Goal: Task Accomplishment & Management: Manage account settings

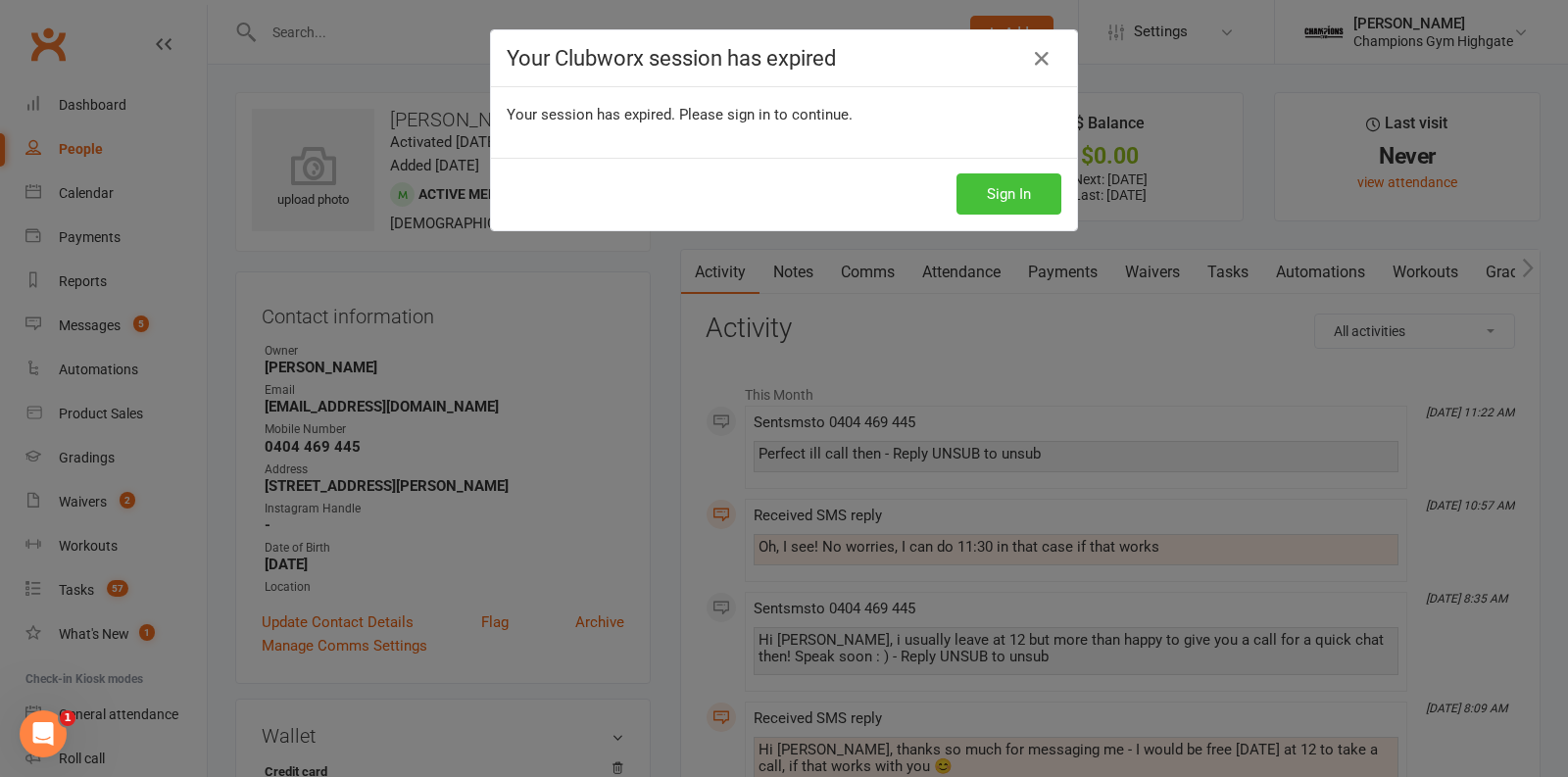
click at [1017, 195] on button "Sign In" at bounding box center [1010, 194] width 105 height 41
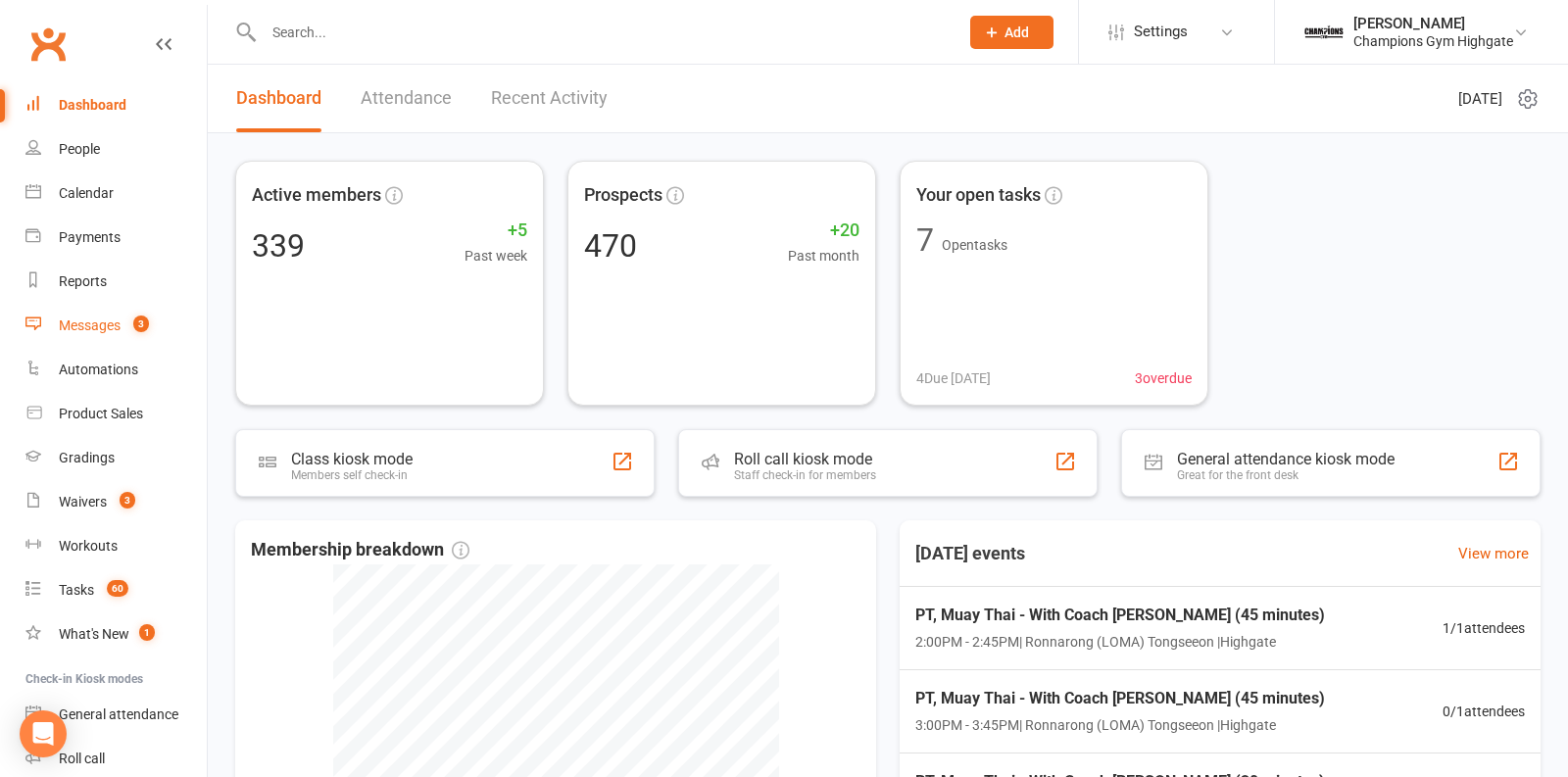
click at [109, 327] on div "Messages" at bounding box center [89, 326] width 62 height 16
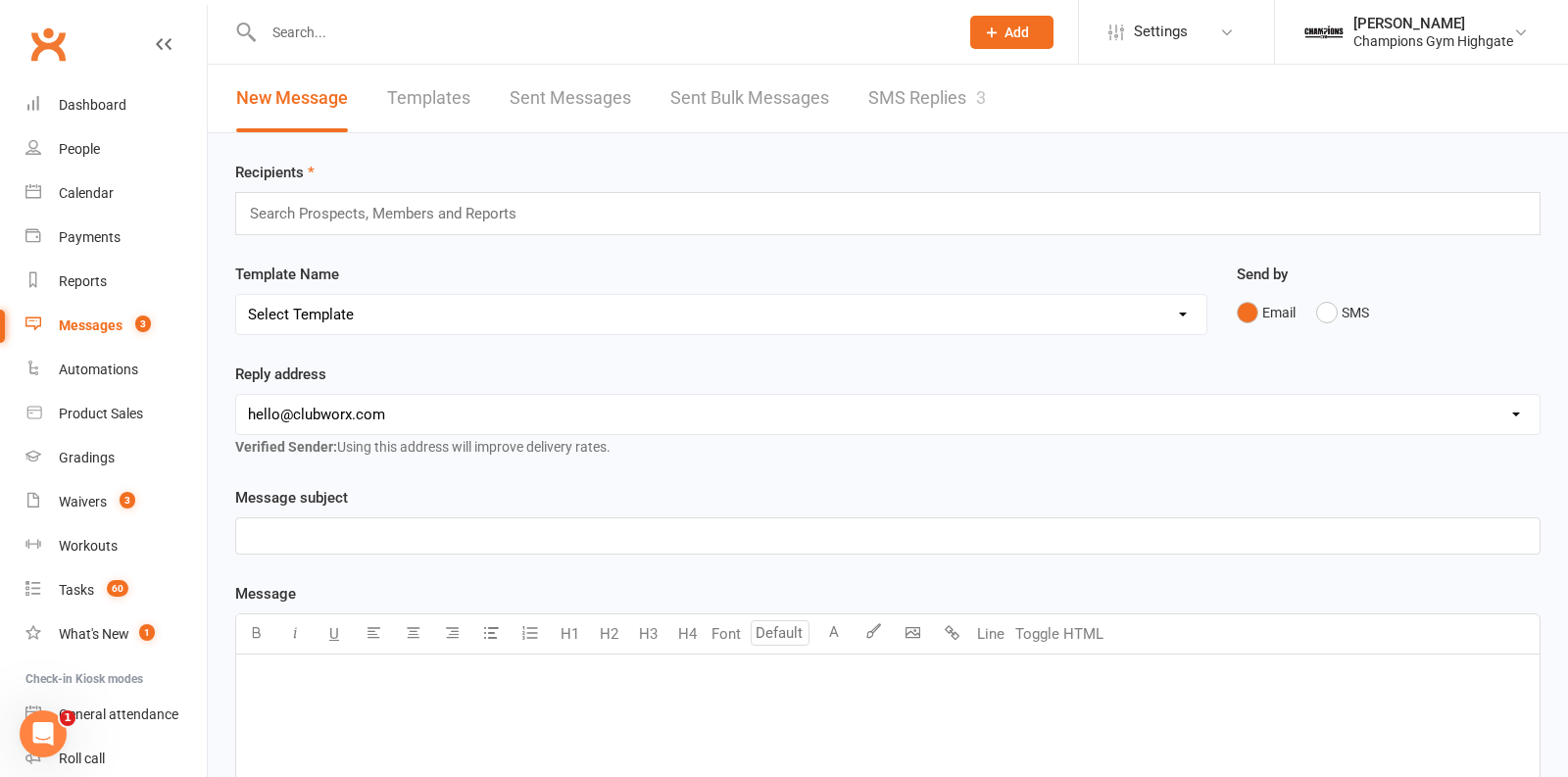
click at [891, 97] on link "SMS Replies 3" at bounding box center [927, 98] width 117 height 68
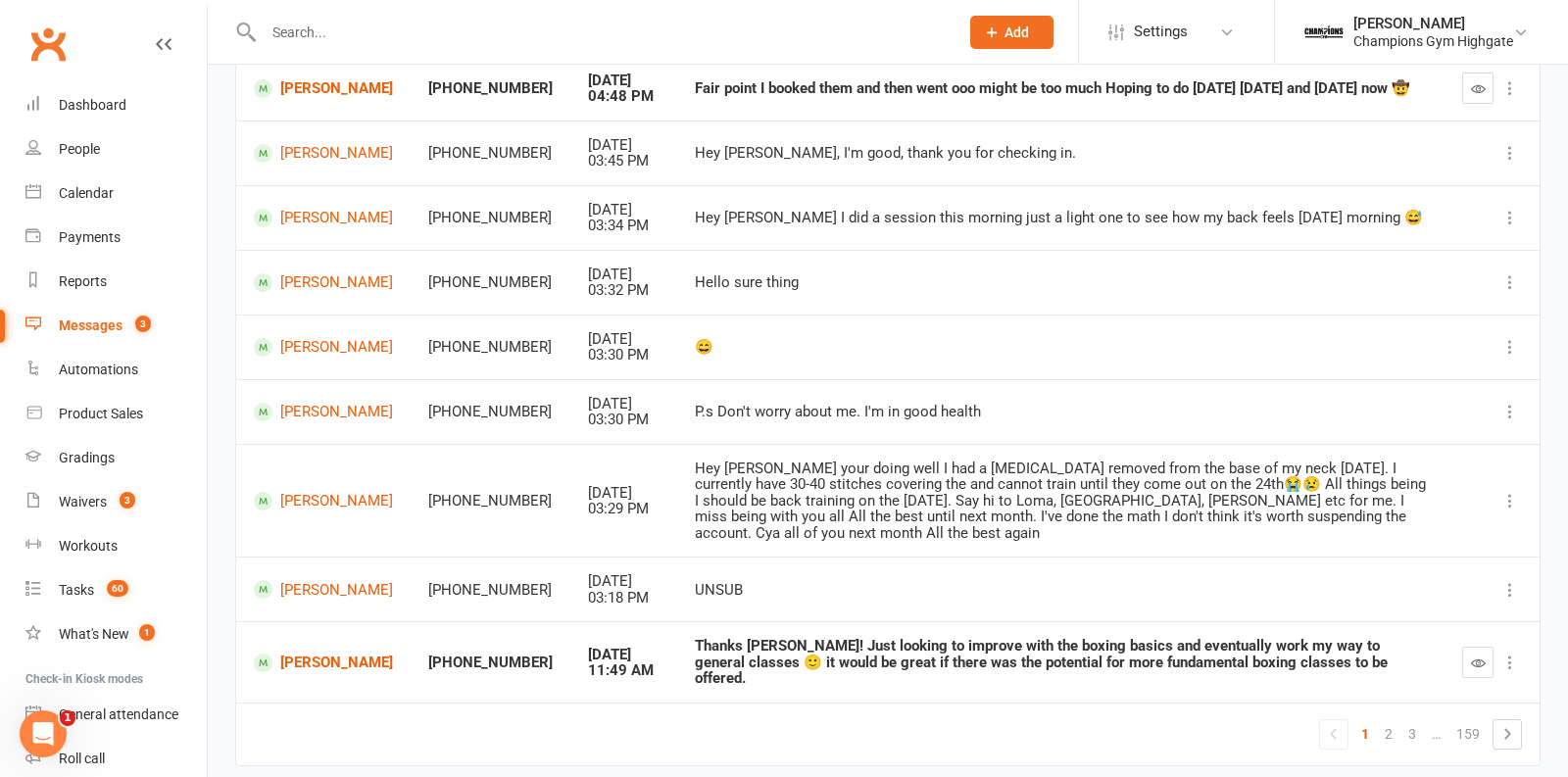
scroll to position [327, 0]
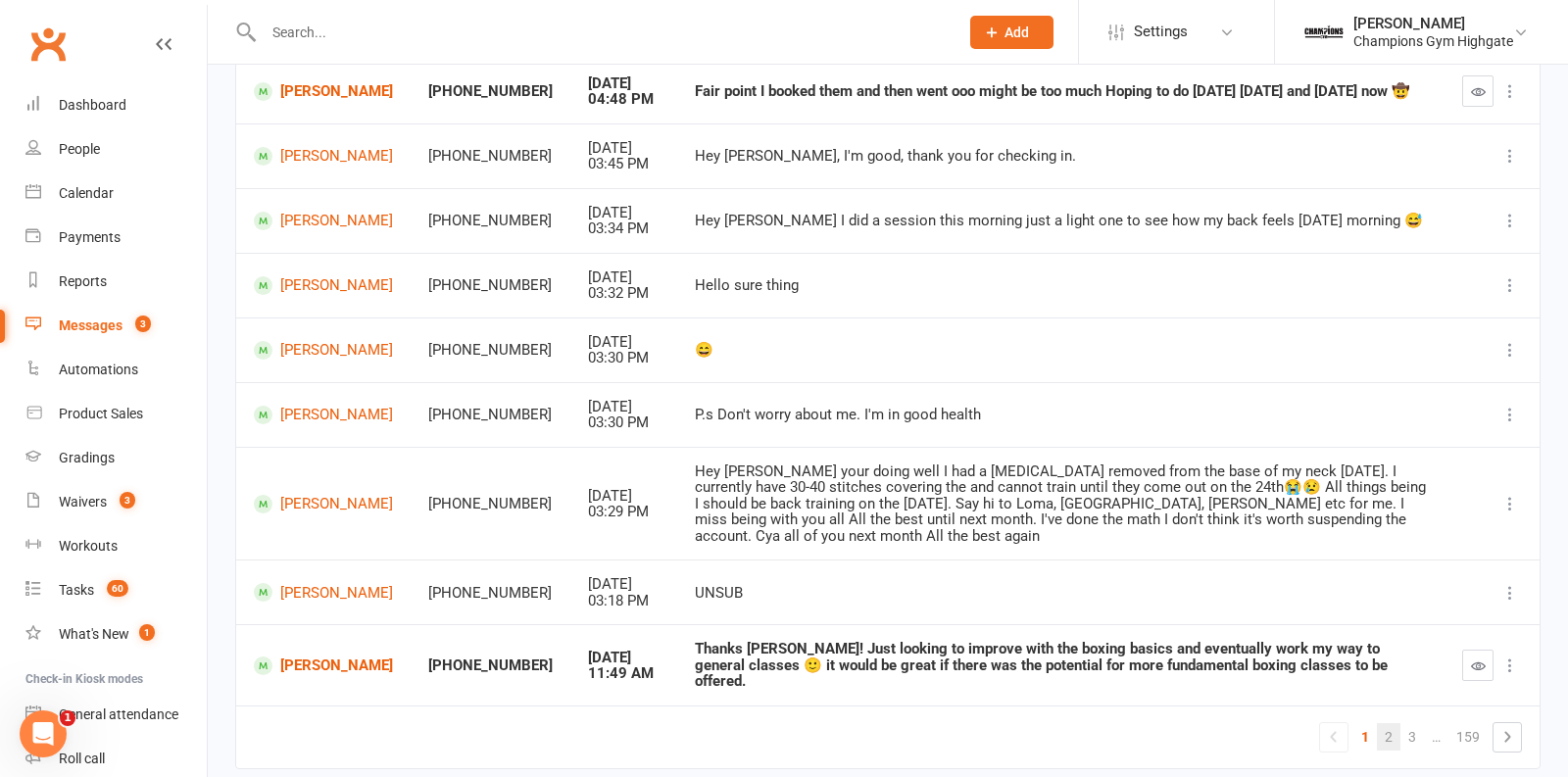
click at [1394, 723] on link "2" at bounding box center [1389, 737] width 24 height 28
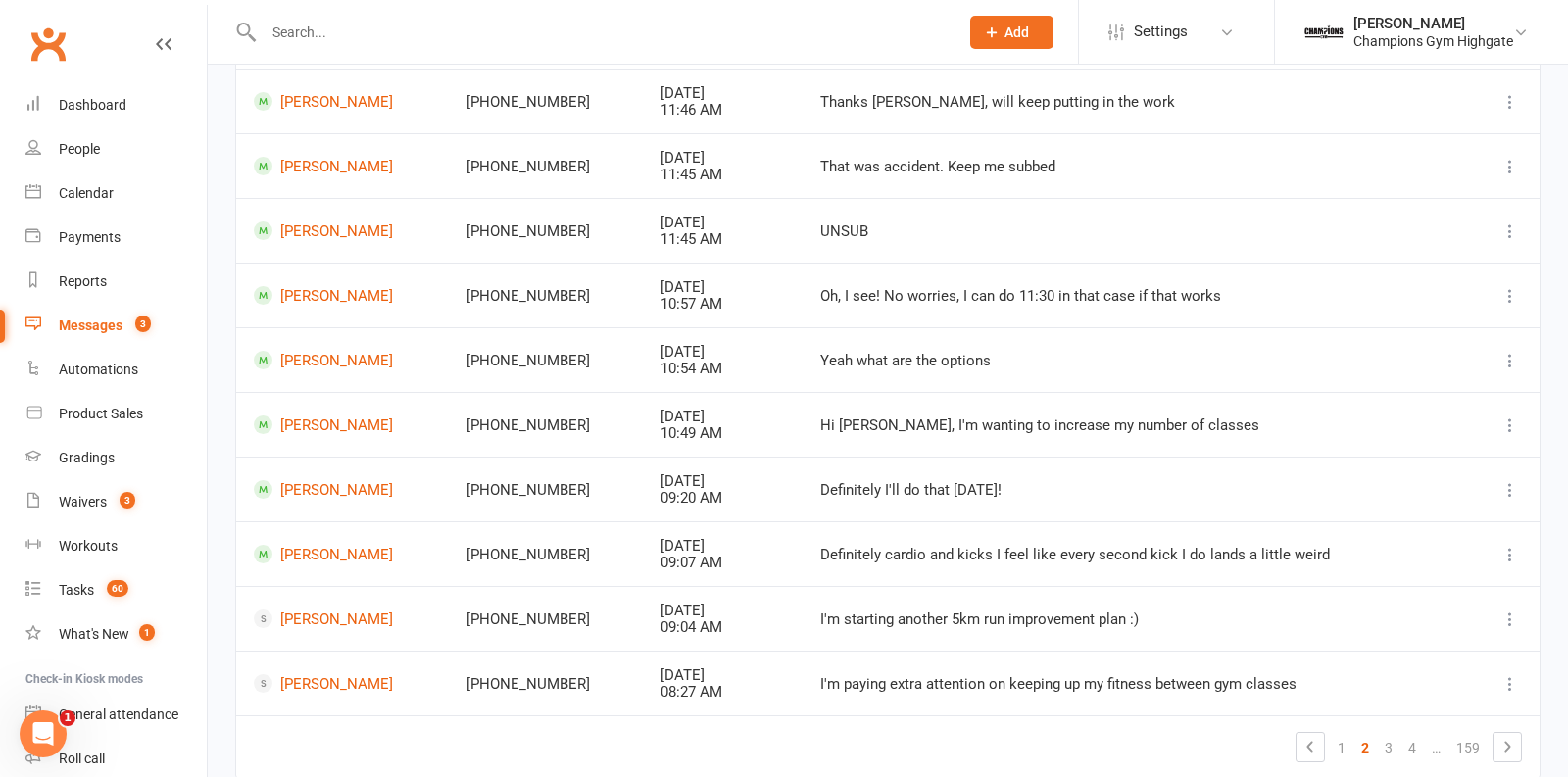
scroll to position [314, 0]
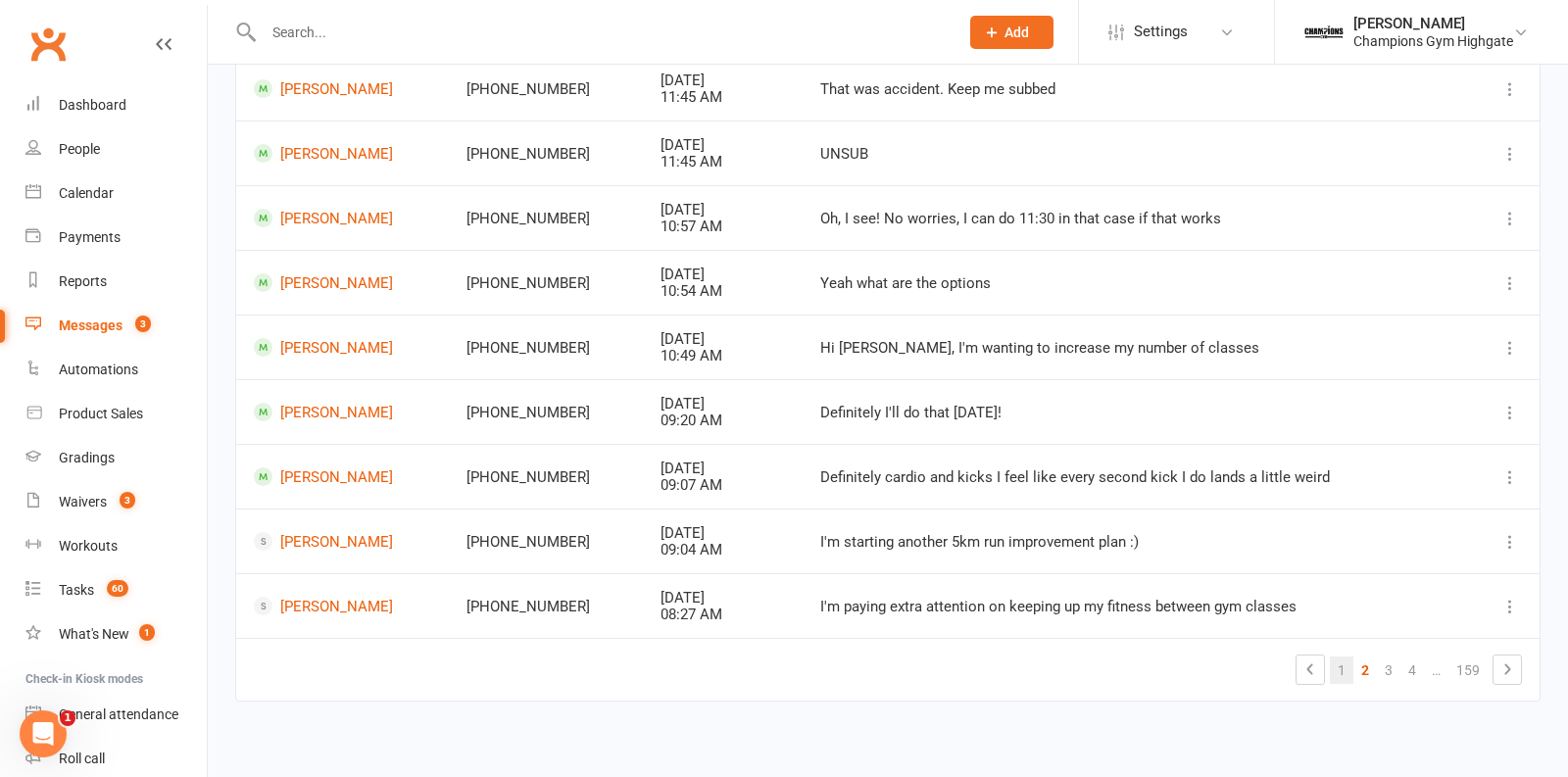
click at [1345, 672] on link "1" at bounding box center [1342, 671] width 24 height 28
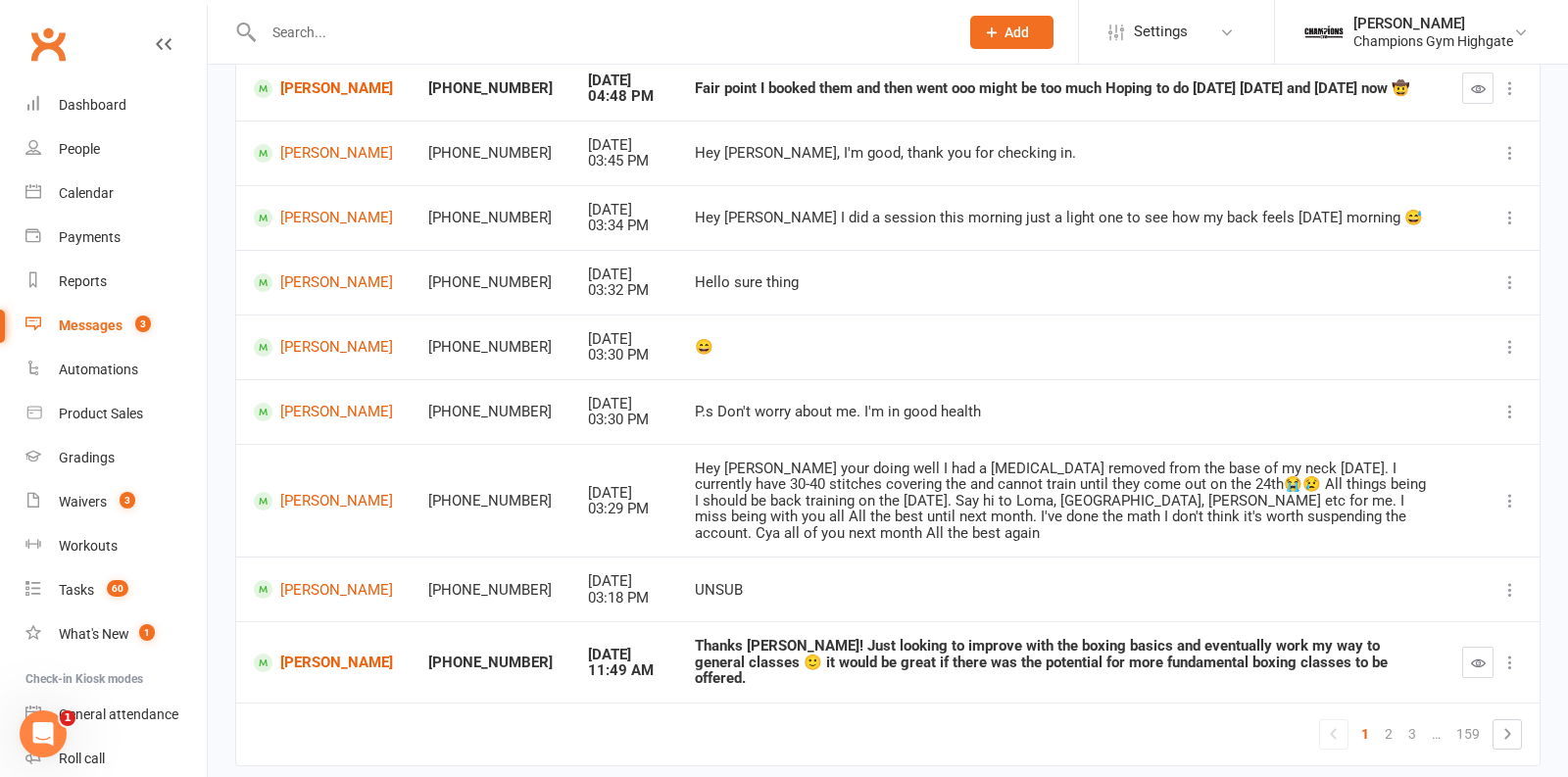
scroll to position [361, 0]
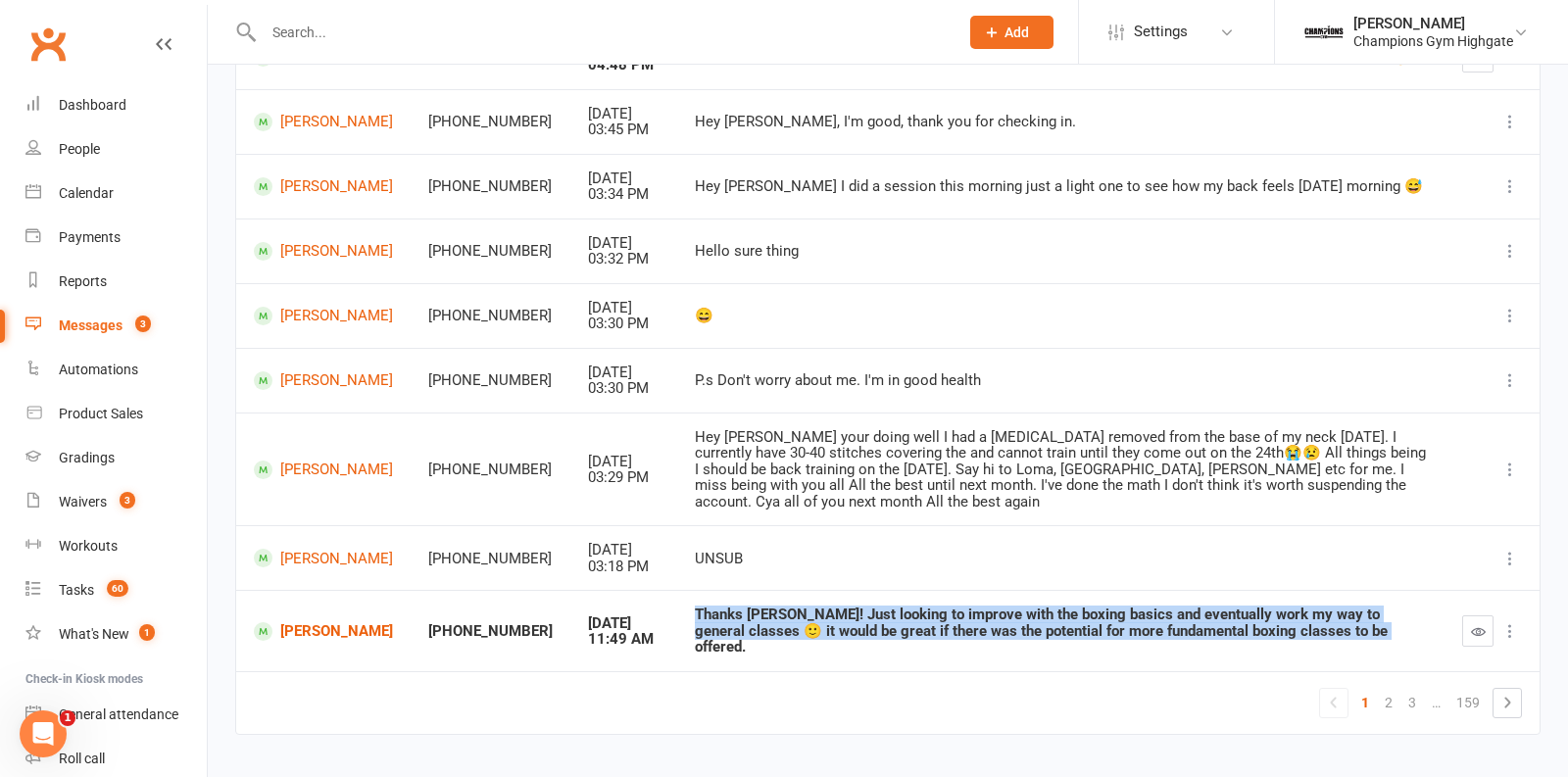
drag, startPoint x: 1259, startPoint y: 609, endPoint x: 647, endPoint y: 598, distance: 612.1
click at [678, 598] on td "Thanks Kayla! Just looking to improve with the boxing basics and eventually wor…" at bounding box center [1061, 631] width 767 height 81
copy div "Thanks Kayla! Just looking to improve with the boxing basics and eventually wor…"
click at [294, 622] on link "Brooke Peacock" at bounding box center [324, 631] width 139 height 19
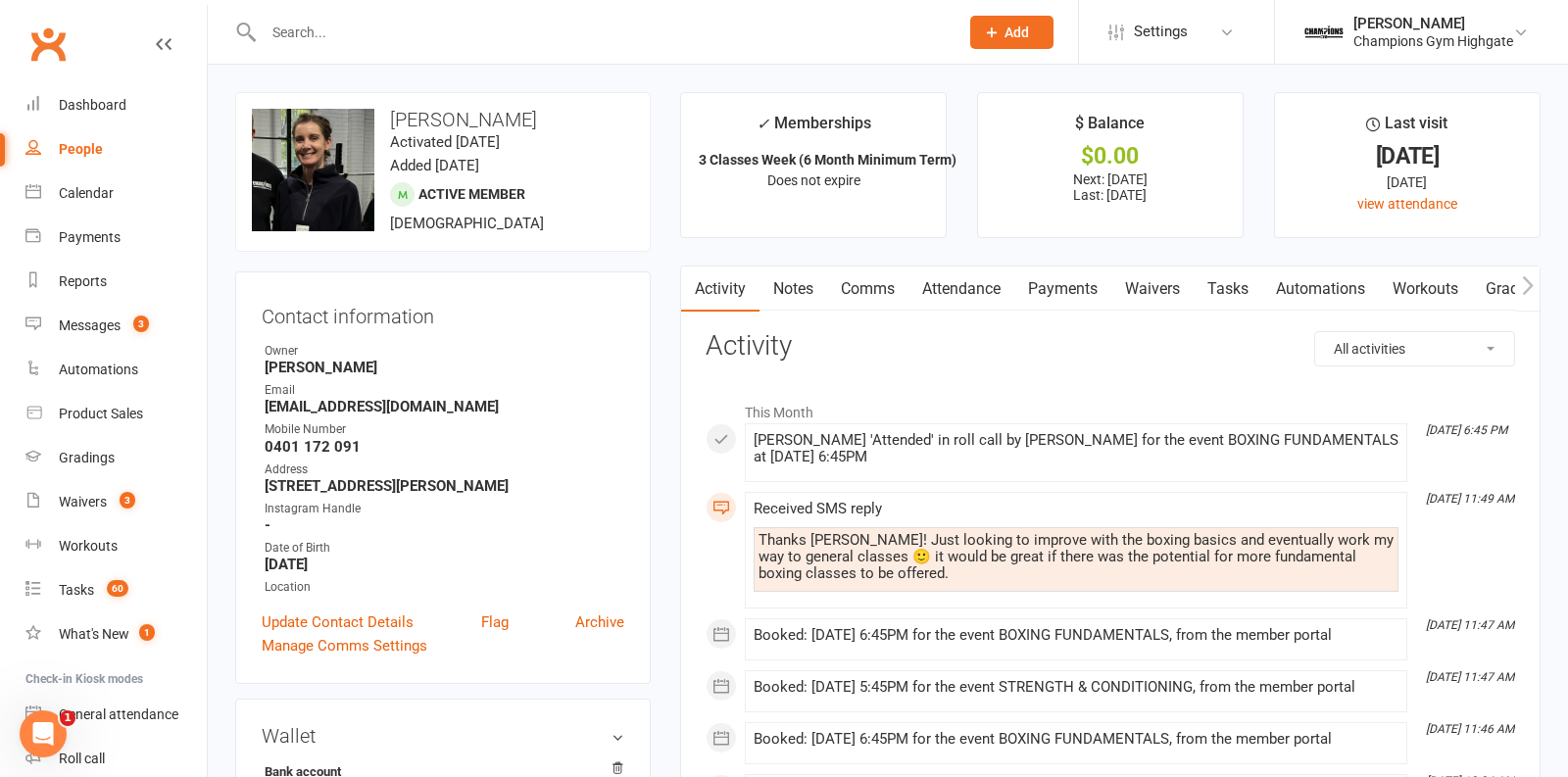
click at [869, 283] on link "Comms" at bounding box center [868, 288] width 81 height 45
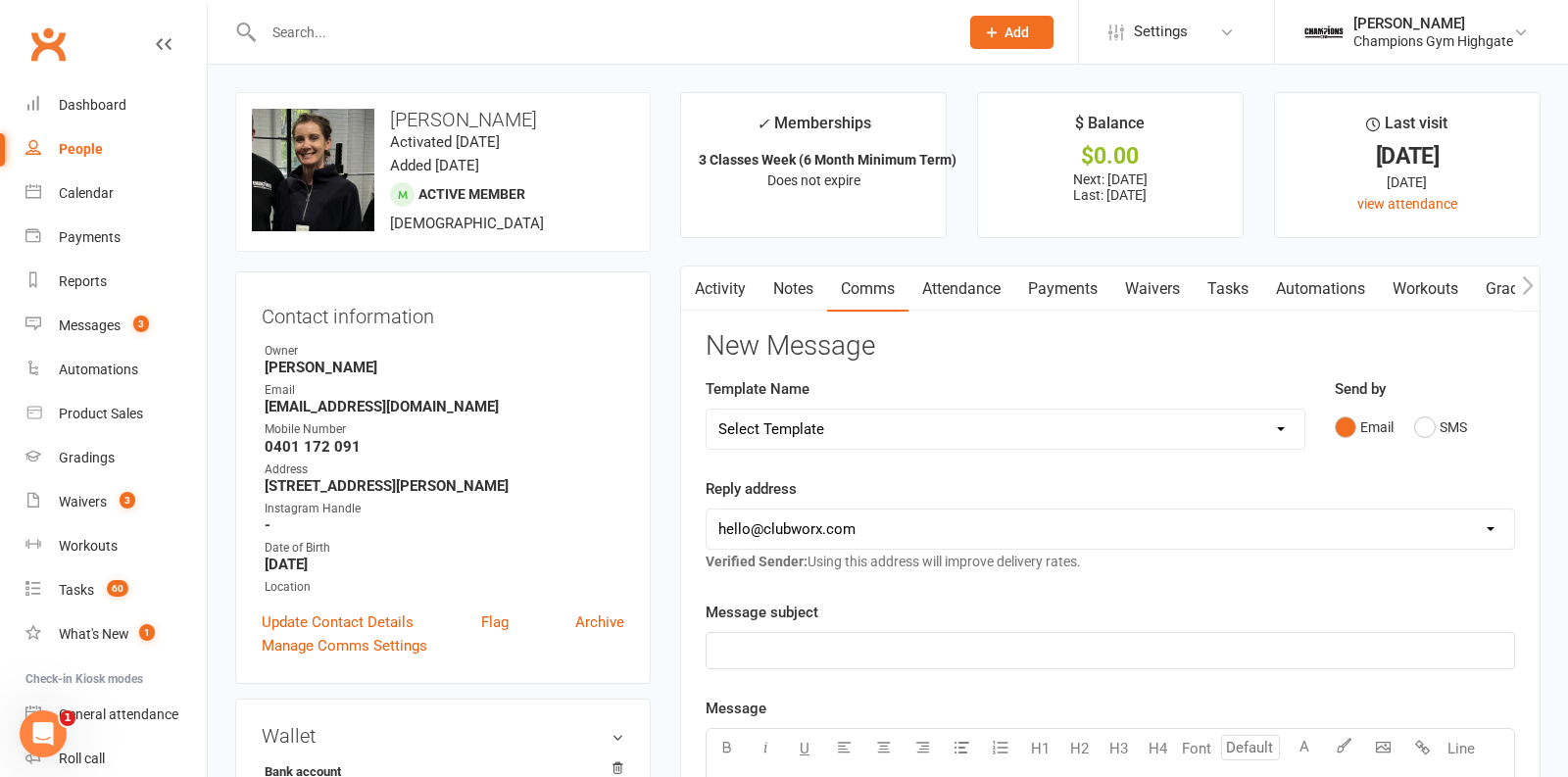
click at [784, 297] on link "Notes" at bounding box center [794, 288] width 68 height 45
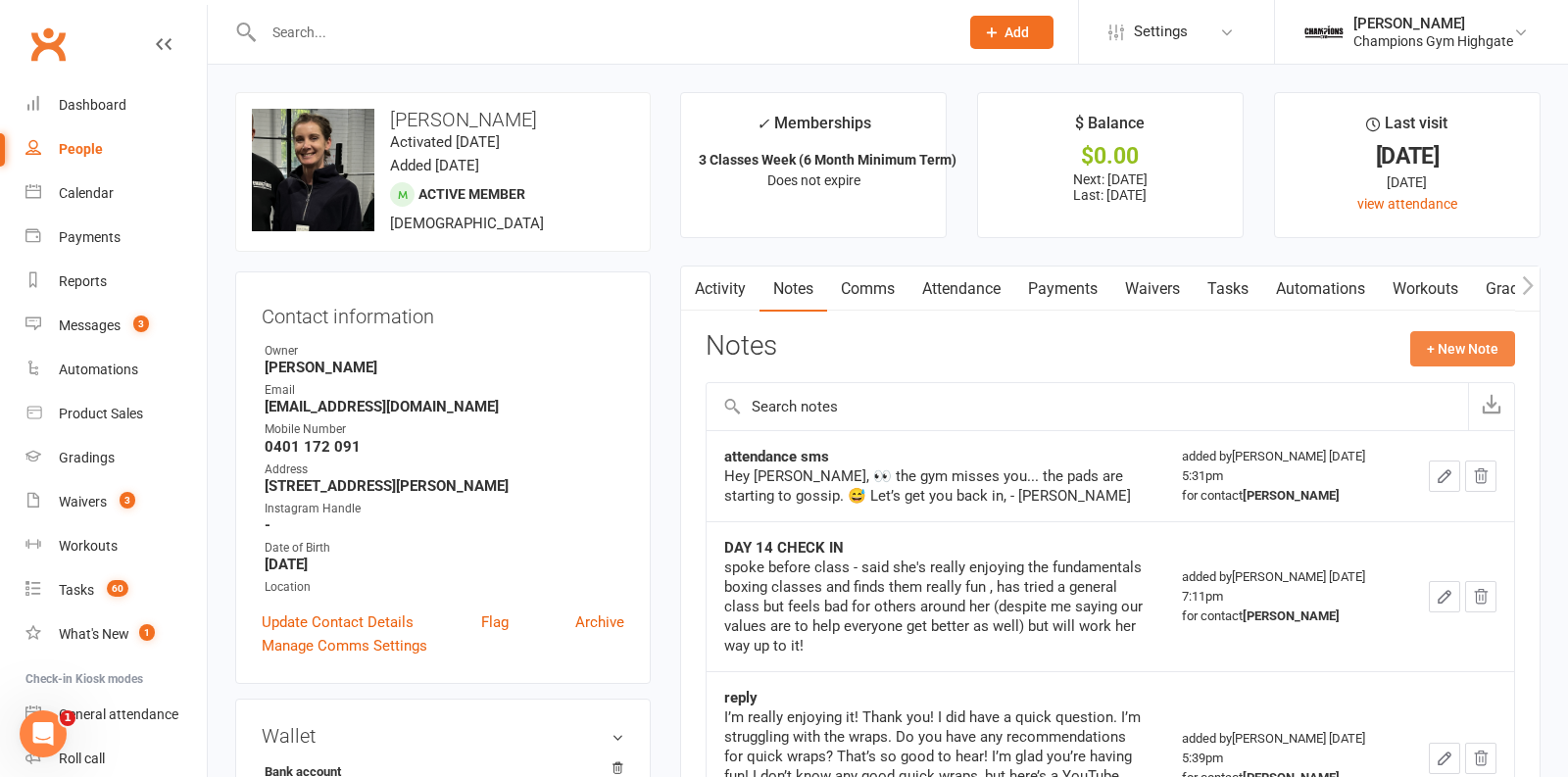
click at [1473, 350] on button "+ New Note" at bounding box center [1464, 349] width 105 height 36
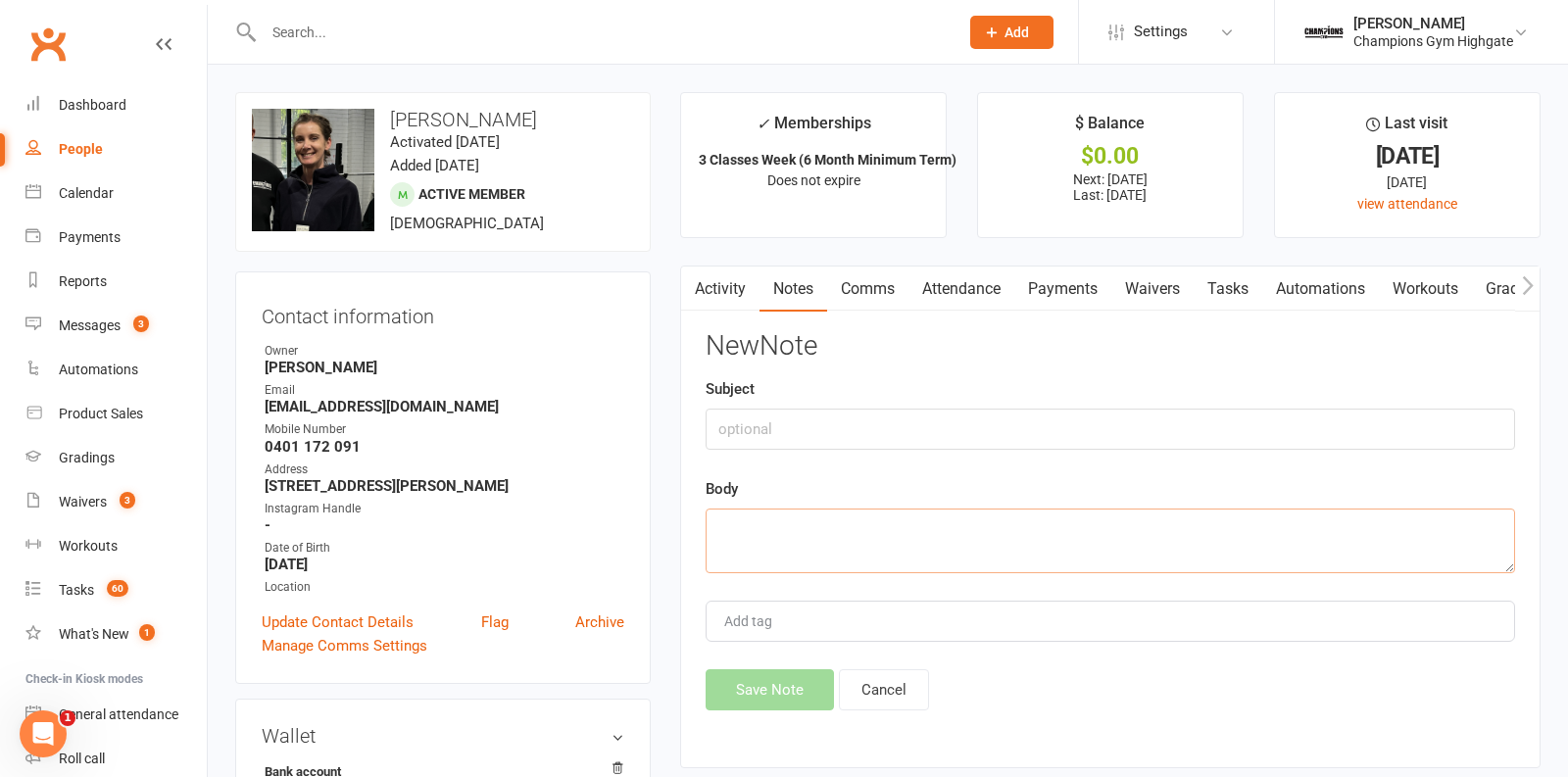
click at [839, 567] on textarea at bounding box center [1110, 541] width 810 height 65
paste textarea "Thanks [PERSON_NAME]! Just looking to improve with the boxing basics and eventu…"
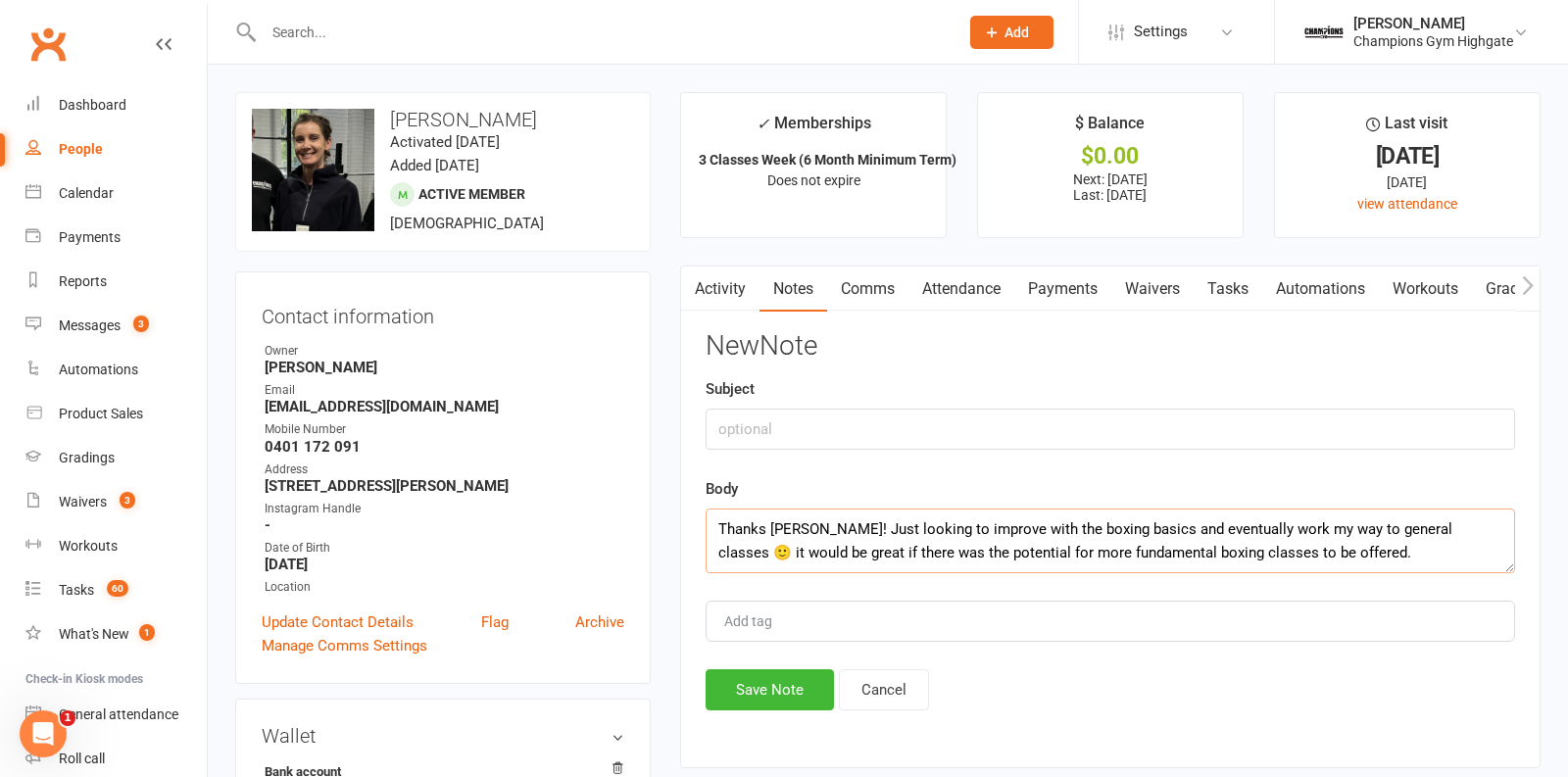
type textarea "Thanks [PERSON_NAME]! Just looking to improve with the boxing basics and eventu…"
click at [795, 443] on input "text" at bounding box center [1110, 428] width 810 height 41
type input "current goals - septmeber 2025"
click at [768, 686] on button "Save Note" at bounding box center [769, 690] width 128 height 41
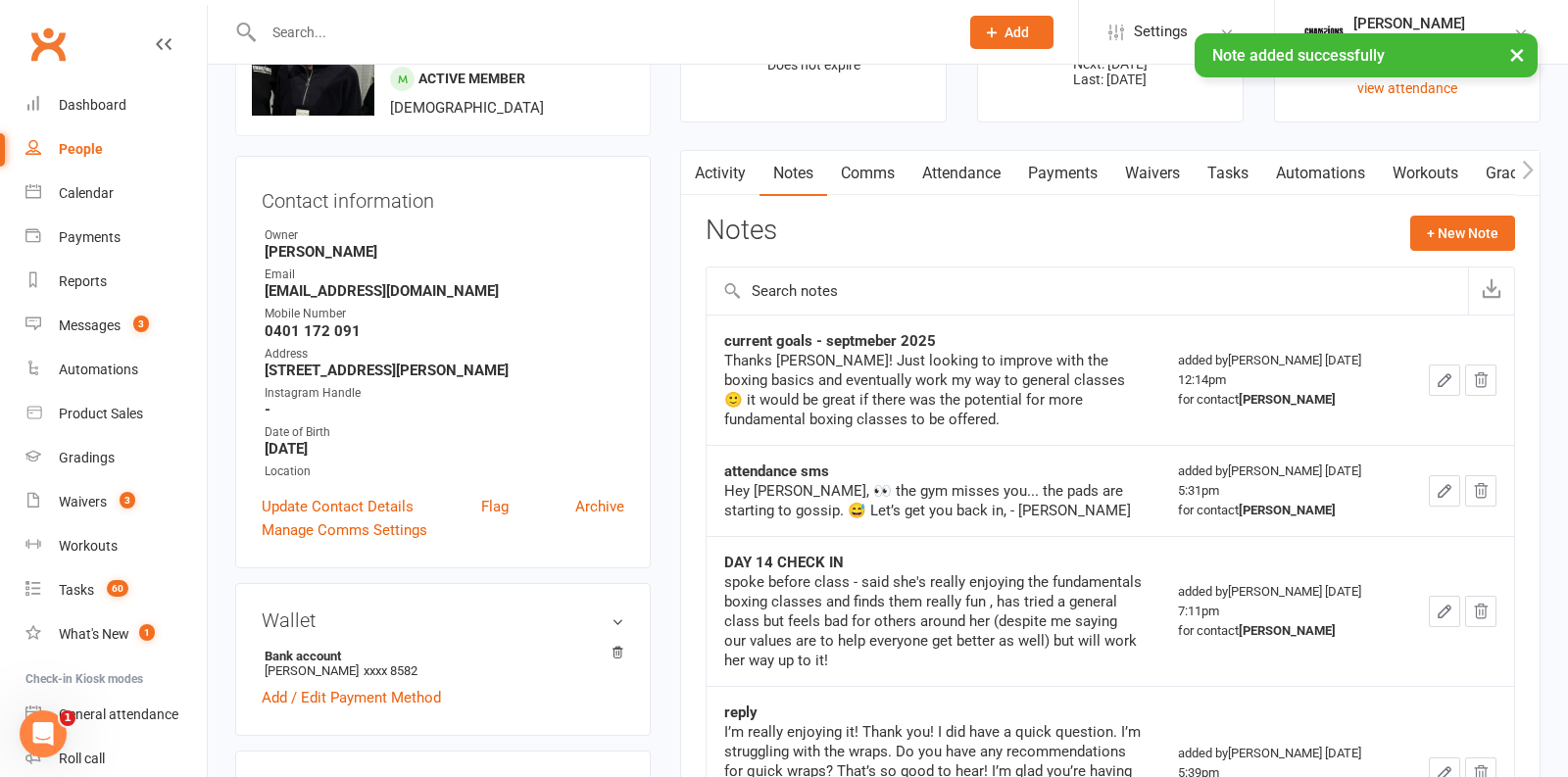
scroll to position [118, 0]
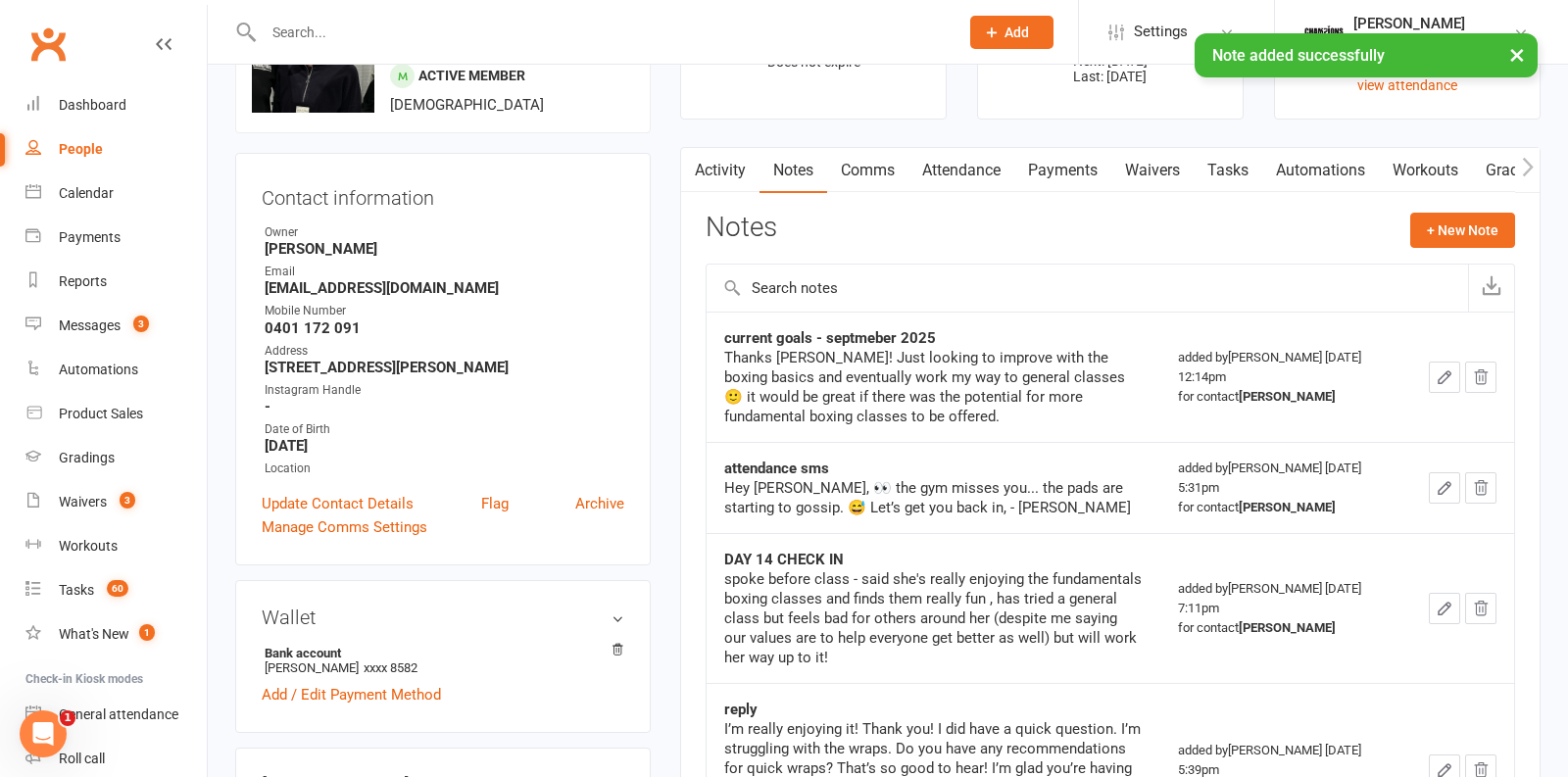
click at [718, 163] on link "Activity" at bounding box center [720, 170] width 78 height 45
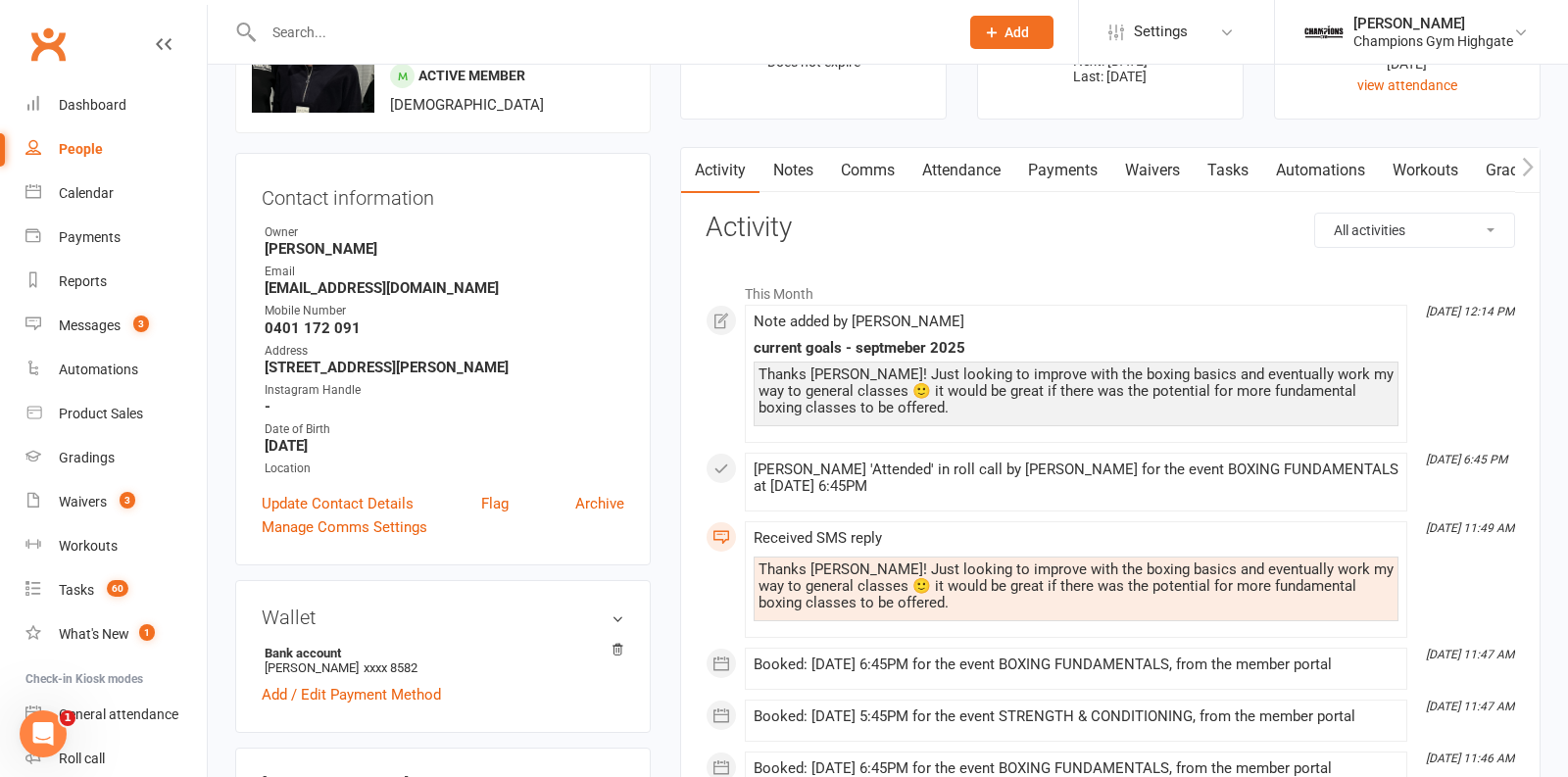
click at [862, 165] on link "Comms" at bounding box center [868, 170] width 81 height 45
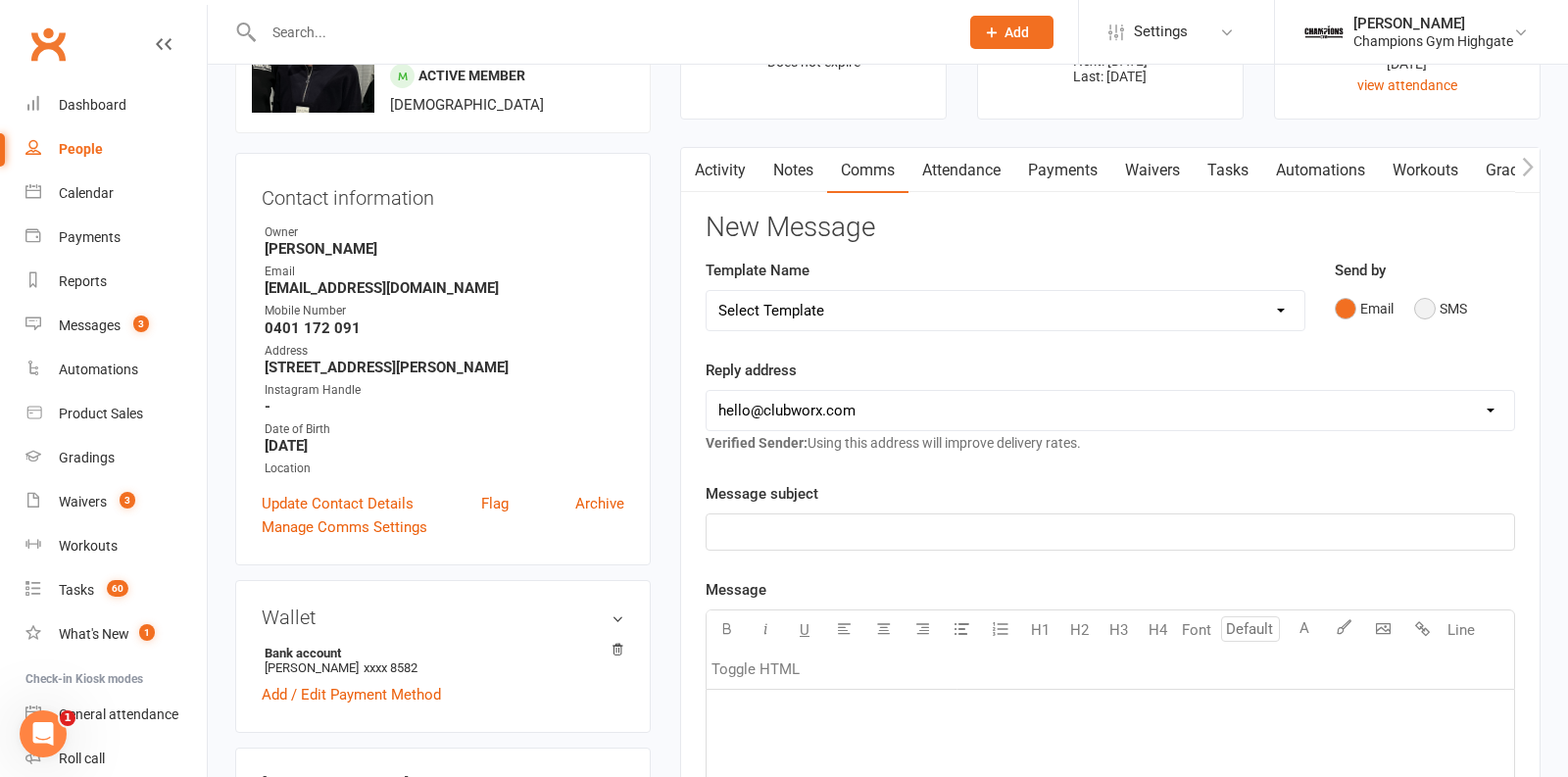
click at [1424, 305] on button "SMS" at bounding box center [1441, 308] width 53 height 37
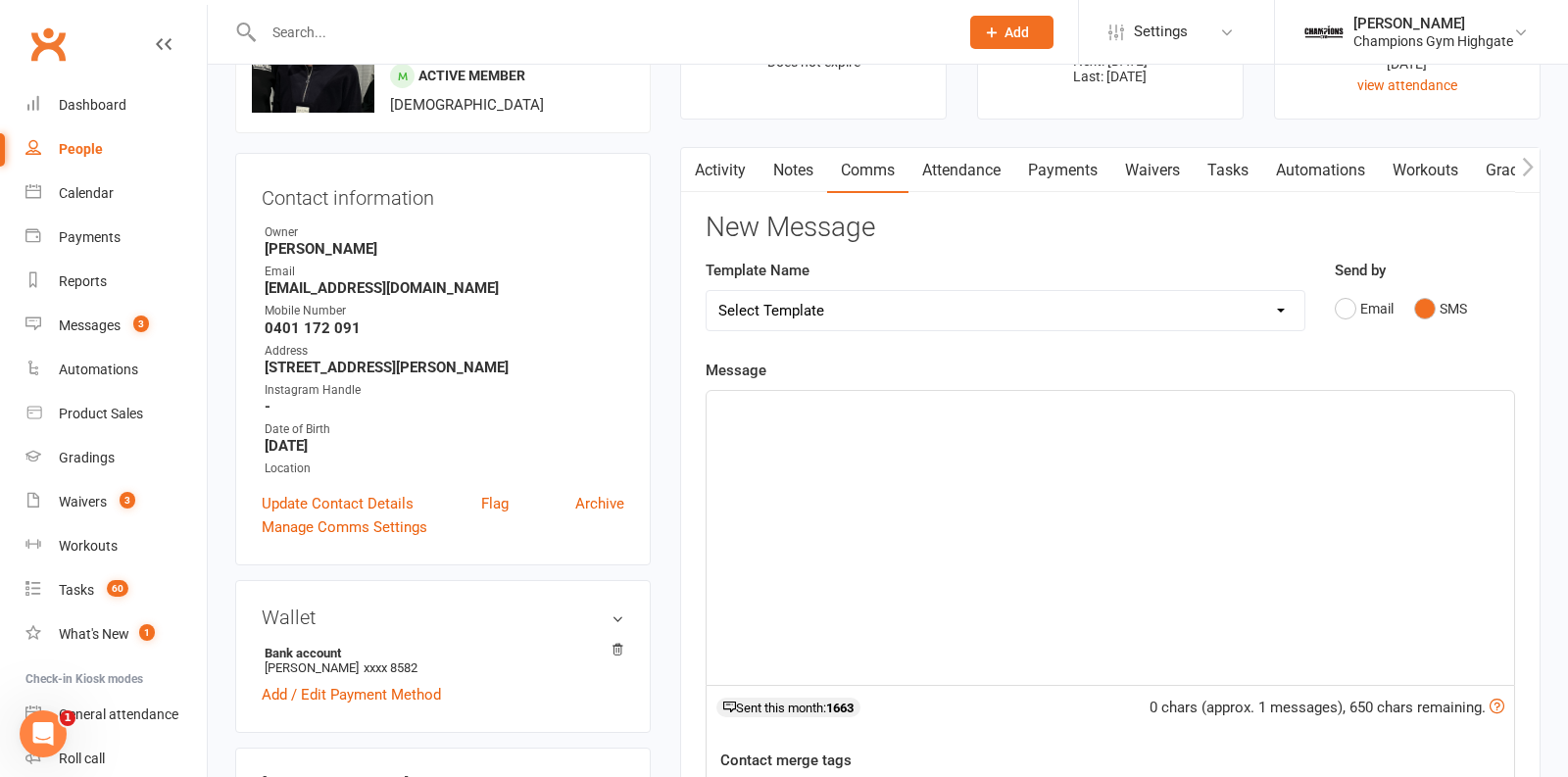
click at [942, 178] on link "Attendance" at bounding box center [962, 170] width 106 height 45
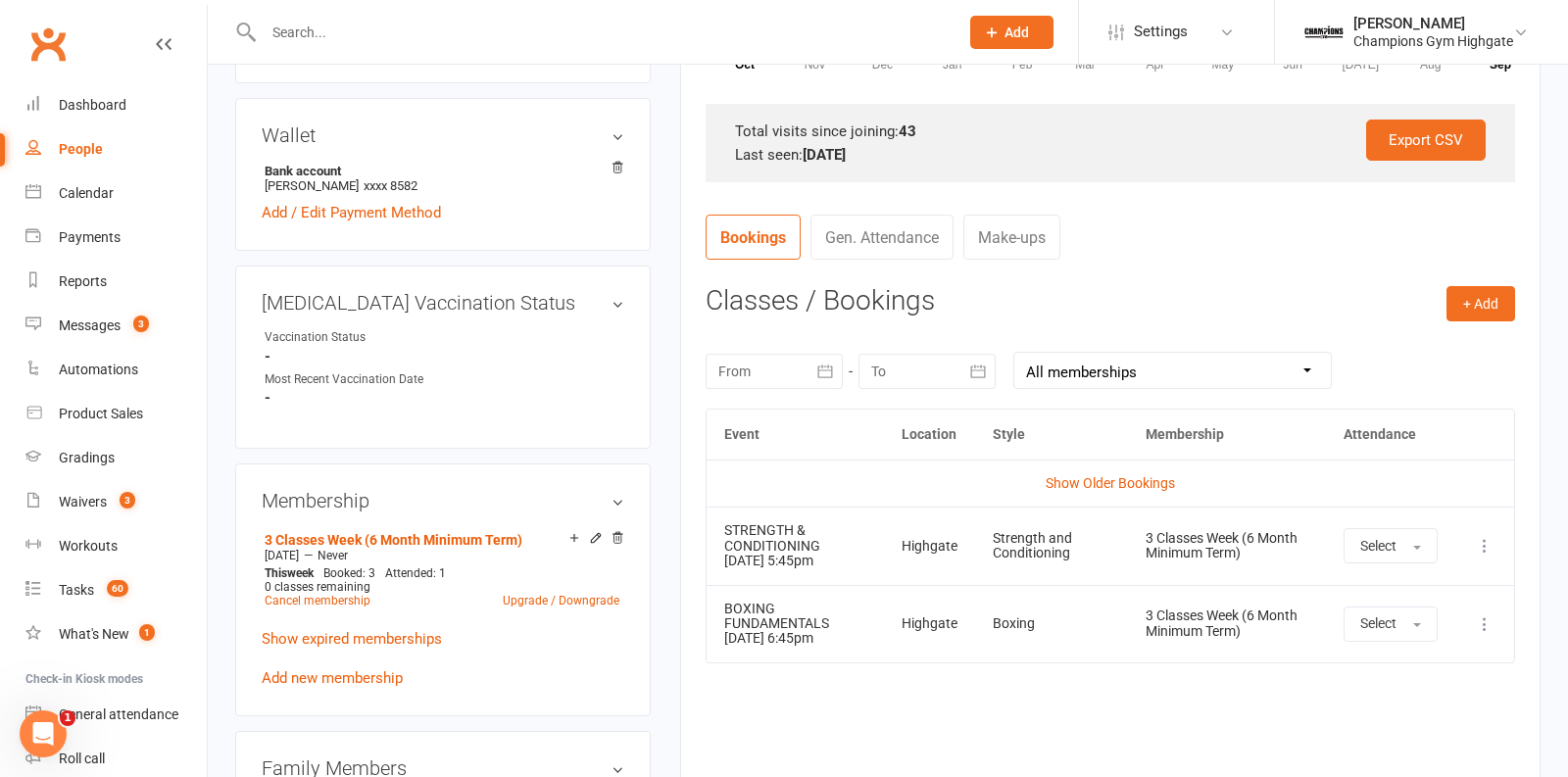
scroll to position [611, 0]
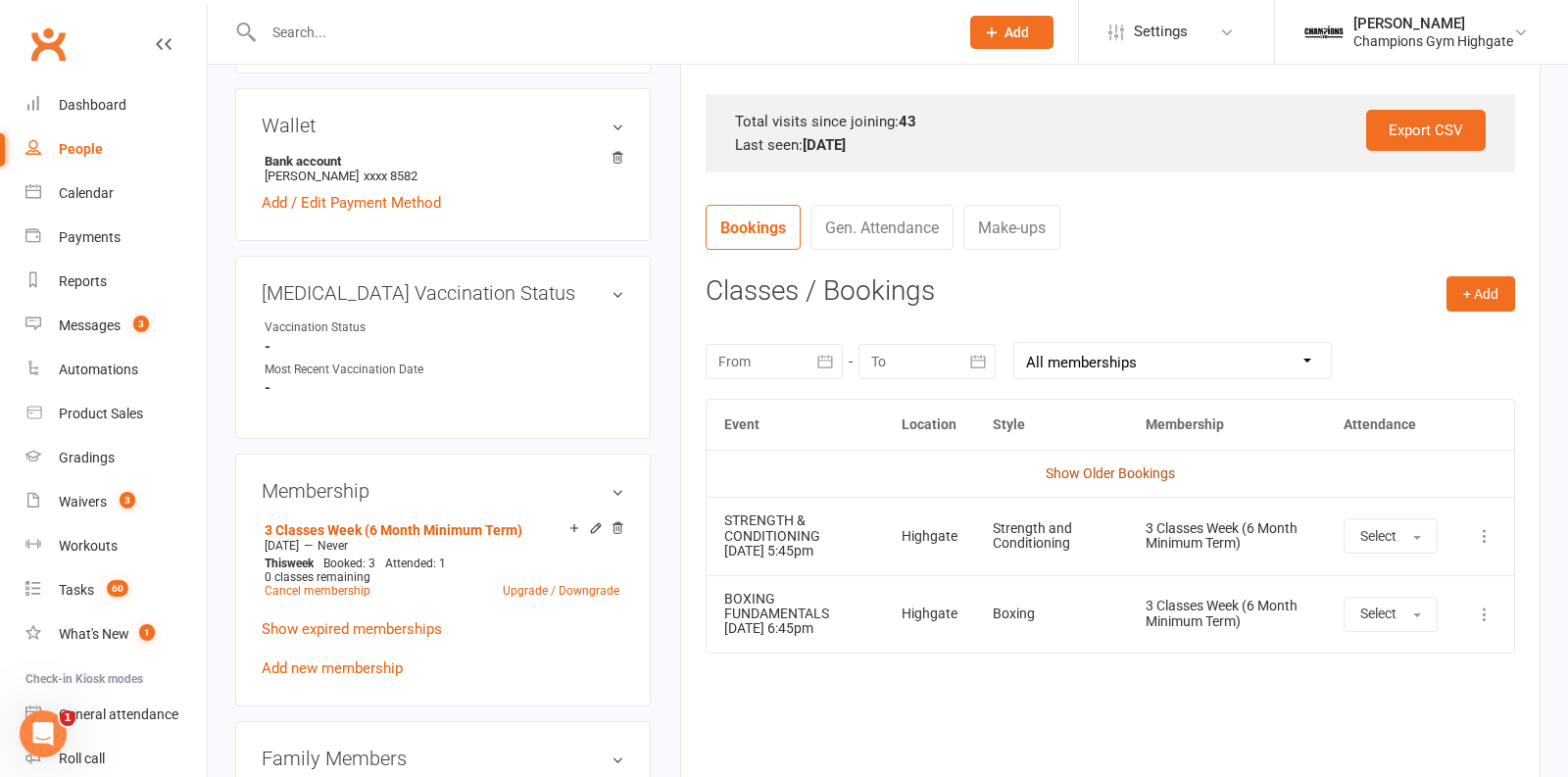
click at [1100, 470] on link "Show Older Bookings" at bounding box center [1111, 474] width 129 height 16
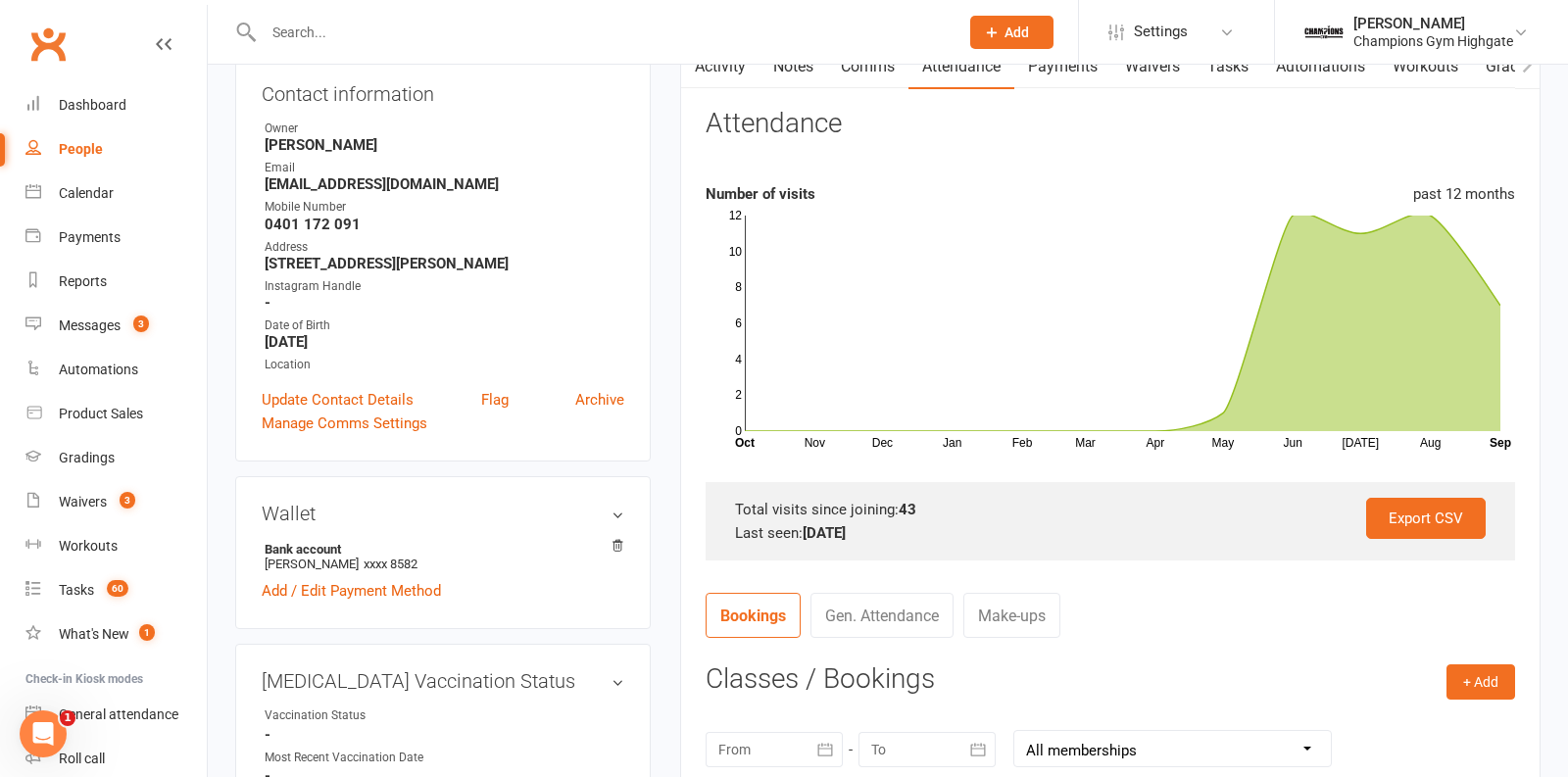
scroll to position [0, 0]
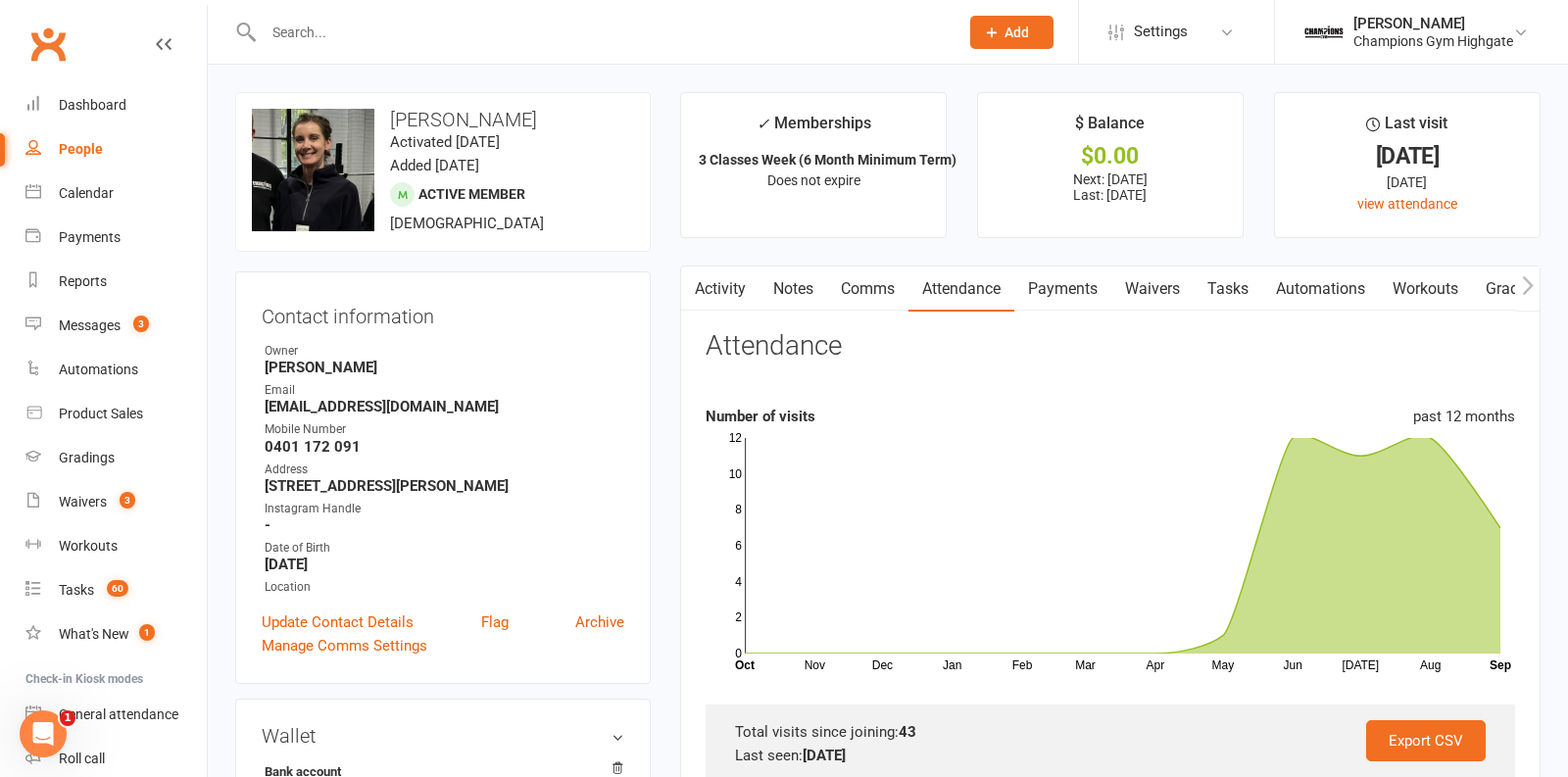
click at [877, 277] on link "Comms" at bounding box center [868, 288] width 81 height 45
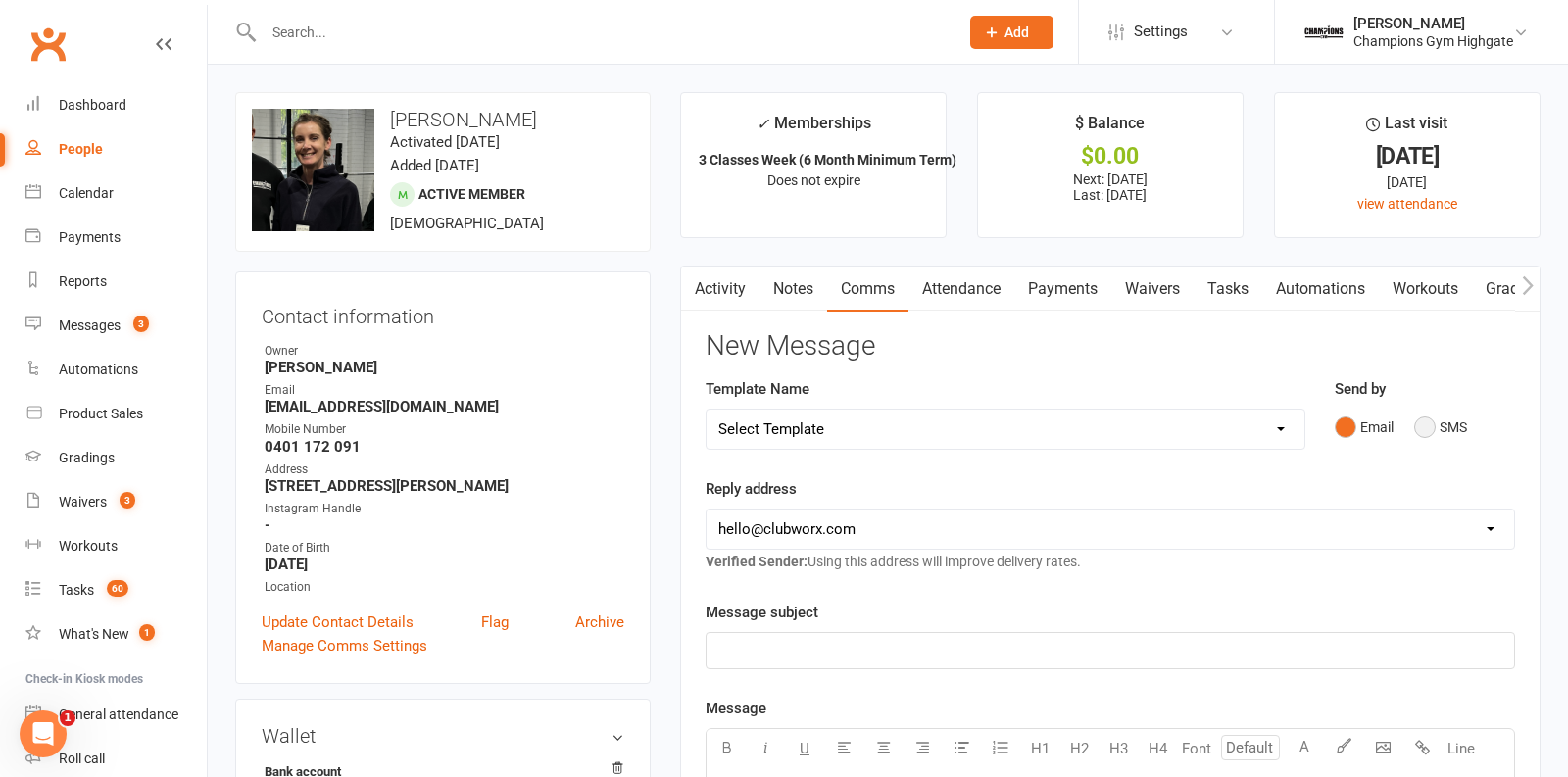
click at [1444, 426] on button "SMS" at bounding box center [1441, 426] width 53 height 37
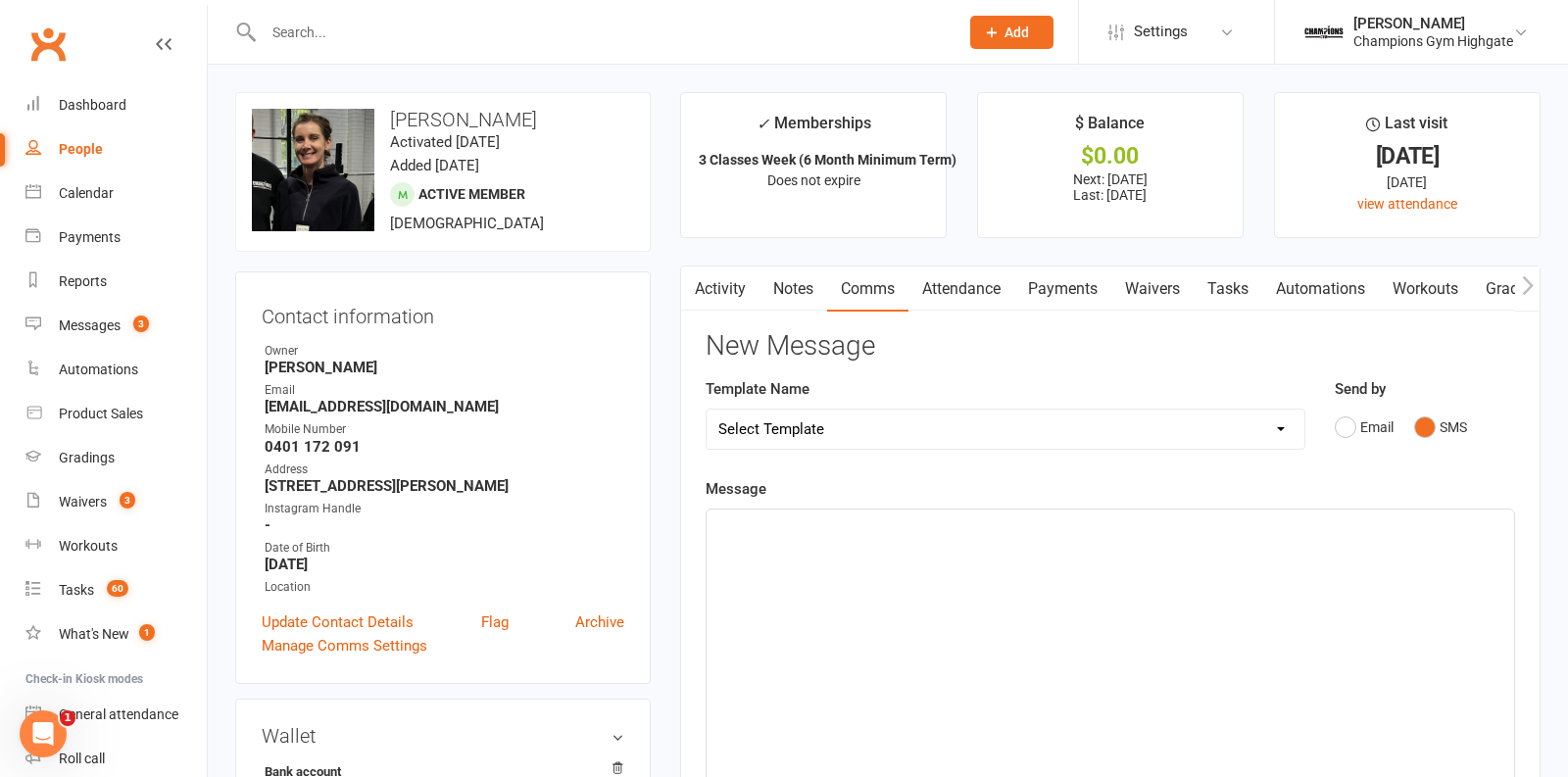
click at [1059, 613] on div "﻿" at bounding box center [1110, 657] width 808 height 294
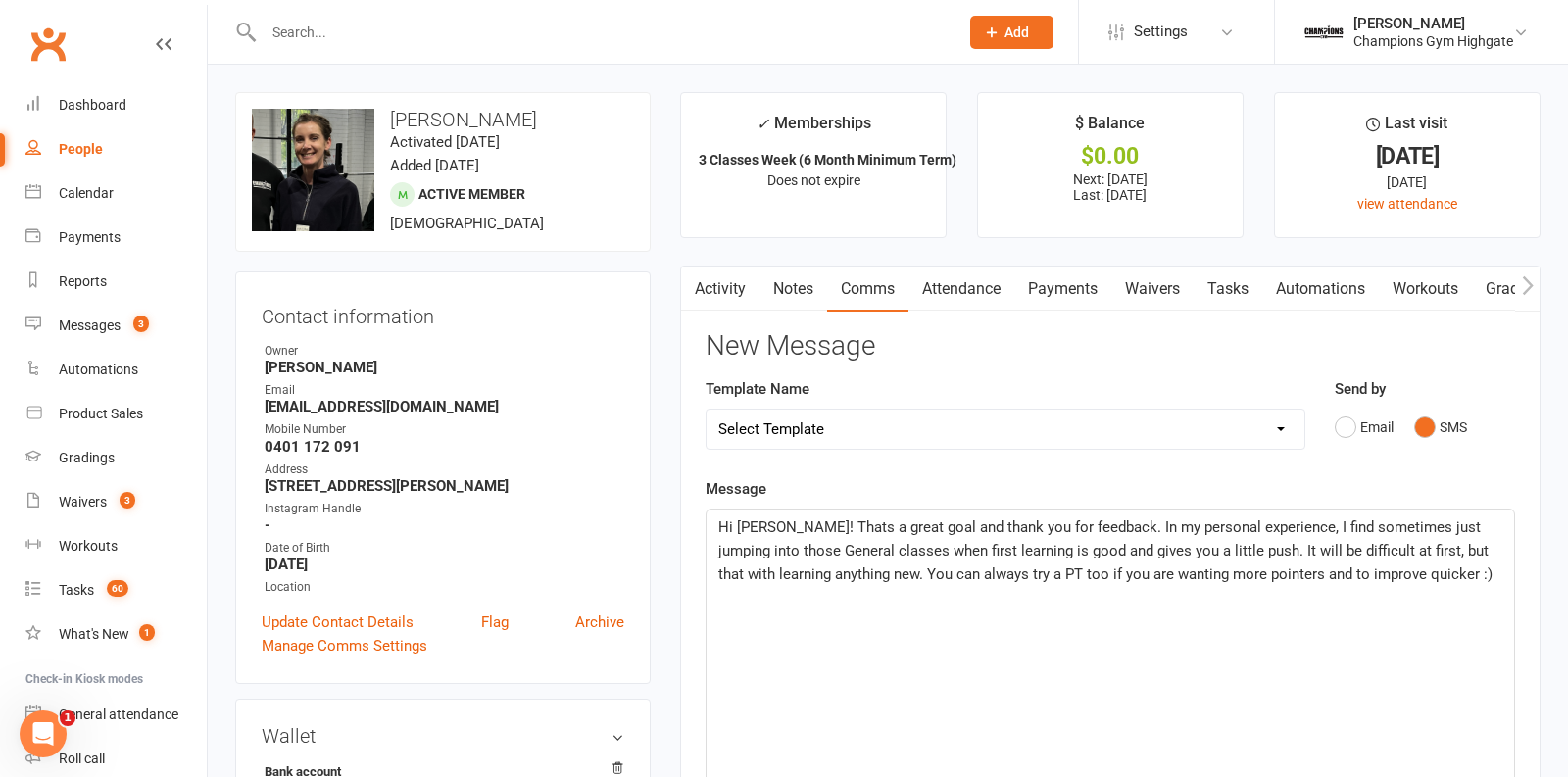
click at [1423, 545] on span "Hi Brooke! Thats a great goal and thank you for feedback. In my personal experi…" at bounding box center [1105, 550] width 774 height 65
click at [1463, 574] on p "Hi Brooke! Thats a great goal and thank you for feedback. In my personal experi…" at bounding box center [1110, 550] width 784 height 71
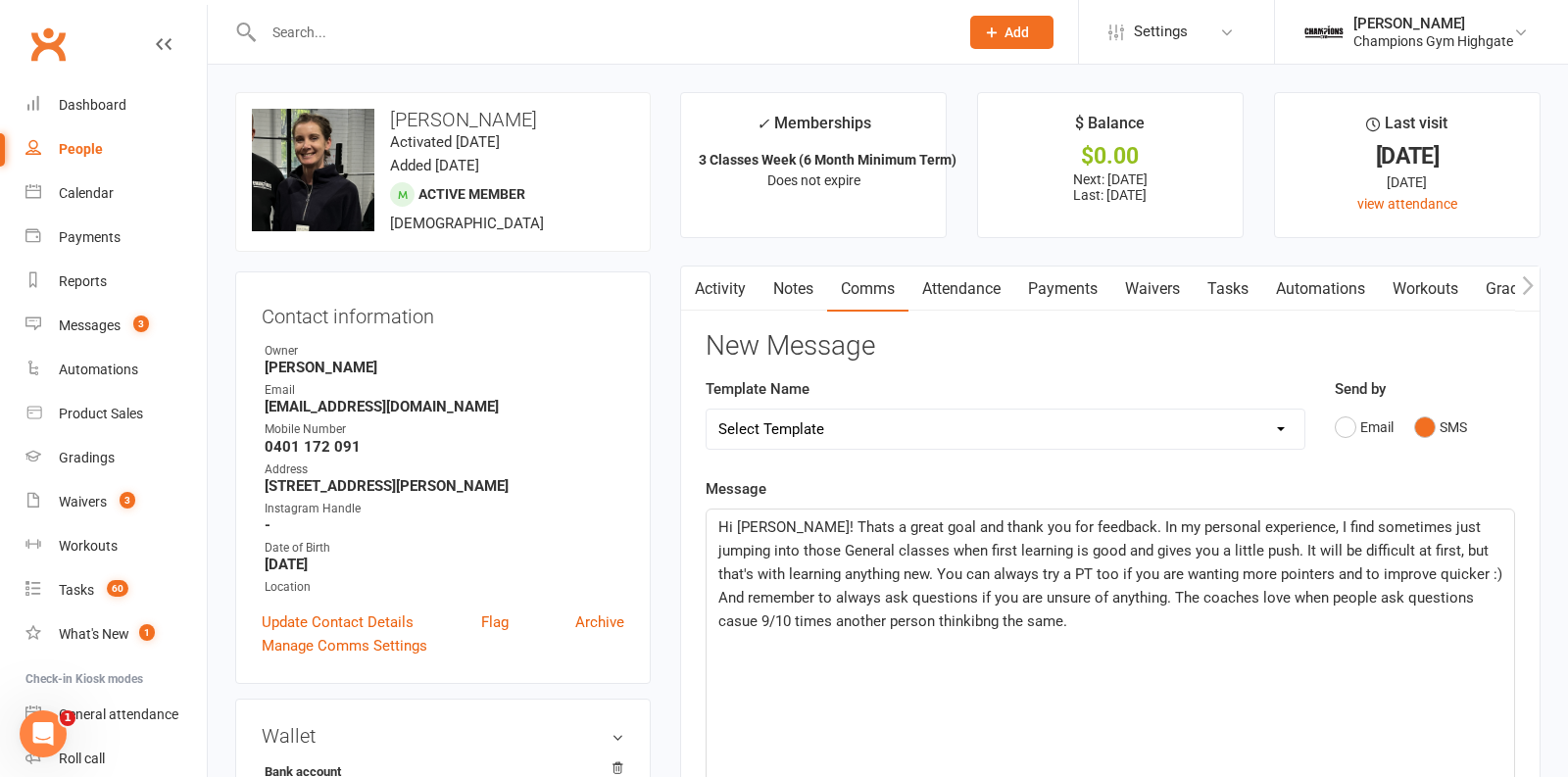
click at [940, 615] on span "Hi Brooke! Thats a great goal and thank you for feedback. In my personal experi…" at bounding box center [1112, 574] width 788 height 111
click at [1031, 625] on p "Hi Brooke! Thats a great goal and thank you for feedback. In my personal experi…" at bounding box center [1110, 574] width 784 height 117
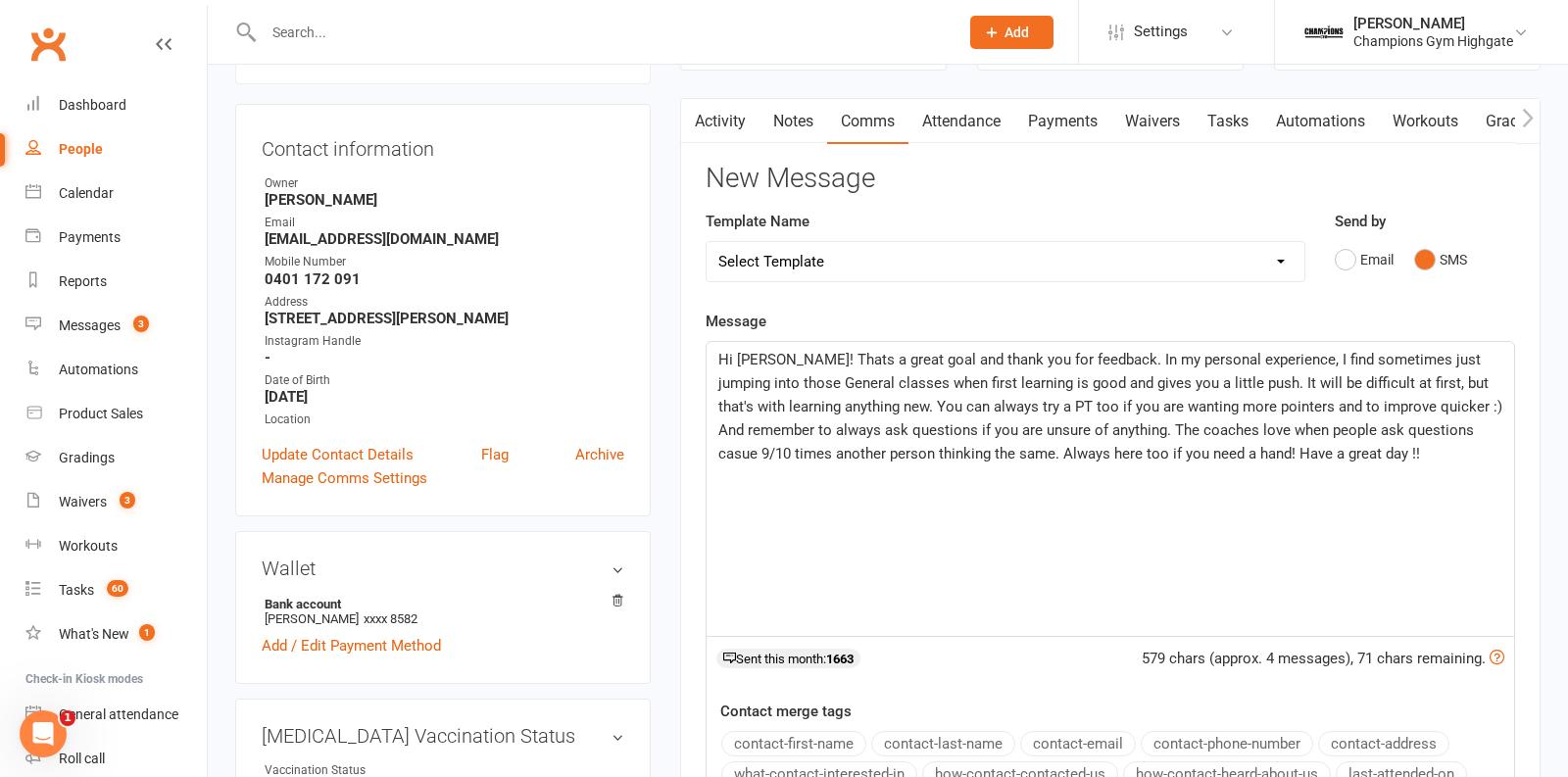
scroll to position [170, 0]
click at [1462, 425] on span "Hi Brooke! Thats a great goal and thank you for feedback. In my personal experi…" at bounding box center [1112, 404] width 788 height 111
click at [1473, 434] on p "Hi Brooke! Thats a great goal and thank you for feedback. In my personal experi…" at bounding box center [1110, 404] width 784 height 117
click at [1011, 452] on span "Hi Brooke! Thats a great goal and thank you for feedback. In my personal experi…" at bounding box center [1112, 404] width 788 height 111
click at [1393, 445] on p "Hi Brooke! Thats a great goal and thank you for feedback. In my personal experi…" at bounding box center [1110, 404] width 784 height 117
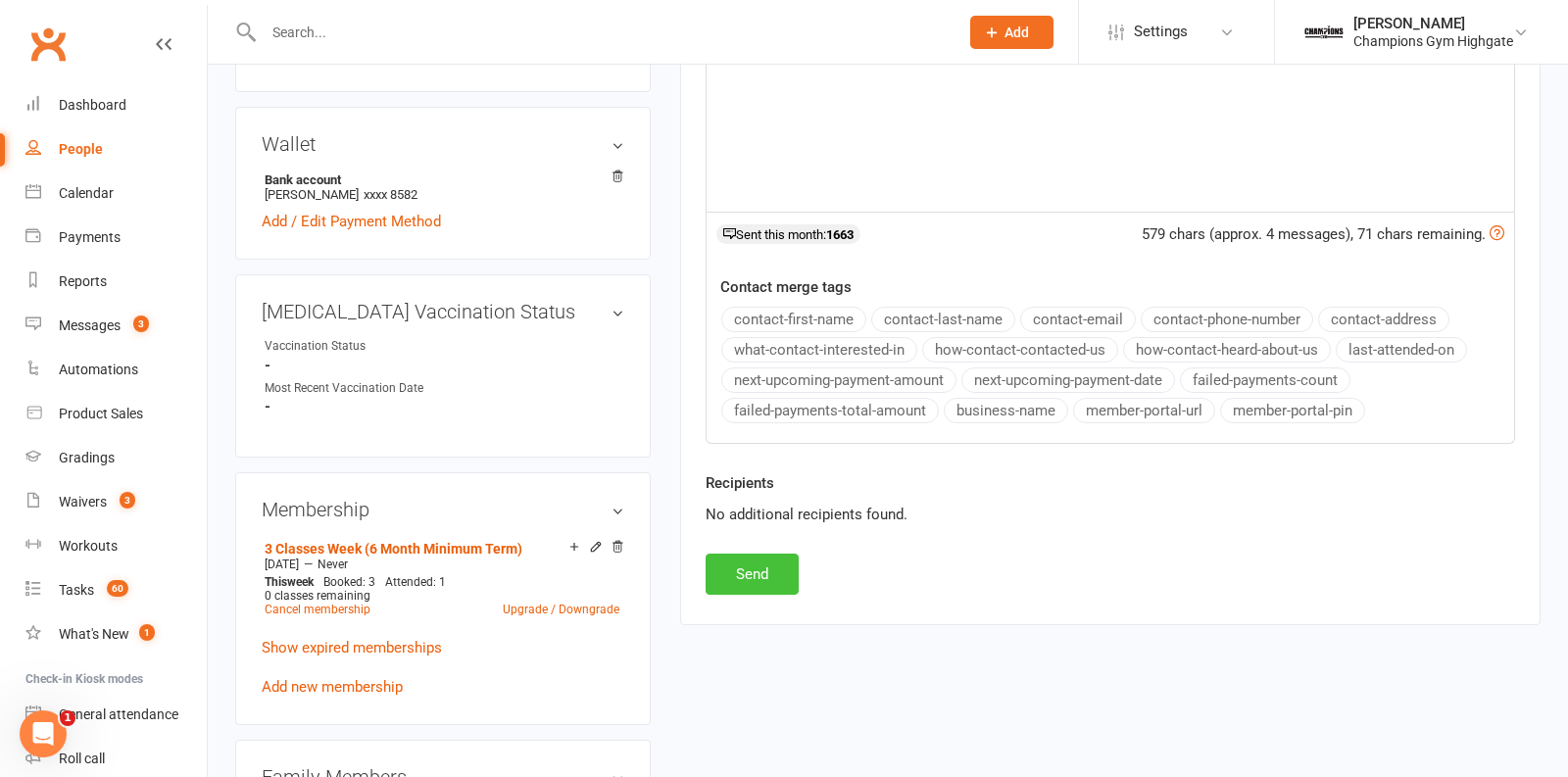
click at [769, 553] on button "Send" at bounding box center [752, 573] width 93 height 41
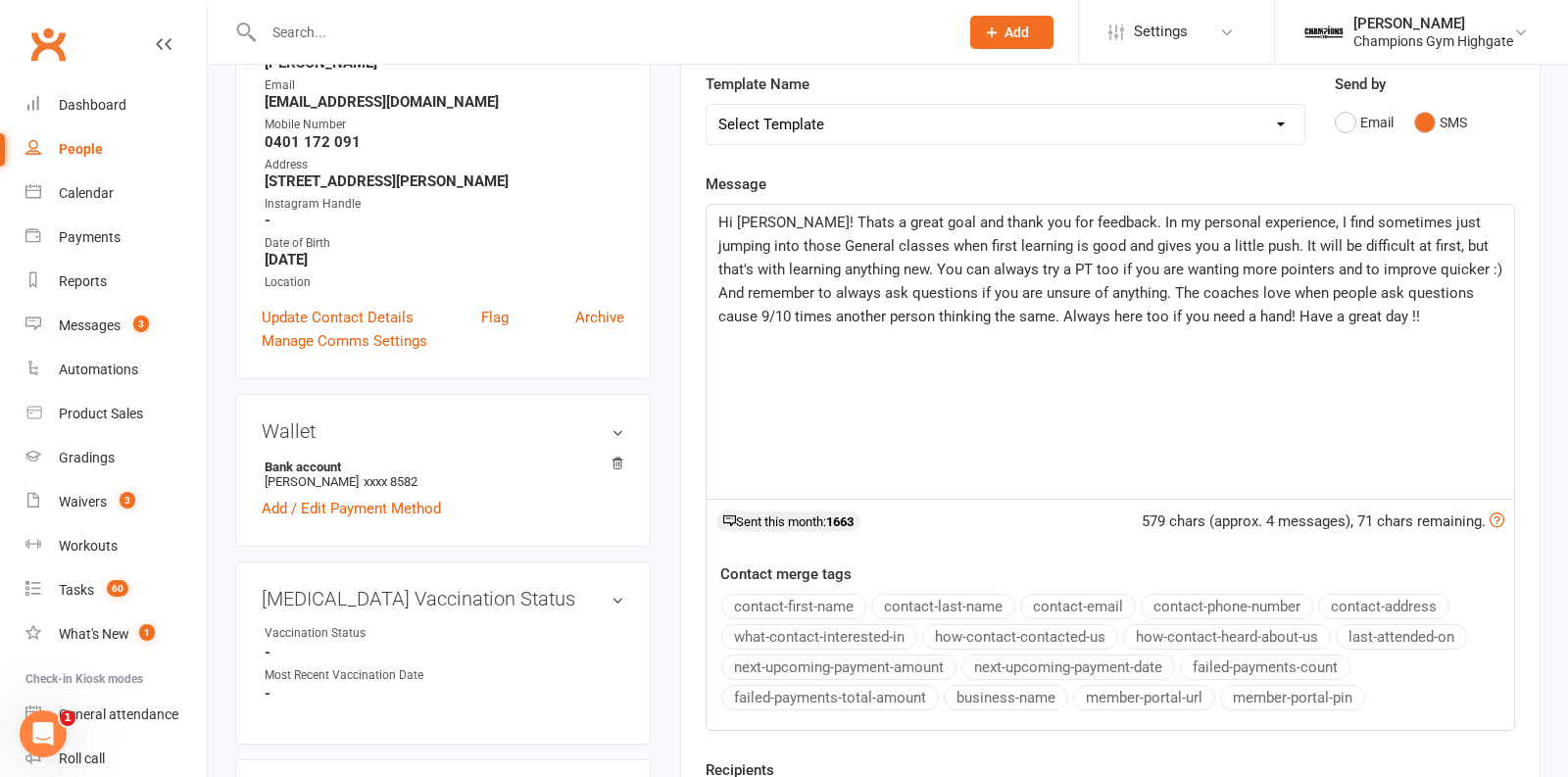
scroll to position [0, 0]
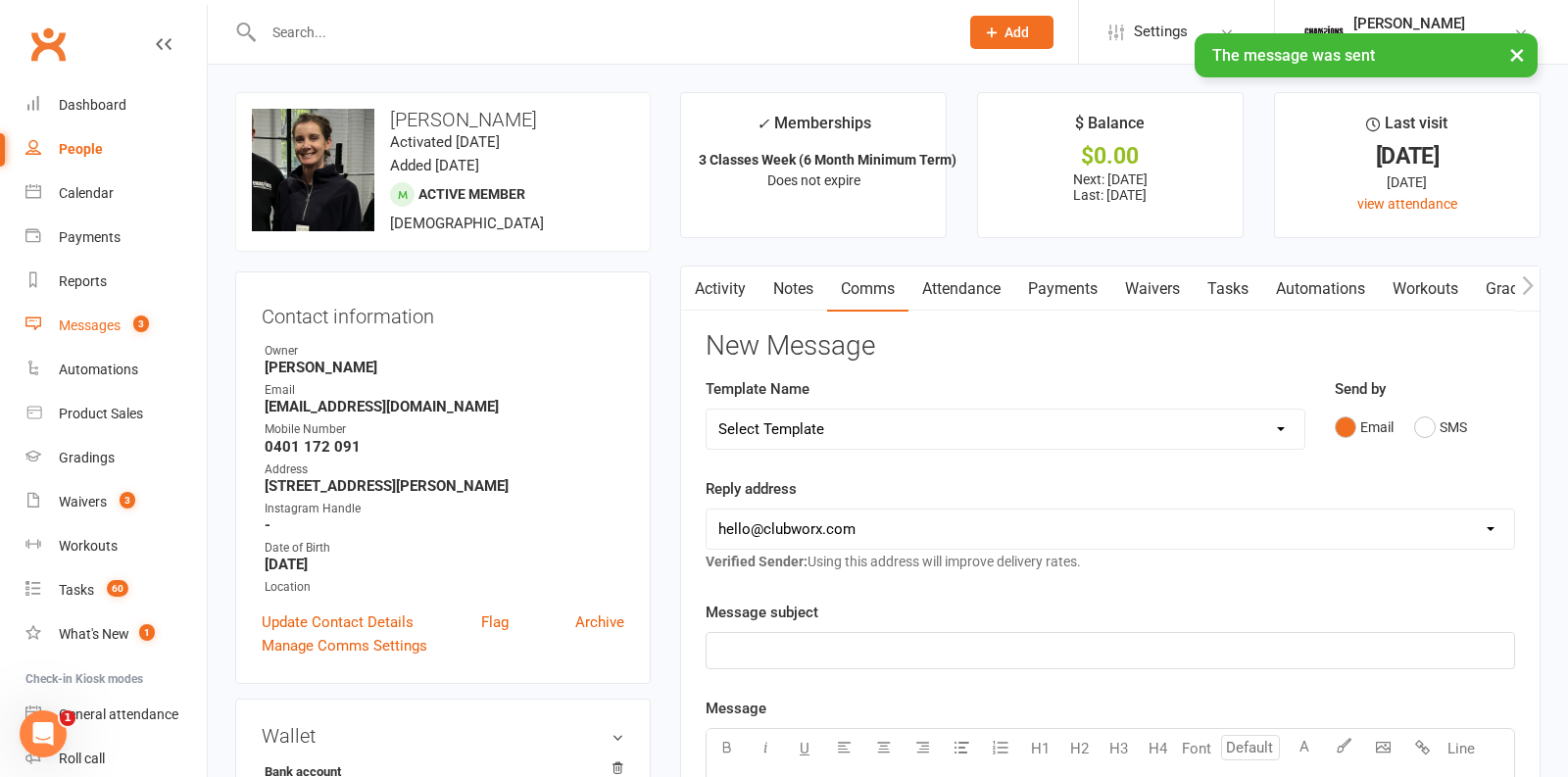
click at [86, 324] on div "Messages" at bounding box center [89, 326] width 62 height 16
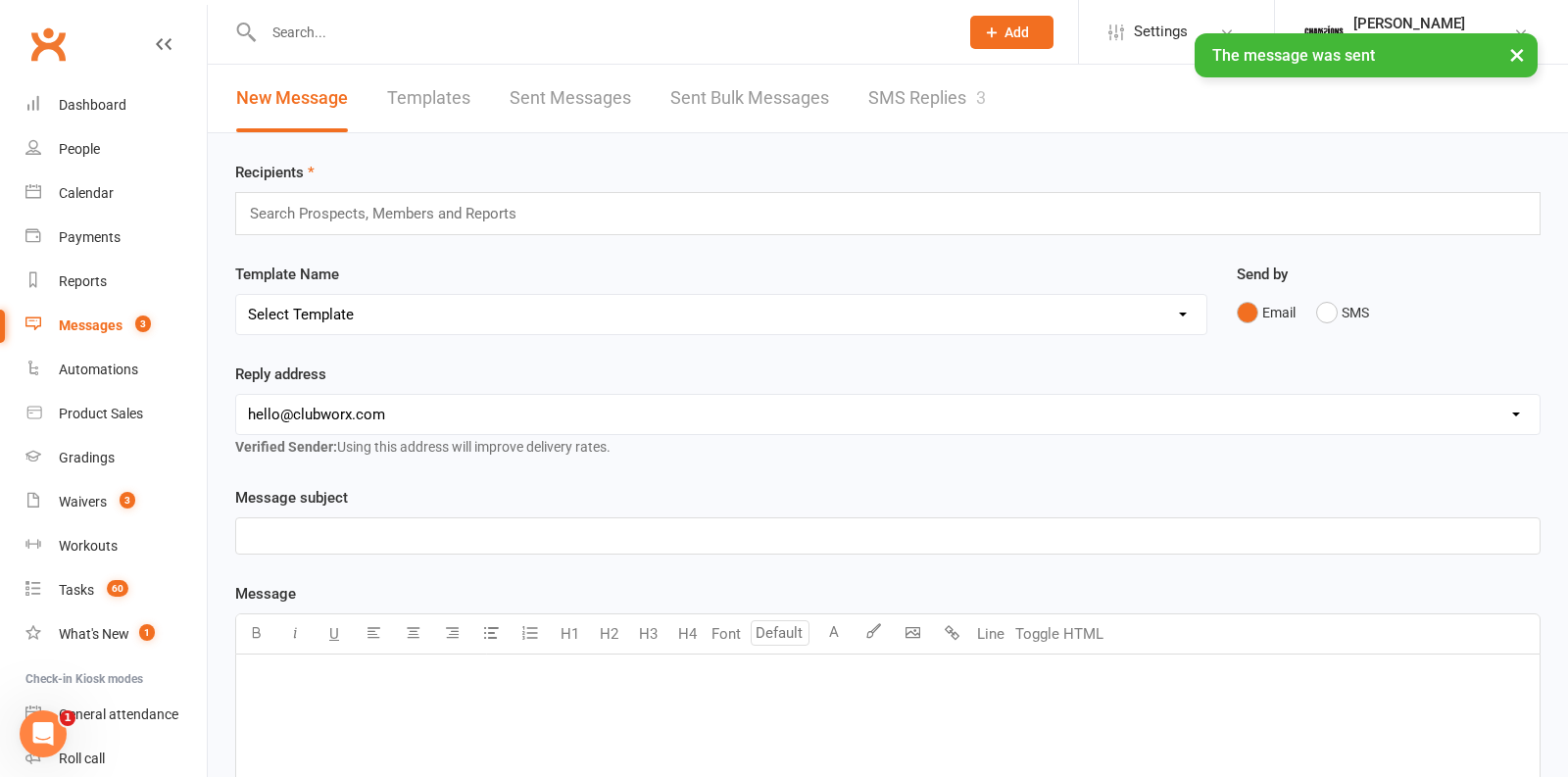
click at [989, 105] on div "New Message Templates Sent Messages Sent Bulk Messages SMS Replies 3" at bounding box center [611, 98] width 807 height 68
click at [951, 95] on link "SMS Replies 3" at bounding box center [927, 98] width 117 height 68
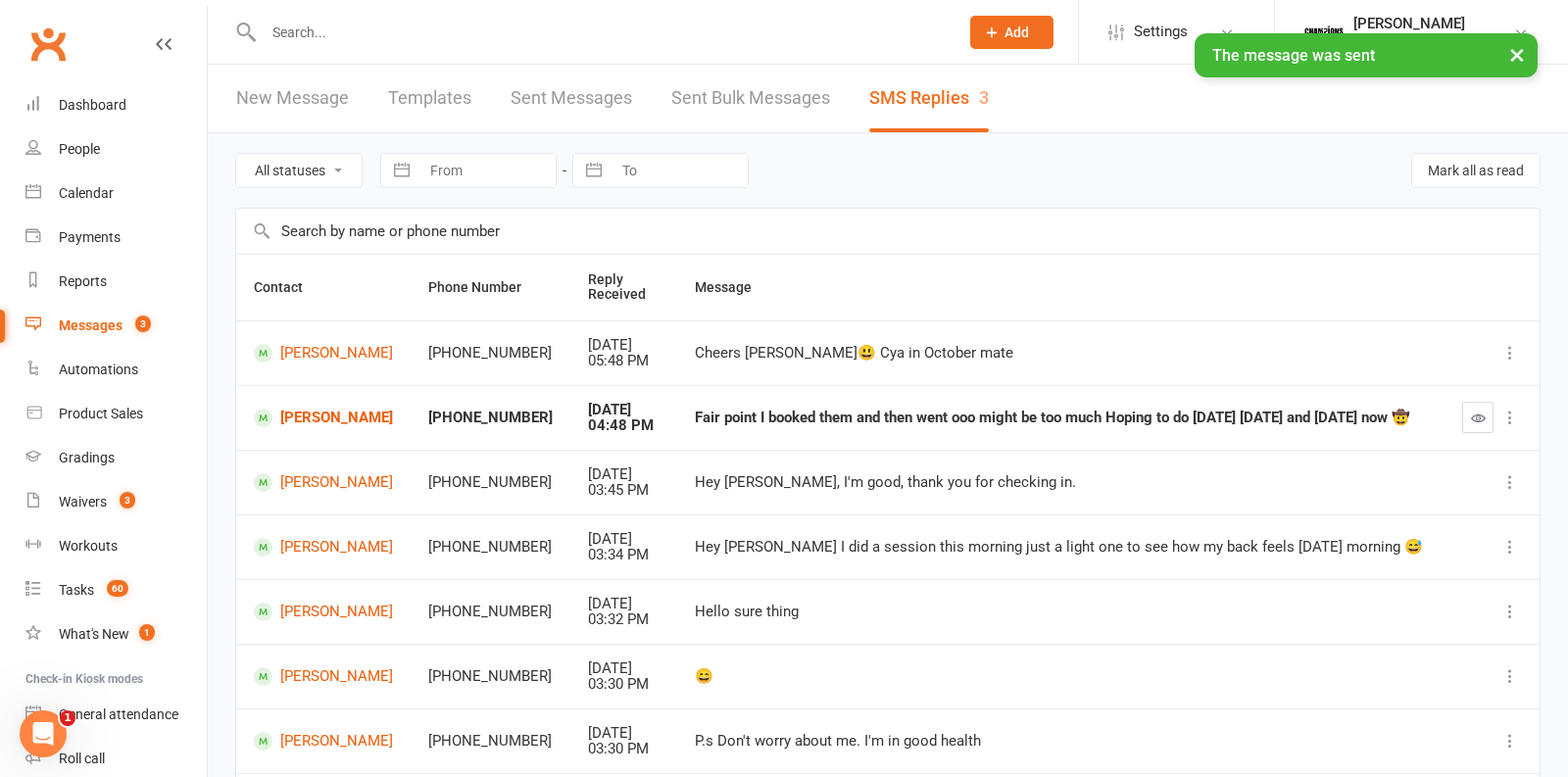
click at [1483, 420] on icon "button" at bounding box center [1479, 417] width 15 height 15
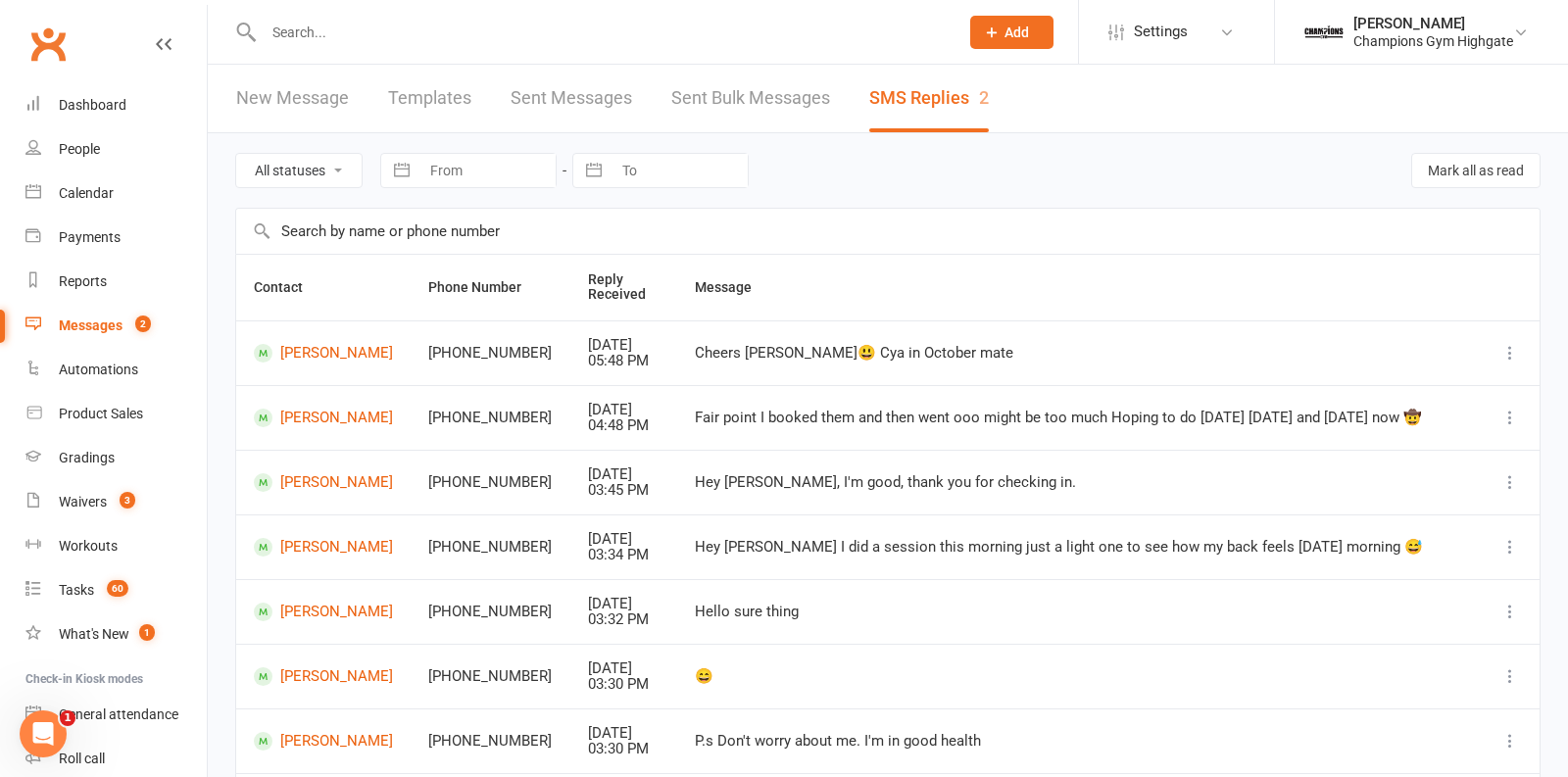
scroll to position [361, 0]
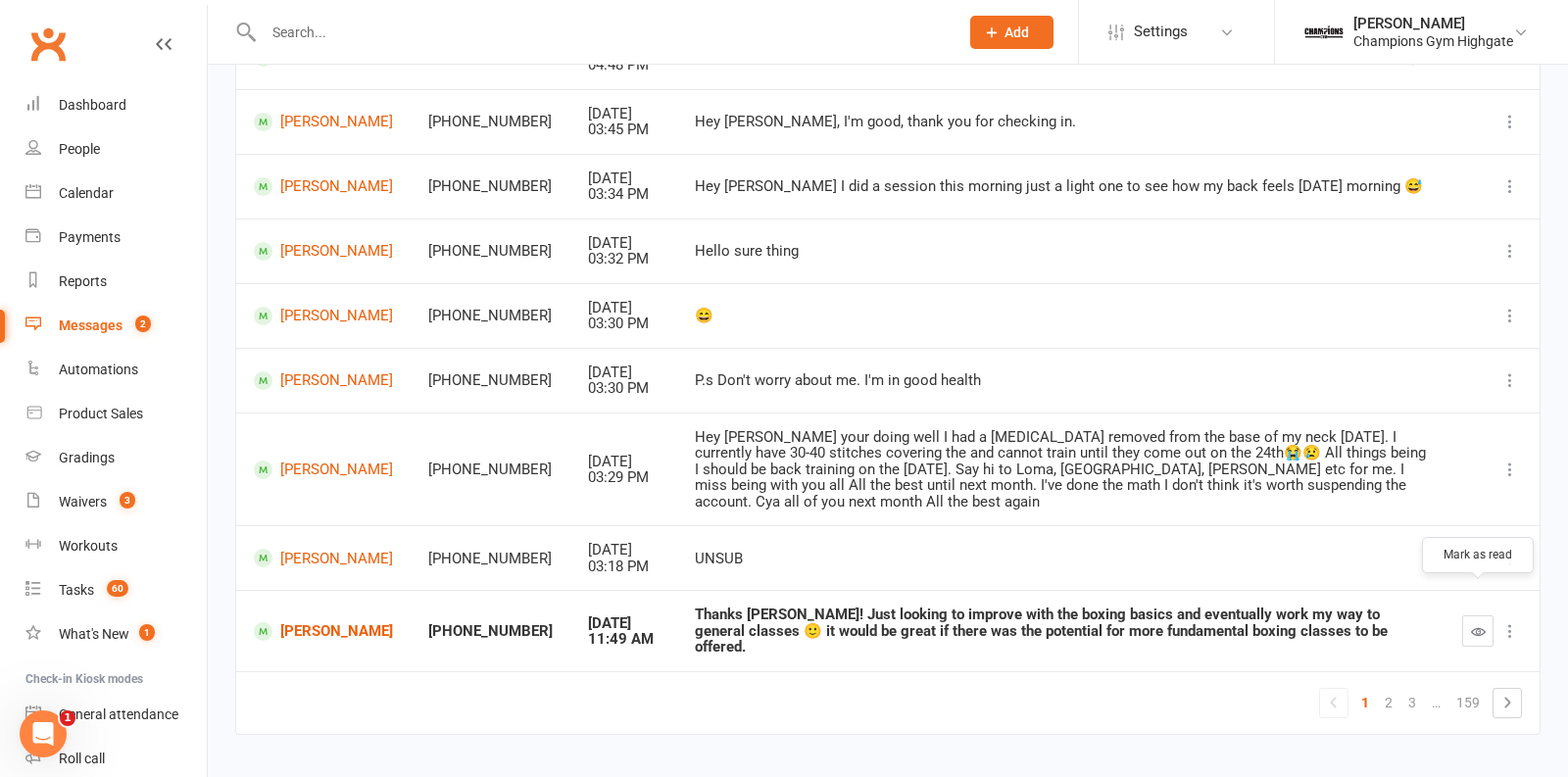
click at [1482, 624] on icon "button" at bounding box center [1479, 631] width 15 height 15
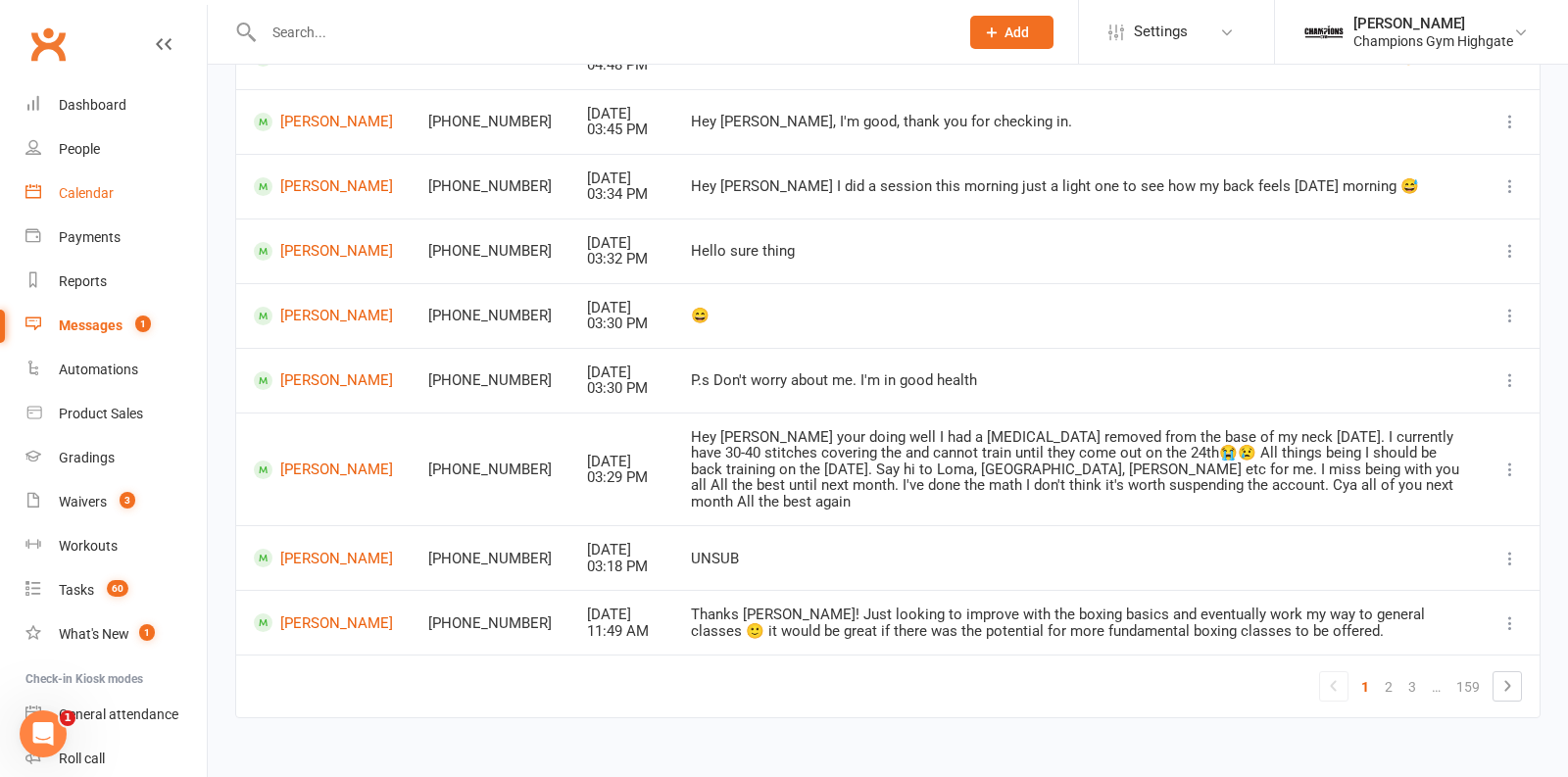
click at [101, 195] on div "Calendar" at bounding box center [85, 193] width 55 height 16
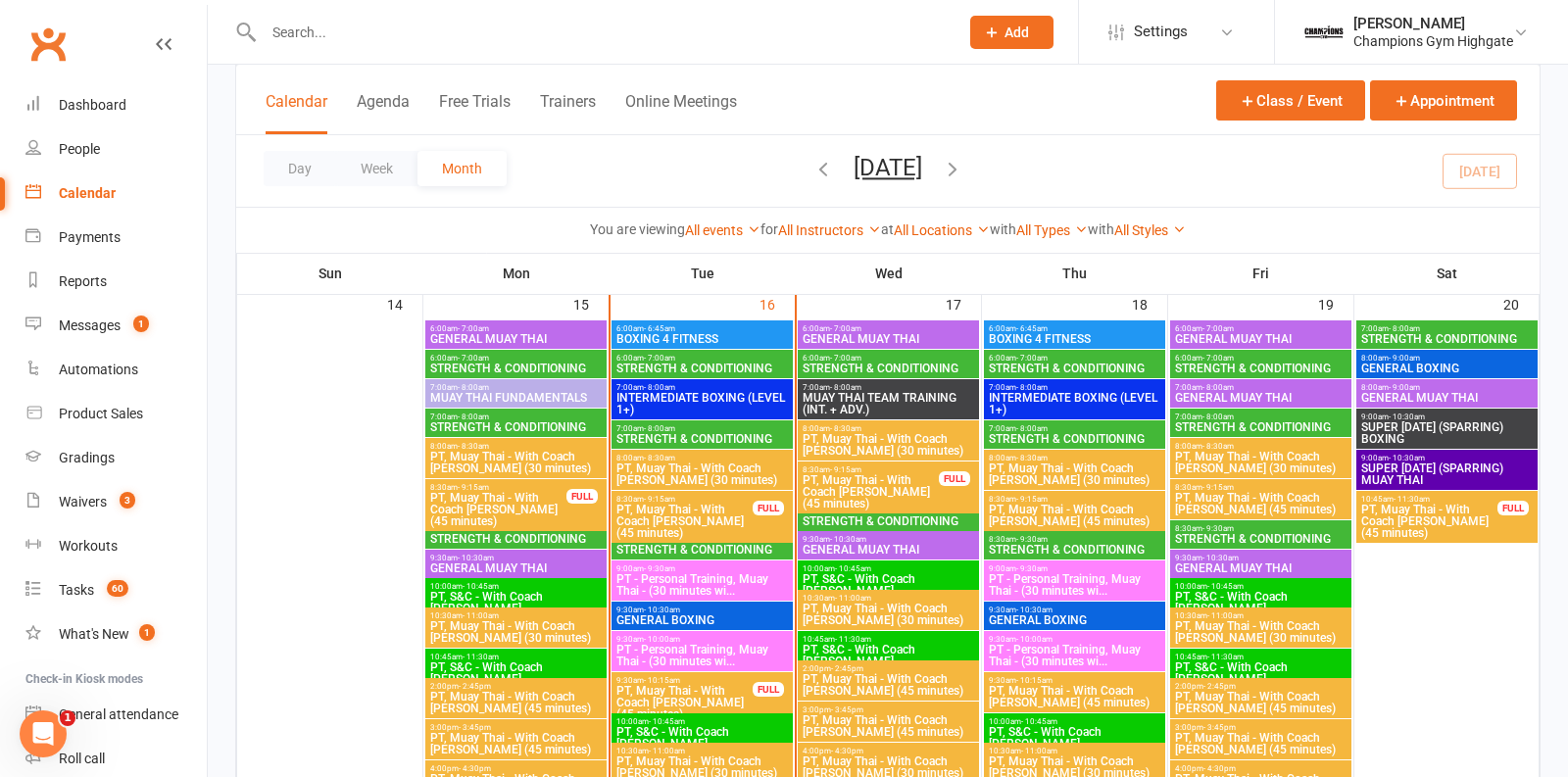
scroll to position [1811, 0]
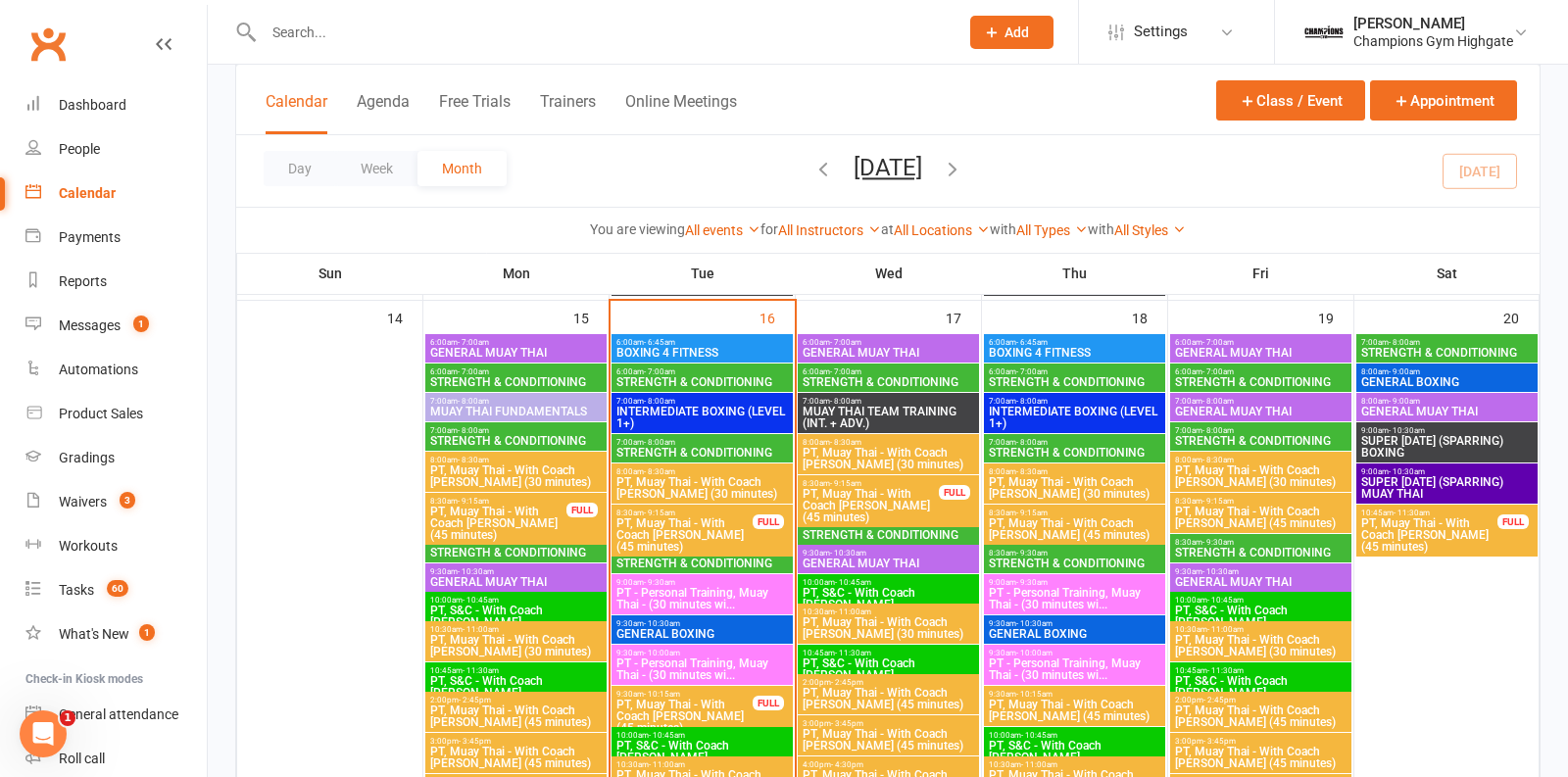
click at [446, 28] on input "text" at bounding box center [601, 33] width 688 height 28
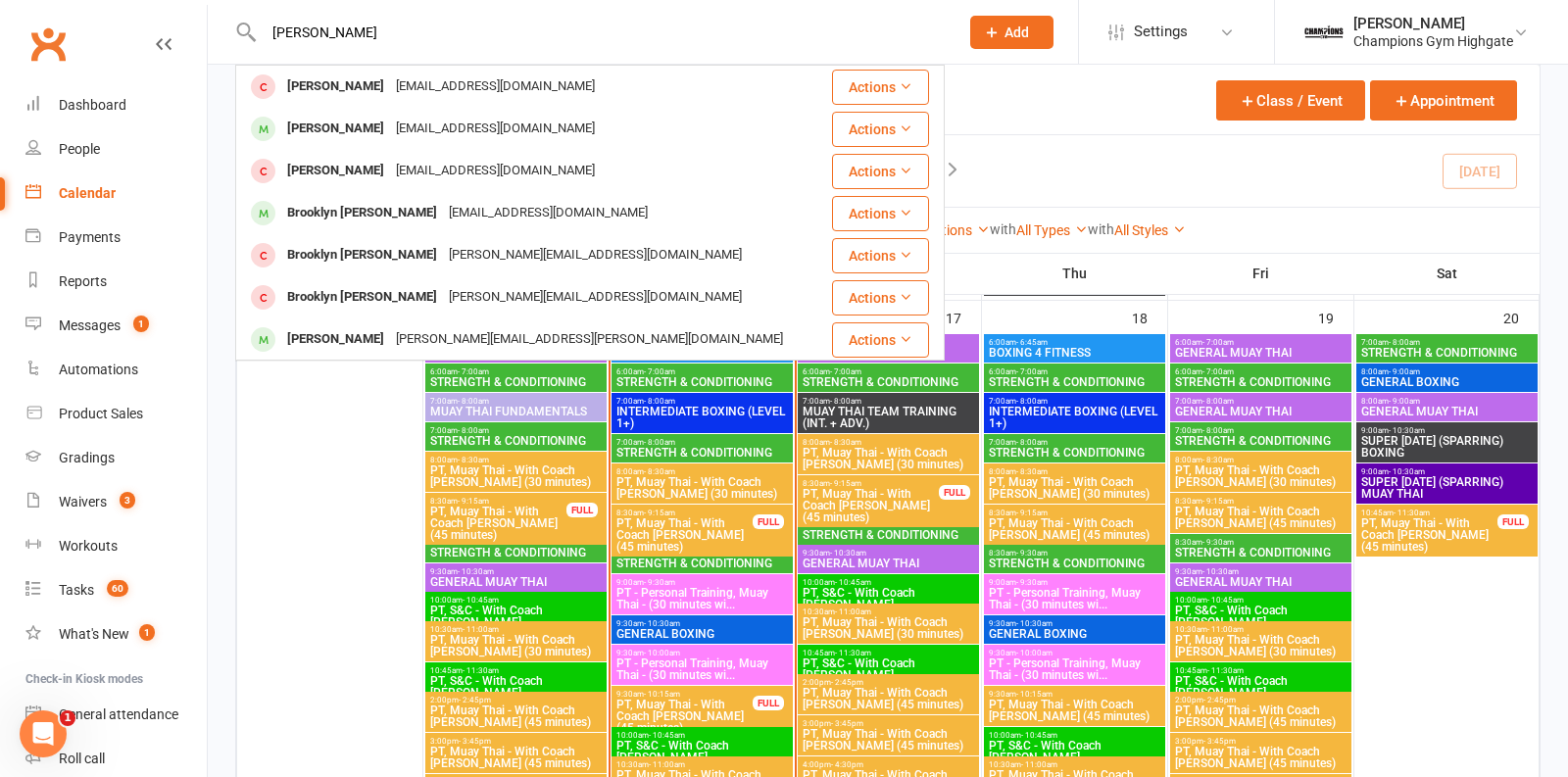
type input "brooke"
drag, startPoint x: 470, startPoint y: 12, endPoint x: 459, endPoint y: 12, distance: 11.0
click at [459, 12] on div "brooke Brooke Lafu brookelafu7@gmail.com Actions Brooke Peacock brooke.peacock0…" at bounding box center [590, 32] width 709 height 64
click at [298, 434] on div at bounding box center [330, 737] width 182 height 806
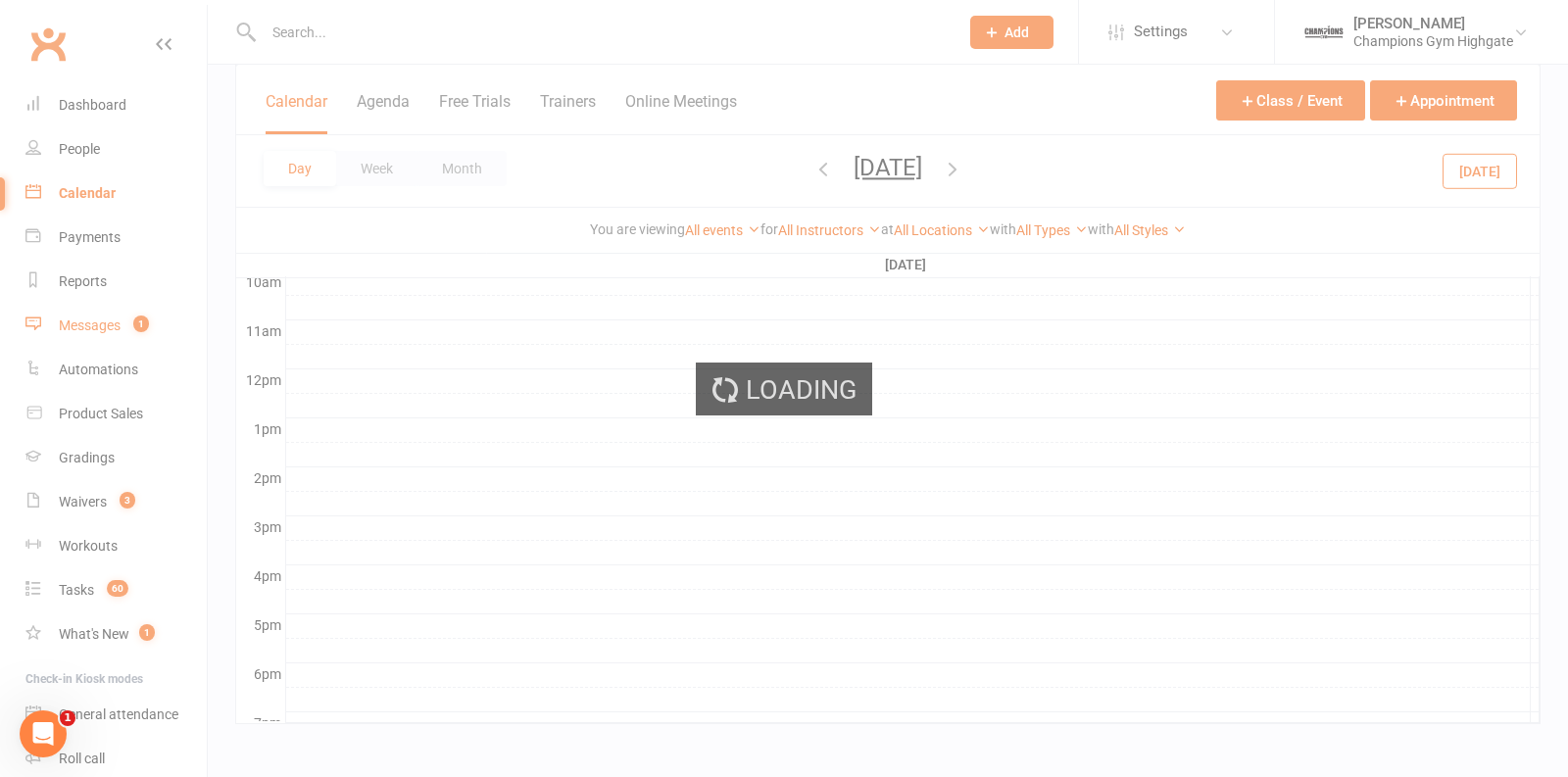
scroll to position [0, 0]
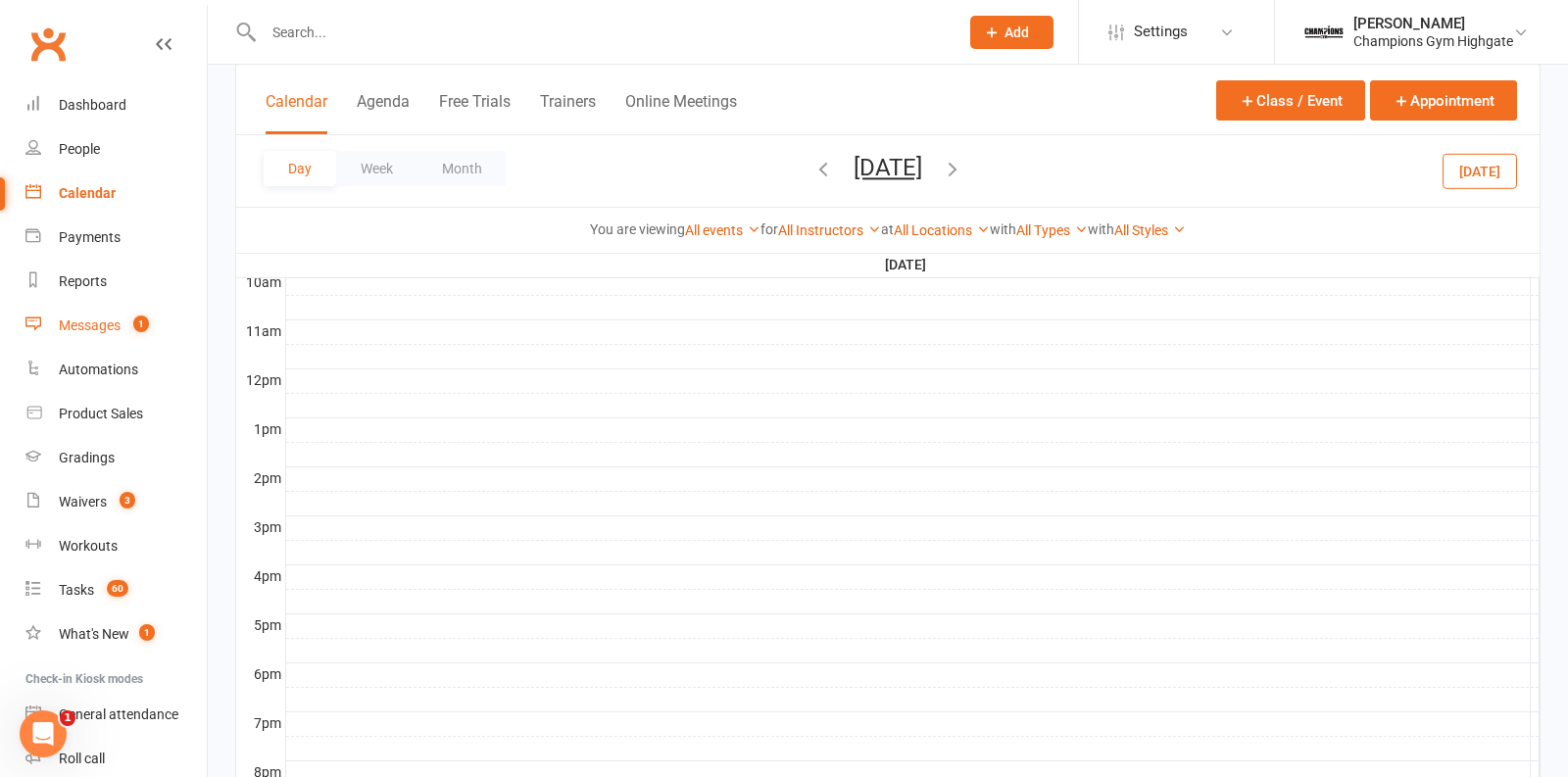
click at [122, 333] on link "Messages 1" at bounding box center [116, 326] width 182 height 44
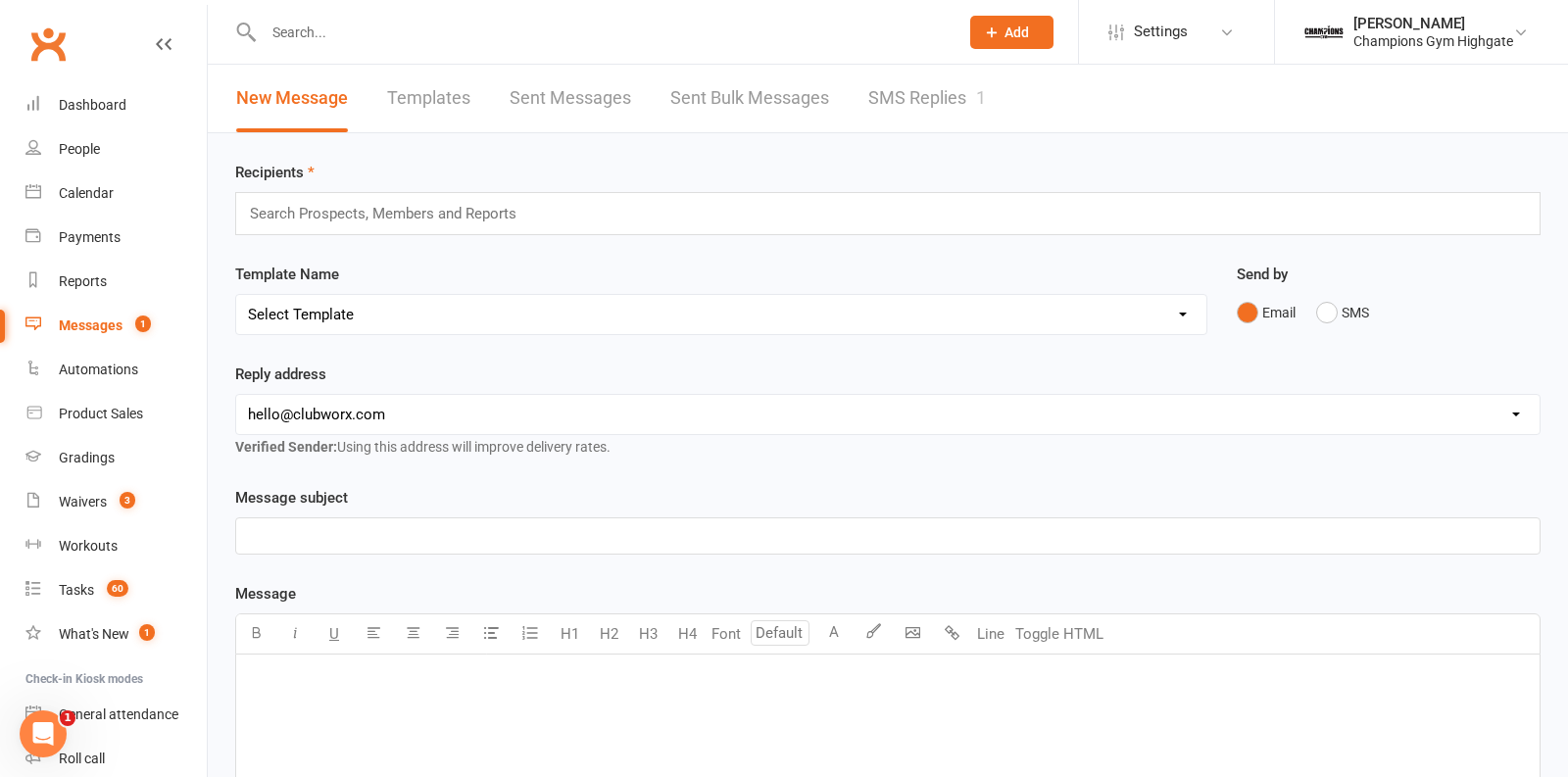
click at [908, 98] on link "SMS Replies 1" at bounding box center [927, 98] width 117 height 68
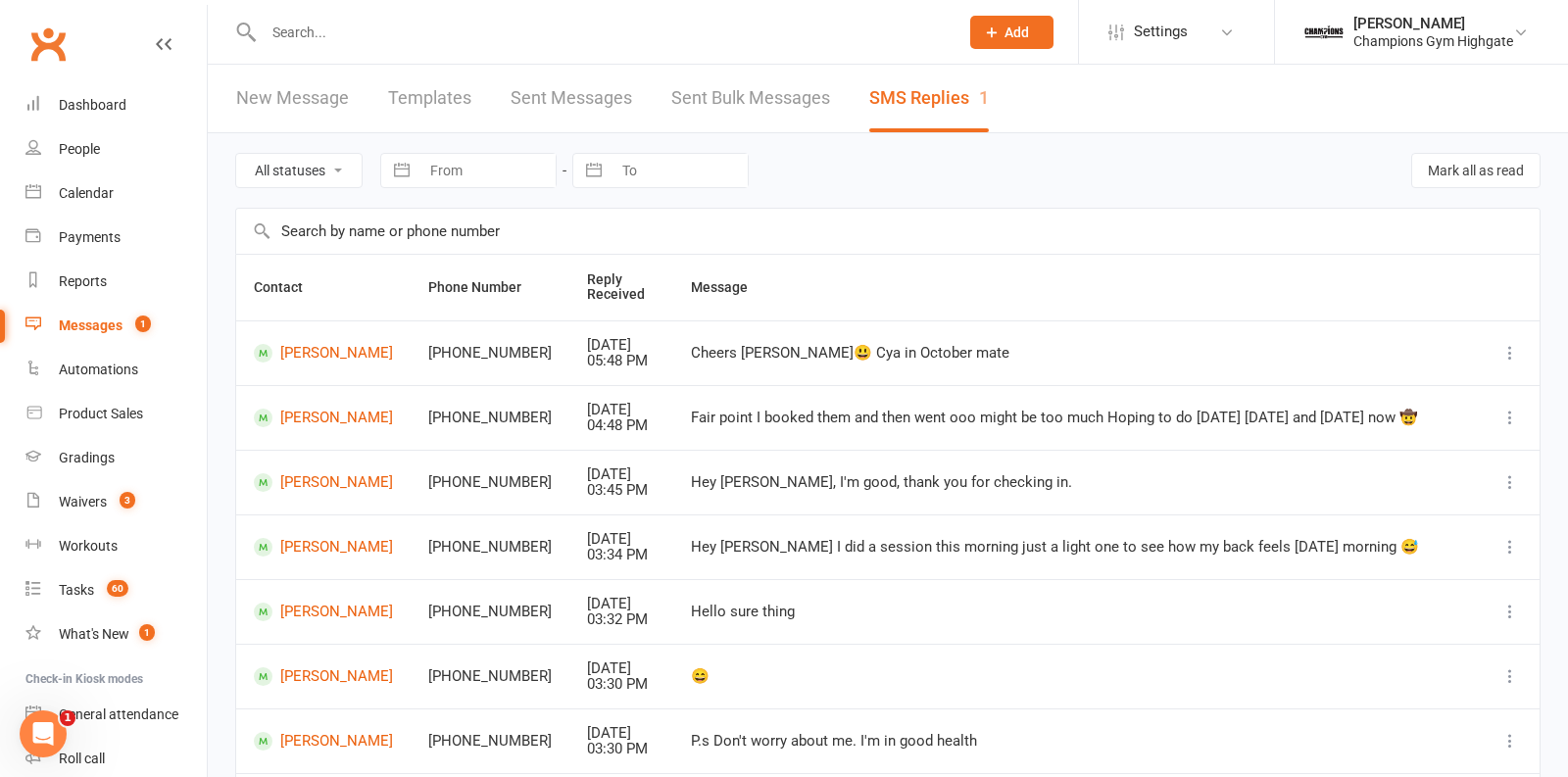
scroll to position [361, 0]
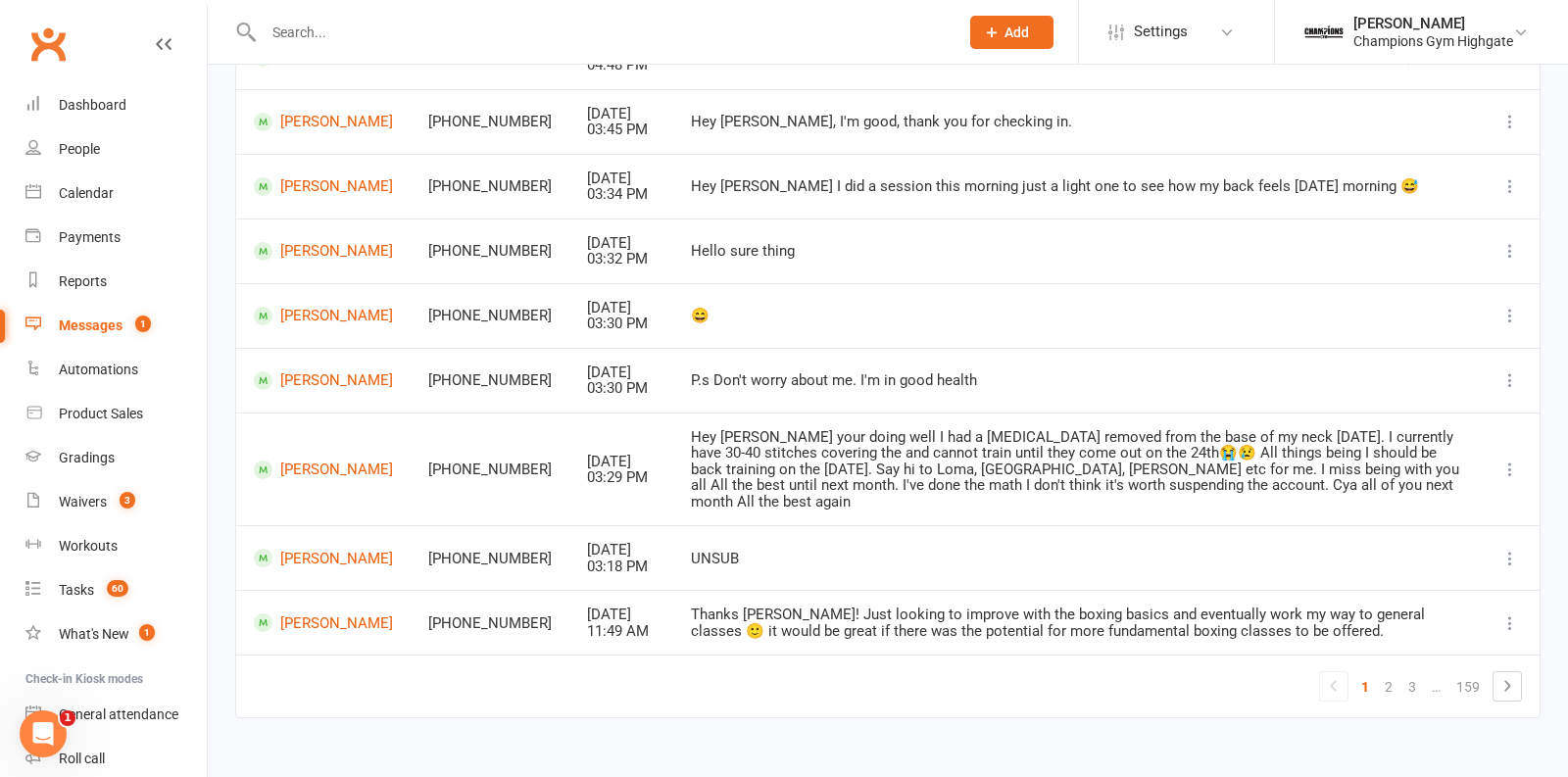
click at [1380, 674] on link "2" at bounding box center [1389, 688] width 24 height 28
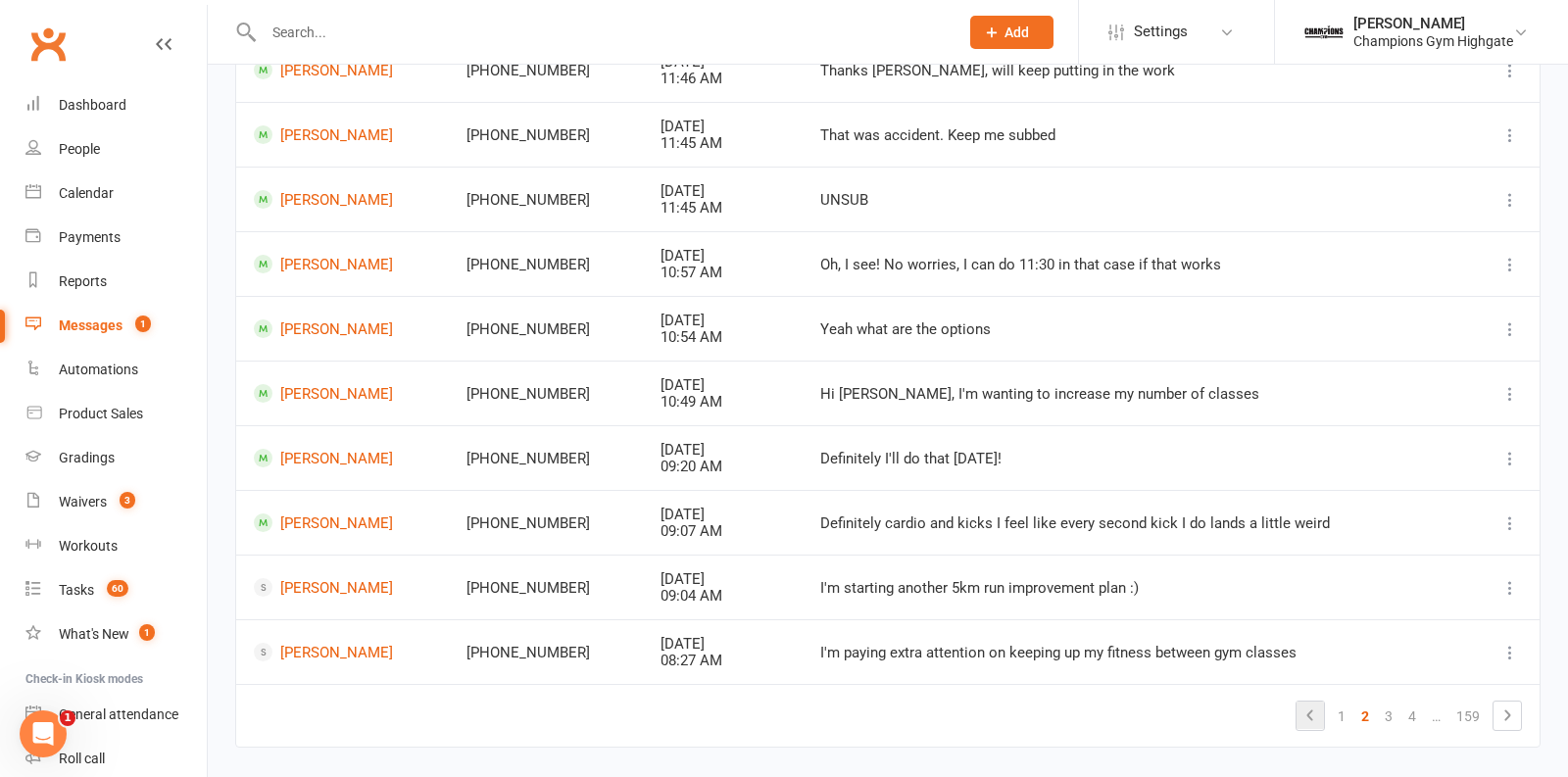
scroll to position [269, 0]
click at [1345, 705] on link "1" at bounding box center [1342, 714] width 24 height 28
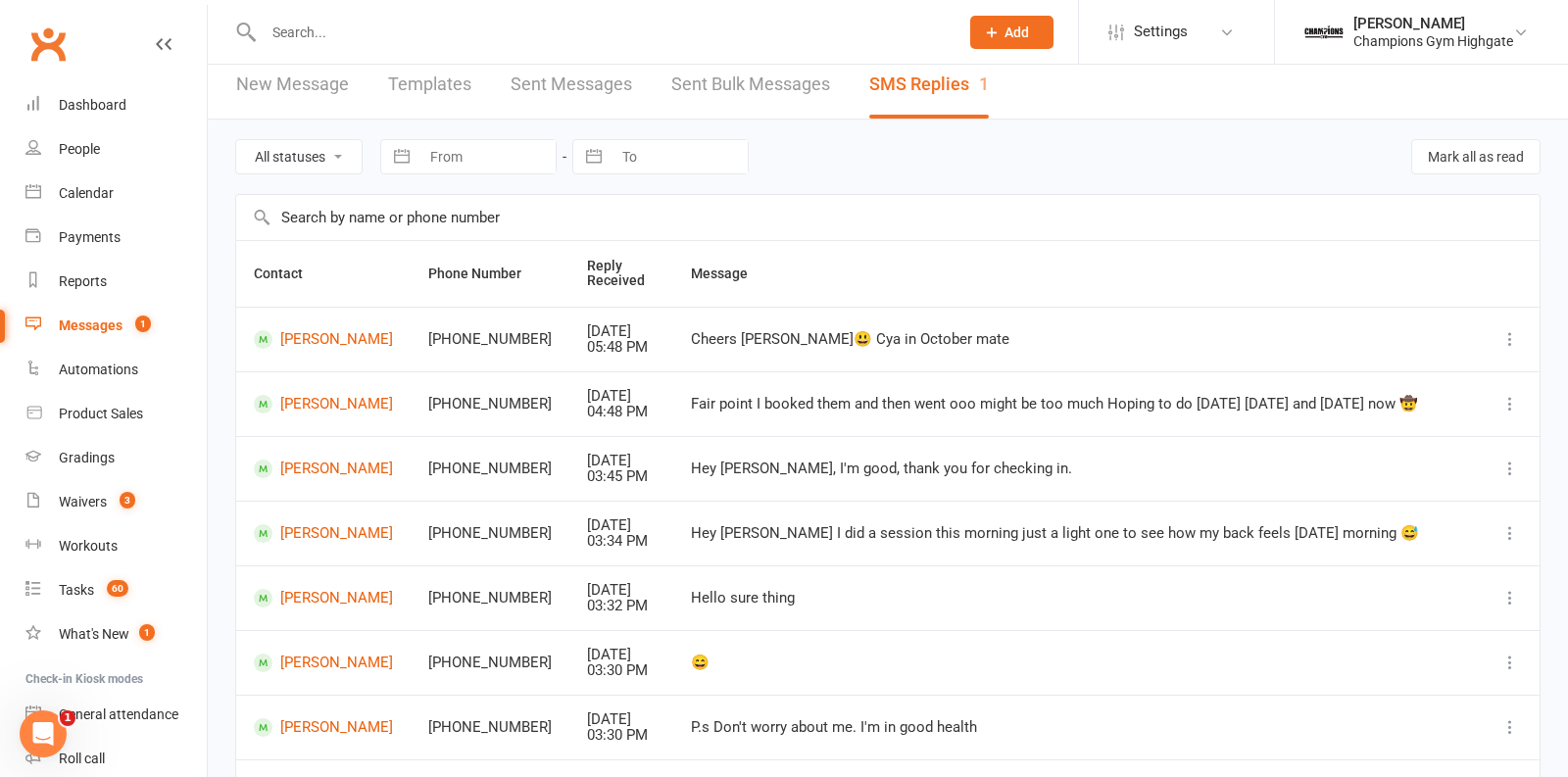
scroll to position [0, 0]
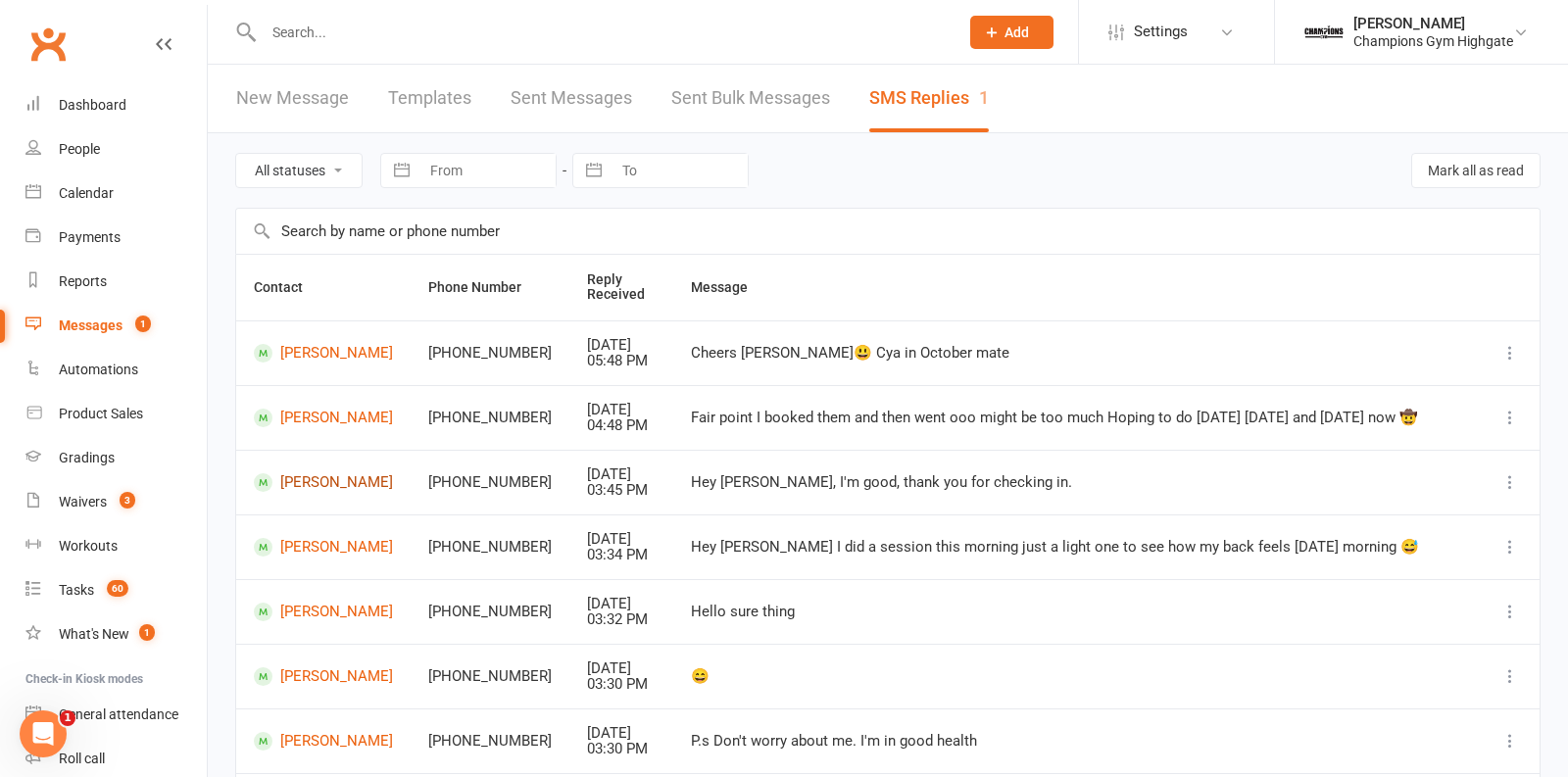
click at [297, 480] on link "Elisha Simmons" at bounding box center [324, 482] width 139 height 19
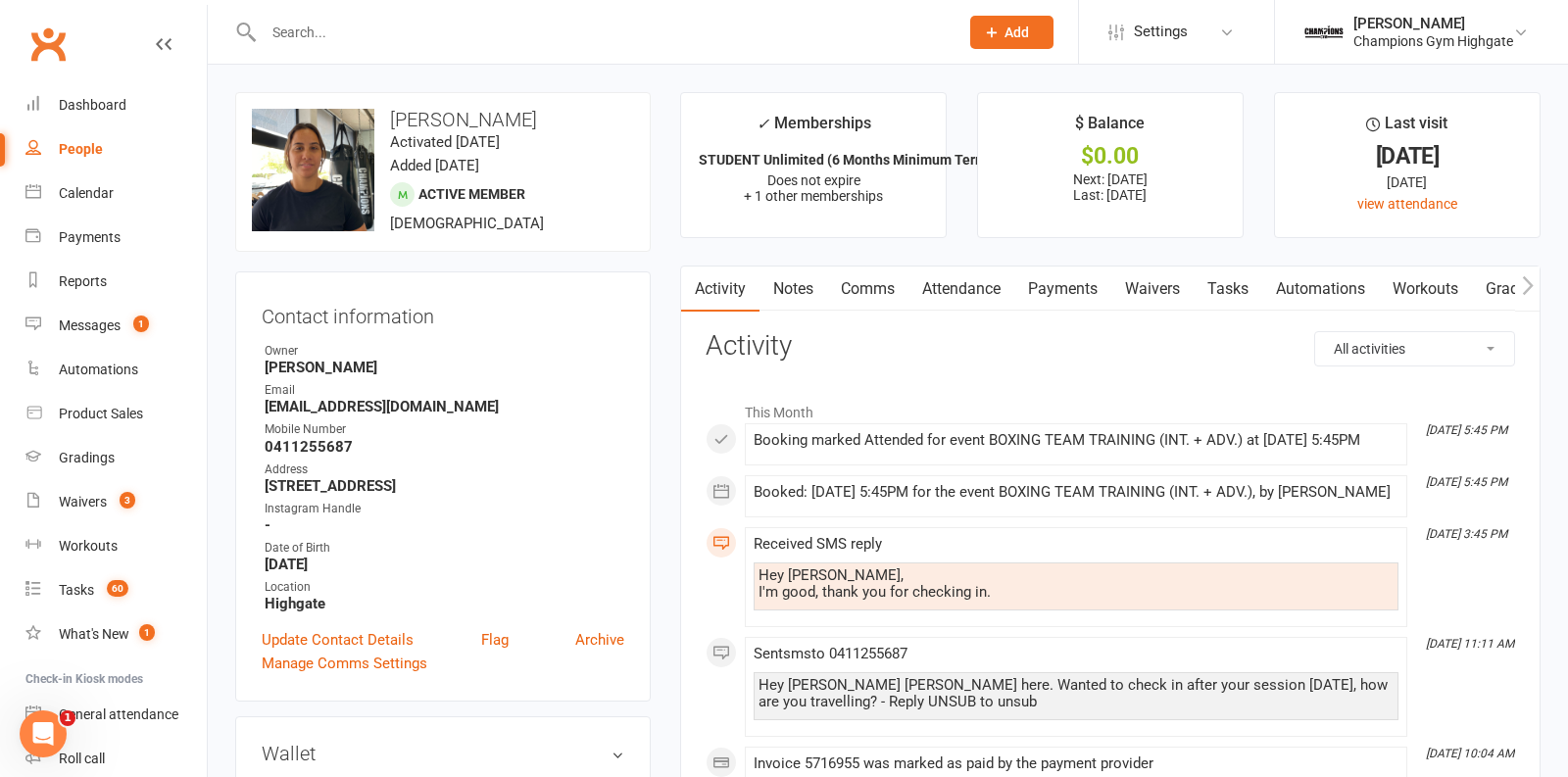
click at [457, 27] on input "text" at bounding box center [601, 33] width 688 height 28
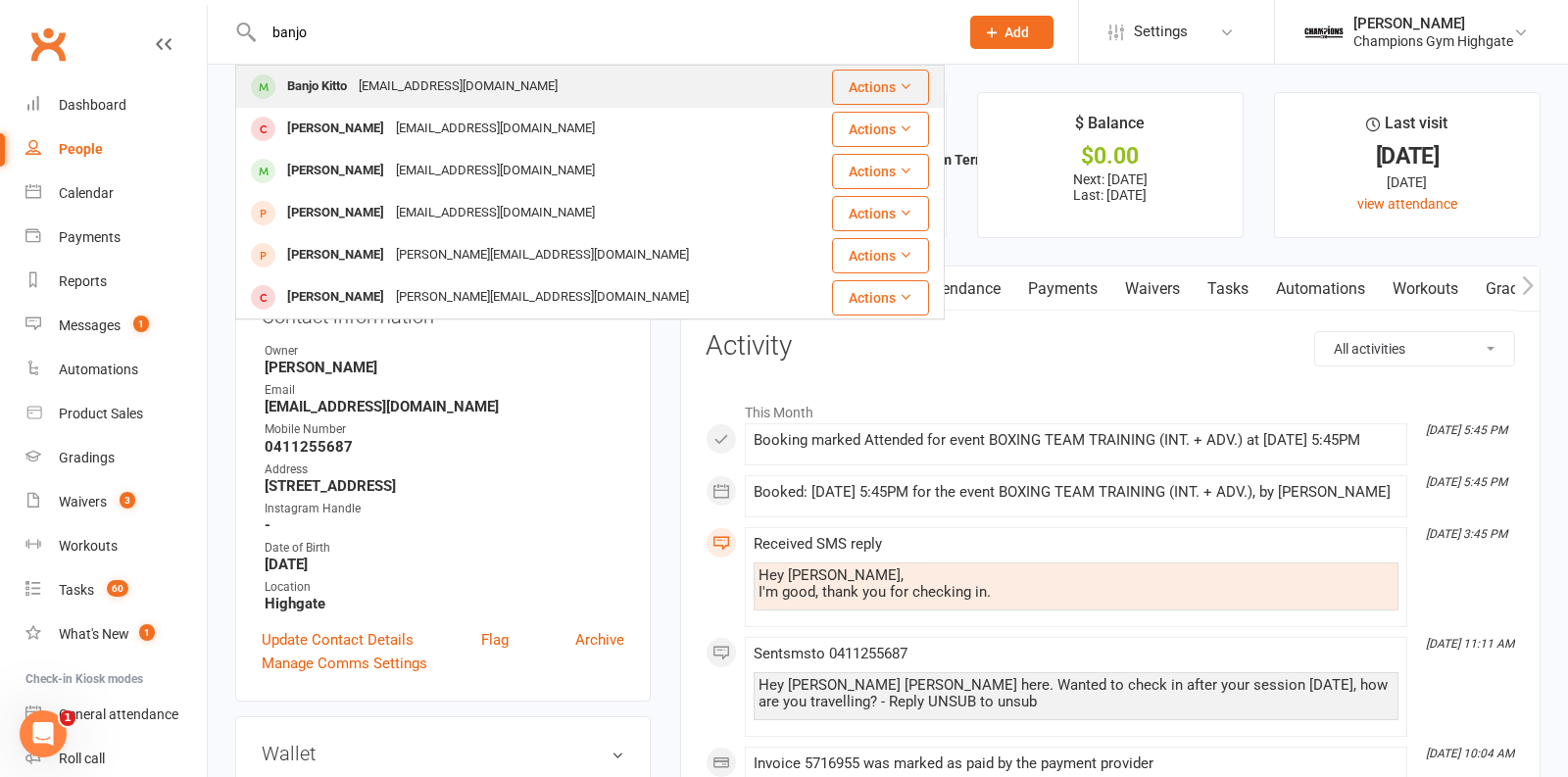
type input "banjo"
click at [499, 85] on div "Banjo Kitto banjokitto@icloud.com" at bounding box center [522, 86] width 568 height 40
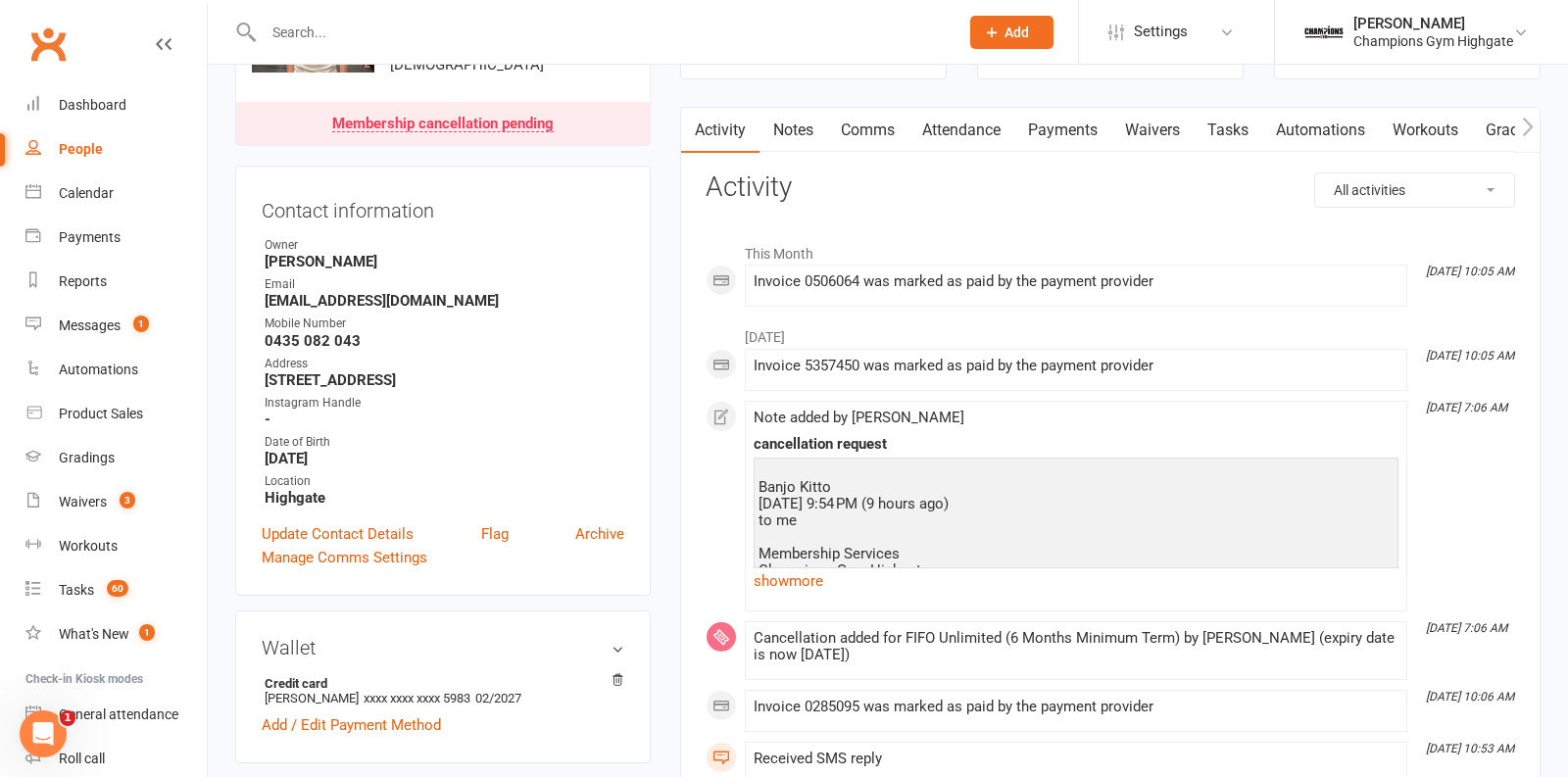
scroll to position [164, 0]
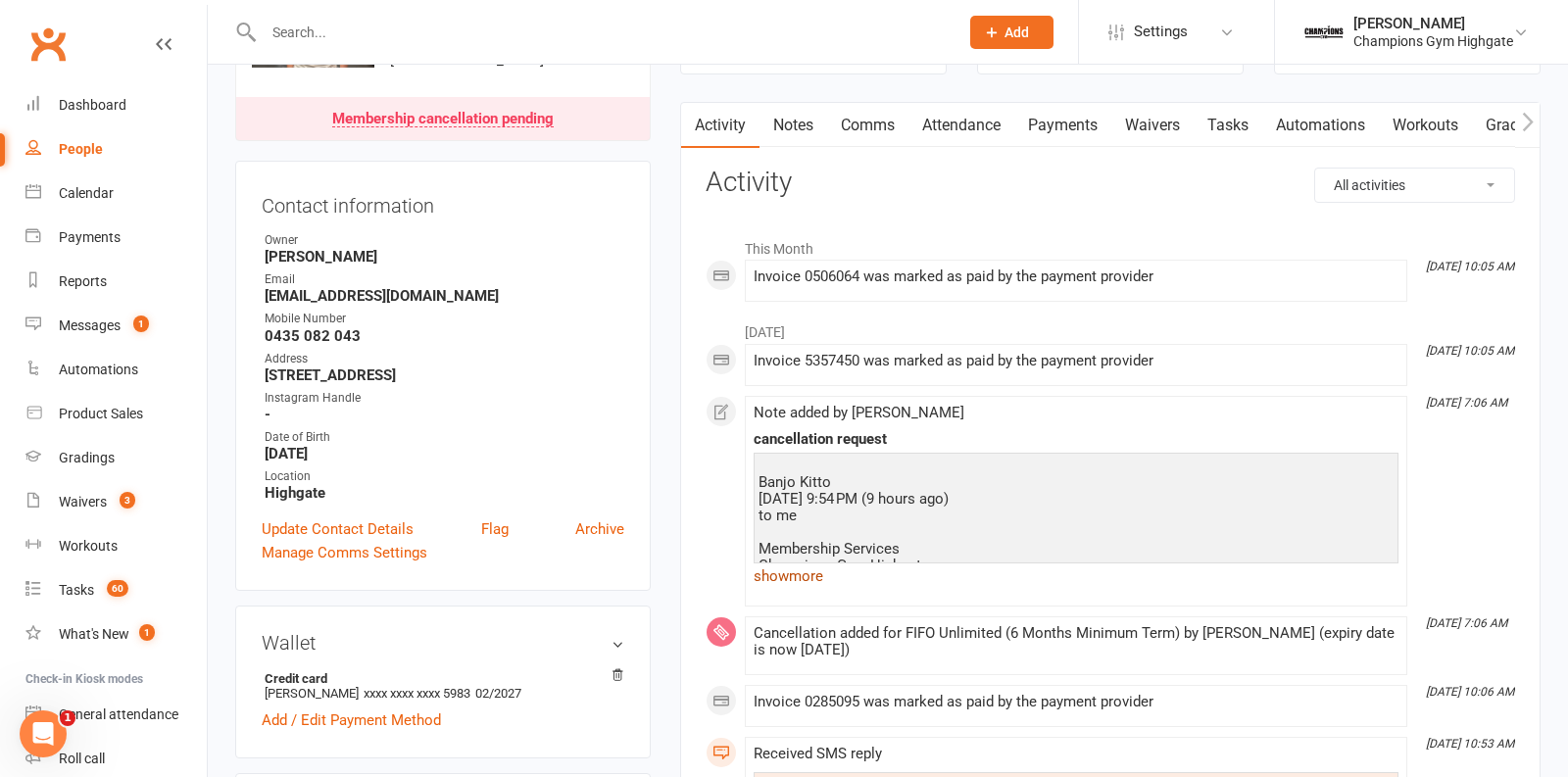
click at [782, 573] on link "show more" at bounding box center [1076, 576] width 645 height 28
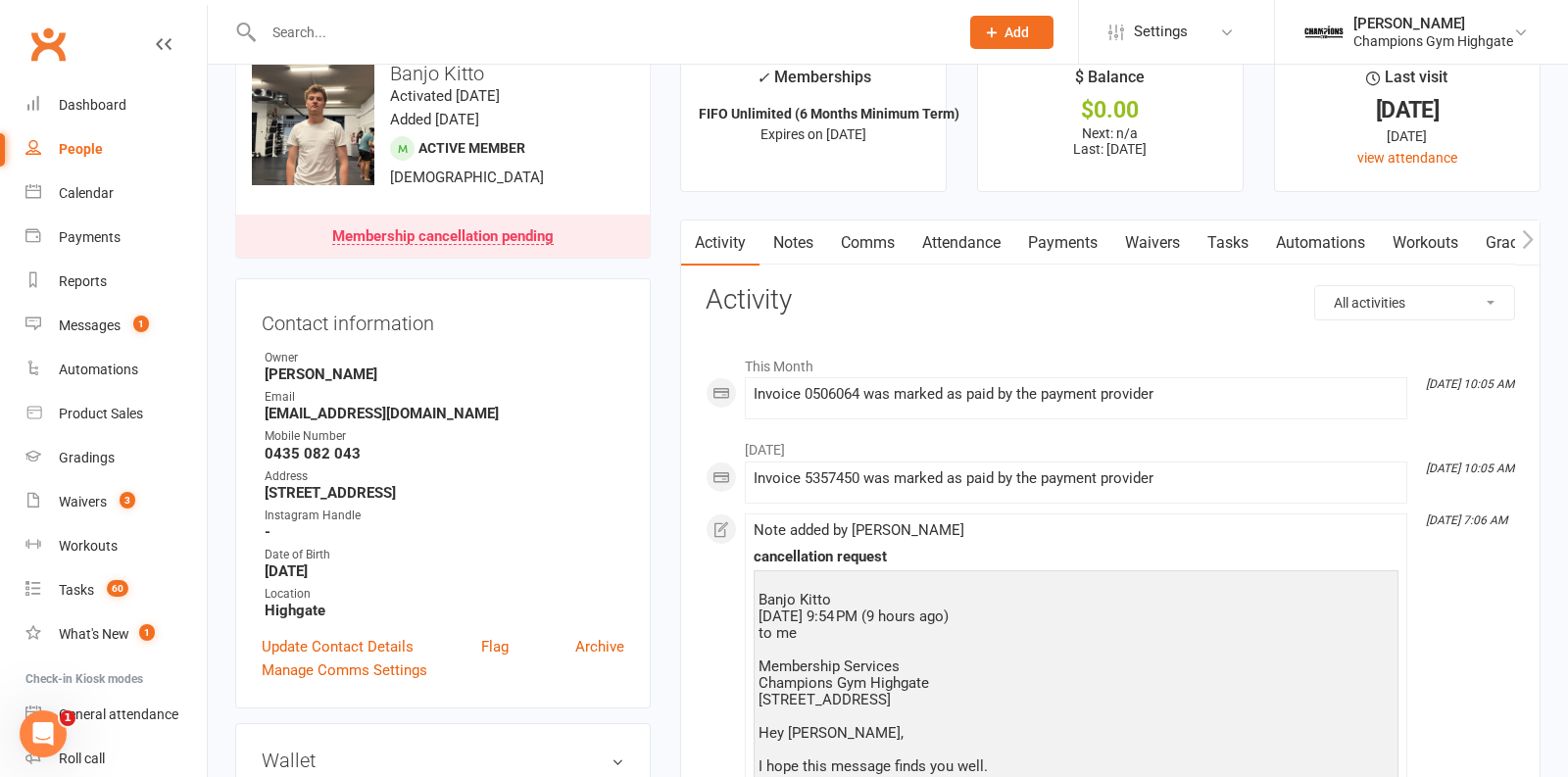
scroll to position [45, 0]
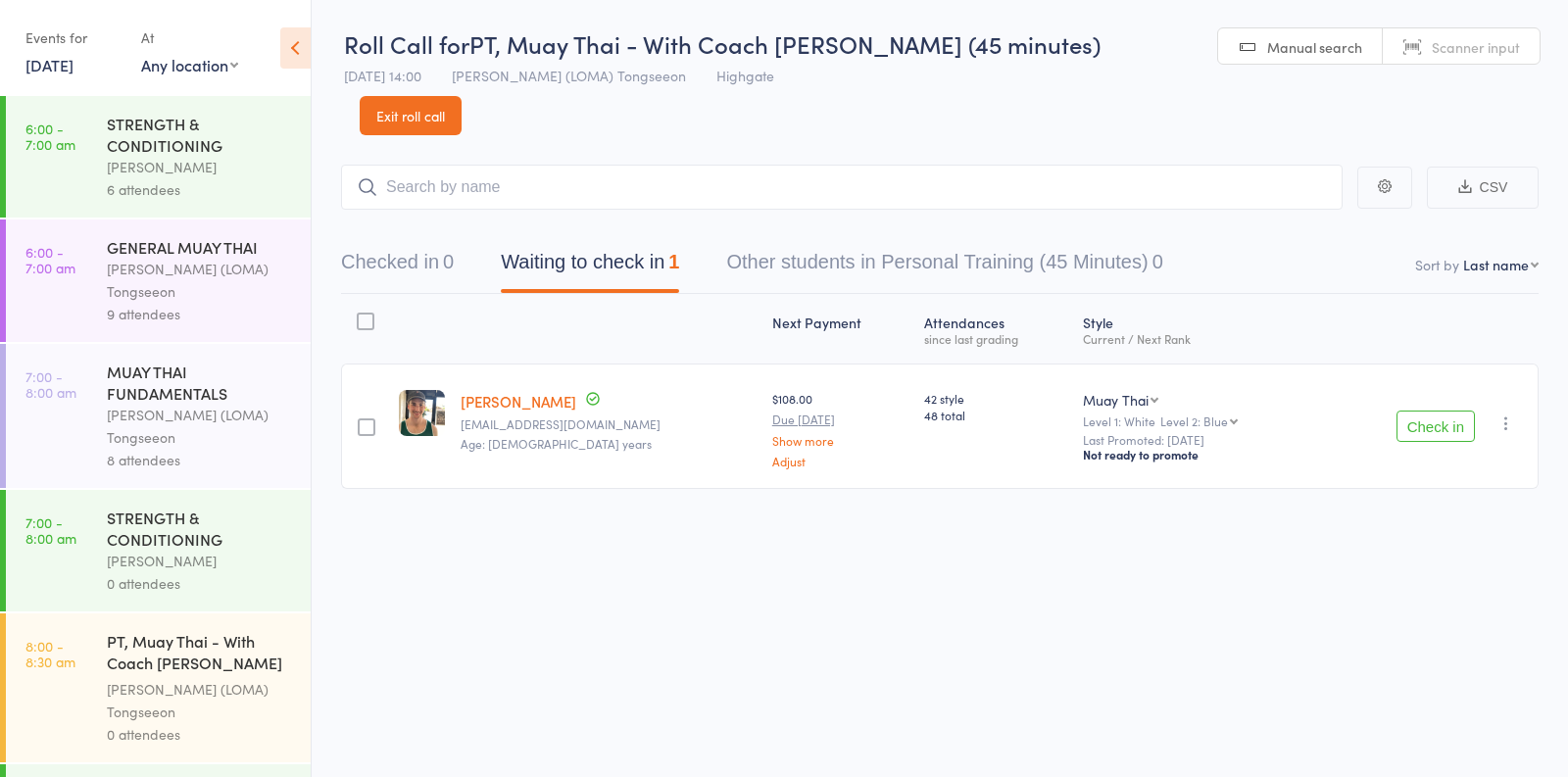
click at [74, 62] on link "15 Sep, 2025" at bounding box center [50, 65] width 48 height 22
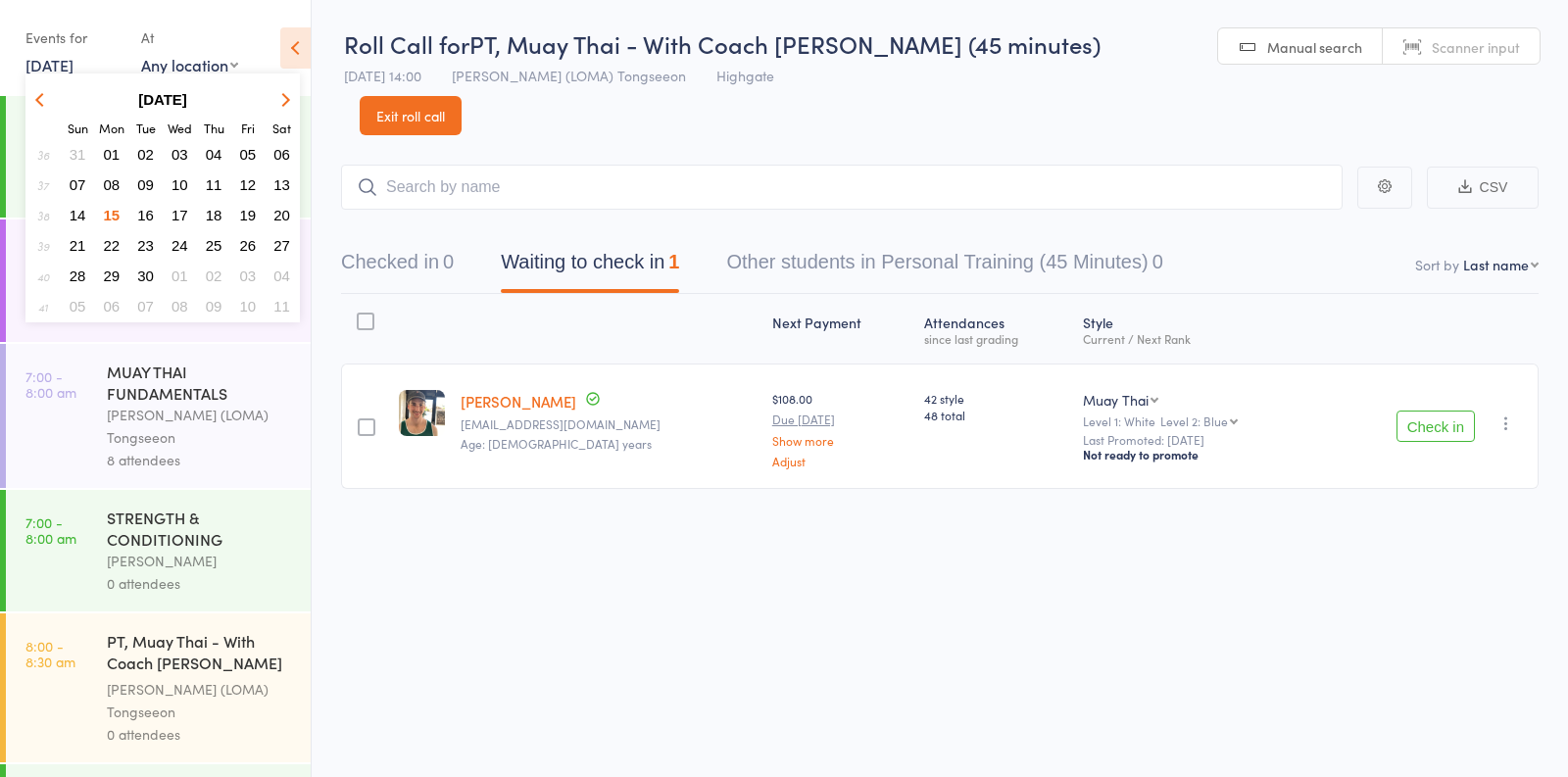
click at [145, 214] on span "16" at bounding box center [145, 215] width 17 height 17
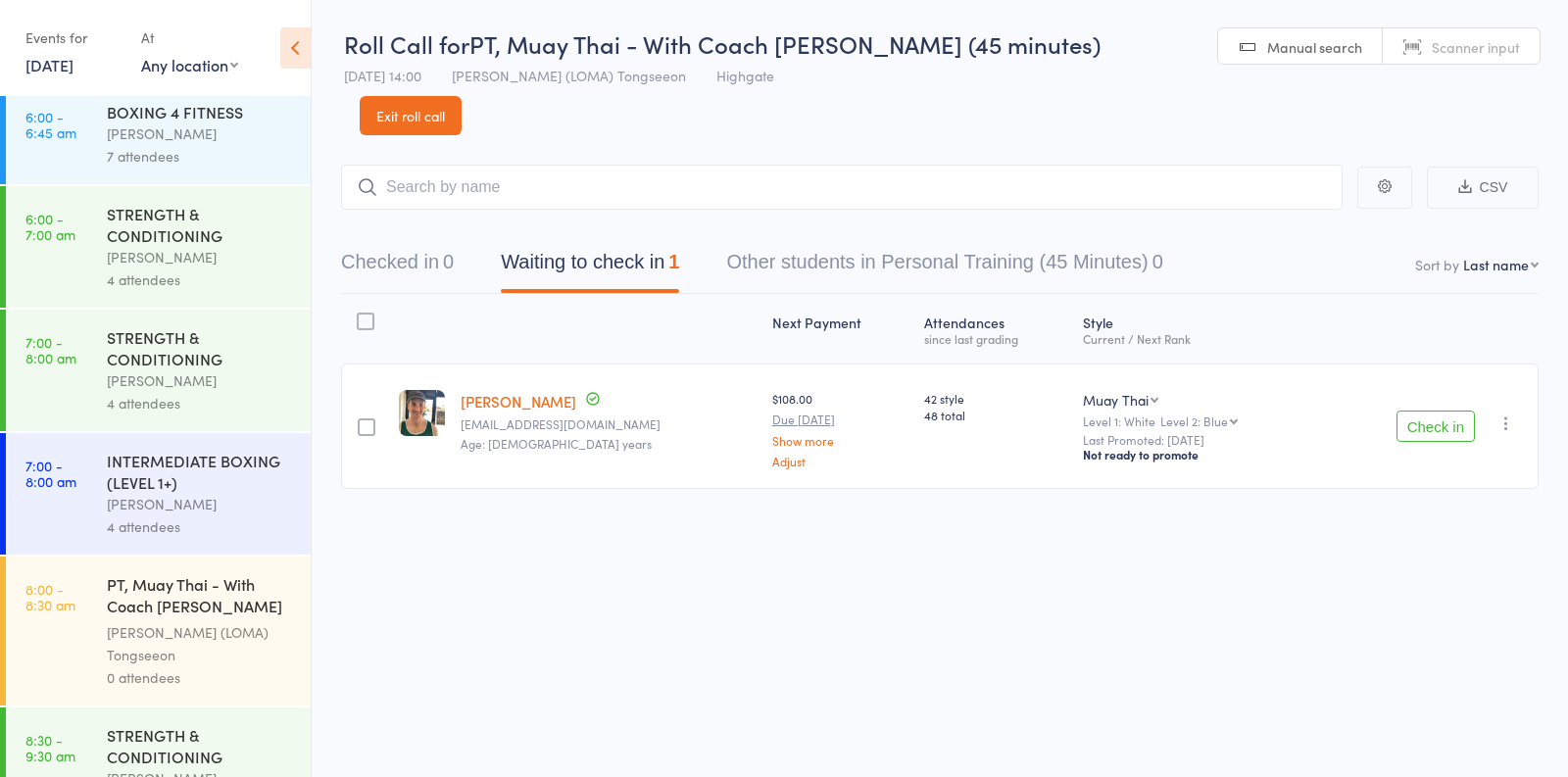
scroll to position [14, 0]
click at [199, 162] on div "7 attendees" at bounding box center [201, 154] width 187 height 23
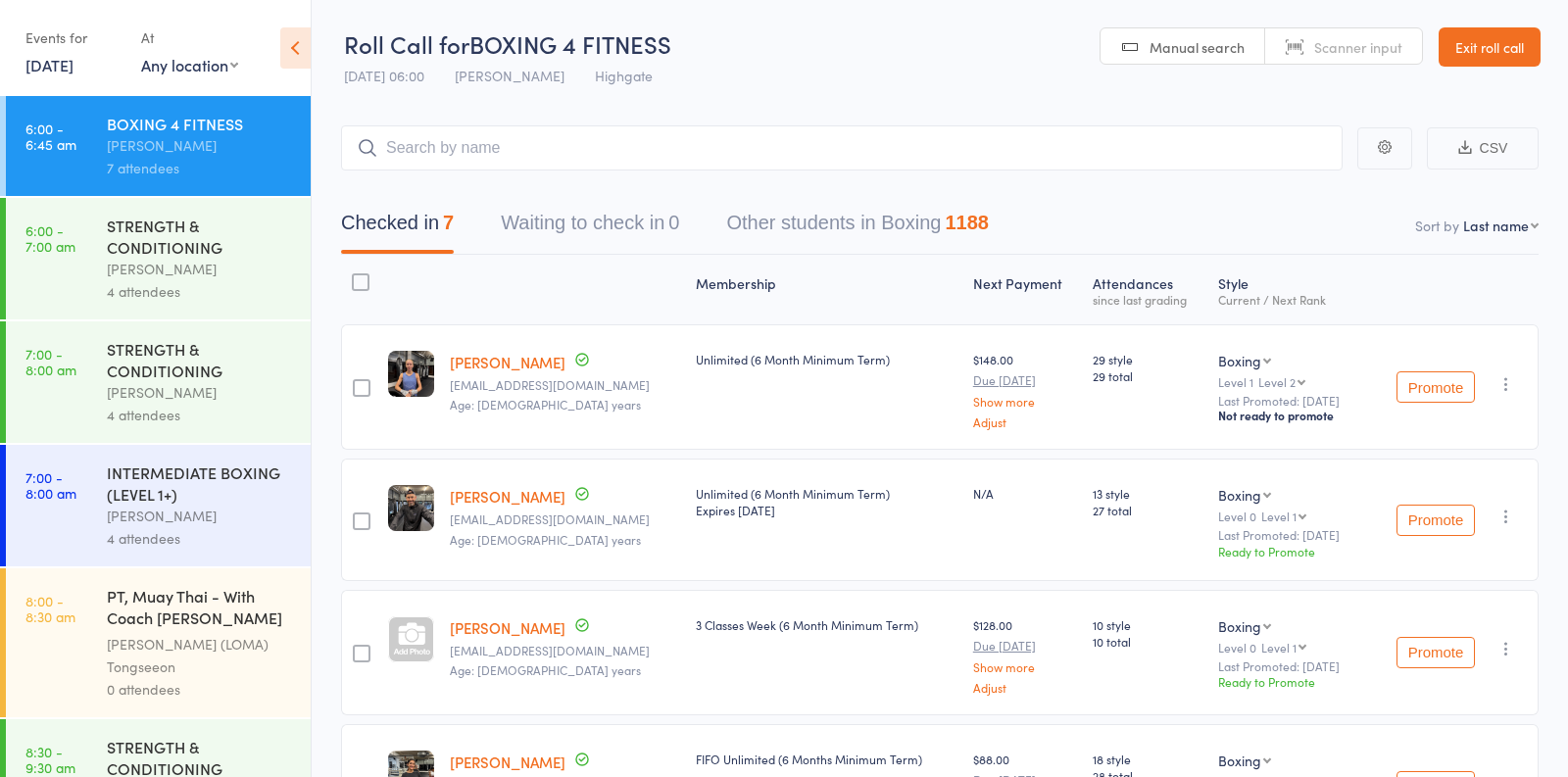
click at [220, 281] on div "4 attendees" at bounding box center [201, 291] width 187 height 23
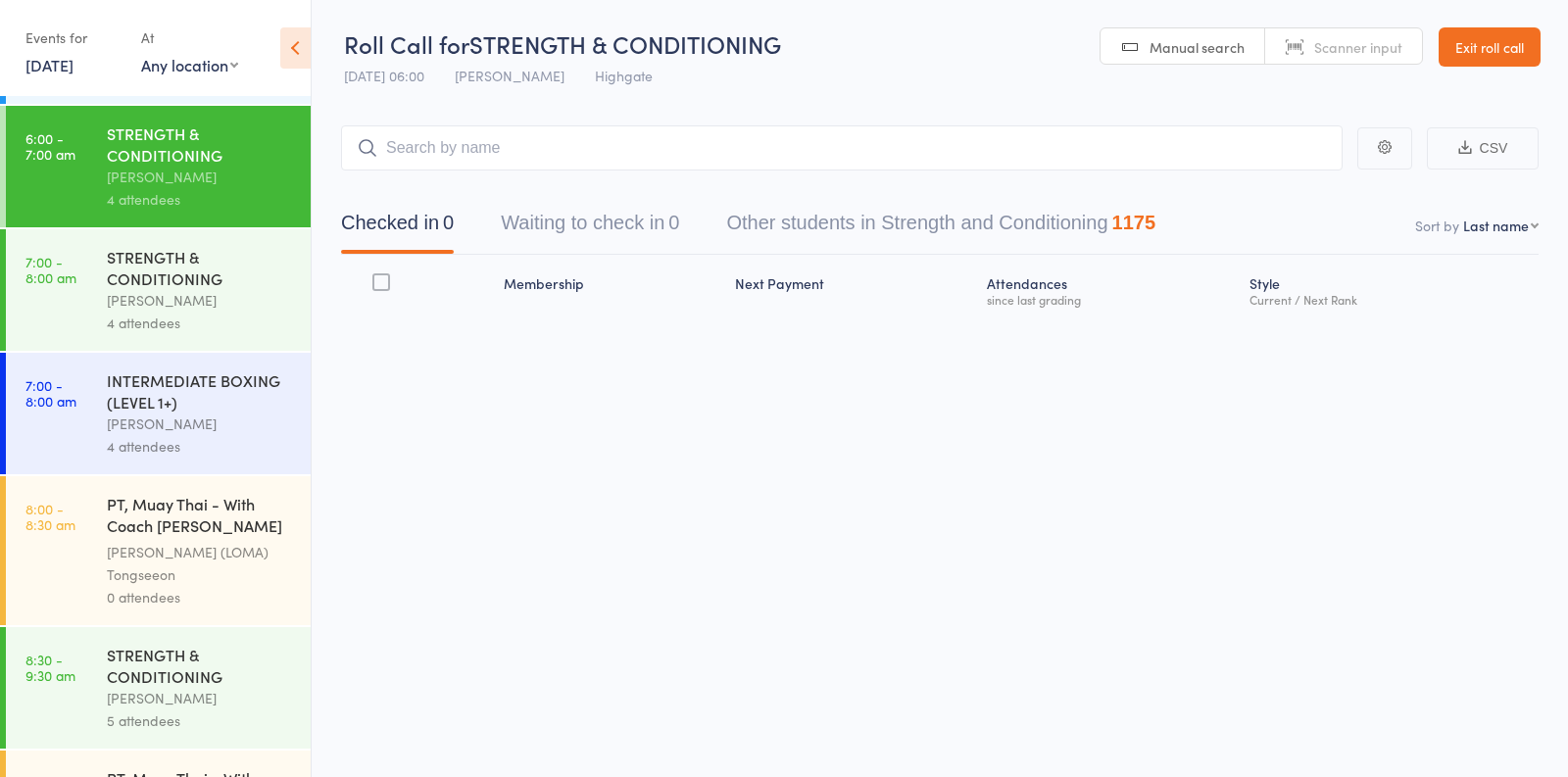
scroll to position [186, 0]
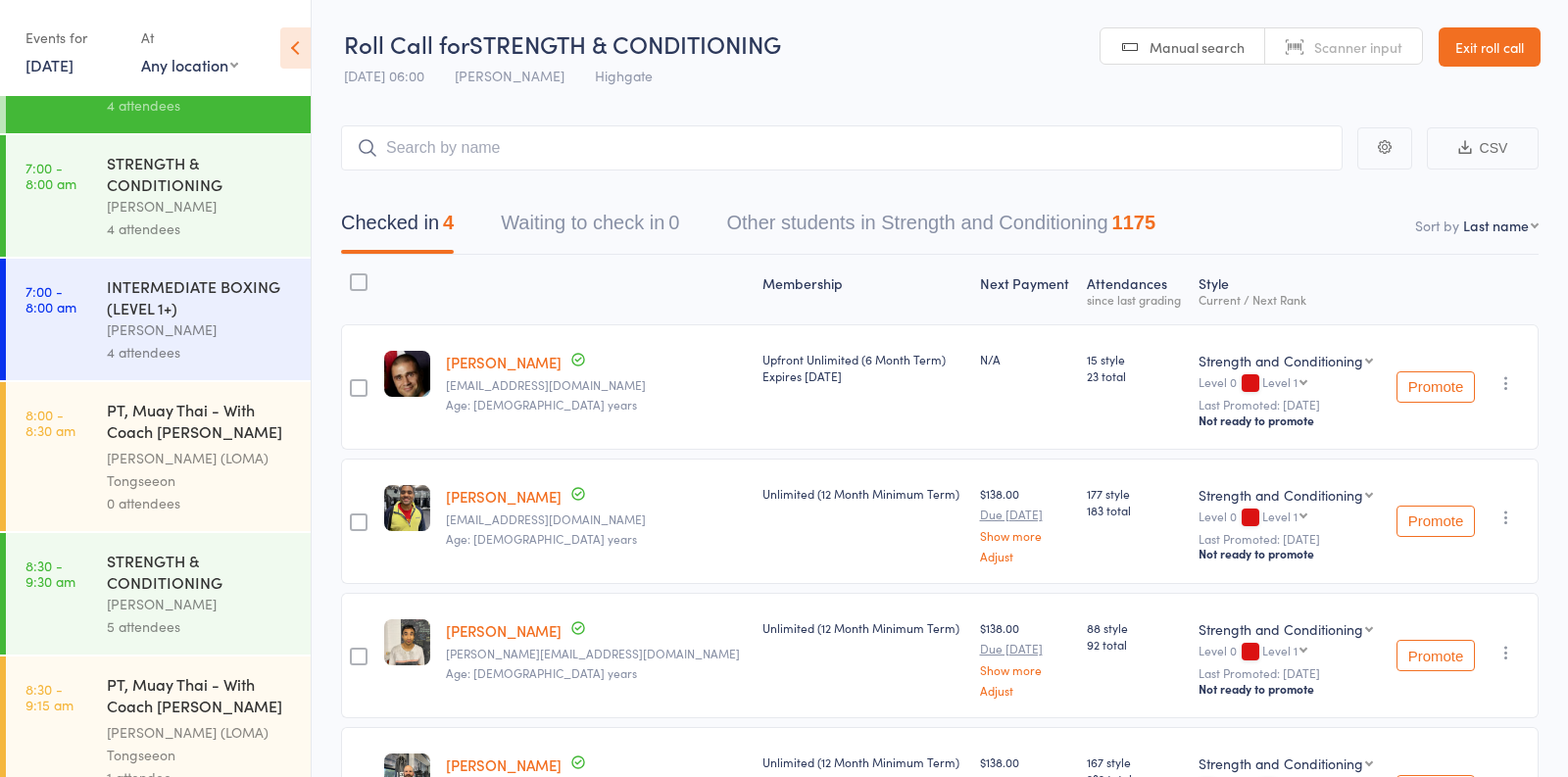
click at [227, 227] on div "4 attendees" at bounding box center [201, 229] width 187 height 23
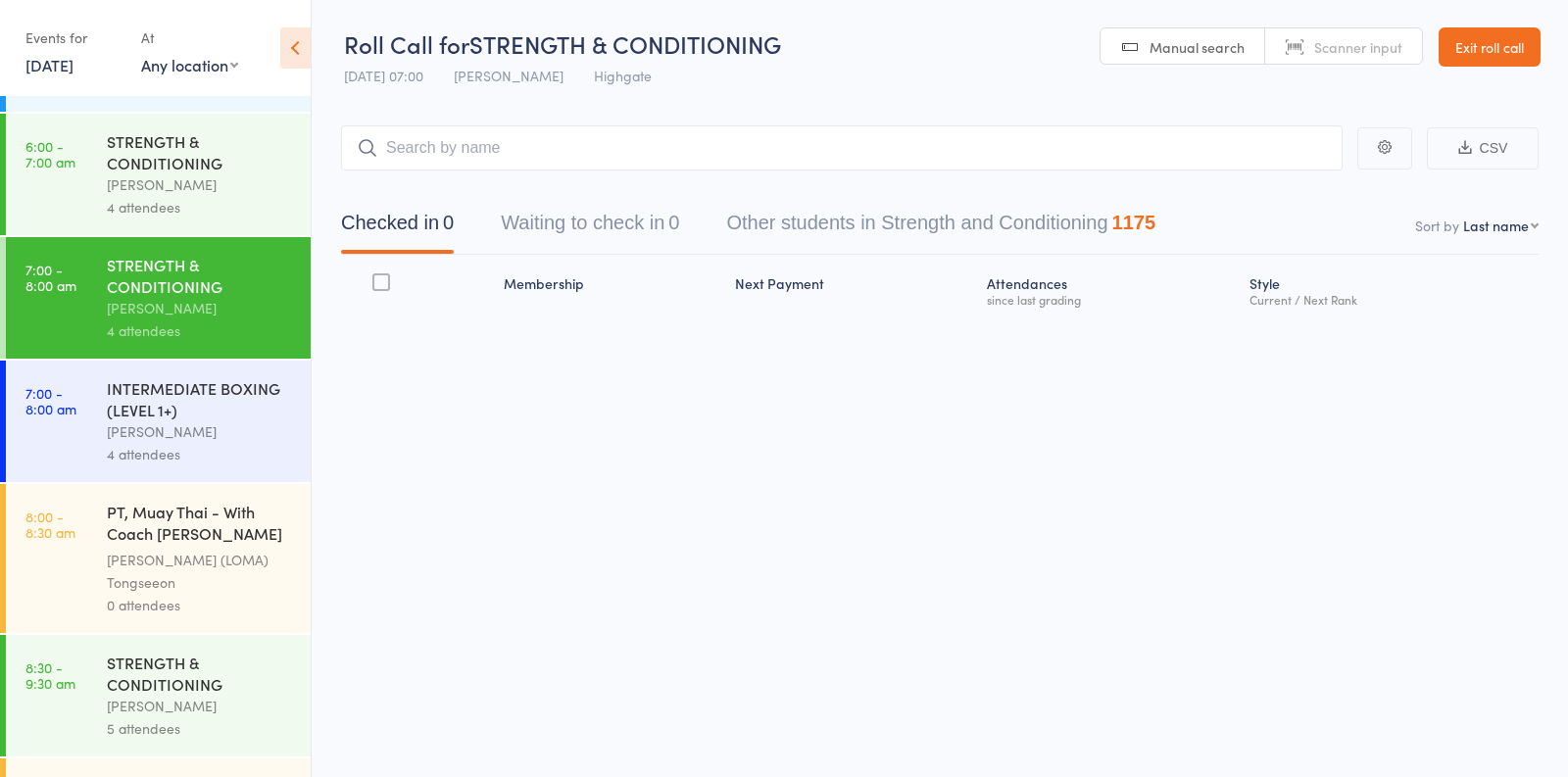
scroll to position [86, 0]
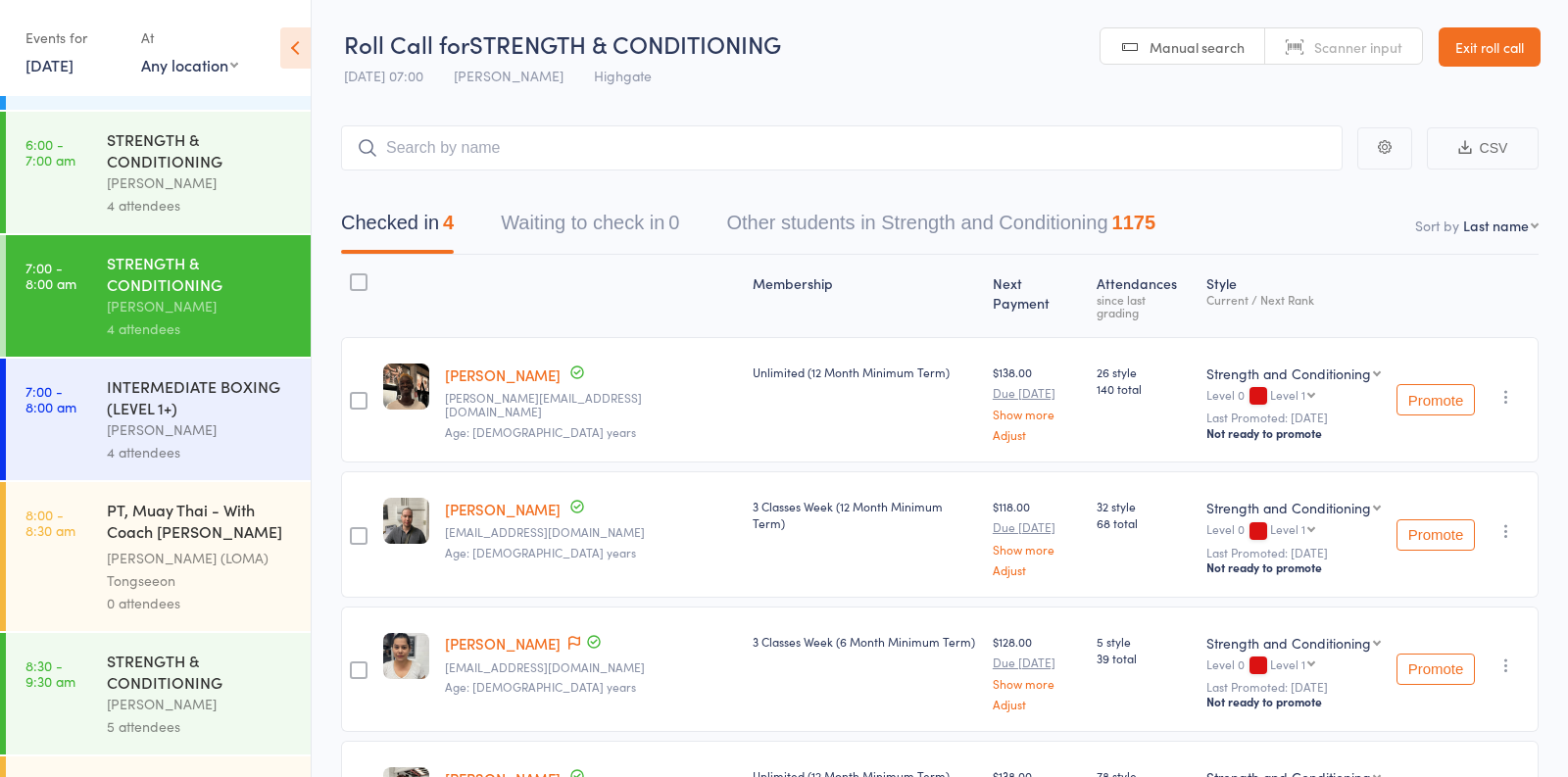
click at [234, 380] on div "INTERMEDIATE BOXING (LEVEL 1+)" at bounding box center [201, 396] width 187 height 43
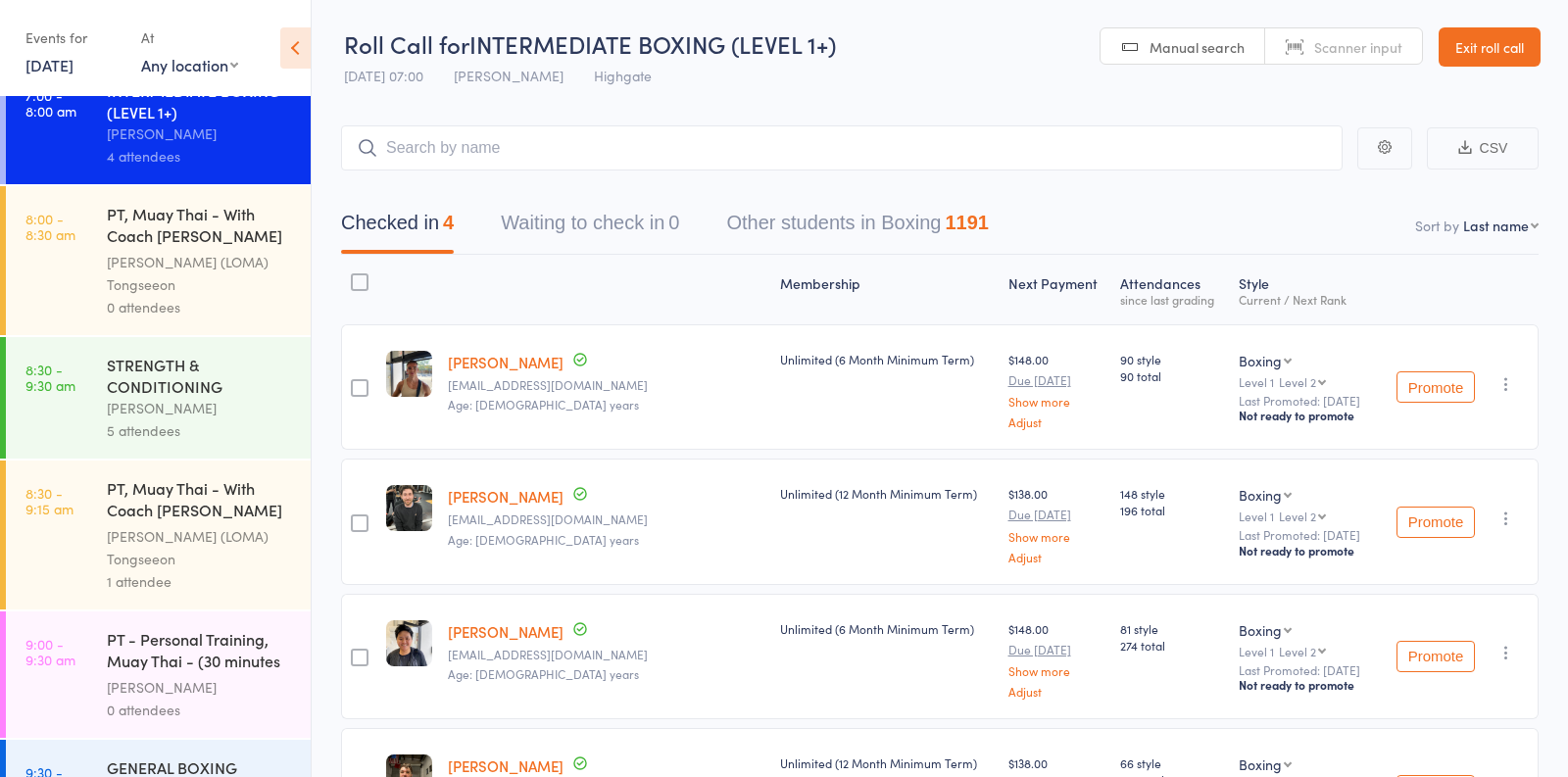
scroll to position [497, 0]
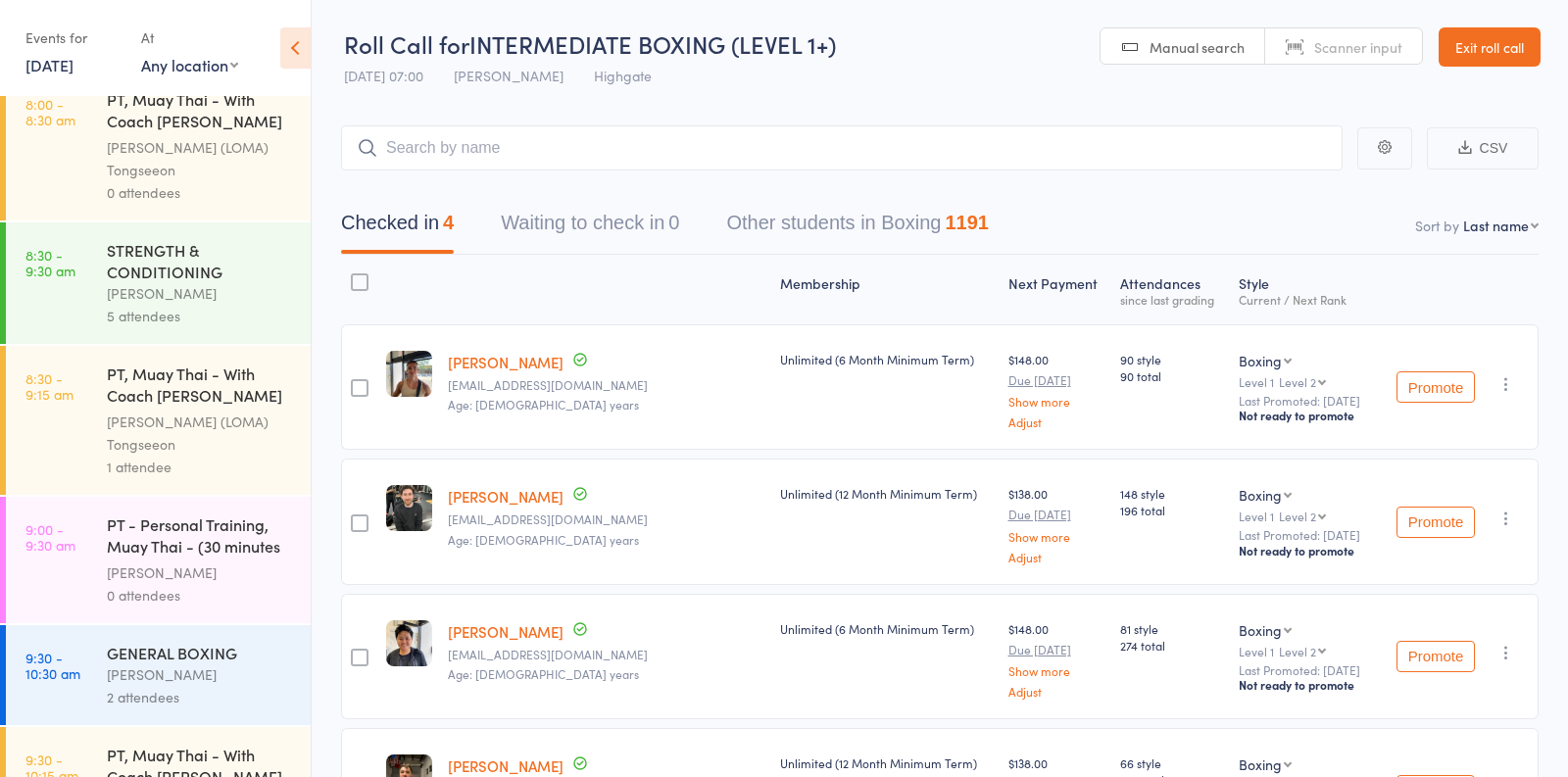
click at [228, 305] on div "Vincenzo Marroni" at bounding box center [201, 293] width 187 height 23
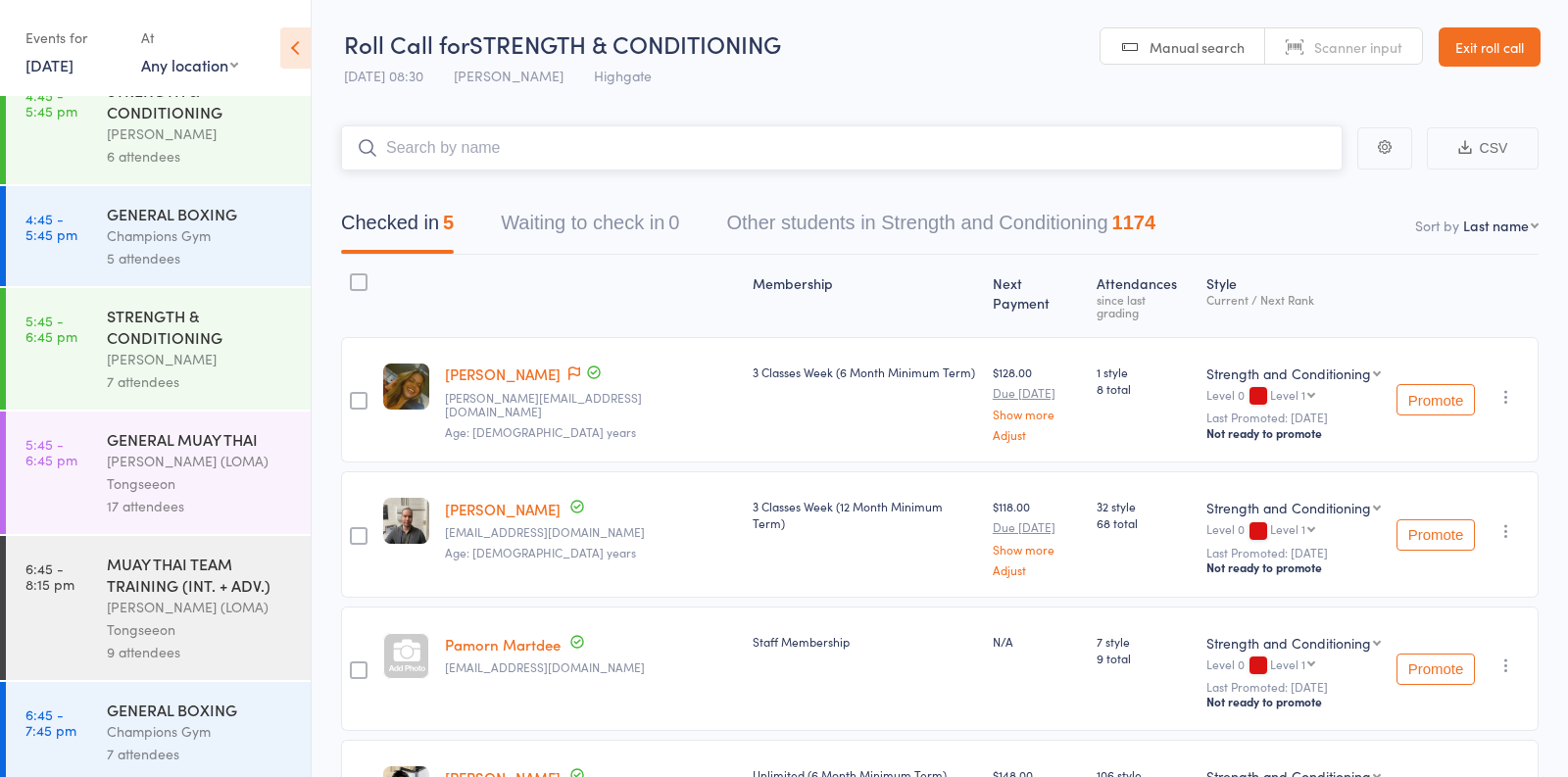
scroll to position [2217, 0]
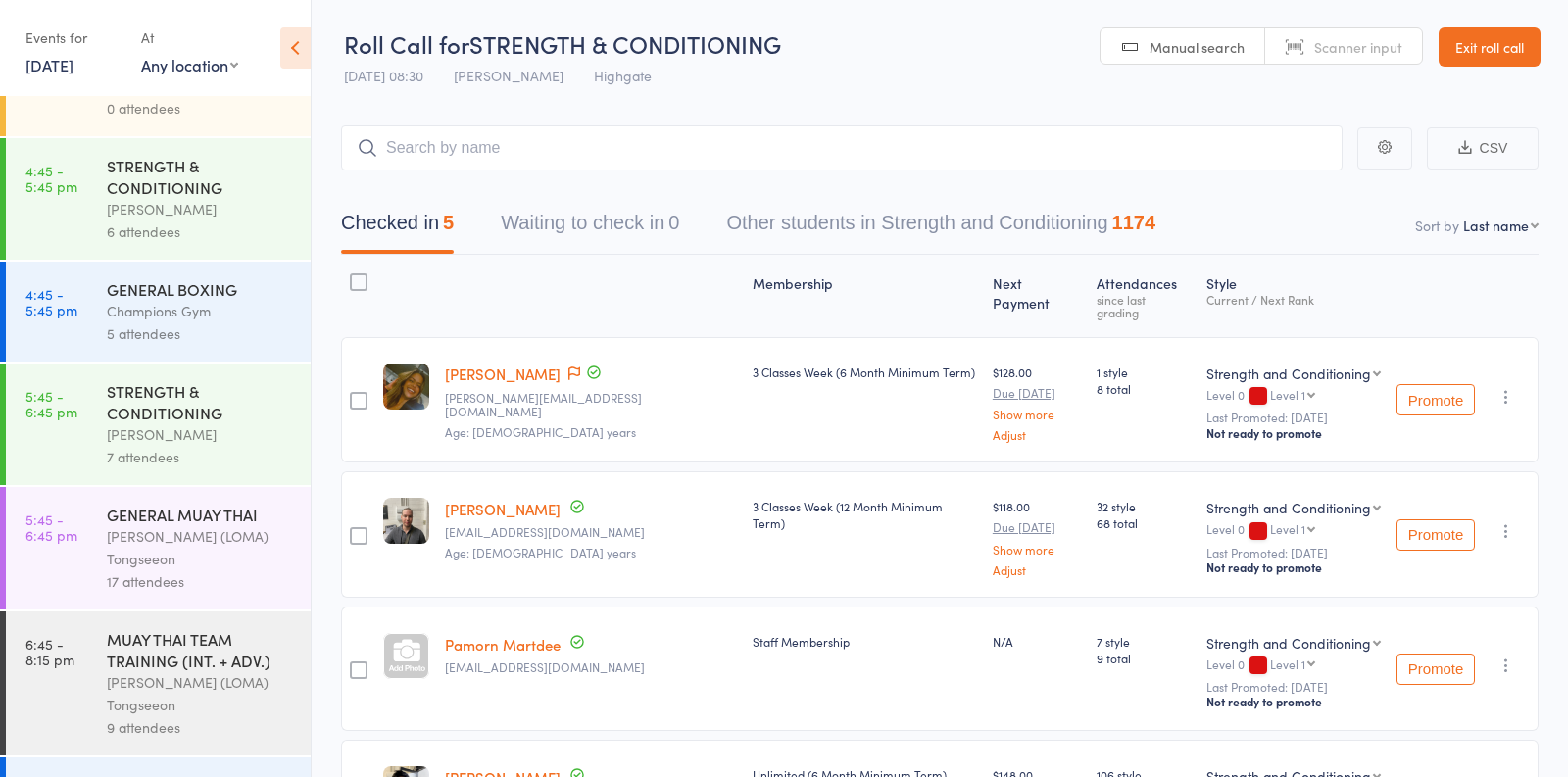
click at [226, 198] on div "Vincenzo Marroni" at bounding box center [201, 209] width 187 height 23
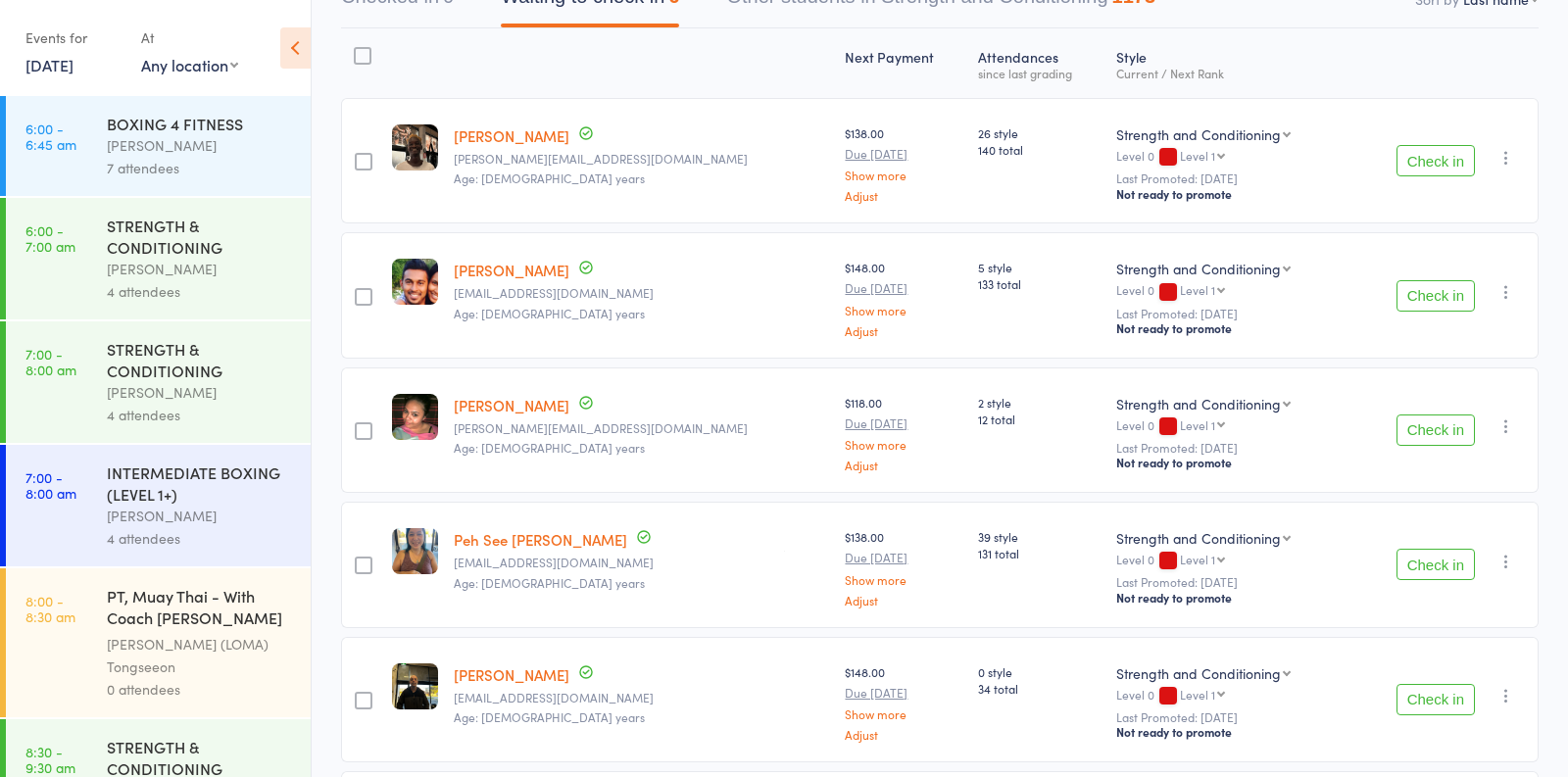
scroll to position [227, 0]
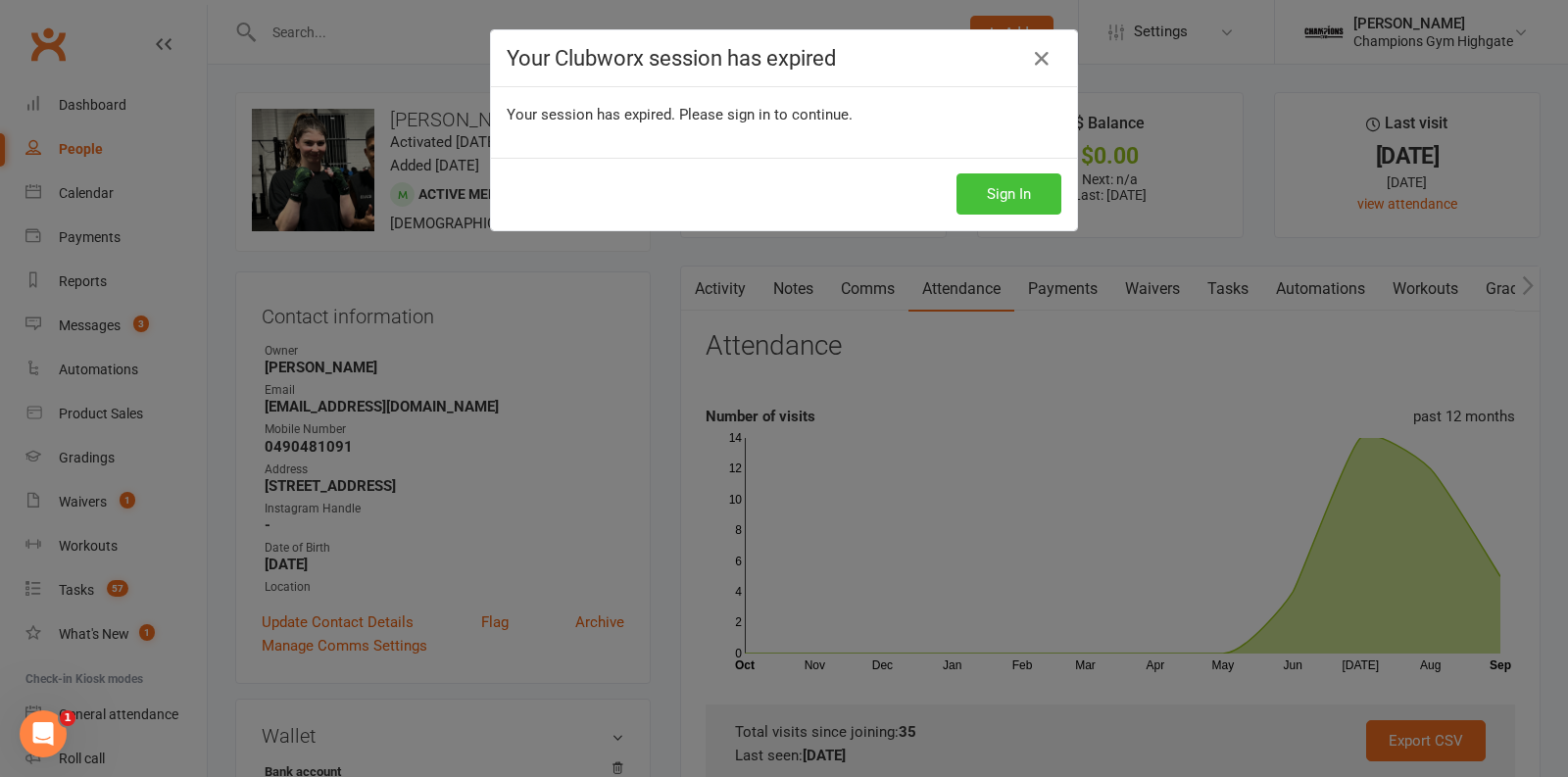
click at [1024, 194] on button "Sign In" at bounding box center [1010, 194] width 105 height 41
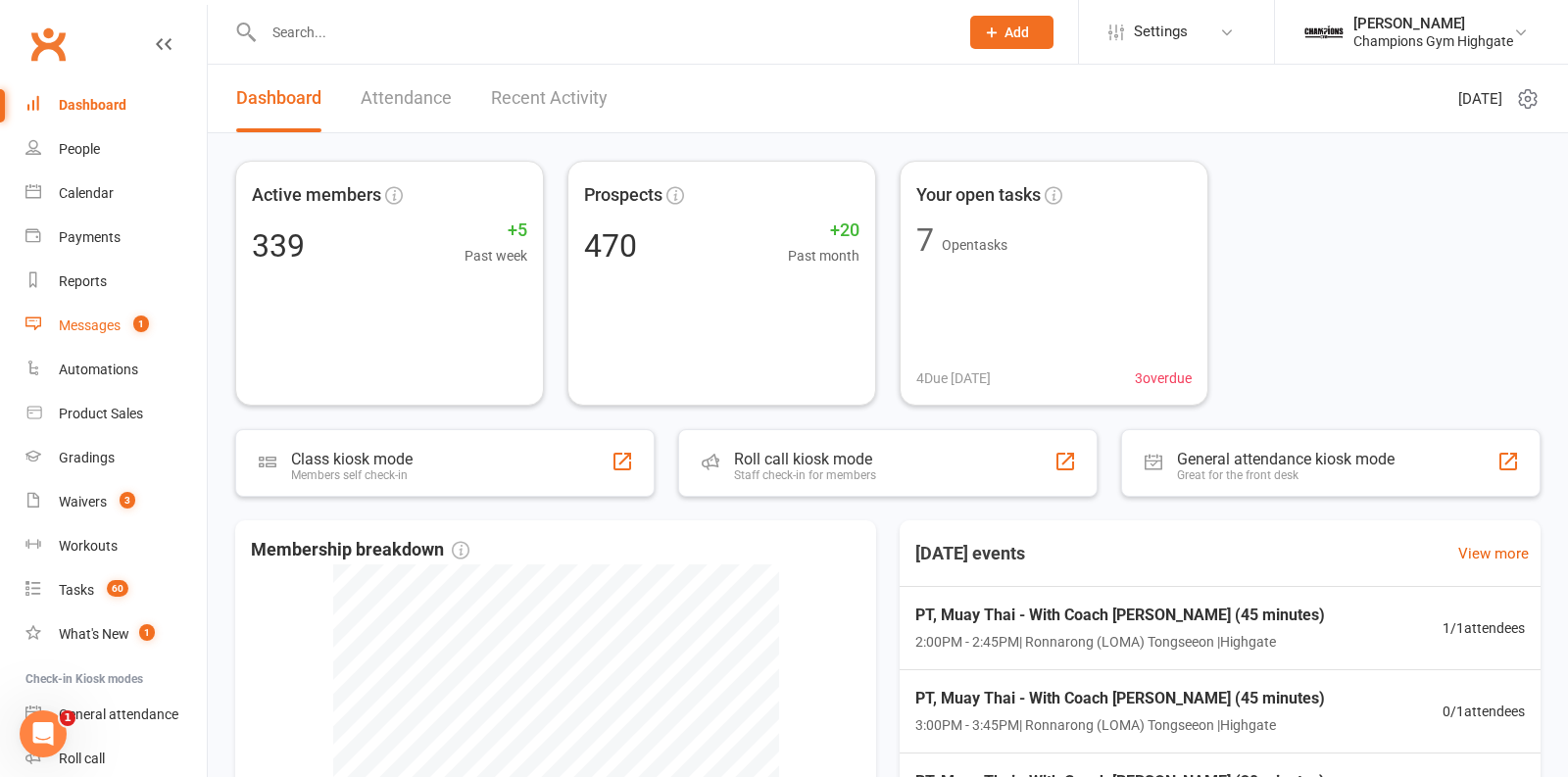
click at [86, 333] on link "Messages 1" at bounding box center [116, 326] width 182 height 44
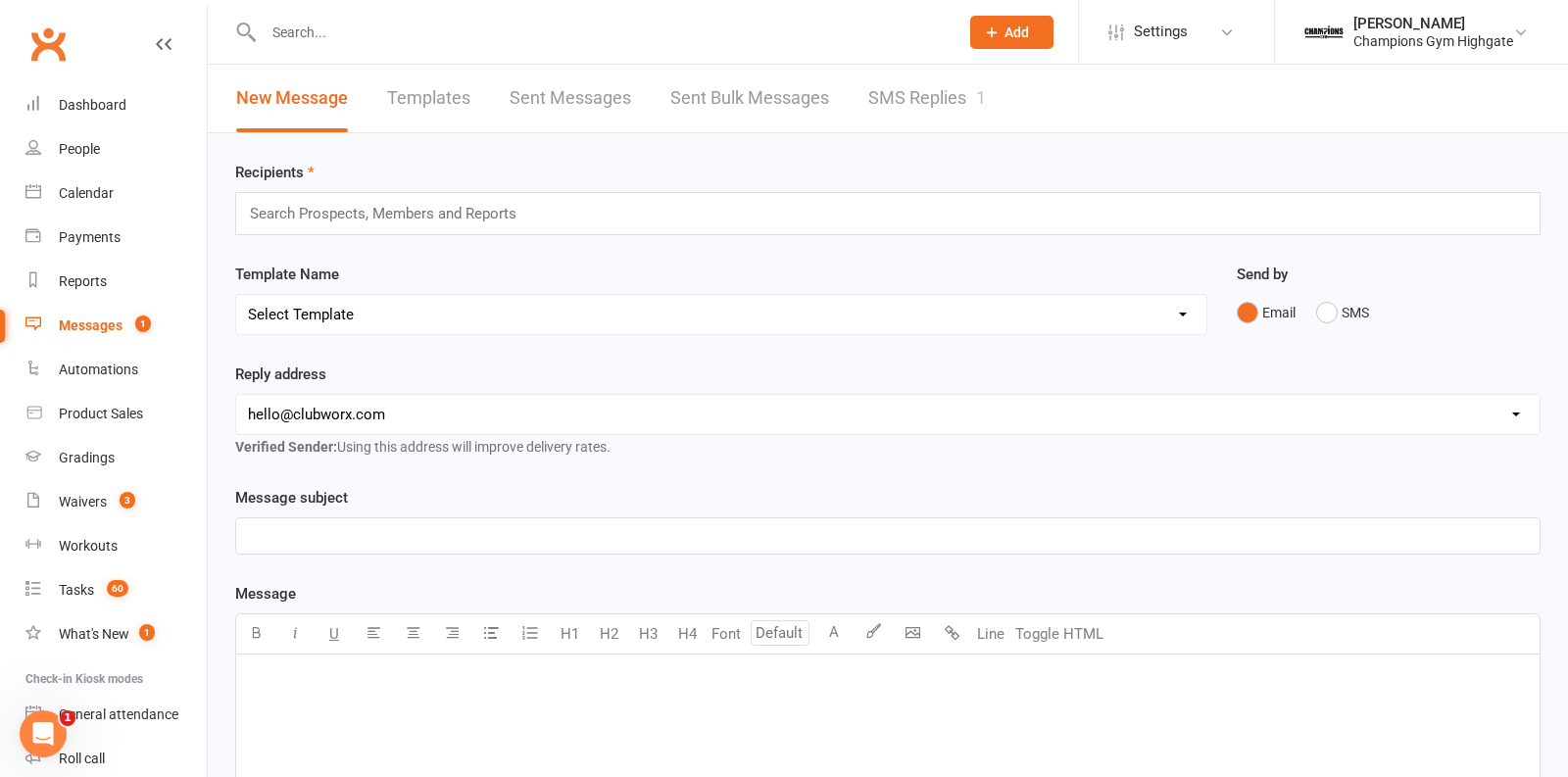
click at [951, 105] on link "SMS Replies 1" at bounding box center [927, 98] width 117 height 68
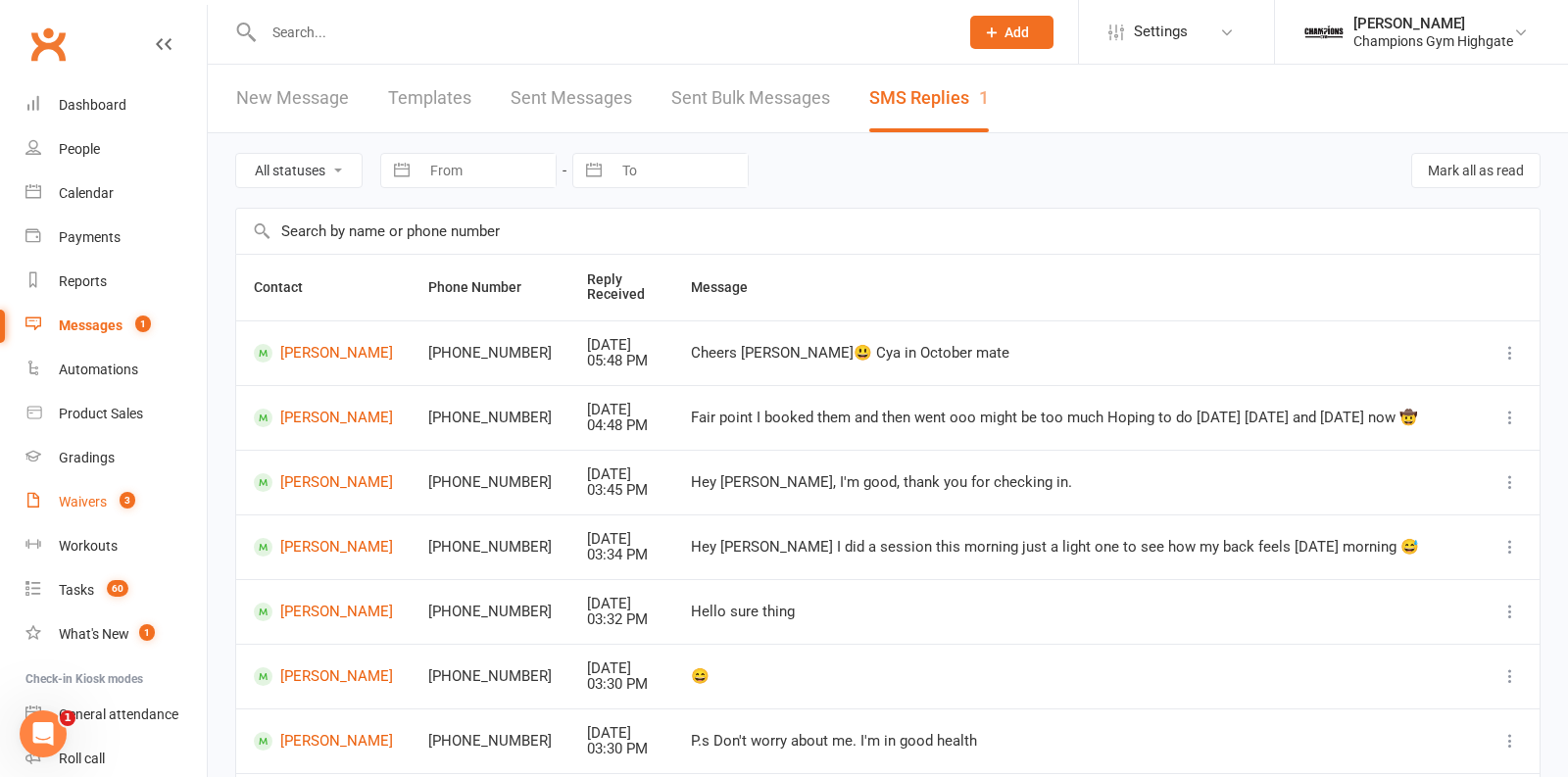
click at [109, 505] on count-badge "3" at bounding box center [122, 502] width 26 height 16
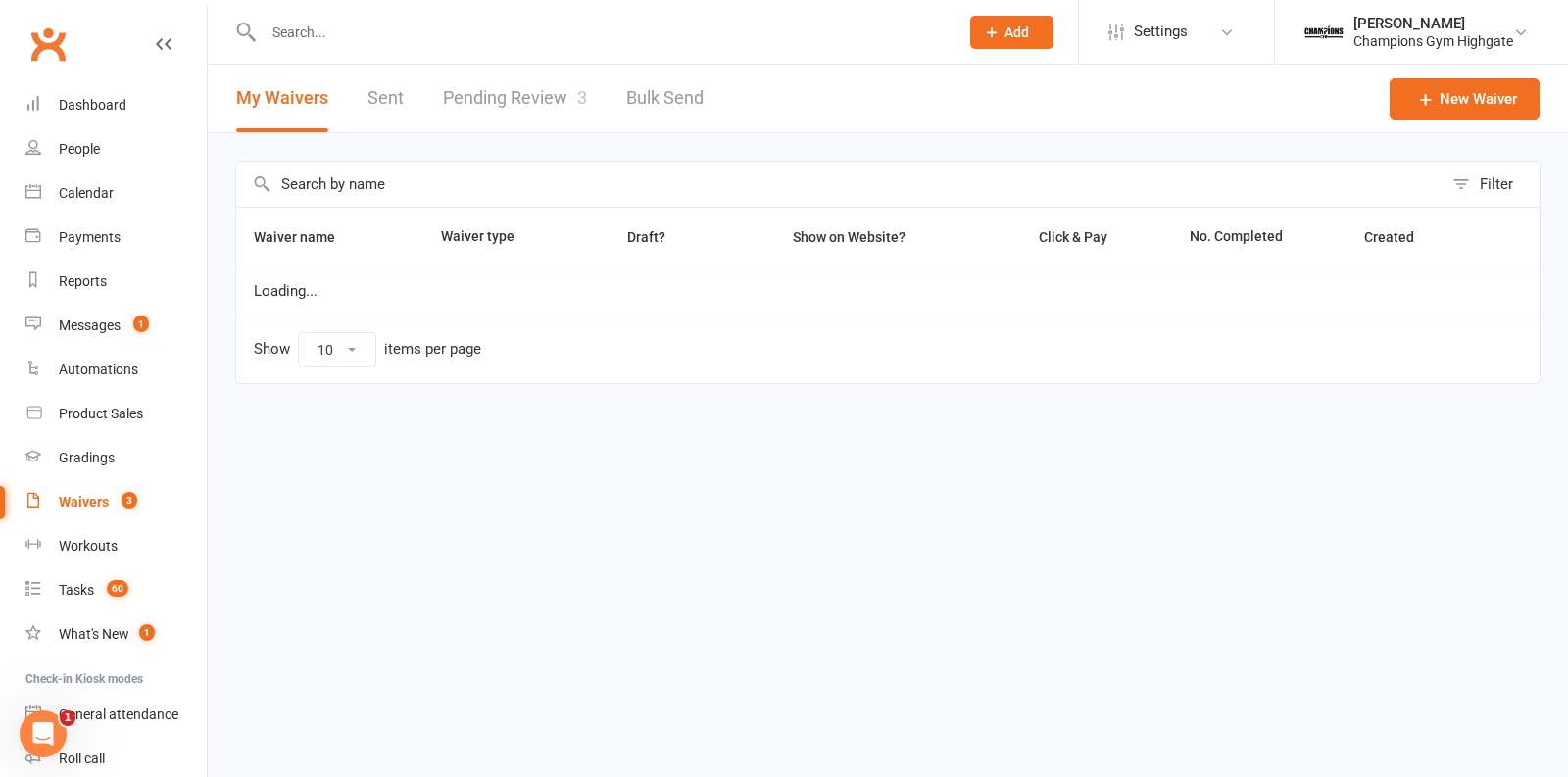
click at [486, 113] on link "Pending Review 3" at bounding box center [515, 98] width 144 height 68
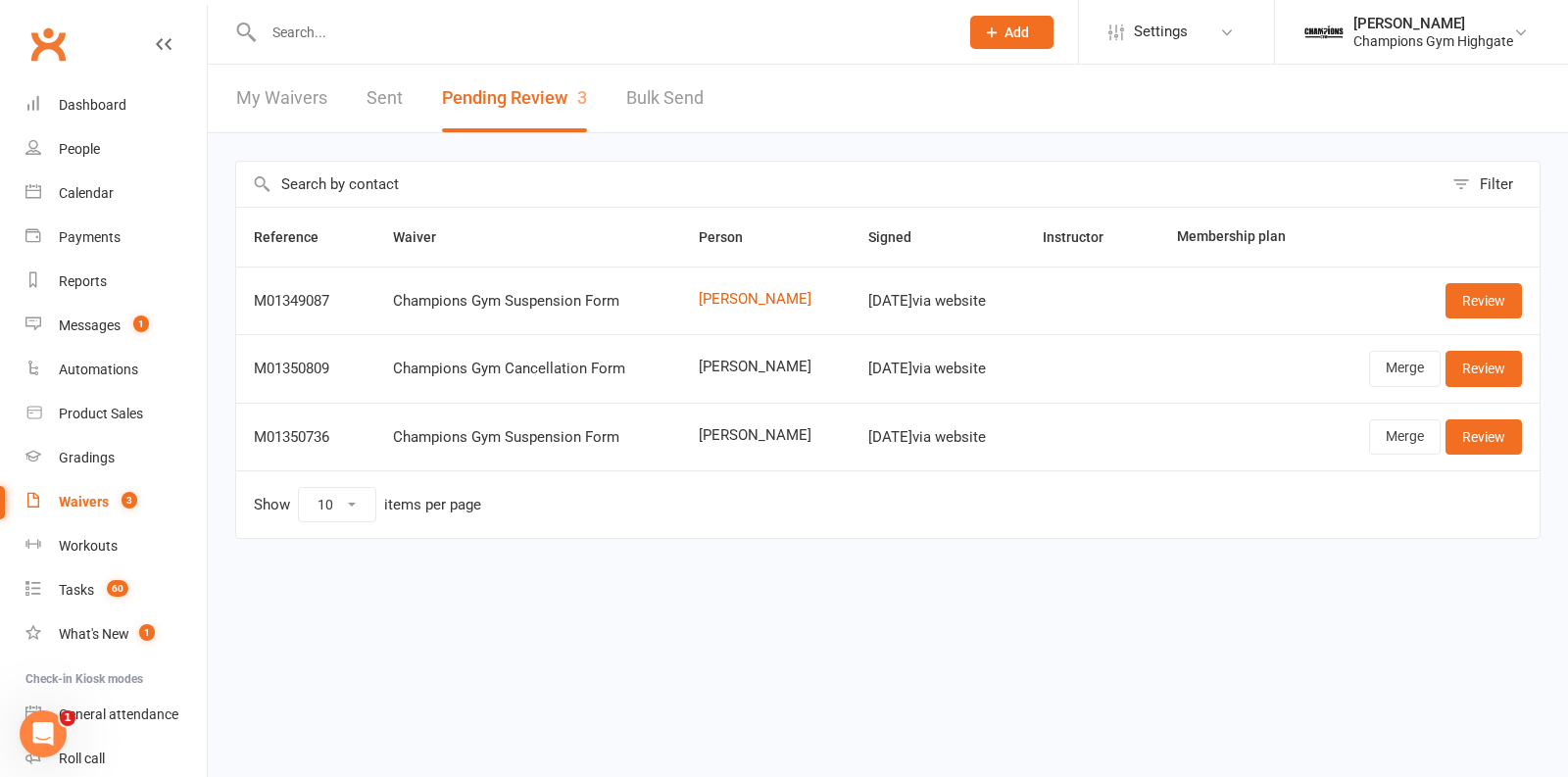
click at [1000, 36] on button "Add" at bounding box center [1013, 33] width 83 height 34
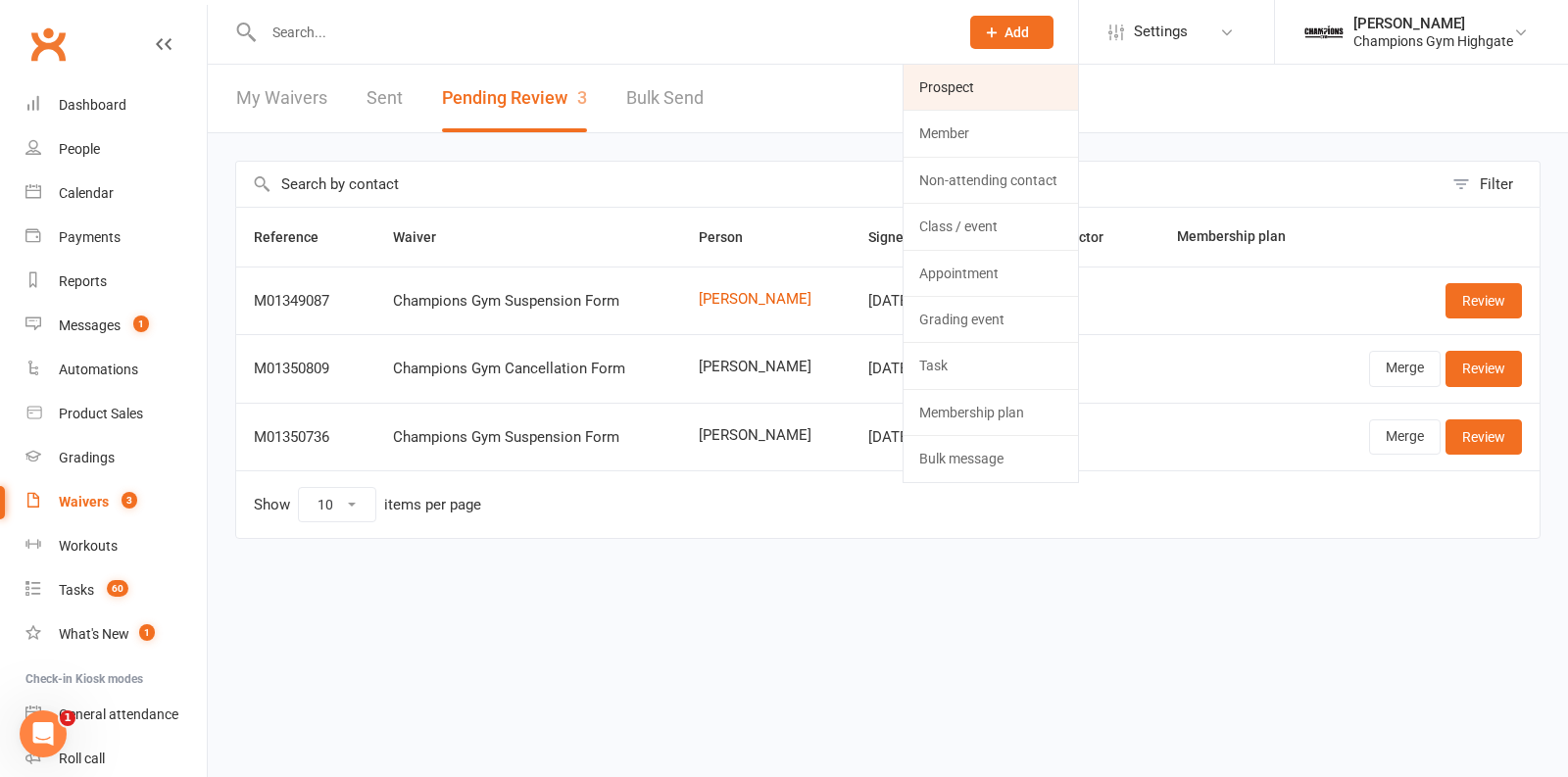
click at [995, 80] on link "Prospect" at bounding box center [992, 86] width 175 height 45
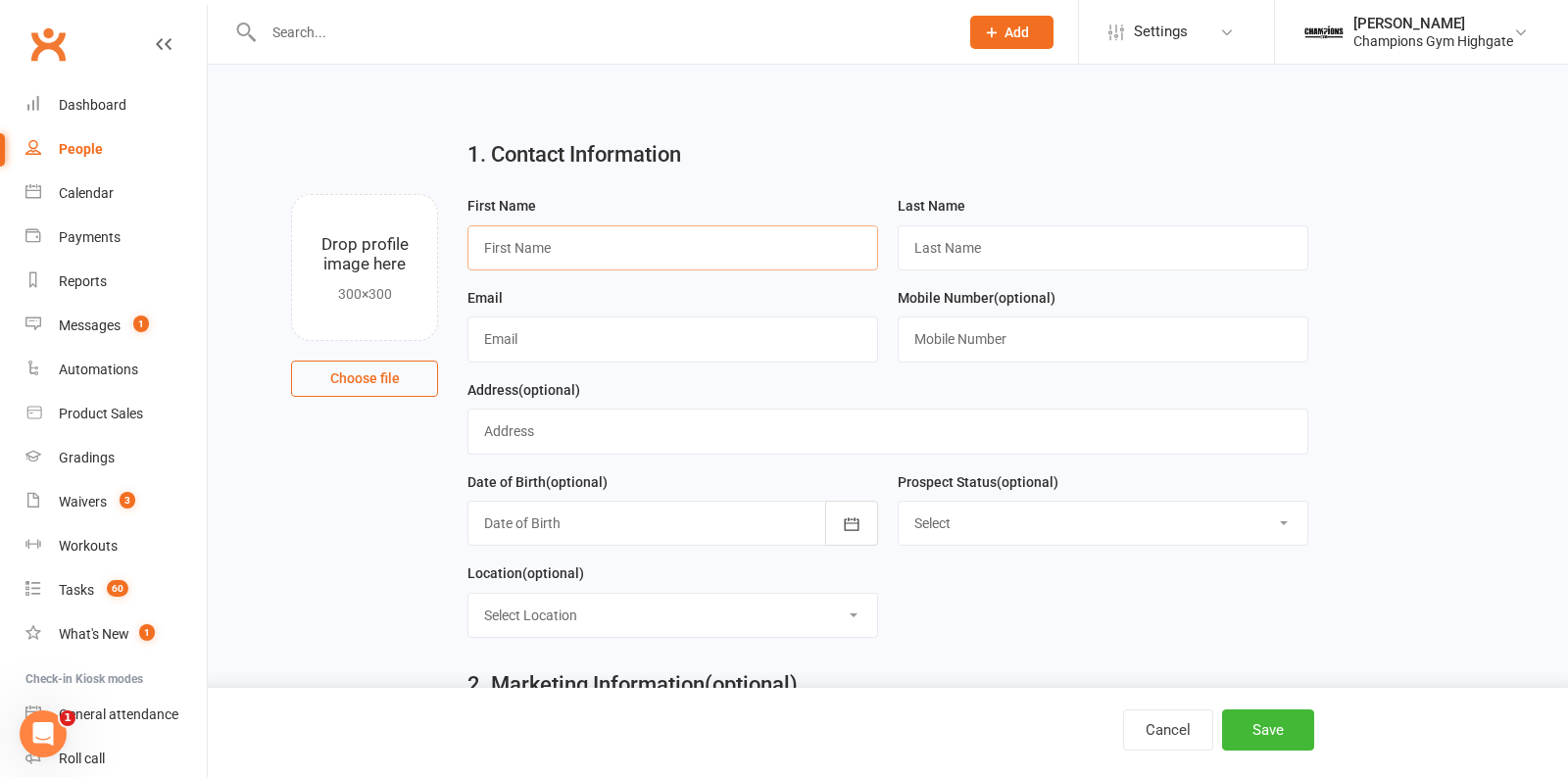
click at [605, 253] on input "text" at bounding box center [673, 247] width 410 height 45
click at [665, 218] on div "First Name" at bounding box center [673, 232] width 410 height 77
click at [649, 238] on input "text" at bounding box center [673, 247] width 410 height 45
type input "tom"
click at [955, 243] on input "text" at bounding box center [1103, 247] width 410 height 45
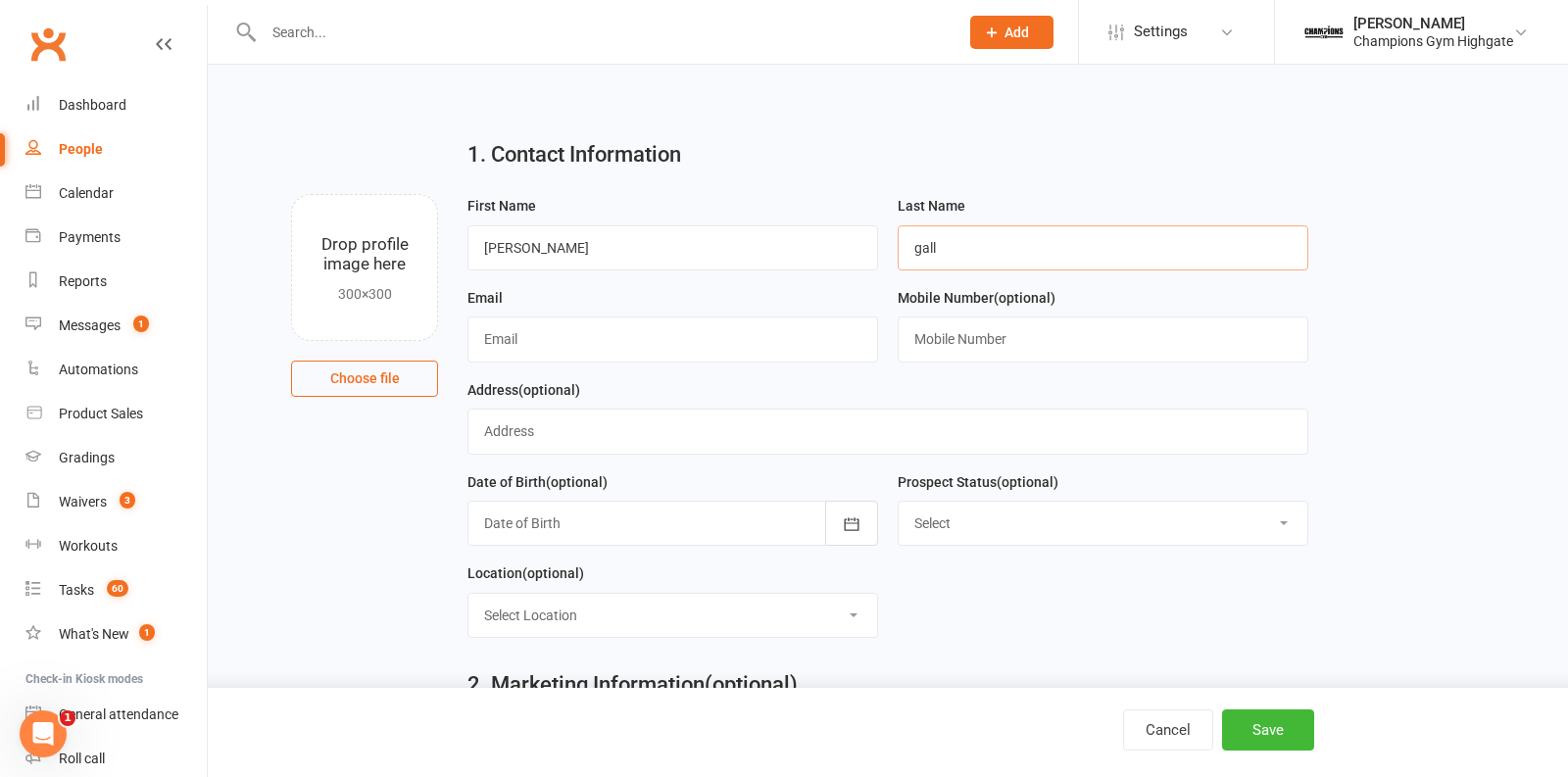
type input "gall"
click at [605, 346] on input "text" at bounding box center [673, 339] width 410 height 45
type input "[EMAIL_ADDRESS][DOMAIN_NAME]"
click at [967, 351] on input "text" at bounding box center [1103, 339] width 410 height 45
type input "0411109013"
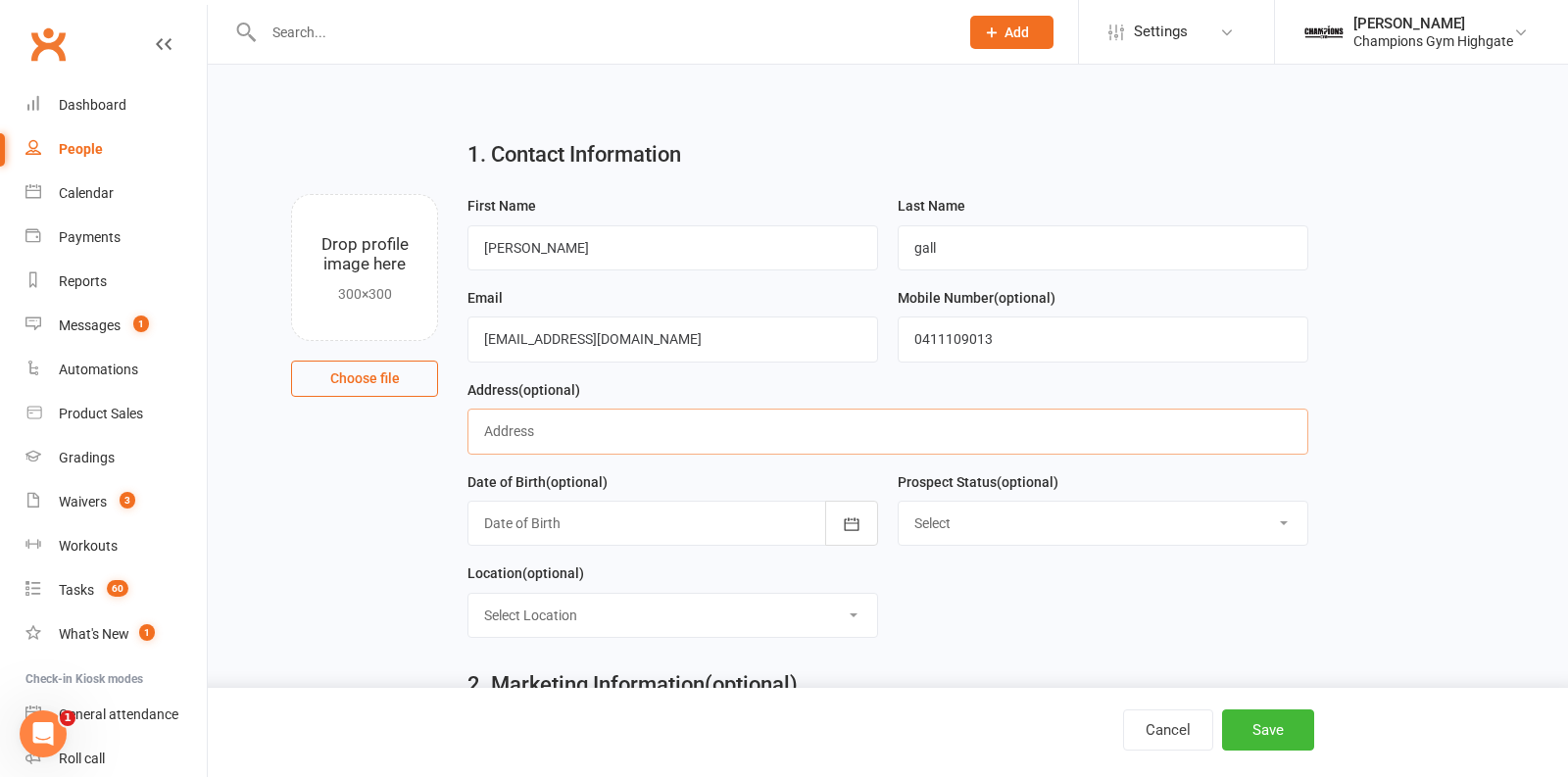
click at [550, 425] on input "text" at bounding box center [888, 430] width 841 height 45
type input "243 charles street"
click at [569, 525] on div at bounding box center [673, 523] width 410 height 45
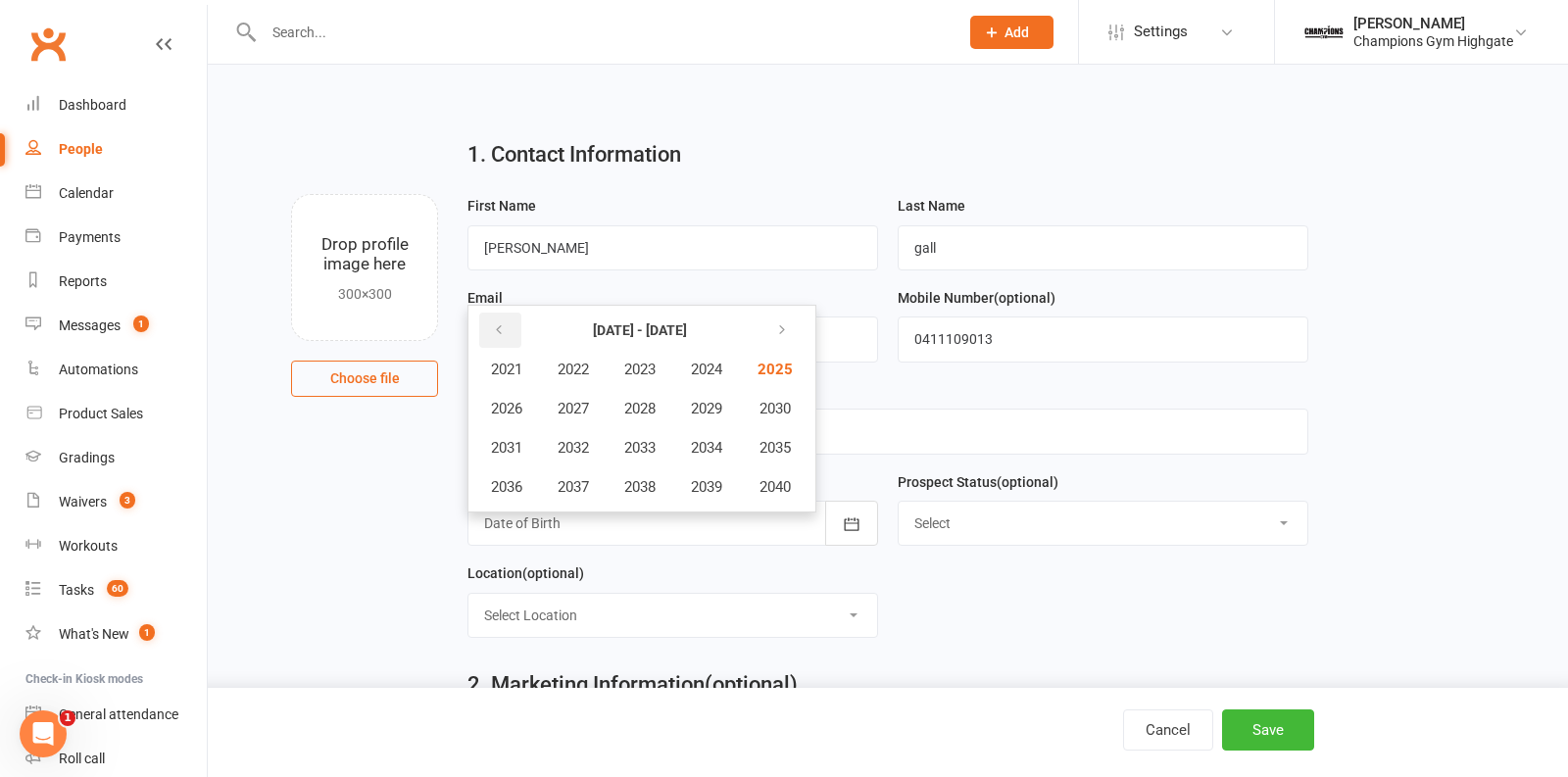
click at [507, 327] on button "button" at bounding box center [500, 331] width 42 height 36
click at [775, 488] on span "2000" at bounding box center [774, 487] width 32 height 18
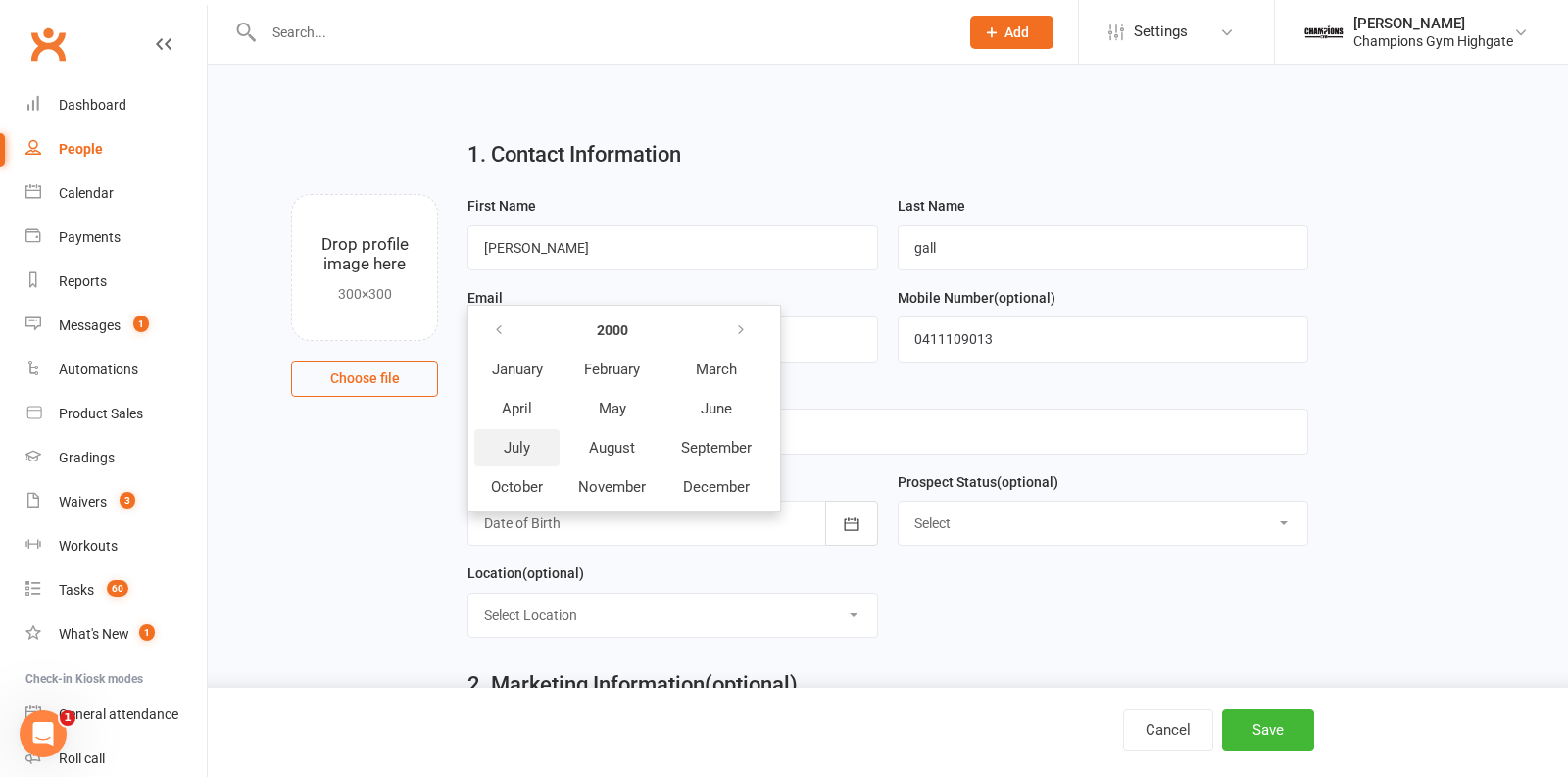
click at [524, 447] on span "July" at bounding box center [517, 448] width 27 height 18
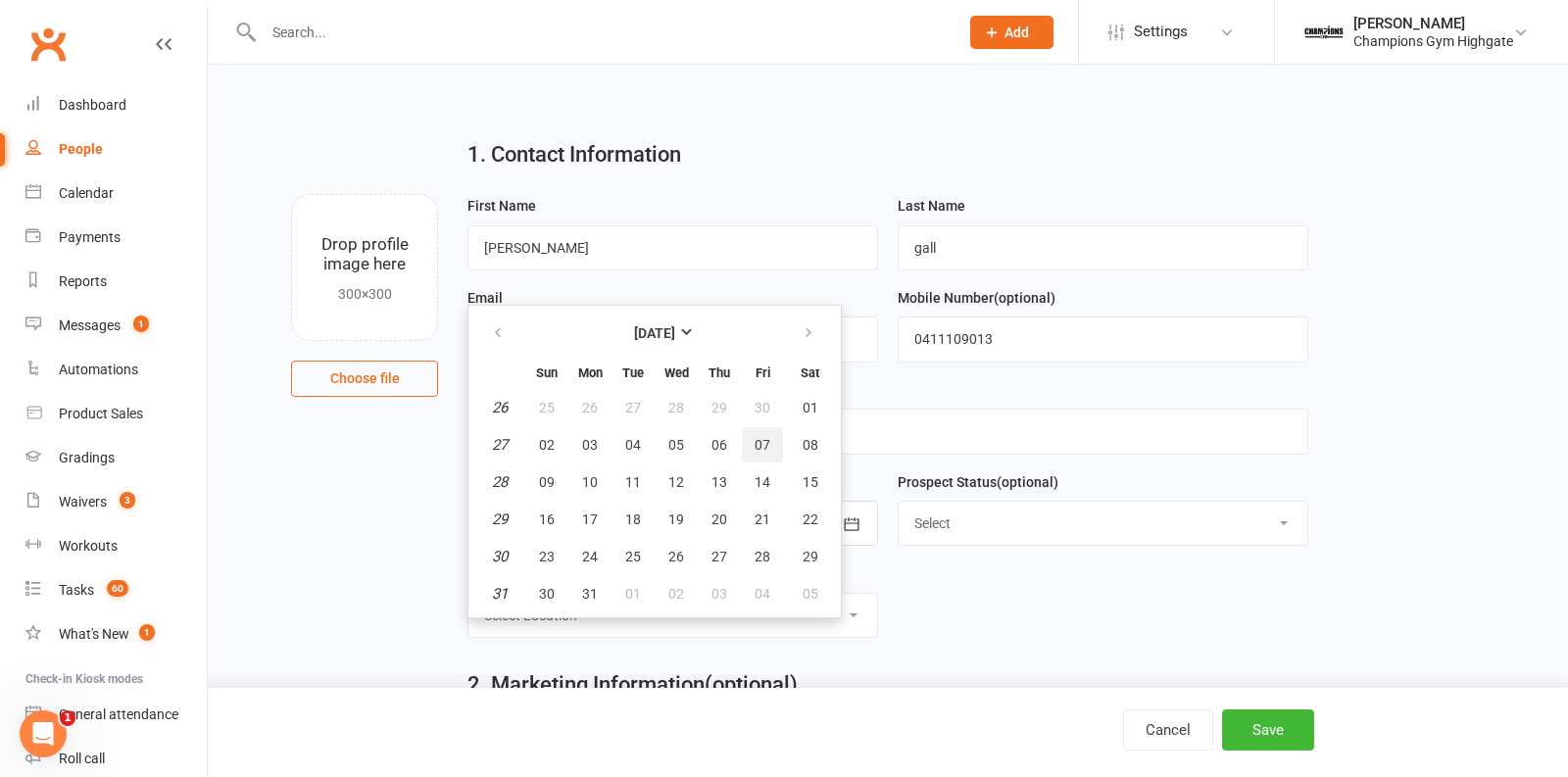
click at [755, 437] on span "07" at bounding box center [763, 445] width 16 height 16
type input "07 Jul 2000"
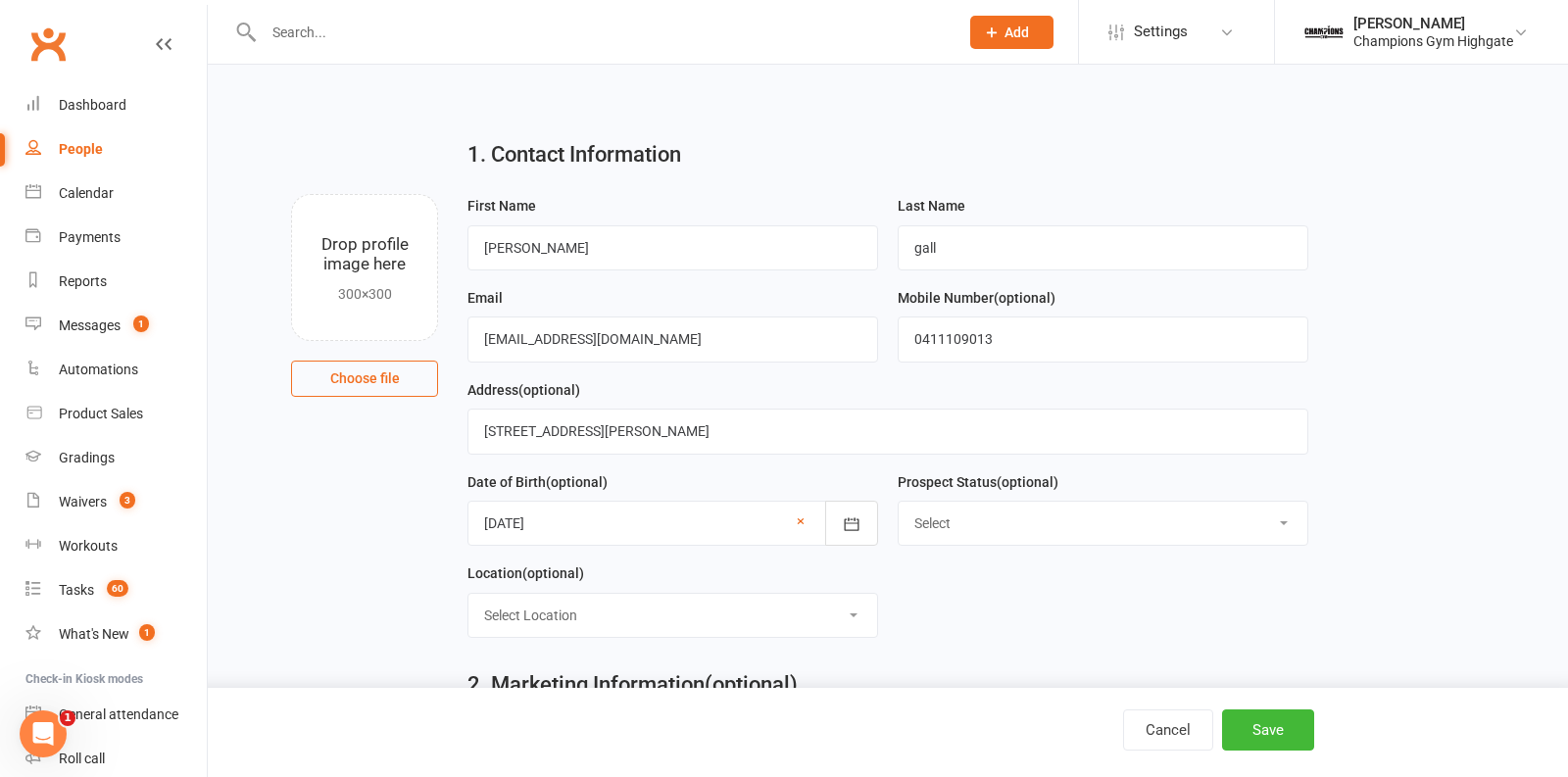
click at [812, 457] on div "Address (optional) 243 charles street" at bounding box center [888, 424] width 861 height 92
click at [1270, 716] on button "Save" at bounding box center [1268, 729] width 92 height 41
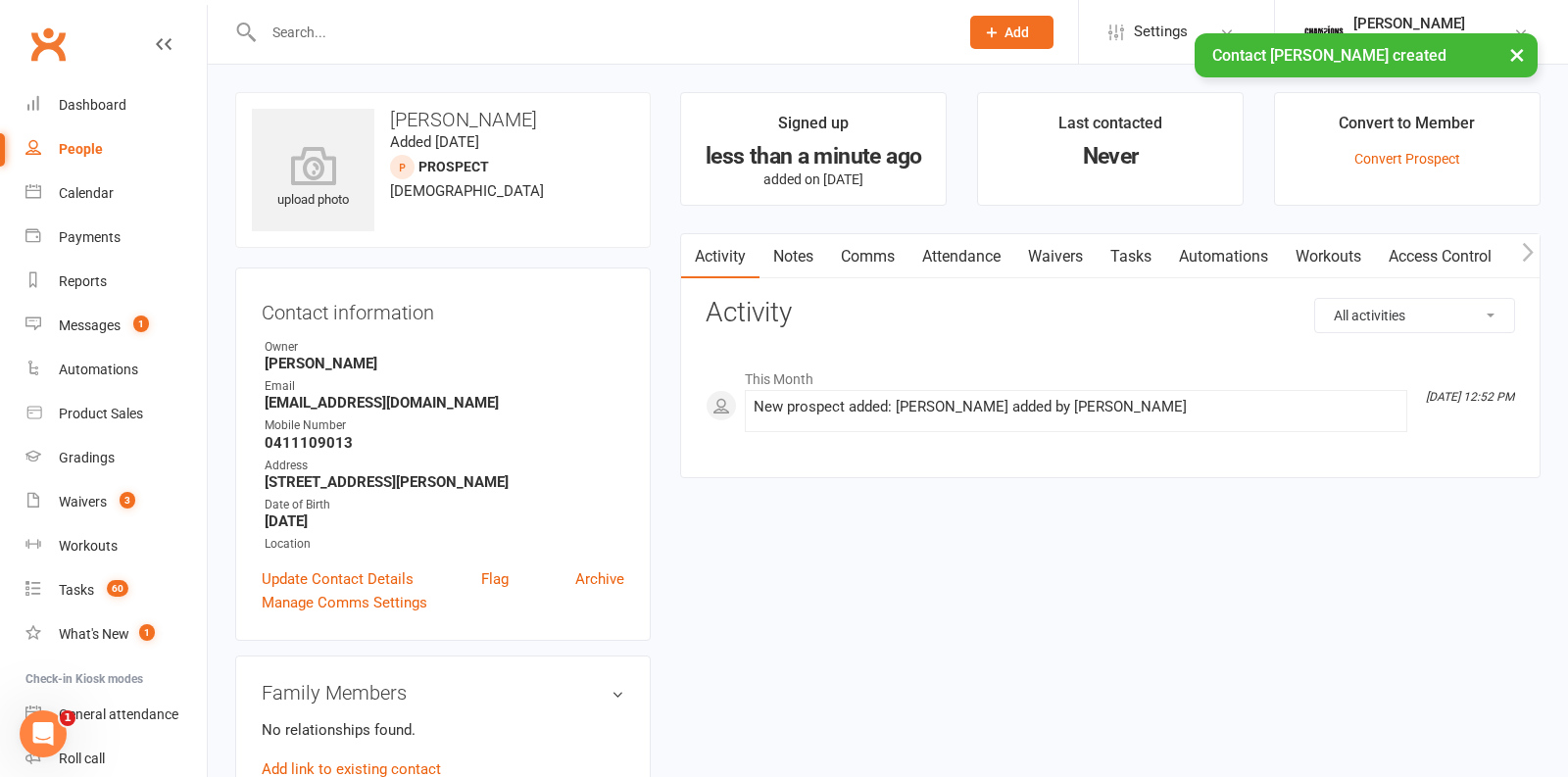
click at [1083, 259] on link "Waivers" at bounding box center [1055, 256] width 82 height 45
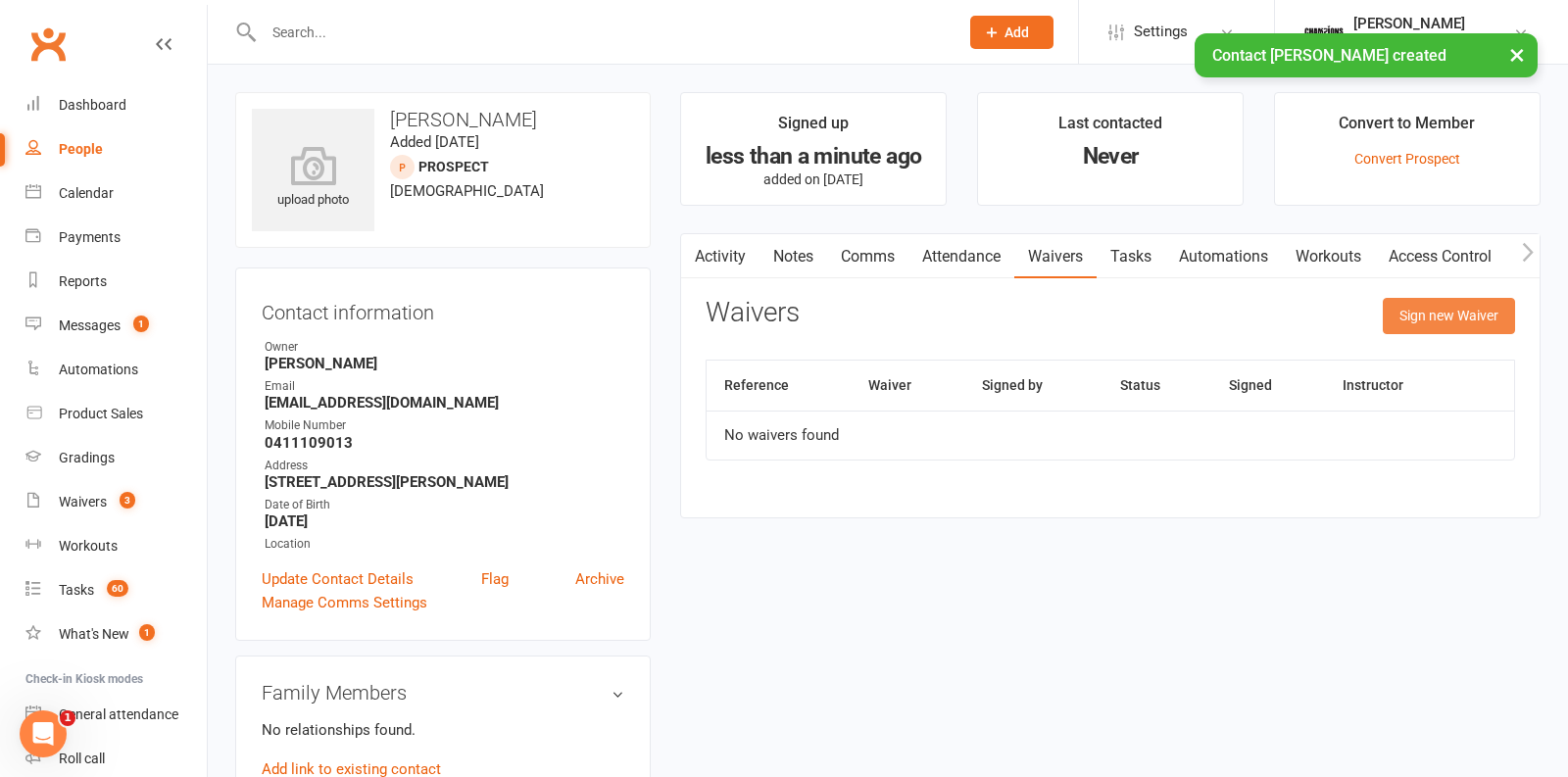
click at [1430, 305] on button "Sign new Waiver" at bounding box center [1449, 316] width 132 height 36
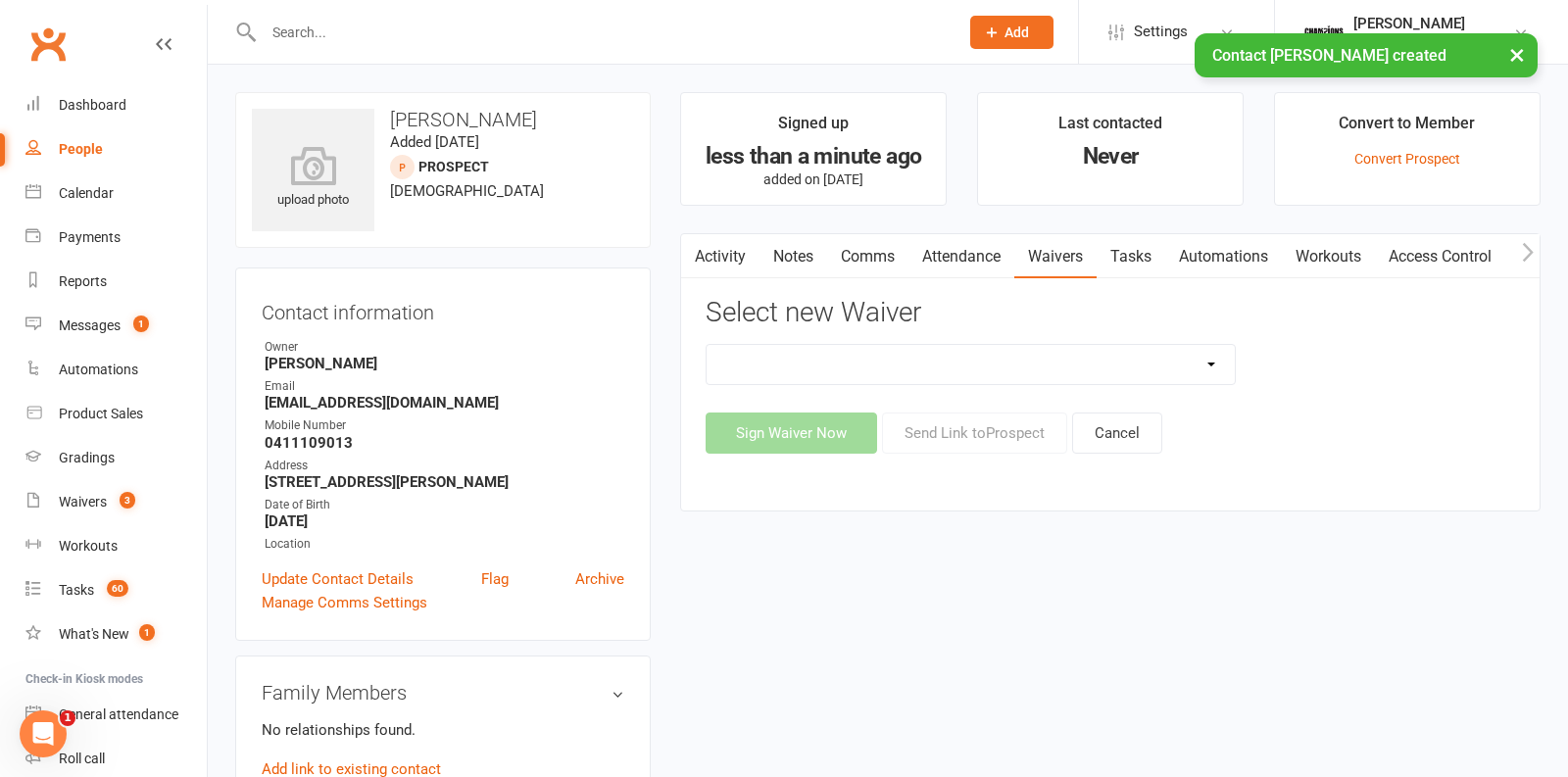
click at [1089, 375] on select "Casual Waiver - First Timers Casual Waiver (STAFF ONLY) Champions Gym Cancellat…" at bounding box center [971, 364] width 529 height 39
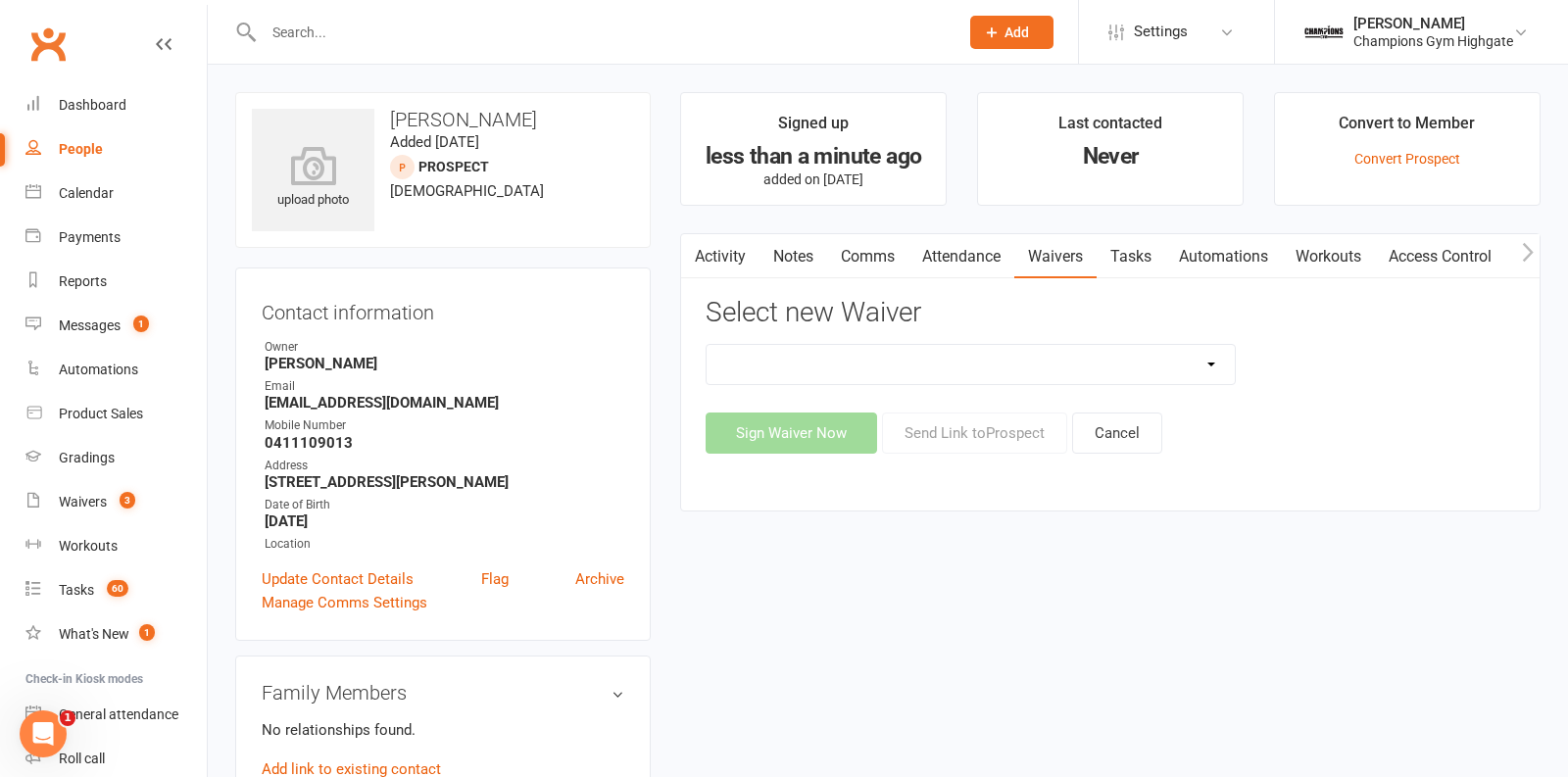
select select "8209"
click at [706, 345] on select "Casual Waiver - First Timers Casual Waiver (STAFF ONLY) Champions Gym Cancellat…" at bounding box center [971, 364] width 529 height 39
click at [846, 424] on button "Sign Waiver Now" at bounding box center [791, 432] width 172 height 41
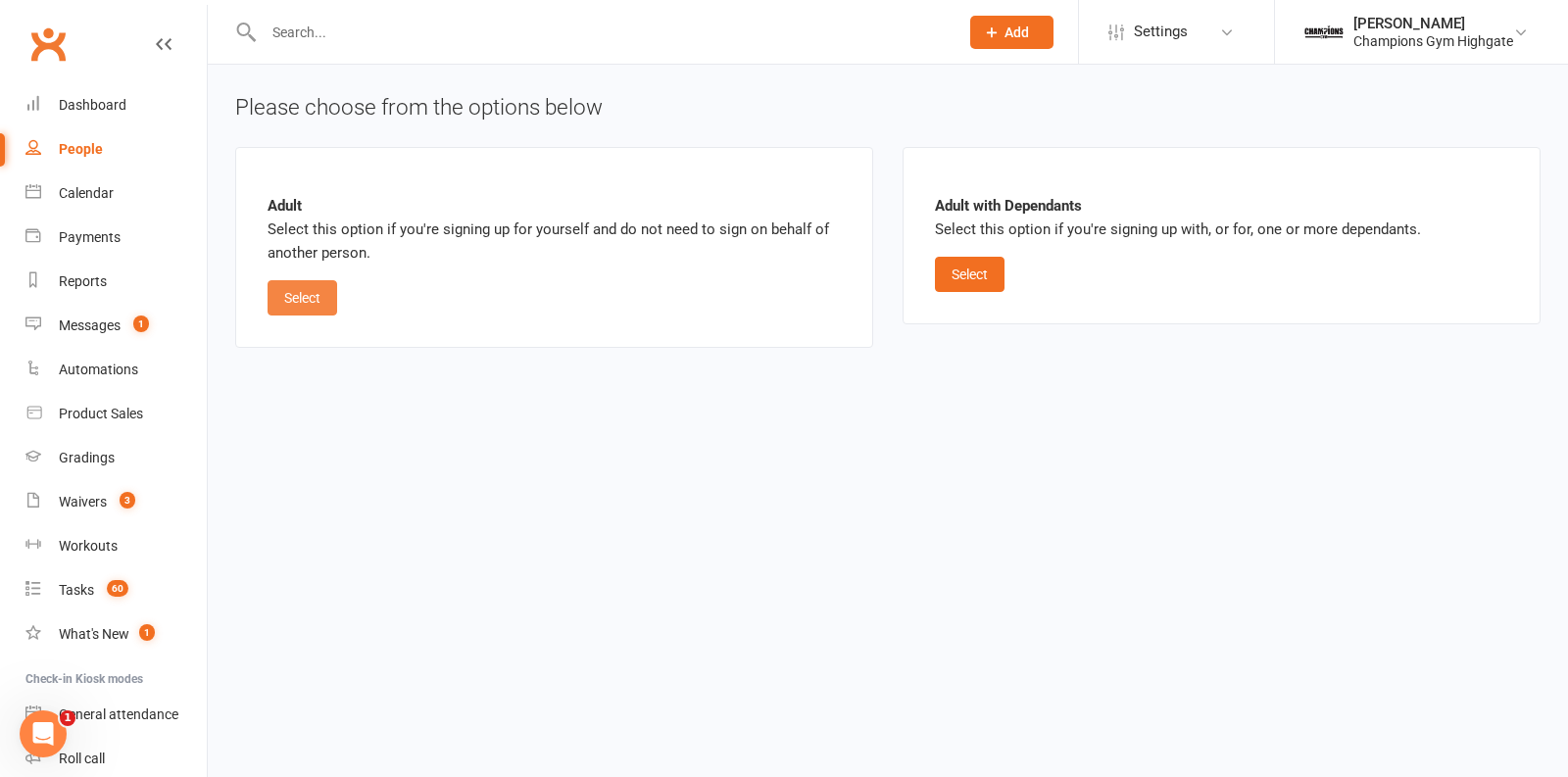
click at [304, 288] on button "Select" at bounding box center [302, 298] width 70 height 36
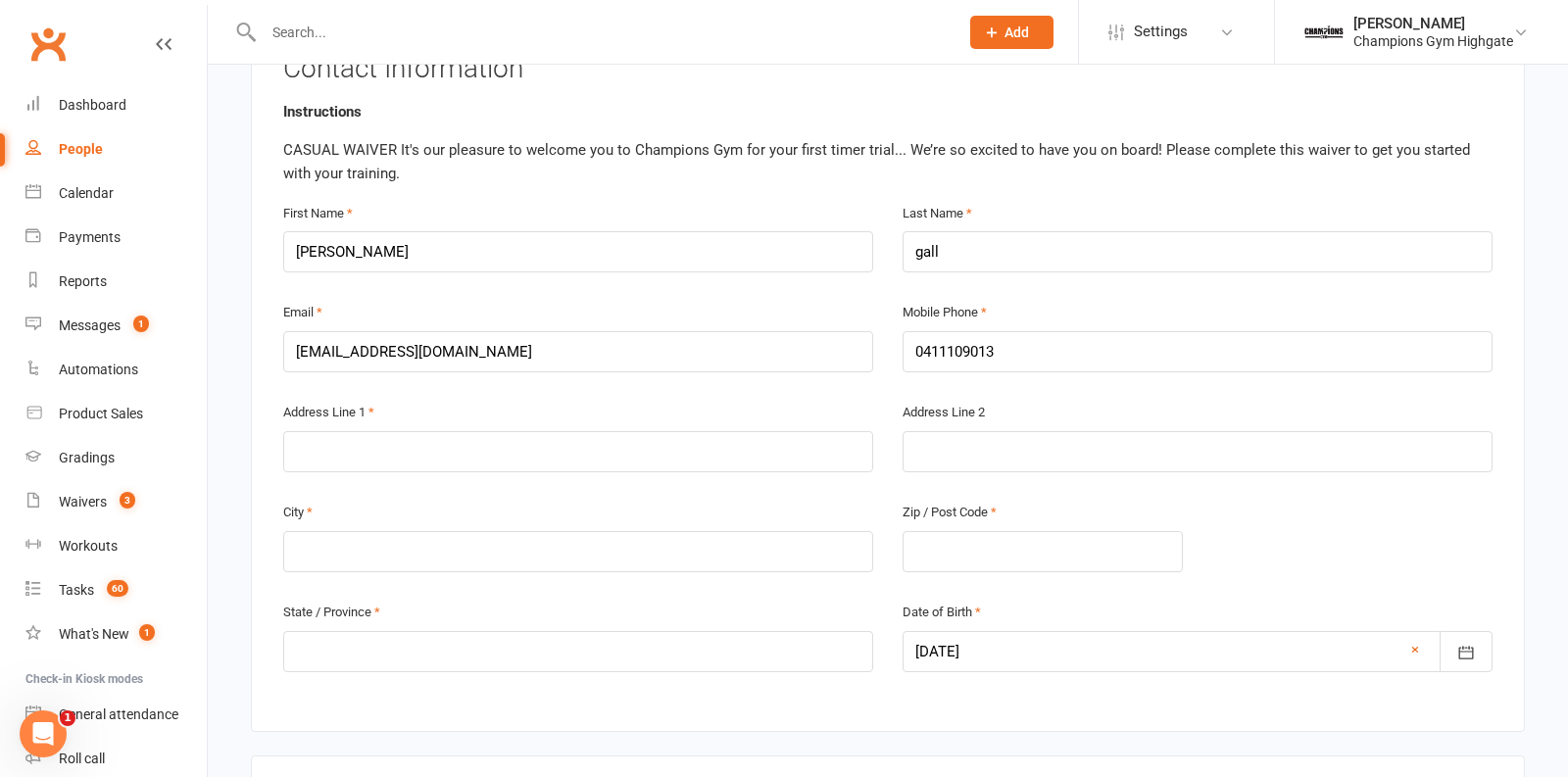
scroll to position [405, 0]
click at [418, 457] on input "text" at bounding box center [578, 452] width 590 height 41
type input "c"
type input "243 charles street"
click at [336, 535] on input "text" at bounding box center [578, 552] width 590 height 41
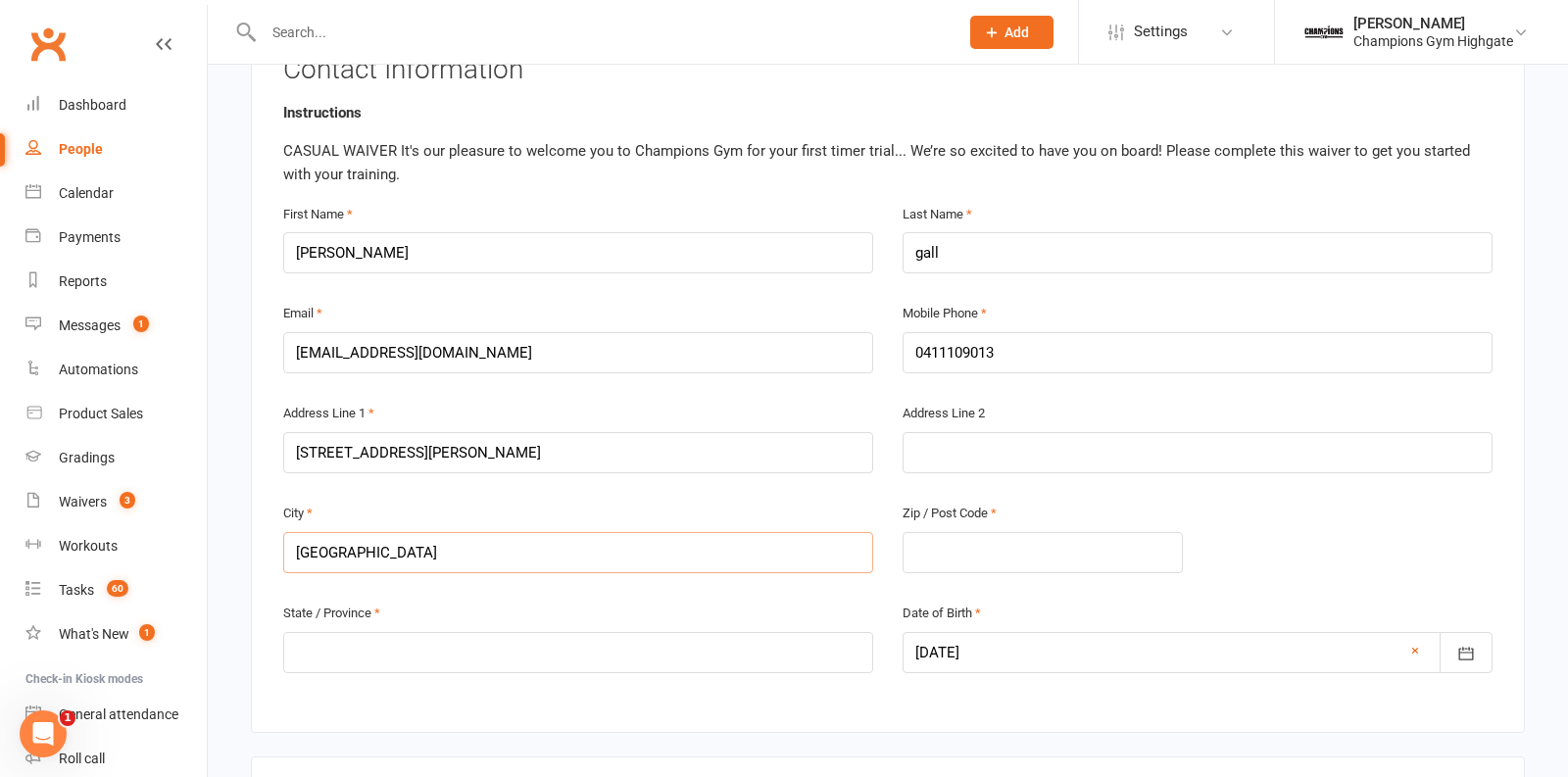
type input "perth"
click at [335, 646] on input "text" at bounding box center [578, 652] width 590 height 41
type input "wa"
click at [956, 533] on input "text" at bounding box center [1043, 552] width 280 height 41
type input "6006"
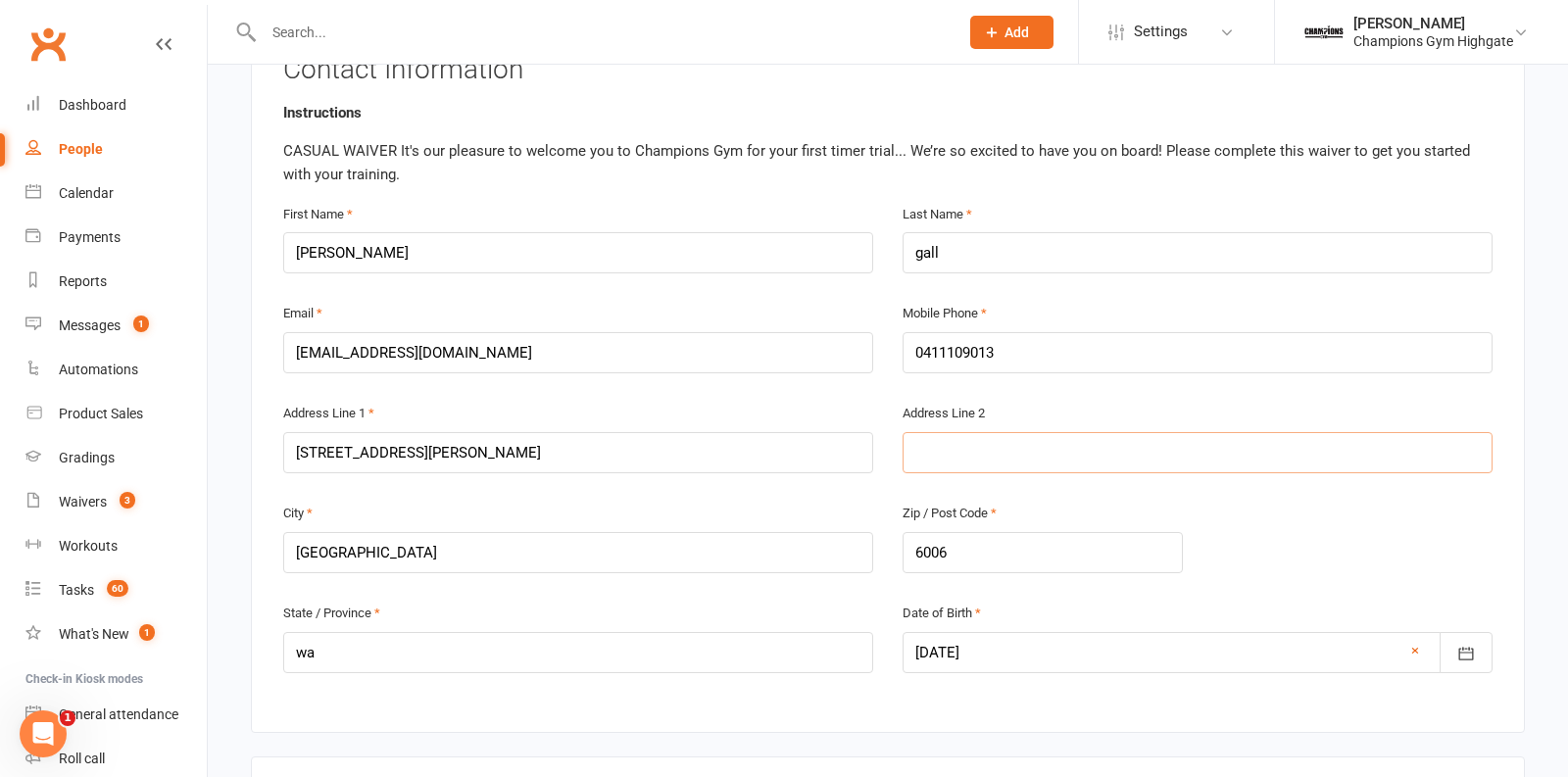
click at [936, 446] on input "text" at bounding box center [1198, 452] width 590 height 41
type input "north perth"
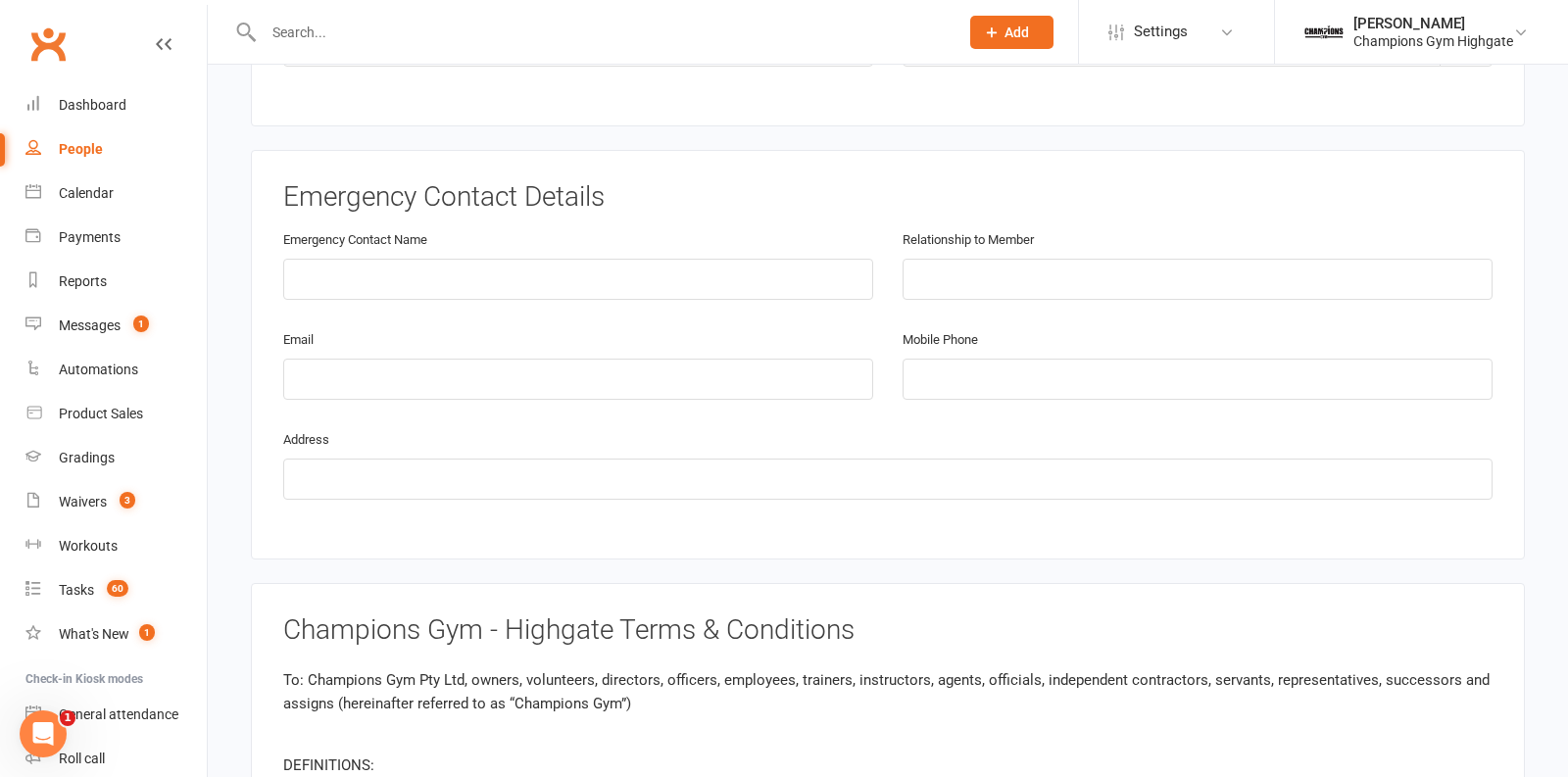
scroll to position [1015, 0]
click at [631, 260] on input "text" at bounding box center [578, 275] width 590 height 41
type input "natasha bell"
click at [959, 259] on input "text" at bounding box center [1198, 275] width 590 height 41
type input "partner"
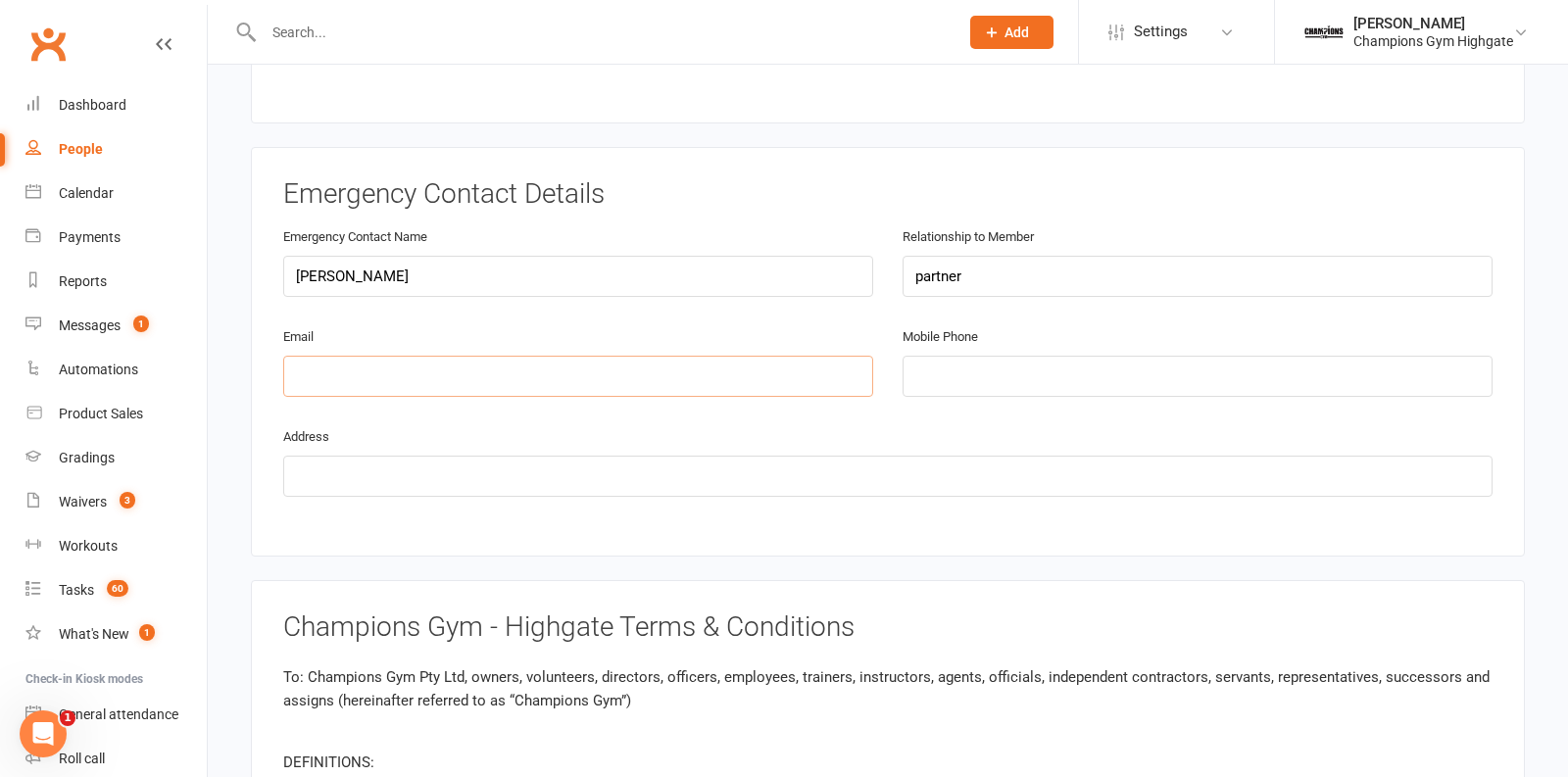
click at [540, 371] on input "email" at bounding box center [578, 376] width 590 height 41
click at [325, 362] on input "natahalouise" at bounding box center [578, 376] width 590 height 41
click at [436, 358] on input "natashalouise" at bounding box center [578, 376] width 590 height 41
type input "natashalouise16@icloud.com"
click at [963, 356] on input "tel" at bounding box center [1198, 376] width 590 height 41
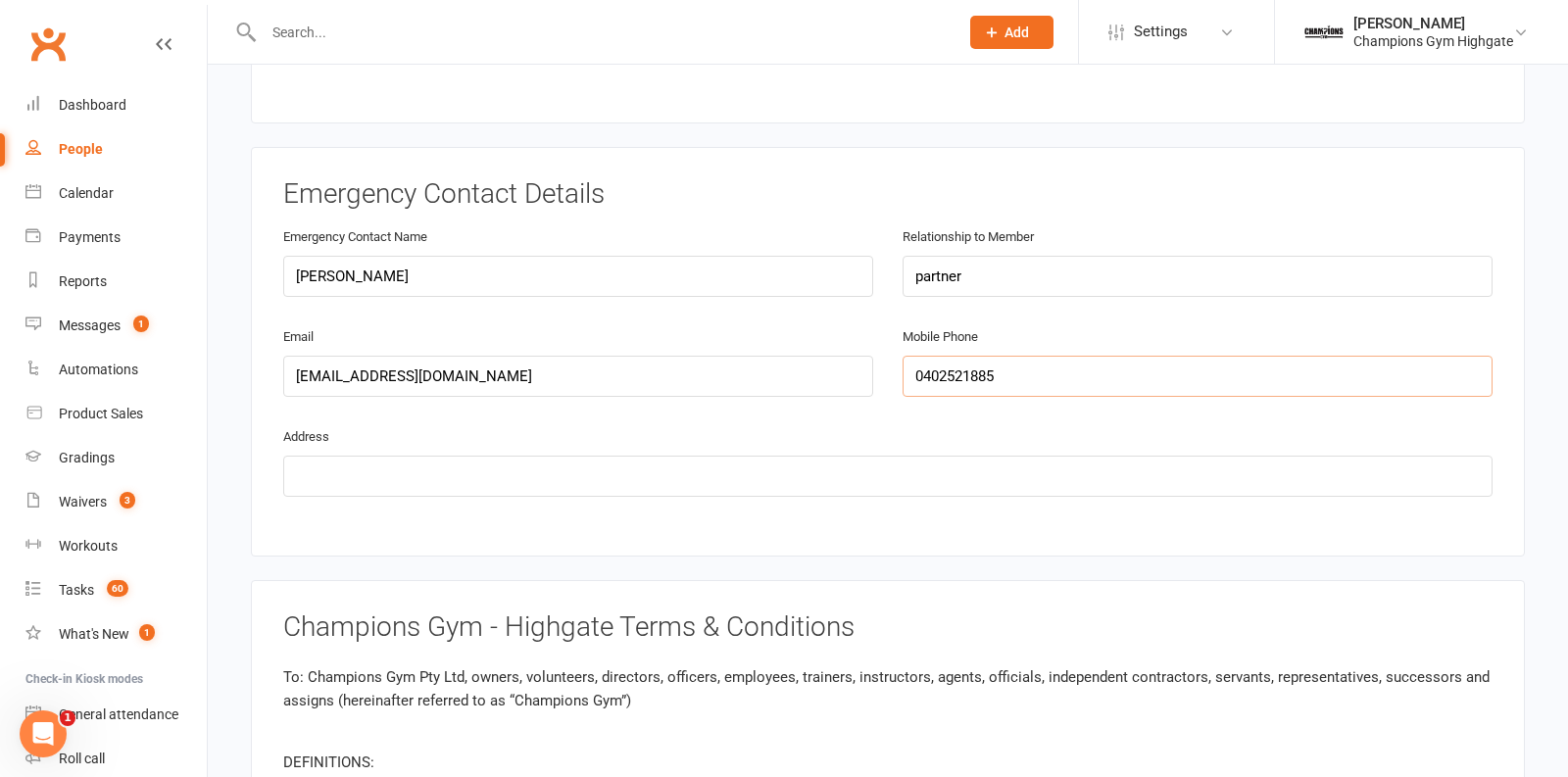
type input "0402521885"
click at [926, 463] on input "text" at bounding box center [887, 476] width 1209 height 41
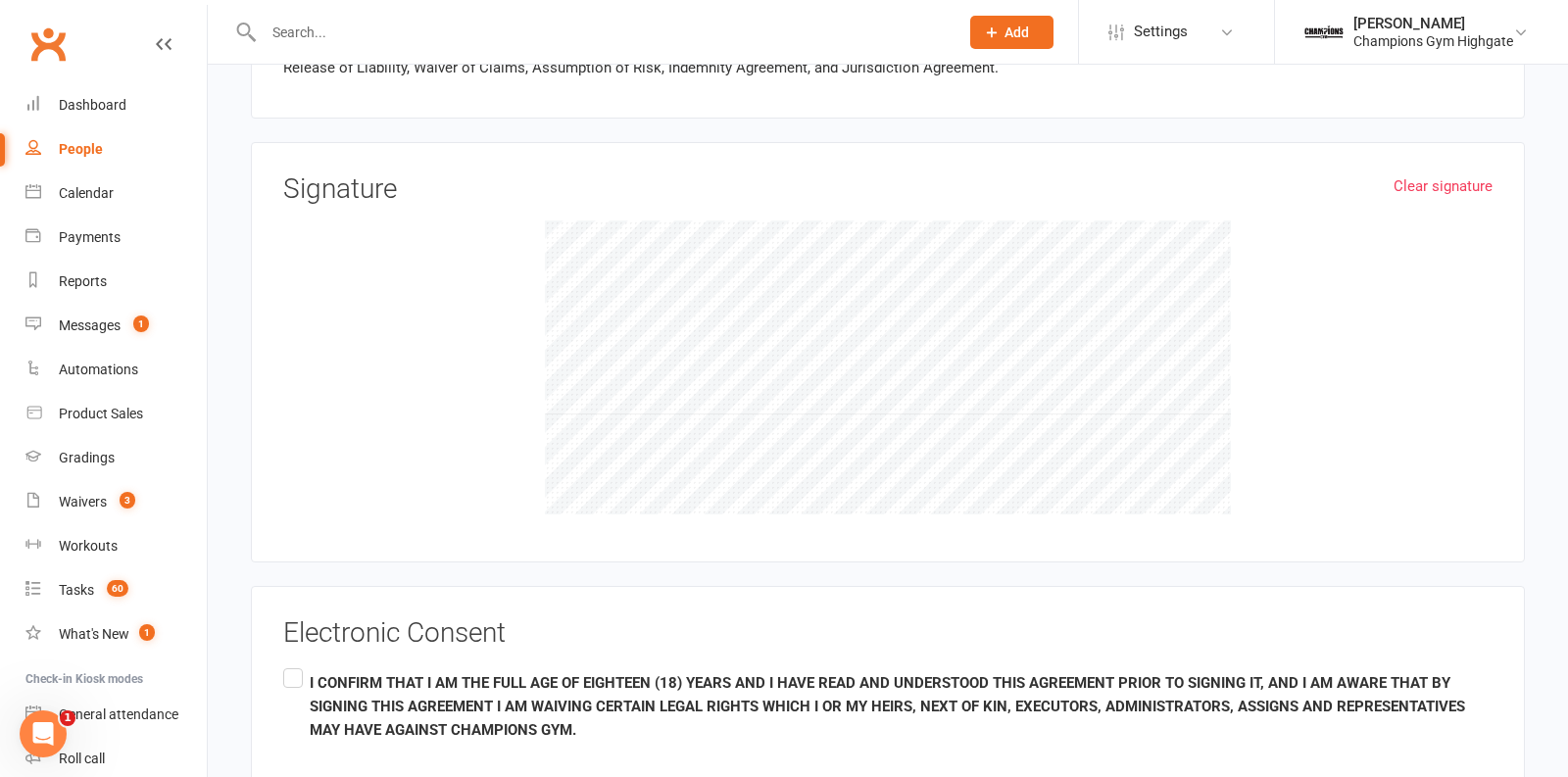
scroll to position [1957, 0]
type input "243 charles street north perth"
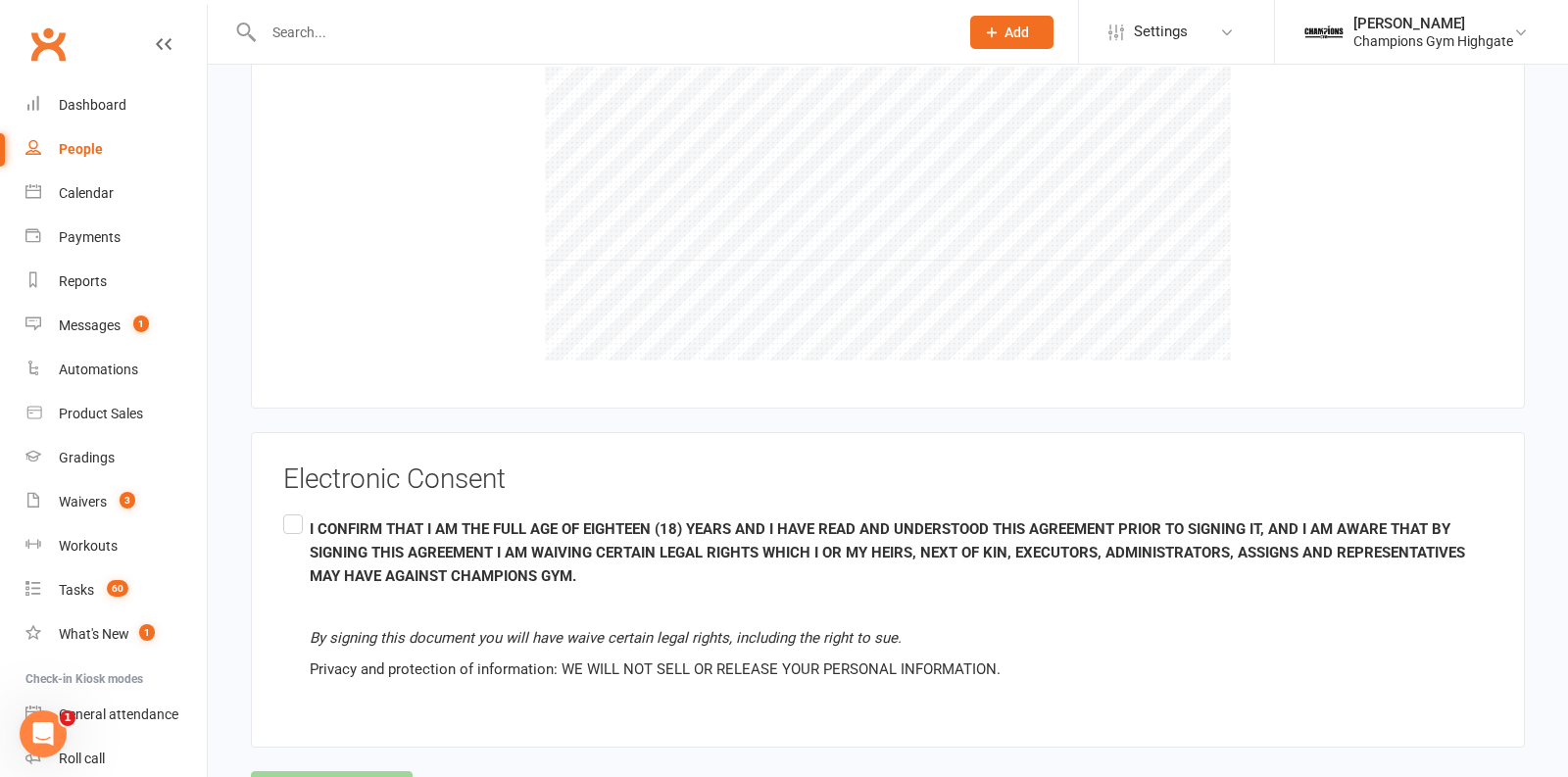
scroll to position [2184, 0]
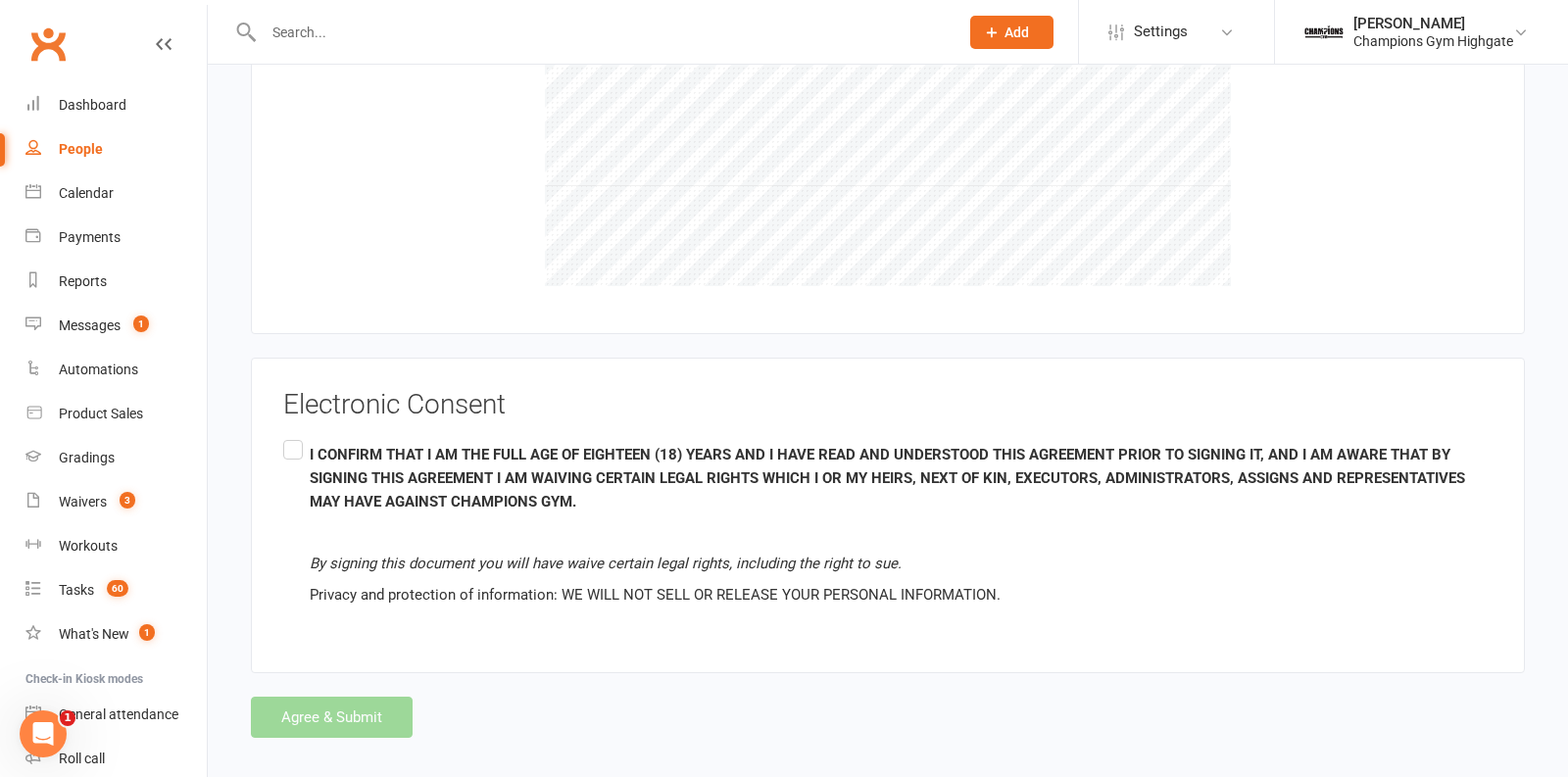
click at [287, 436] on label "I CONFIRM THAT I AM THE FULL AGE OF EIGHTEEN (18) YEARS AND I HAVE READ AND UND…" at bounding box center [887, 526] width 1209 height 179
click at [287, 436] on input "I CONFIRM THAT I AM THE FULL AGE OF EIGHTEEN (18) YEARS AND I HAVE READ AND UND…" at bounding box center [289, 436] width 13 height 0
click at [367, 701] on button "Agree & Submit" at bounding box center [332, 716] width 162 height 41
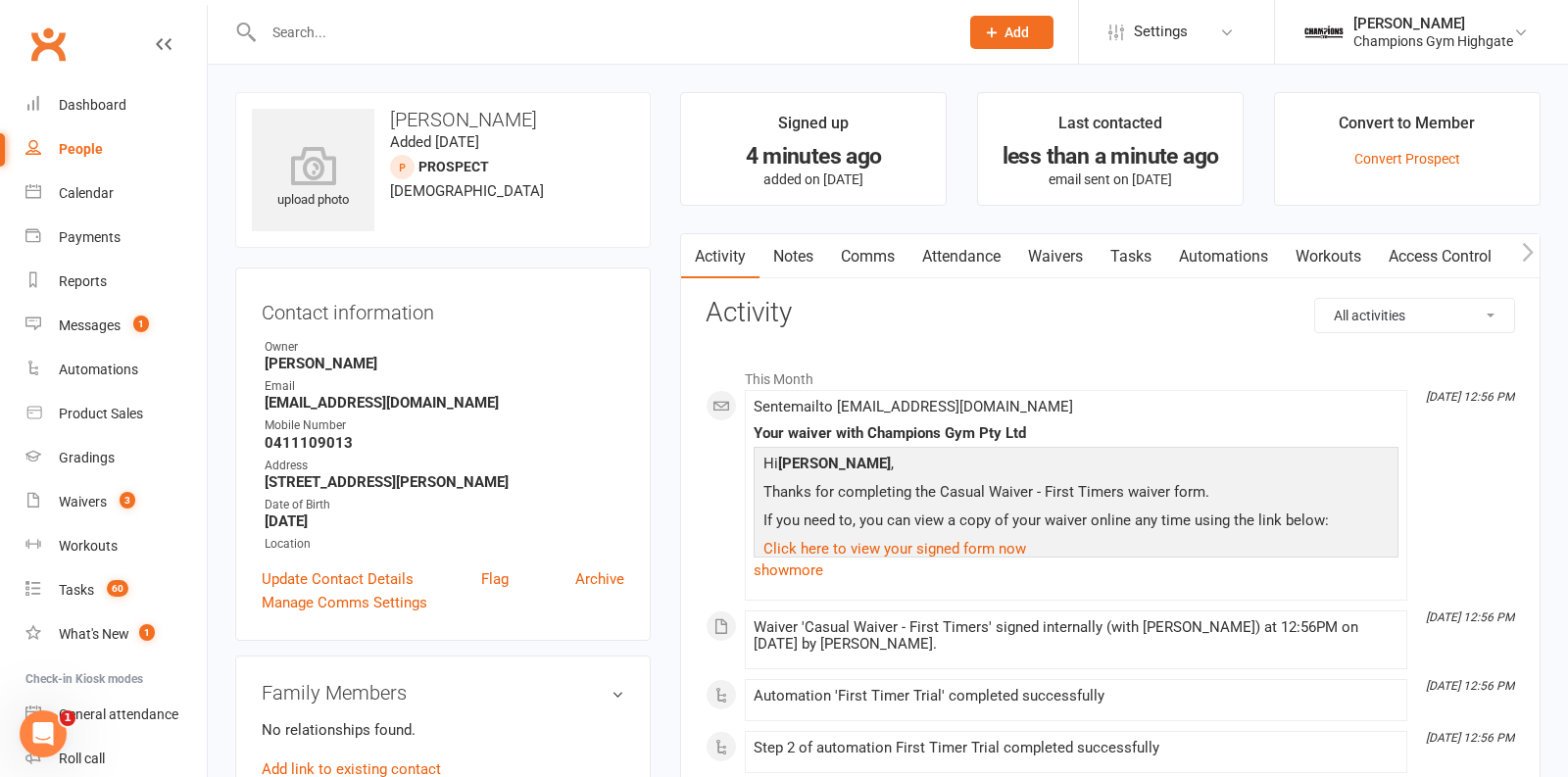
click at [969, 266] on link "Attendance" at bounding box center [962, 256] width 106 height 45
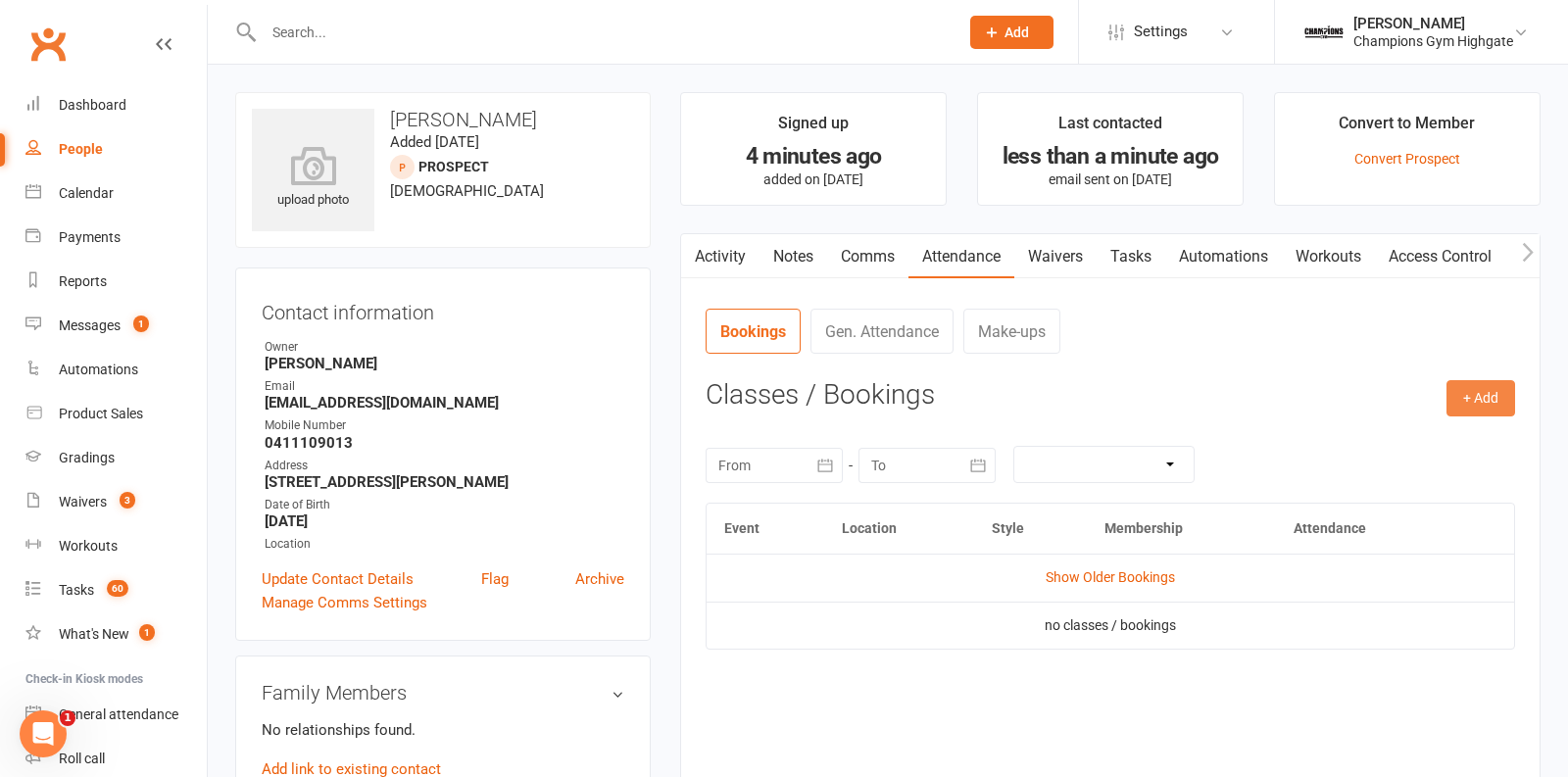
click at [1468, 390] on button "+ Add" at bounding box center [1481, 398] width 69 height 36
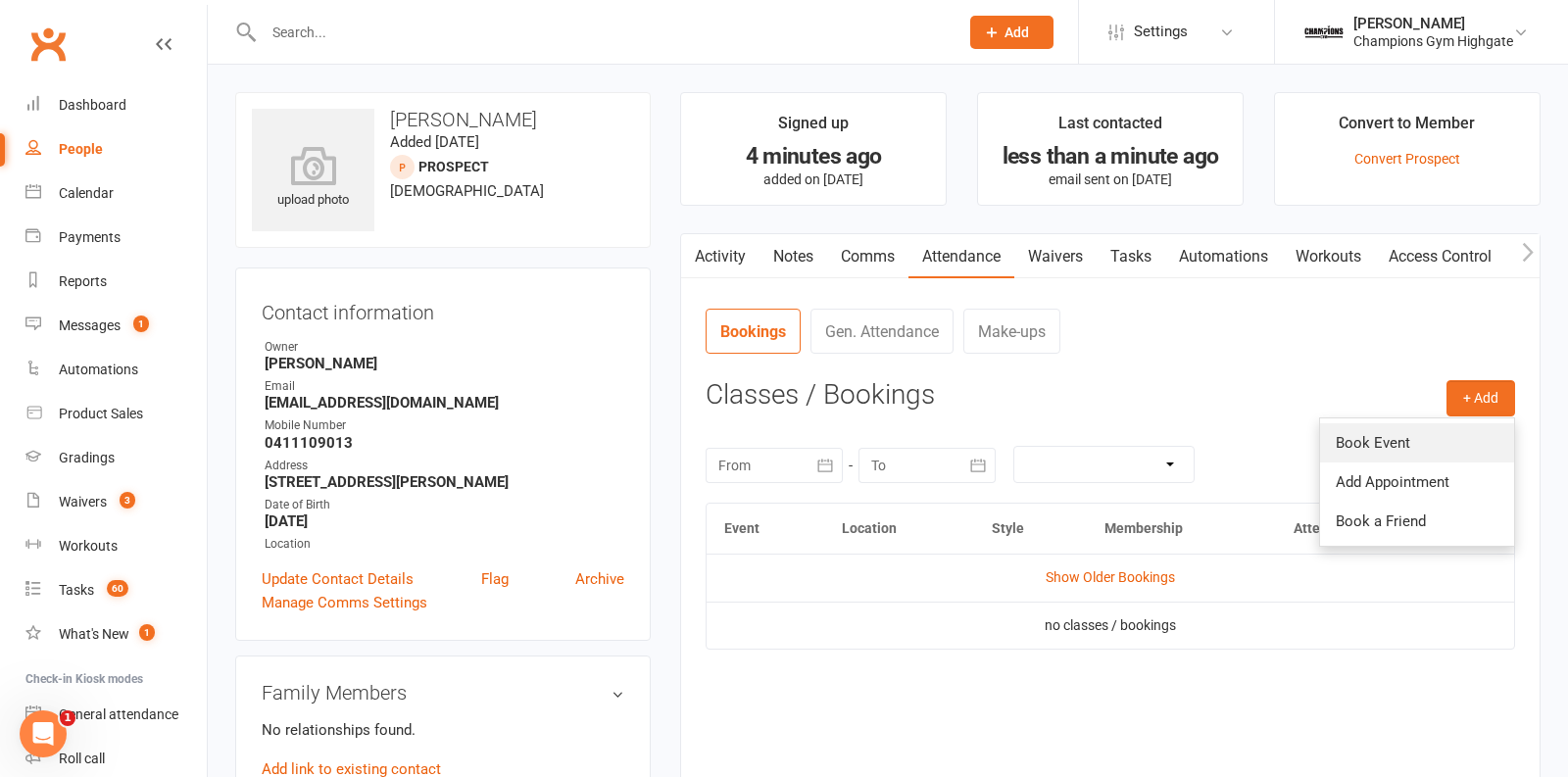
click at [1343, 452] on link "Book Event" at bounding box center [1417, 442] width 194 height 39
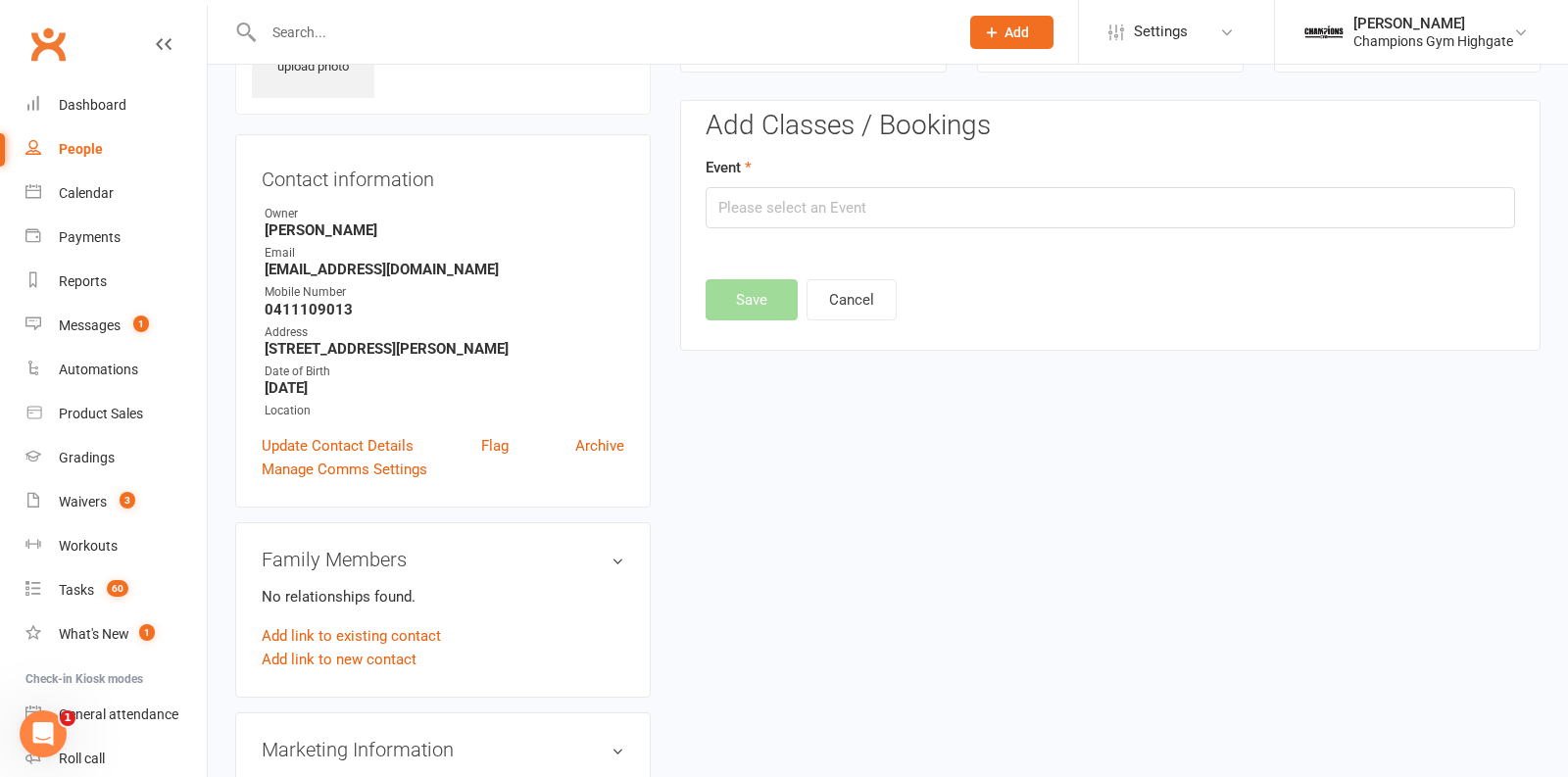
scroll to position [133, 0]
click at [1031, 225] on input "text" at bounding box center [1110, 207] width 810 height 41
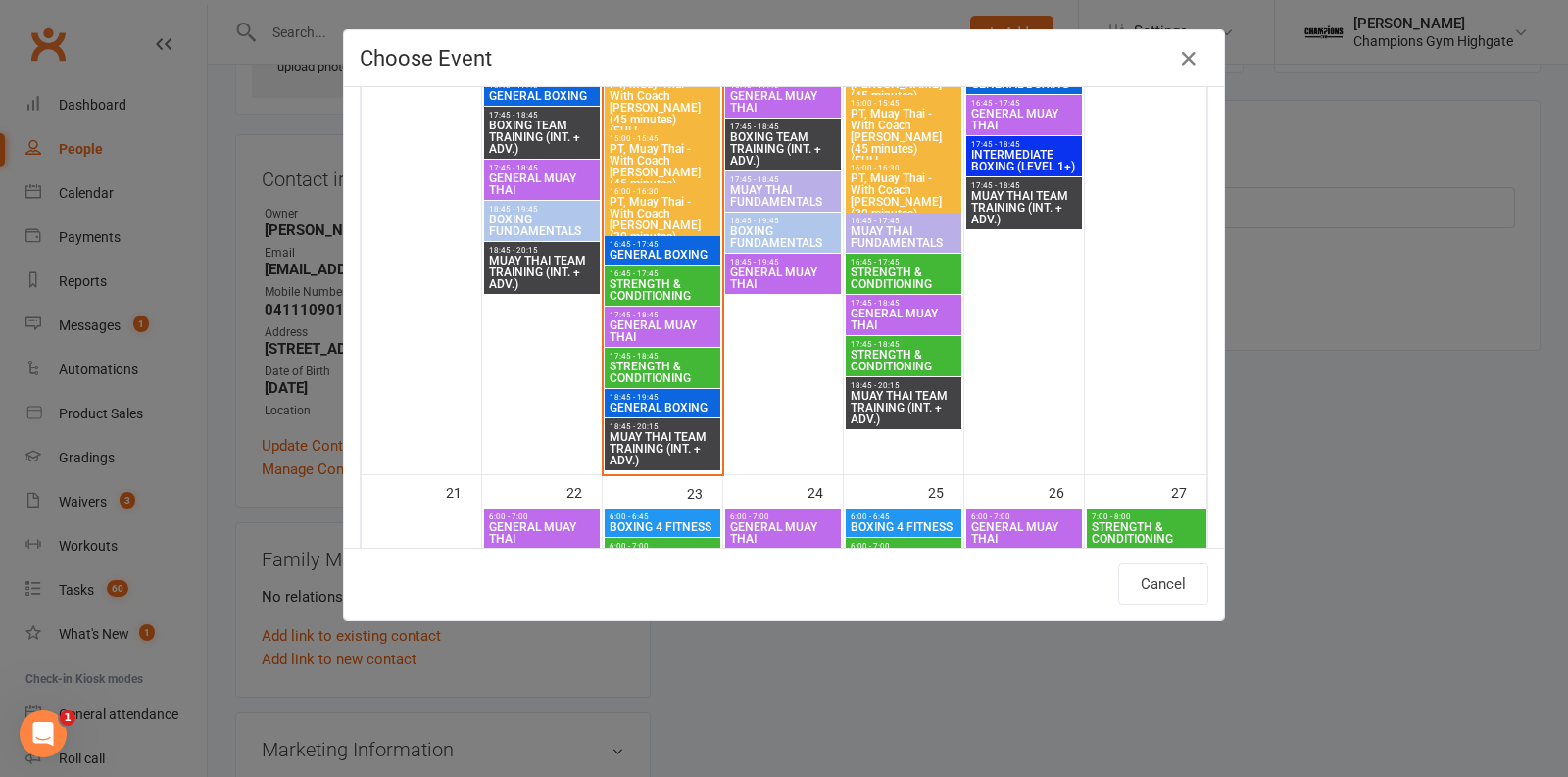
scroll to position [2995, 0]
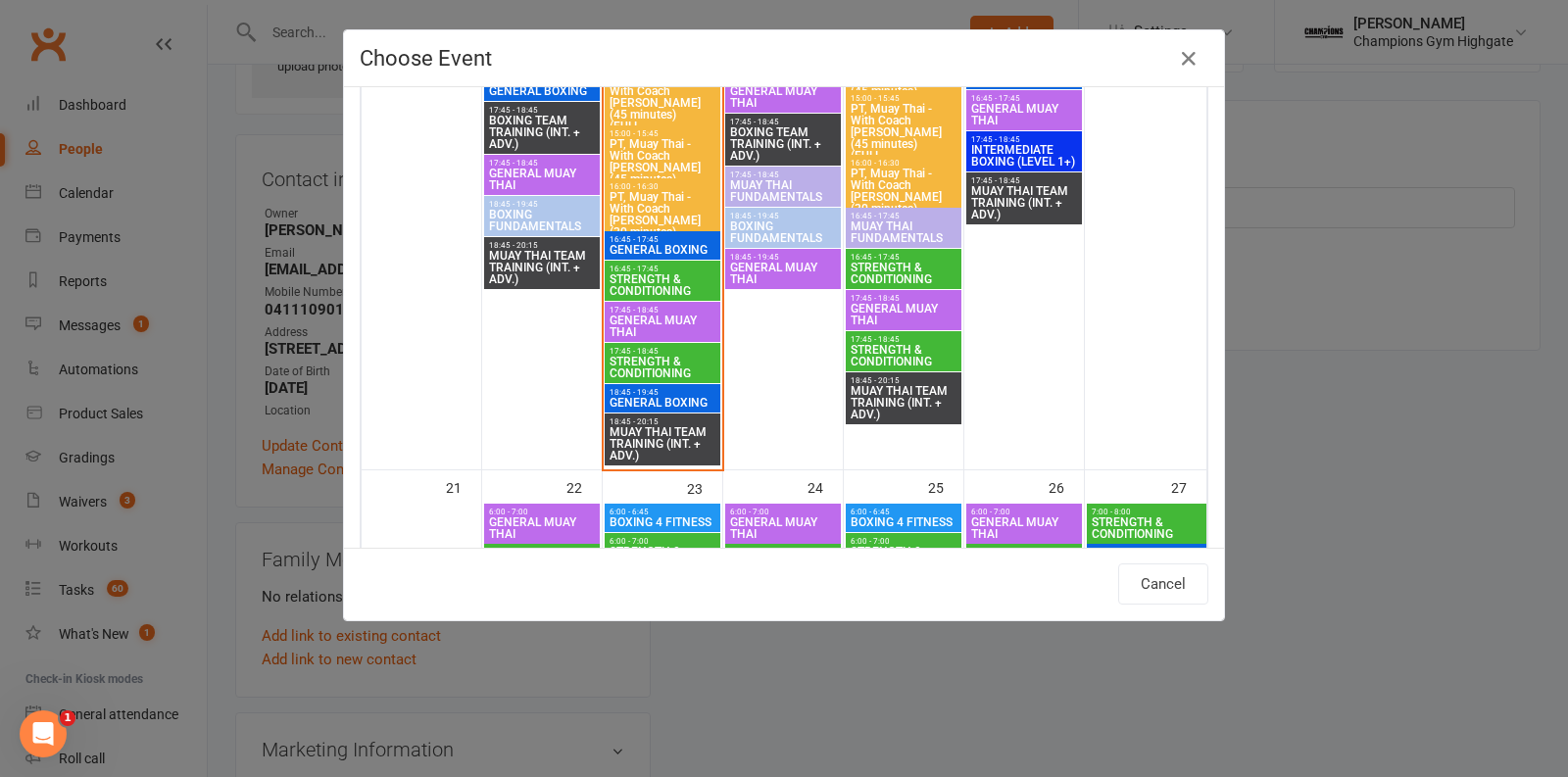
click at [664, 320] on span "GENERAL MUAY THAI" at bounding box center [663, 327] width 108 height 24
type input "GENERAL MUAY THAI - [DATE] 5:45:00 PM"
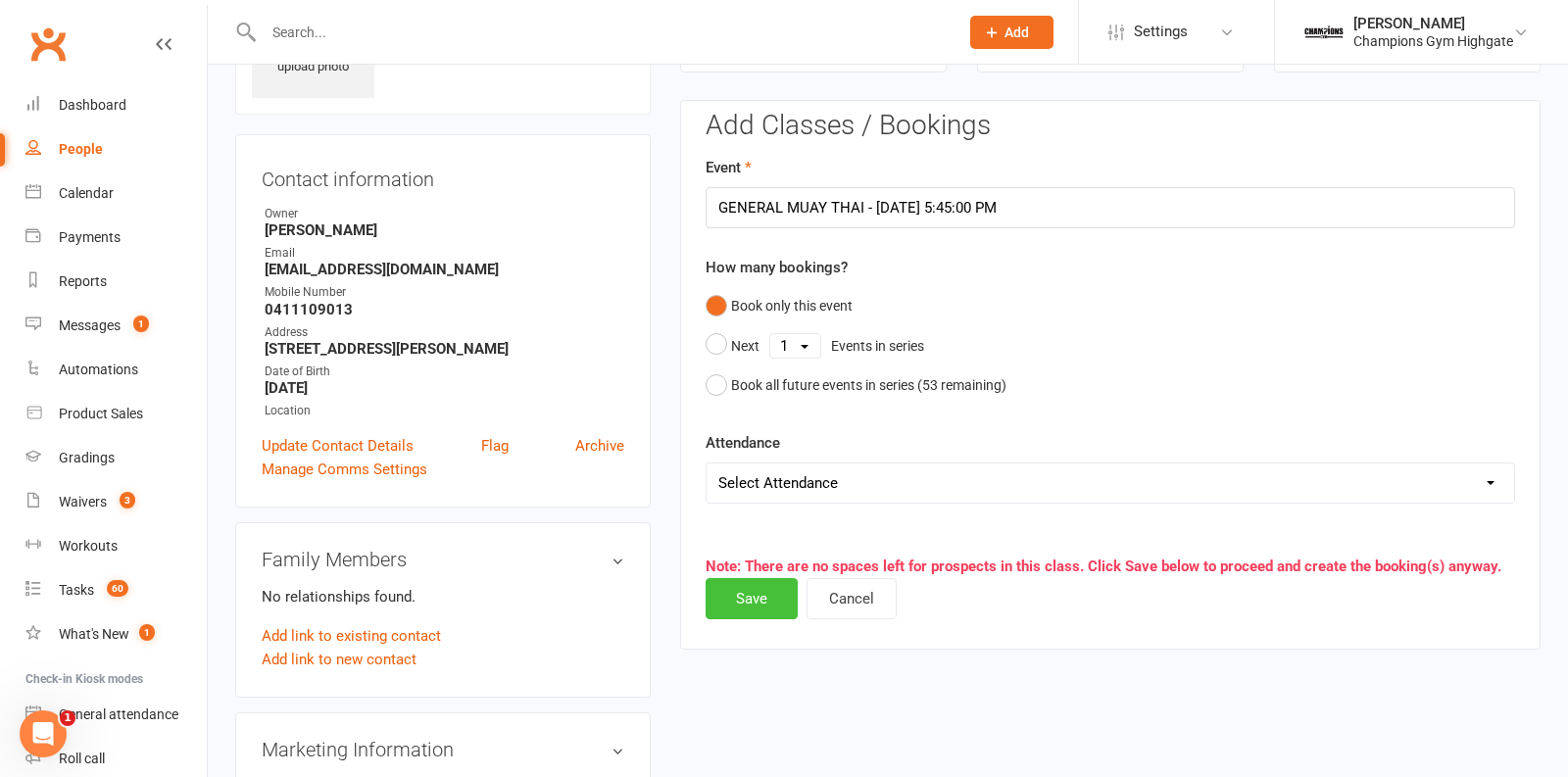
click at [757, 592] on button "Save" at bounding box center [751, 598] width 92 height 41
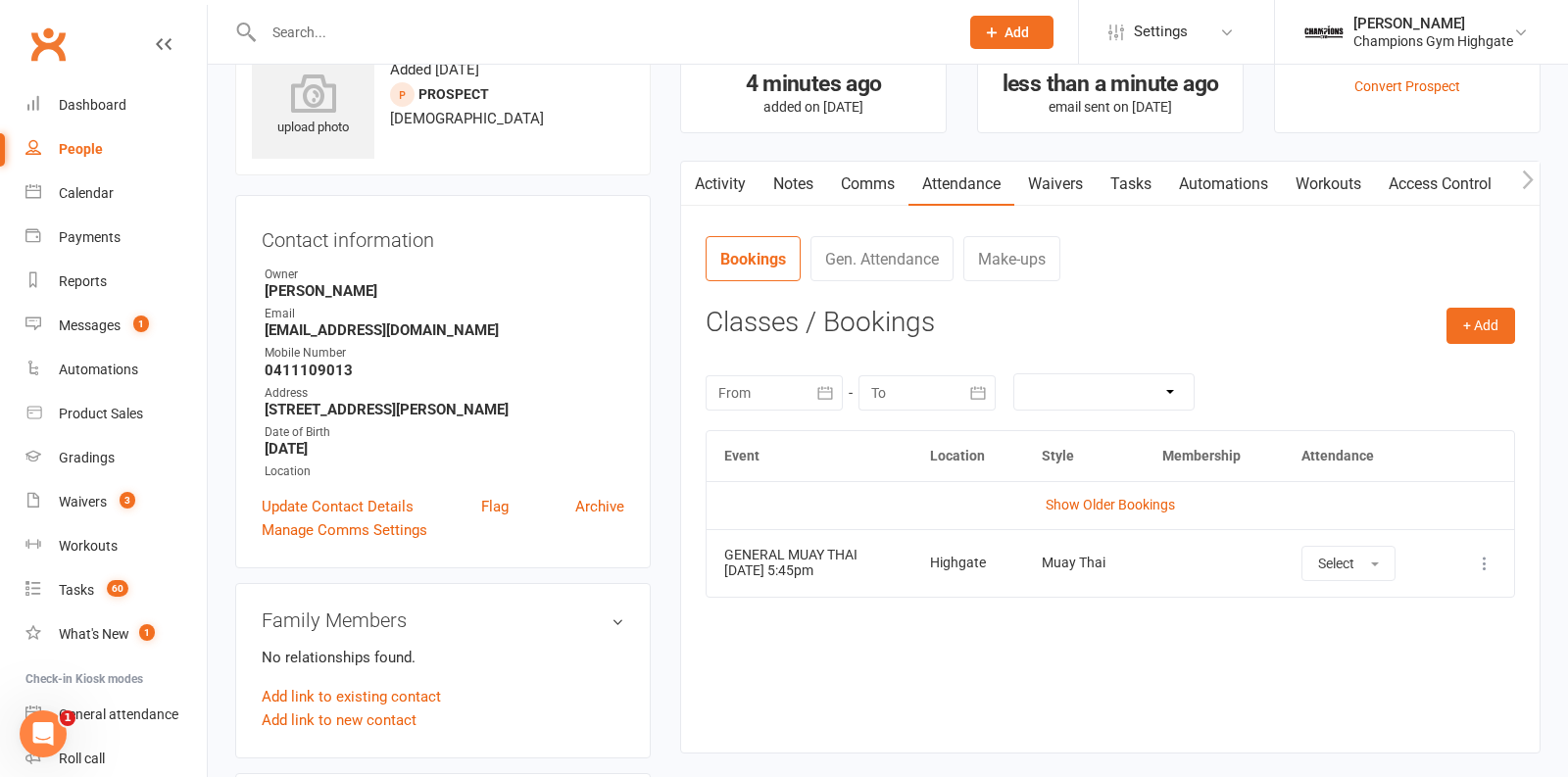
scroll to position [0, 0]
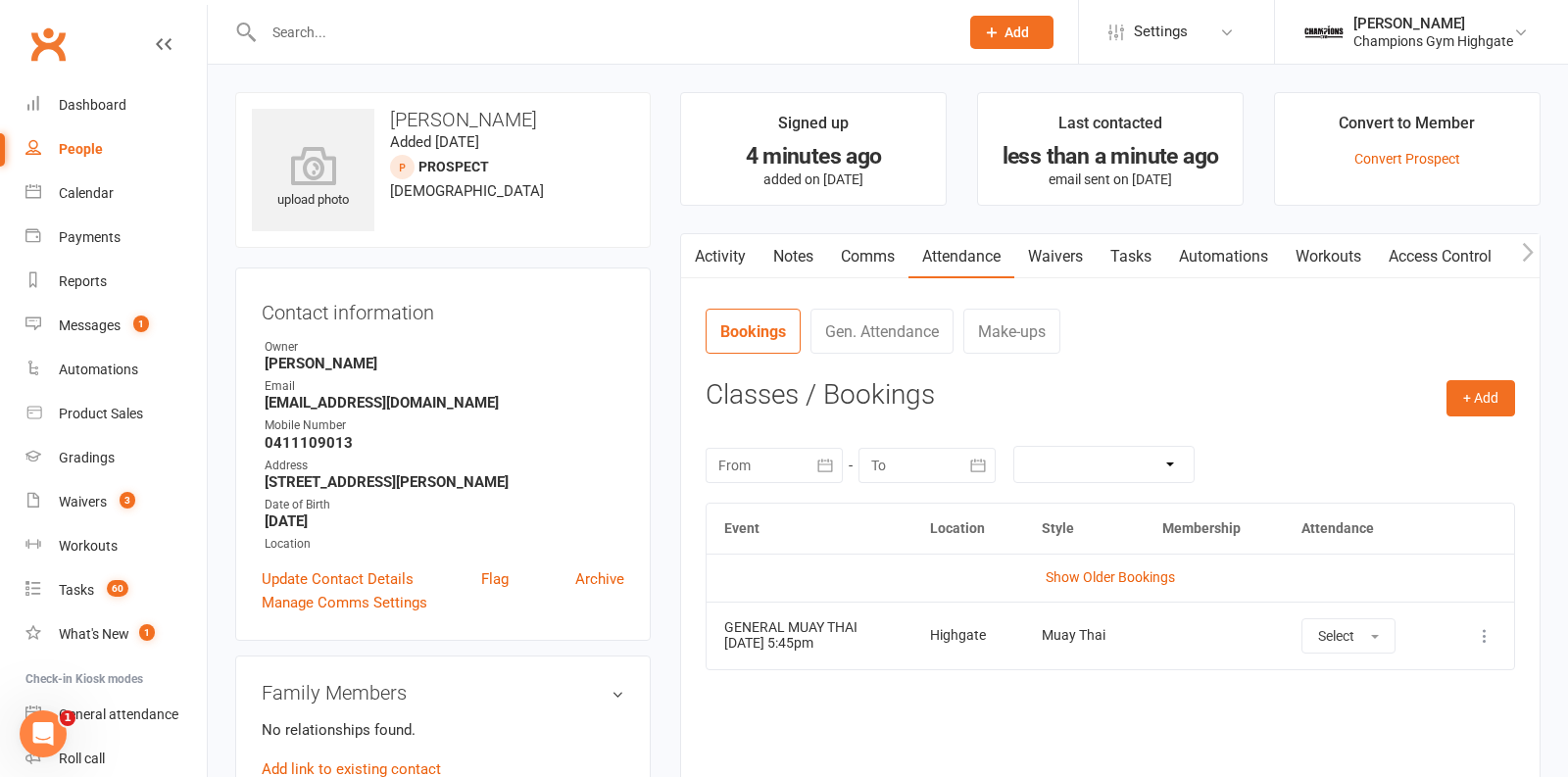
click at [784, 256] on link "Notes" at bounding box center [794, 256] width 68 height 45
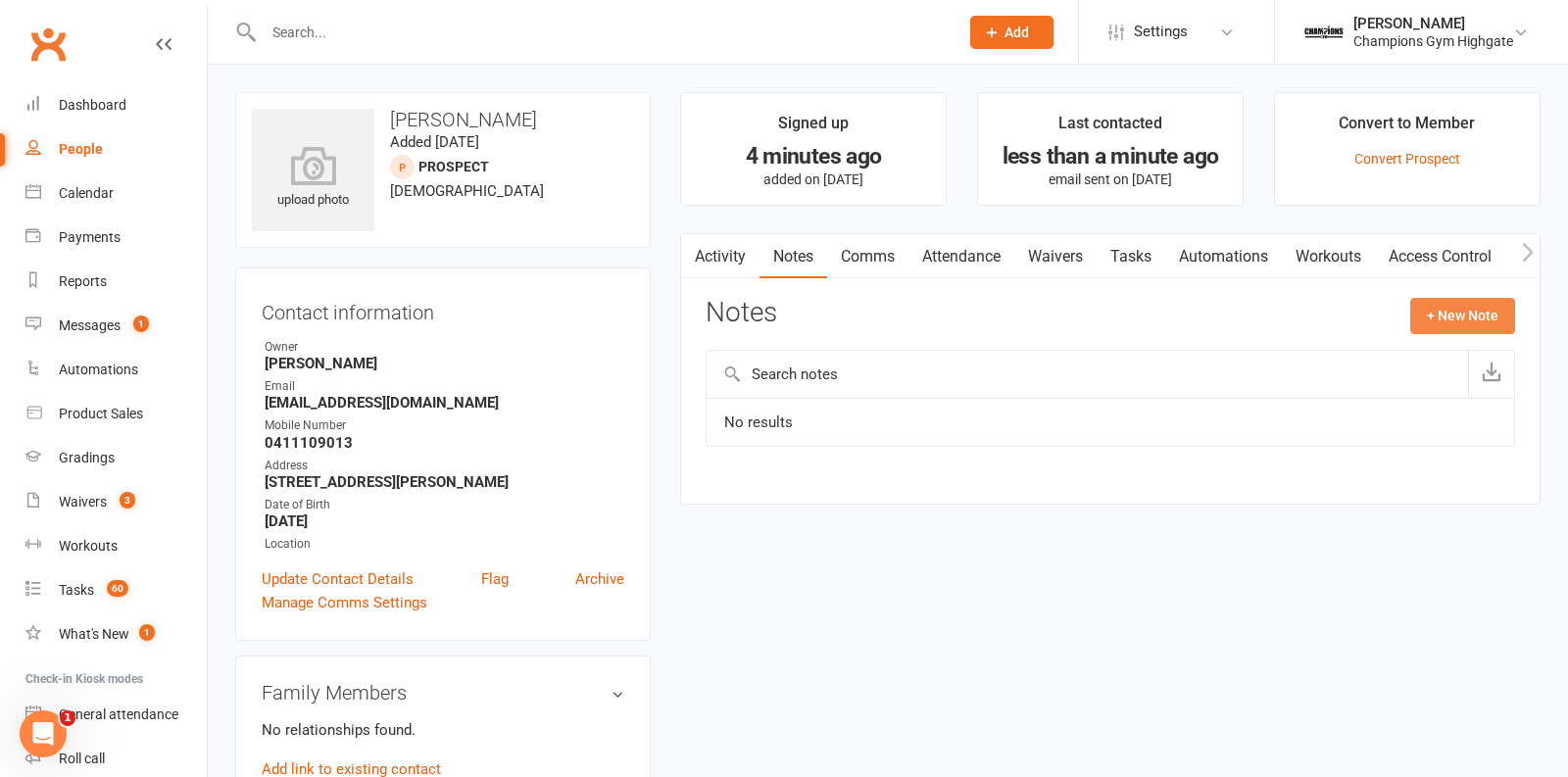
click at [1469, 319] on button "+ New Note" at bounding box center [1464, 316] width 105 height 36
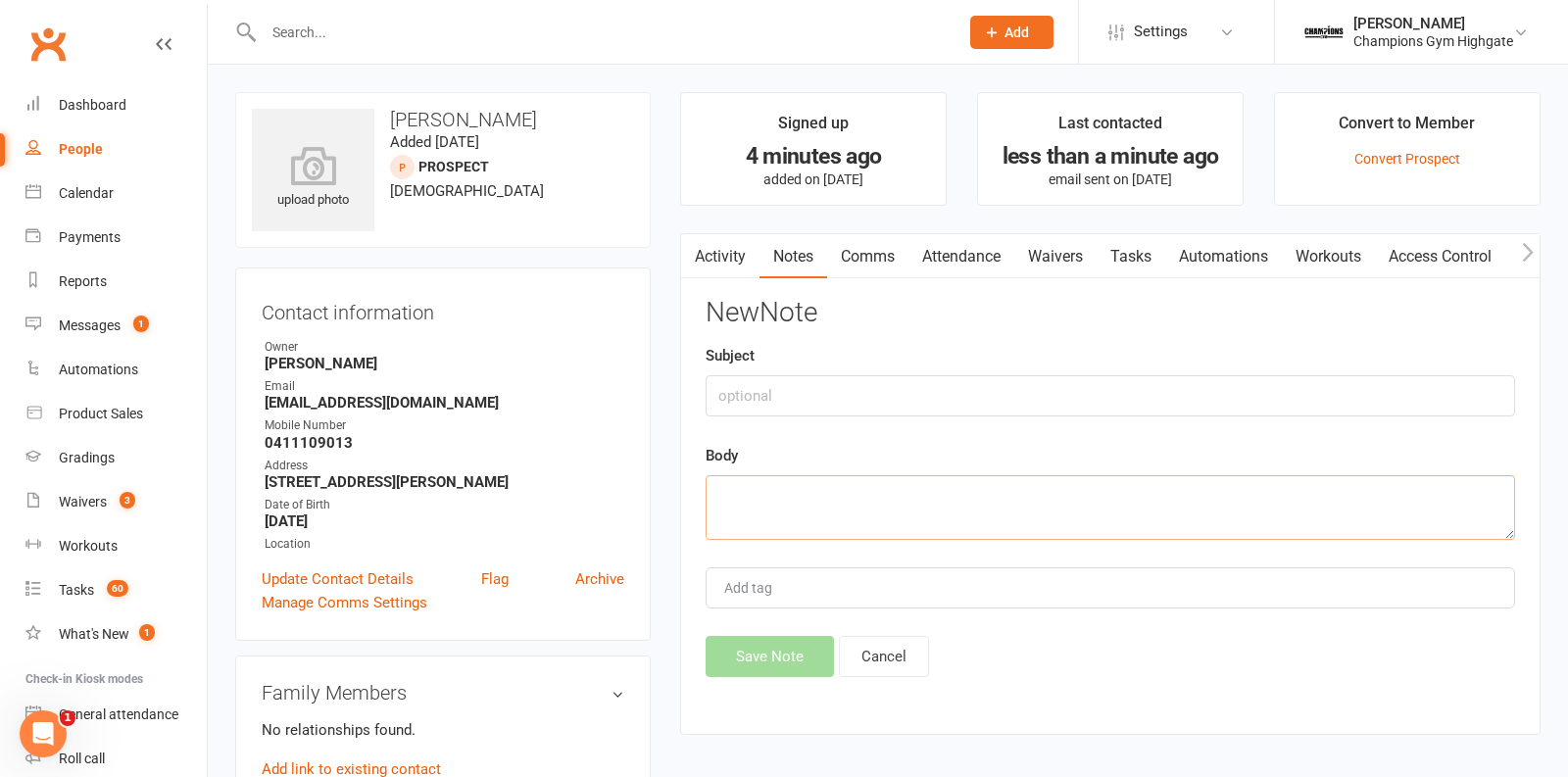
click at [859, 506] on textarea at bounding box center [1110, 507] width 810 height 65
type textarea "walkin in - wants to try somethng new"
click at [796, 401] on input "text" at bounding box center [1110, 395] width 810 height 41
type input "goals"
click at [753, 660] on button "Save Note" at bounding box center [769, 656] width 128 height 41
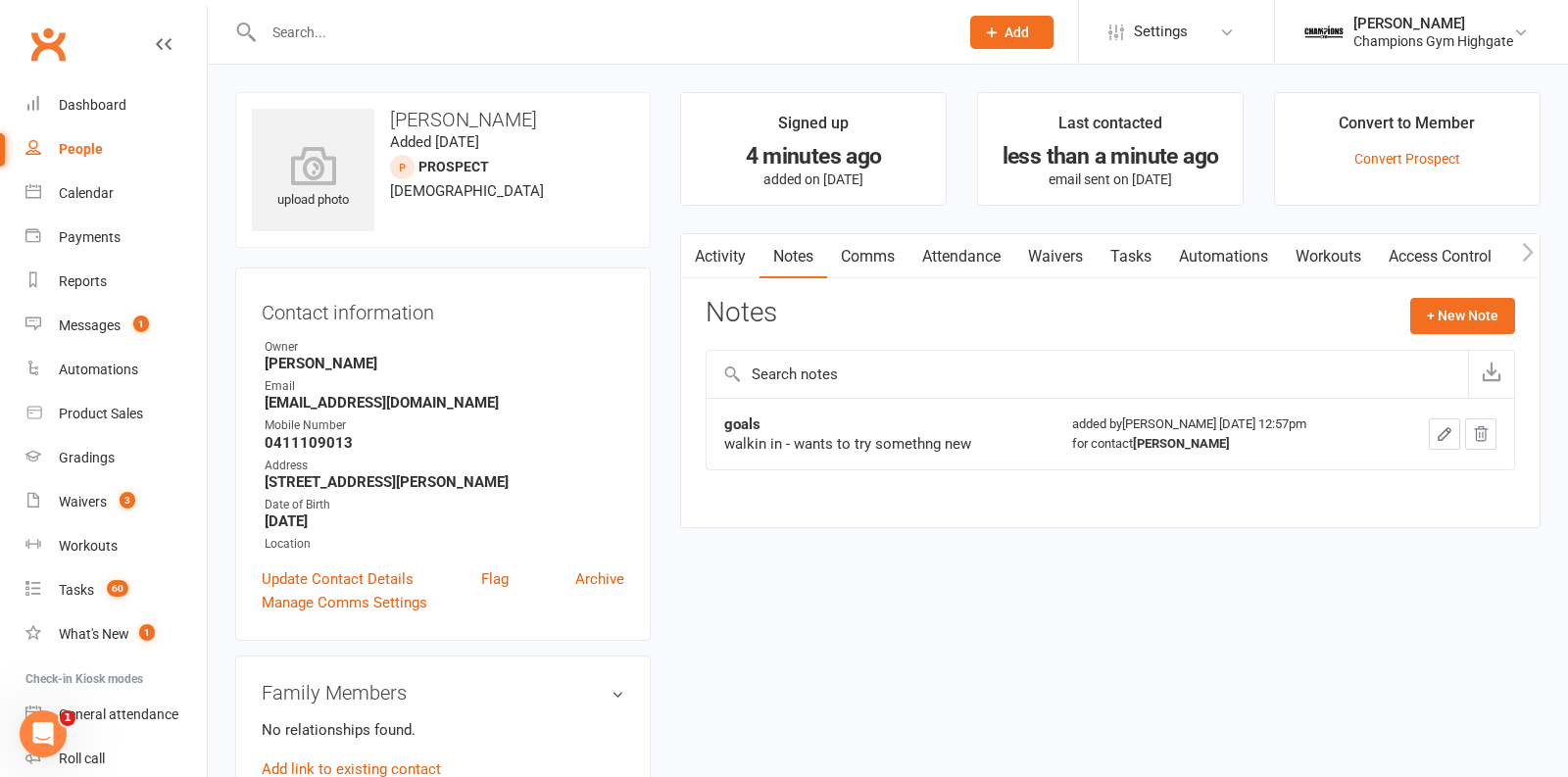
click at [390, 46] on div at bounding box center [590, 32] width 709 height 64
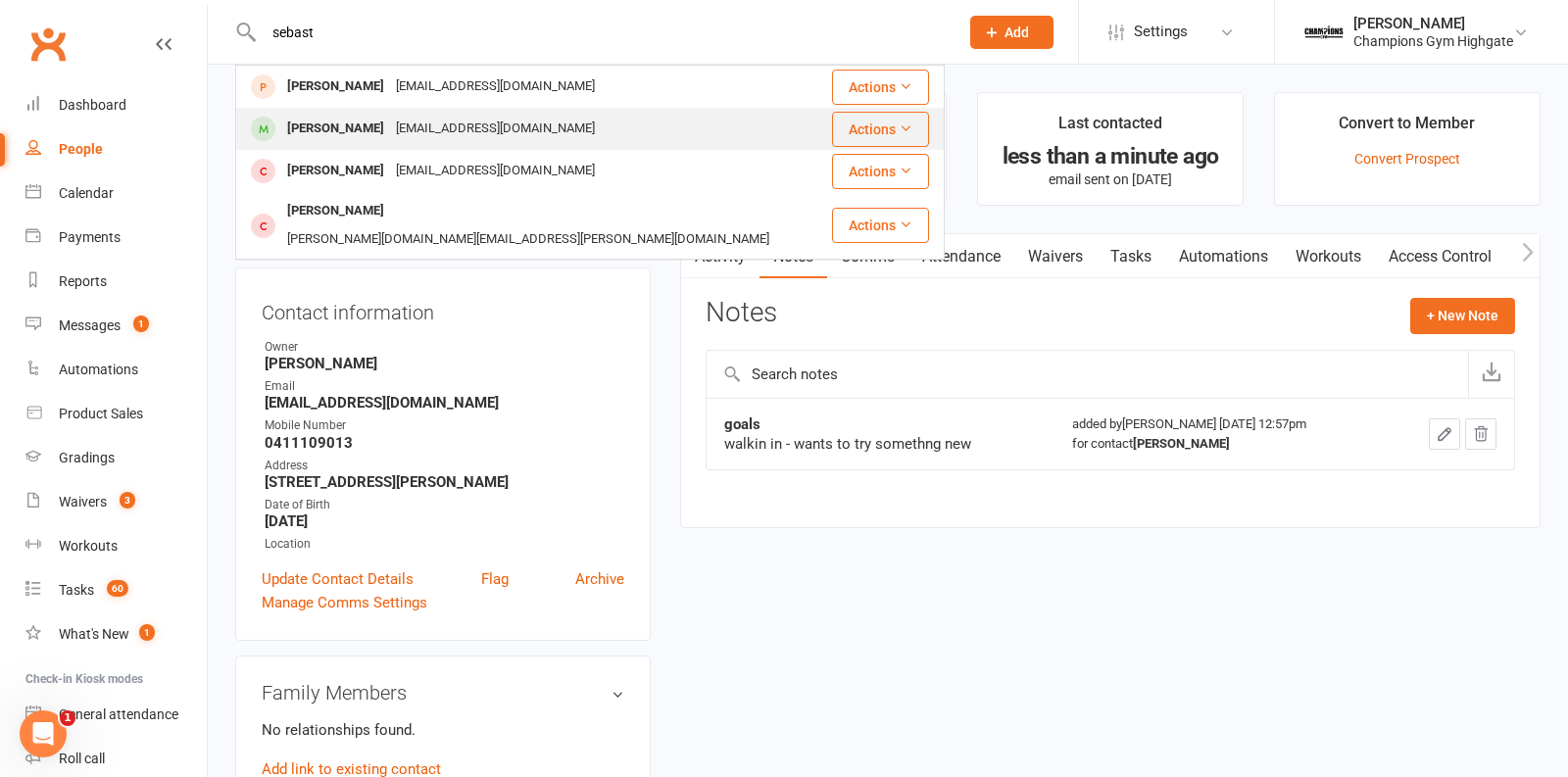
type input "sebast"
click at [349, 119] on div "Sebastian Pearey" at bounding box center [336, 128] width 109 height 29
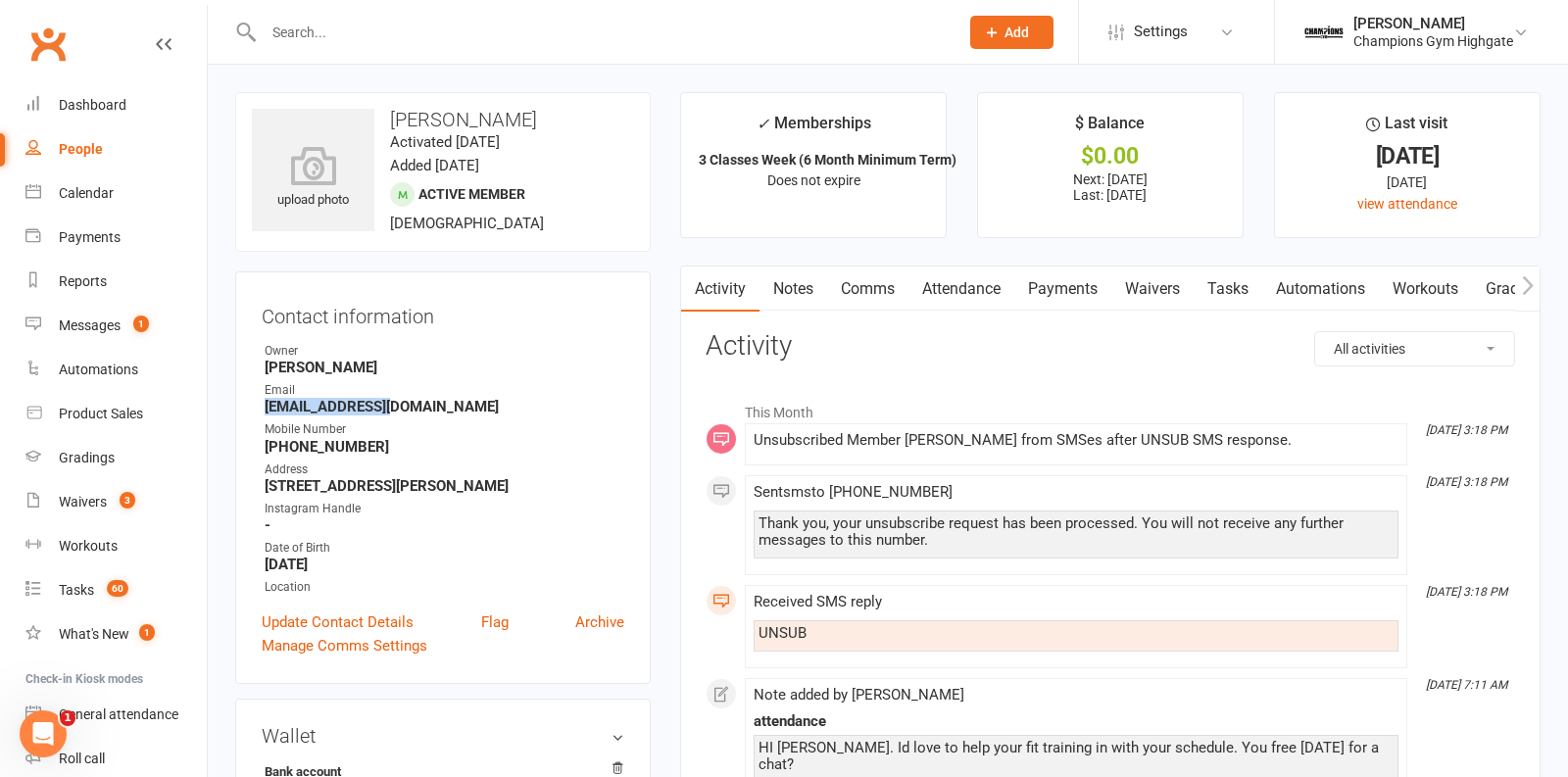
drag, startPoint x: 400, startPoint y: 406, endPoint x: 266, endPoint y: 408, distance: 134.0
click at [266, 408] on strong "sebp94@gmail.com" at bounding box center [444, 407] width 360 height 18
copy strong "sebp94@gmail.com"
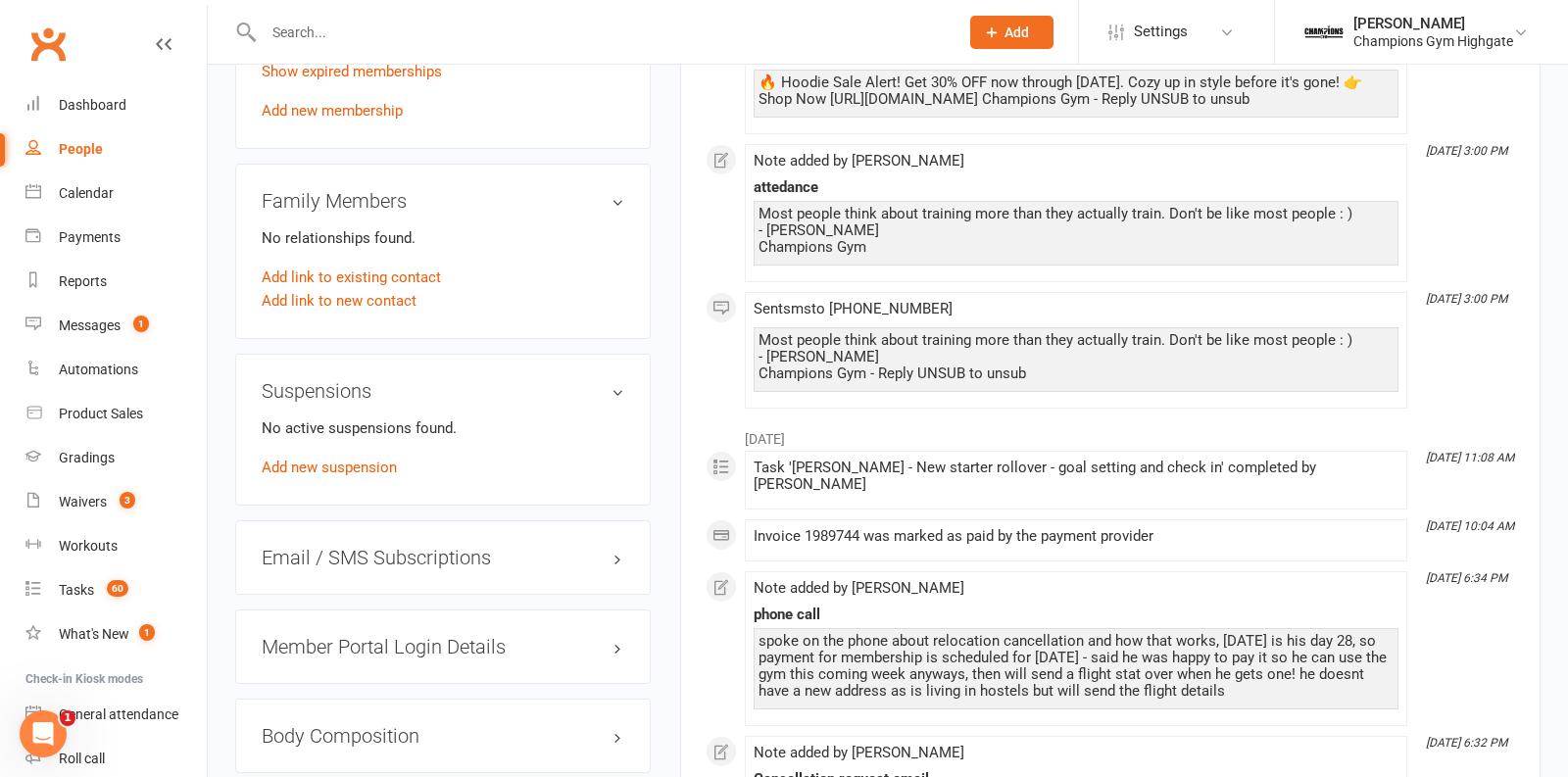
scroll to position [1167, 0]
click at [120, 328] on div "Messages" at bounding box center [89, 326] width 62 height 16
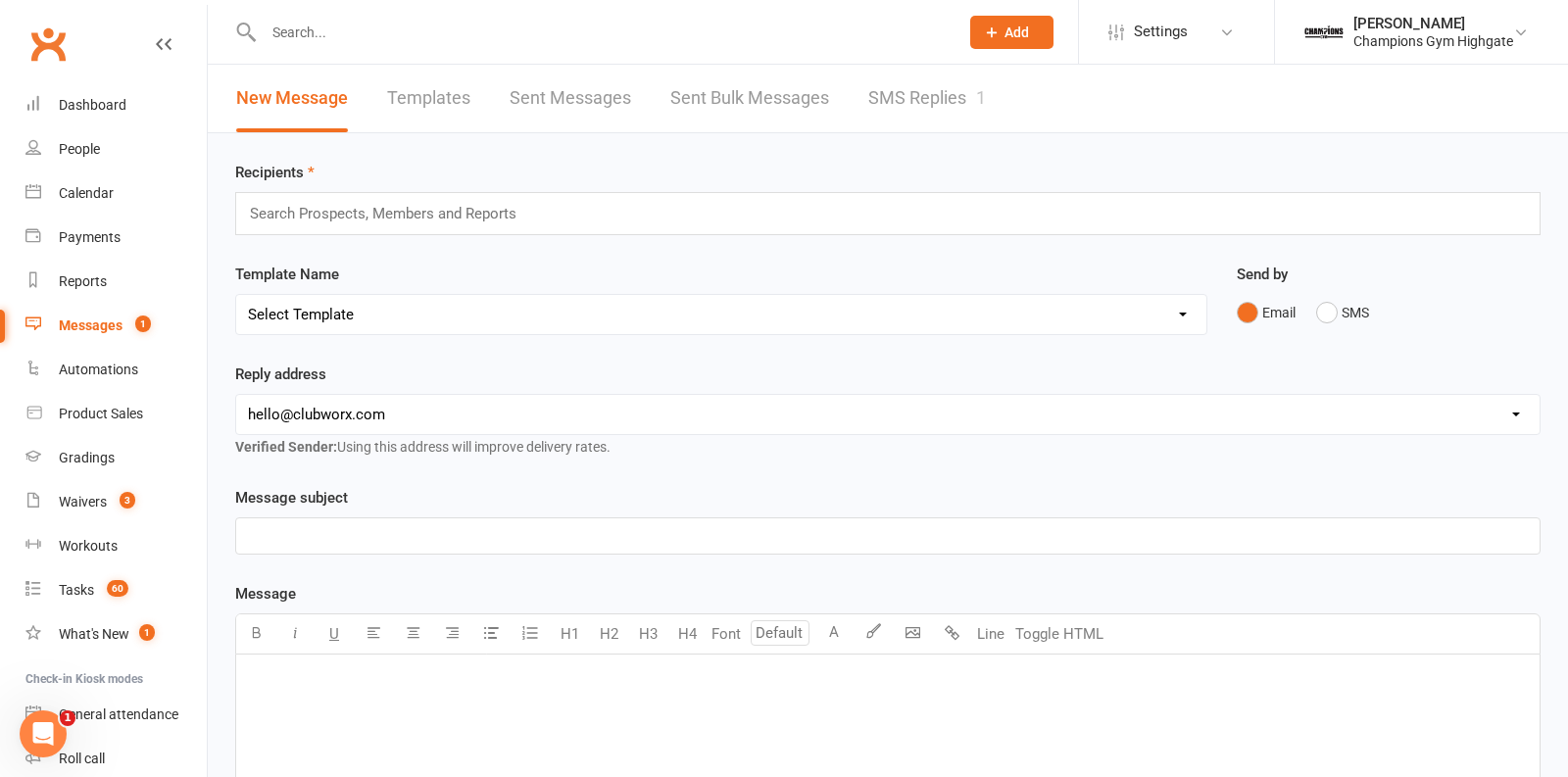
click at [887, 91] on link "SMS Replies 1" at bounding box center [927, 98] width 117 height 68
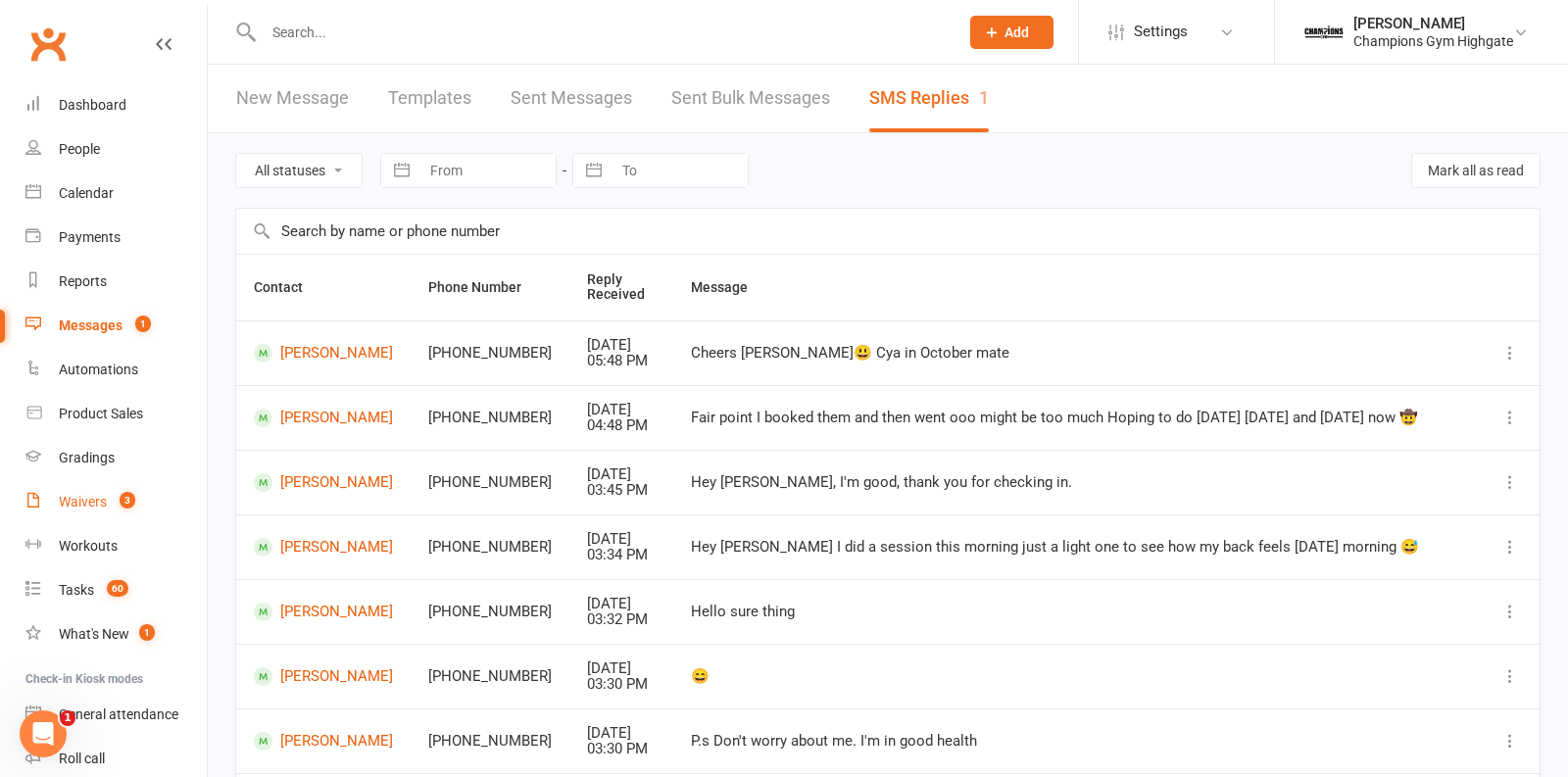
click at [79, 492] on link "Waivers 3" at bounding box center [116, 502] width 182 height 44
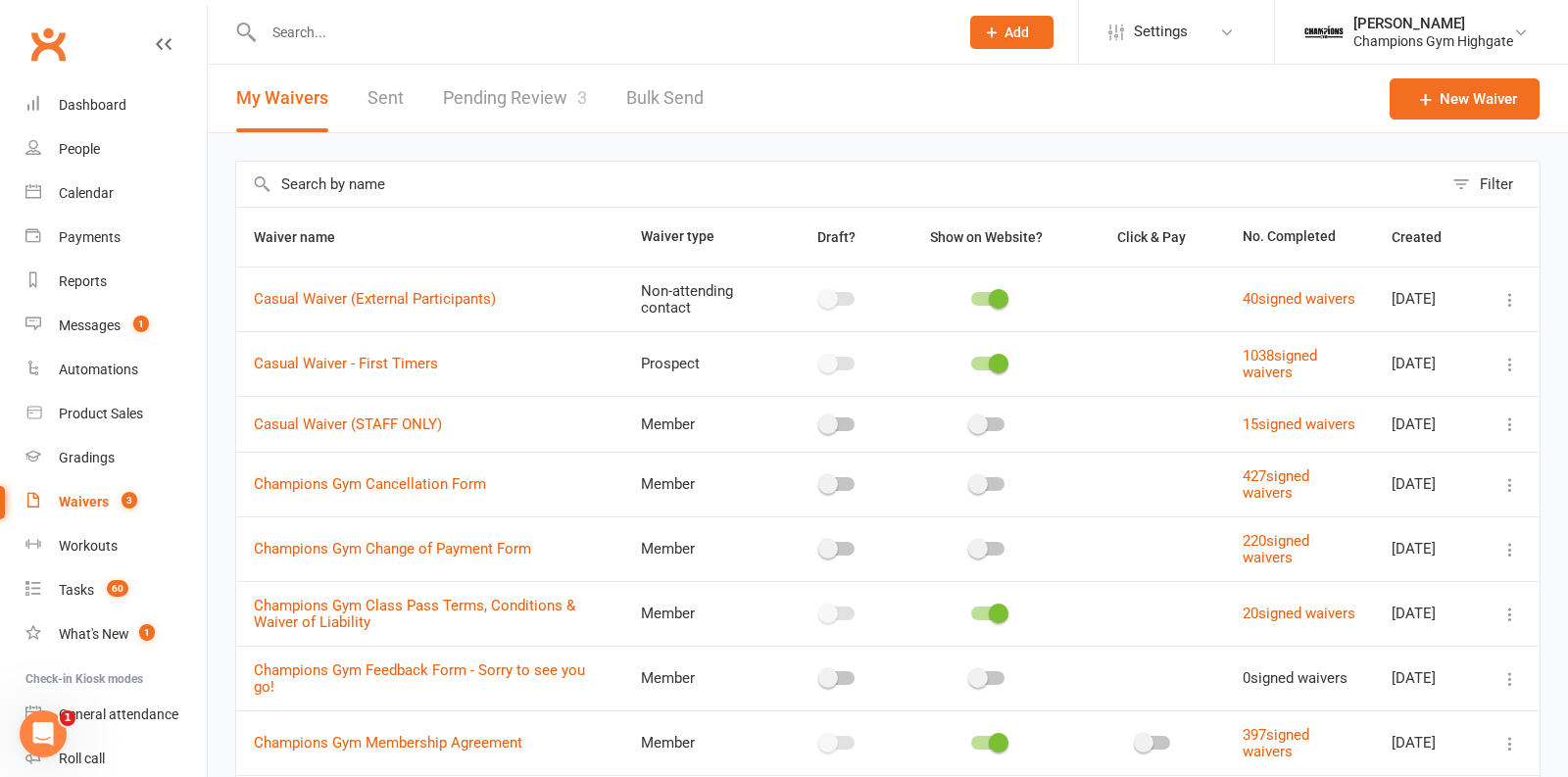
click at [577, 95] on span "3" at bounding box center [582, 97] width 10 height 21
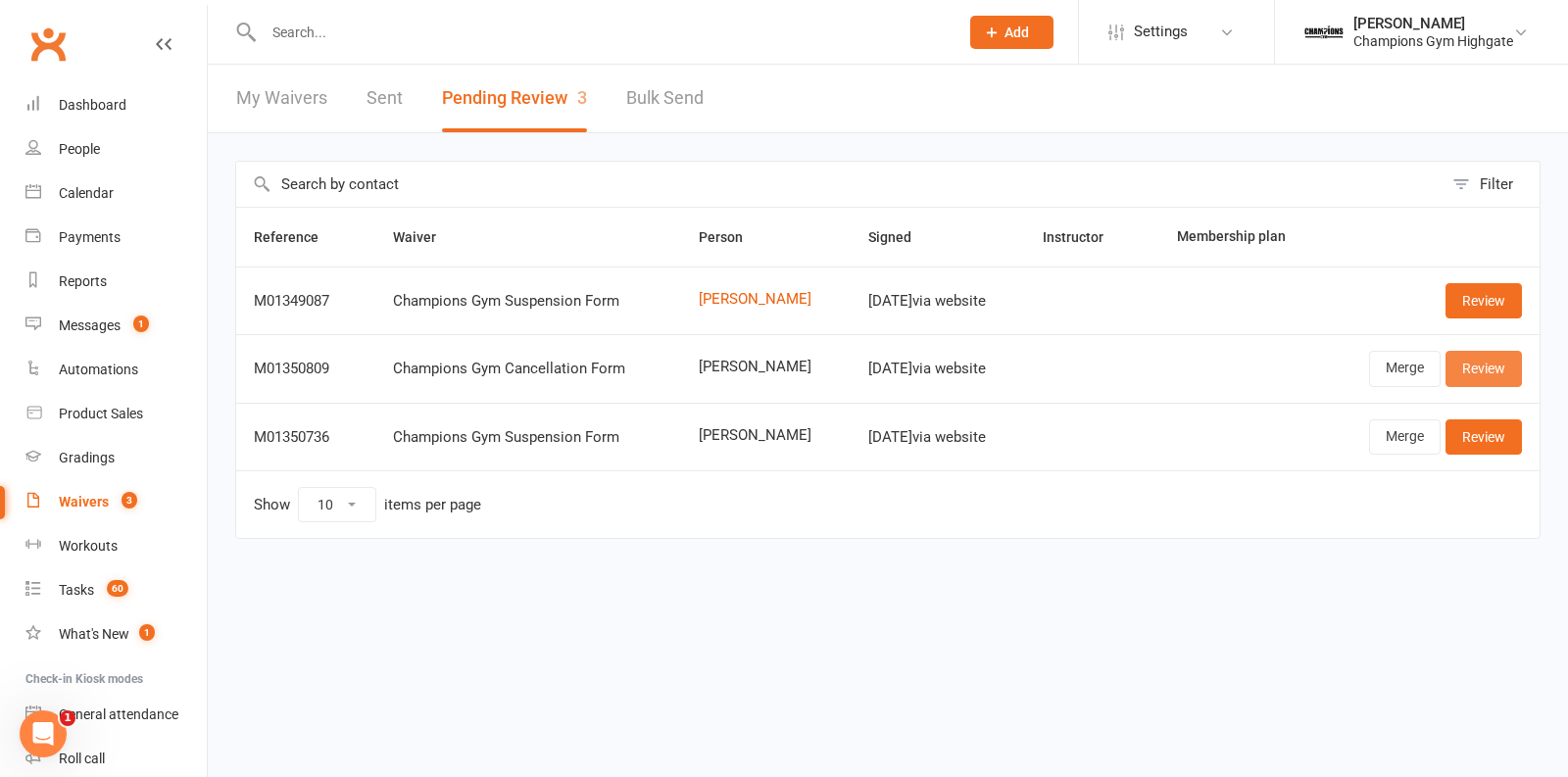
click at [1502, 374] on link "Review" at bounding box center [1484, 369] width 77 height 36
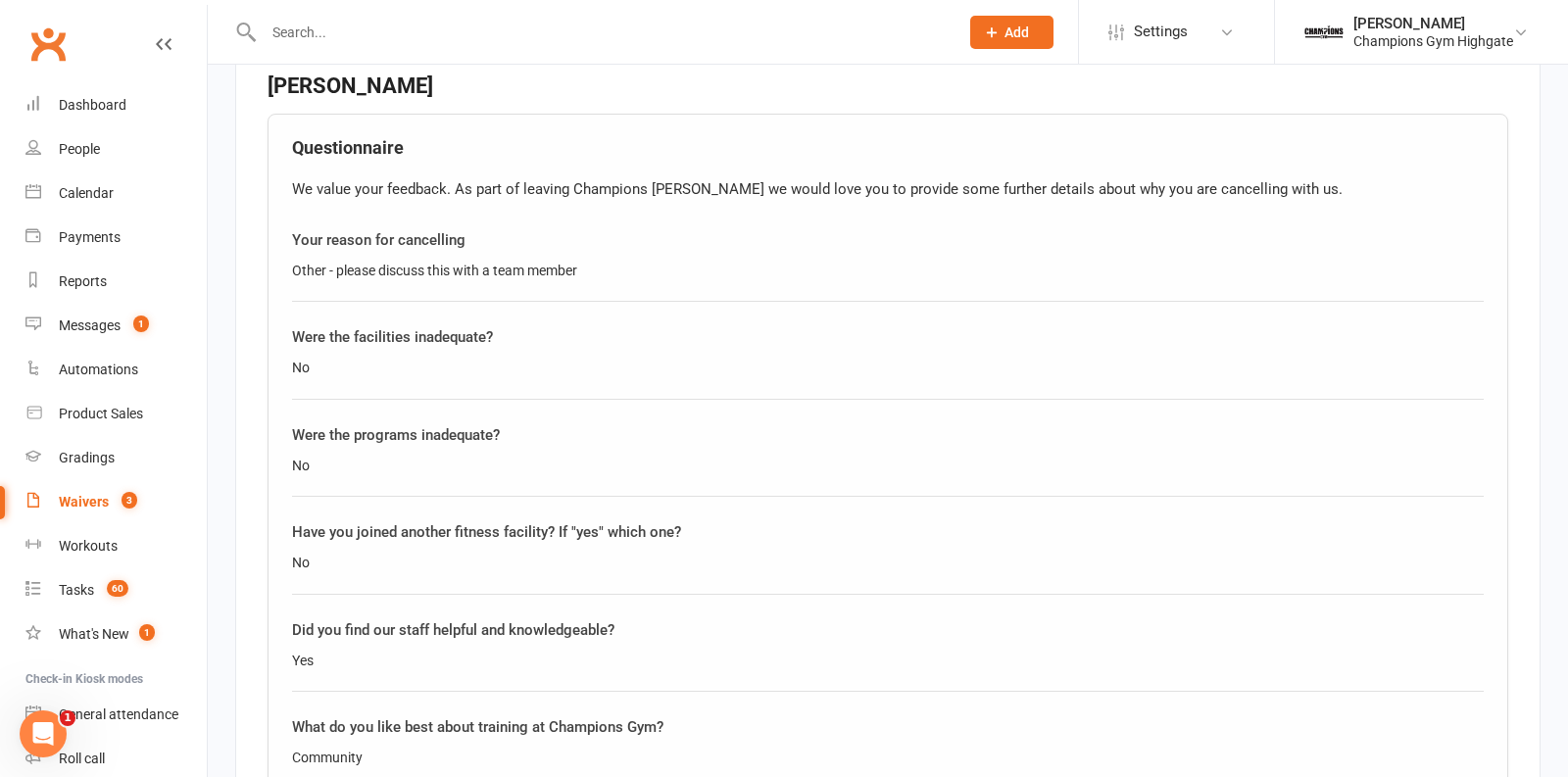
scroll to position [1076, 0]
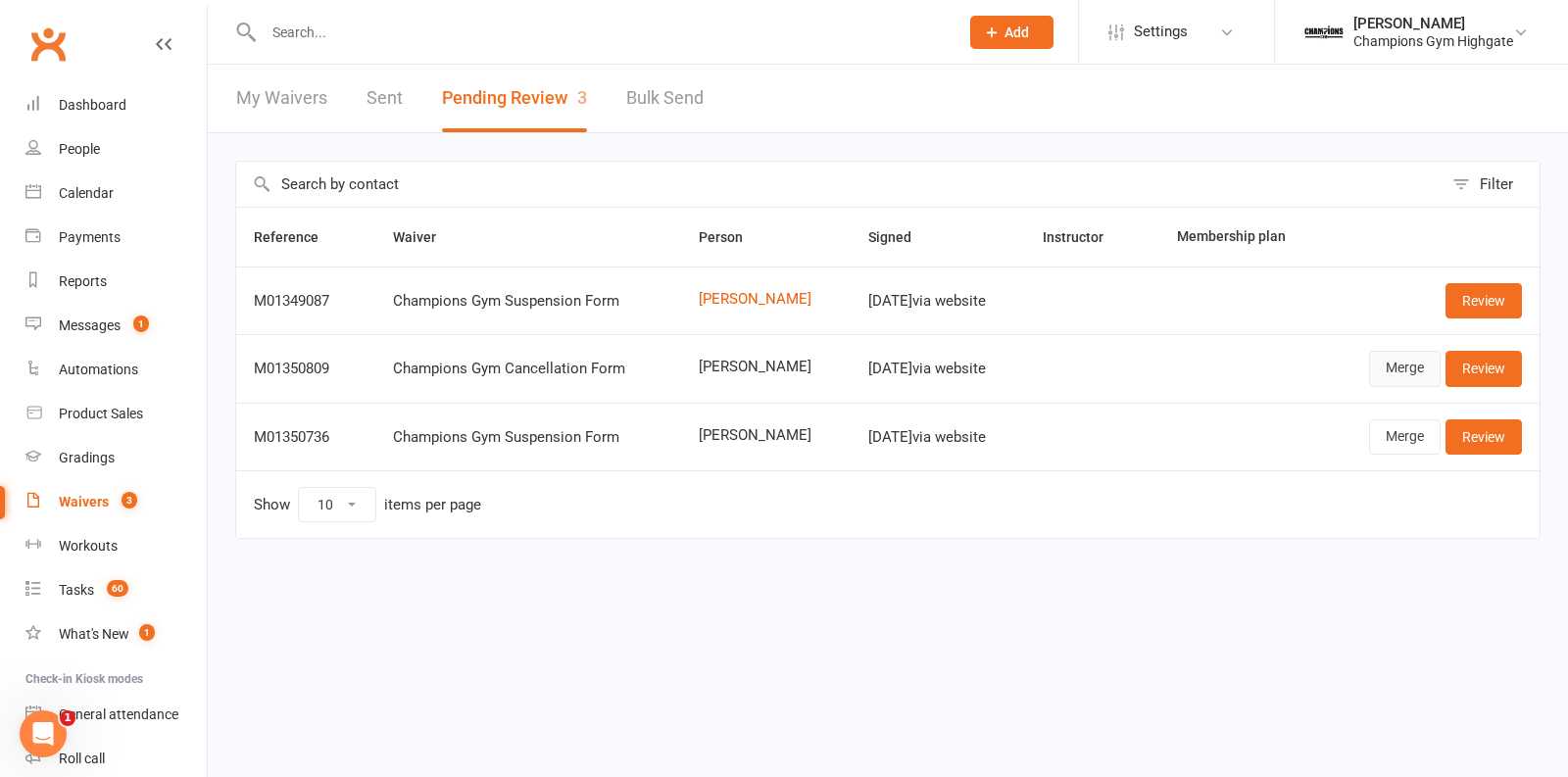
click at [1391, 363] on link "Merge" at bounding box center [1405, 369] width 72 height 36
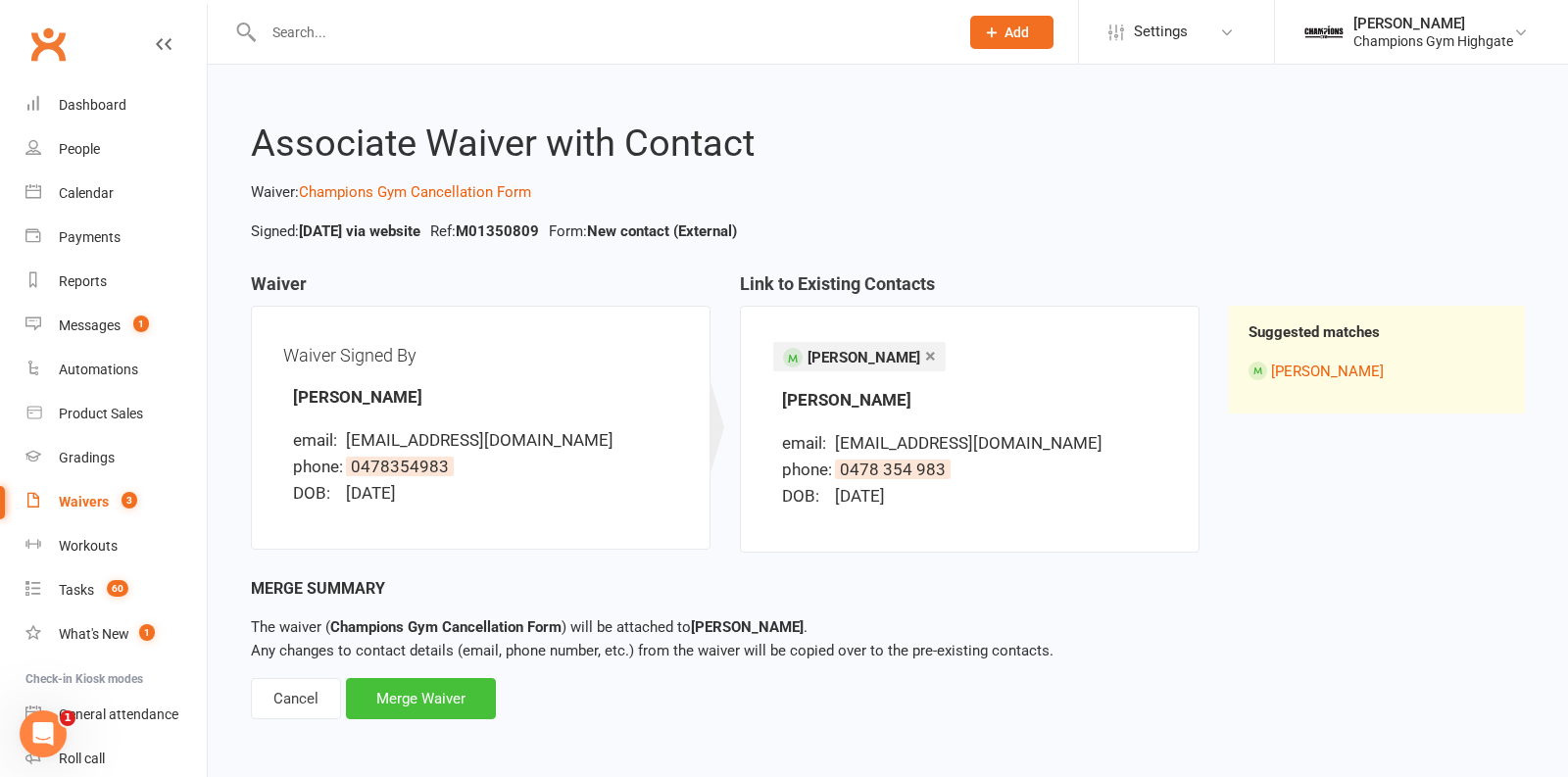
click at [420, 707] on div "Merge Waiver" at bounding box center [420, 699] width 150 height 41
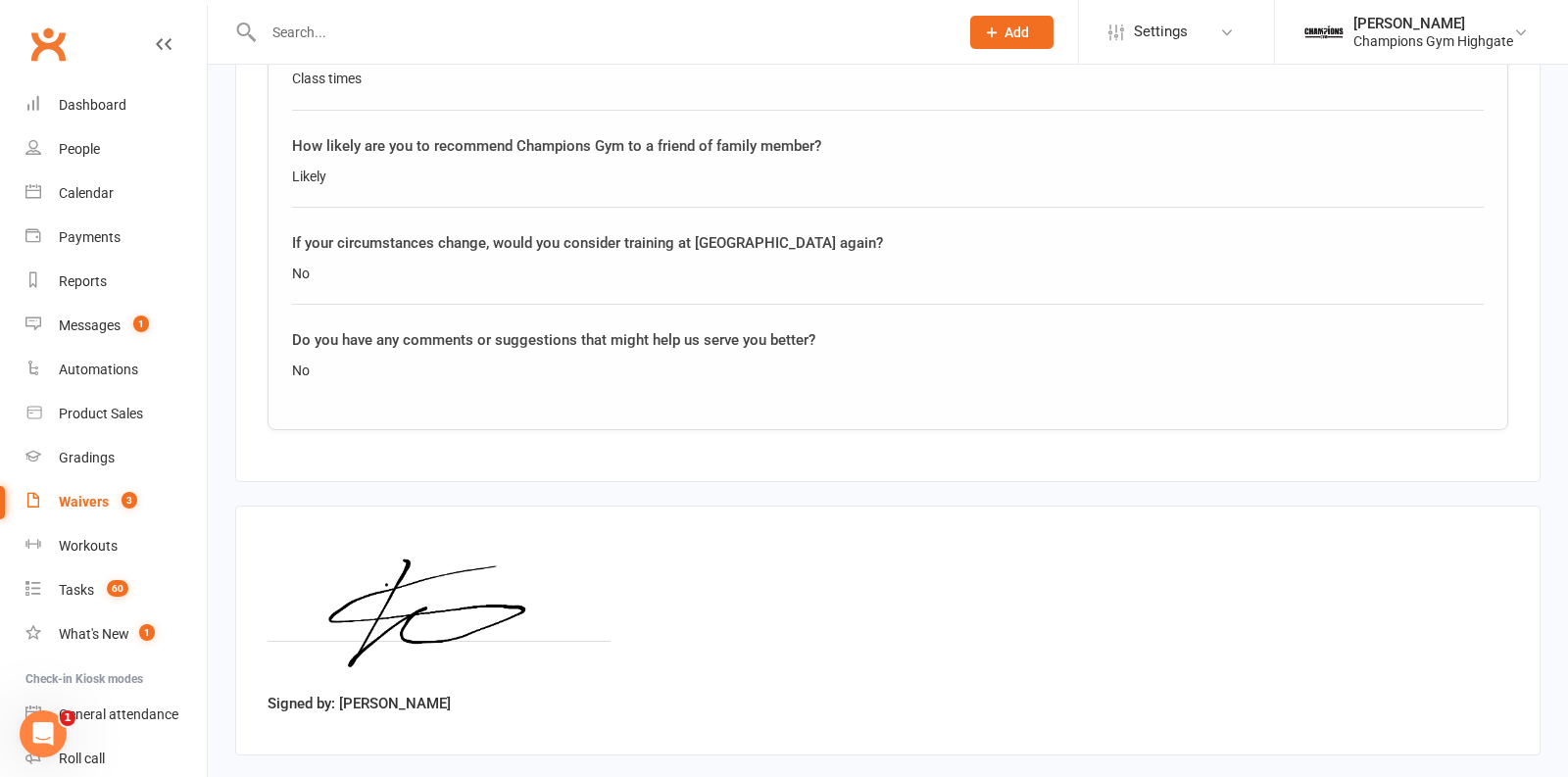
scroll to position [1787, 0]
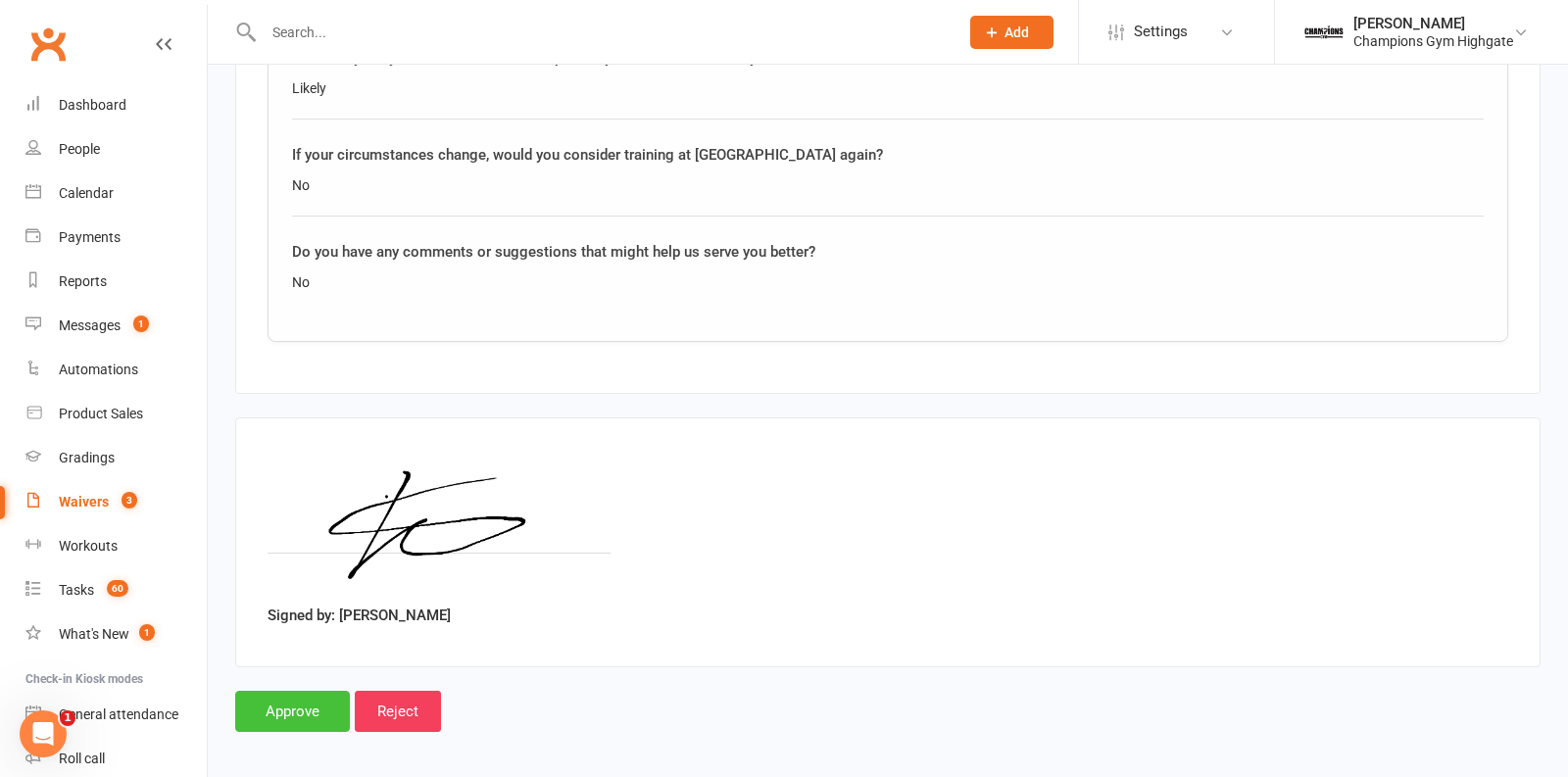
click at [259, 693] on input "Approve" at bounding box center [292, 711] width 114 height 41
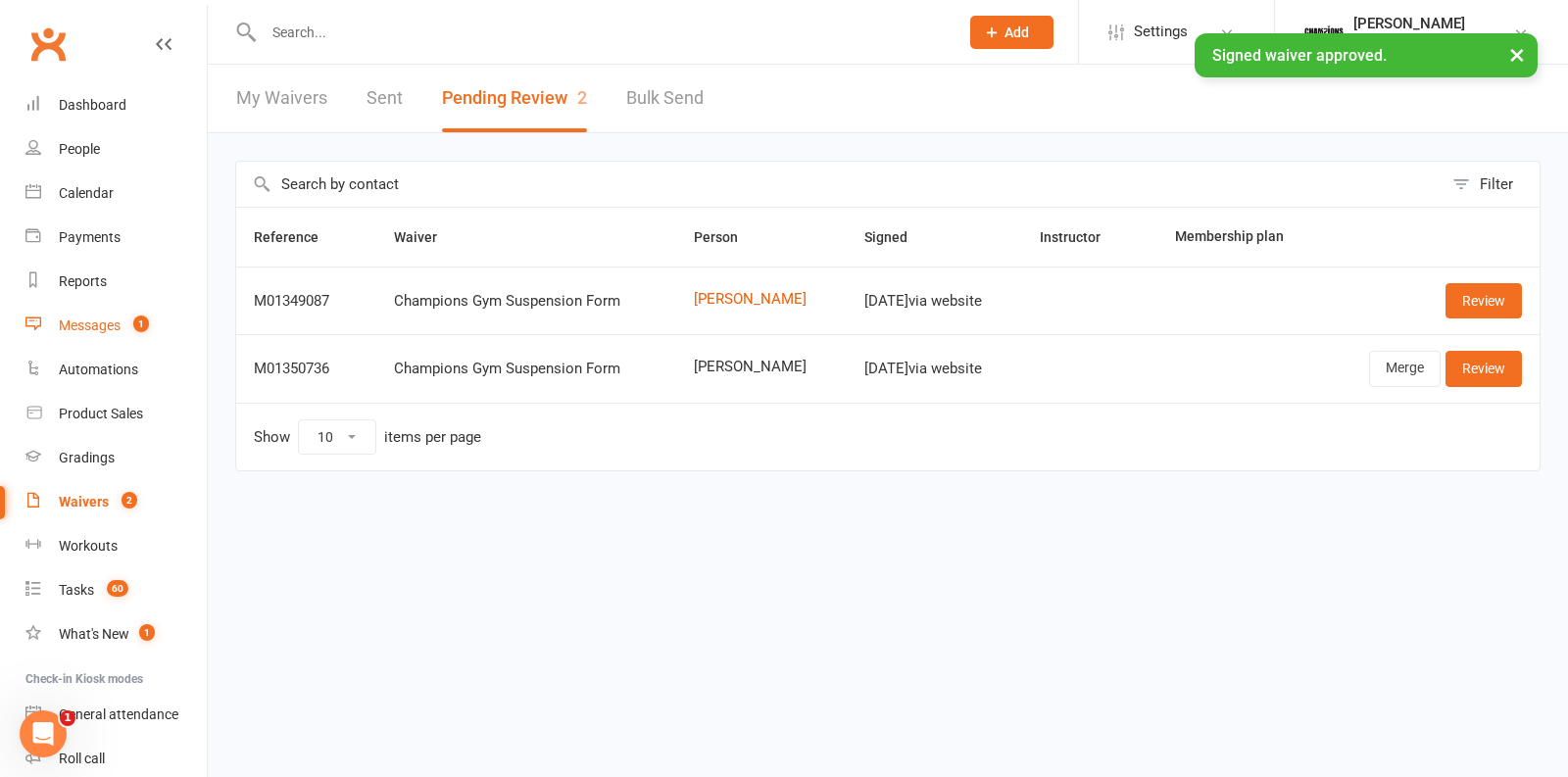
click at [89, 328] on div "Messages" at bounding box center [89, 326] width 62 height 16
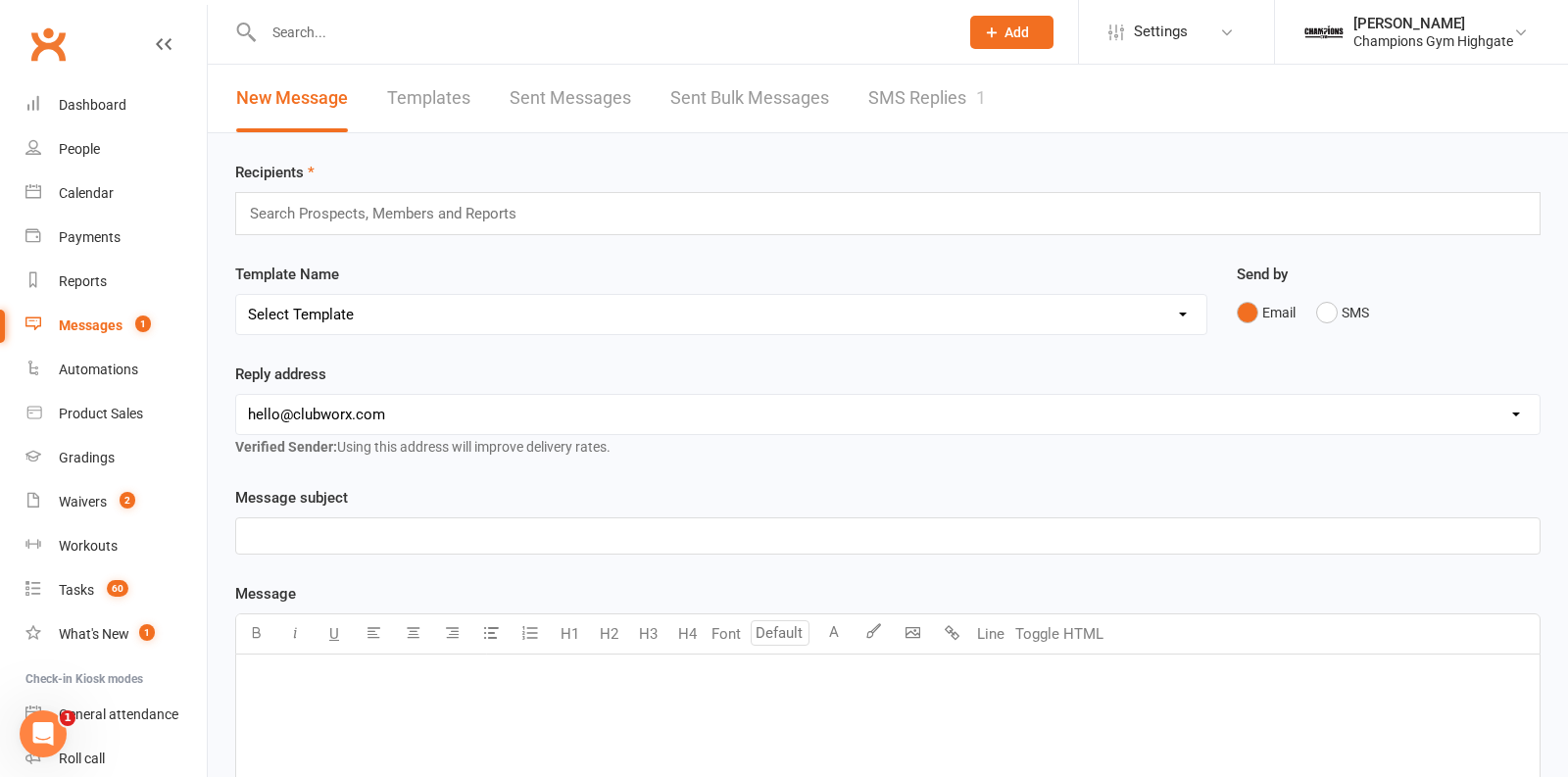
click at [903, 95] on link "SMS Replies 1" at bounding box center [927, 98] width 117 height 68
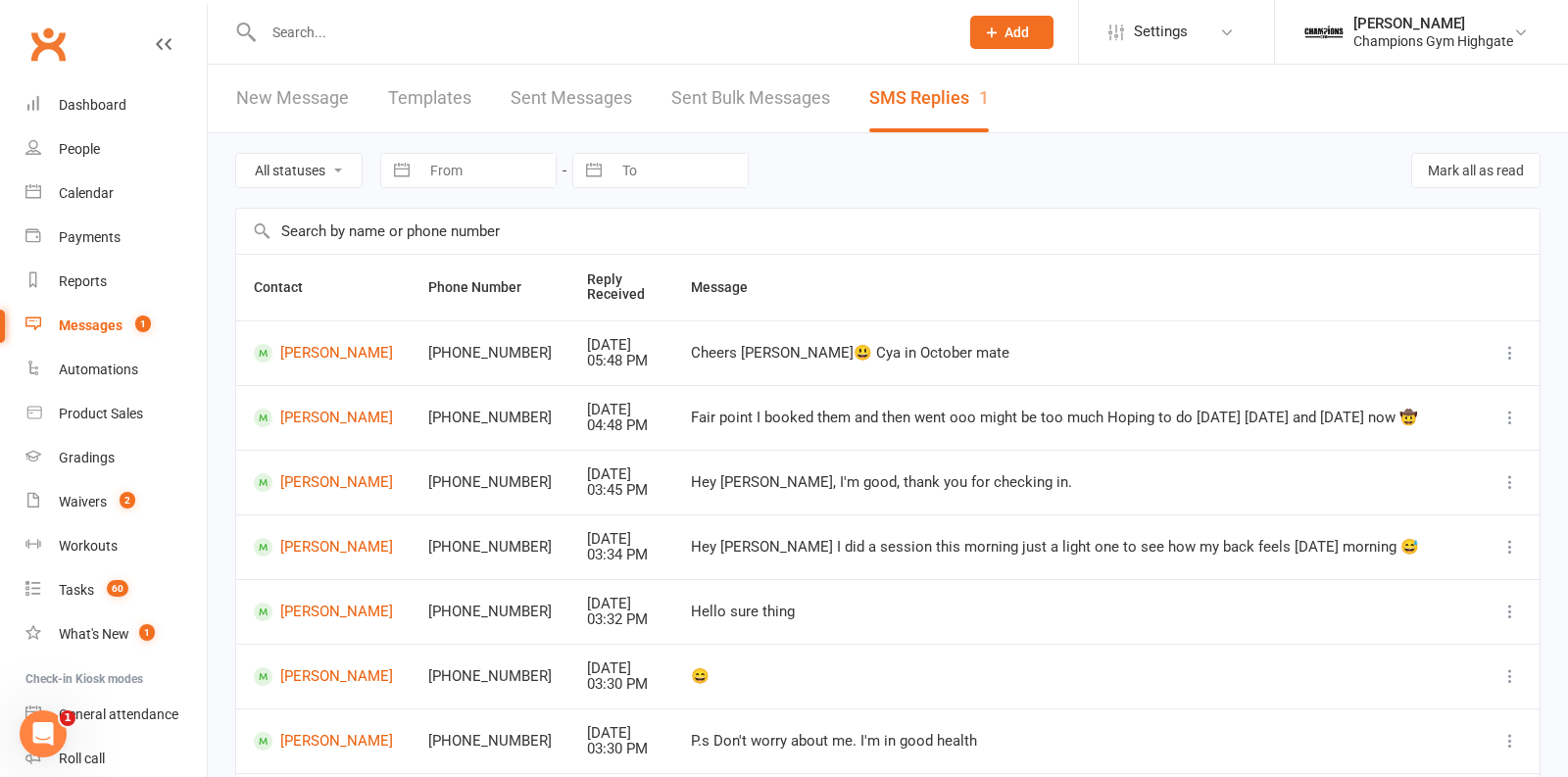
click at [421, 20] on input "text" at bounding box center [601, 33] width 688 height 28
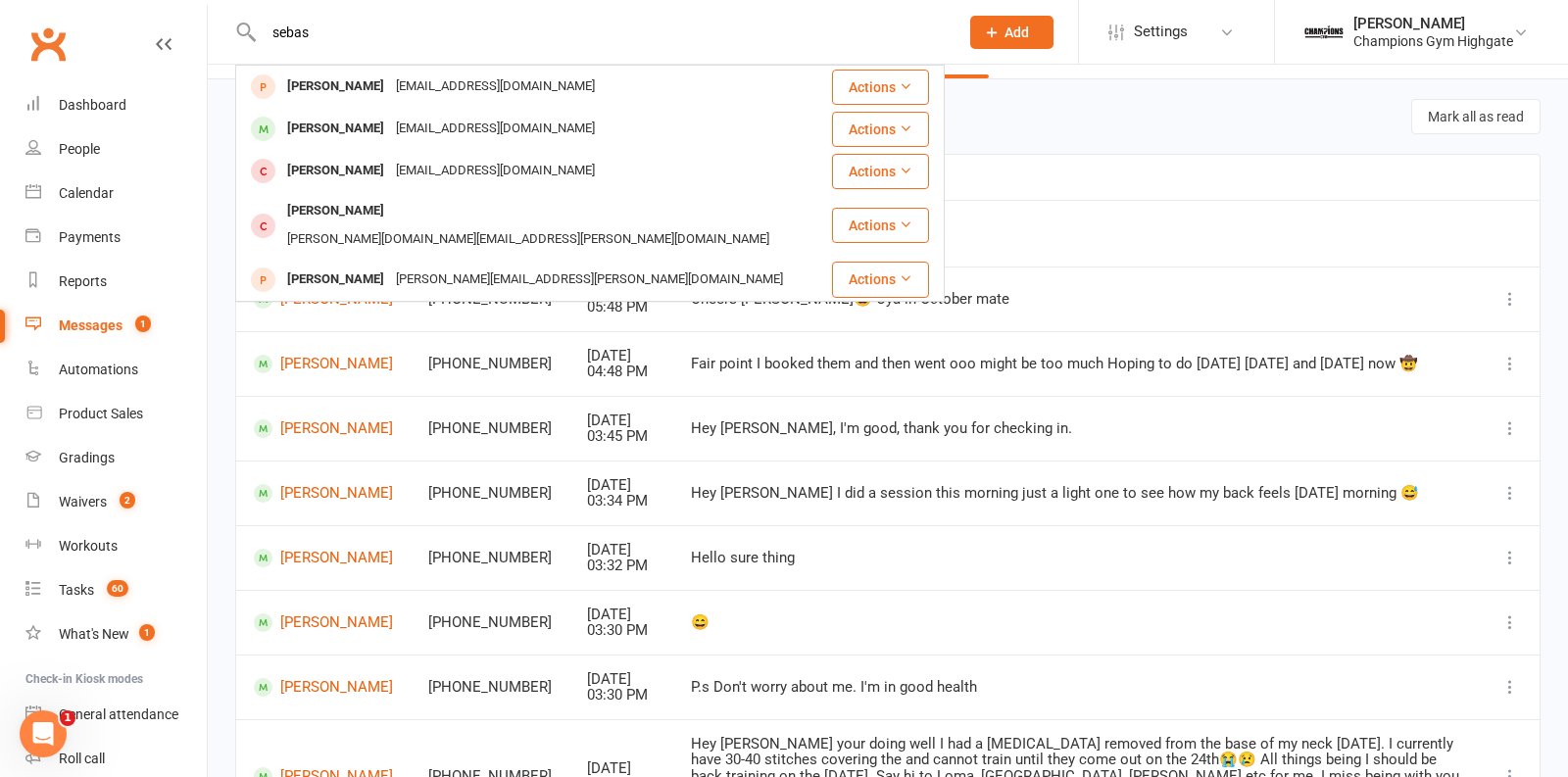
scroll to position [47, 0]
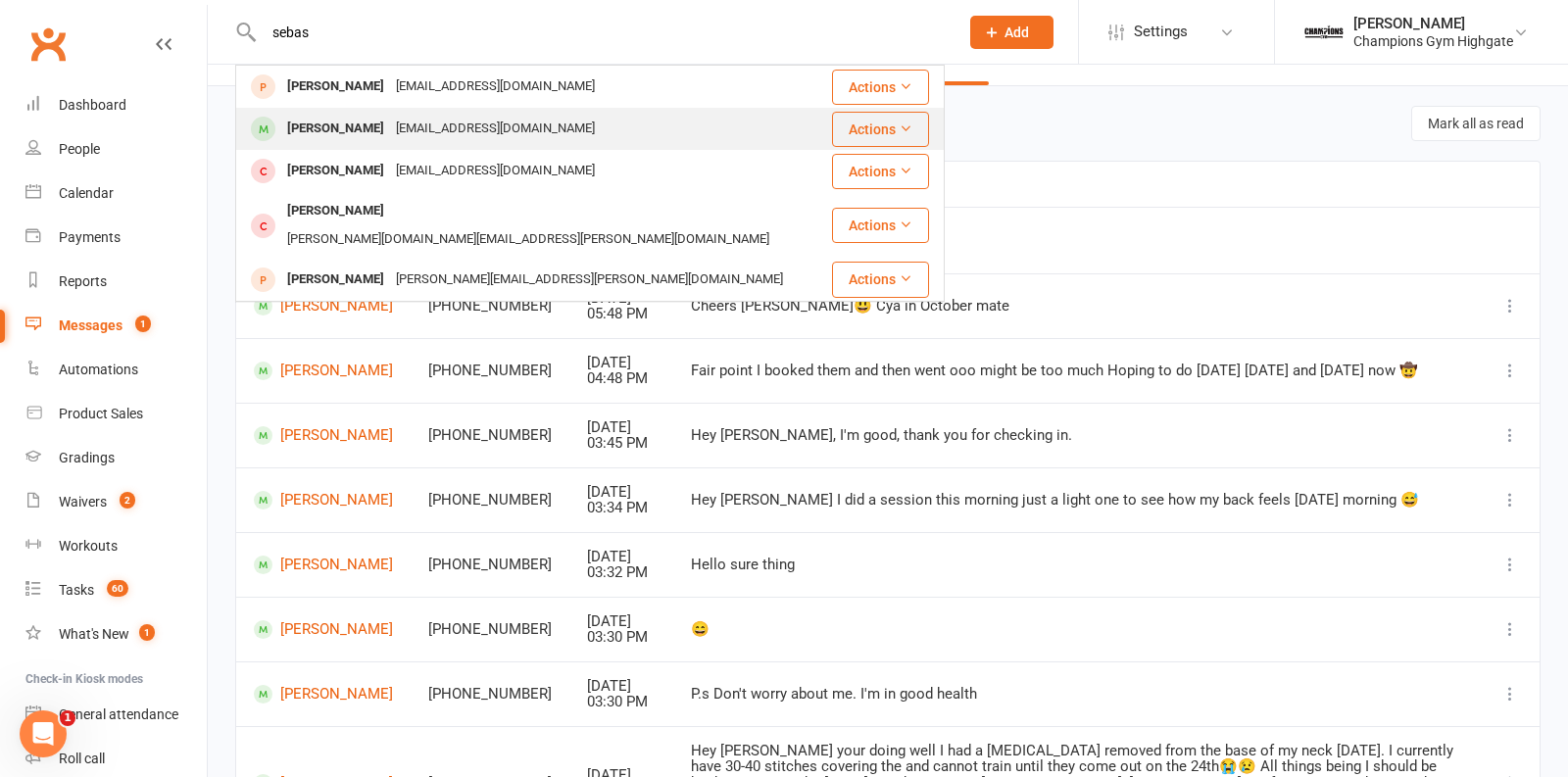
type input "sebas"
click at [424, 126] on div "sebp94@gmail.com" at bounding box center [496, 128] width 211 height 29
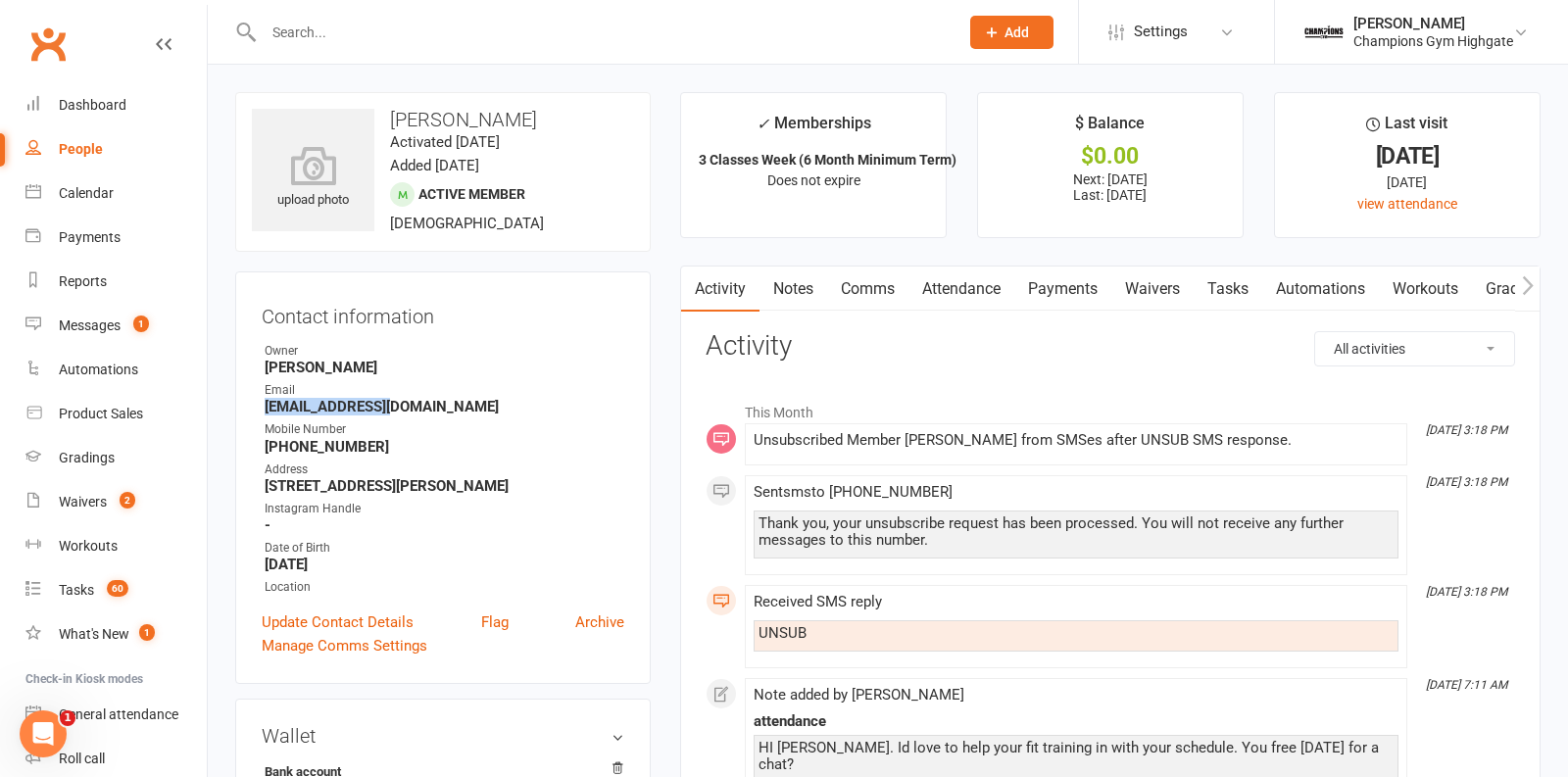
drag, startPoint x: 395, startPoint y: 407, endPoint x: 258, endPoint y: 400, distance: 137.2
click at [258, 400] on div "Contact information Owner Kayla Topalovic Email sebp94@gmail.com Mobile Number …" at bounding box center [443, 477] width 415 height 412
copy strong "sebp94@gmail.com"
click at [1084, 278] on link "Payments" at bounding box center [1063, 288] width 97 height 45
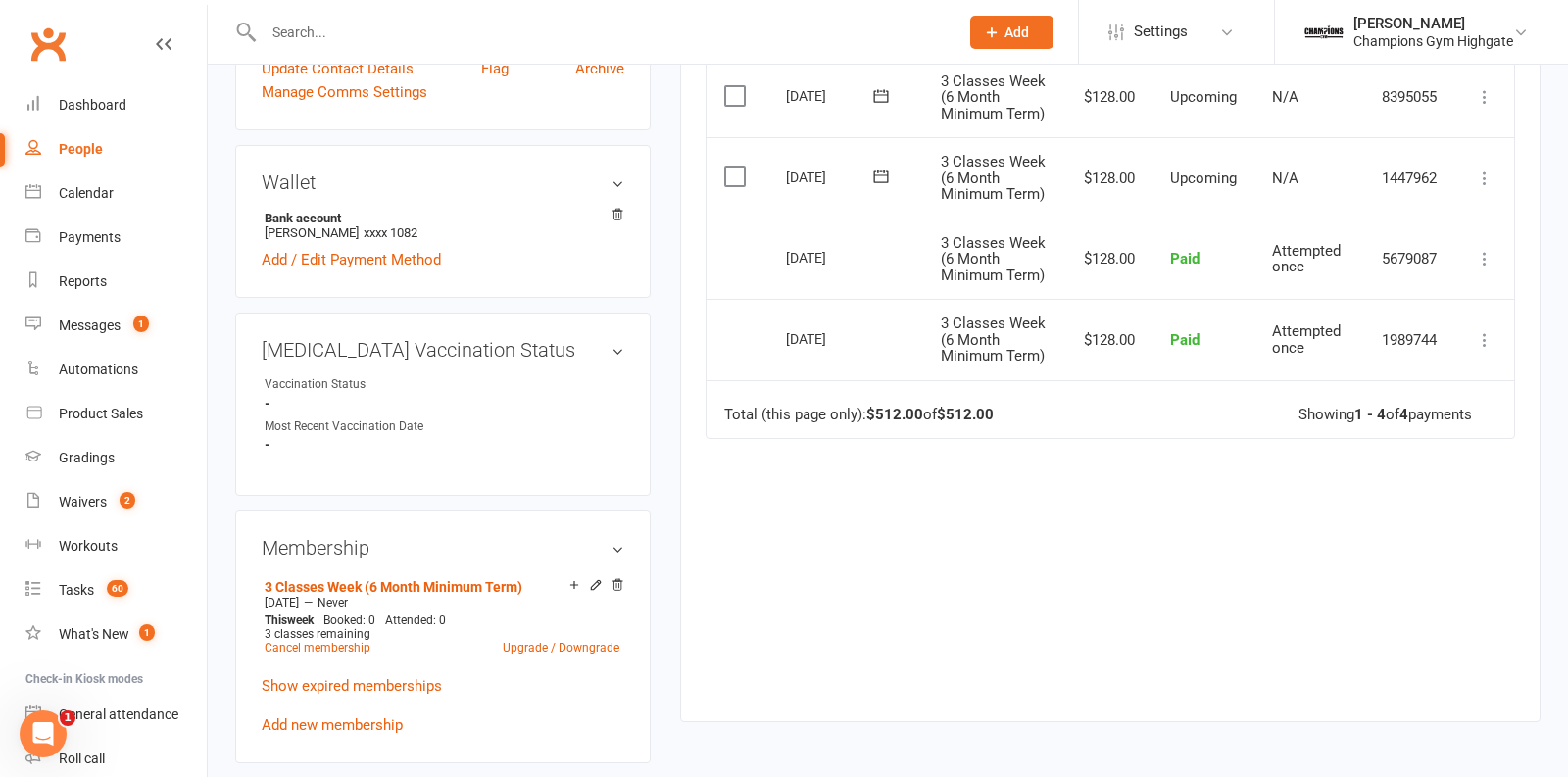
scroll to position [554, 0]
click at [390, 679] on link "Show expired memberships" at bounding box center [352, 686] width 181 height 18
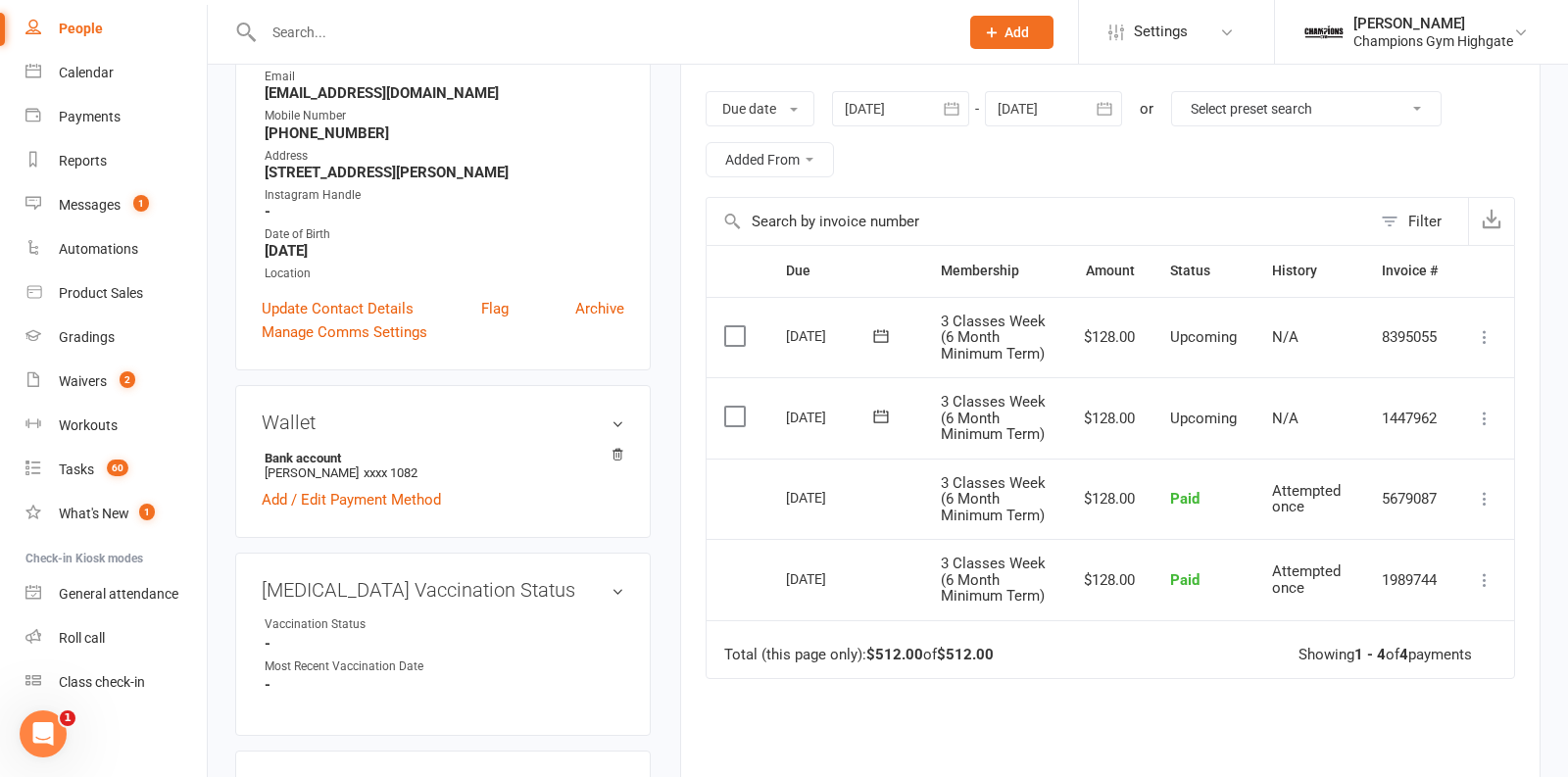
scroll to position [0, 0]
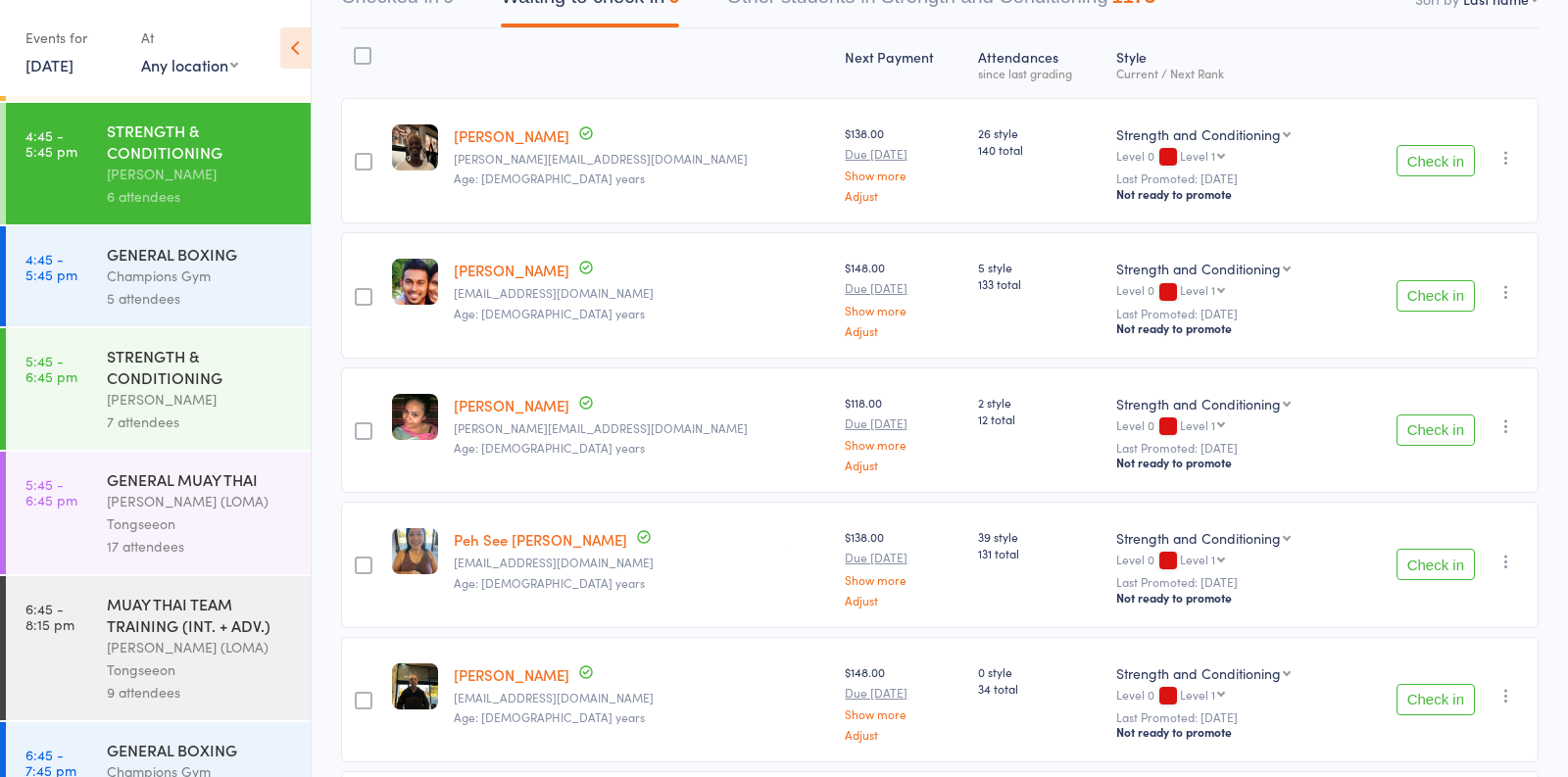
scroll to position [2256, 0]
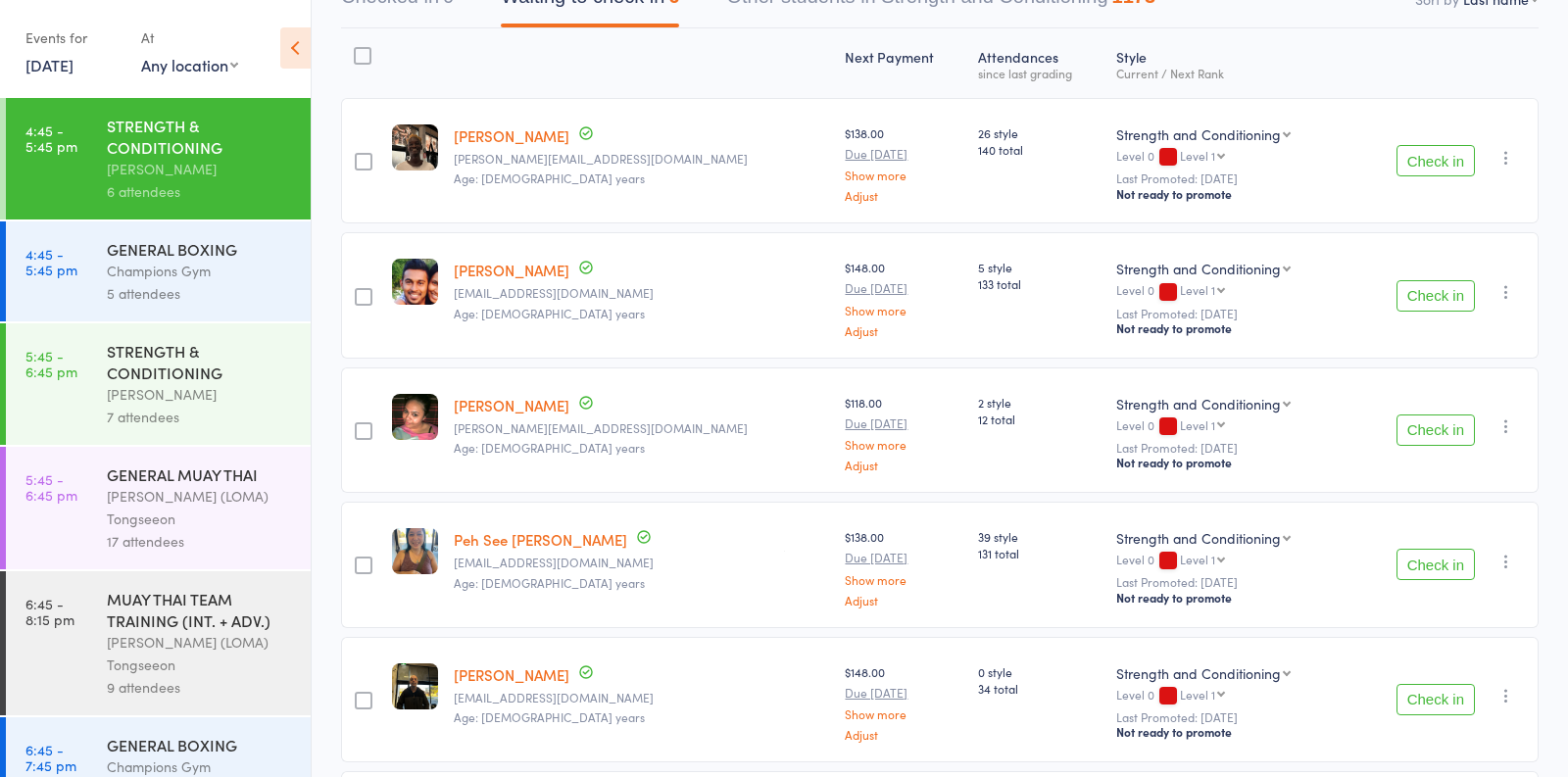
click at [238, 473] on div "GENERAL MUAY THAI" at bounding box center [201, 475] width 187 height 22
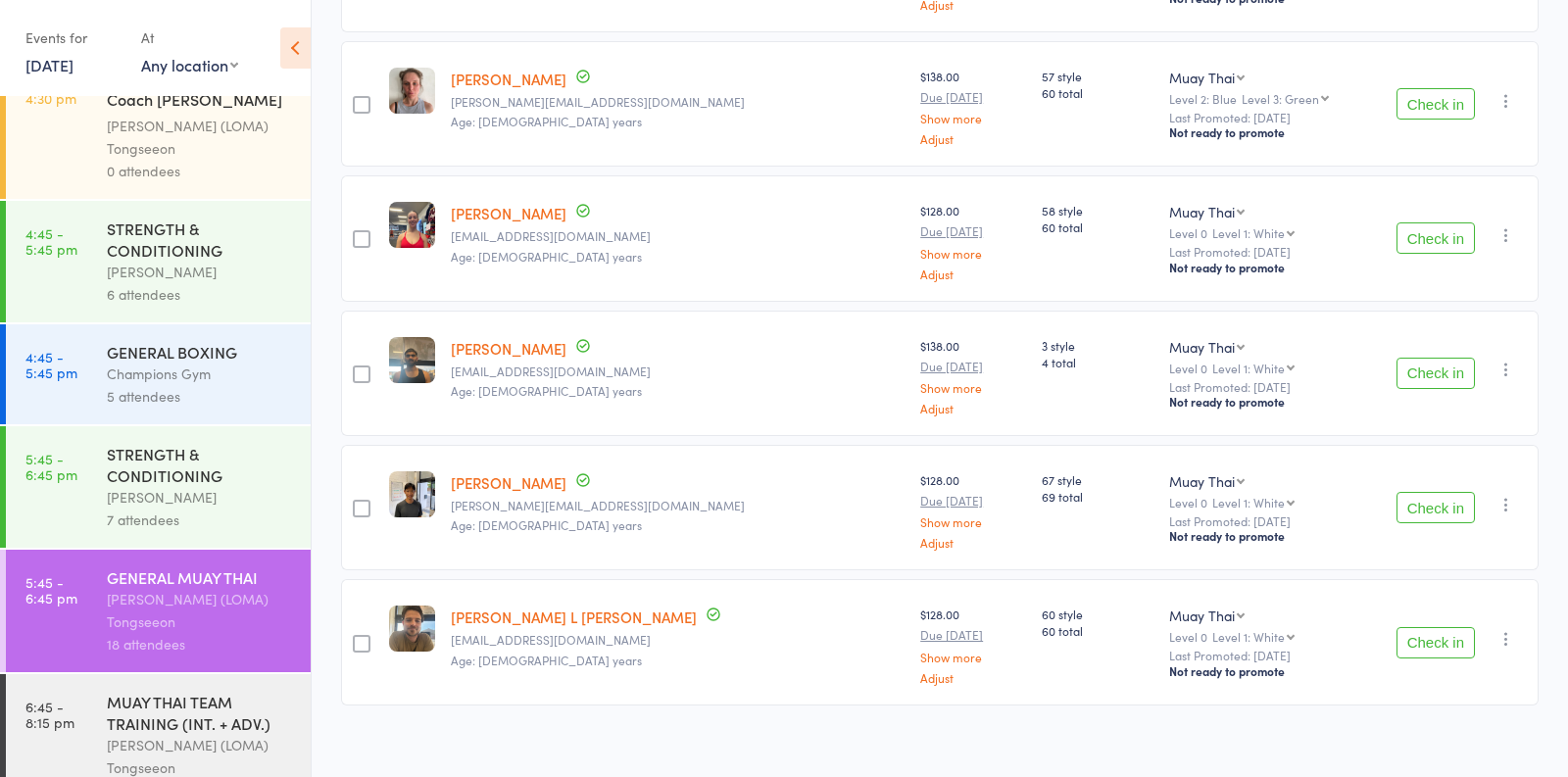
scroll to position [2133, 0]
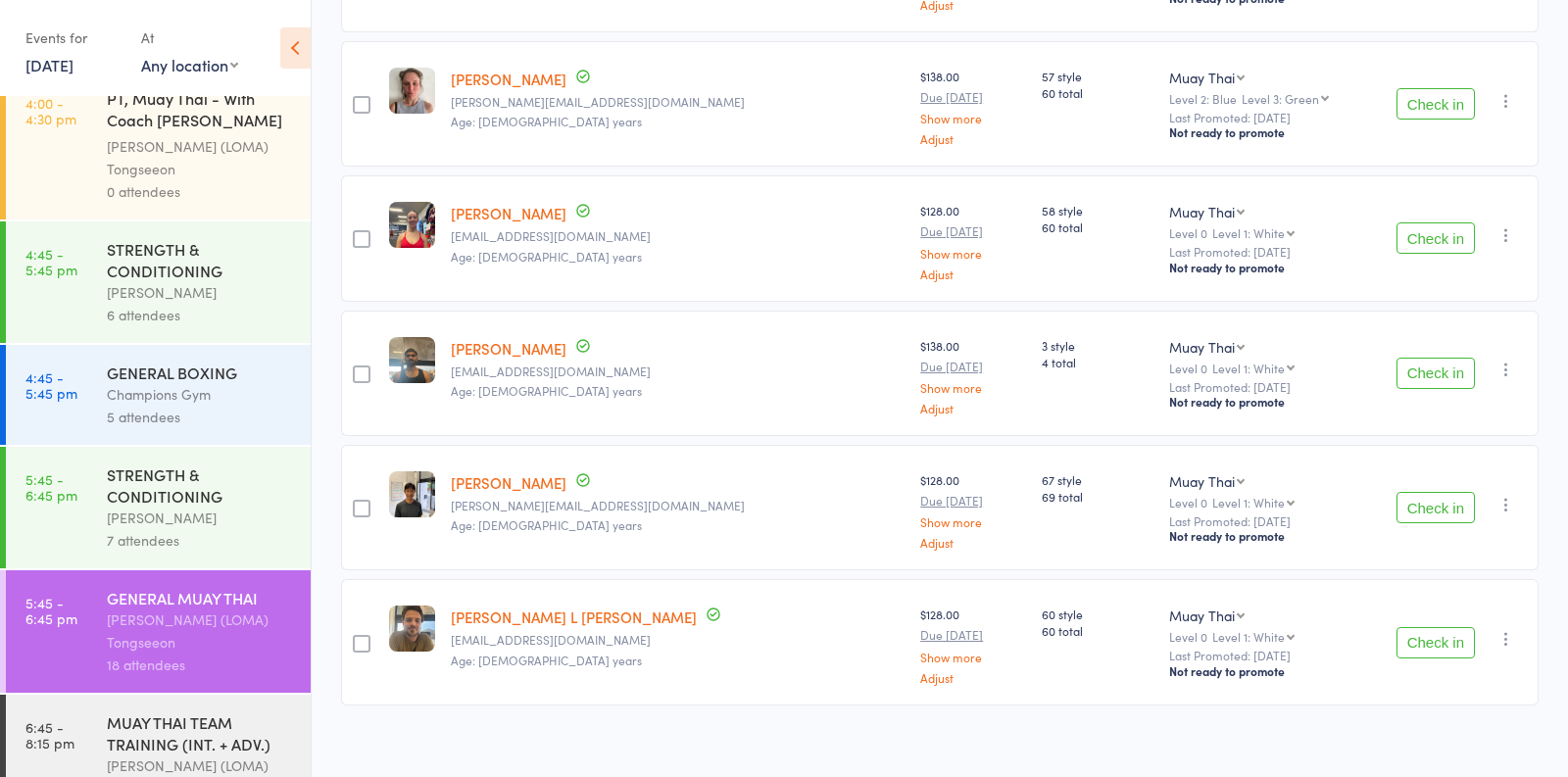
click at [259, 244] on div "STRENGTH & CONDITIONING" at bounding box center [201, 259] width 187 height 43
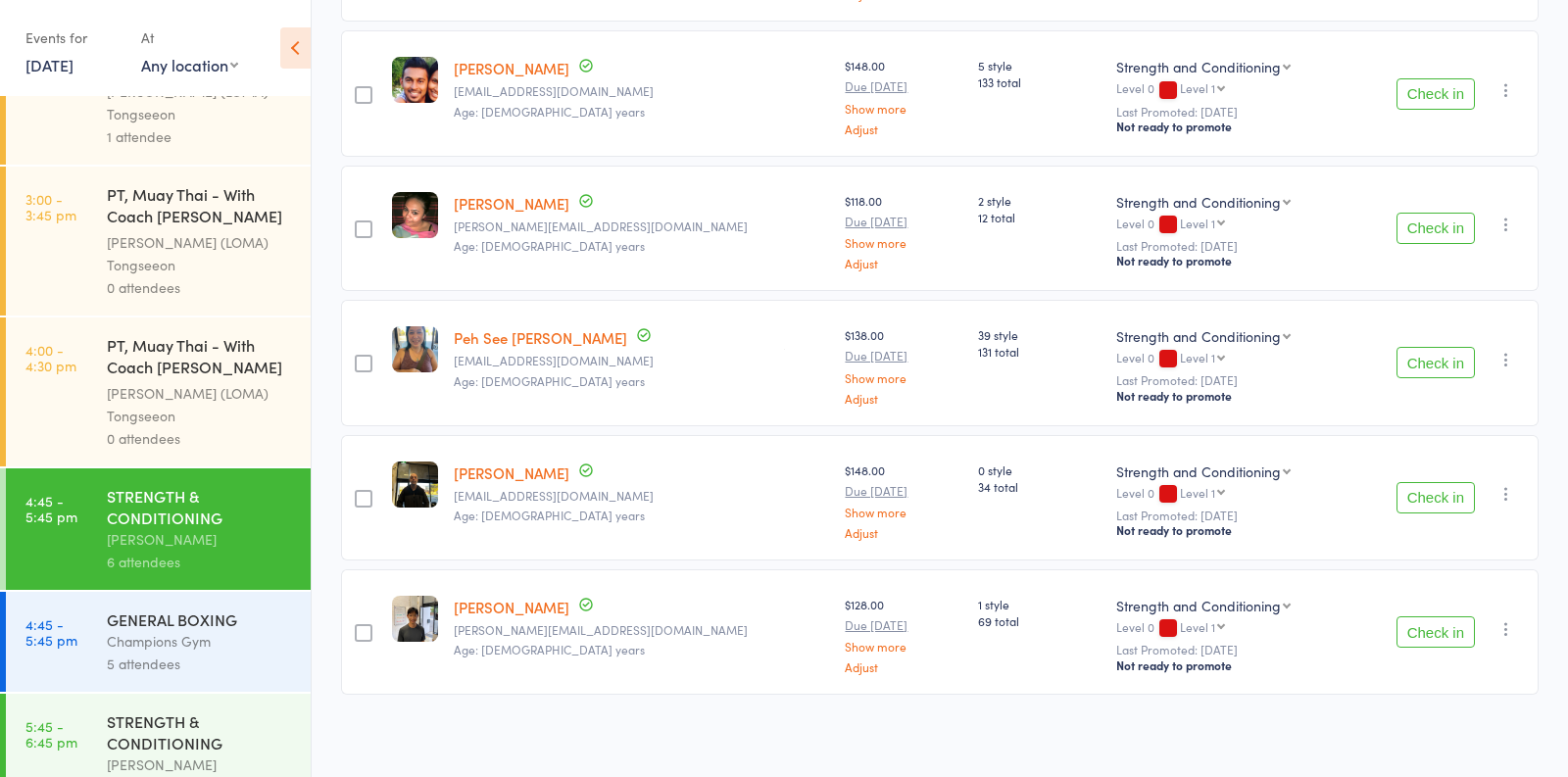
scroll to position [1902, 0]
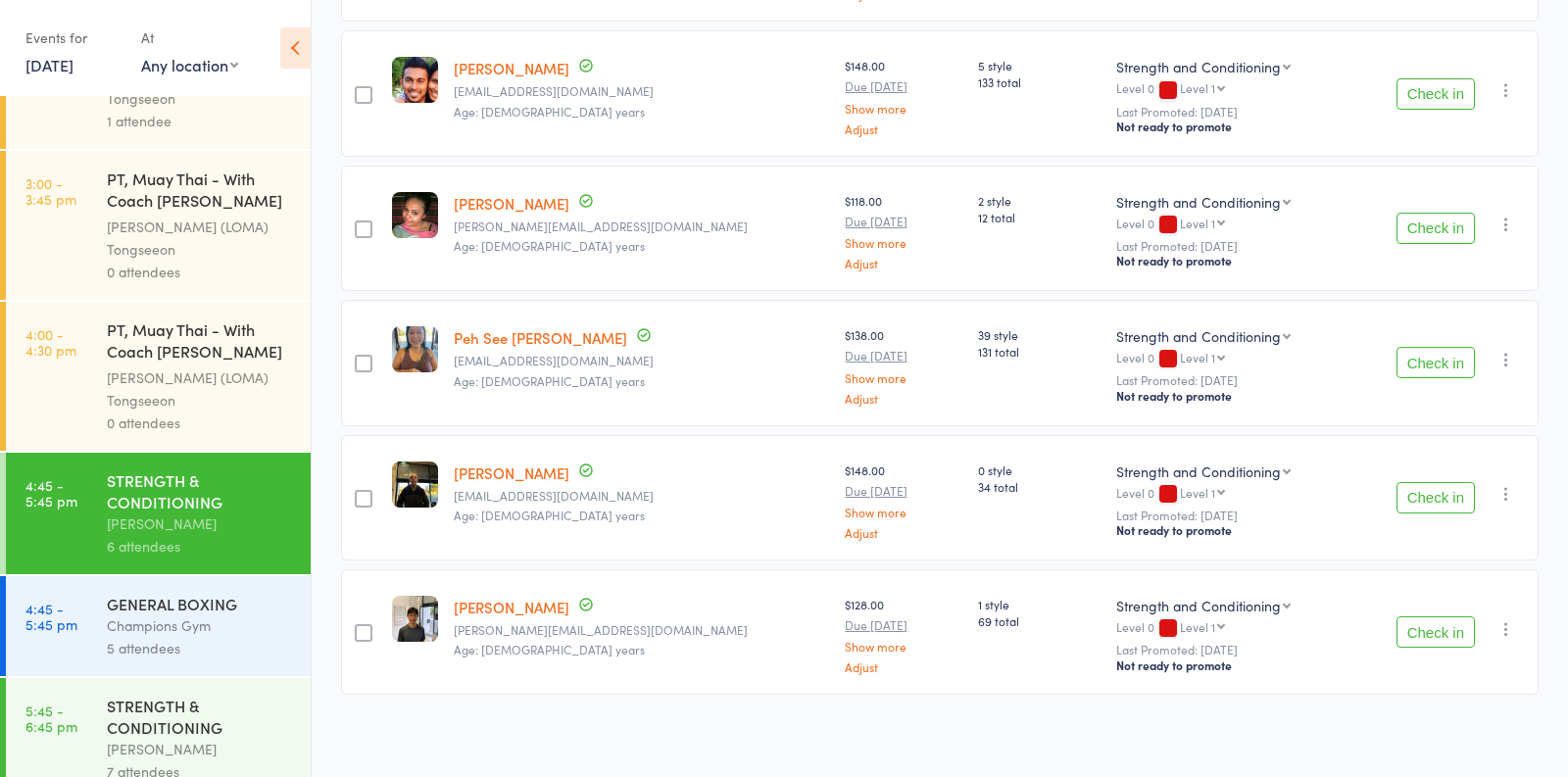
click at [189, 593] on div "GENERAL BOXING" at bounding box center [201, 604] width 187 height 22
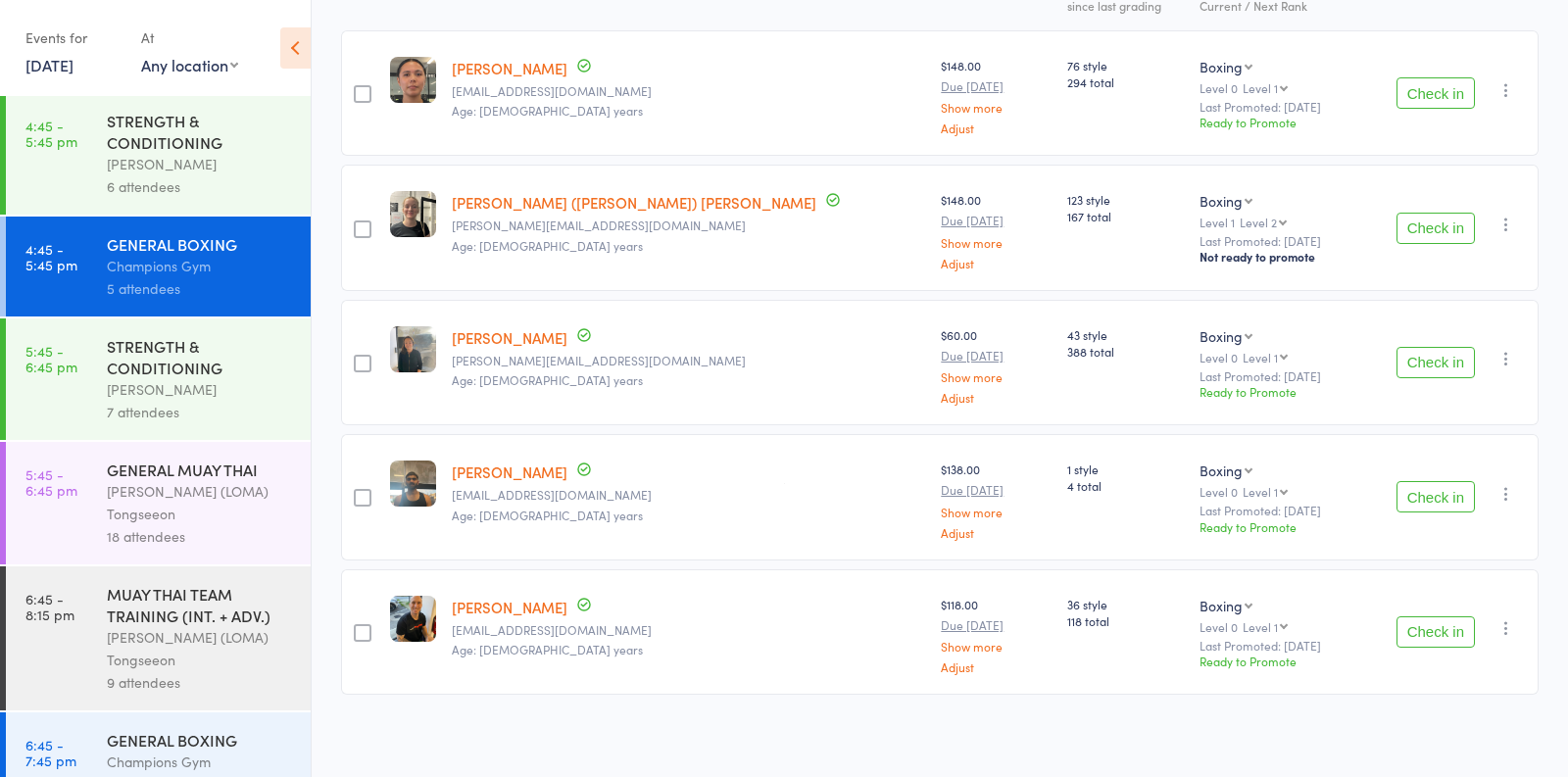
scroll to position [2269, 0]
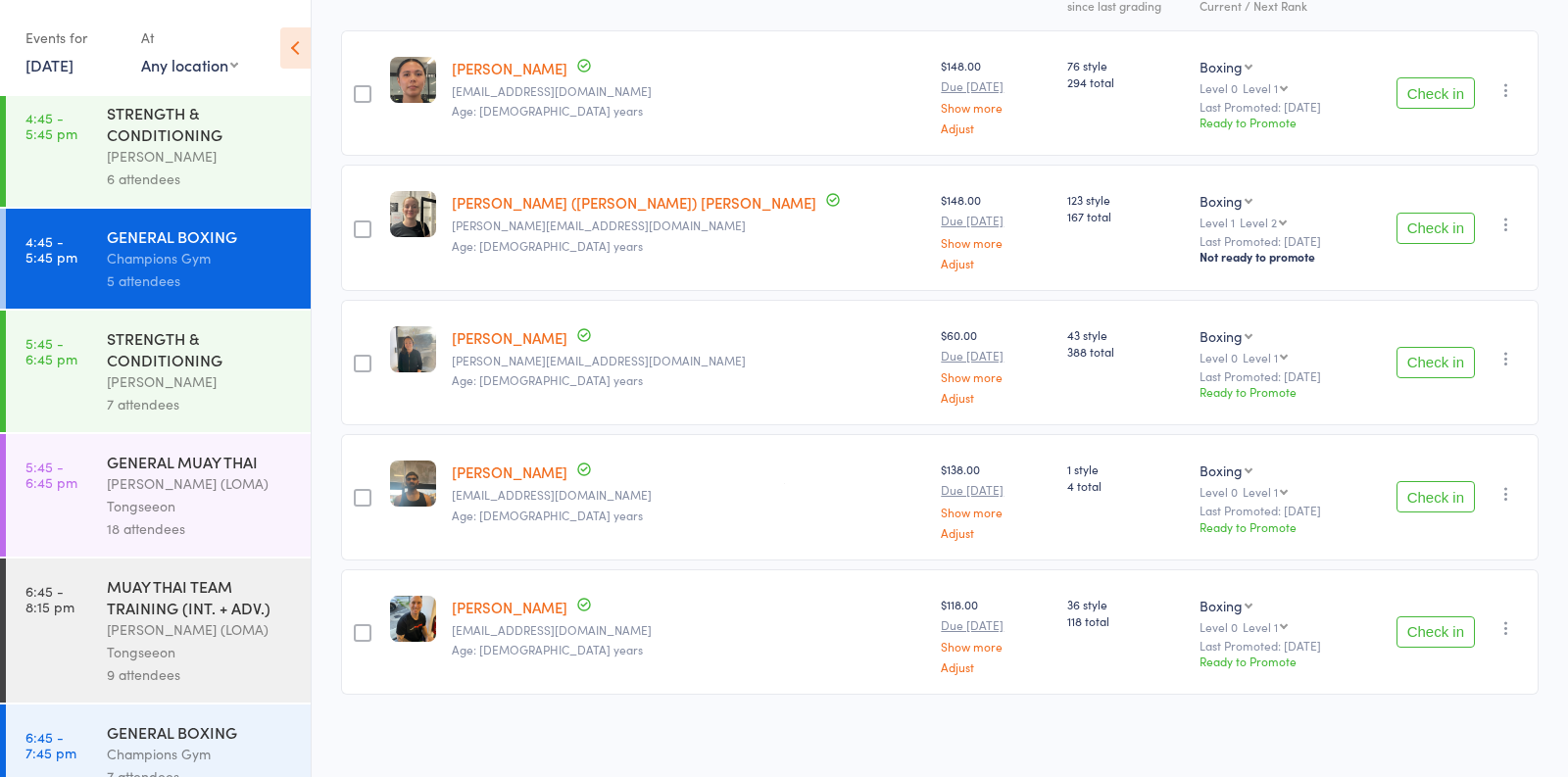
click at [229, 371] on div "[PERSON_NAME]" at bounding box center [201, 382] width 187 height 23
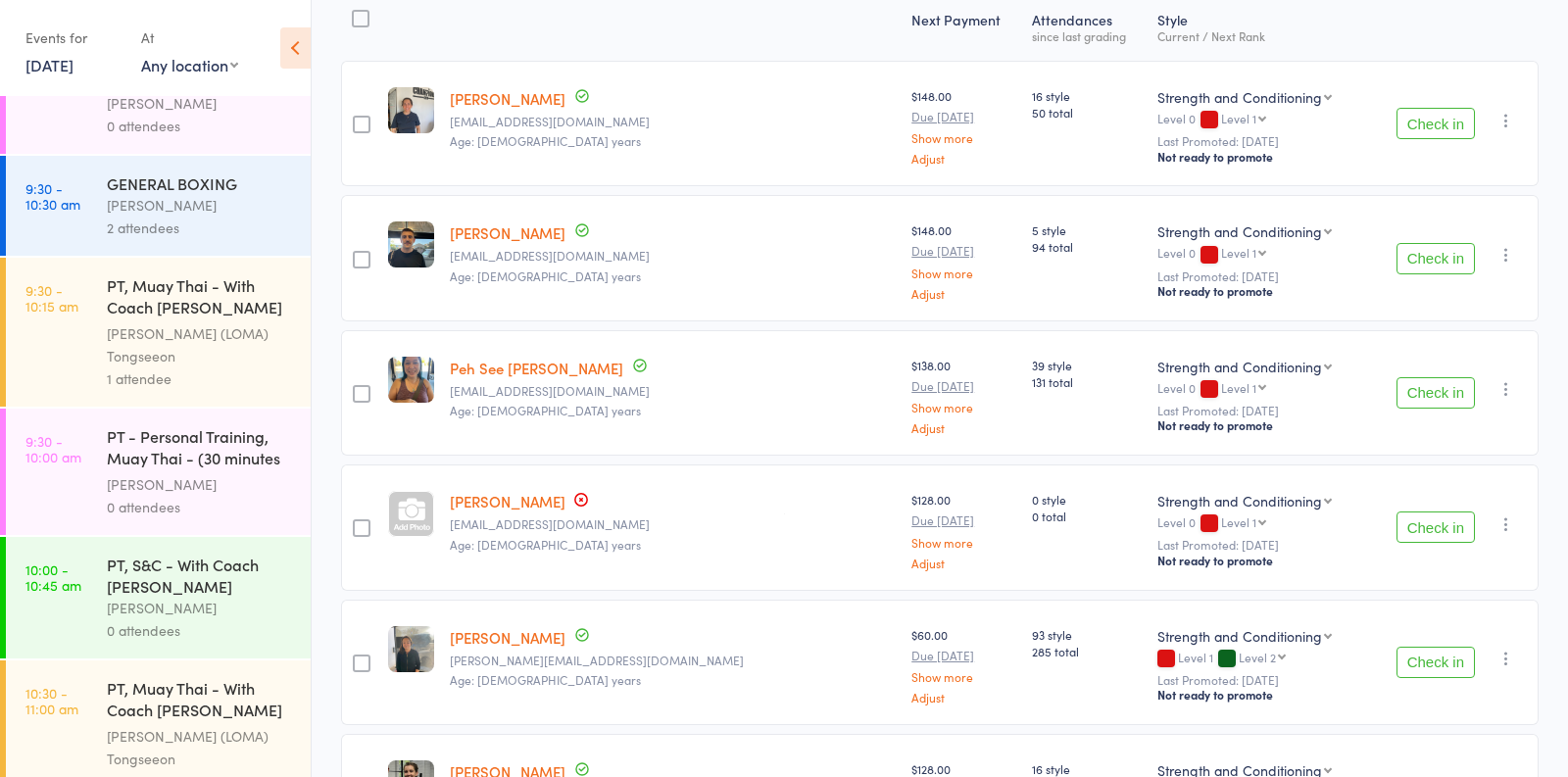
scroll to position [266, 0]
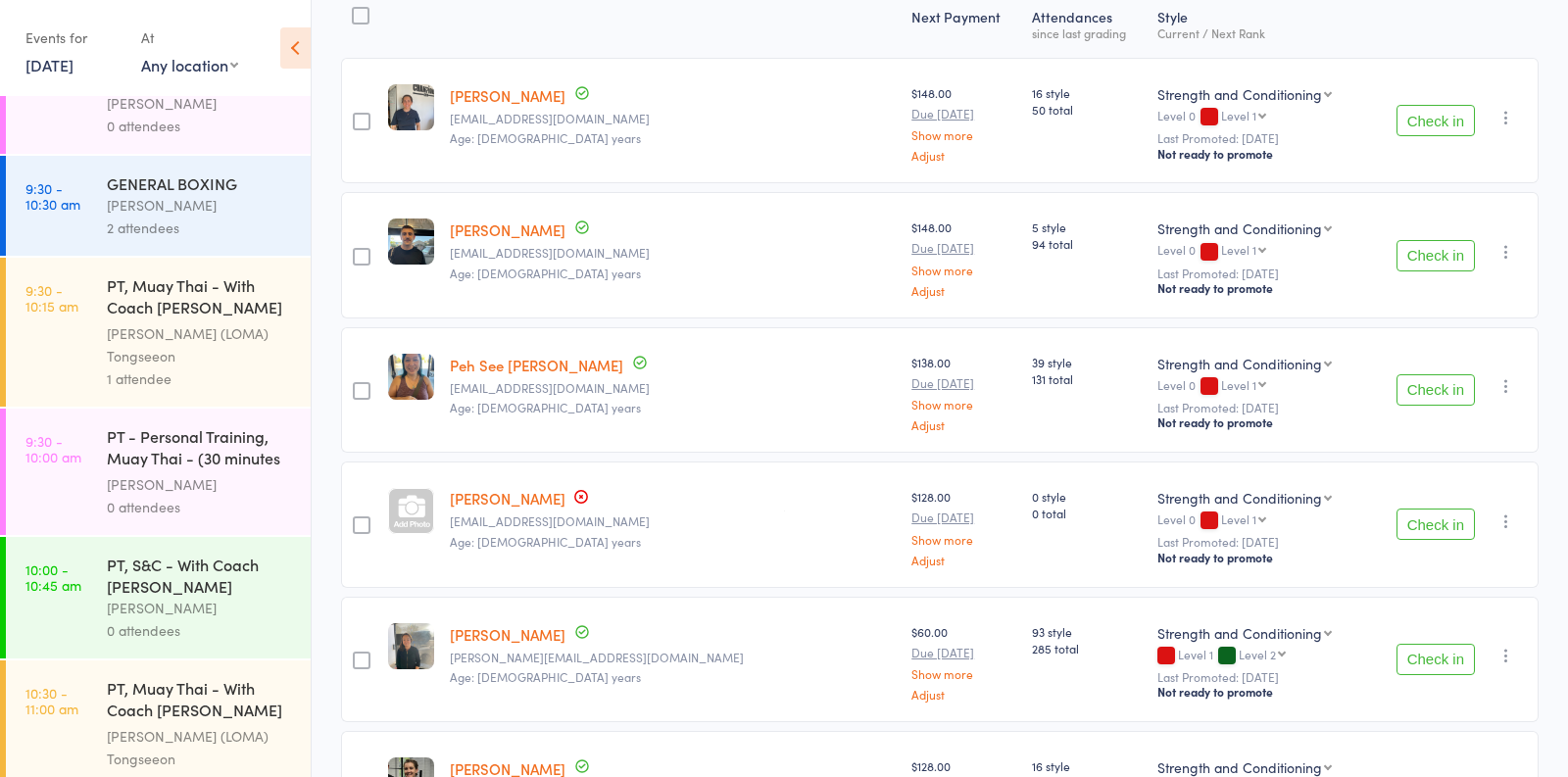
click at [551, 489] on link "Alannah McColskey" at bounding box center [508, 498] width 115 height 21
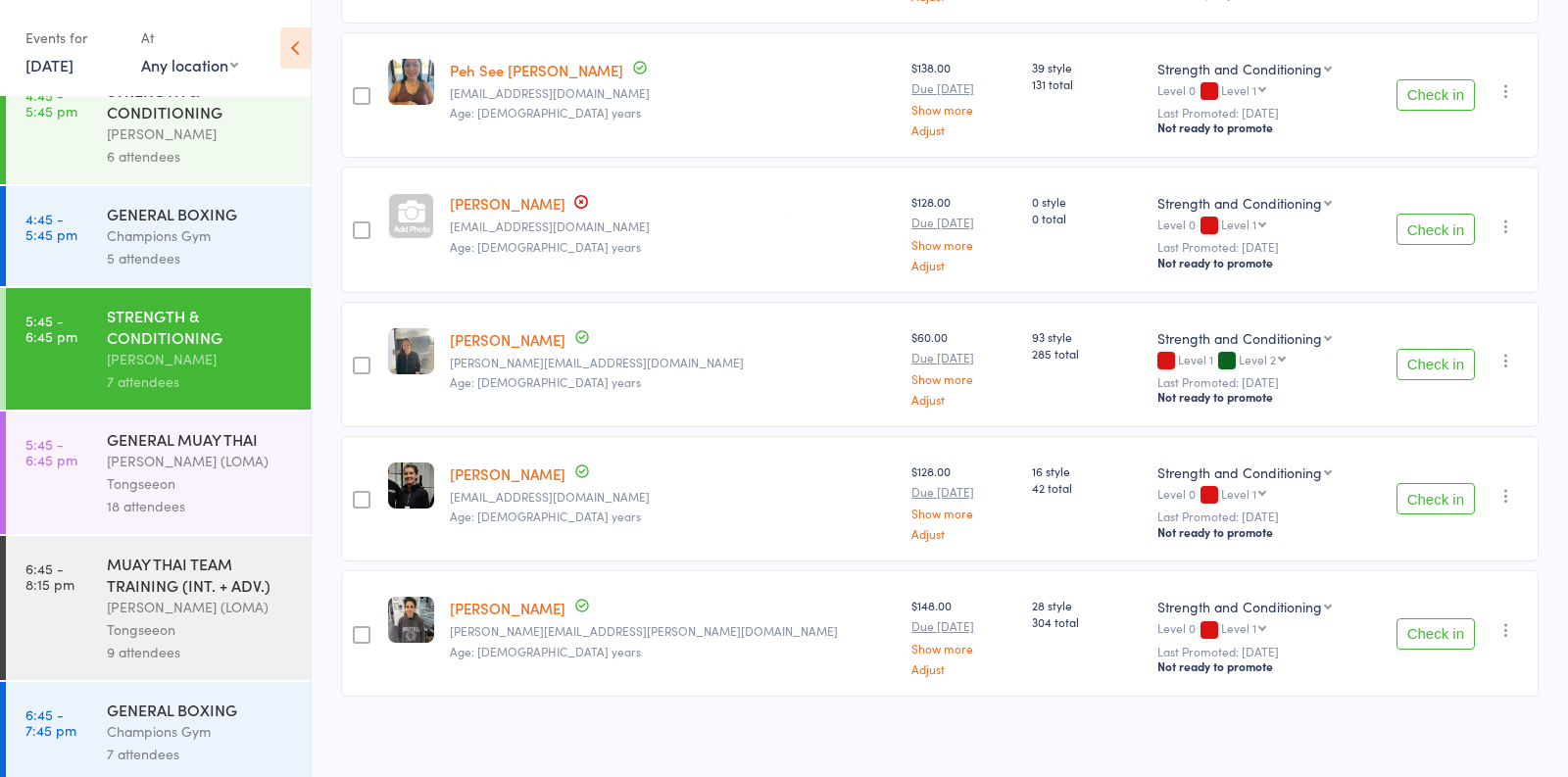
scroll to position [2290, 0]
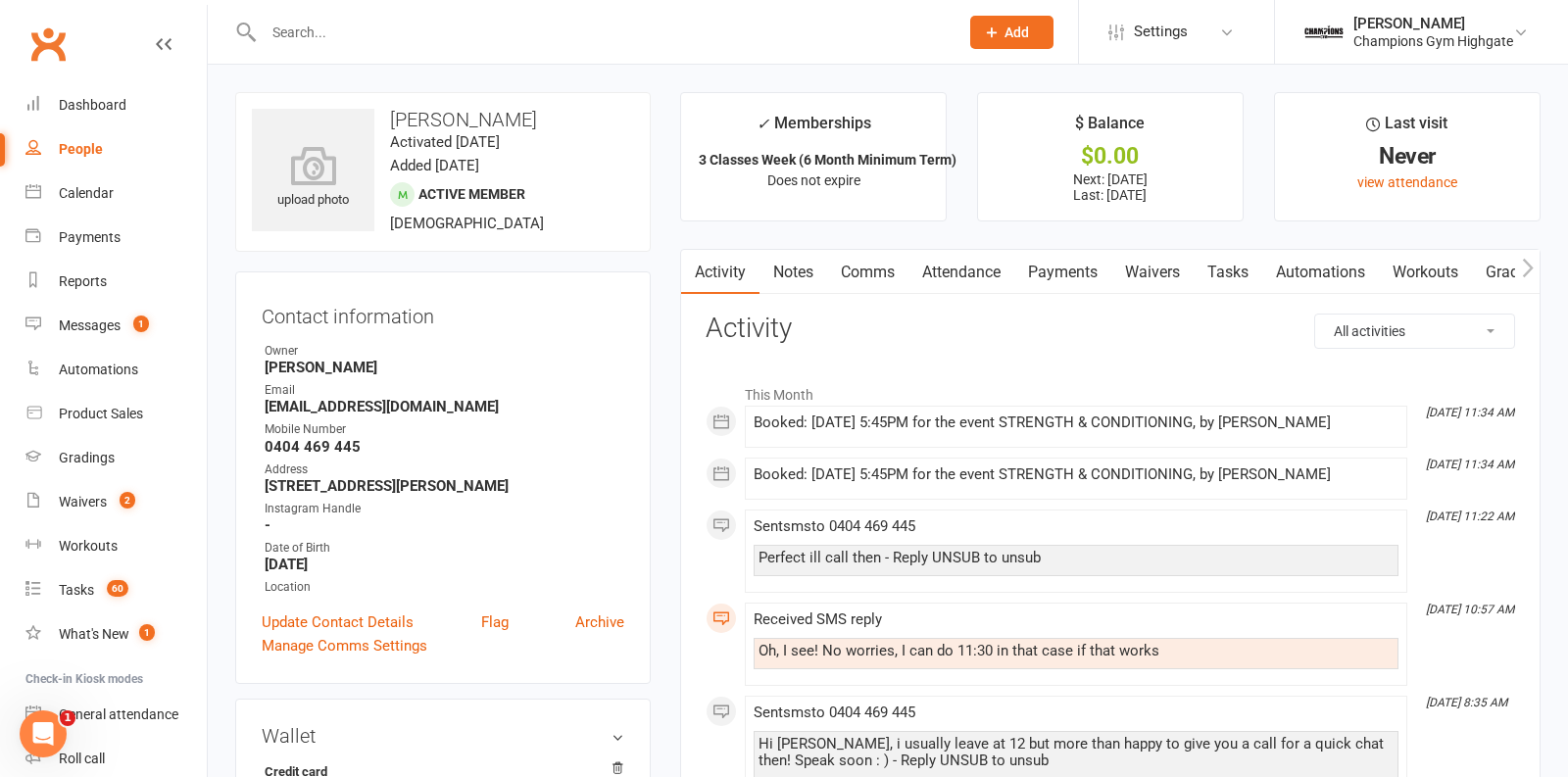
click at [1047, 279] on link "Payments" at bounding box center [1063, 272] width 97 height 45
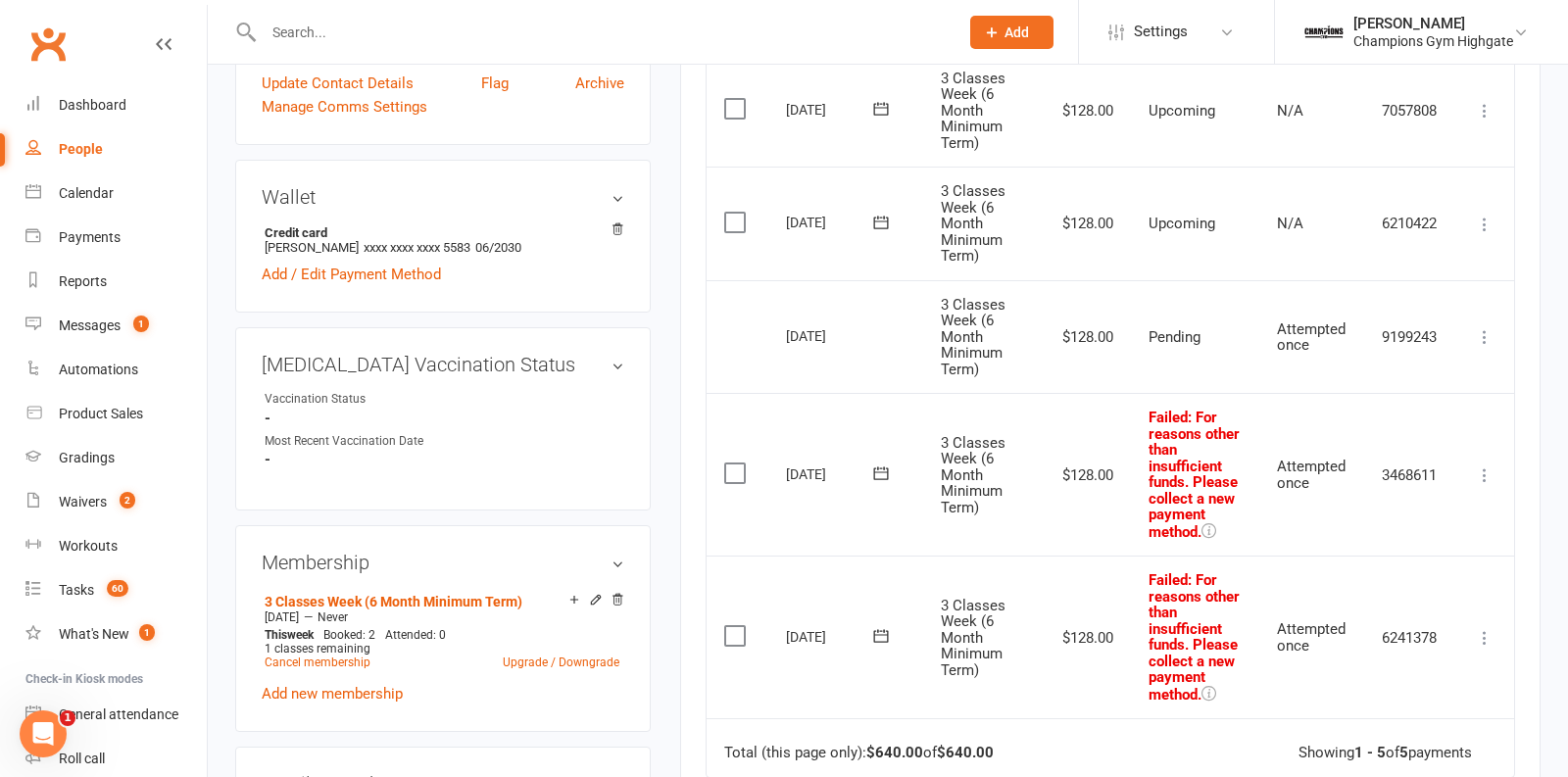
scroll to position [537, 0]
click at [1212, 530] on icon at bounding box center [1208, 534] width 15 height 15
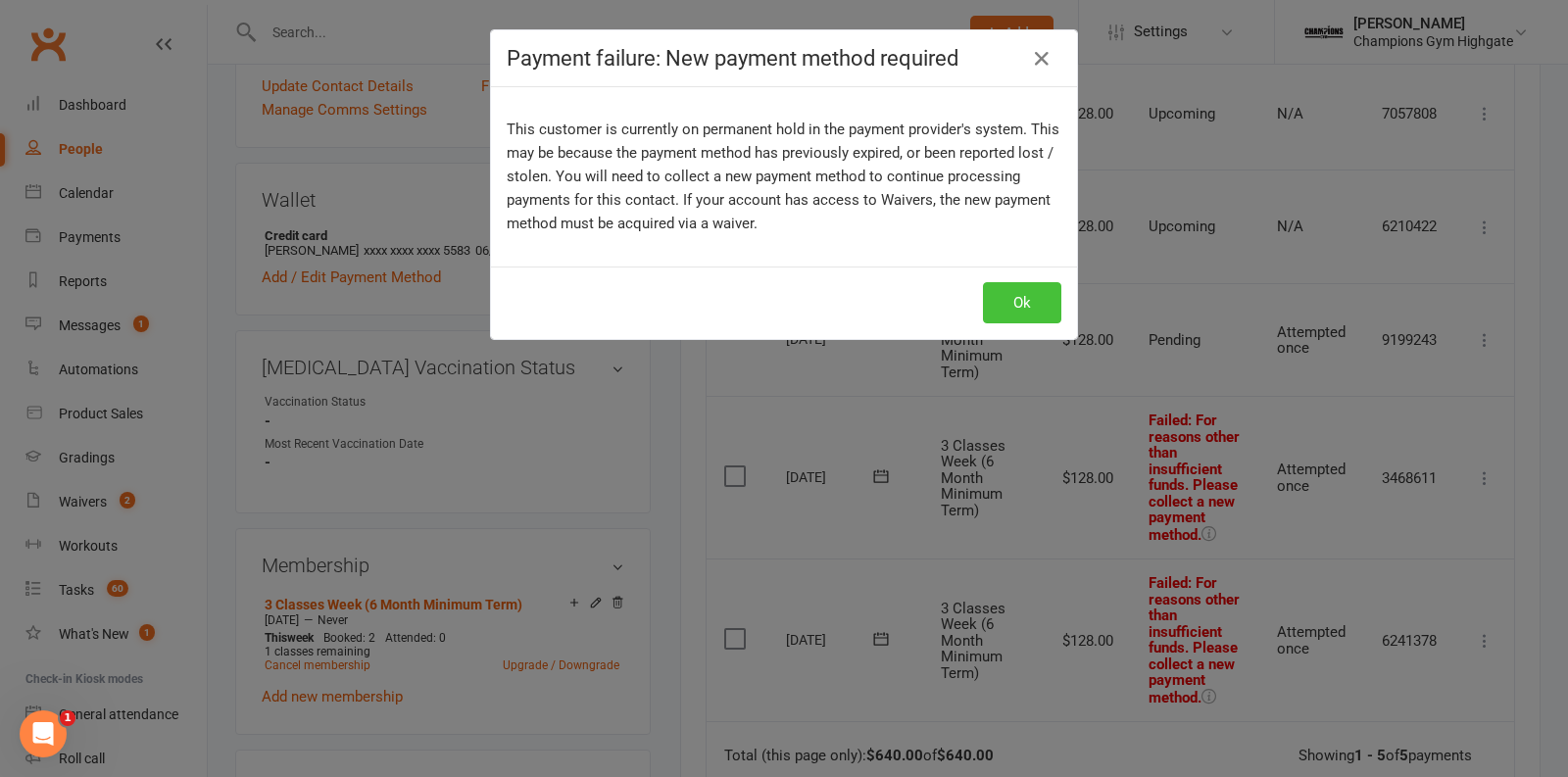
click at [1039, 308] on button "Ok" at bounding box center [1021, 302] width 78 height 41
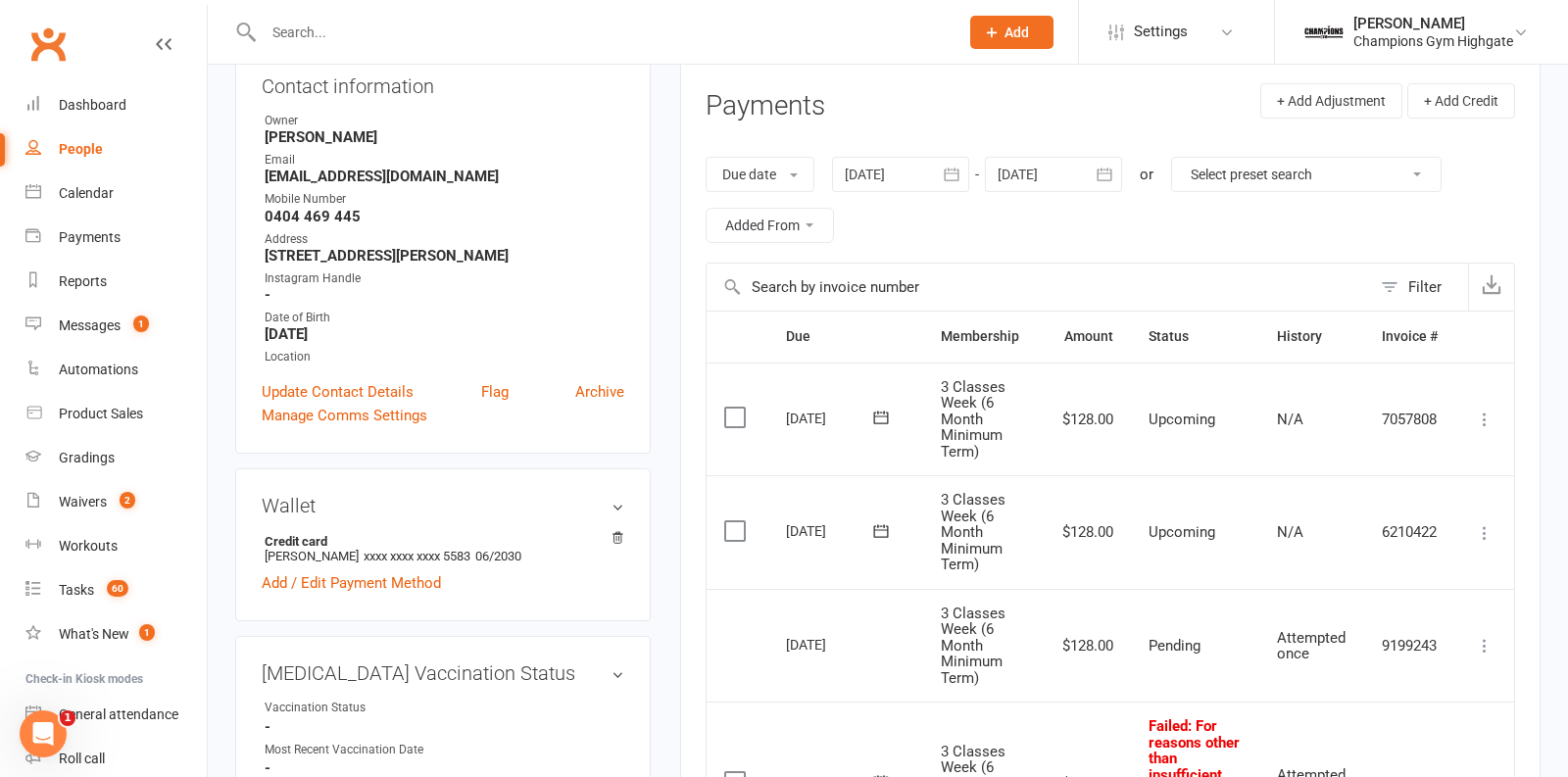
scroll to position [0, 0]
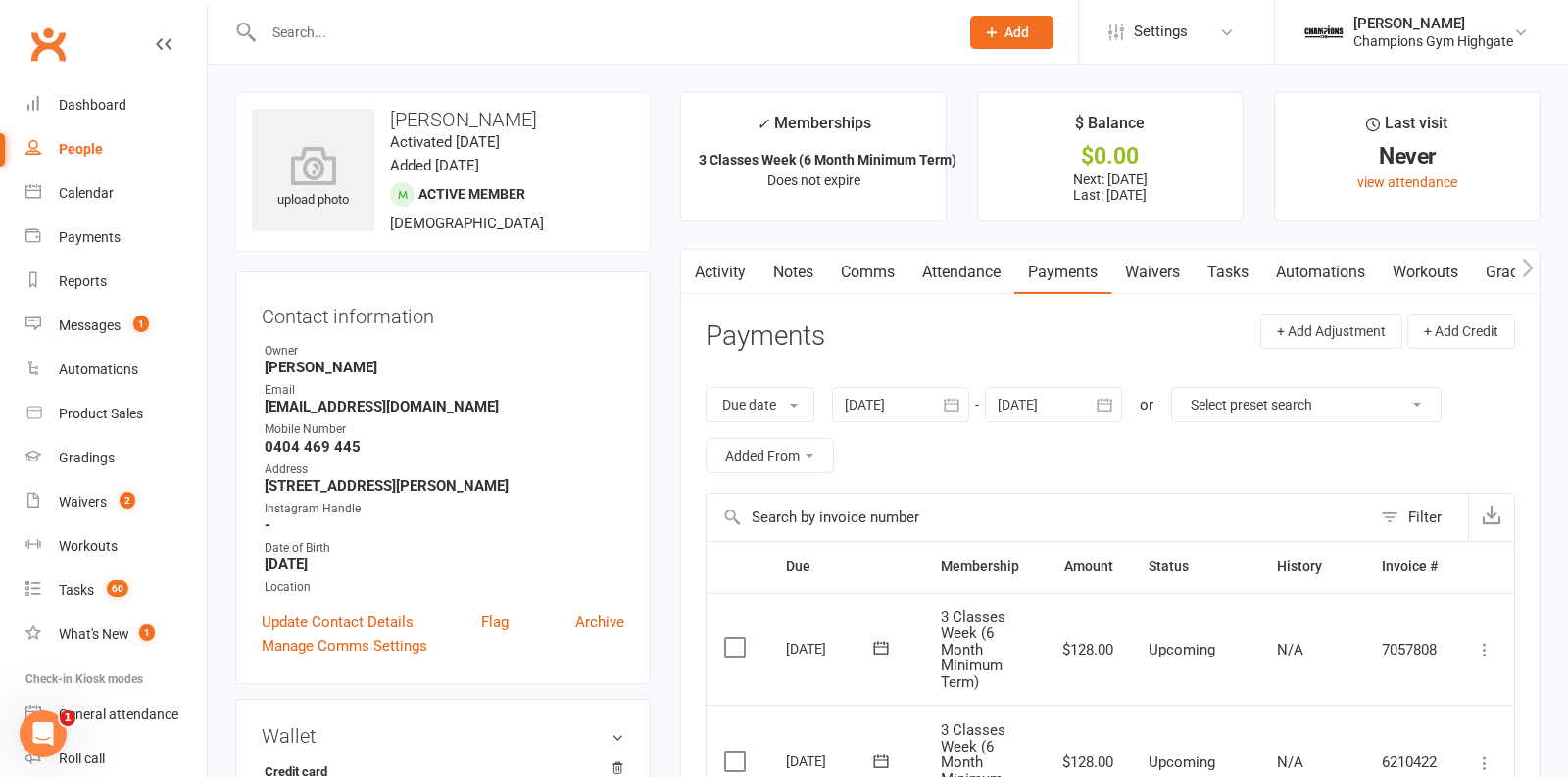
click at [431, 49] on div at bounding box center [590, 32] width 709 height 64
click at [403, 40] on input "text" at bounding box center [601, 33] width 688 height 28
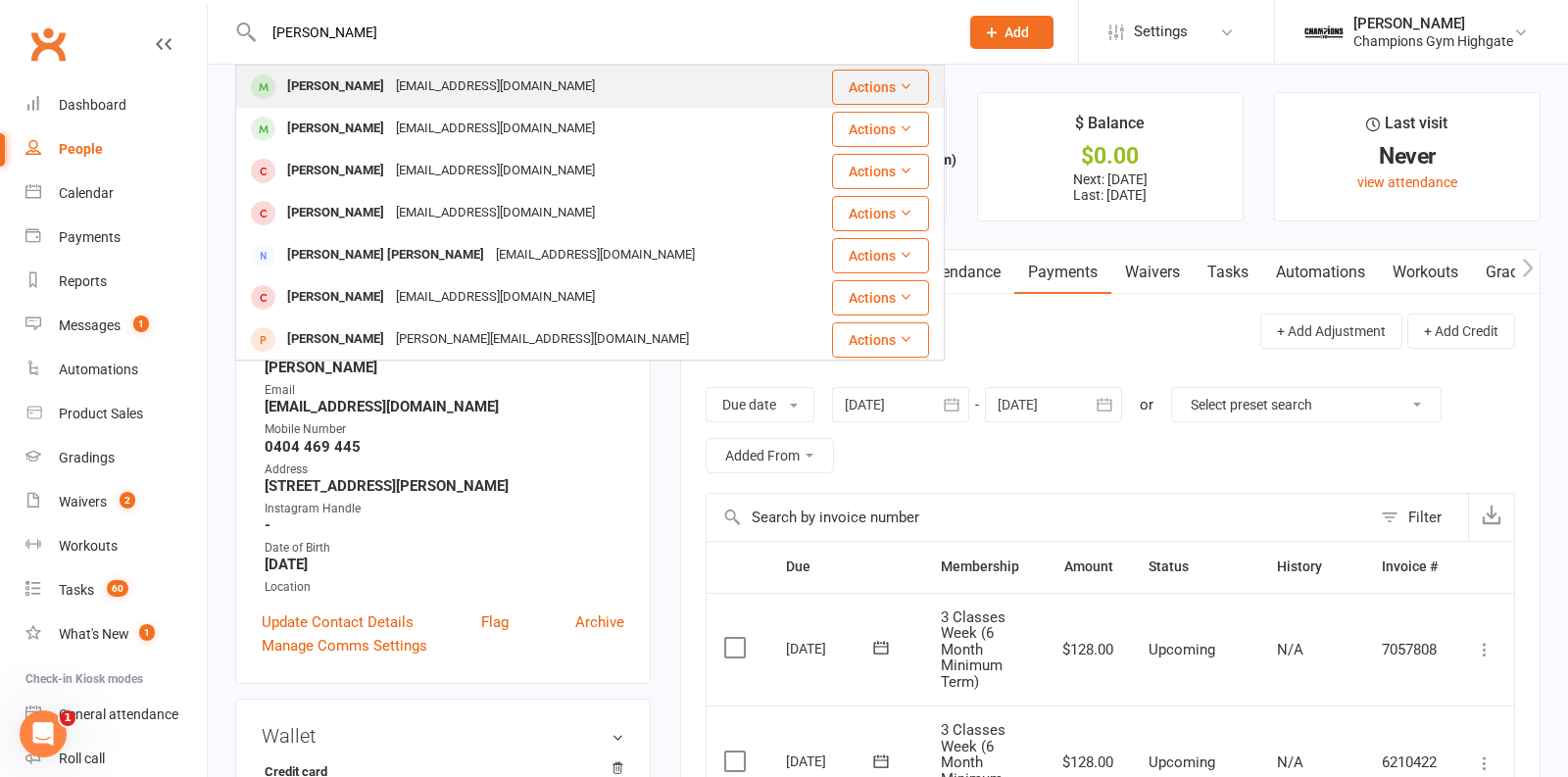
type input "[PERSON_NAME]"
click at [396, 89] on div "[EMAIL_ADDRESS][DOMAIN_NAME]" at bounding box center [496, 86] width 211 height 29
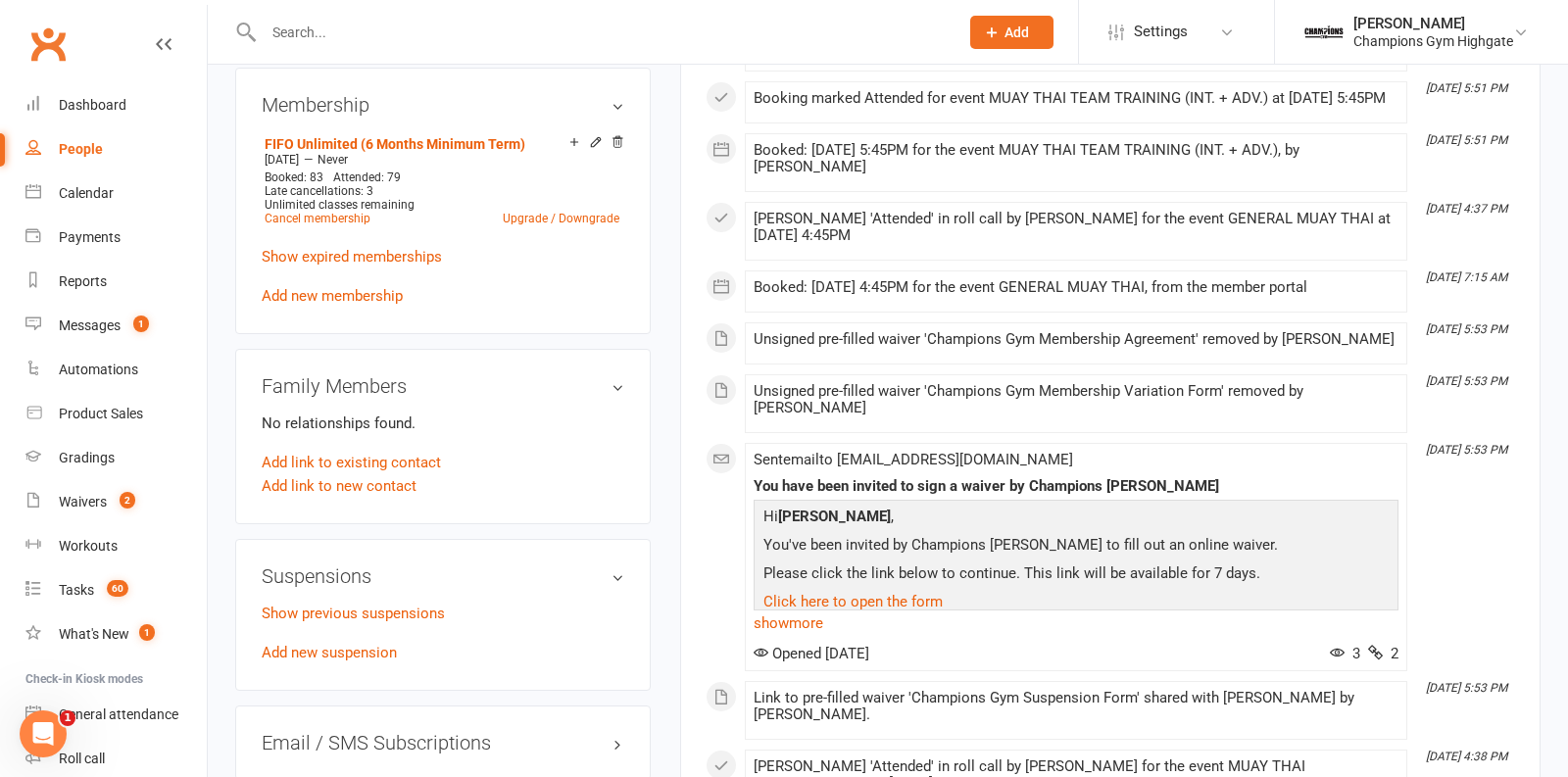
scroll to position [1015, 0]
click at [335, 611] on link "Show previous suspensions" at bounding box center [353, 613] width 183 height 18
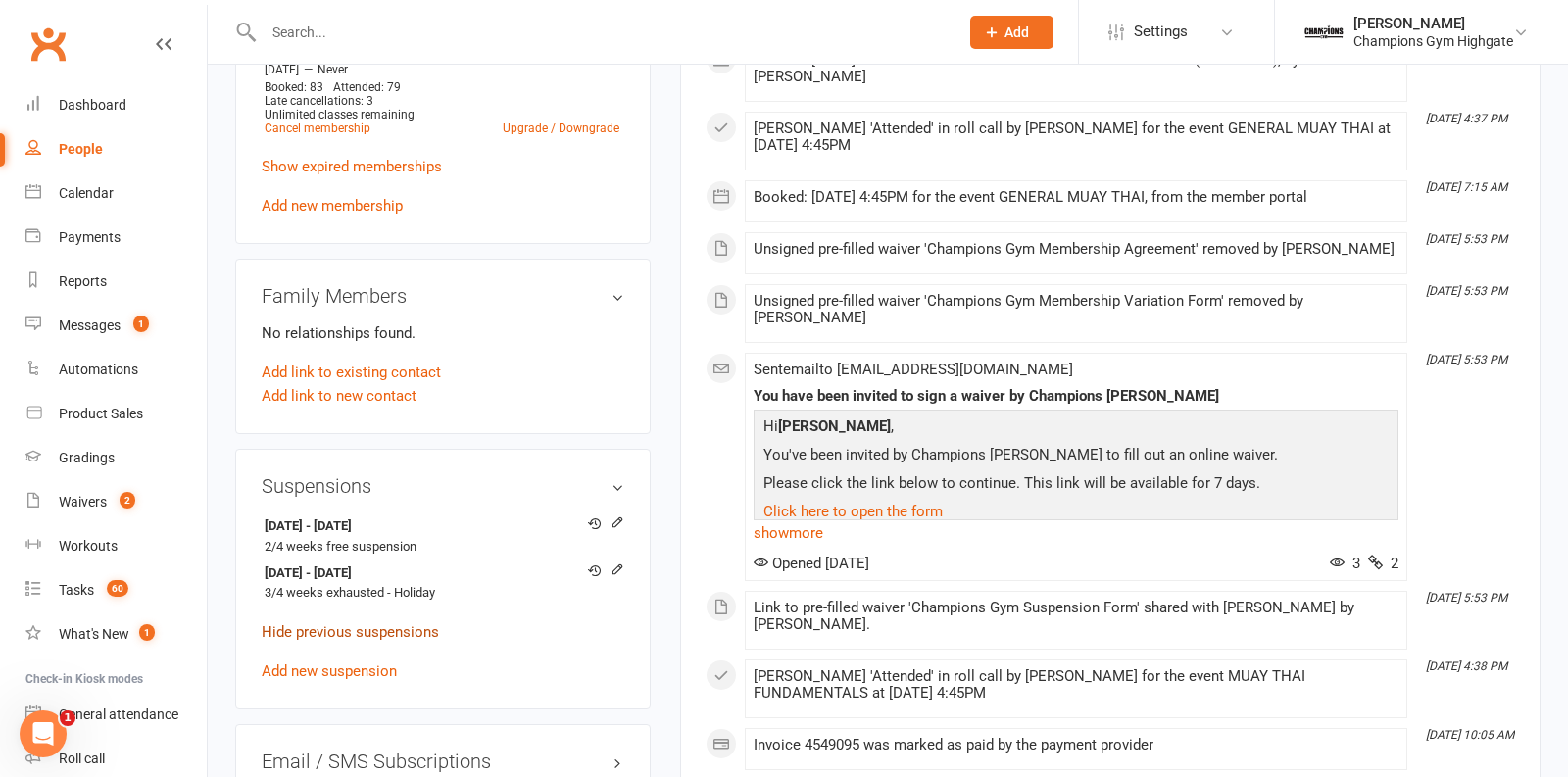
scroll to position [1112, 0]
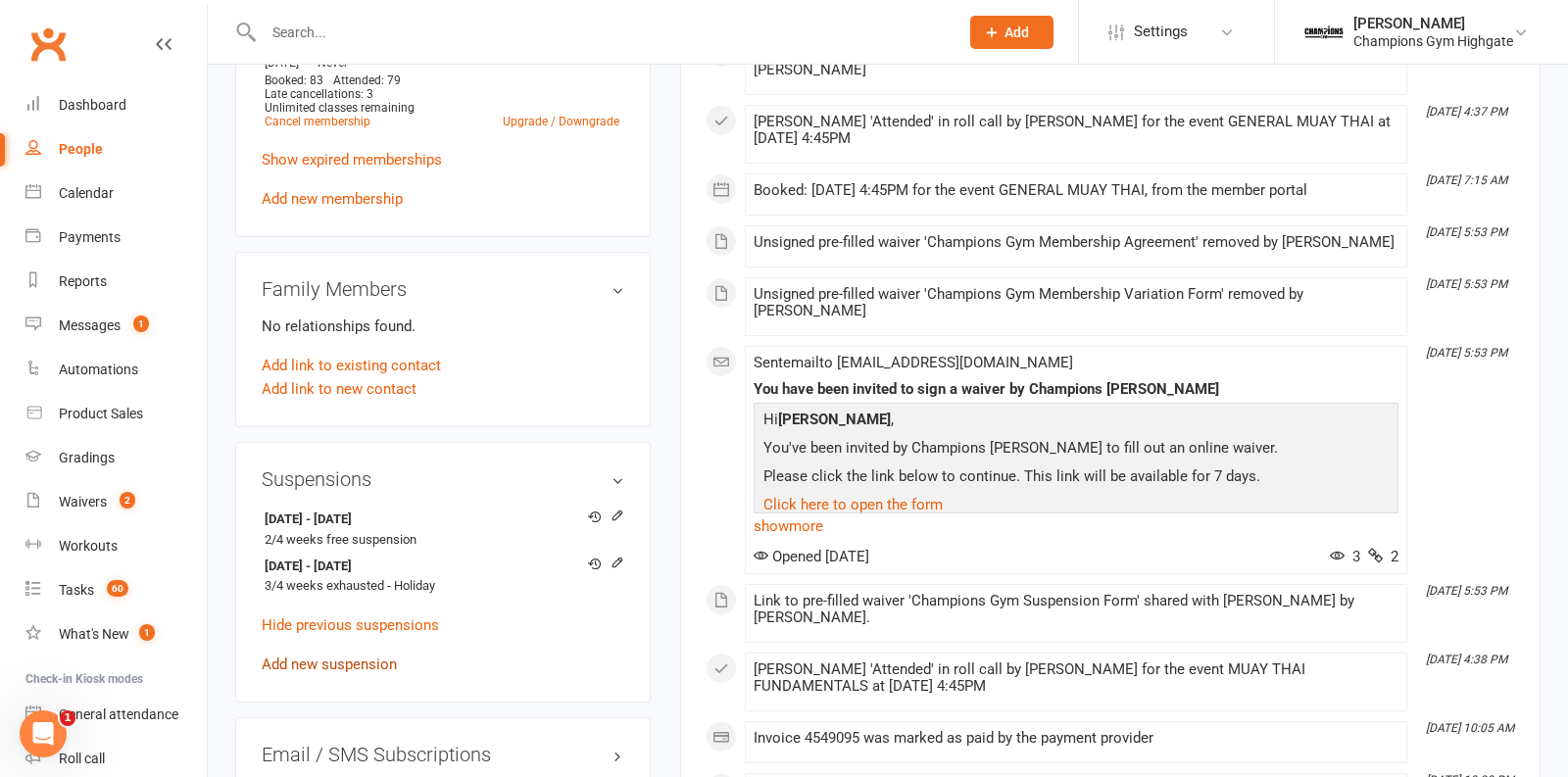
click at [361, 663] on link "Add new suspension" at bounding box center [329, 665] width 135 height 18
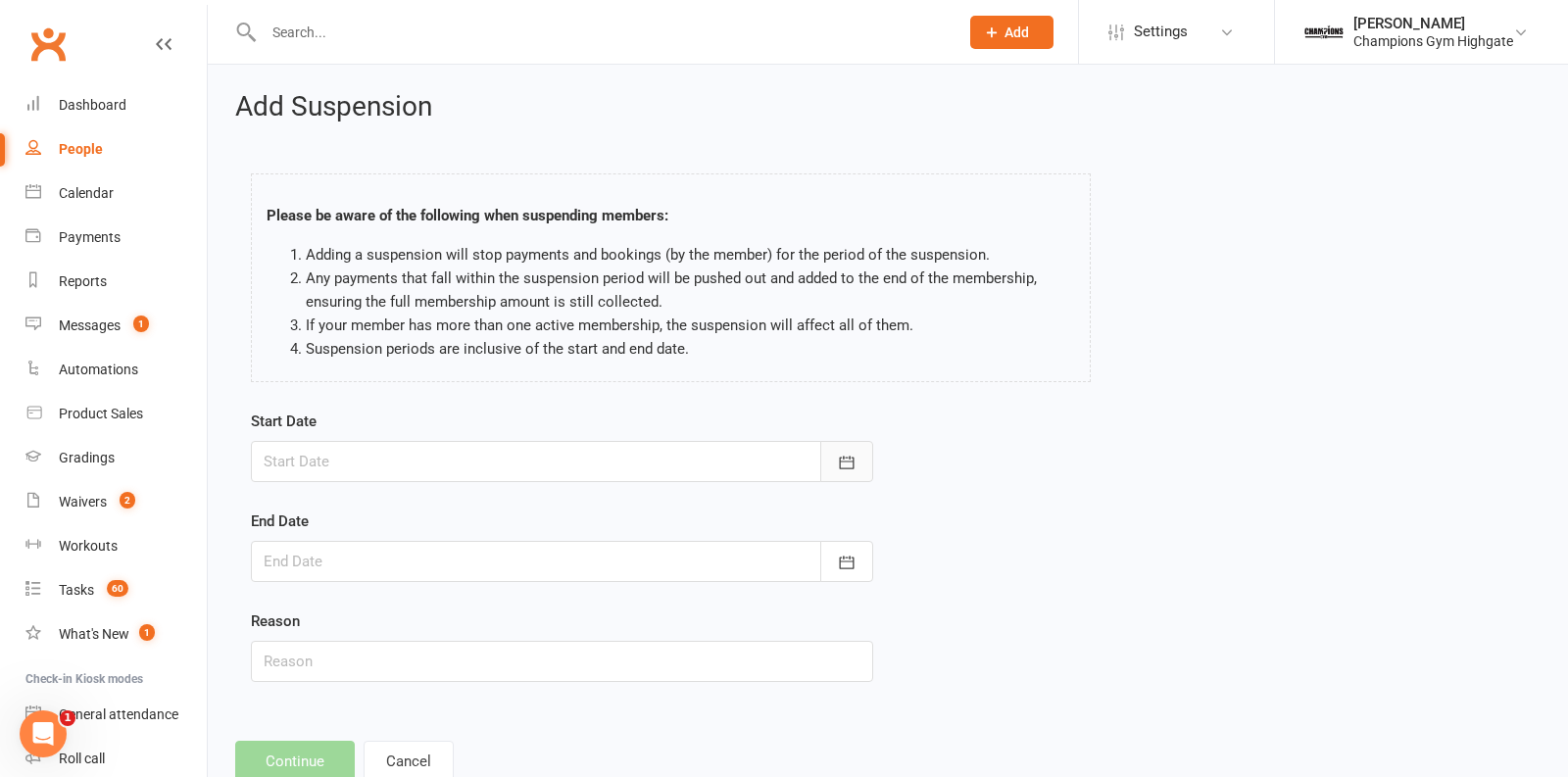
click at [845, 453] on icon "button" at bounding box center [847, 463] width 20 height 20
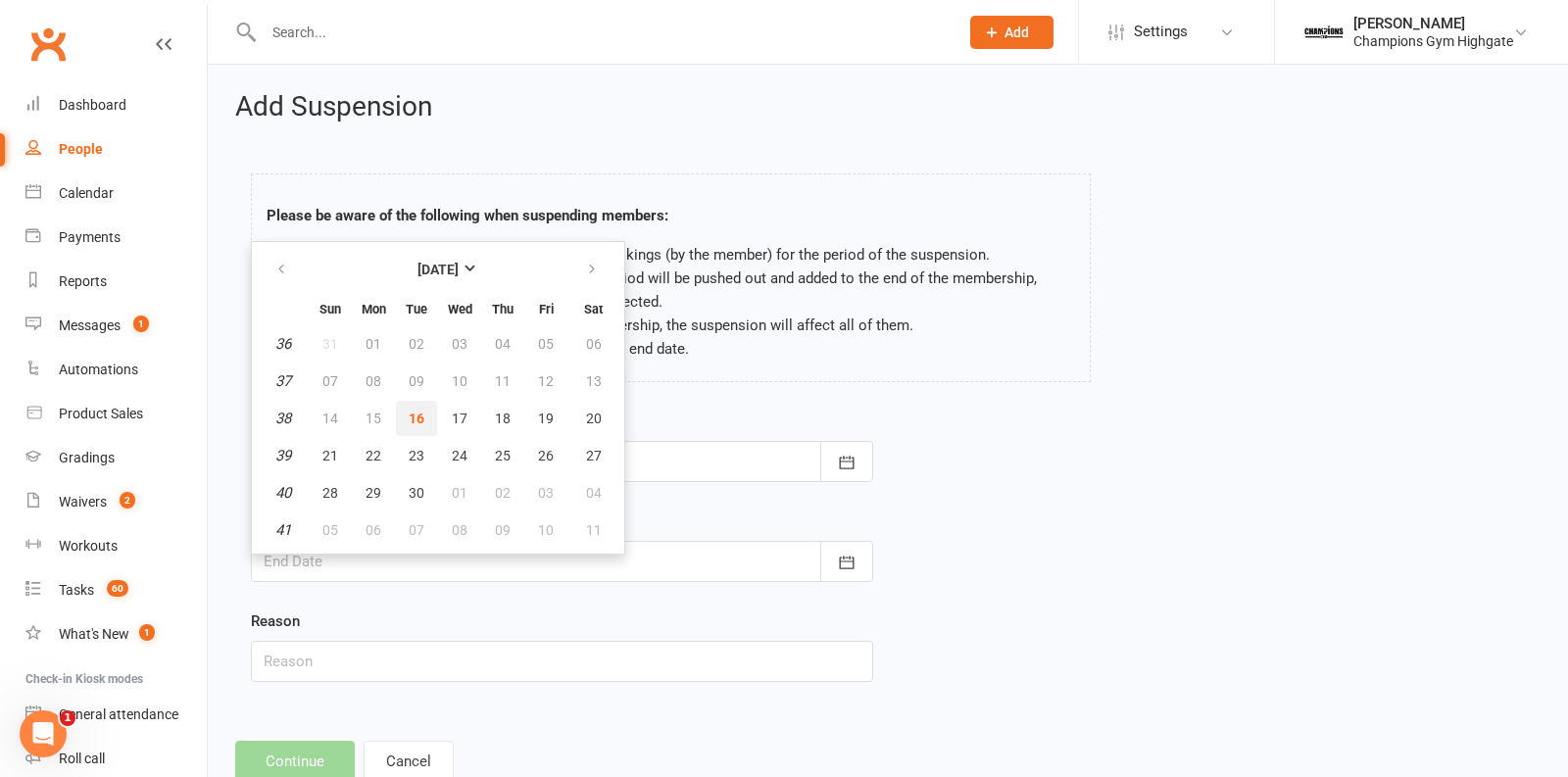
click at [408, 410] on span "16" at bounding box center [416, 418] width 16 height 16
type input "[DATE]"
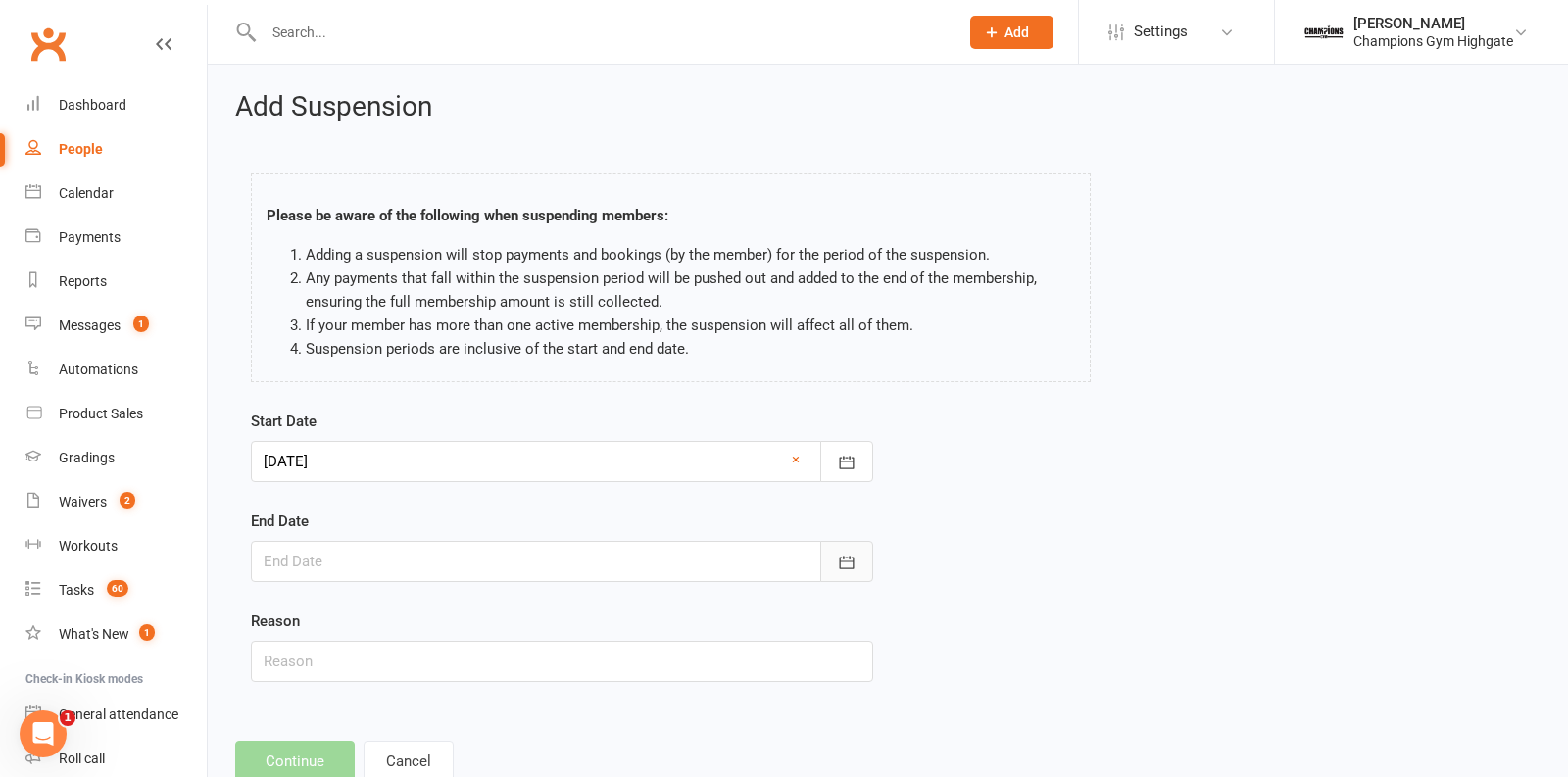
click at [840, 561] on icon "button" at bounding box center [847, 561] width 15 height 13
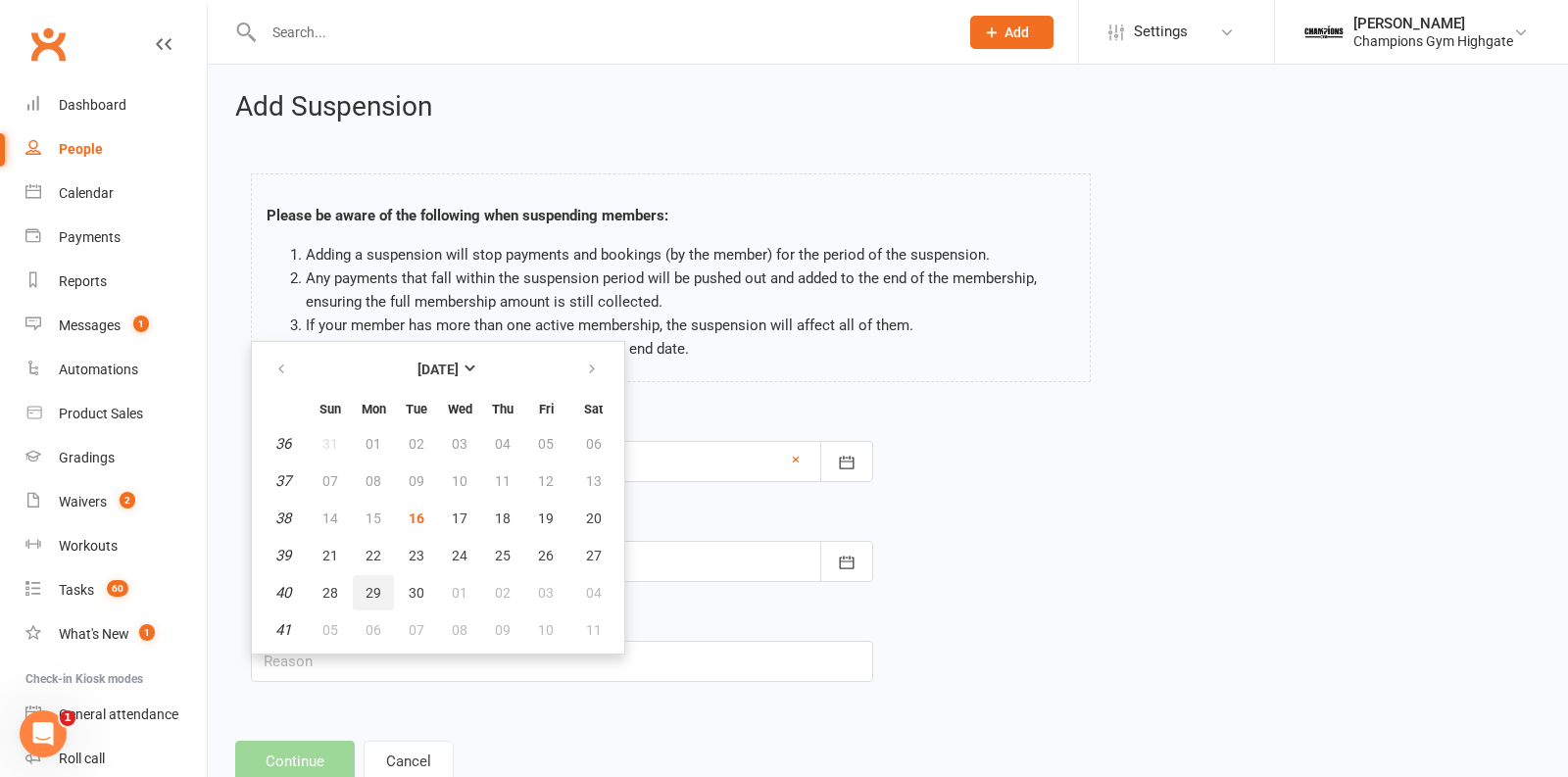
click at [374, 588] on span "29" at bounding box center [374, 593] width 16 height 16
type input "[DATE]"
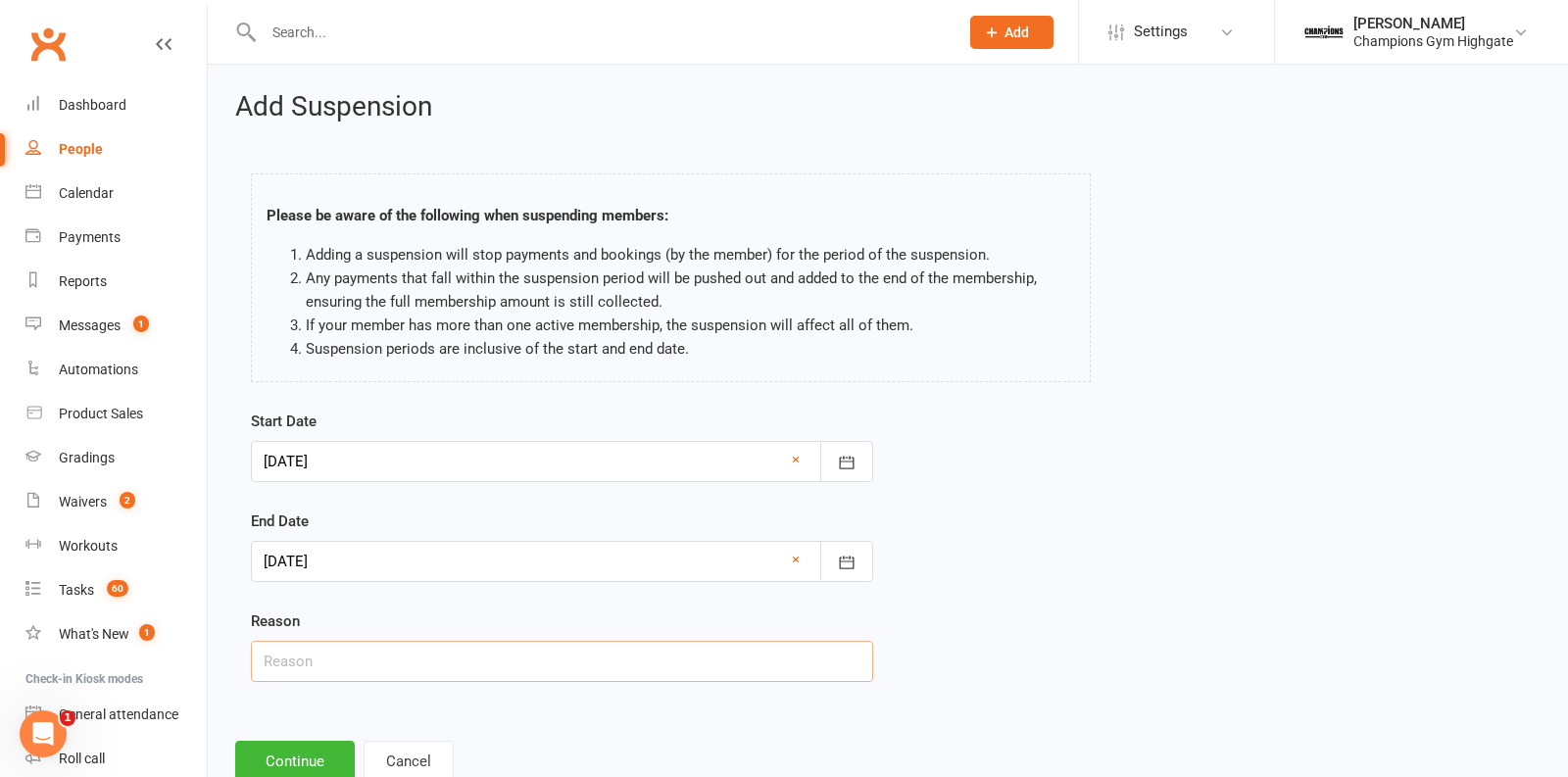
click at [414, 657] on input "text" at bounding box center [562, 661] width 622 height 41
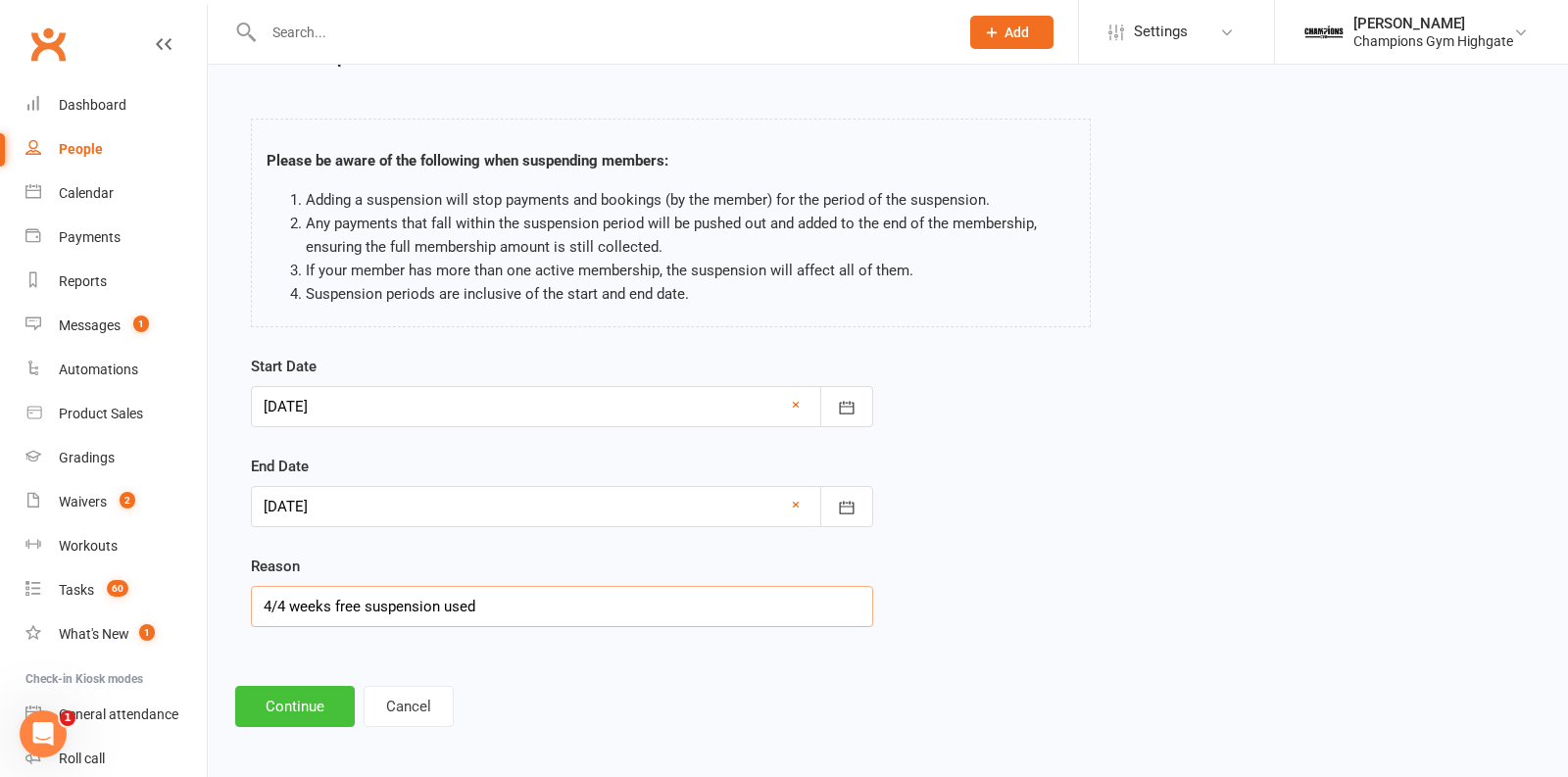
type input "4/4 weeks free suspension used"
click at [270, 705] on button "Continue" at bounding box center [295, 706] width 119 height 41
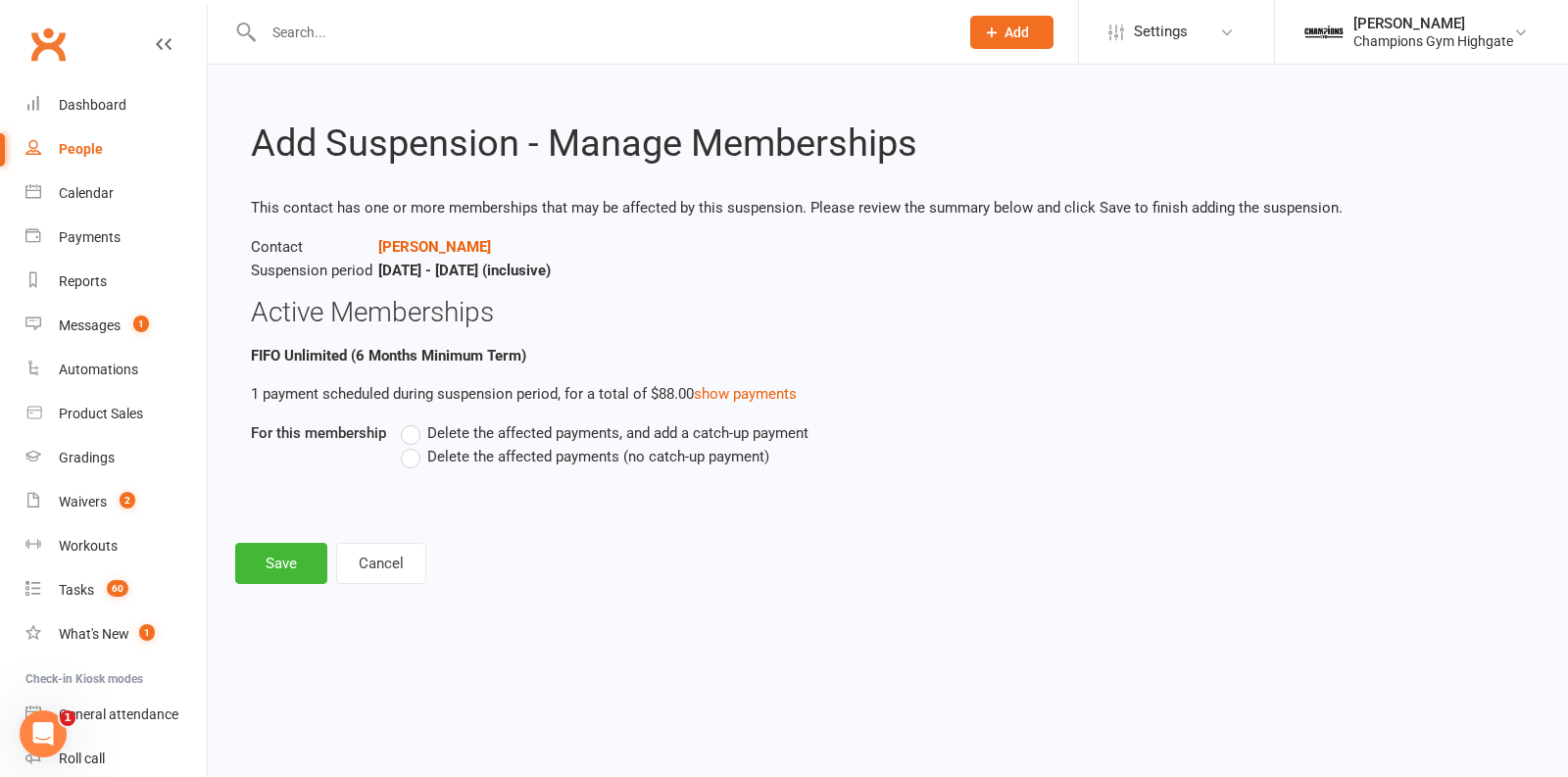
scroll to position [0, 0]
click at [412, 456] on label "Delete the affected payments (no catch-up payment)" at bounding box center [584, 457] width 369 height 24
click at [412, 445] on input "Delete the affected payments (no catch-up payment)" at bounding box center [406, 445] width 13 height 0
click at [284, 552] on button "Save" at bounding box center [281, 563] width 92 height 41
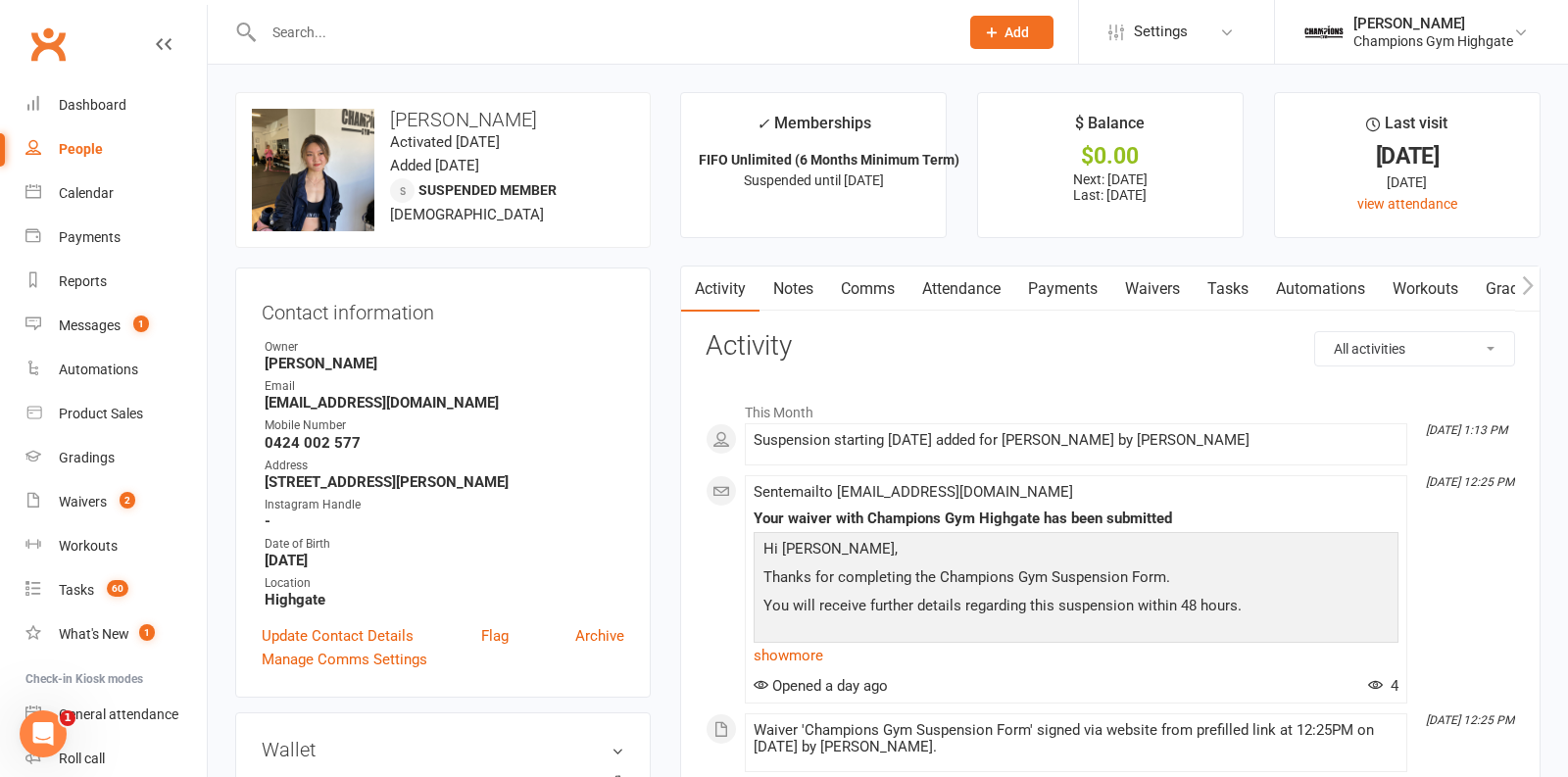
click at [870, 289] on link "Comms" at bounding box center [868, 288] width 81 height 45
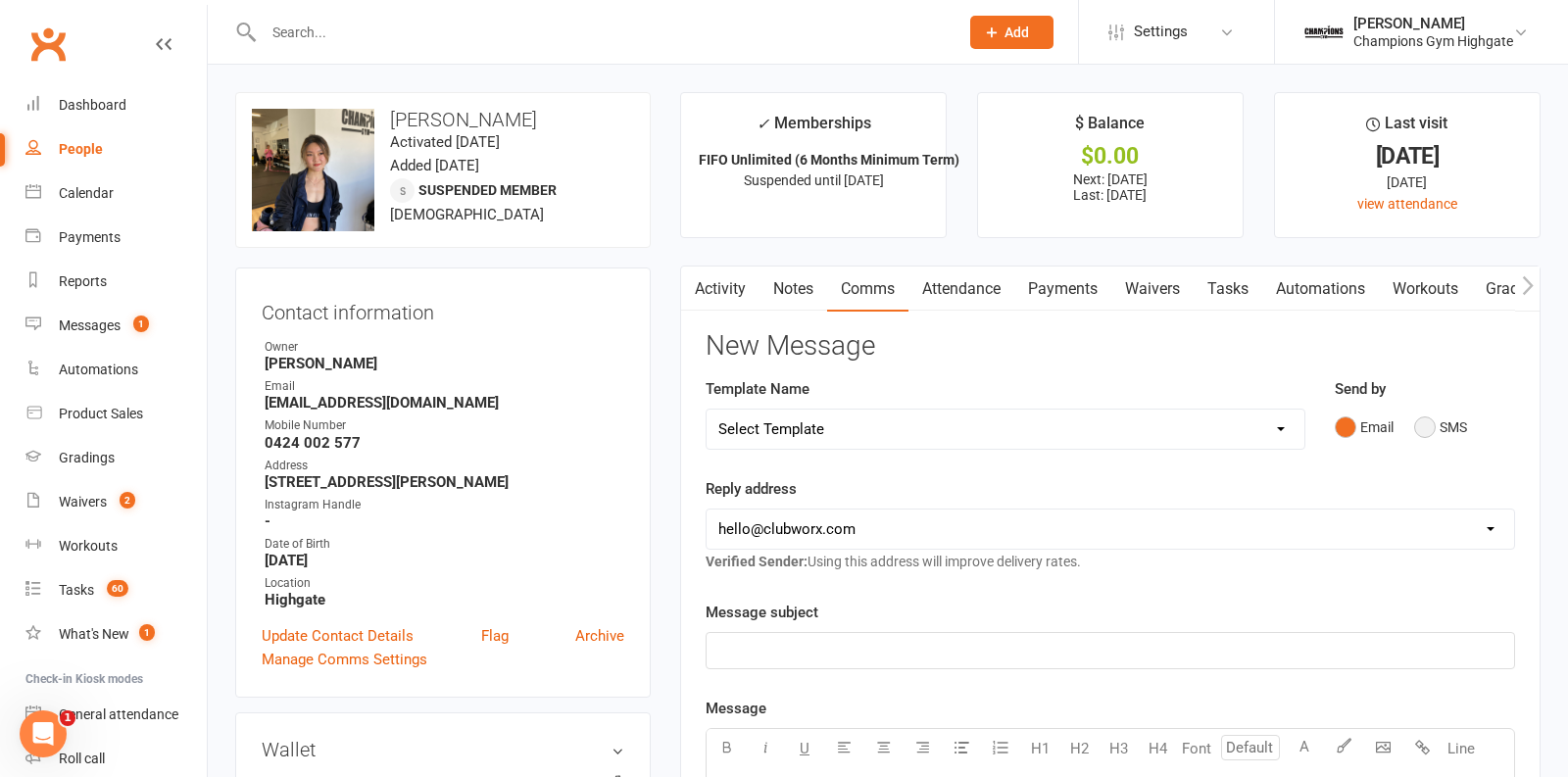
click at [1419, 428] on button "SMS" at bounding box center [1441, 426] width 53 height 37
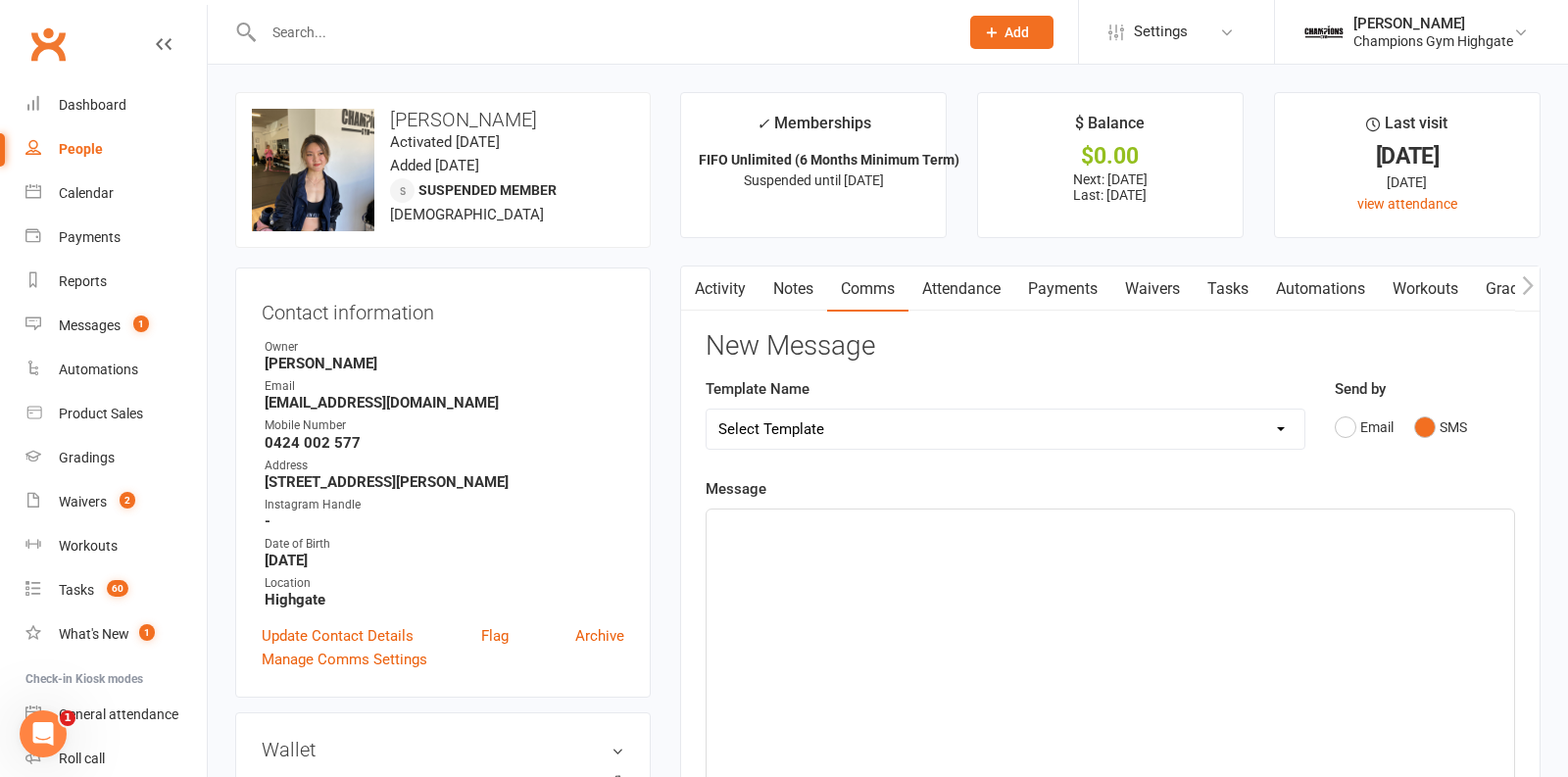
click at [1110, 604] on div "﻿" at bounding box center [1110, 657] width 808 height 294
click at [942, 525] on span "HI [PERSON_NAME], I have just sent you susepnsion fee. Please get paid asap : )" at bounding box center [983, 528] width 529 height 18
click at [828, 569] on p "- [PERSON_NAME]" at bounding box center [1110, 574] width 784 height 24
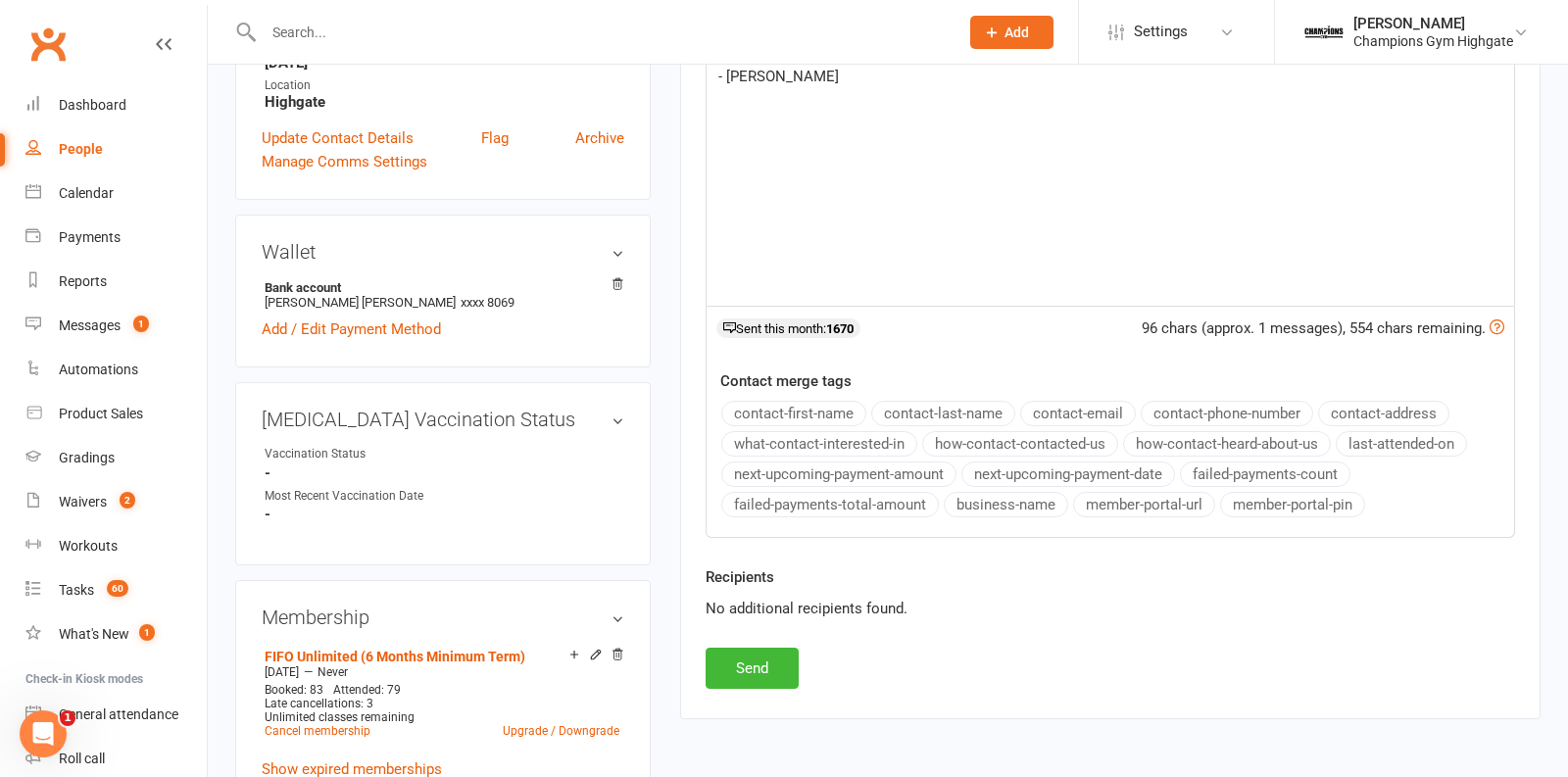
scroll to position [517, 0]
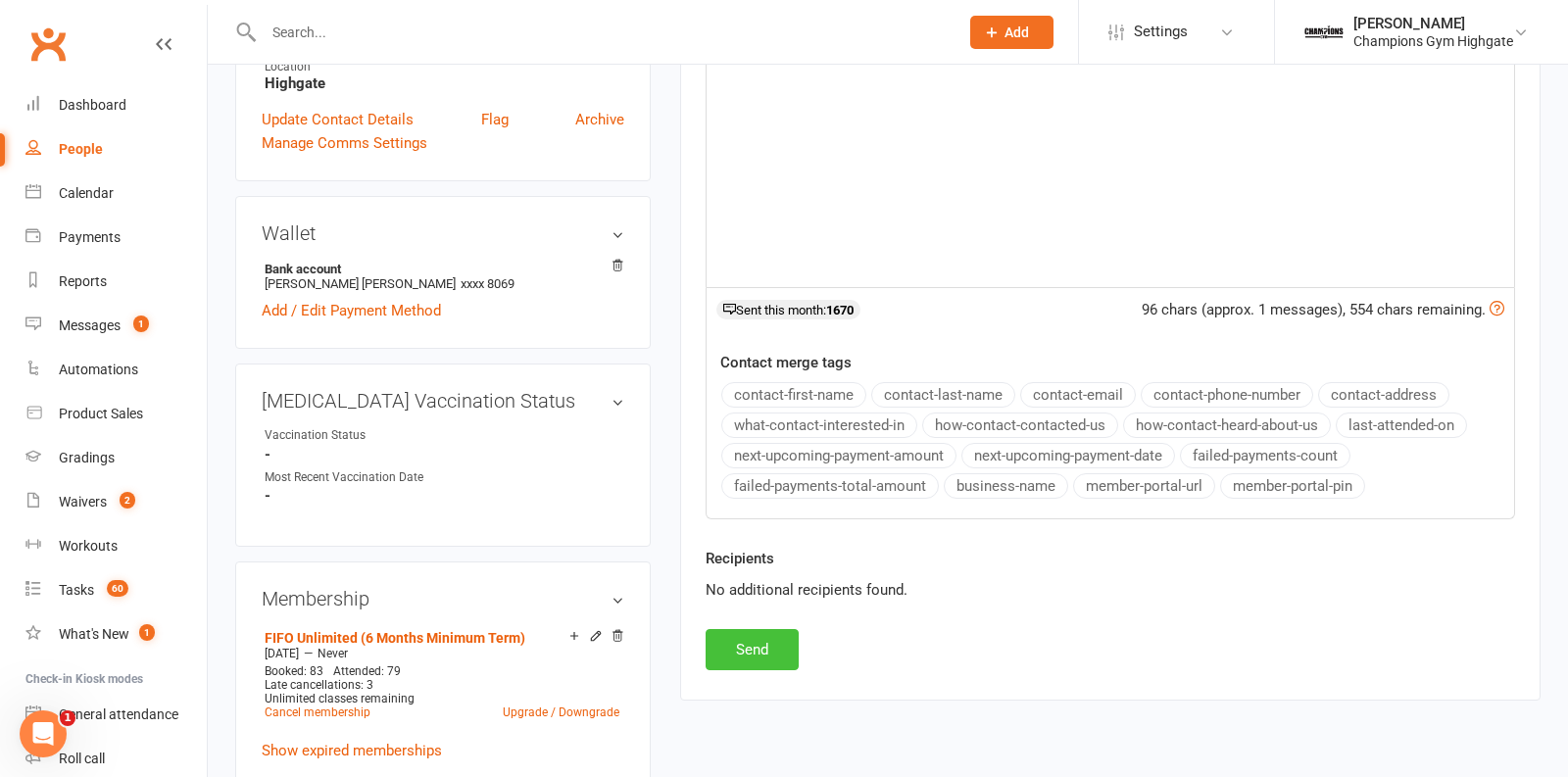
click at [756, 640] on button "Send" at bounding box center [752, 649] width 93 height 41
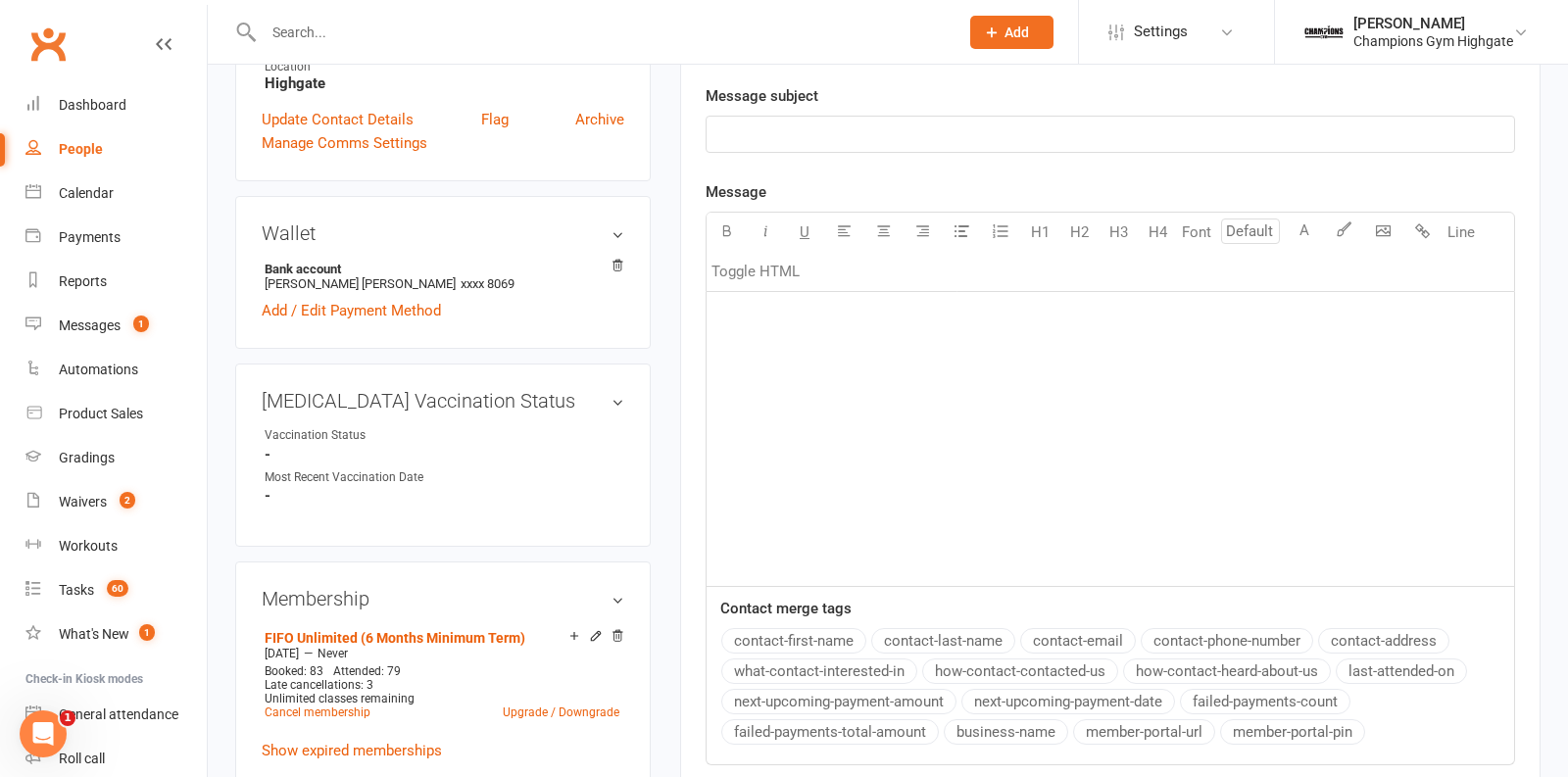
scroll to position [0, 0]
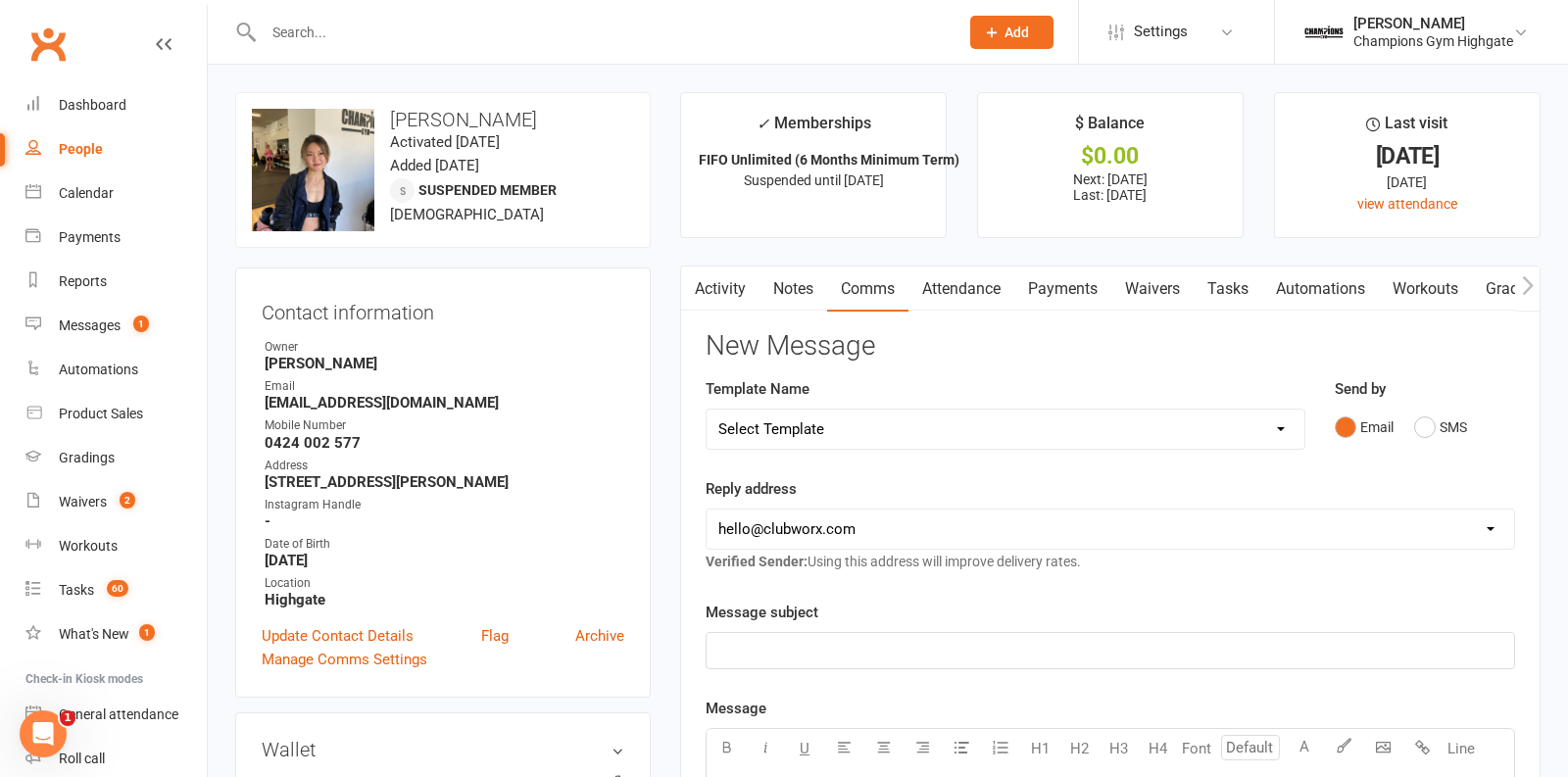
click at [1144, 8] on li "Settings Membership Plans Event Templates Appointment Types Website Image Libra…" at bounding box center [1176, 32] width 196 height 64
click at [1143, 39] on span "Settings" at bounding box center [1161, 32] width 54 height 44
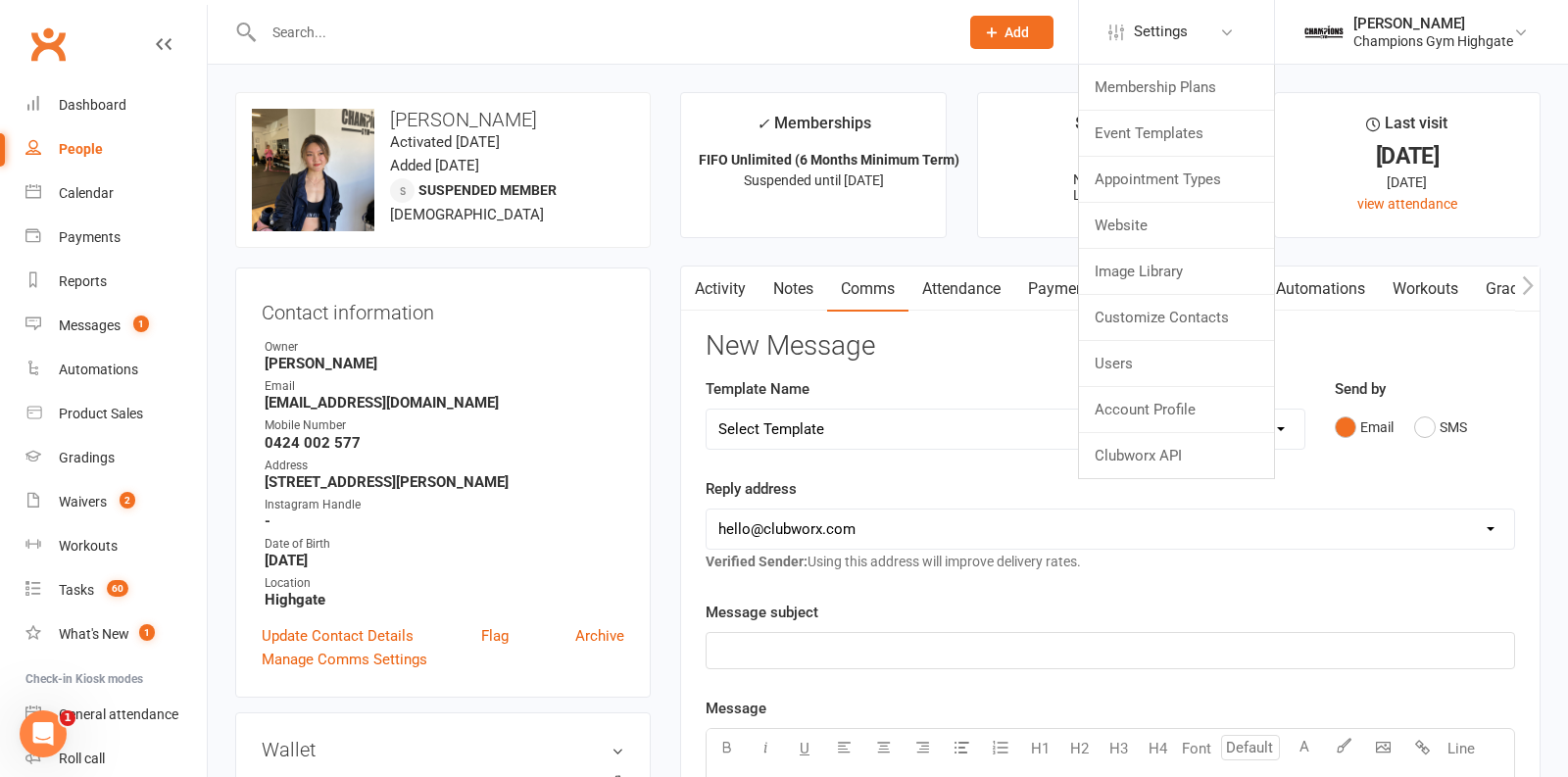
click at [1019, 33] on span "Add" at bounding box center [1017, 33] width 25 height 16
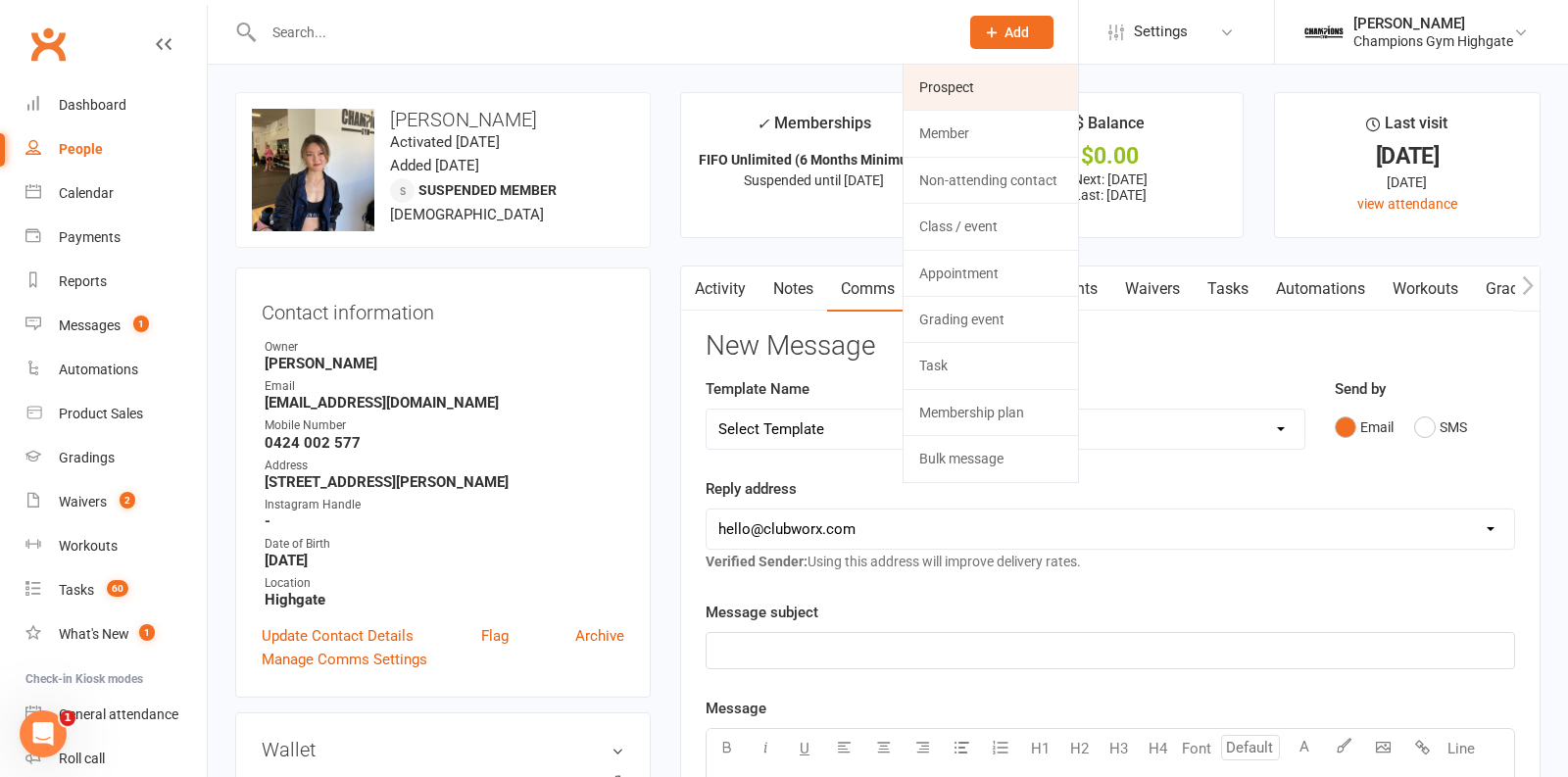
click at [996, 98] on link "Prospect" at bounding box center [992, 86] width 175 height 45
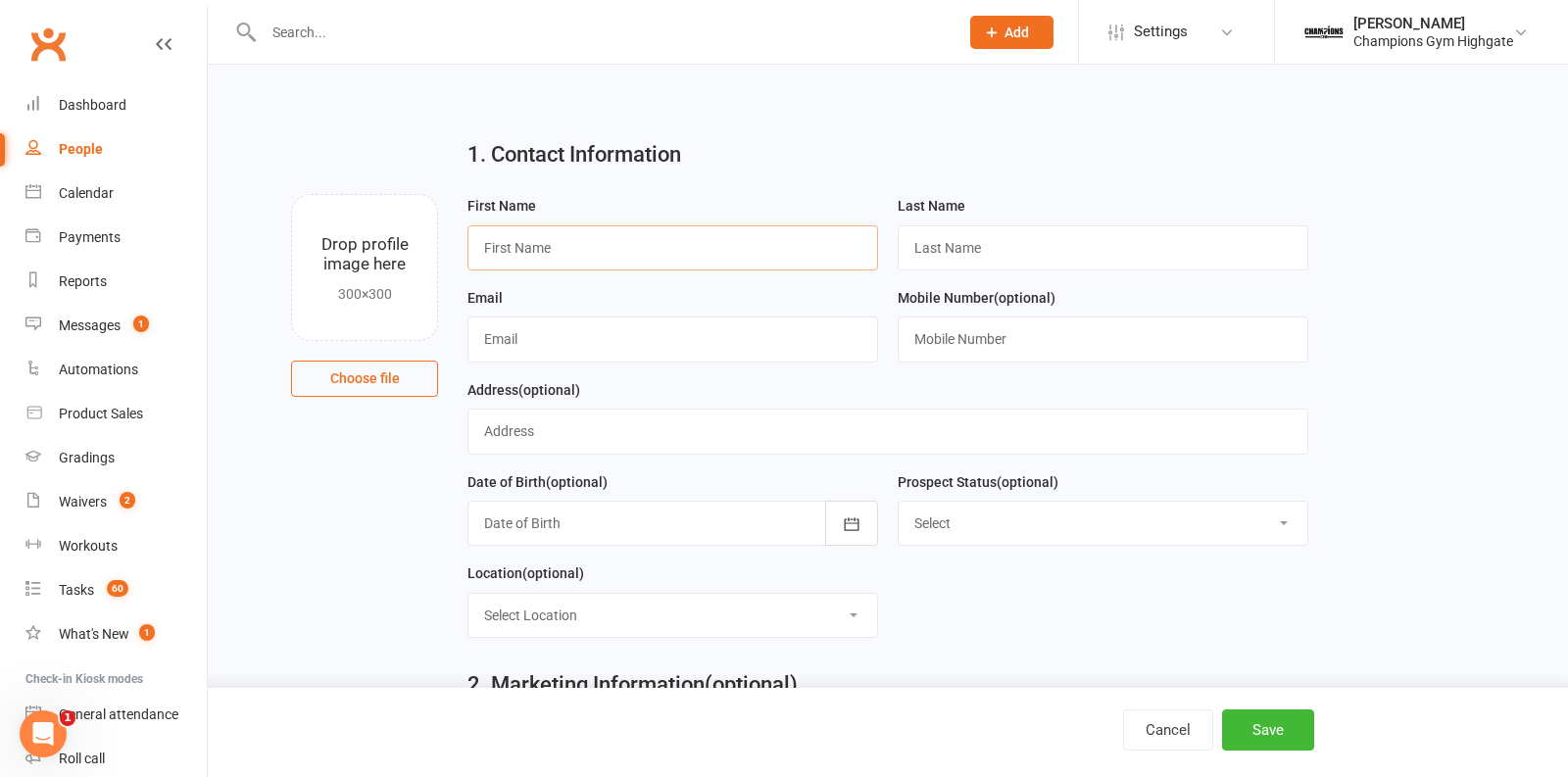
click at [644, 227] on input "text" at bounding box center [673, 247] width 410 height 45
type input "[PERSON_NAME]"
click at [969, 237] on input "text" at bounding box center [1103, 247] width 410 height 45
type input "[PERSON_NAME]"
click at [630, 333] on input "text" at bounding box center [673, 339] width 410 height 45
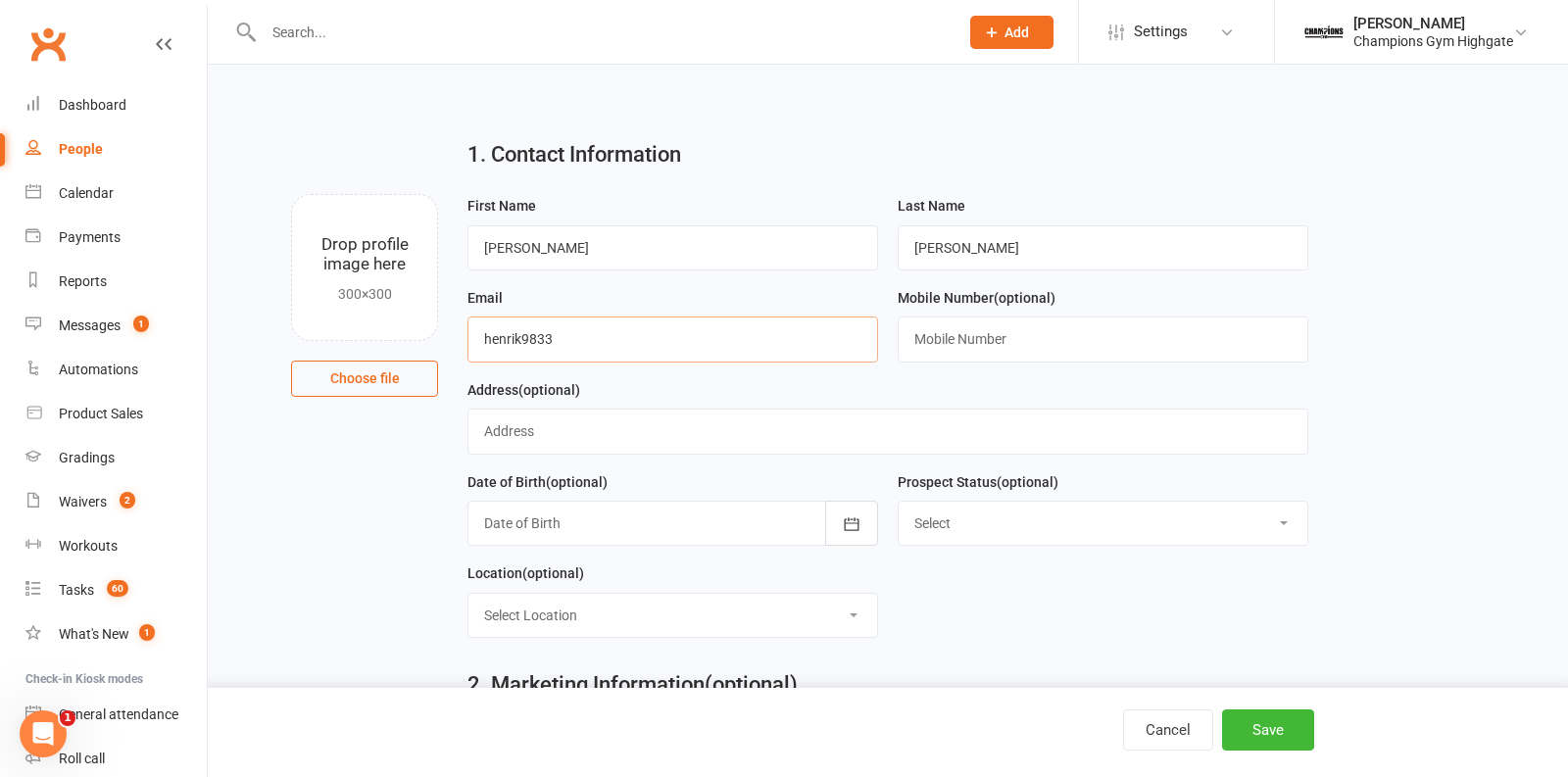
click at [607, 336] on input "henrik9833" at bounding box center [673, 339] width 410 height 45
type input "[EMAIL_ADDRESS][DOMAIN_NAME]"
click at [947, 350] on input "text" at bounding box center [1103, 339] width 410 height 45
type input "0429800276"
click at [692, 417] on input "text" at bounding box center [888, 430] width 841 height 45
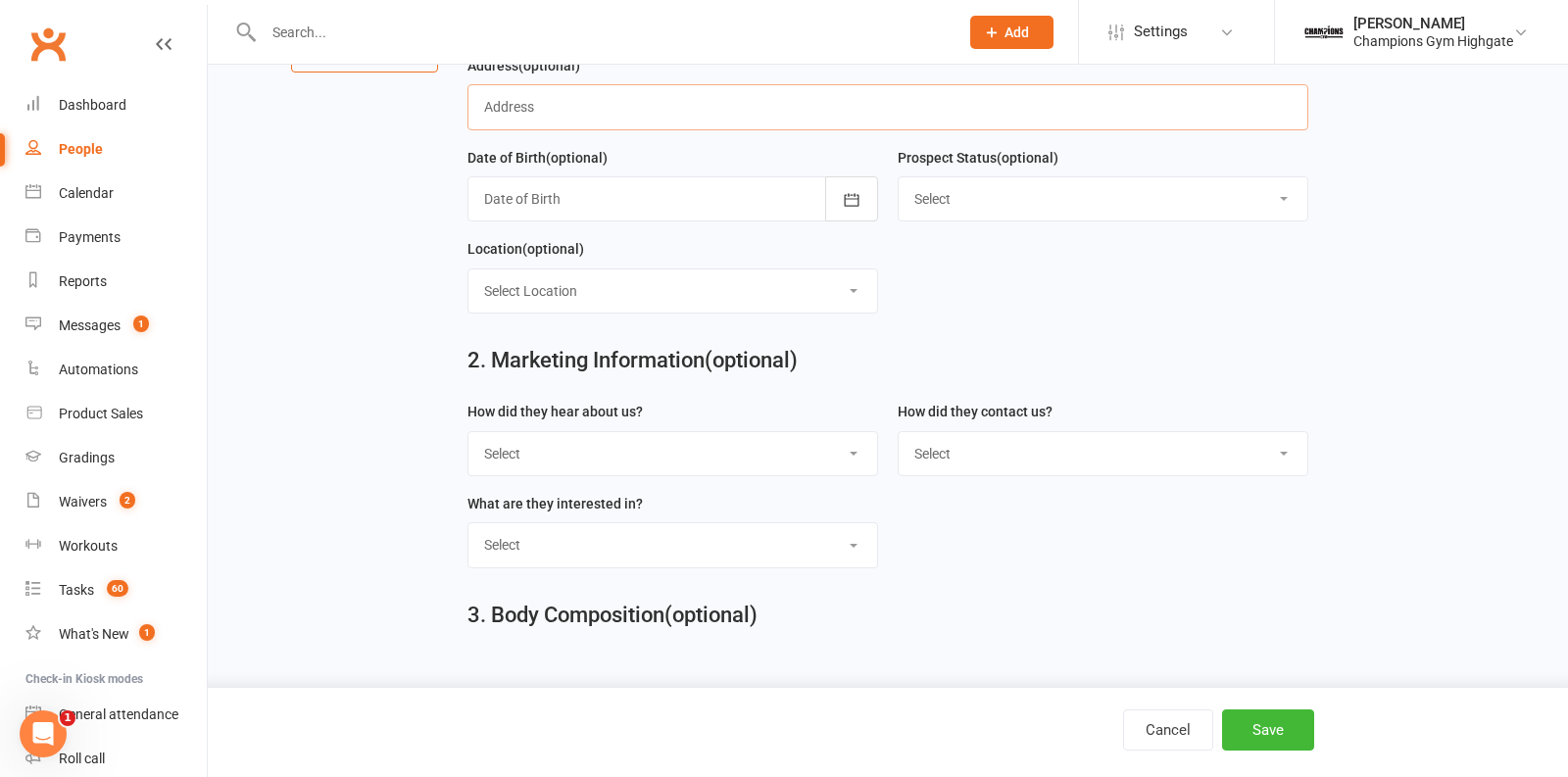
scroll to position [335, 0]
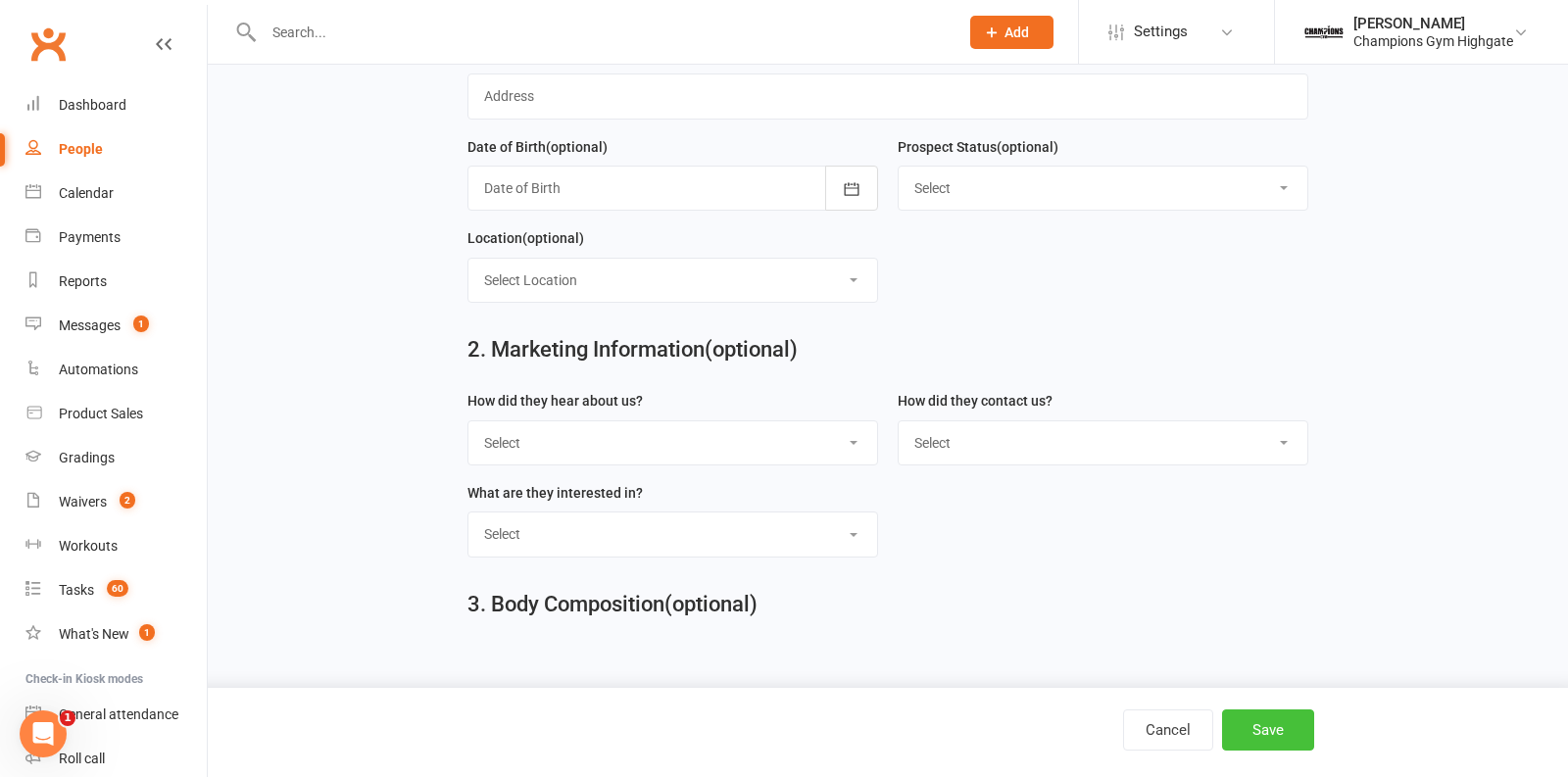
click at [1251, 710] on button "Save" at bounding box center [1268, 729] width 92 height 41
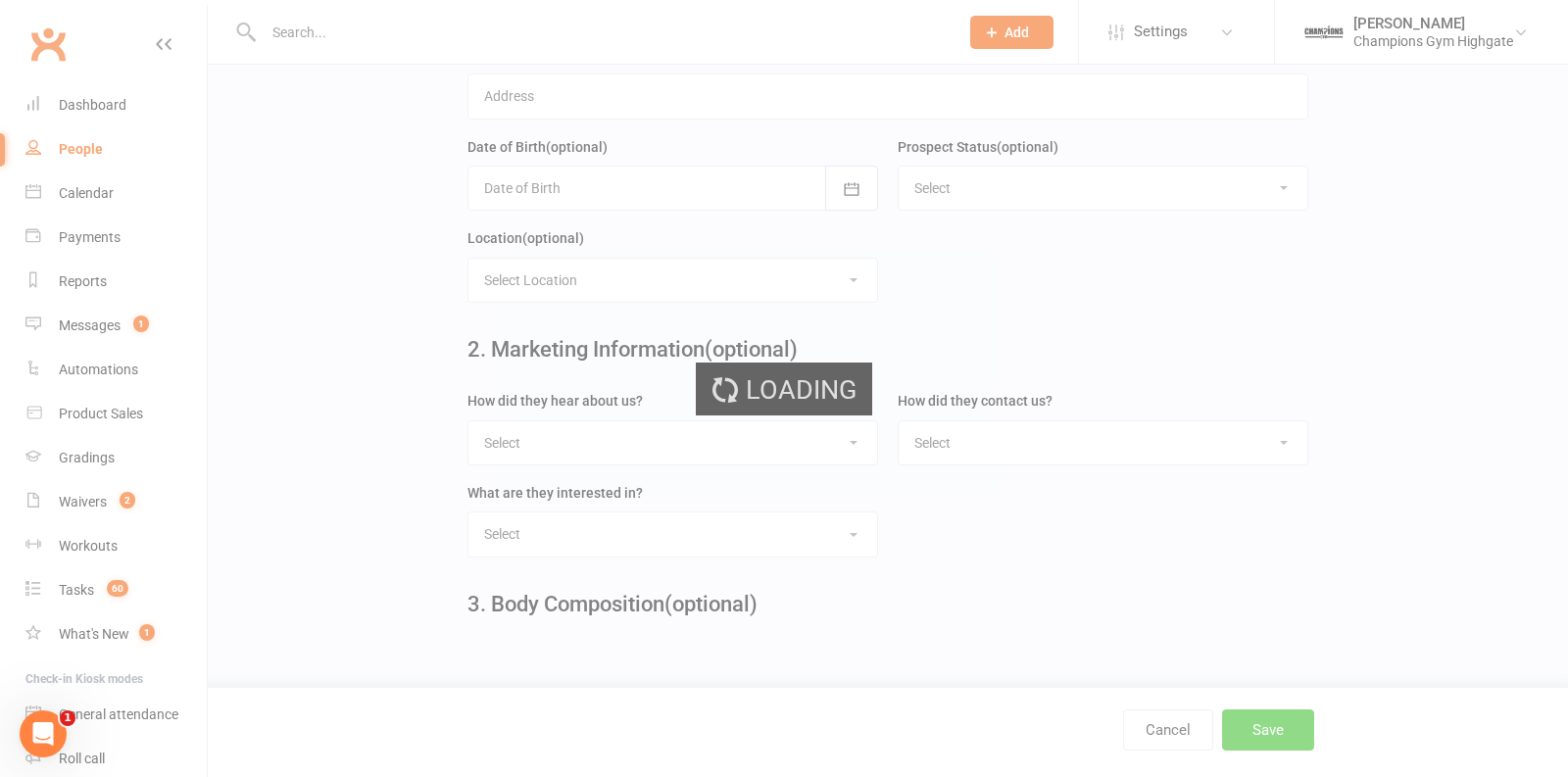
scroll to position [0, 0]
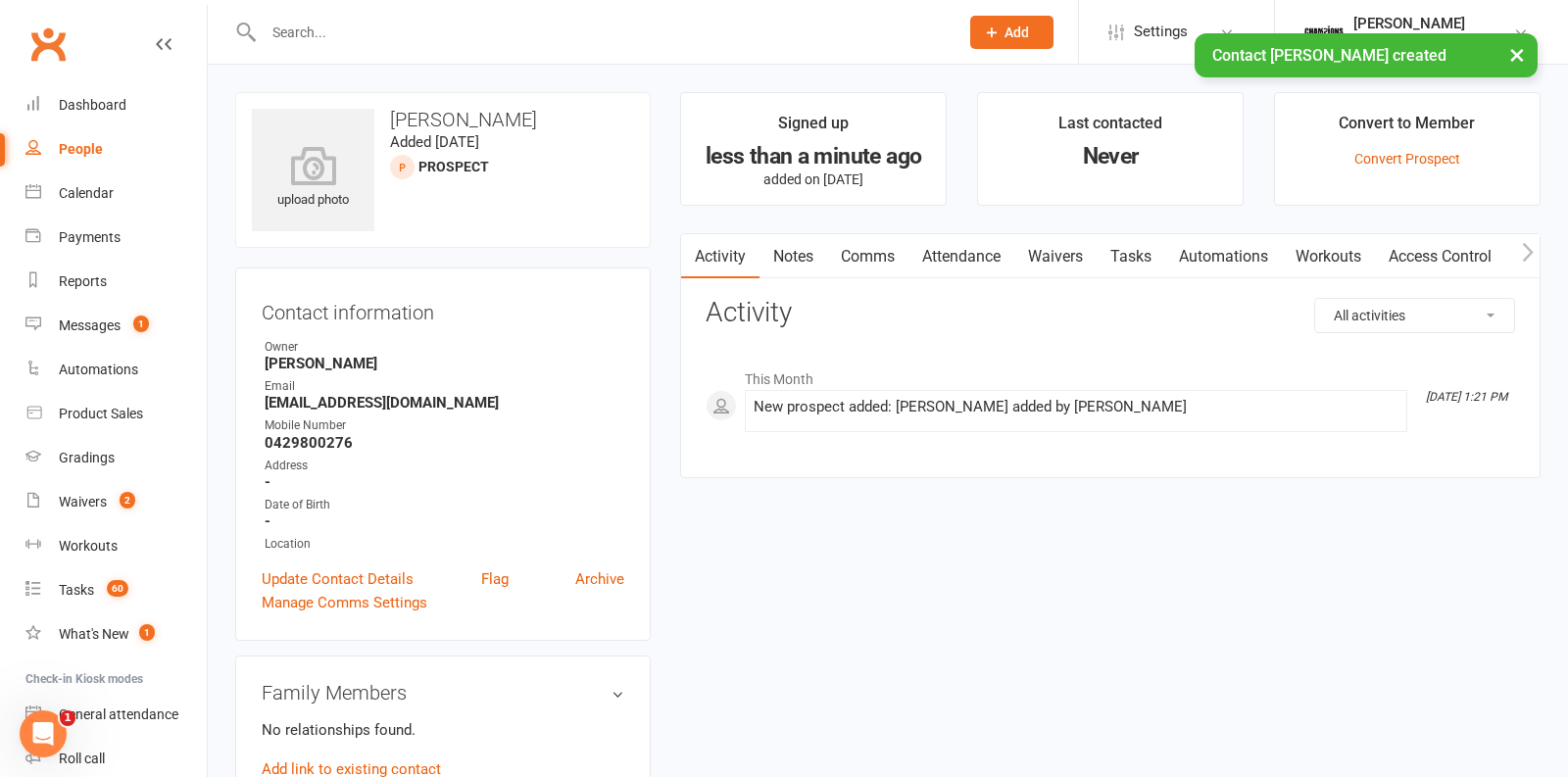
click at [1052, 255] on link "Waivers" at bounding box center [1055, 256] width 82 height 45
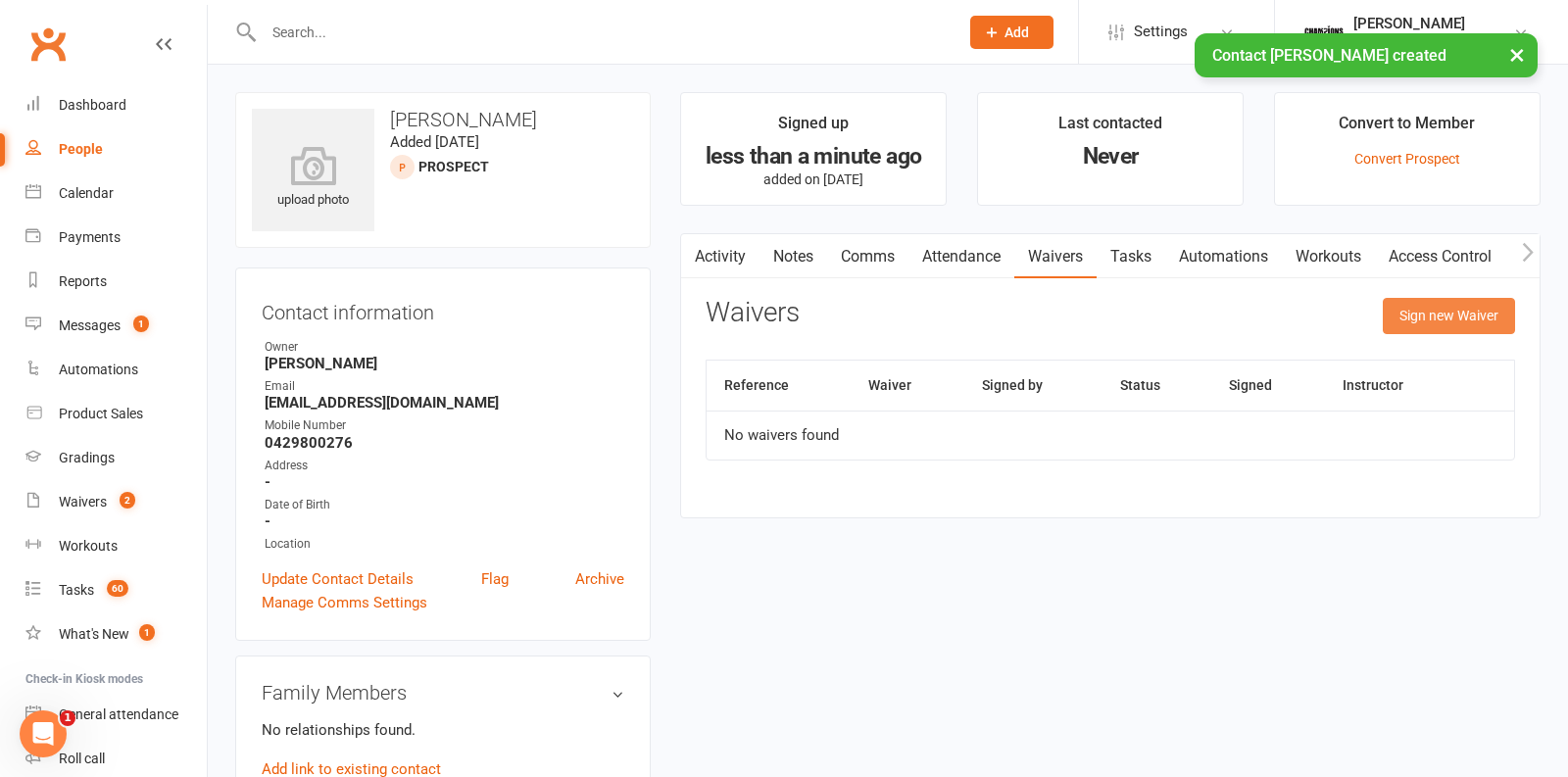
click at [1427, 303] on button "Sign new Waiver" at bounding box center [1449, 316] width 132 height 36
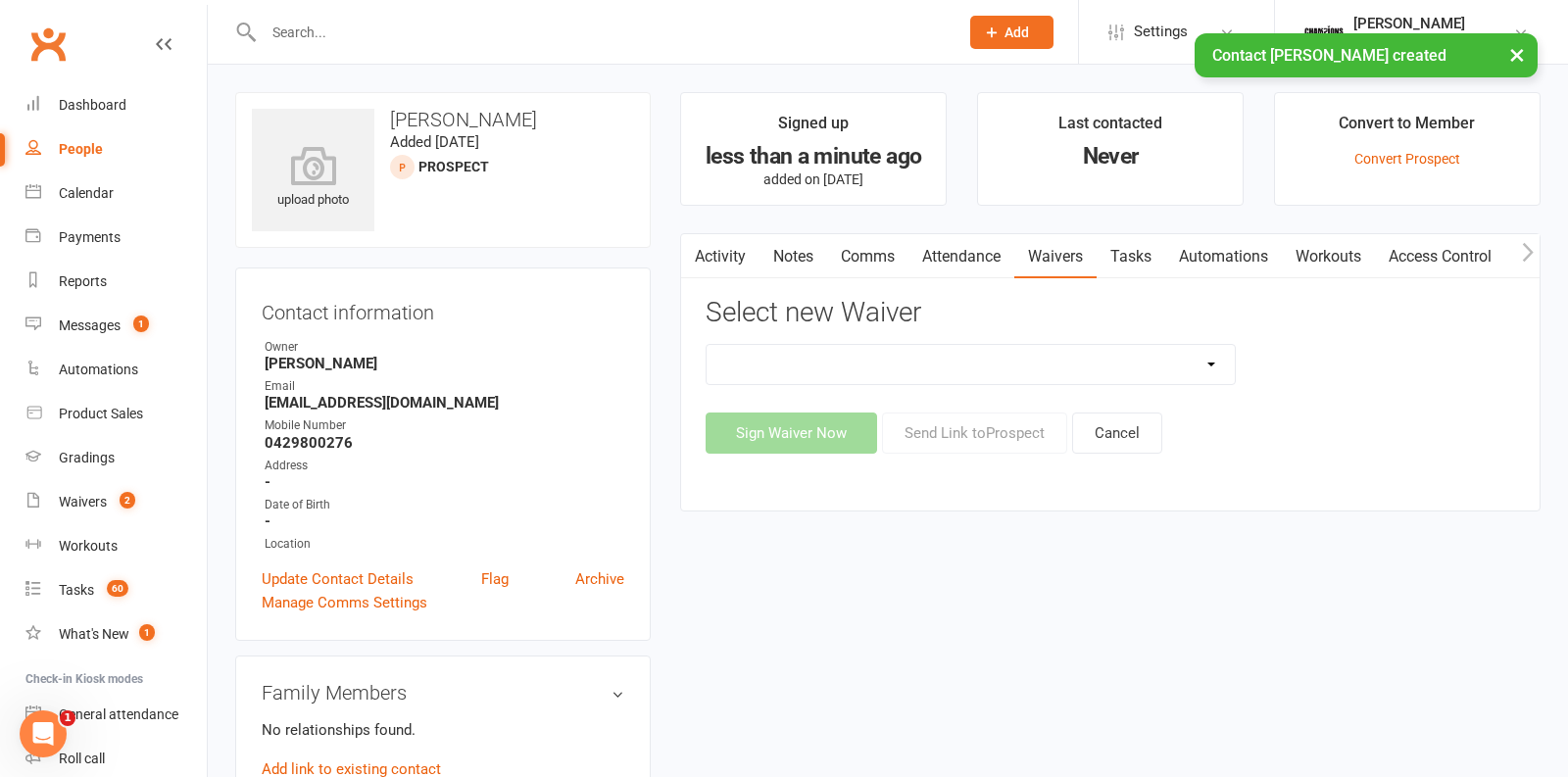
click at [1042, 362] on select "Casual Waiver - First Timers Casual Waiver (STAFF ONLY) Champions Gym Cancellat…" at bounding box center [971, 364] width 529 height 39
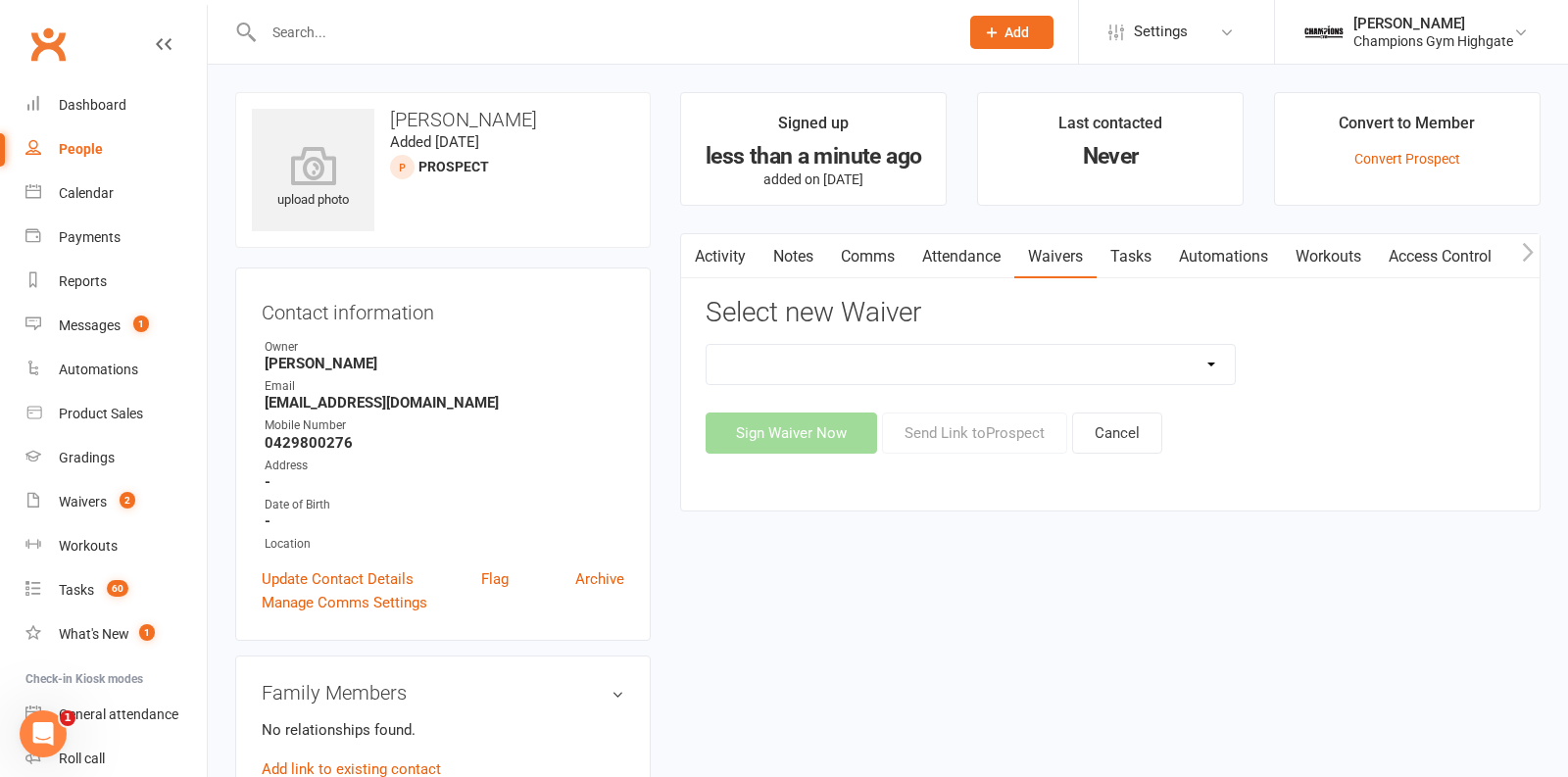
select select "8209"
click at [706, 345] on select "Casual Waiver - First Timers Casual Waiver (STAFF ONLY) Champions Gym Cancellat…" at bounding box center [971, 364] width 529 height 39
click at [798, 428] on button "Sign Waiver Now" at bounding box center [791, 432] width 172 height 41
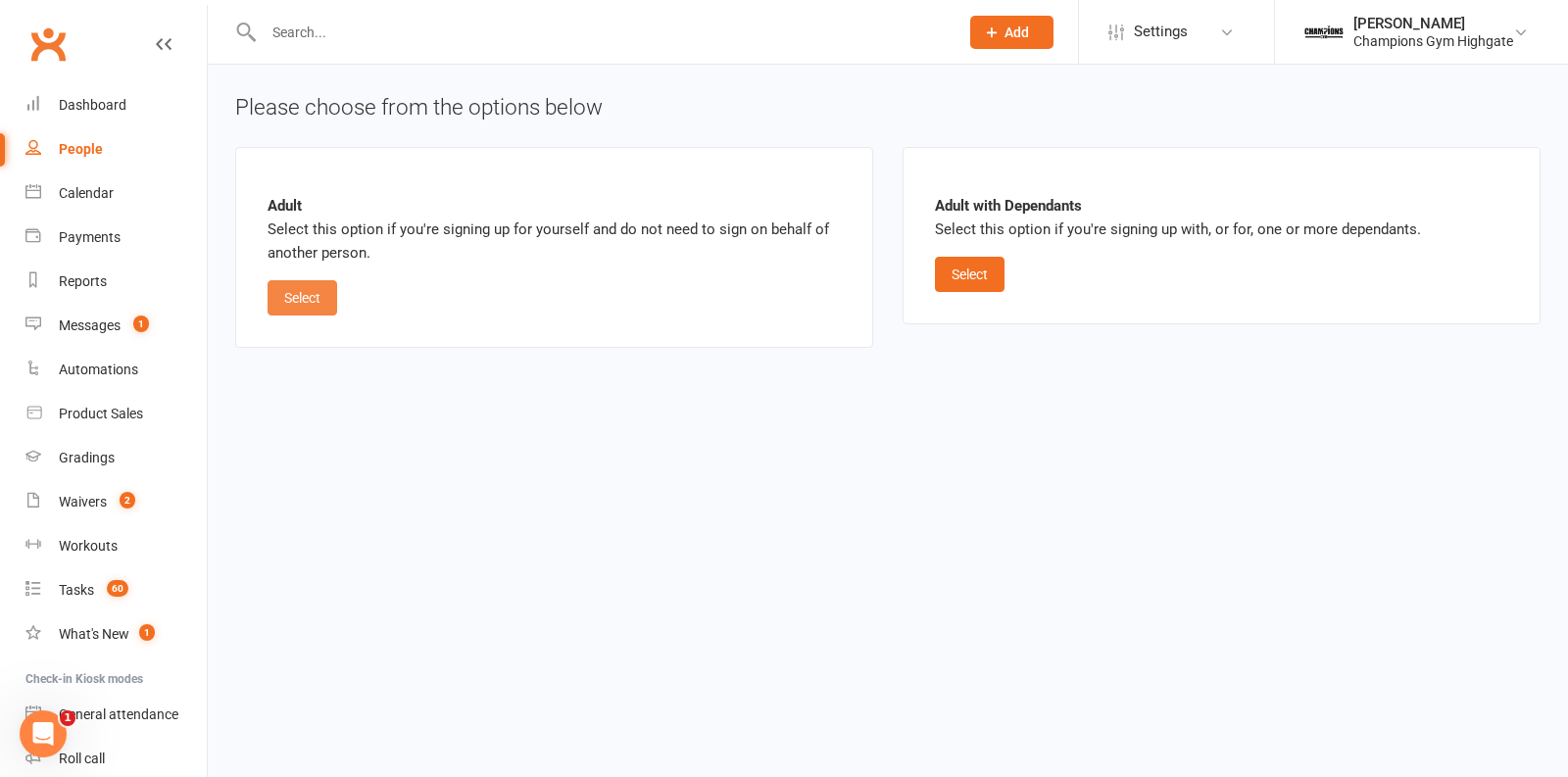
click at [319, 310] on button "Select" at bounding box center [302, 298] width 70 height 36
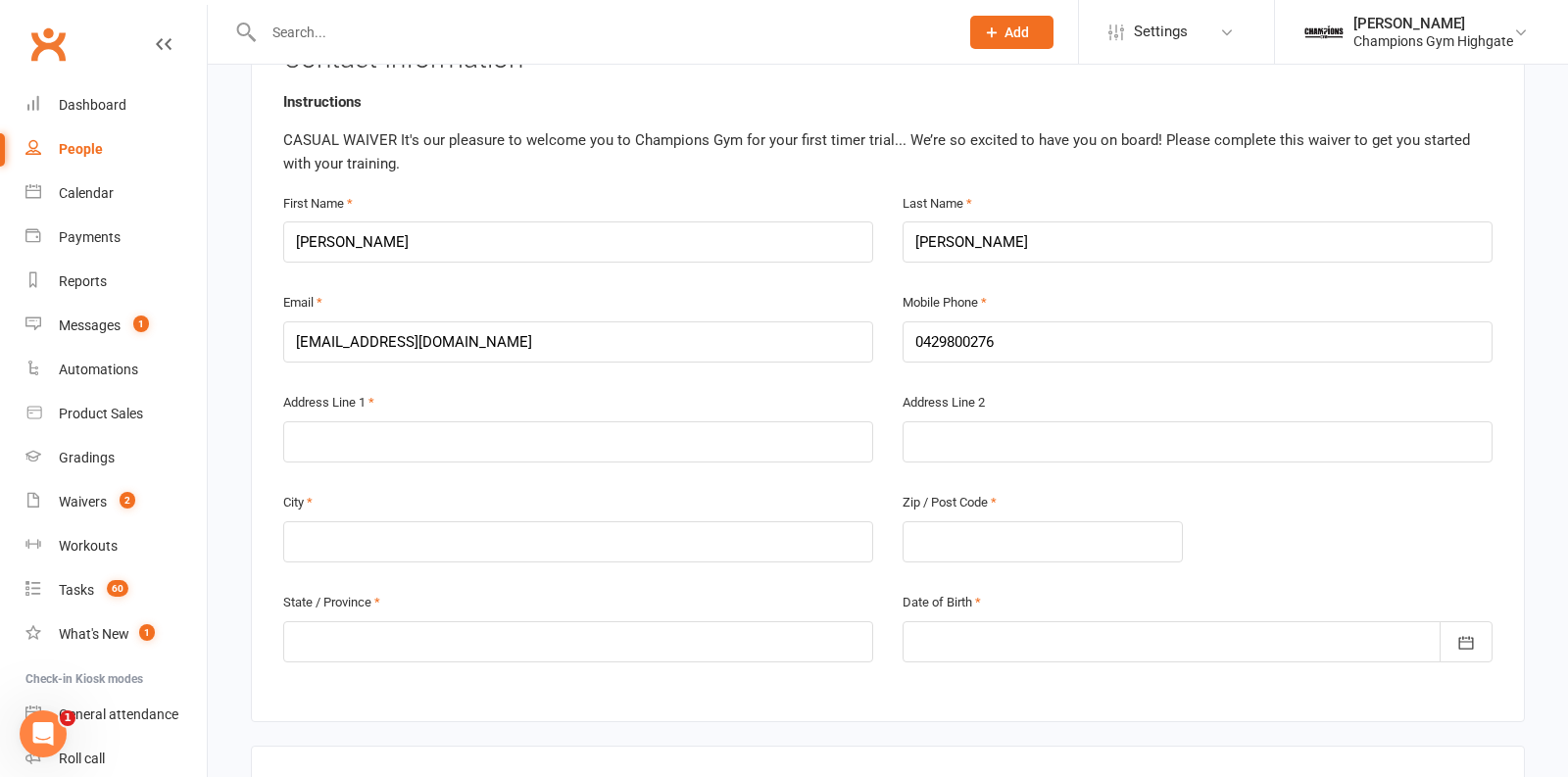
scroll to position [417, 0]
click at [508, 454] on input "text" at bounding box center [578, 440] width 590 height 41
type input "[STREET_ADDRESS][PERSON_NAME]"
click at [404, 536] on input "text" at bounding box center [578, 541] width 590 height 41
type input "nord [GEOGRAPHIC_DATA]"
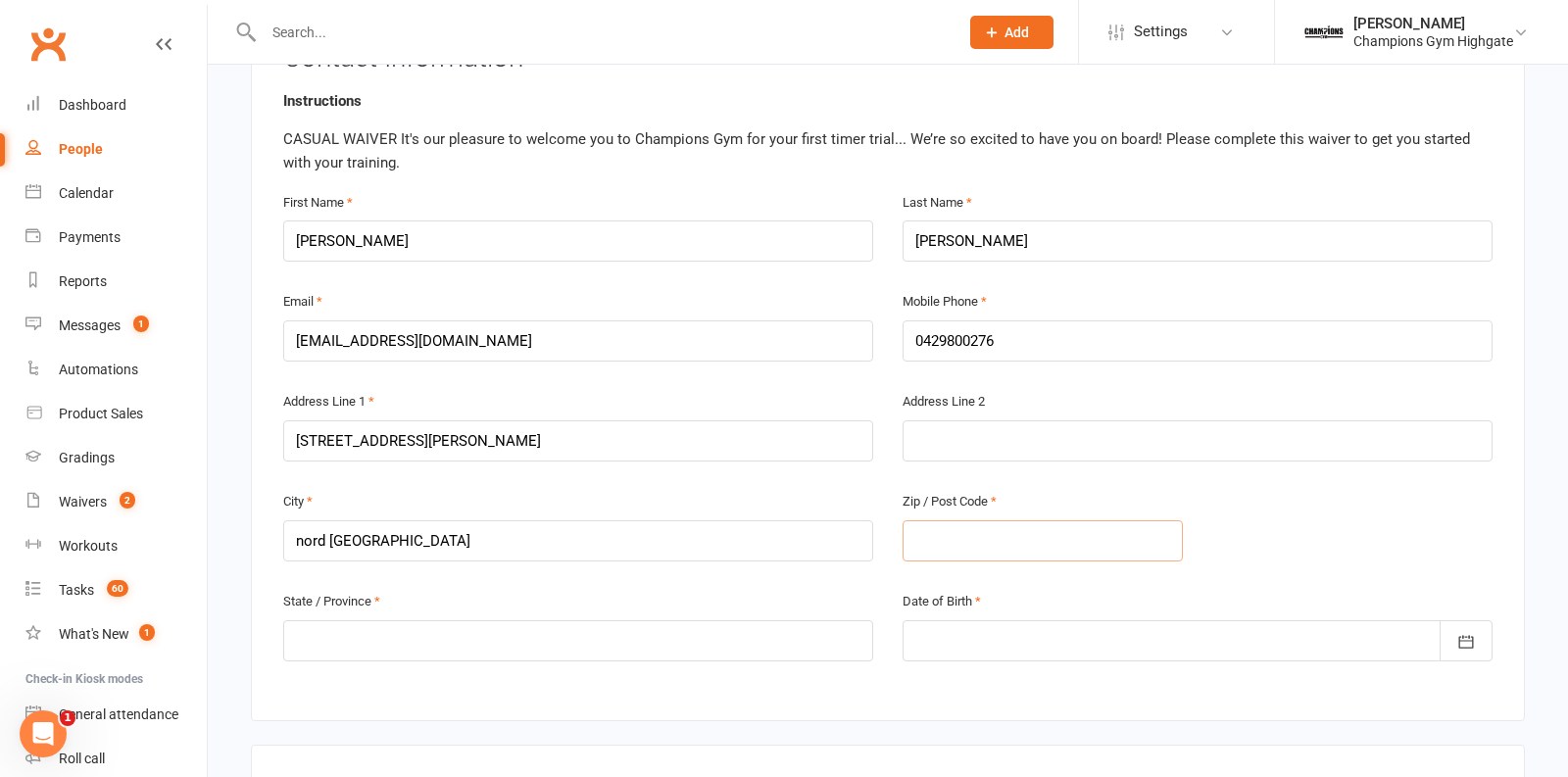
click at [956, 545] on input "text" at bounding box center [1043, 541] width 280 height 41
type input "6006"
click at [545, 634] on input "text" at bounding box center [578, 640] width 590 height 41
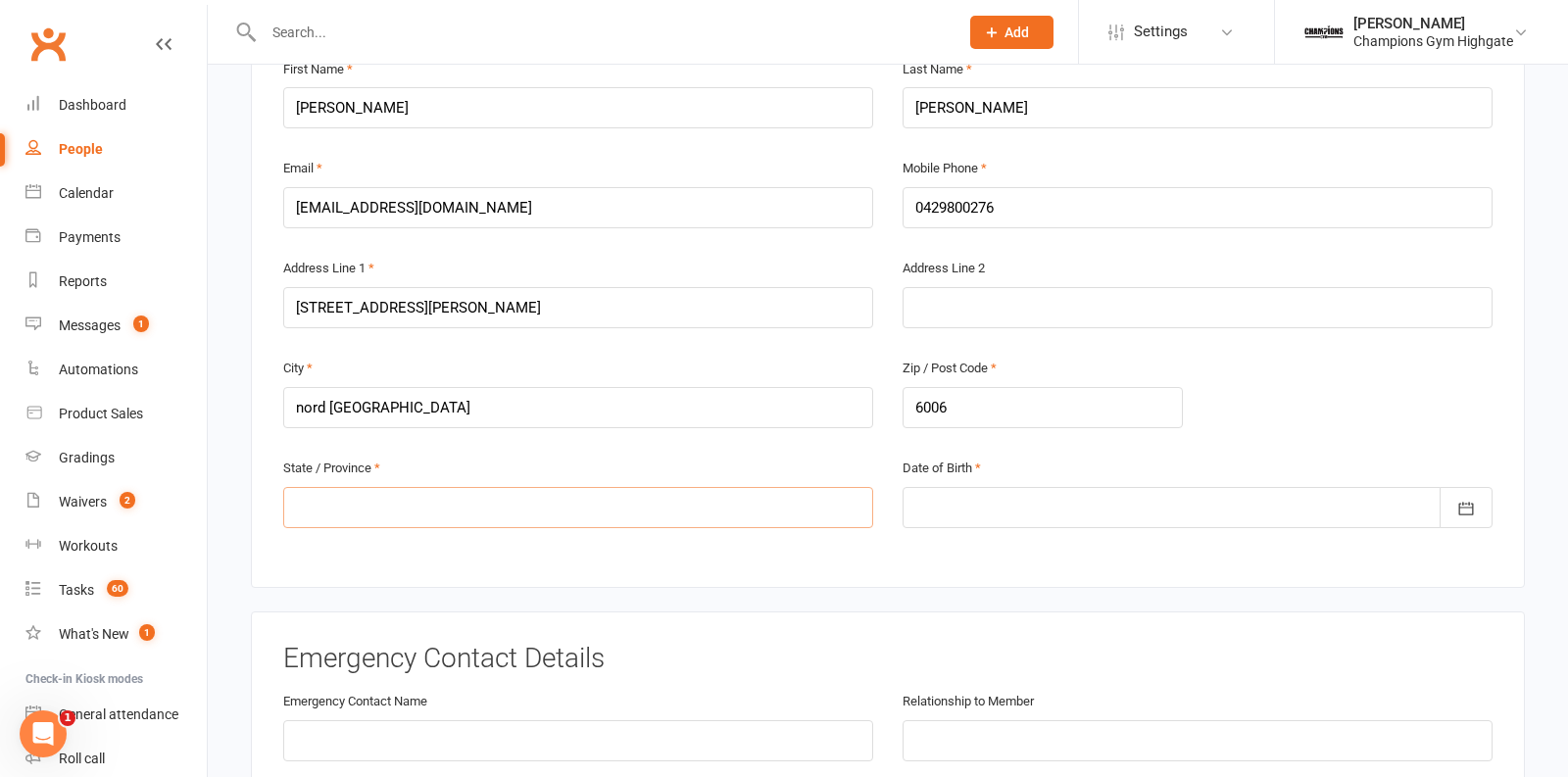
scroll to position [559, 0]
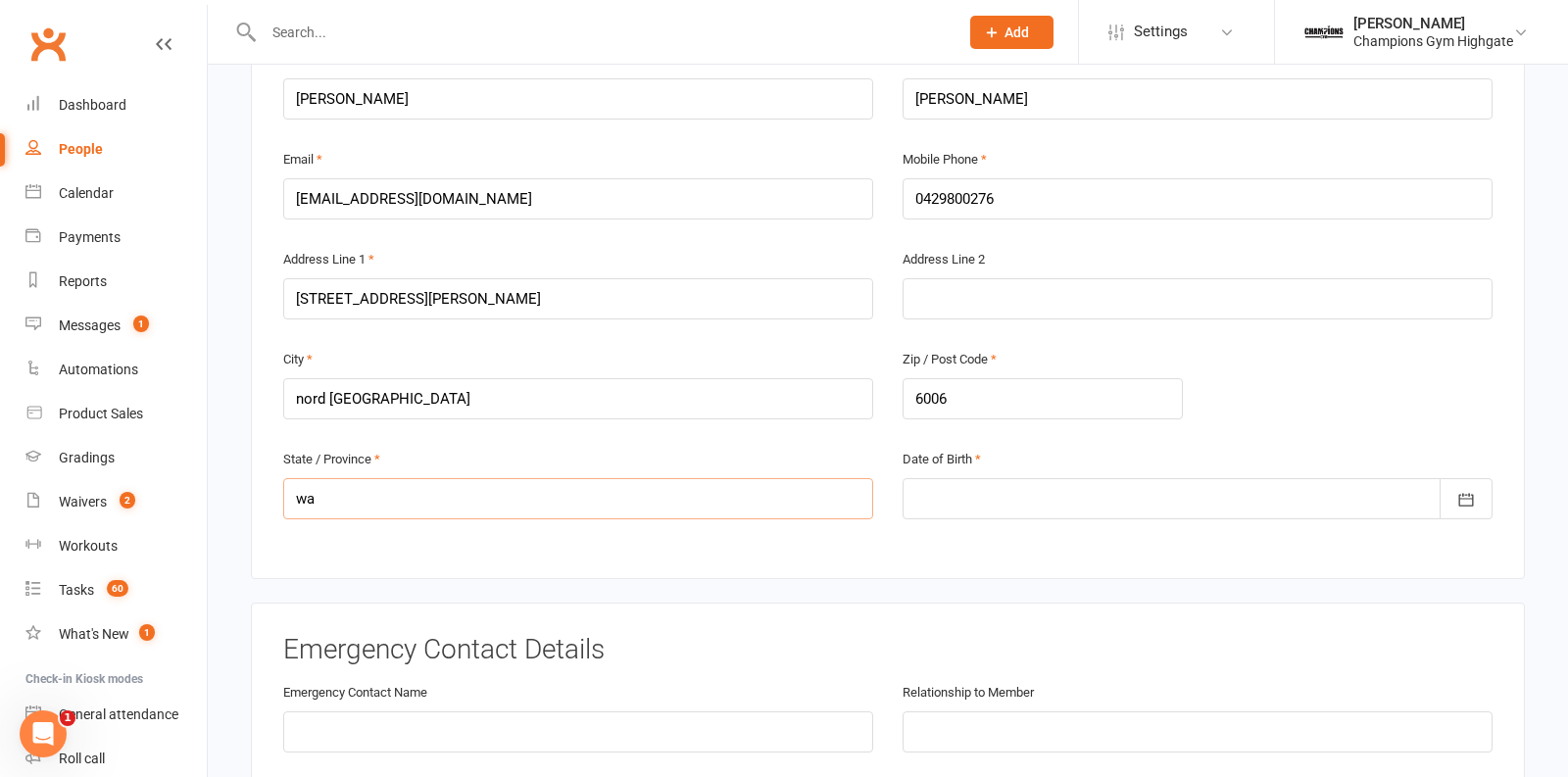
type input "w"
type input "WA"
click at [955, 503] on div at bounding box center [1198, 498] width 590 height 41
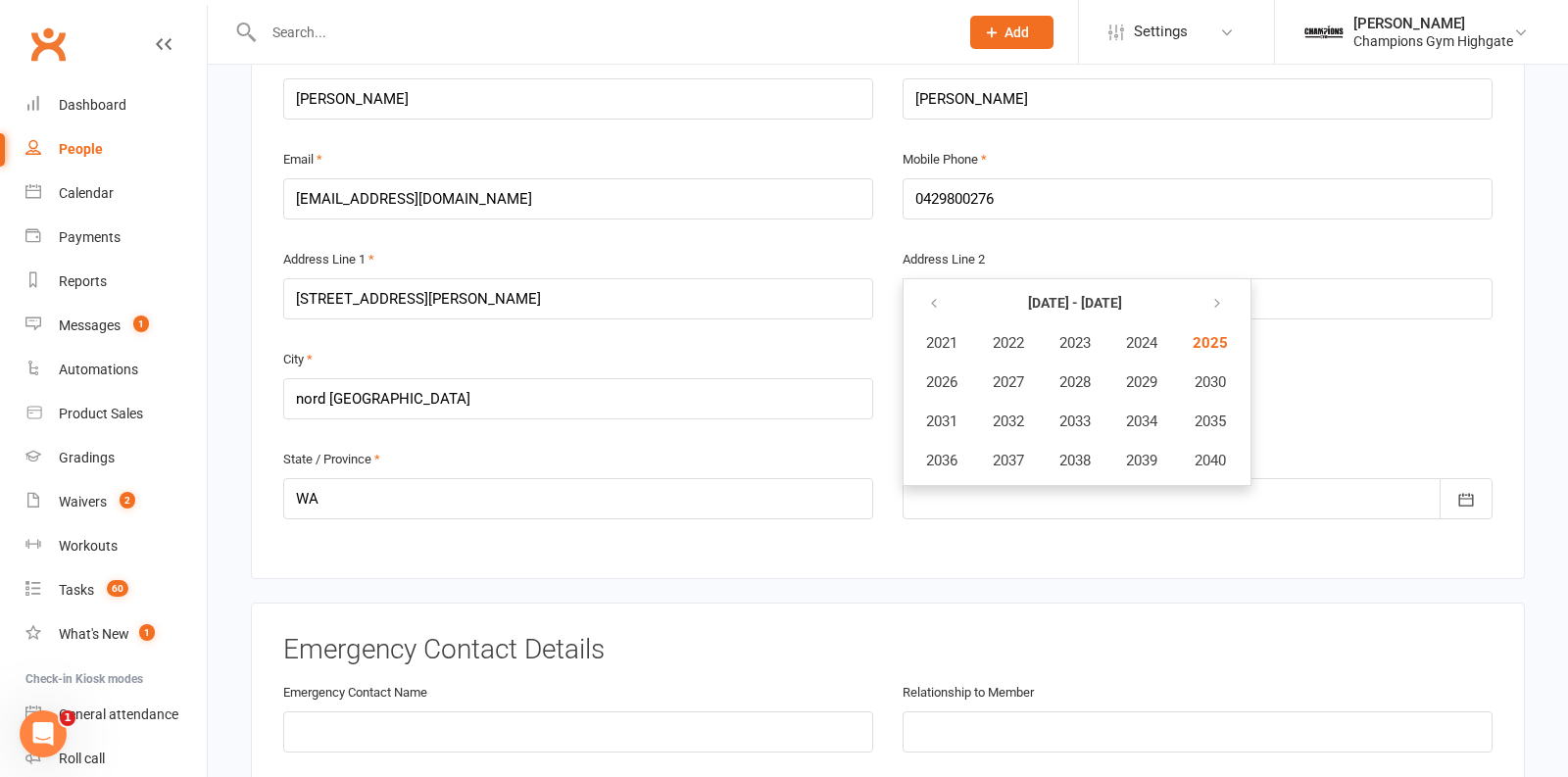
click at [732, 537] on div "State / Province [GEOGRAPHIC_DATA]" at bounding box center [577, 497] width 619 height 100
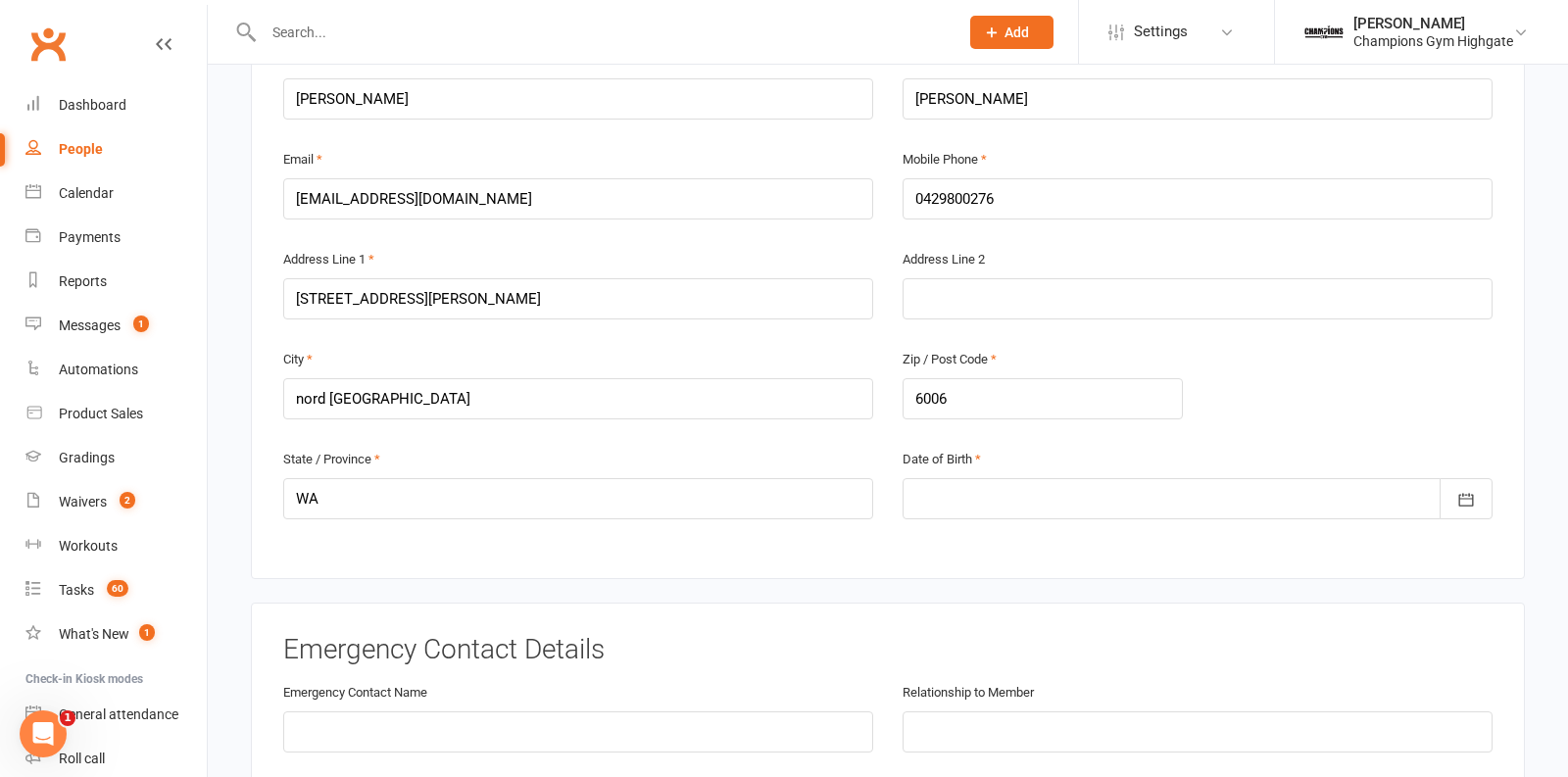
click at [912, 486] on div at bounding box center [1198, 498] width 590 height 41
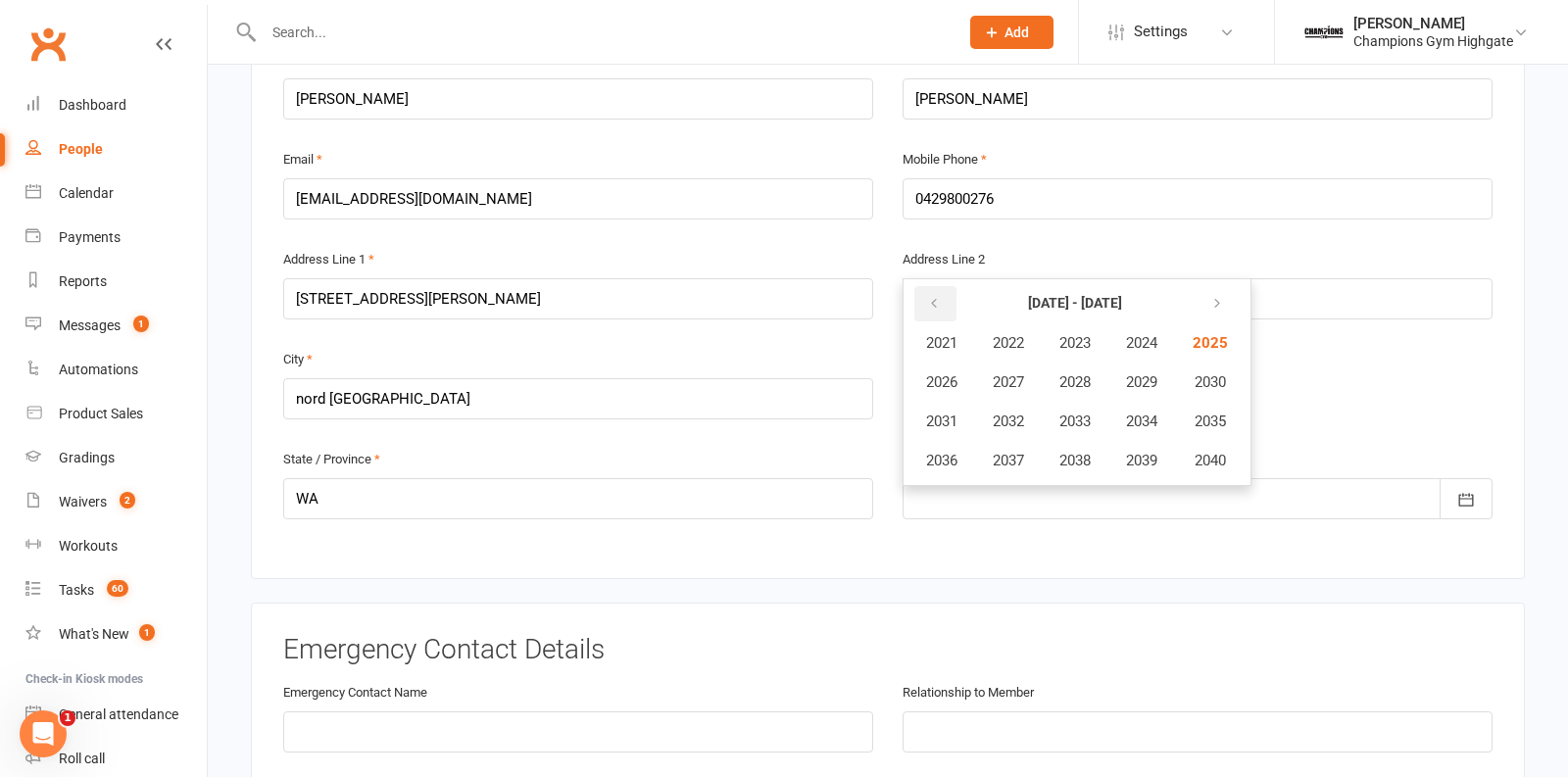
click at [932, 296] on icon "button" at bounding box center [934, 304] width 14 height 16
click at [1132, 454] on span "1999" at bounding box center [1143, 461] width 32 height 18
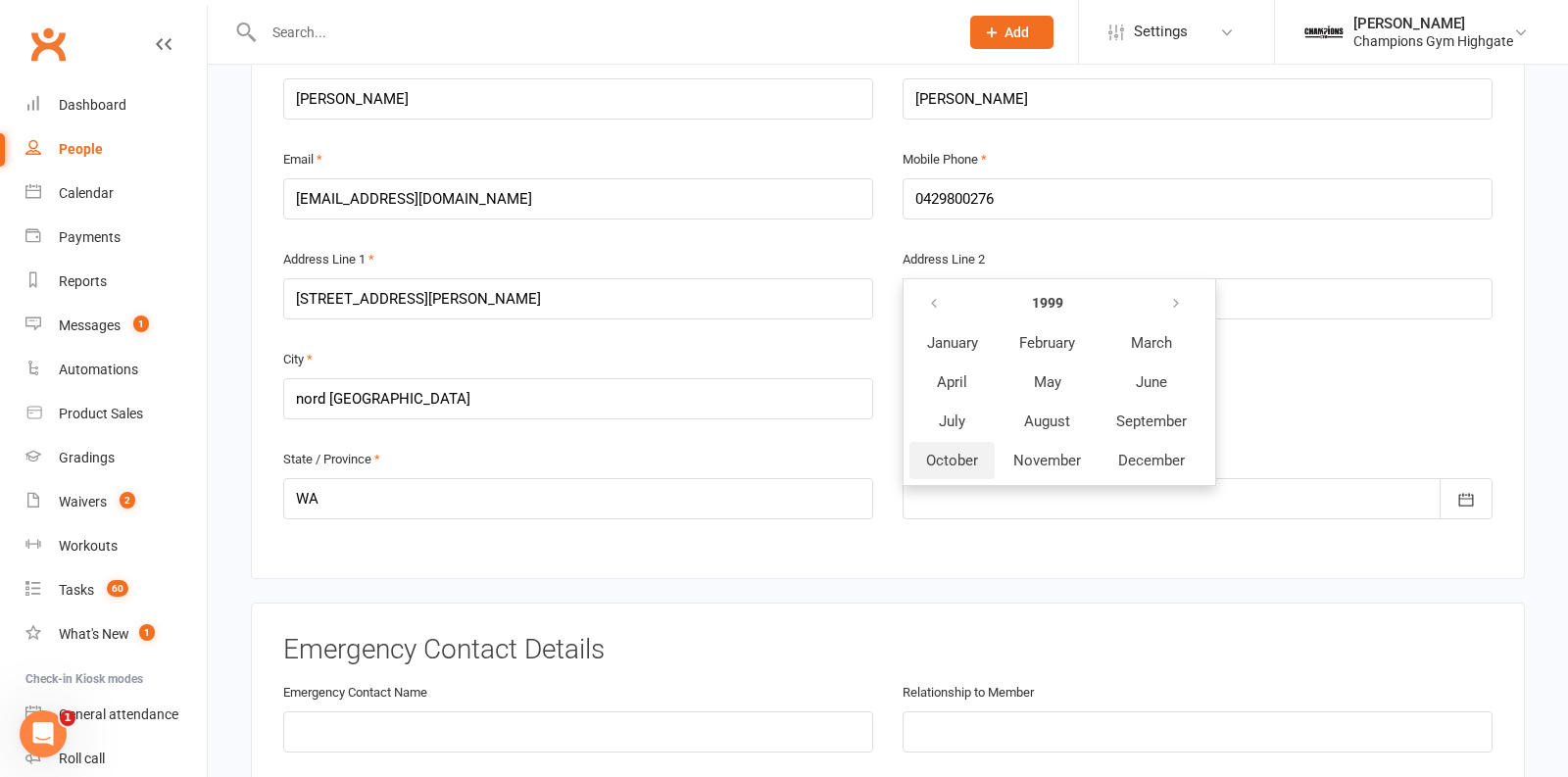
click at [948, 452] on span "October" at bounding box center [952, 461] width 52 height 18
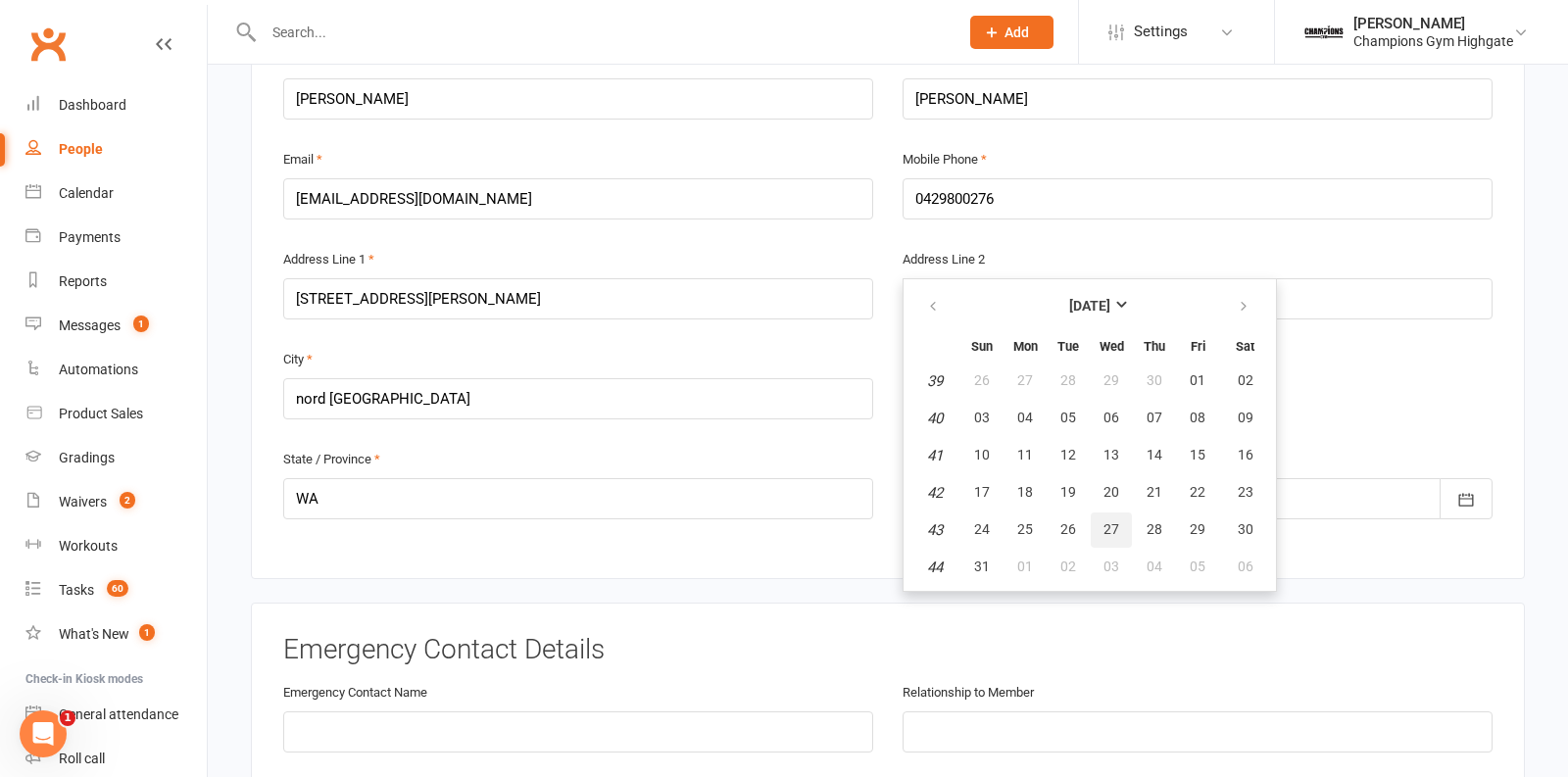
click at [1106, 522] on span "27" at bounding box center [1112, 530] width 16 height 16
type input "[DATE]"
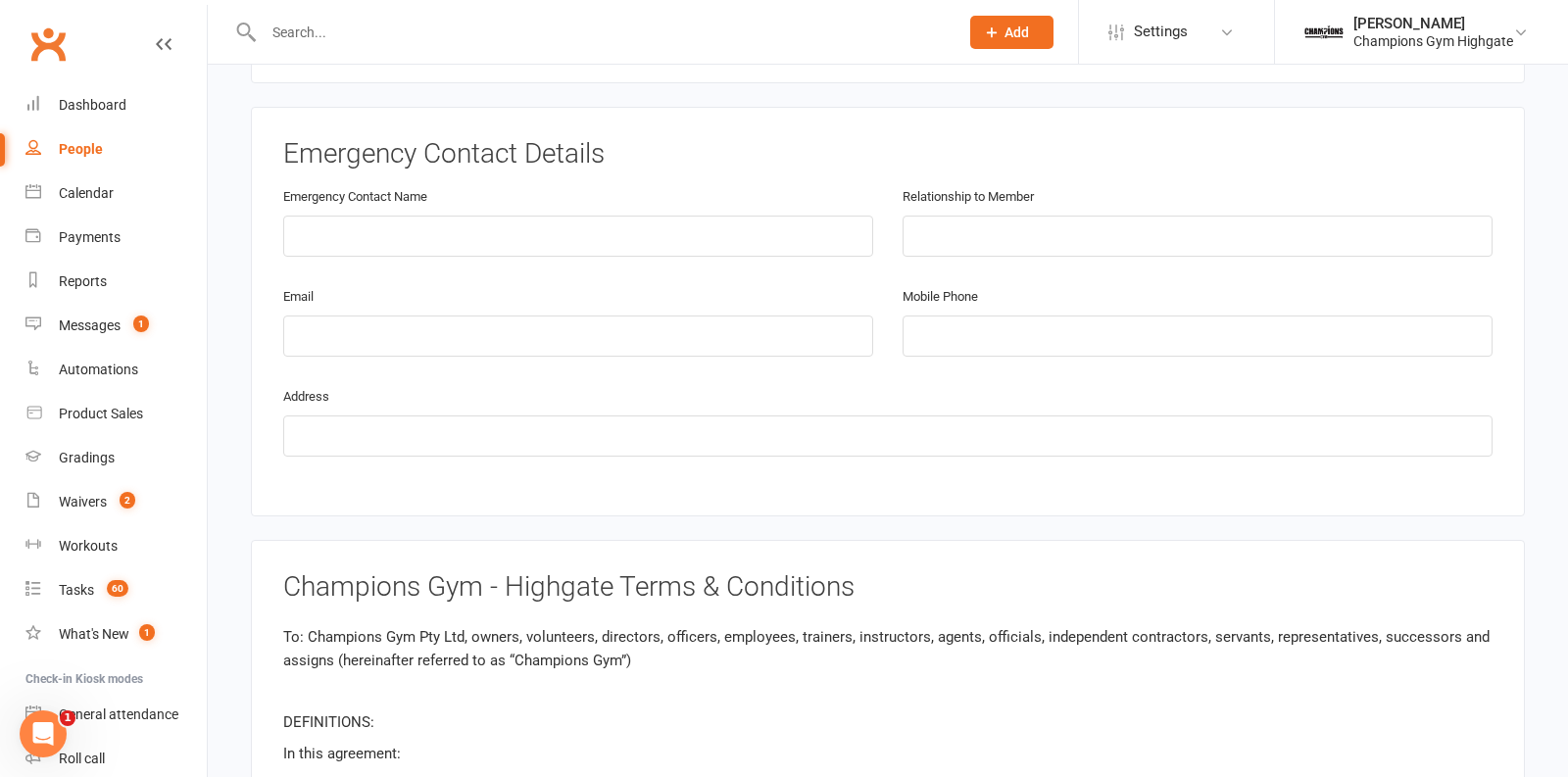
scroll to position [1045, 0]
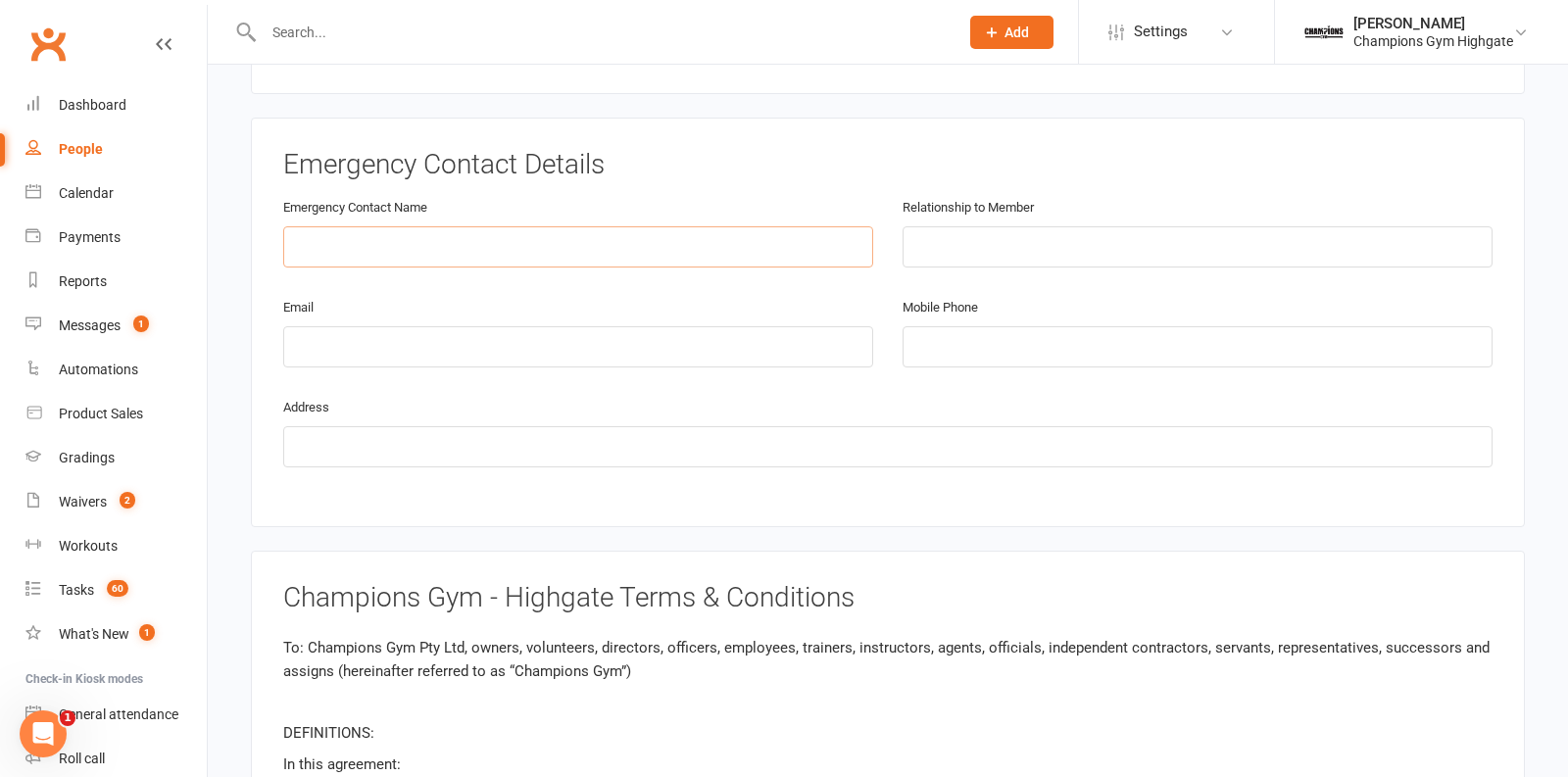
click at [478, 227] on input "text" at bounding box center [578, 246] width 590 height 41
type input "[PERSON_NAME]"
click at [975, 242] on input "text" at bounding box center [1198, 246] width 590 height 41
type input "f"
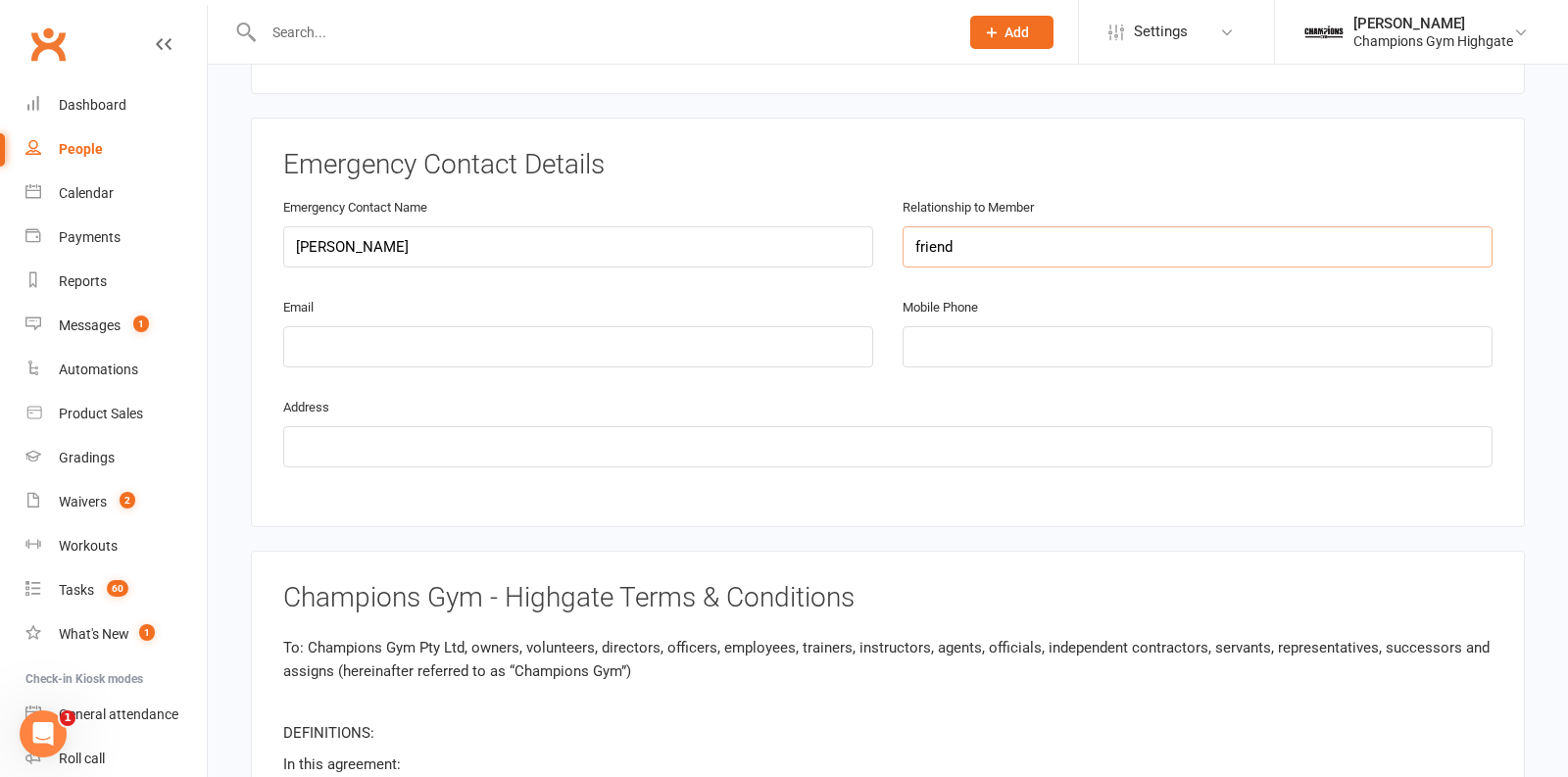
type input "friend"
click at [1050, 341] on input "tel" at bounding box center [1198, 347] width 590 height 41
click at [922, 336] on input "4411" at bounding box center [1198, 347] width 590 height 41
click at [987, 342] on input "0411" at bounding box center [1198, 347] width 590 height 41
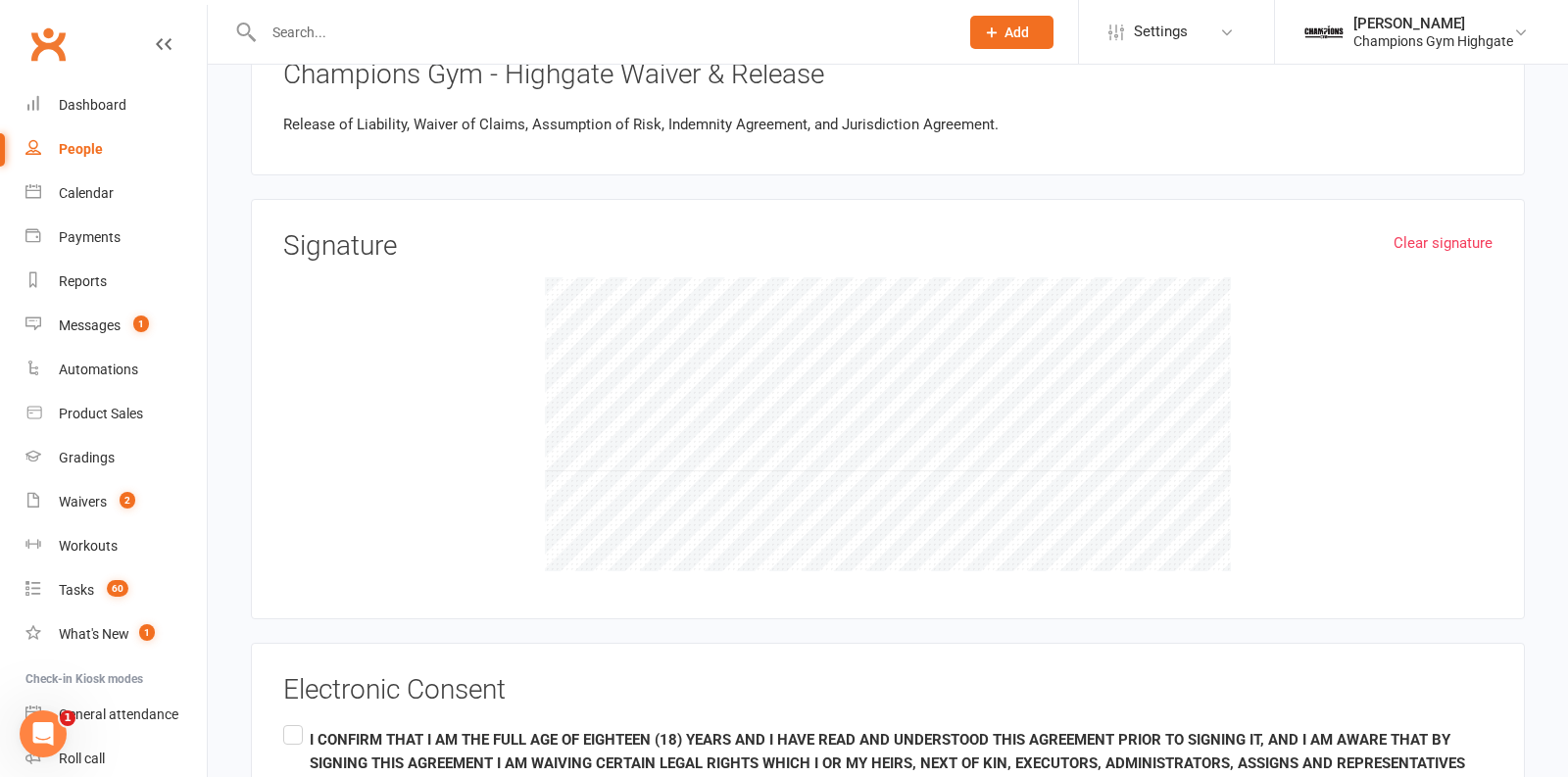
scroll to position [1903, 0]
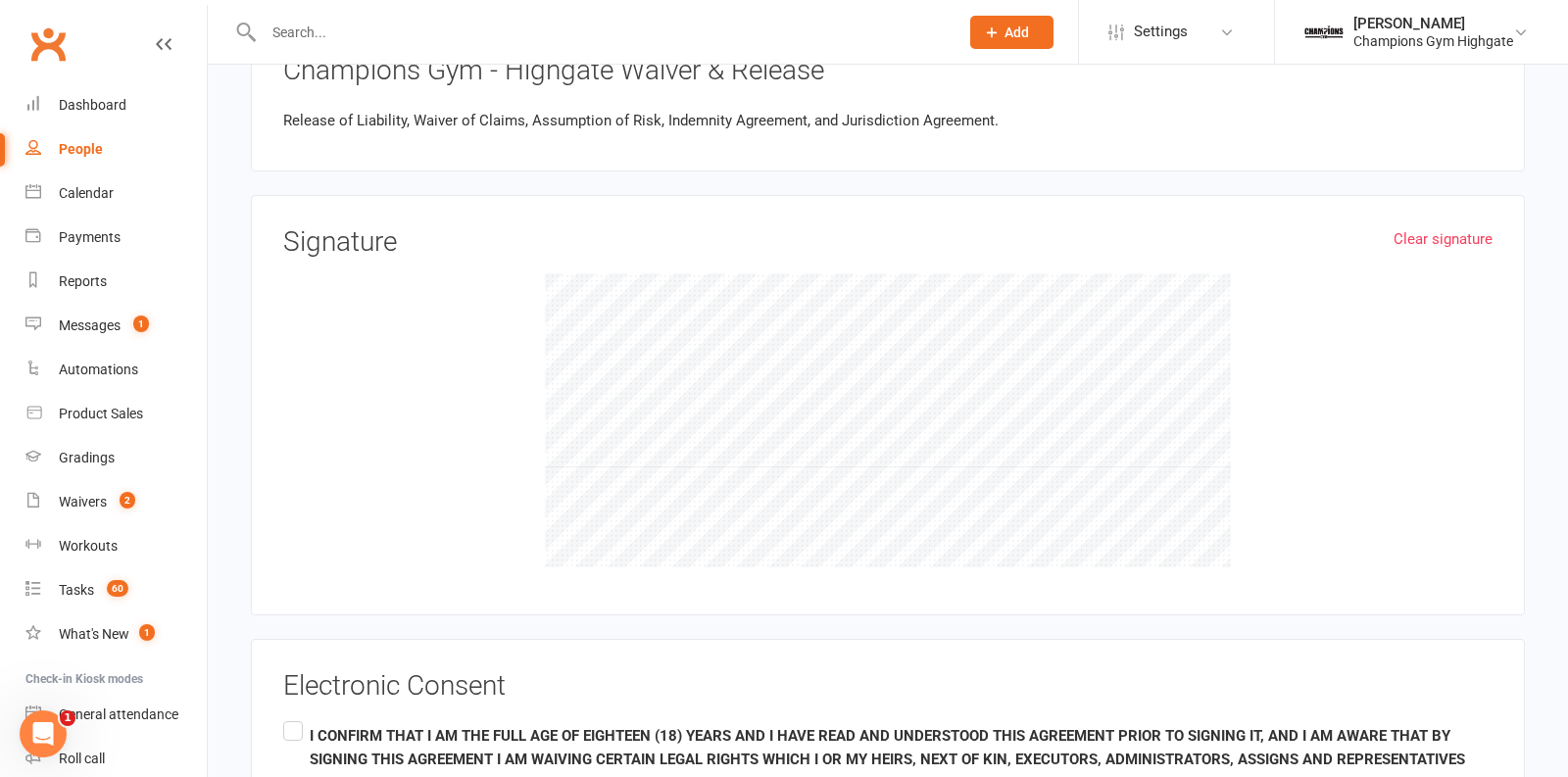
type input "0411109013"
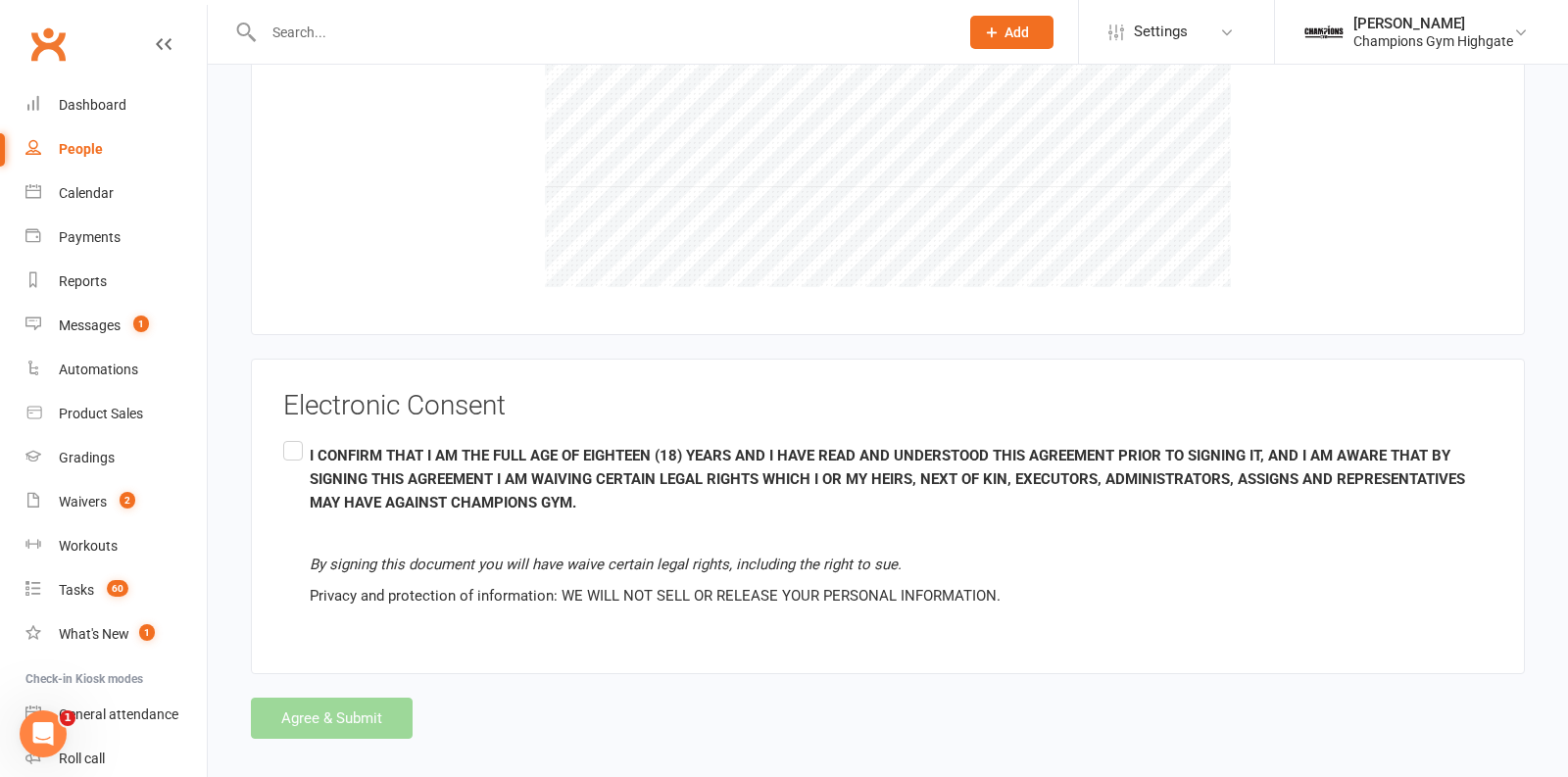
scroll to position [2184, 0]
click at [294, 436] on label "I CONFIRM THAT I AM THE FULL AGE OF EIGHTEEN (18) YEARS AND I HAVE READ AND UND…" at bounding box center [887, 526] width 1209 height 179
click at [294, 436] on input "I CONFIRM THAT I AM THE FULL AGE OF EIGHTEEN (18) YEARS AND I HAVE READ AND UND…" at bounding box center [289, 436] width 13 height 0
click at [333, 706] on button "Agree & Submit" at bounding box center [332, 716] width 162 height 41
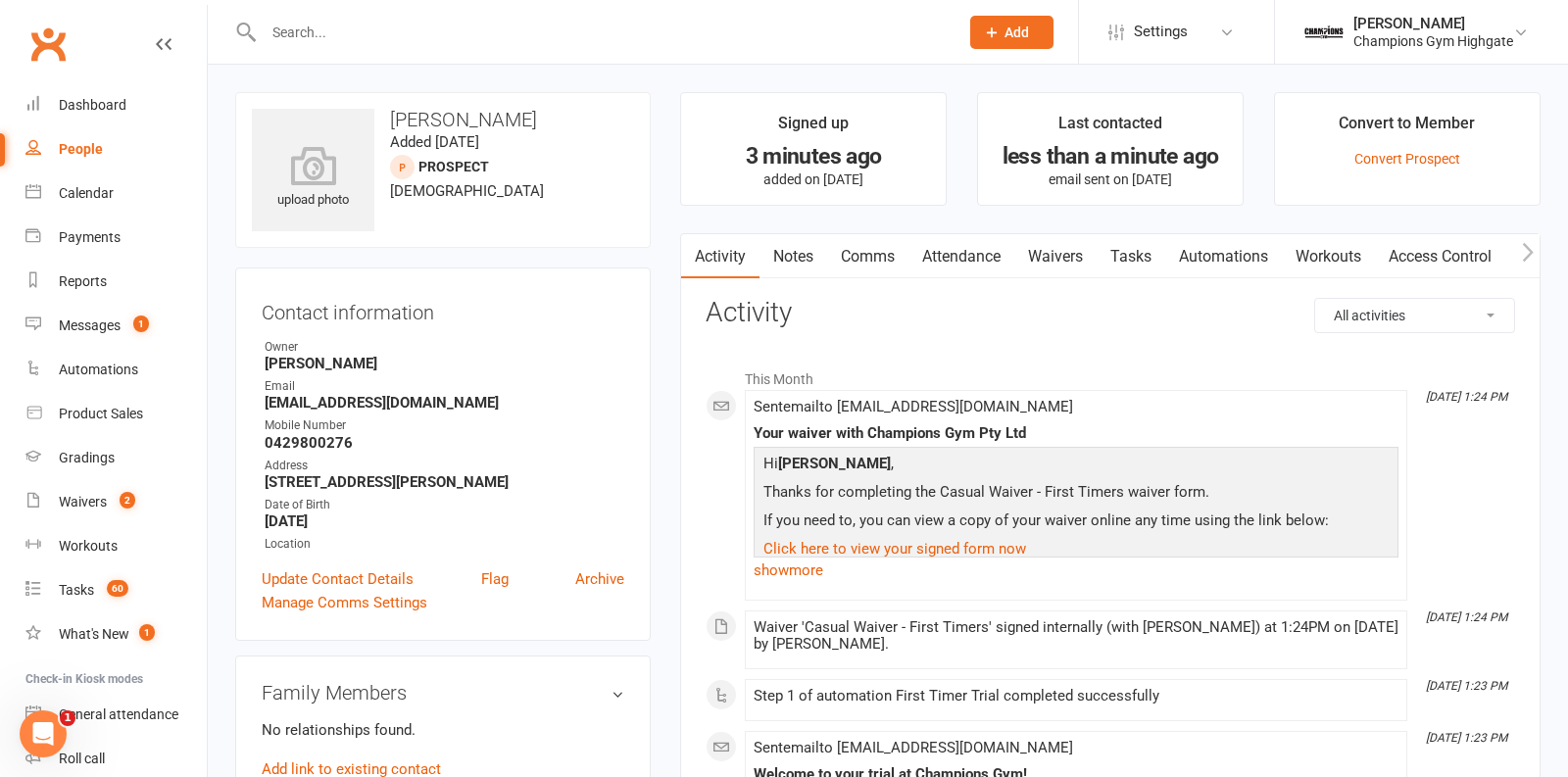
click at [970, 240] on link "Attendance" at bounding box center [962, 256] width 106 height 45
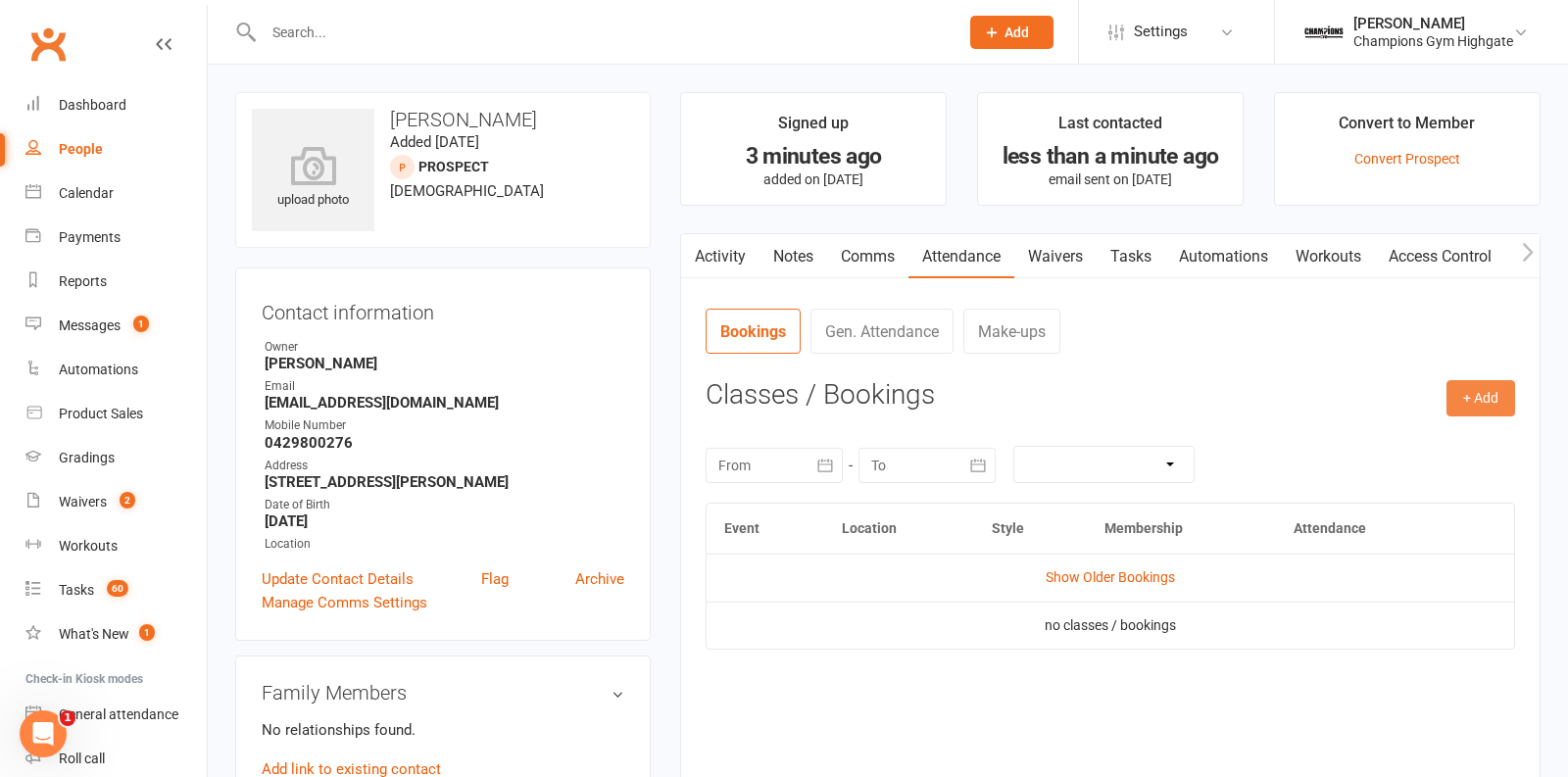
click at [1484, 394] on button "+ Add" at bounding box center [1481, 398] width 69 height 36
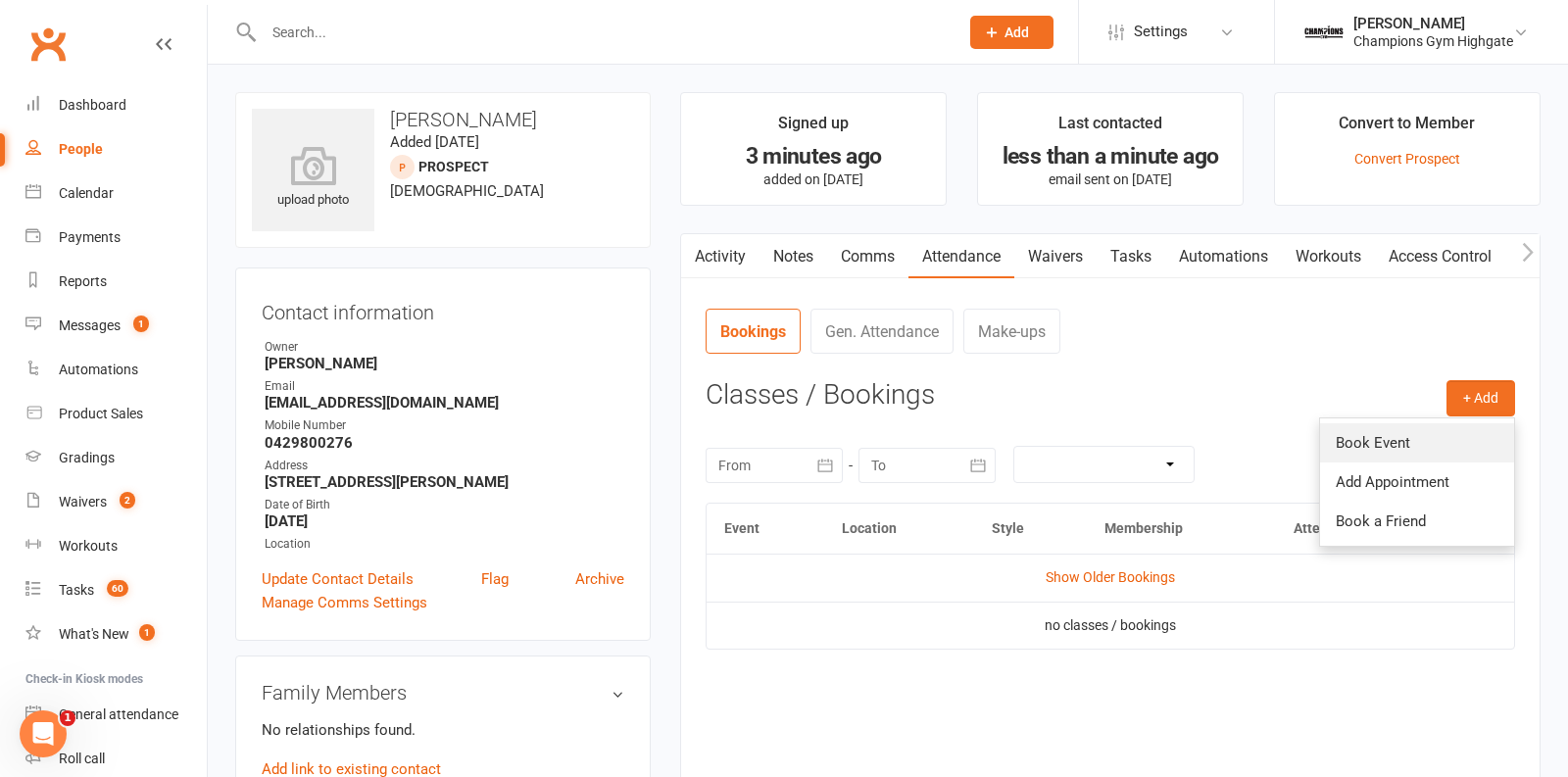
click at [1428, 434] on link "Book Event" at bounding box center [1417, 442] width 194 height 39
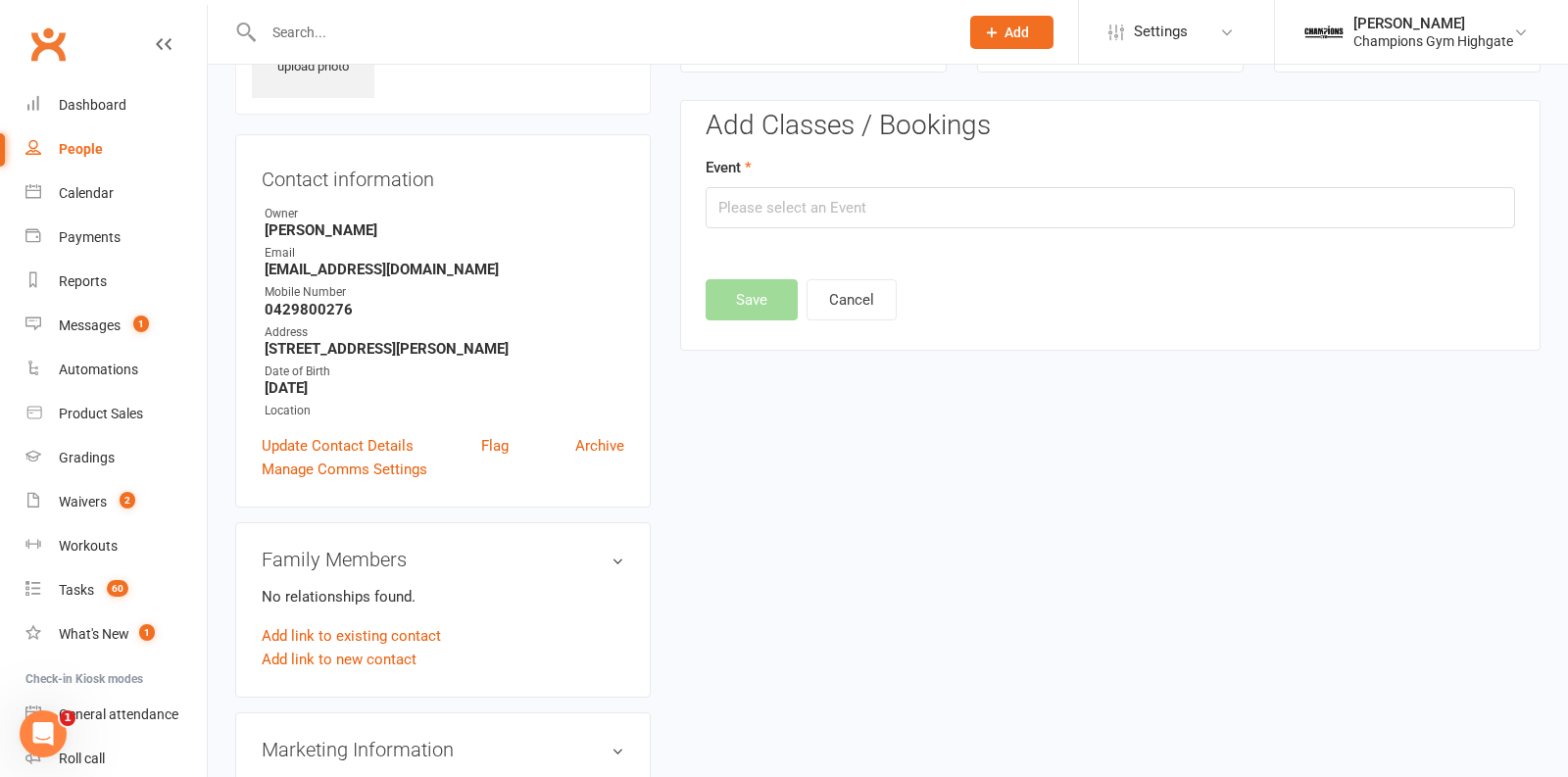
scroll to position [133, 0]
click at [1055, 203] on input "text" at bounding box center [1110, 207] width 810 height 41
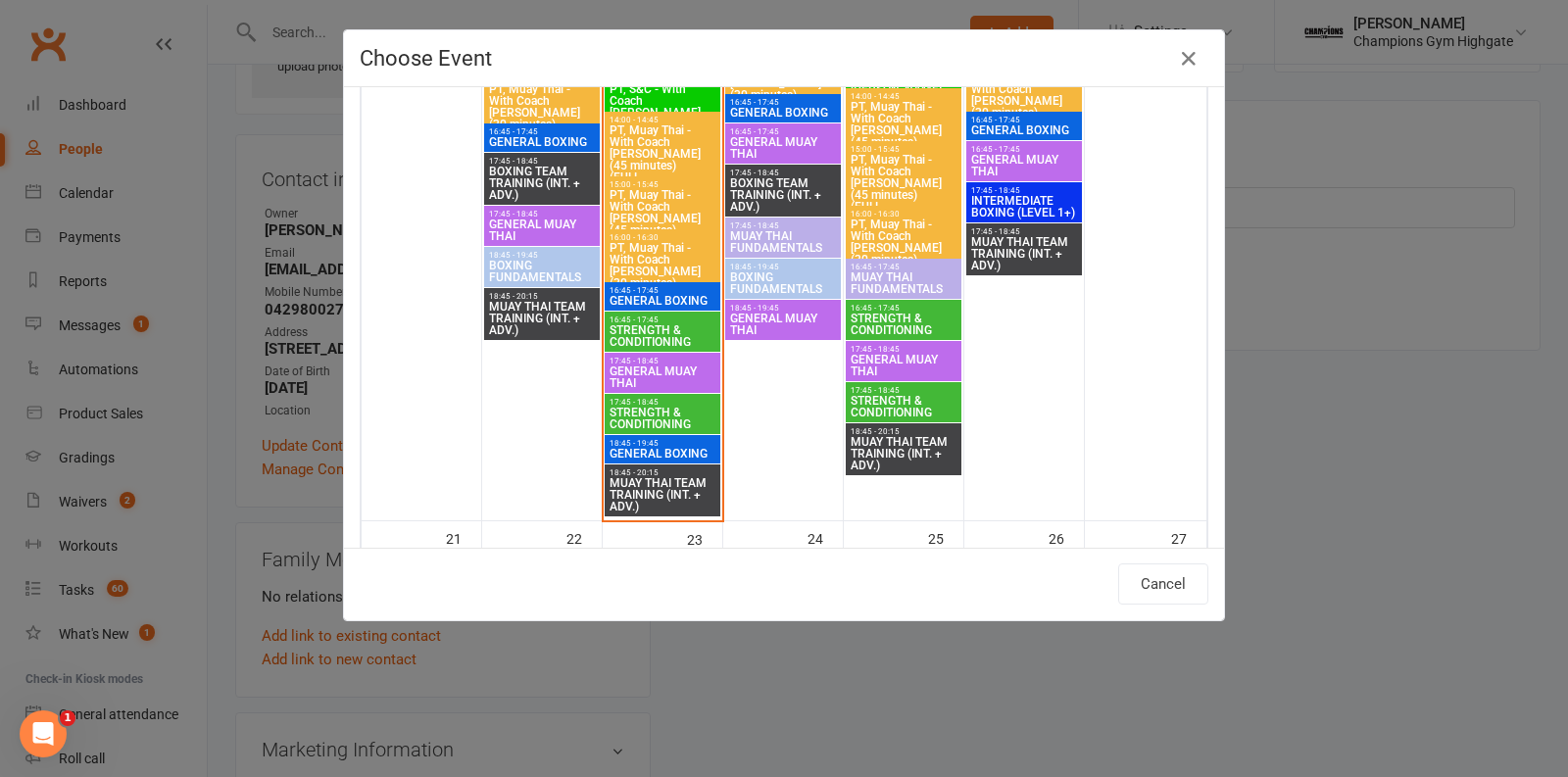
scroll to position [2946, 0]
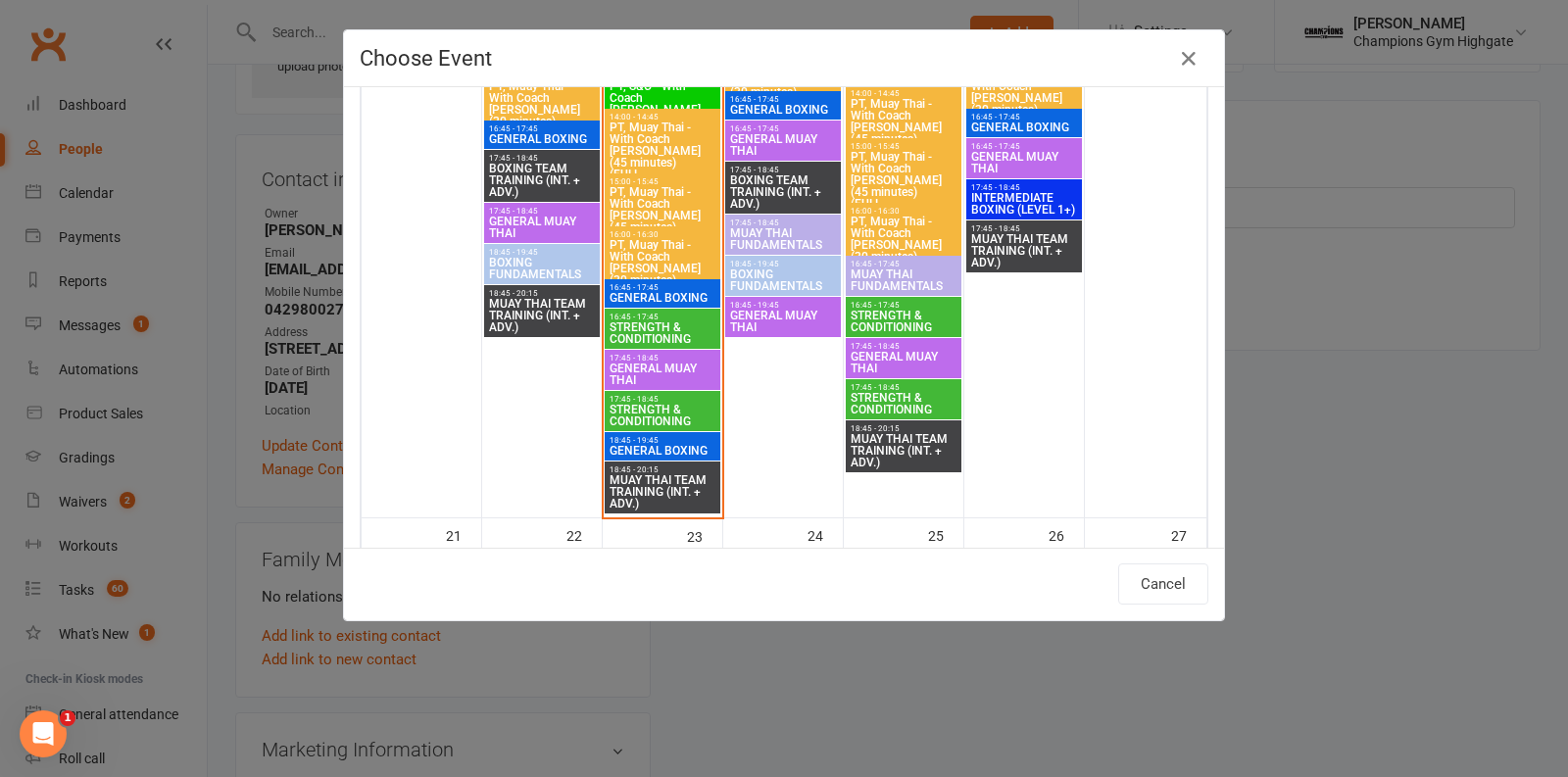
click at [662, 373] on span "GENERAL MUAY THAI" at bounding box center [663, 375] width 108 height 24
type input "GENERAL MUAY THAI - Sep 16, 2025 5:45:00 PM"
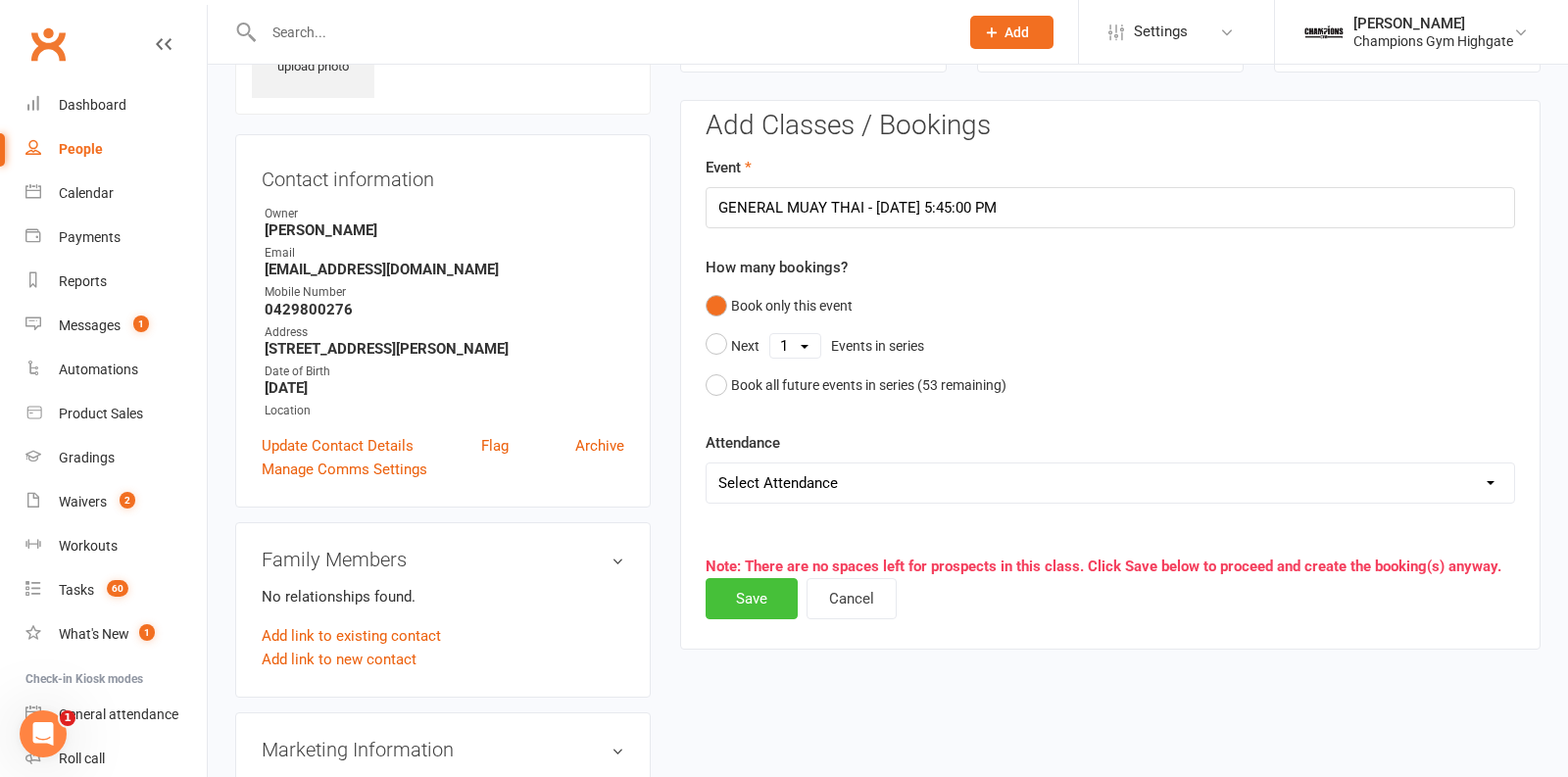
click at [762, 602] on button "Save" at bounding box center [751, 598] width 92 height 41
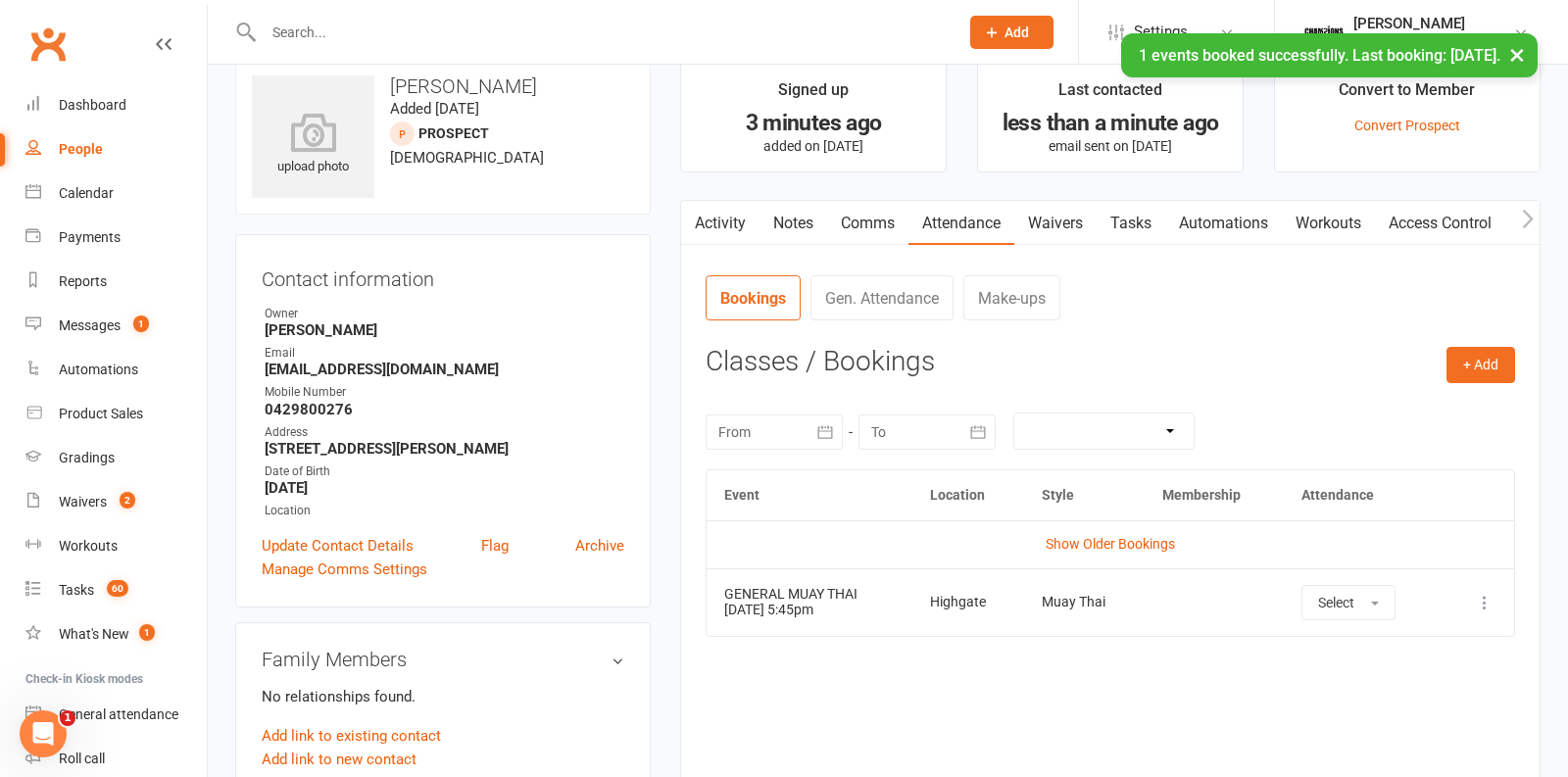
scroll to position [0, 0]
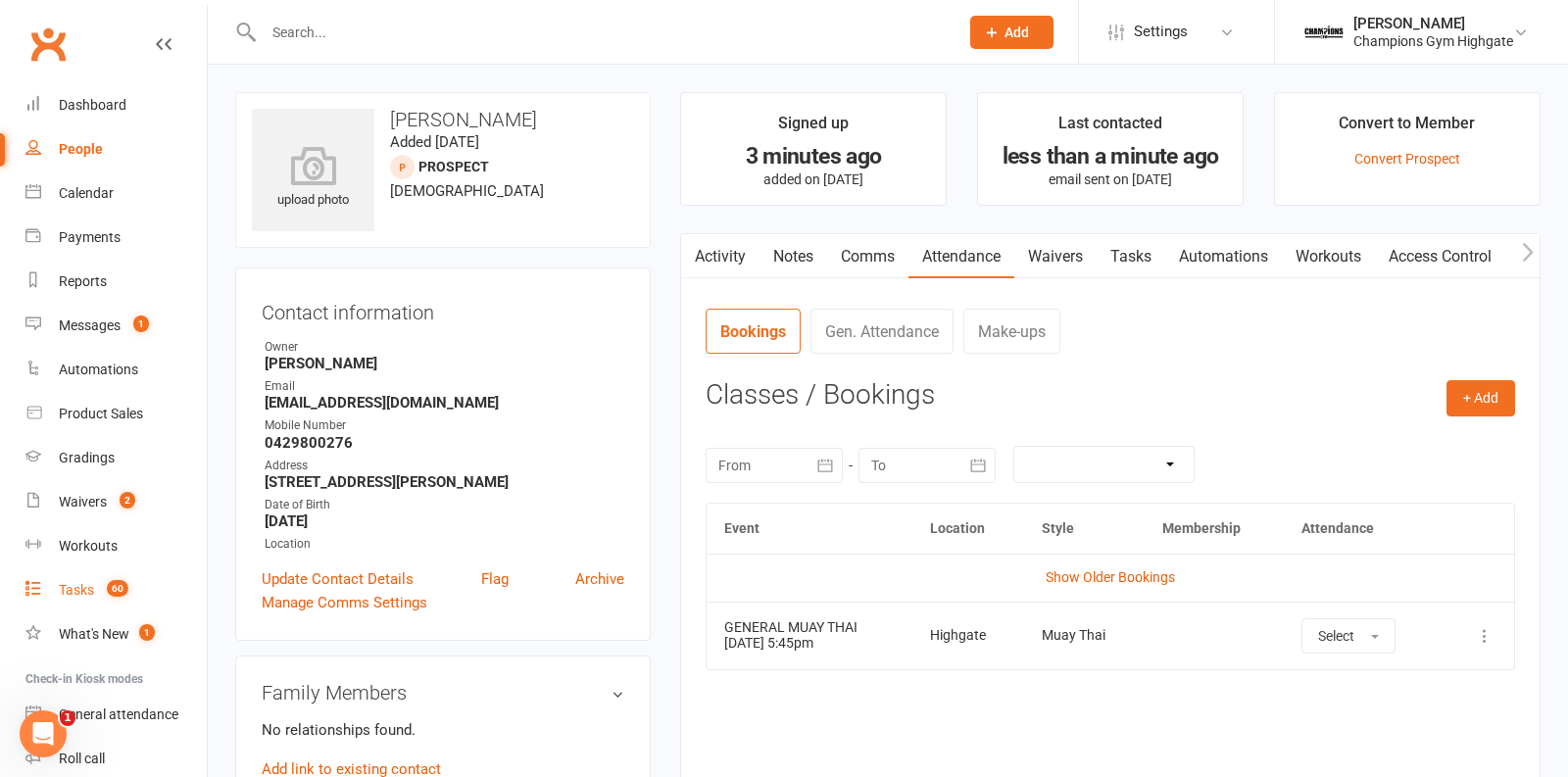
click at [76, 596] on div "Tasks" at bounding box center [77, 590] width 36 height 16
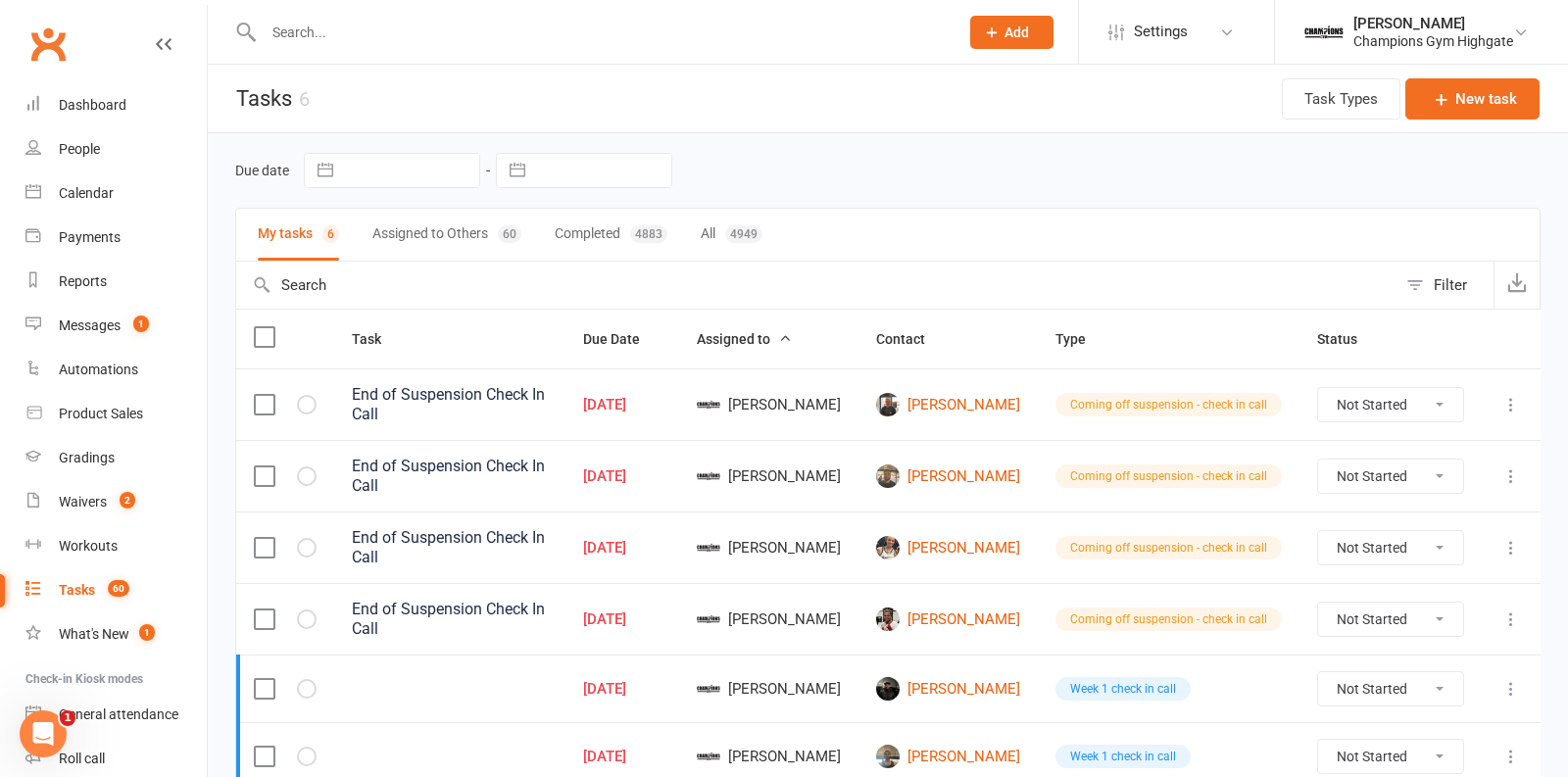
scroll to position [70, 0]
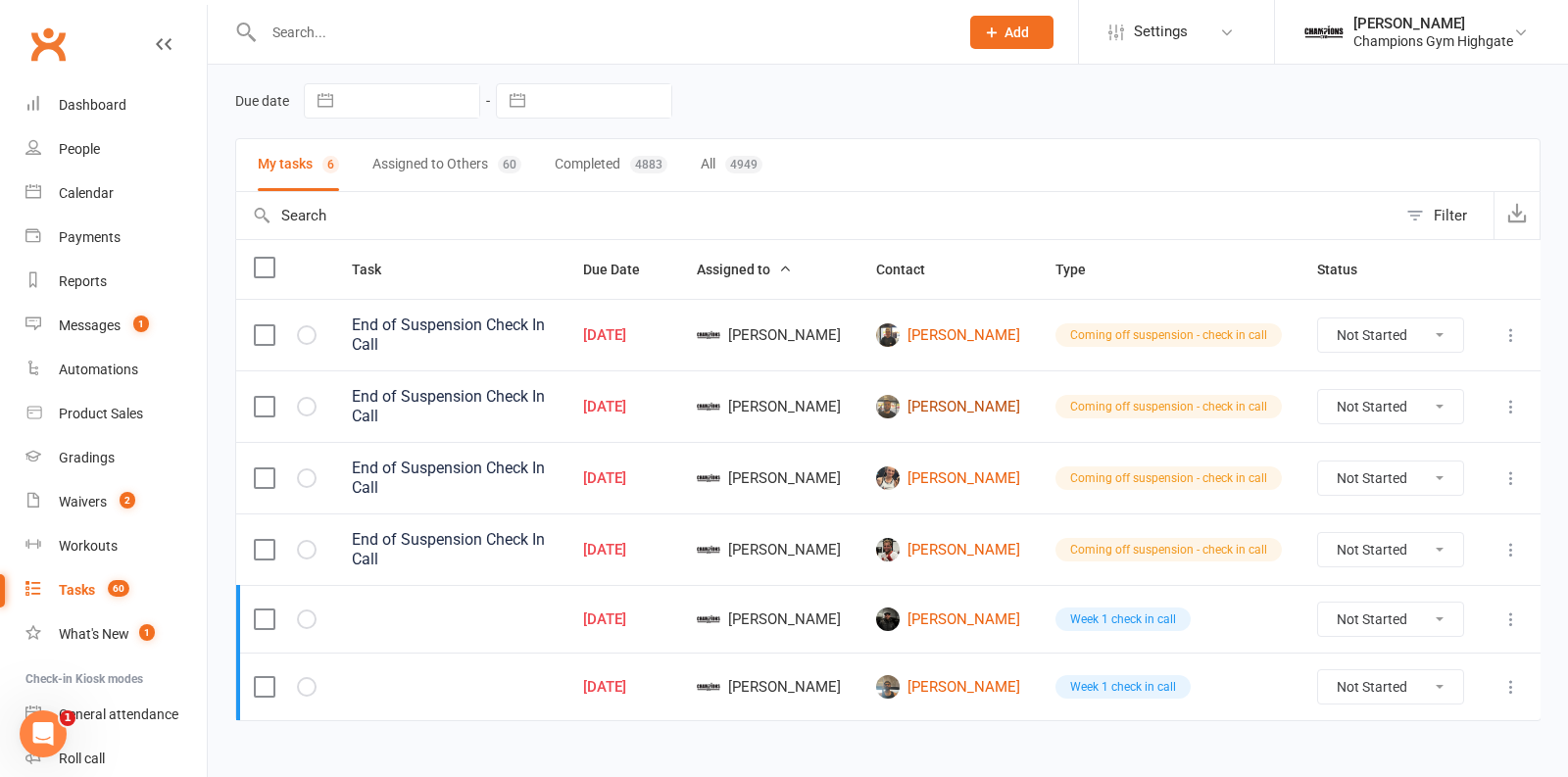
click at [978, 395] on link "[PERSON_NAME]" at bounding box center [948, 407] width 144 height 24
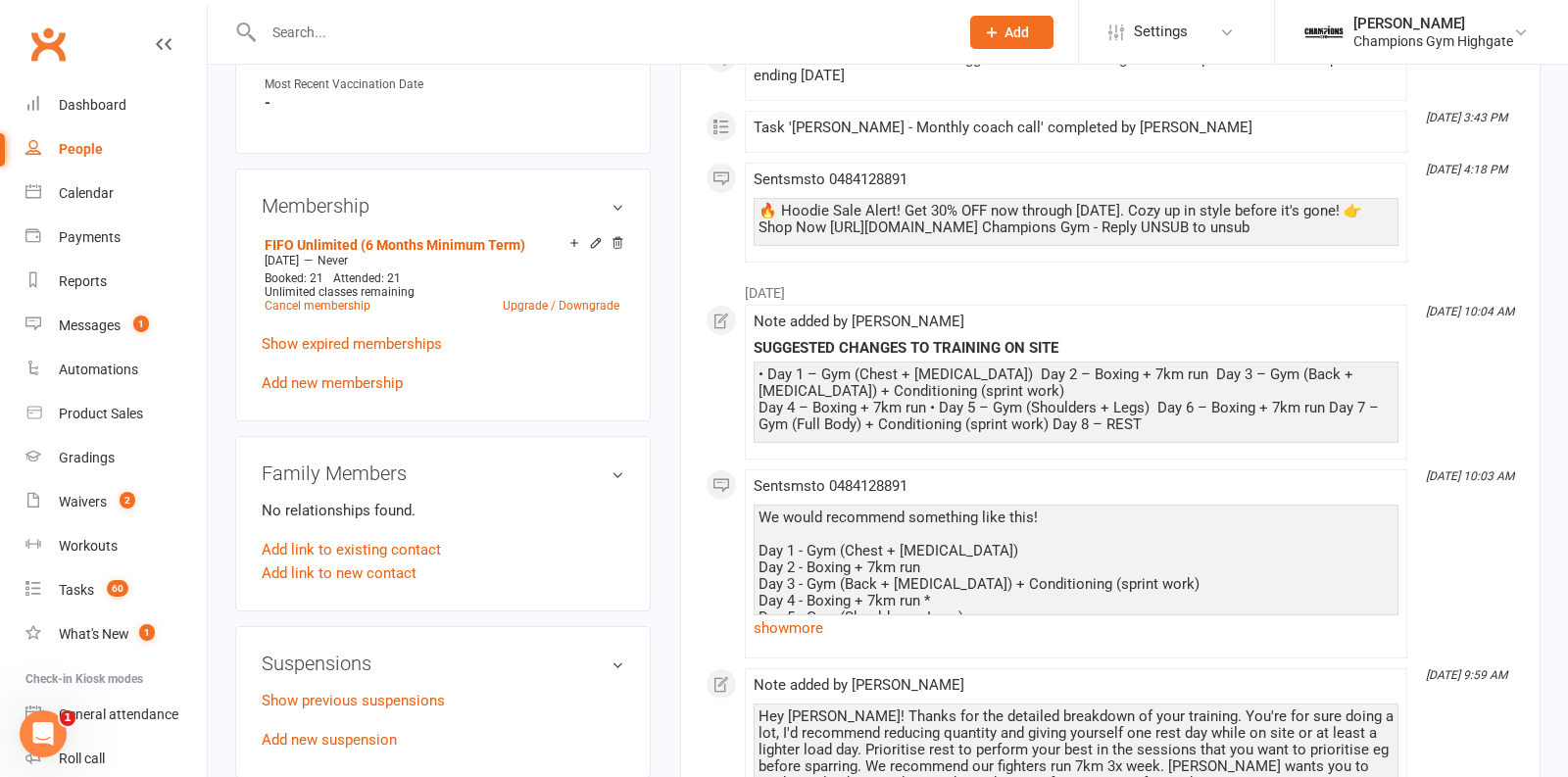
scroll to position [914, 0]
click at [352, 692] on link "Show previous suspensions" at bounding box center [353, 700] width 183 height 18
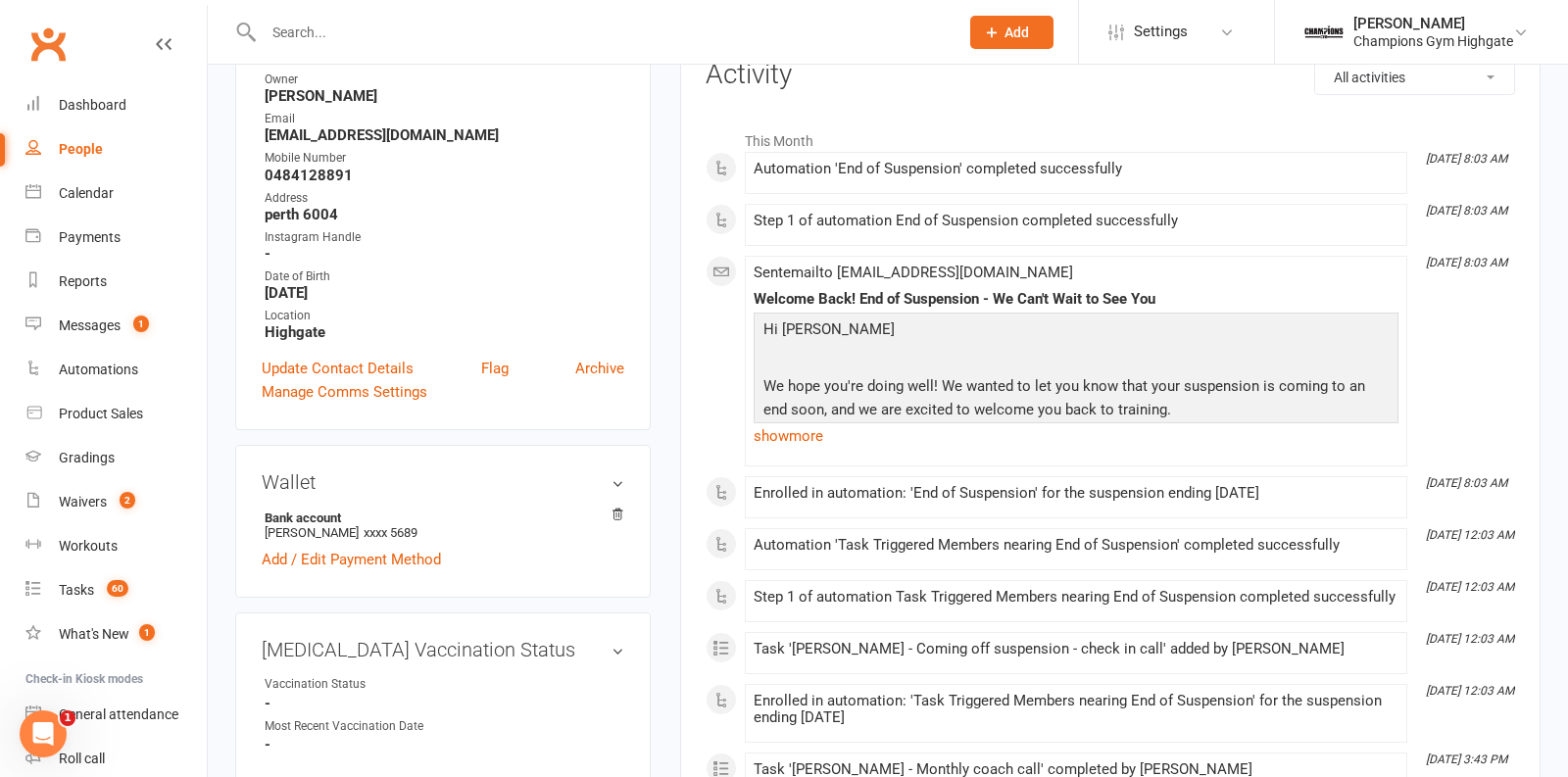
scroll to position [0, 0]
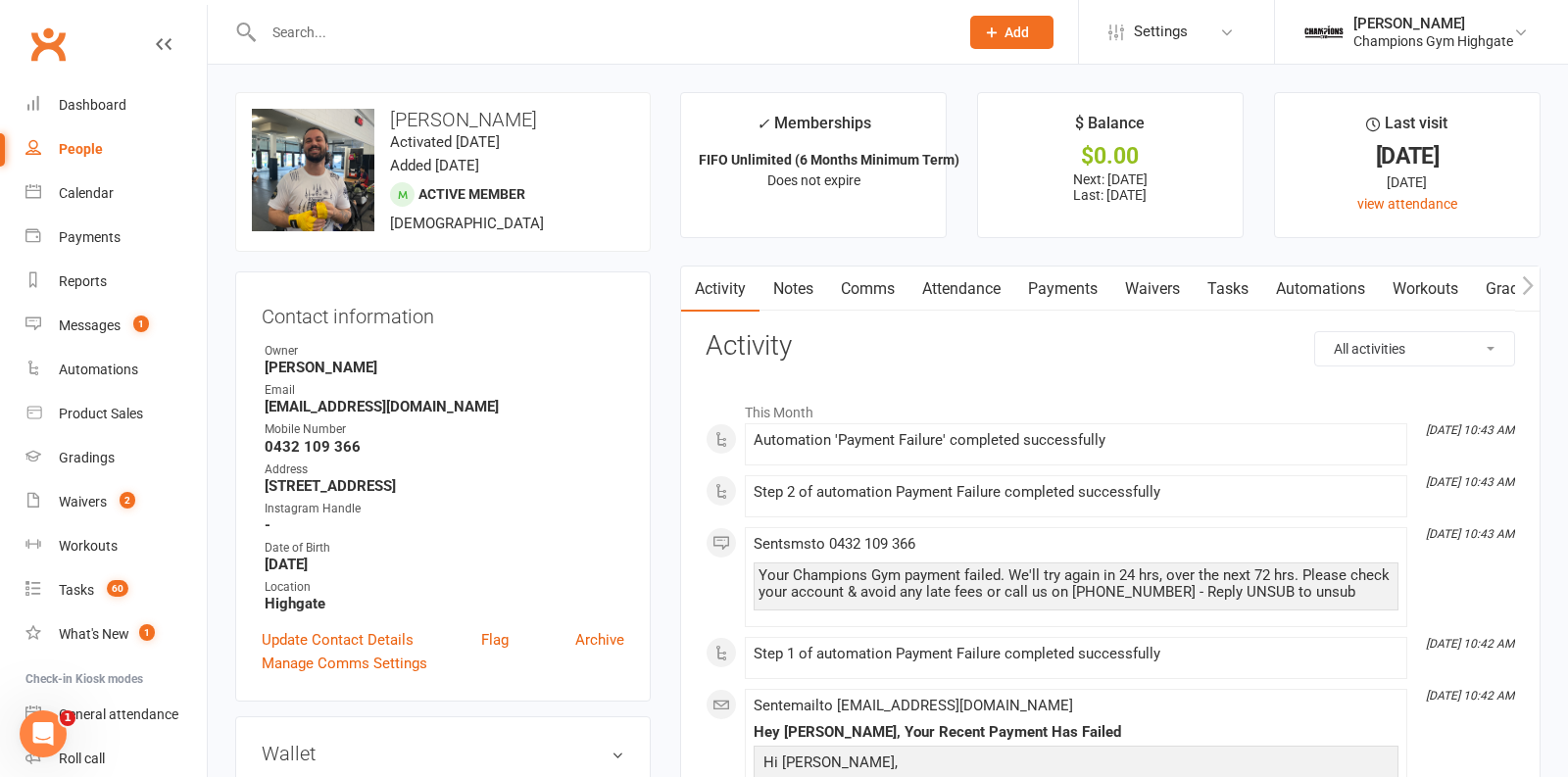
click at [1077, 273] on link "Payments" at bounding box center [1063, 288] width 97 height 45
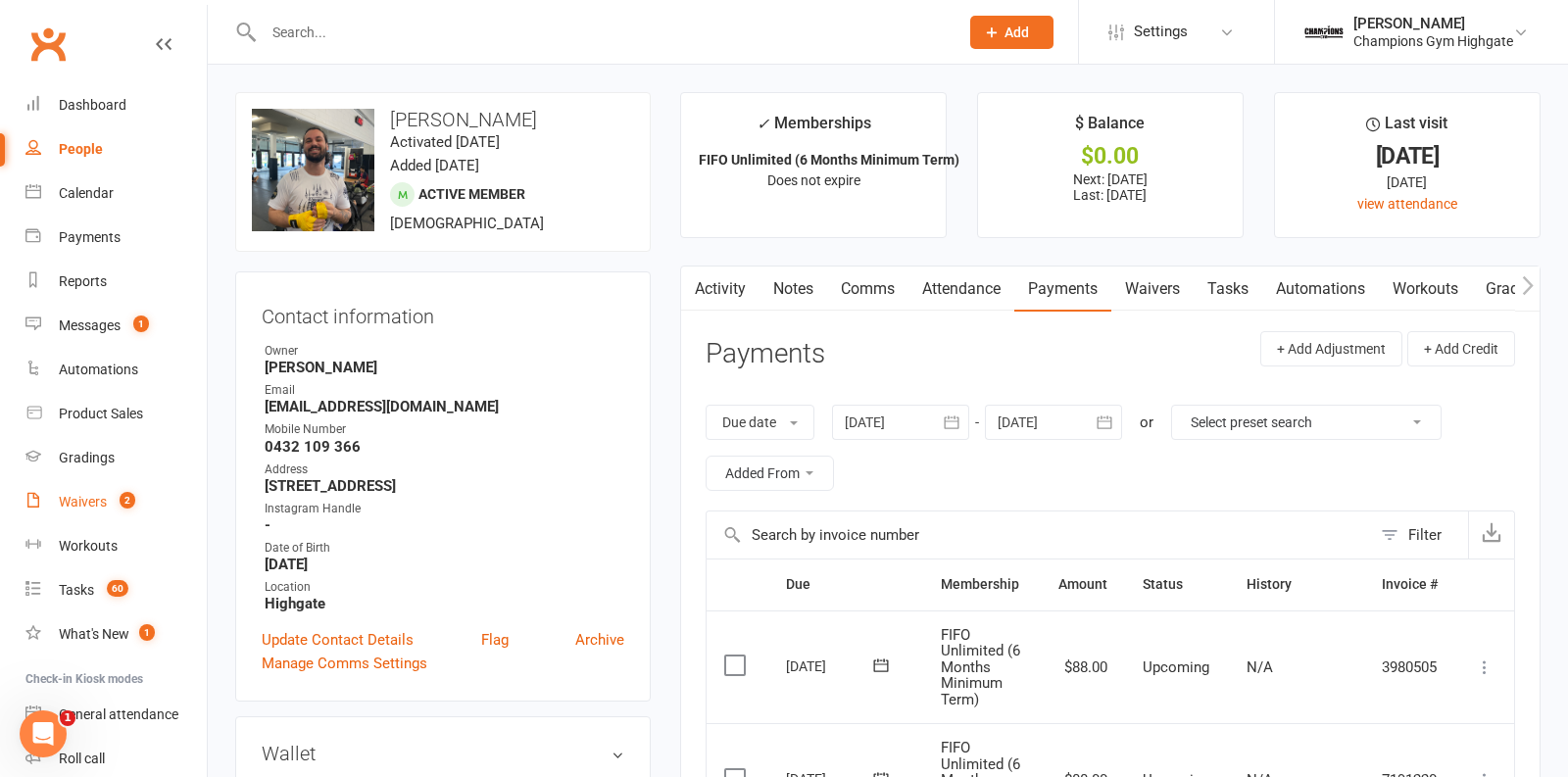
click at [103, 499] on div "Waivers" at bounding box center [82, 502] width 48 height 16
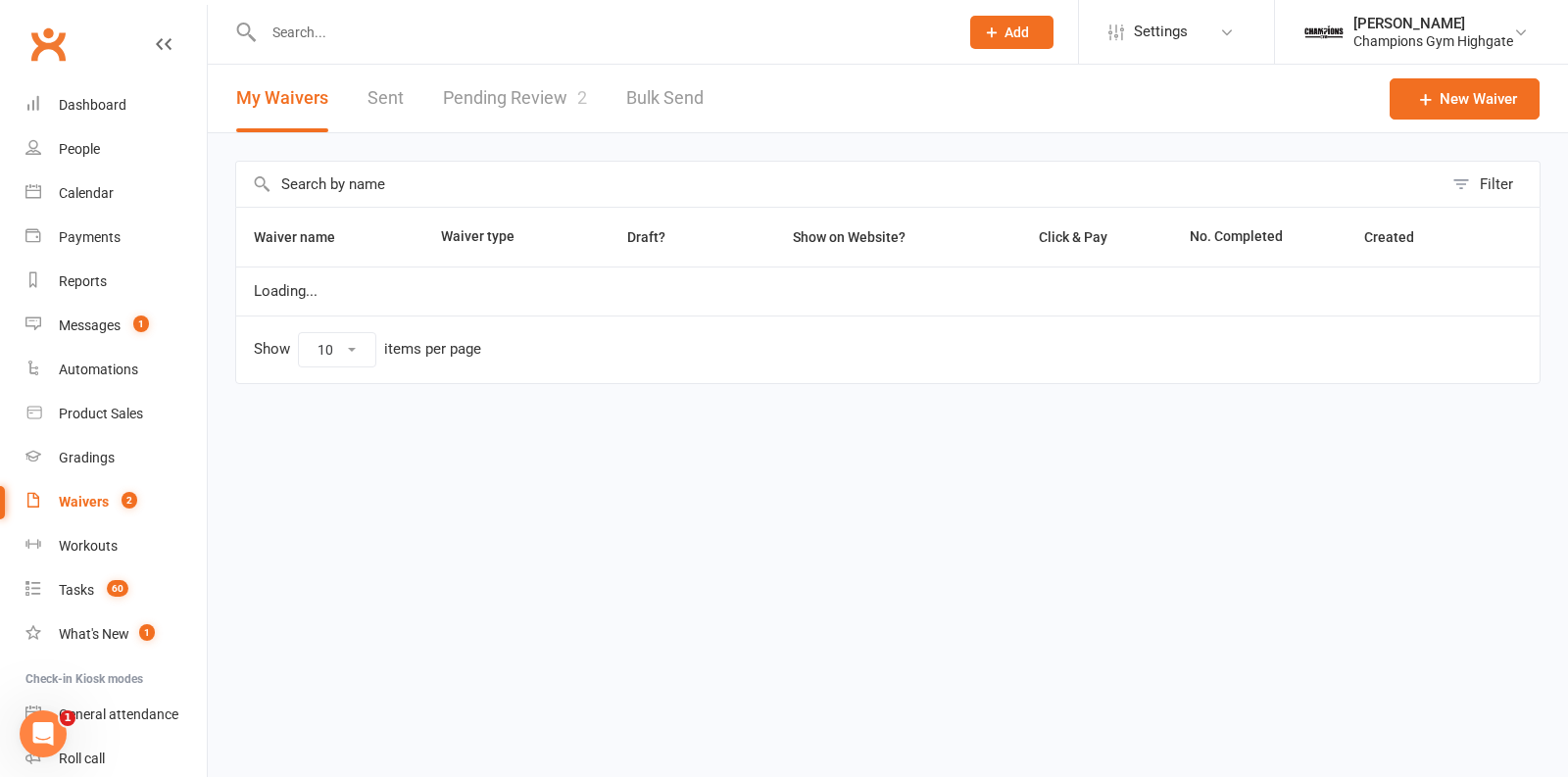
click at [559, 100] on link "Pending Review 2" at bounding box center [515, 98] width 144 height 68
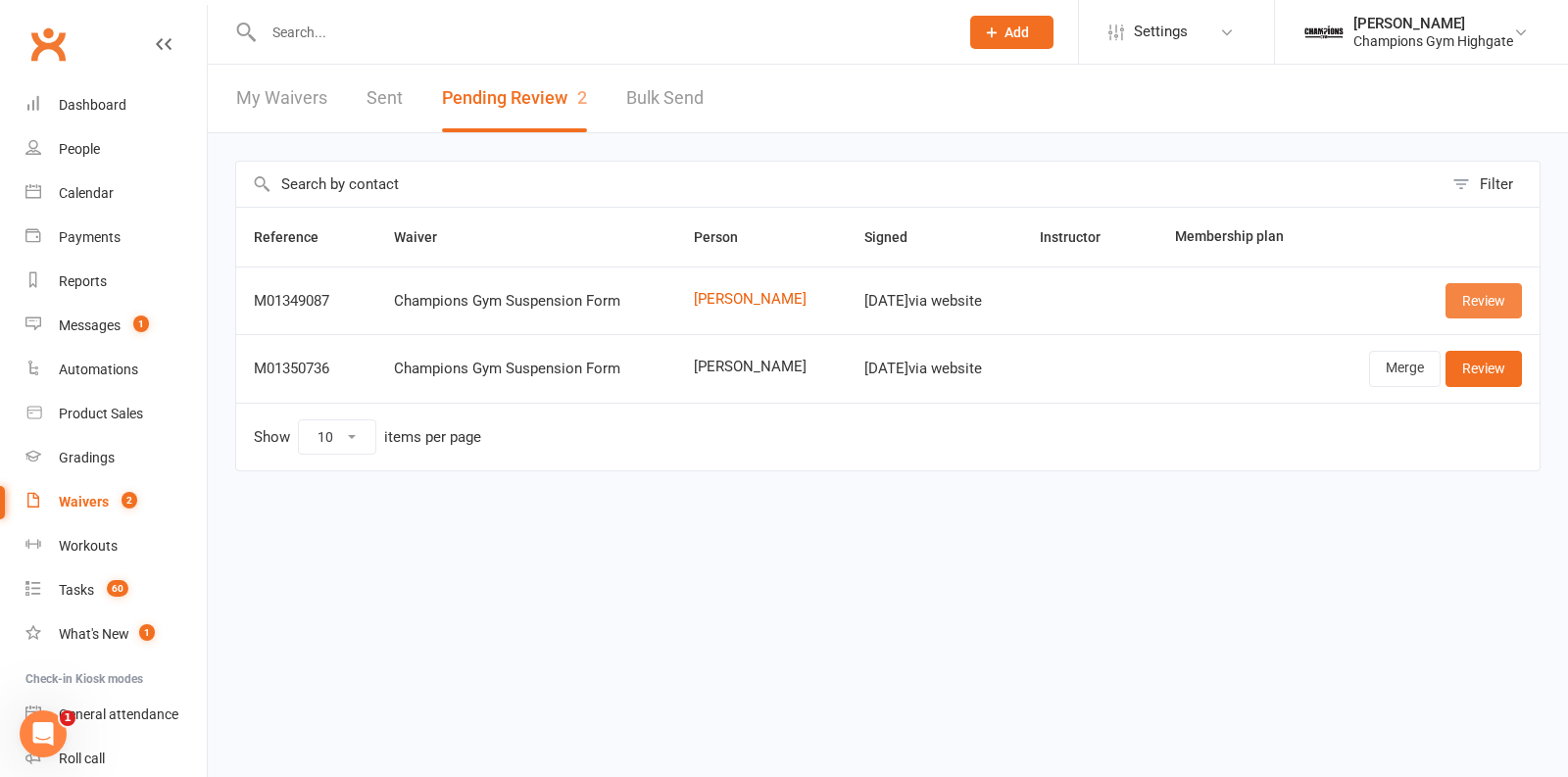
click at [1484, 292] on link "Review" at bounding box center [1484, 301] width 77 height 36
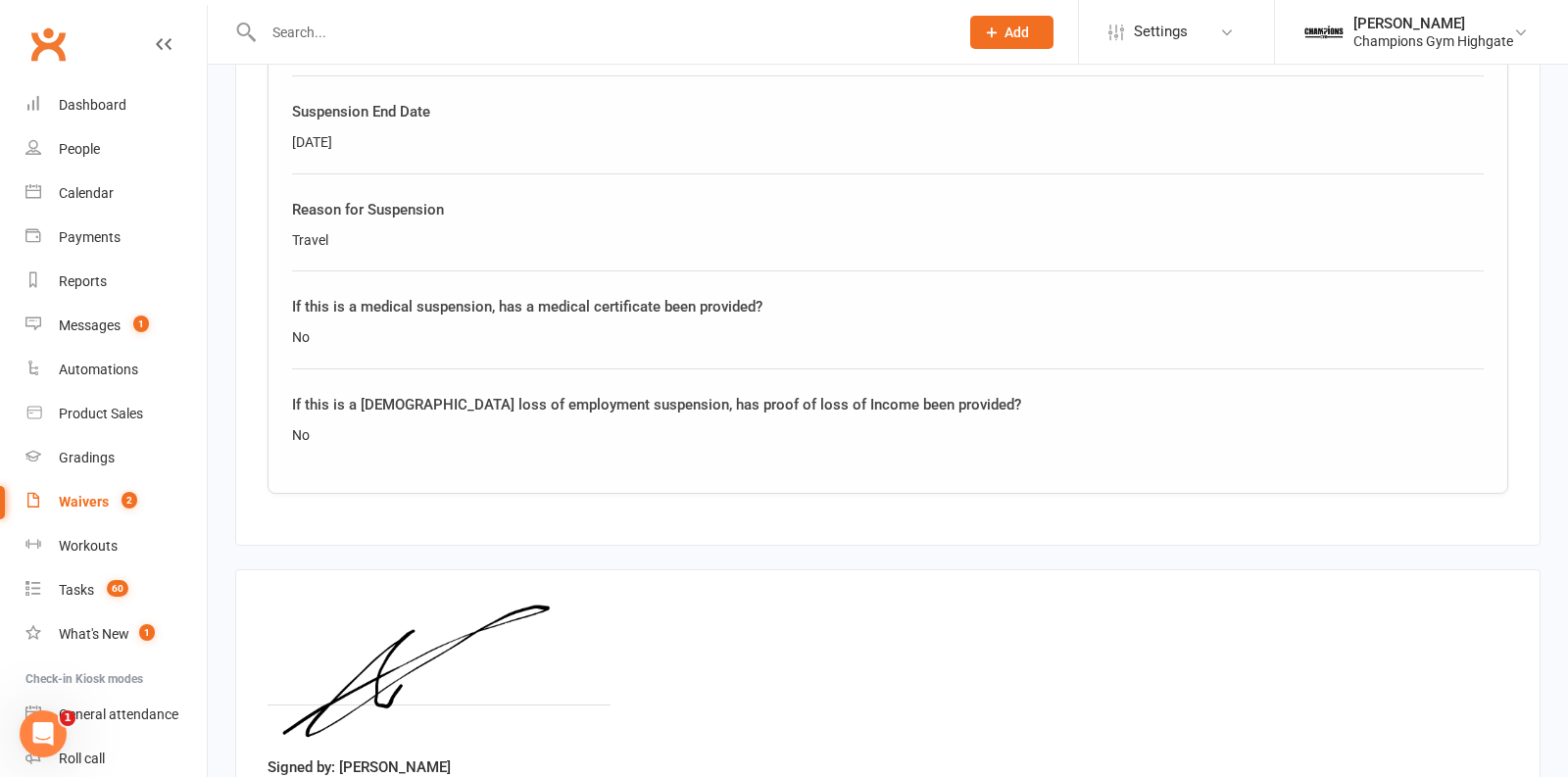
scroll to position [1323, 0]
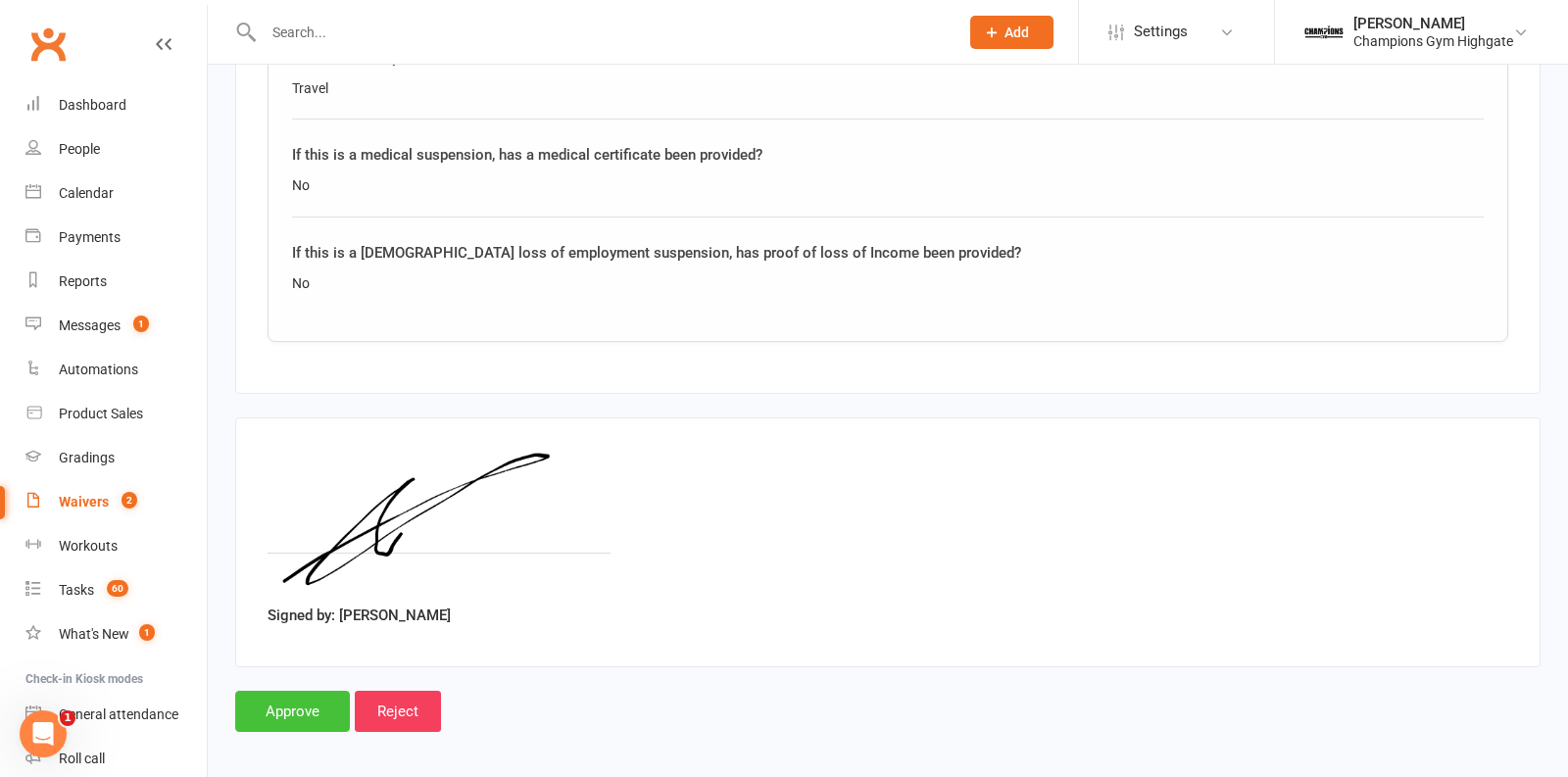
click at [322, 702] on input "Approve" at bounding box center [292, 711] width 114 height 41
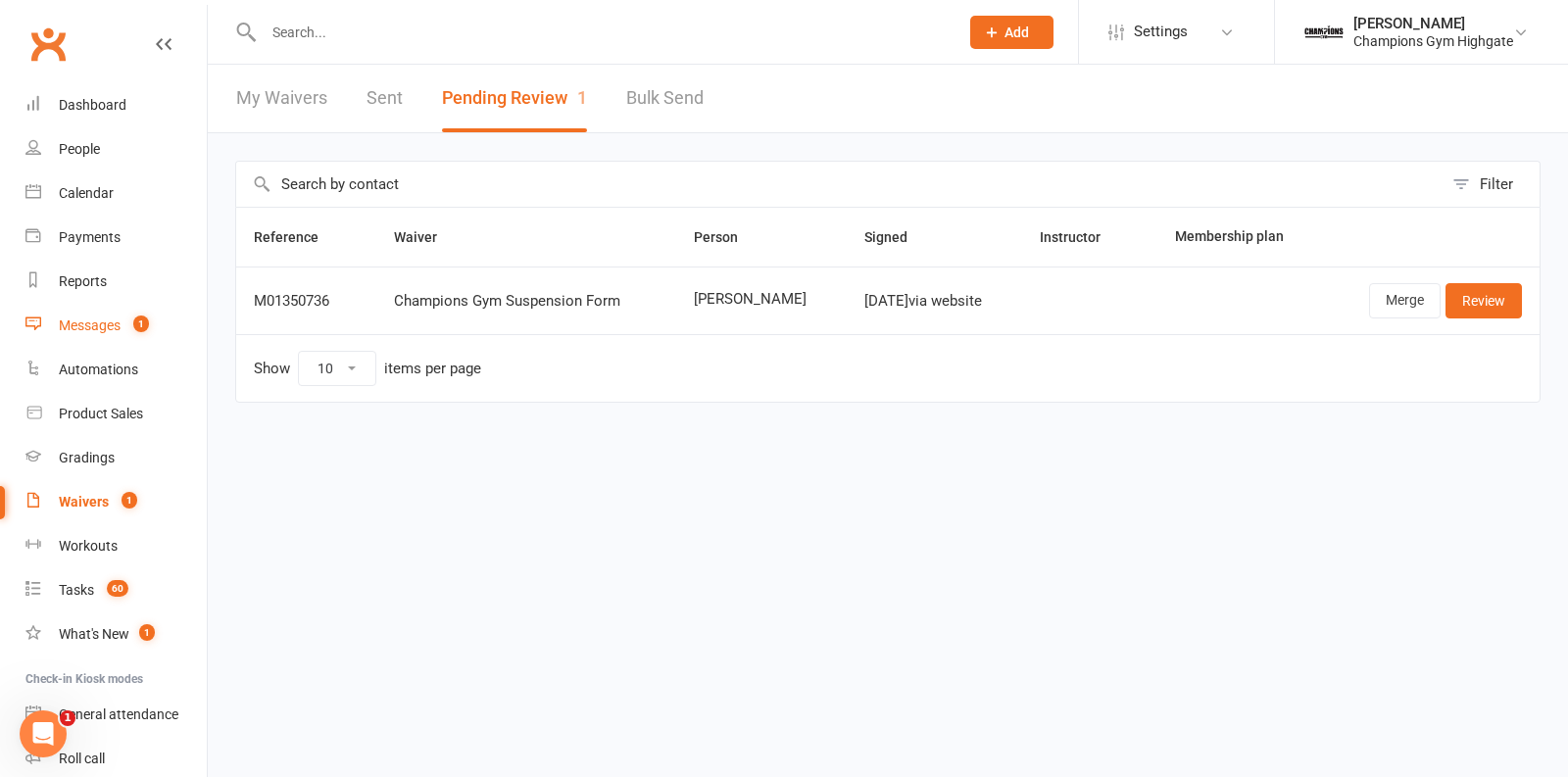
click at [115, 333] on div "Messages" at bounding box center [89, 326] width 62 height 16
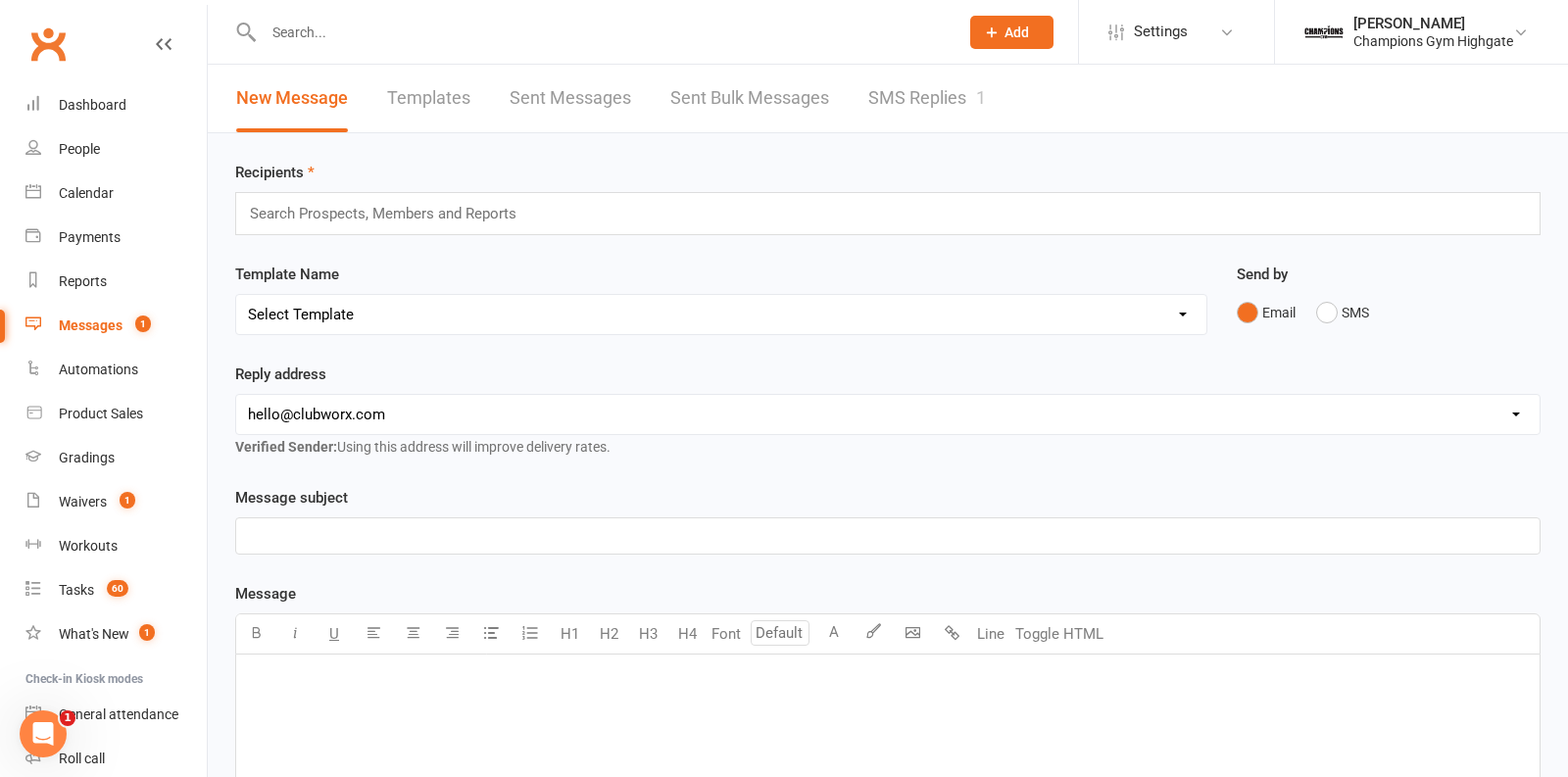
click at [933, 74] on link "SMS Replies 1" at bounding box center [927, 98] width 117 height 68
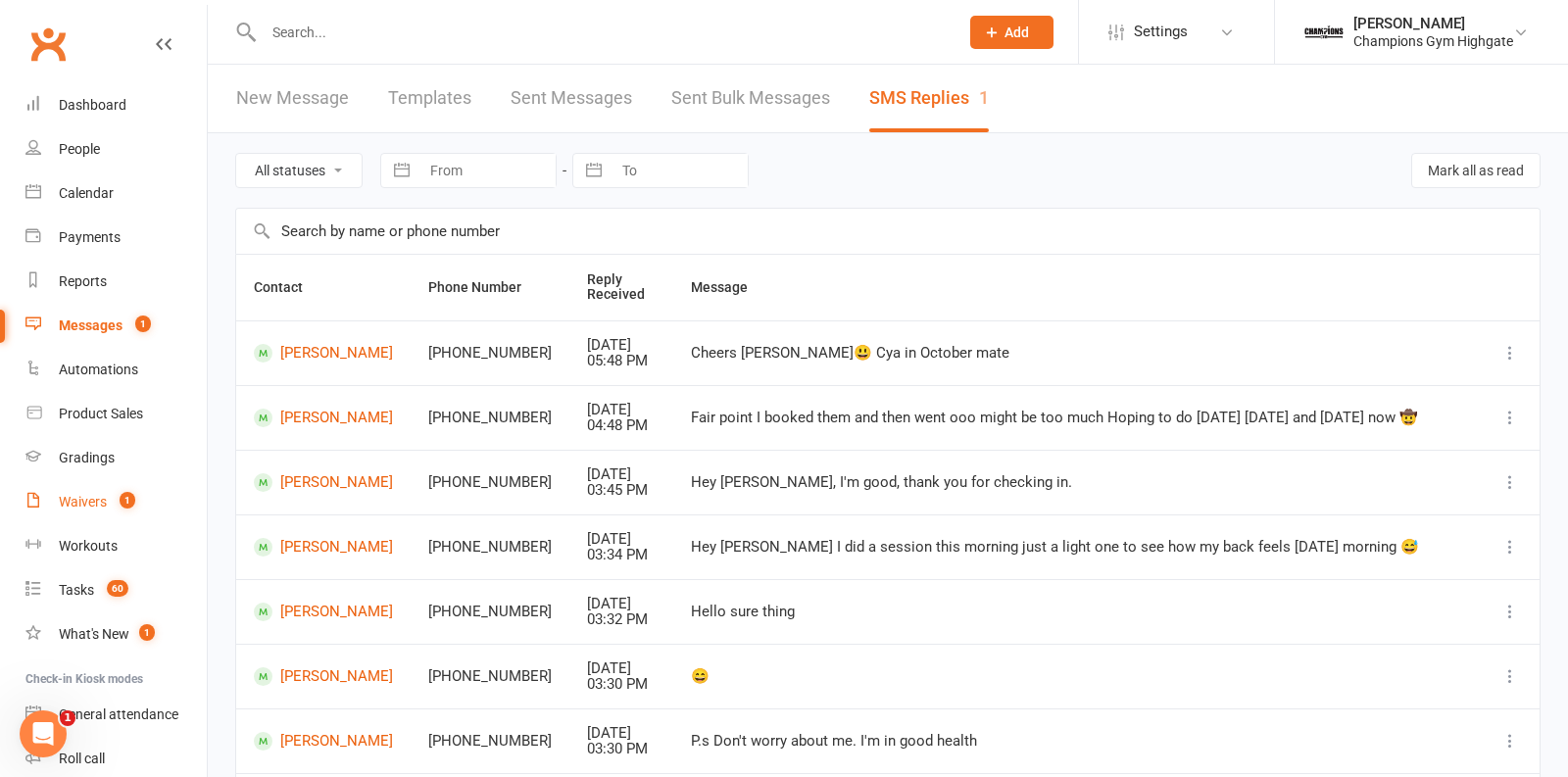
click at [119, 506] on count-badge "1" at bounding box center [122, 502] width 26 height 16
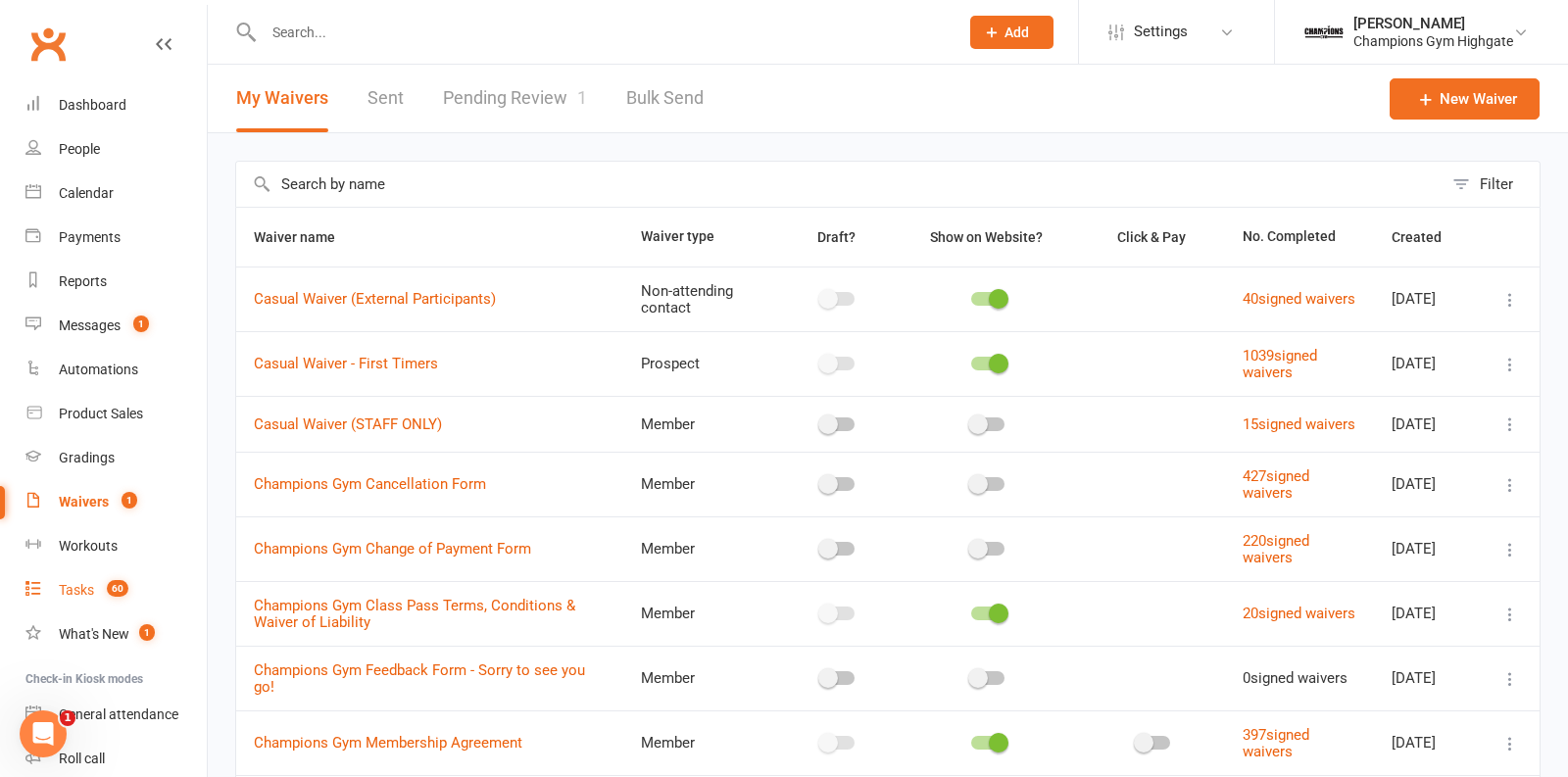
click at [91, 581] on link "Tasks 60" at bounding box center [116, 590] width 182 height 44
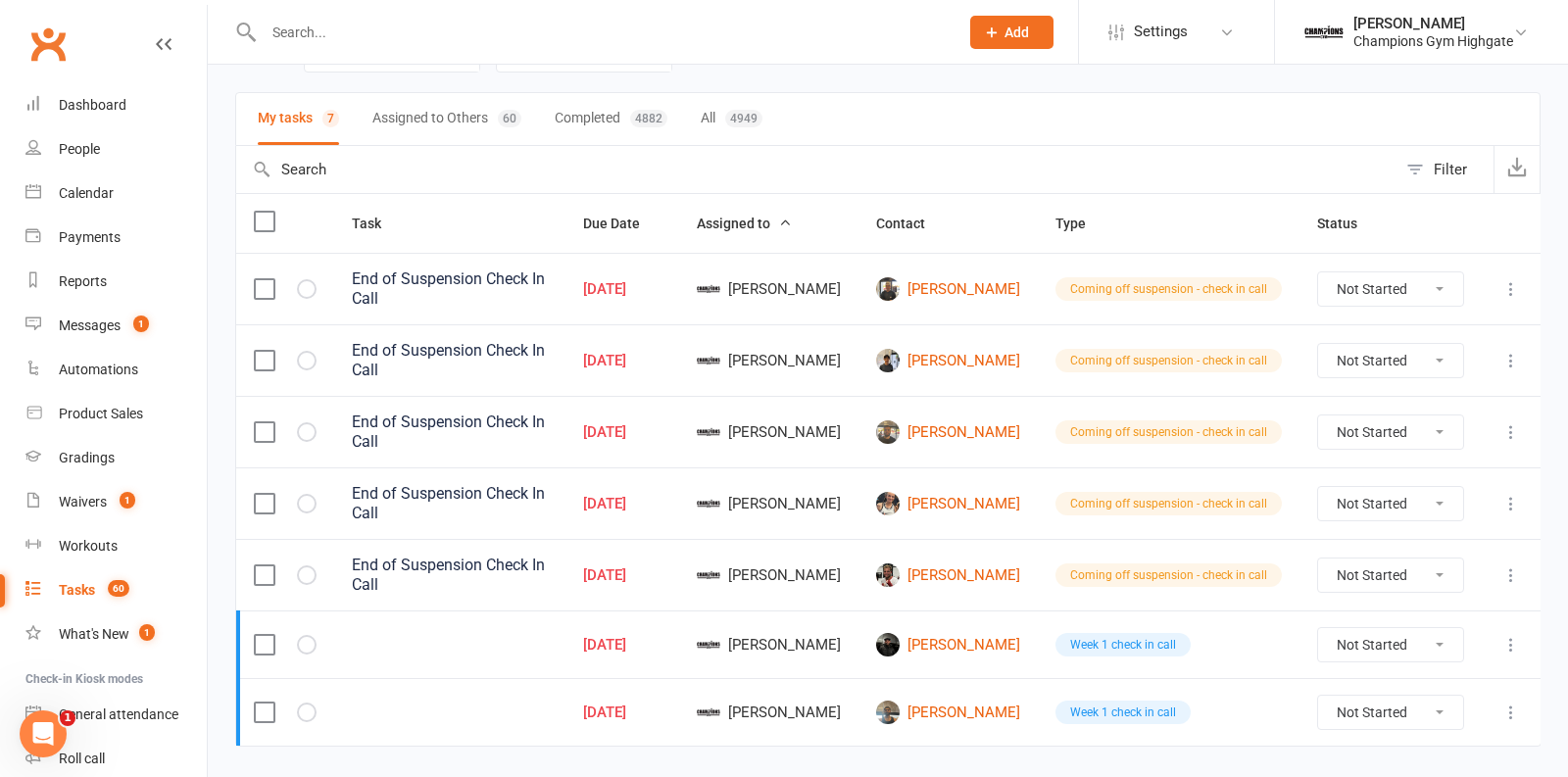
scroll to position [114, 0]
click at [970, 350] on link "[PERSON_NAME]" at bounding box center [948, 362] width 144 height 24
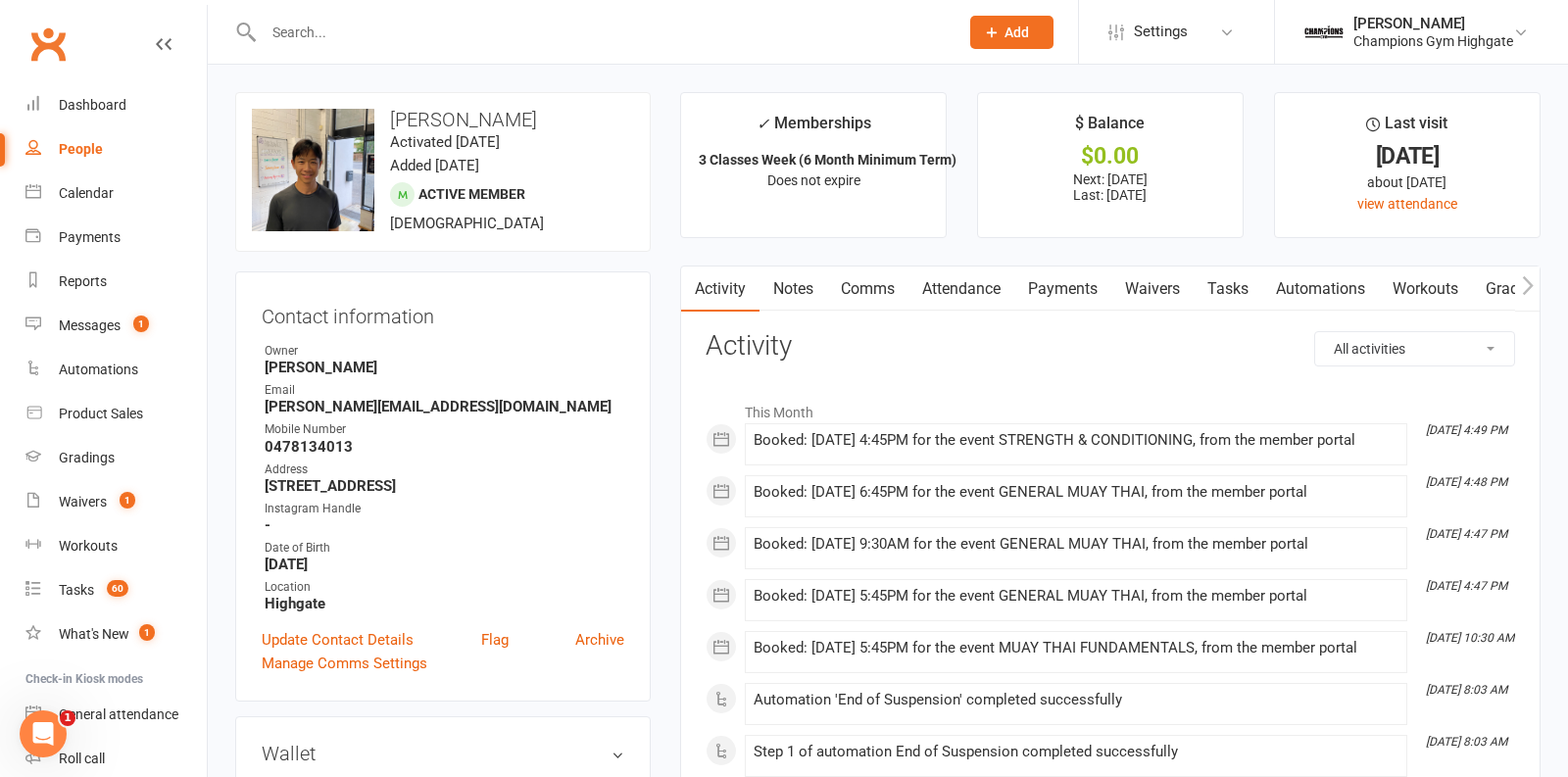
click at [792, 290] on link "Notes" at bounding box center [794, 288] width 68 height 45
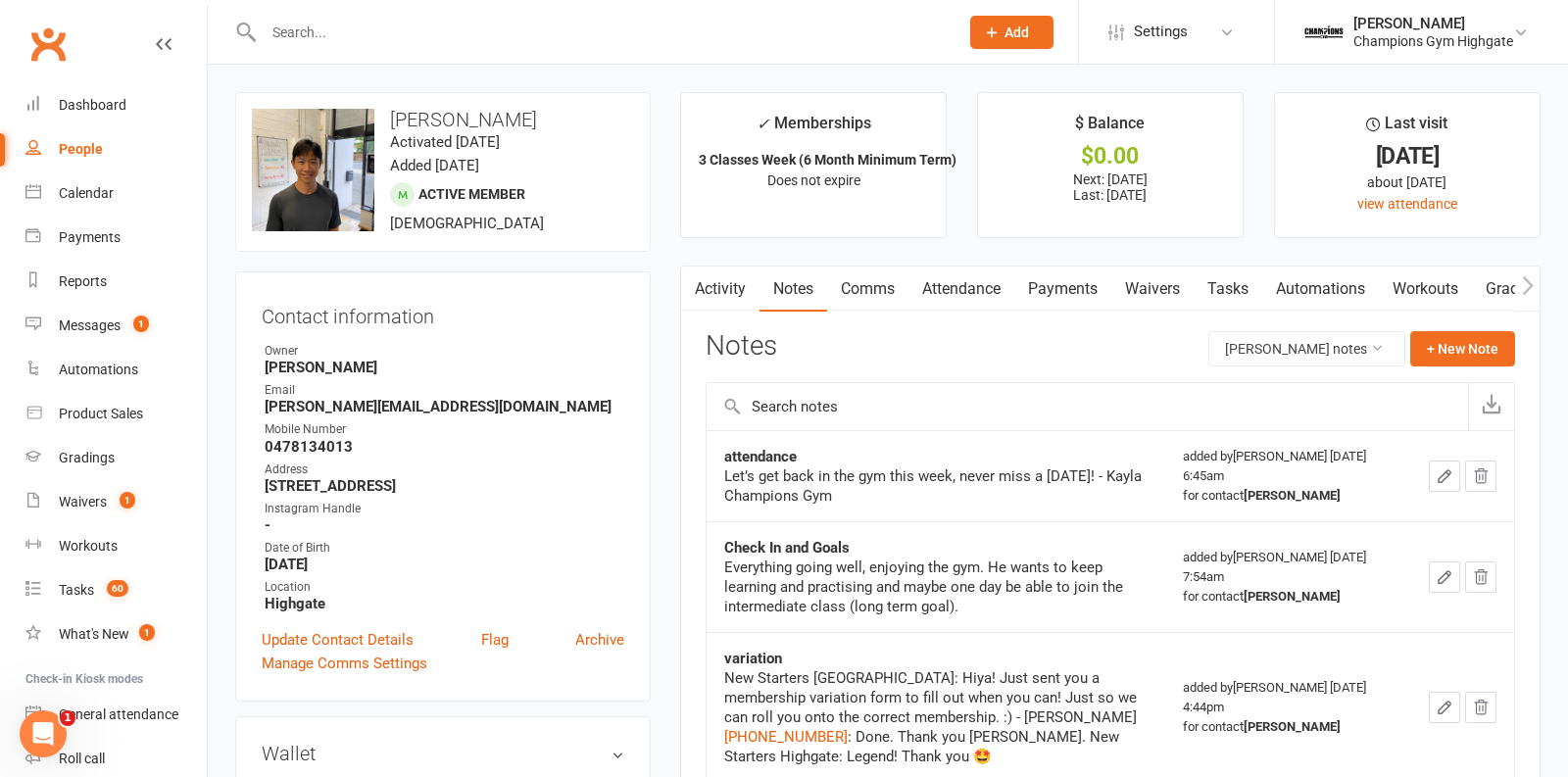
click at [741, 277] on link "Activity" at bounding box center [720, 288] width 78 height 45
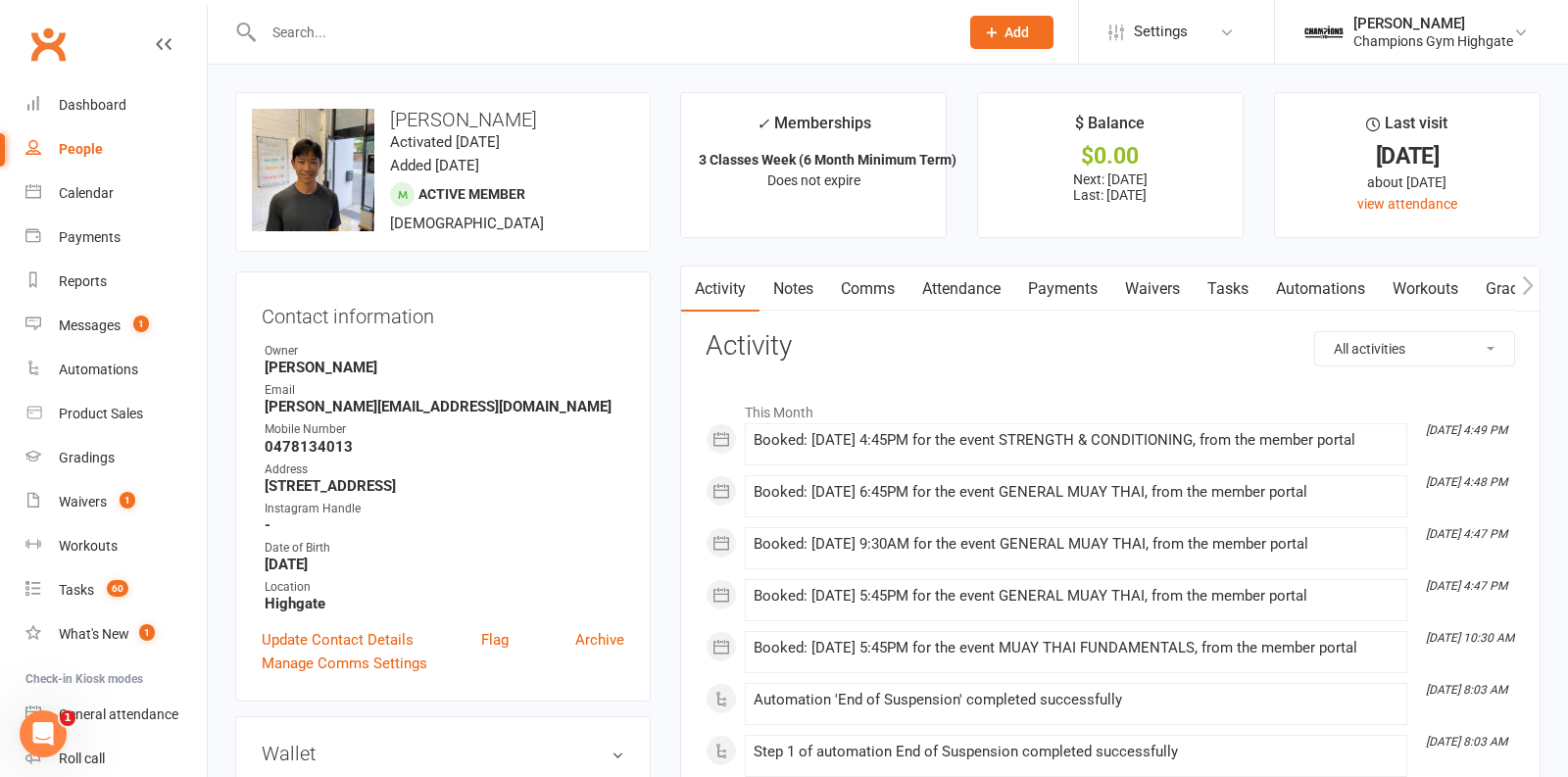
click at [866, 287] on link "Comms" at bounding box center [868, 288] width 81 height 45
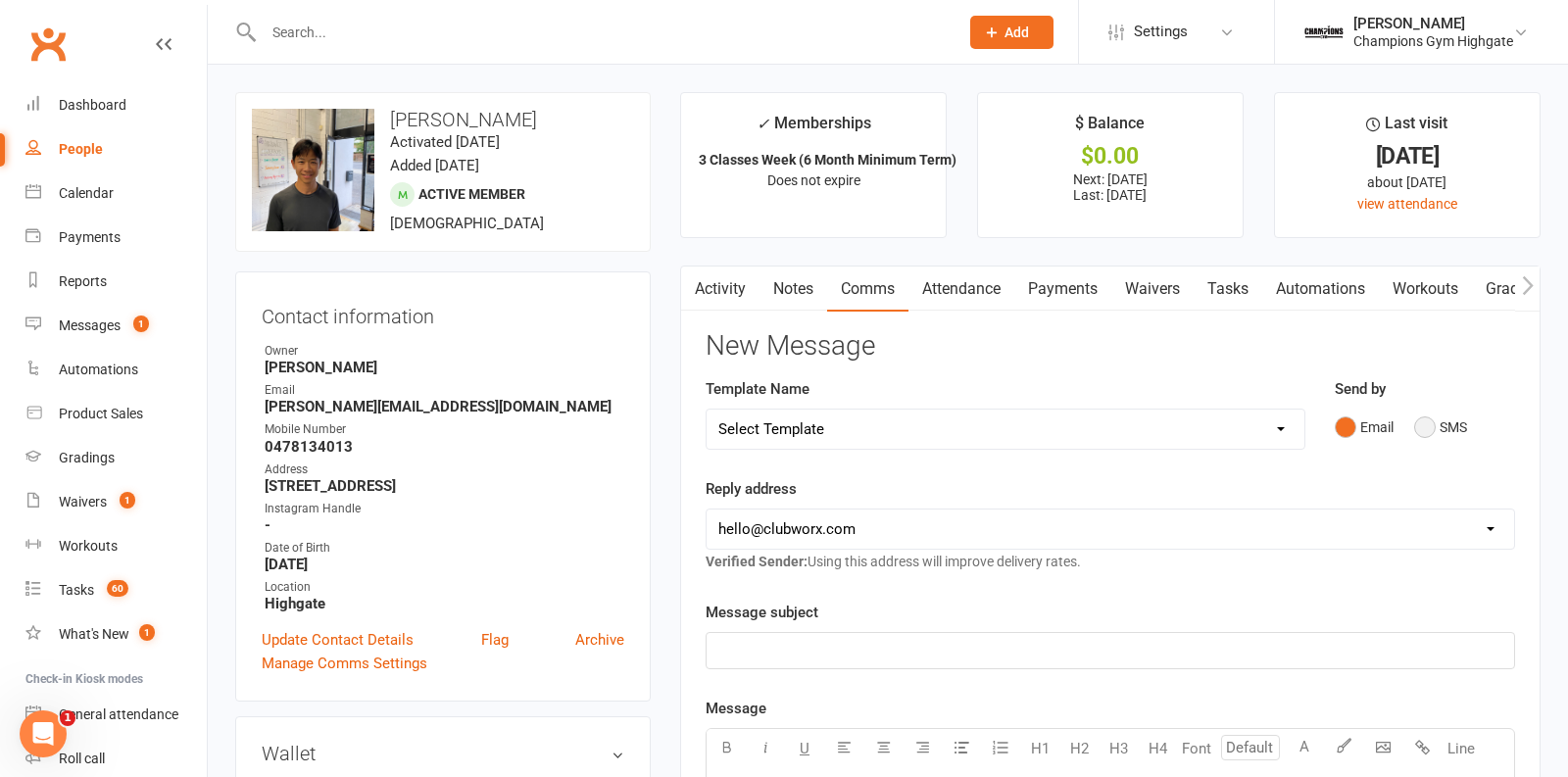
click at [1433, 434] on button "SMS" at bounding box center [1441, 426] width 53 height 37
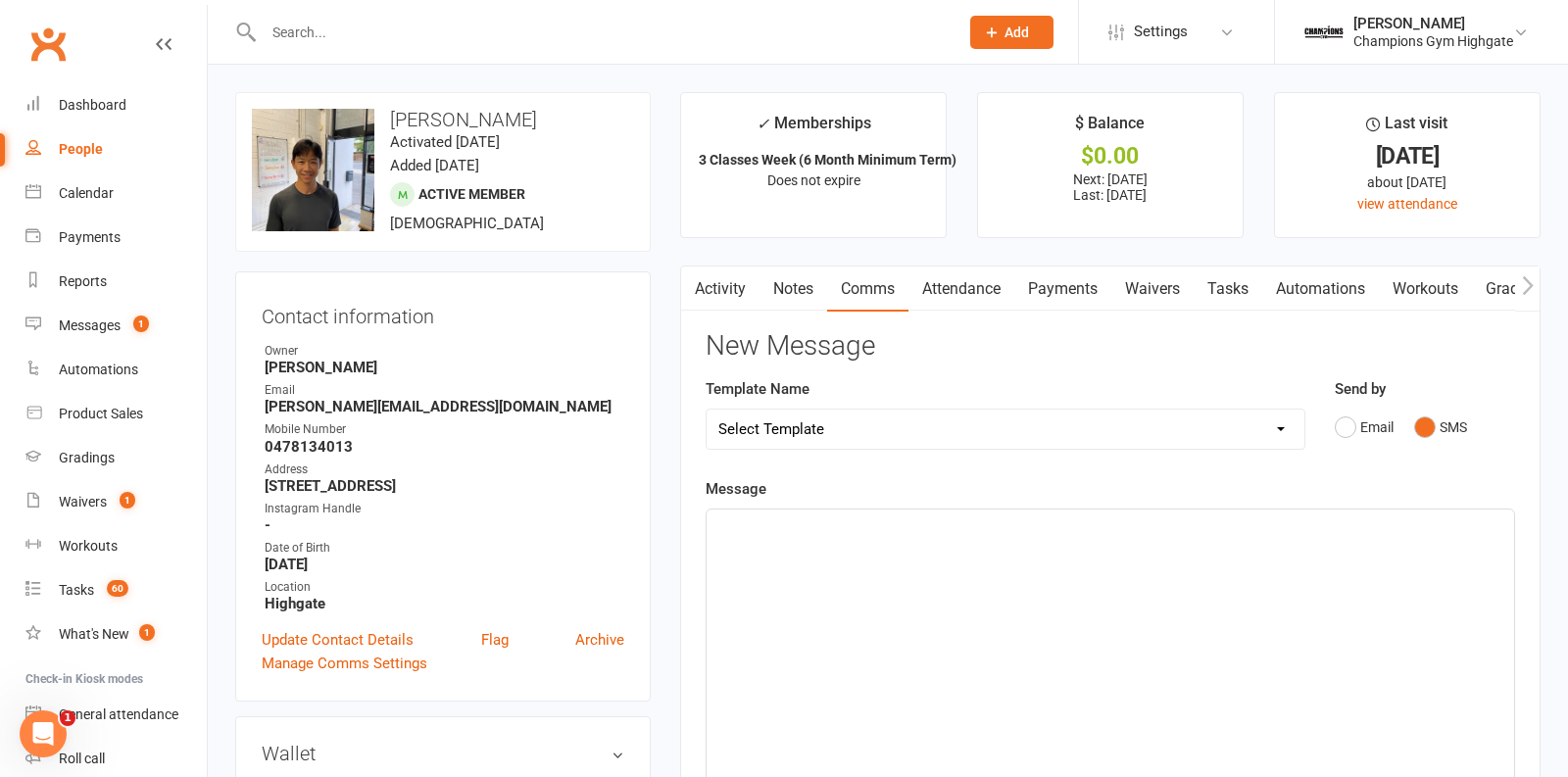
click at [1193, 550] on div "﻿" at bounding box center [1110, 657] width 808 height 294
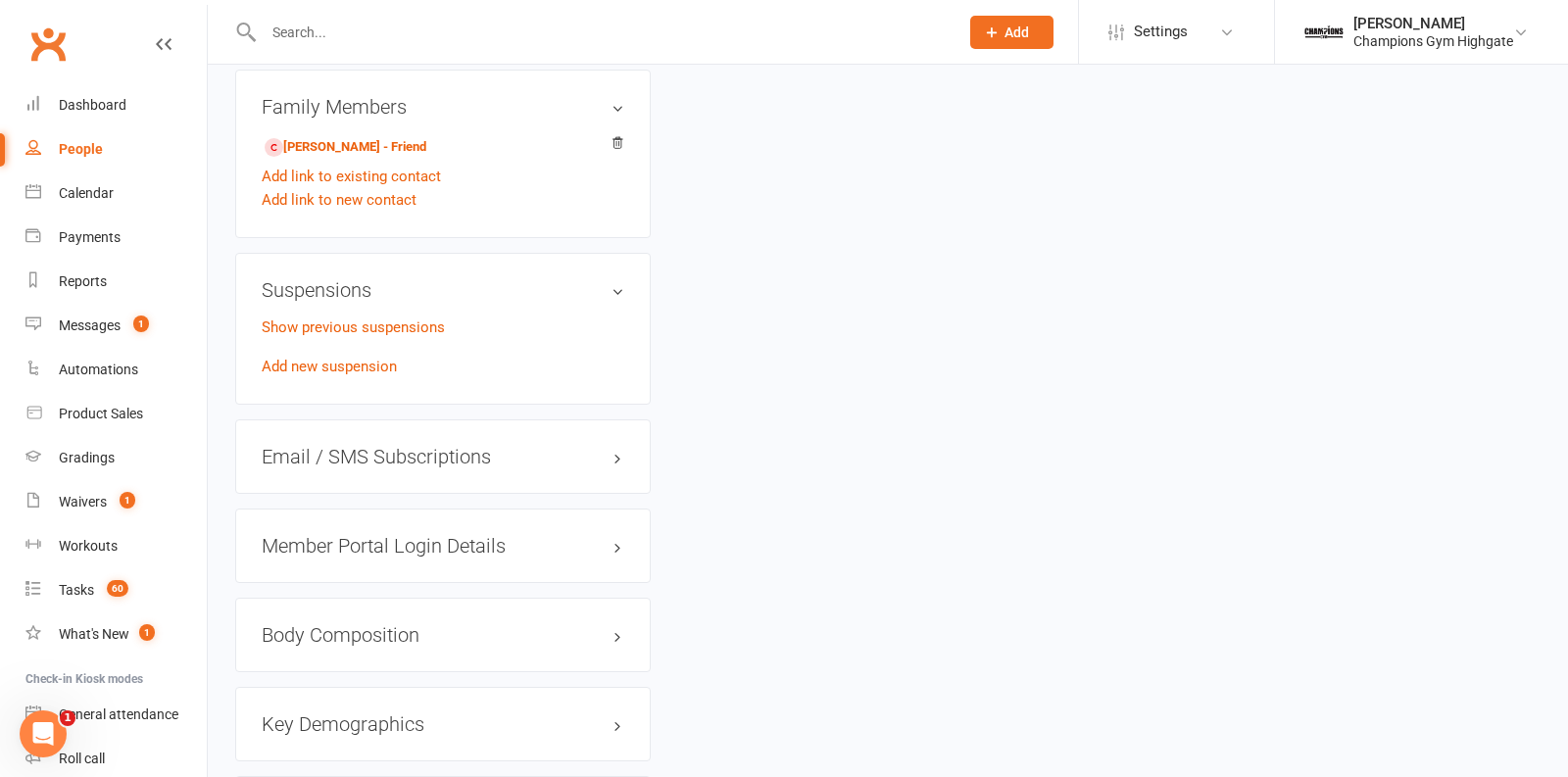
scroll to position [1284, 0]
click at [315, 315] on link "Show previous suspensions" at bounding box center [353, 324] width 183 height 18
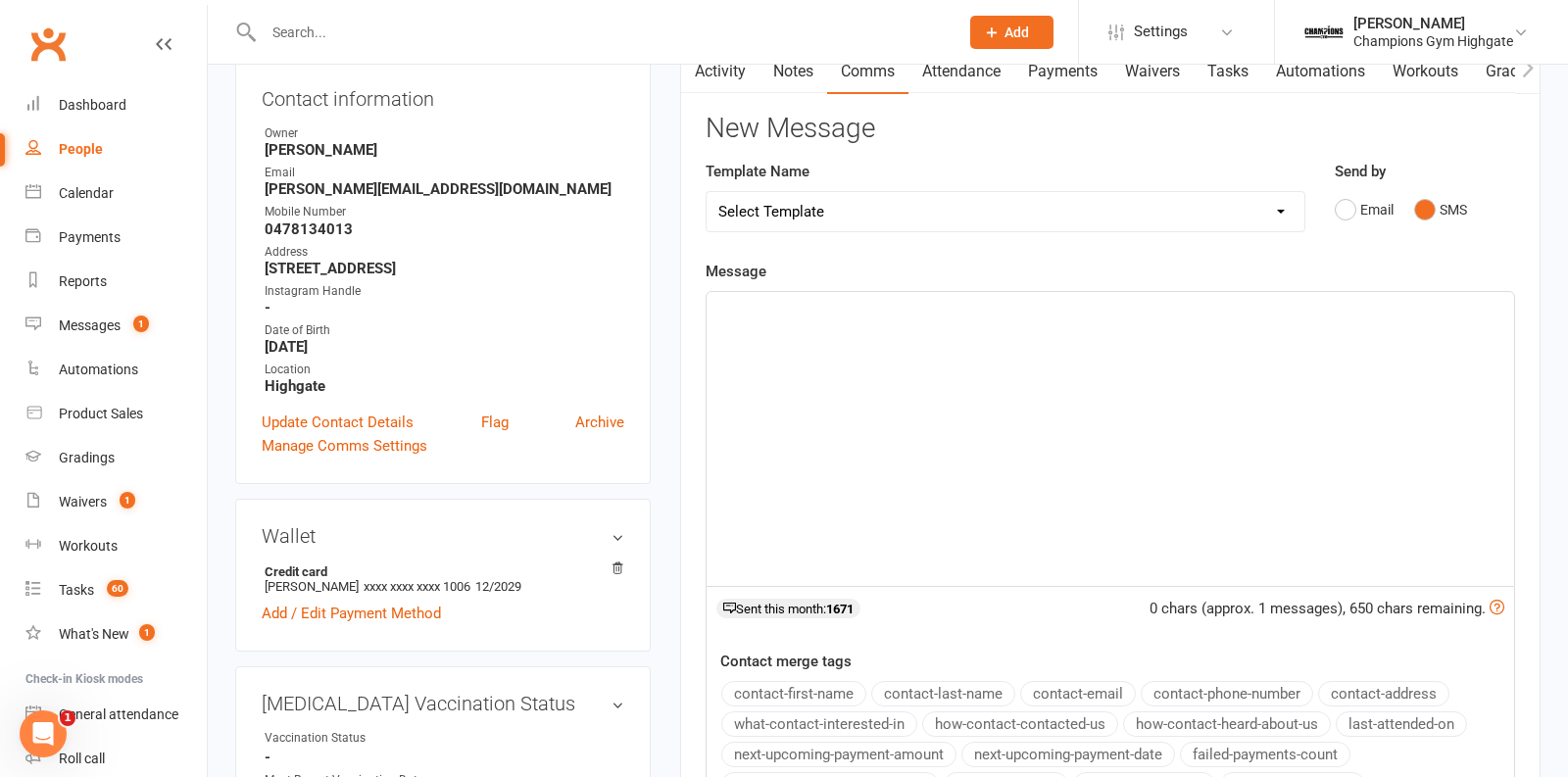
scroll to position [0, 0]
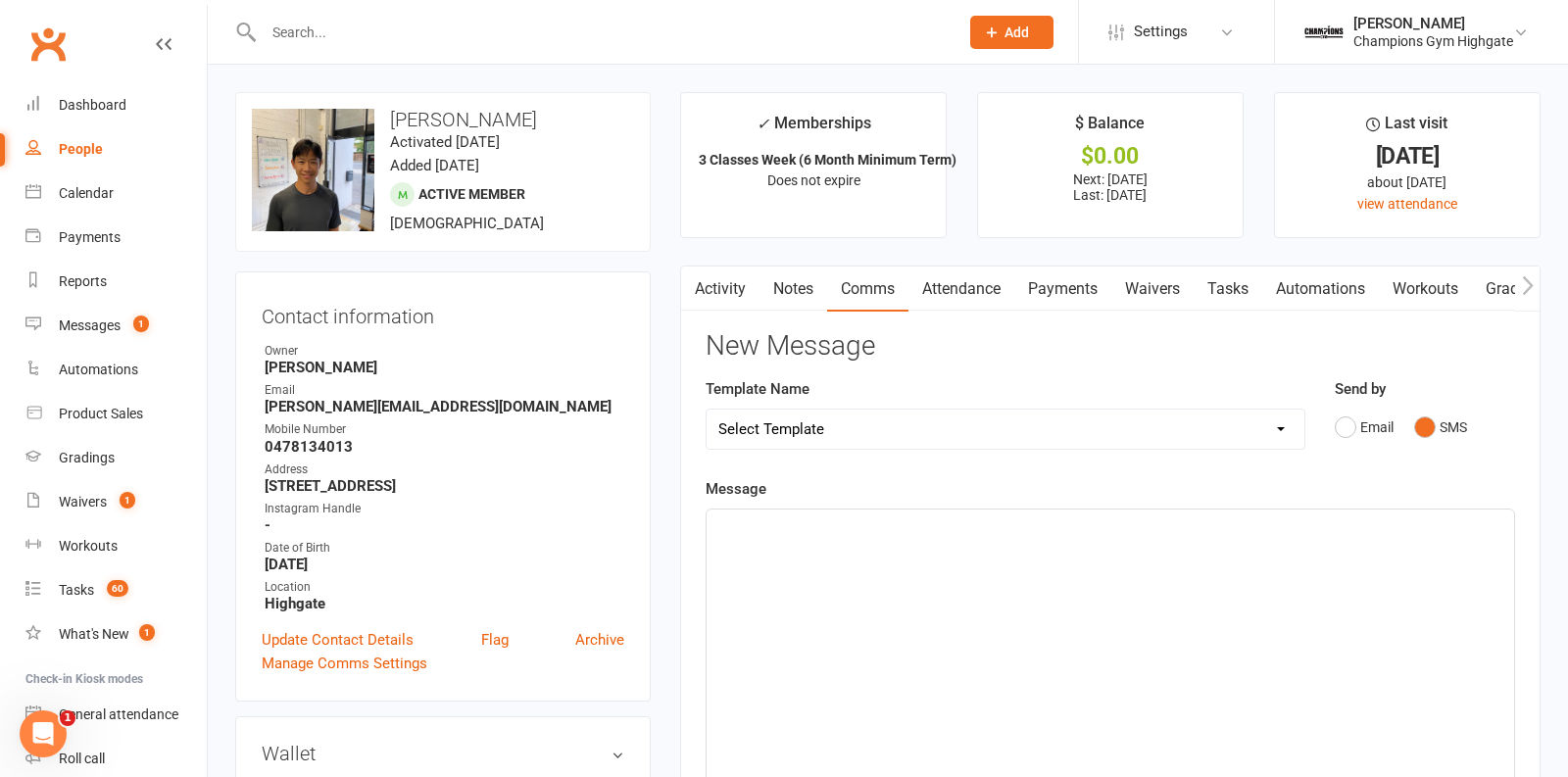
click at [824, 555] on div "﻿" at bounding box center [1110, 657] width 808 height 294
click at [755, 524] on span "Careny! Welcome back, how was your trip? You back in this week?" at bounding box center [935, 528] width 433 height 18
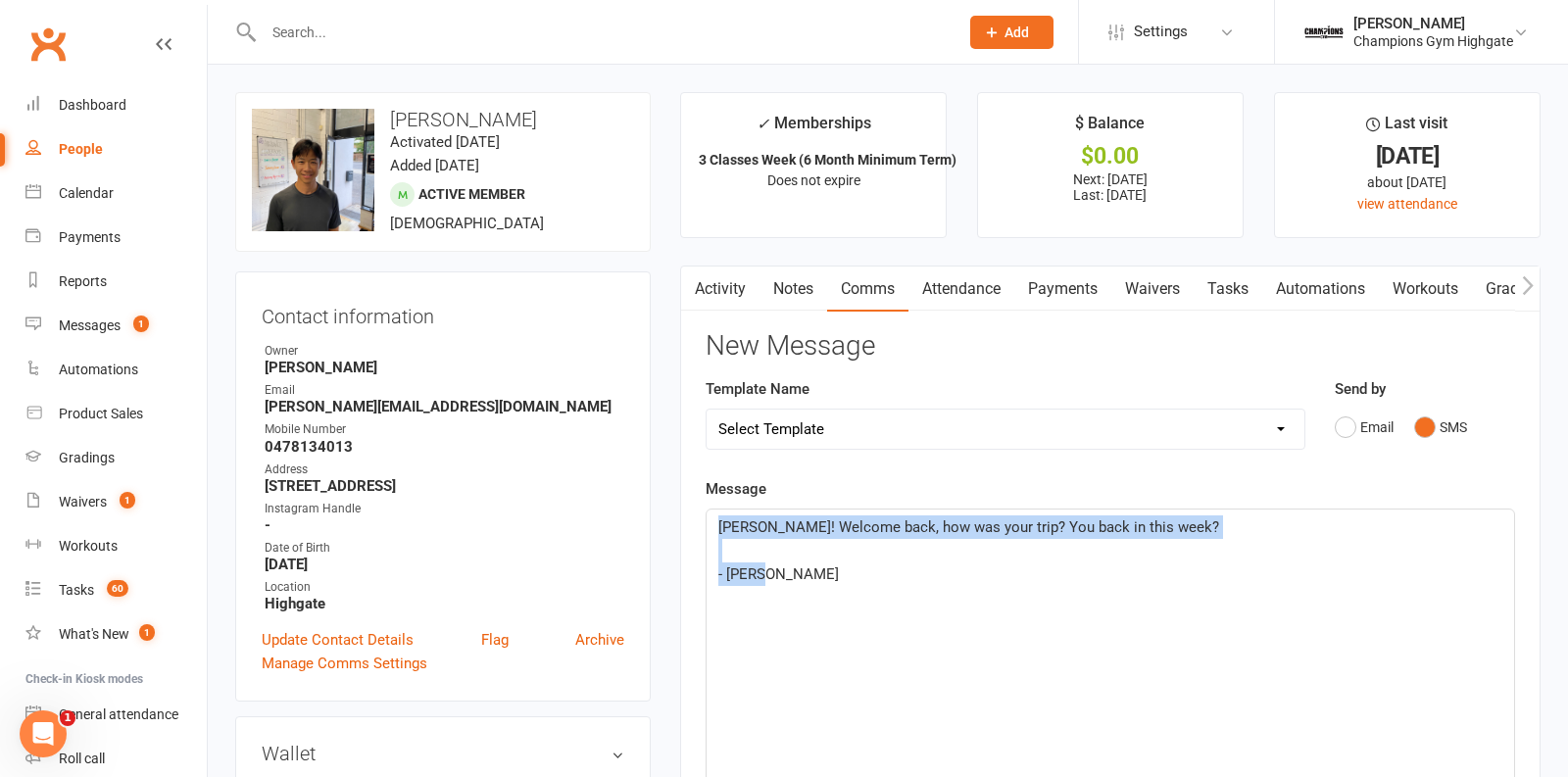
drag, startPoint x: 780, startPoint y: 578, endPoint x: 686, endPoint y: 510, distance: 116.0
click at [686, 510] on div "Activity Notes Comms Attendance Payments Waivers Tasks Automations Workouts Gra…" at bounding box center [1111, 740] width 861 height 951
copy div "[PERSON_NAME]! Welcome back, how was your trip? You back in this week? ﻿ - [GEO…"
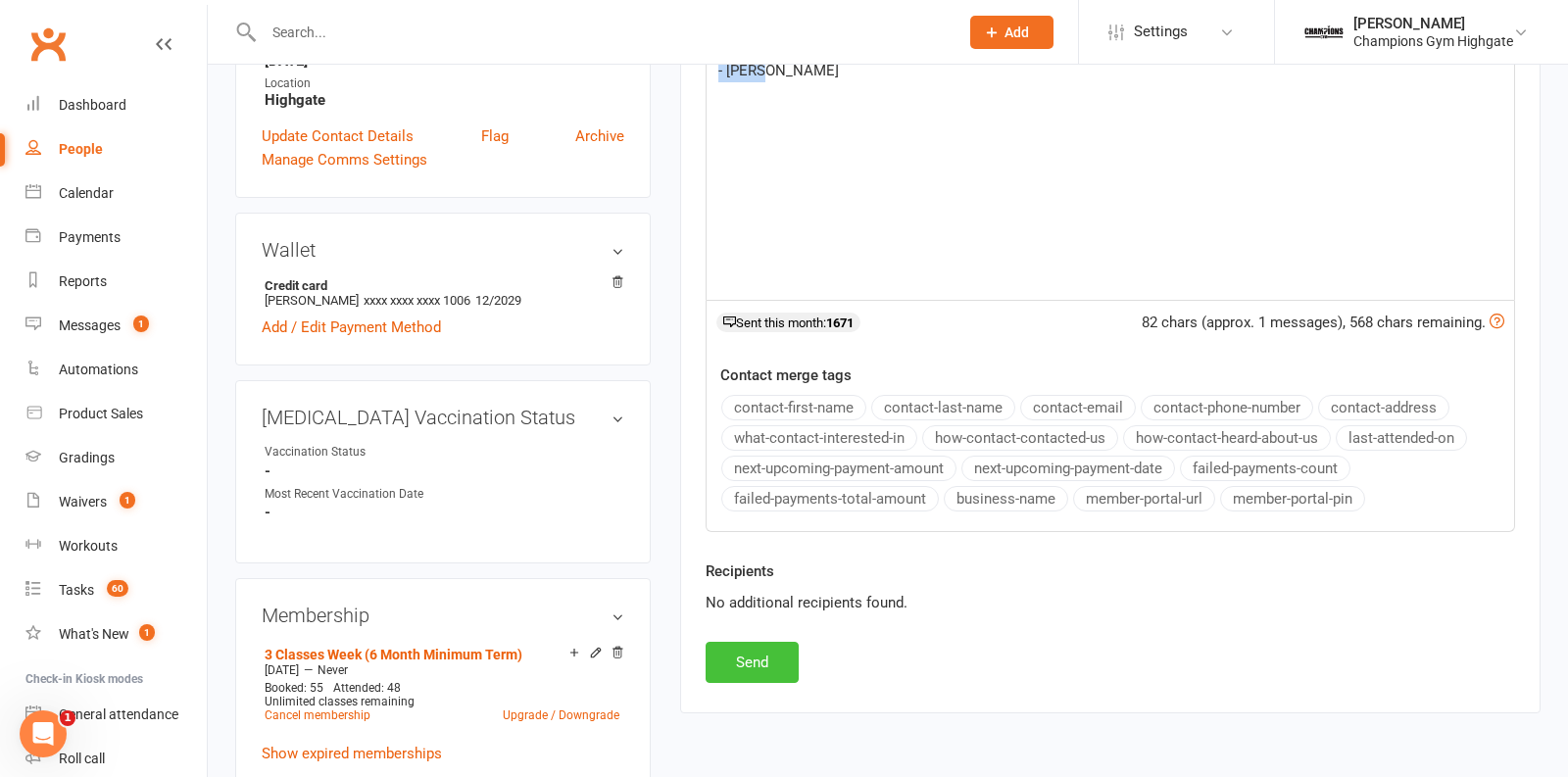
click at [763, 661] on button "Send" at bounding box center [752, 662] width 93 height 41
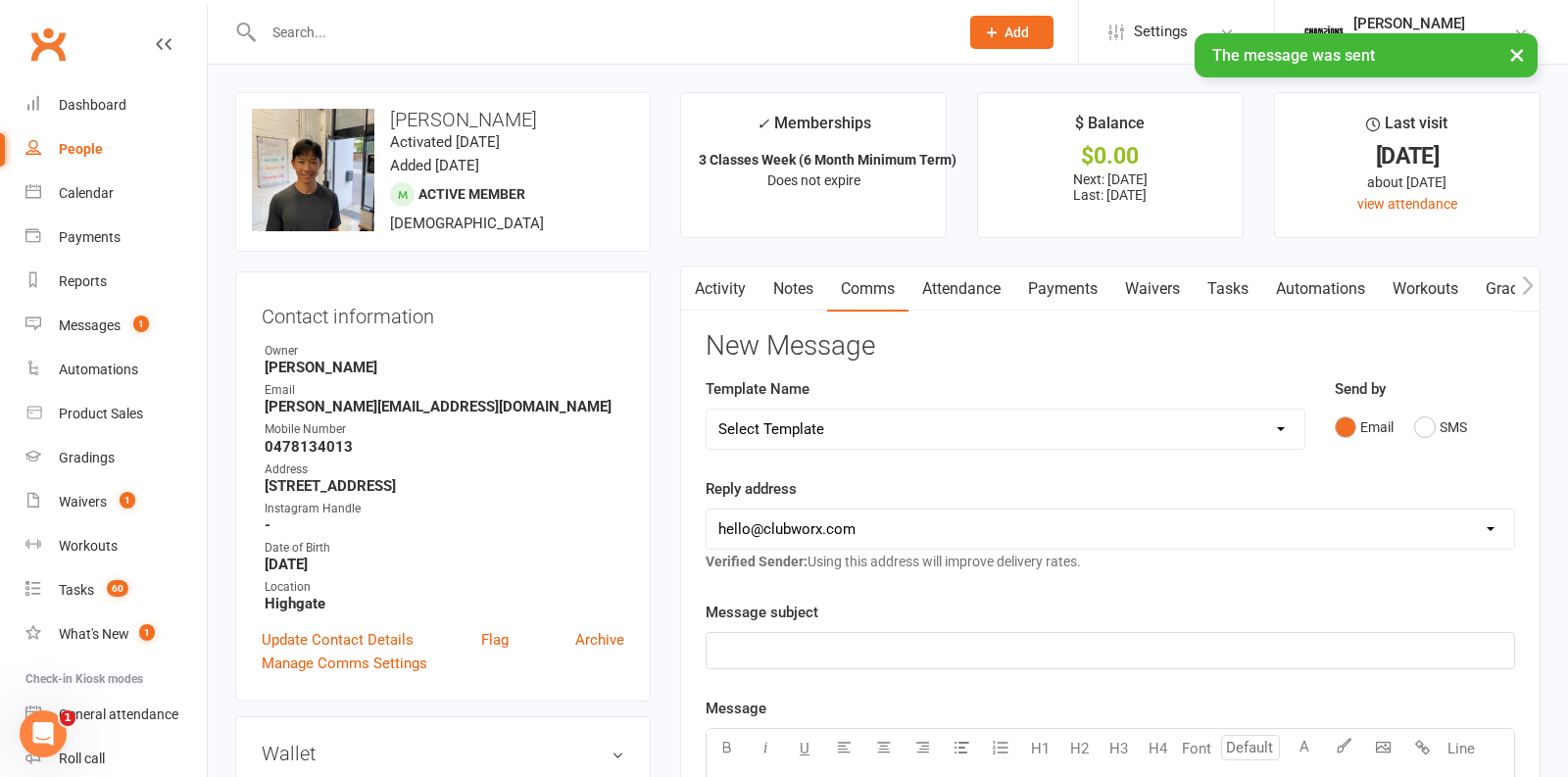
click at [797, 288] on link "Notes" at bounding box center [794, 288] width 68 height 45
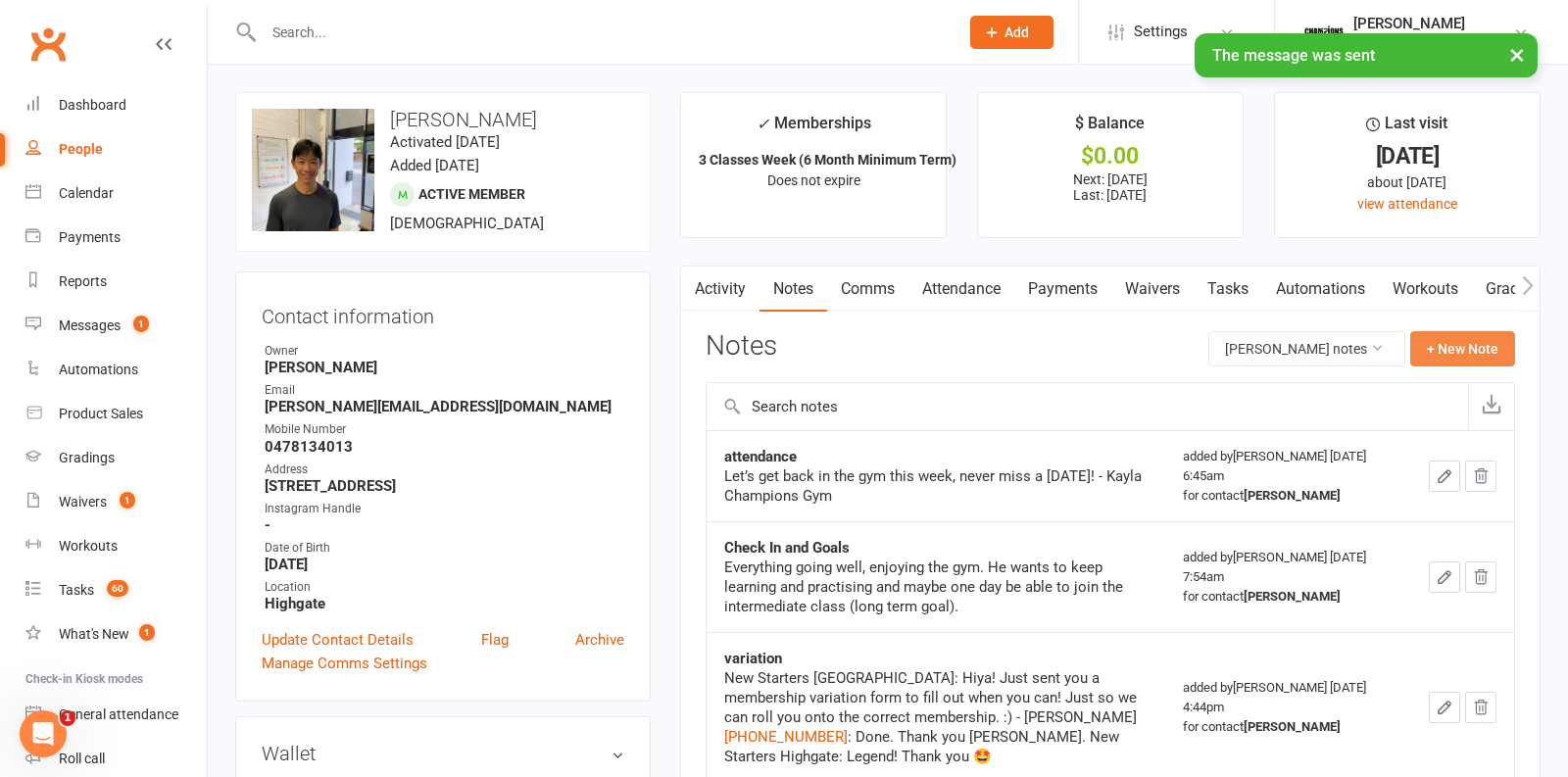
click at [1477, 348] on button "+ New Note" at bounding box center [1464, 349] width 105 height 36
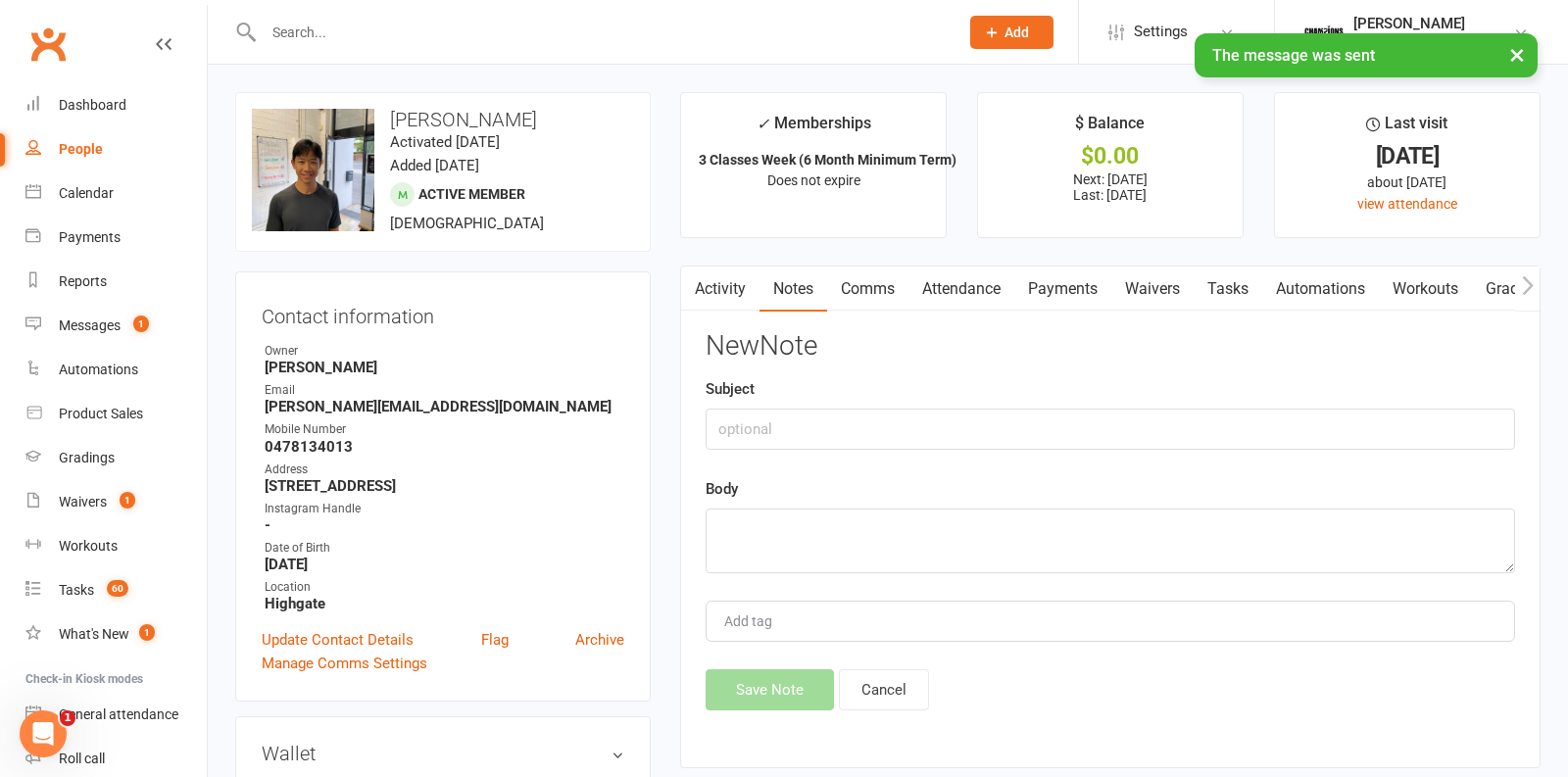
click at [931, 502] on div "Body" at bounding box center [1110, 525] width 810 height 96
click at [881, 536] on textarea at bounding box center [1110, 541] width 810 height 65
paste textarea "[PERSON_NAME]! Welcome back, how was your trip? You back in this week? - [GEOGR…"
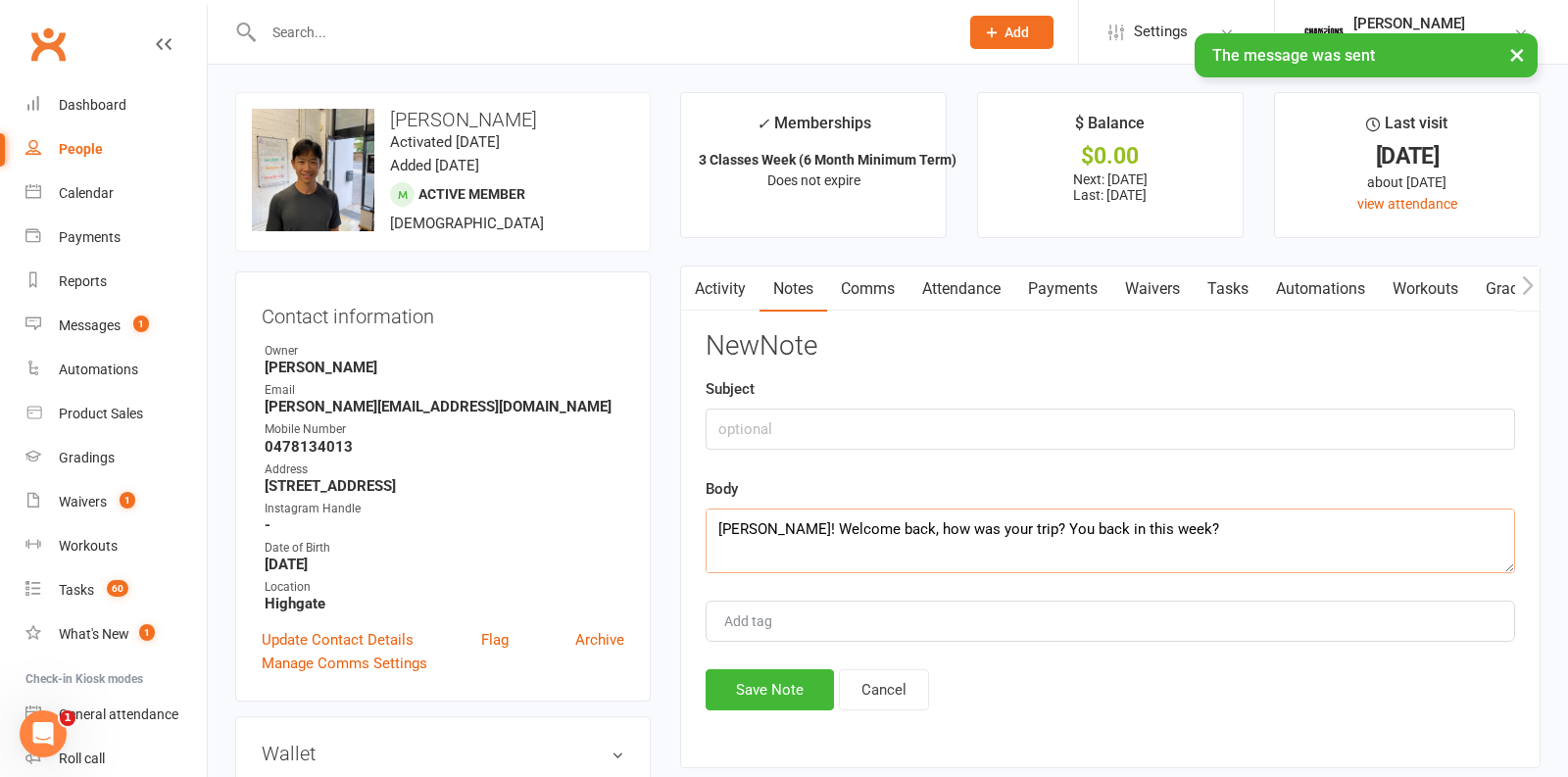
scroll to position [59, 0]
type textarea "[PERSON_NAME]! Welcome back, how was your trip? You back in this week? - [GEOGR…"
click at [773, 428] on input "text" at bounding box center [1110, 428] width 810 height 41
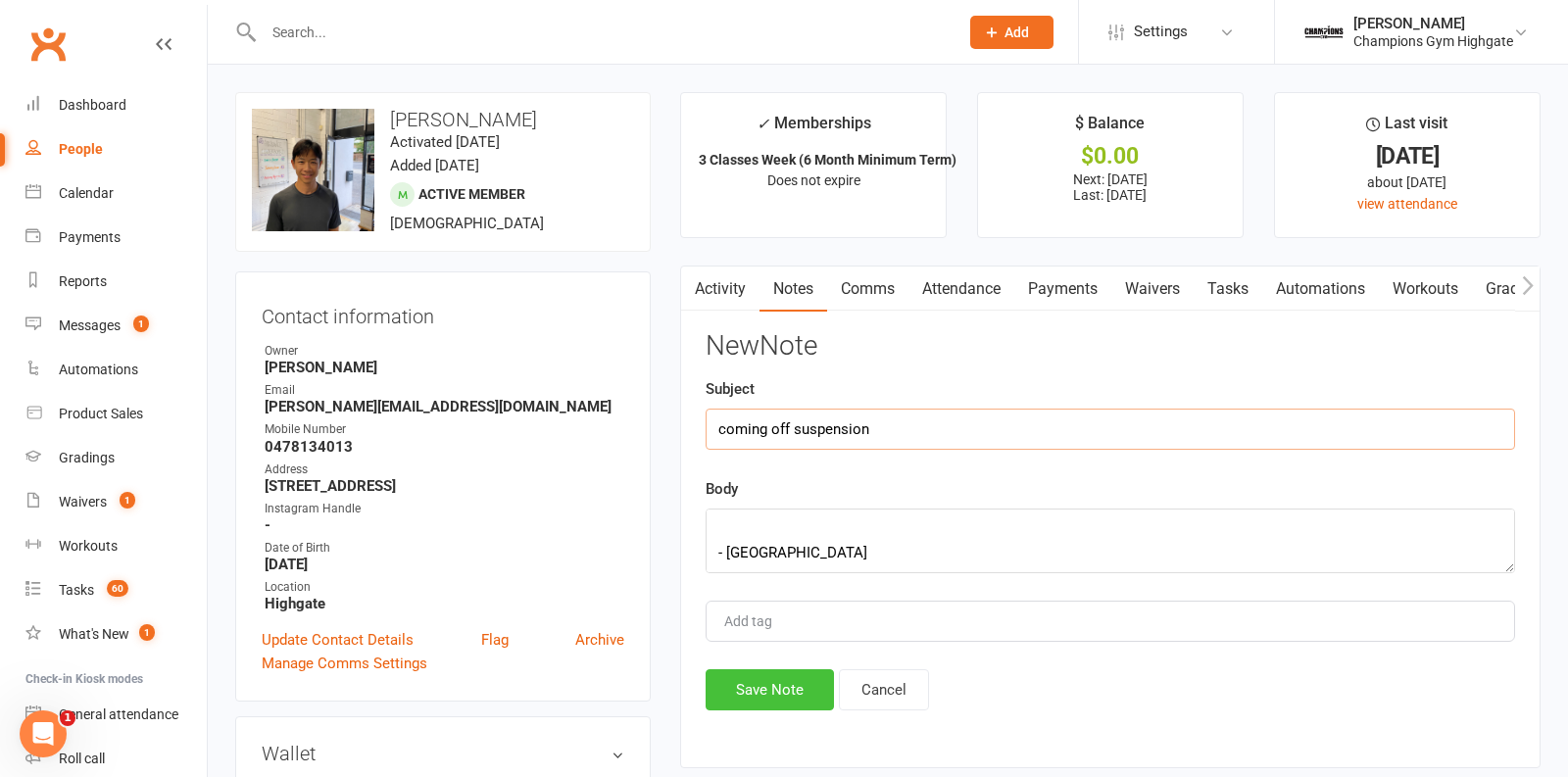
type input "coming off suspension"
click at [740, 682] on button "Save Note" at bounding box center [769, 690] width 128 height 41
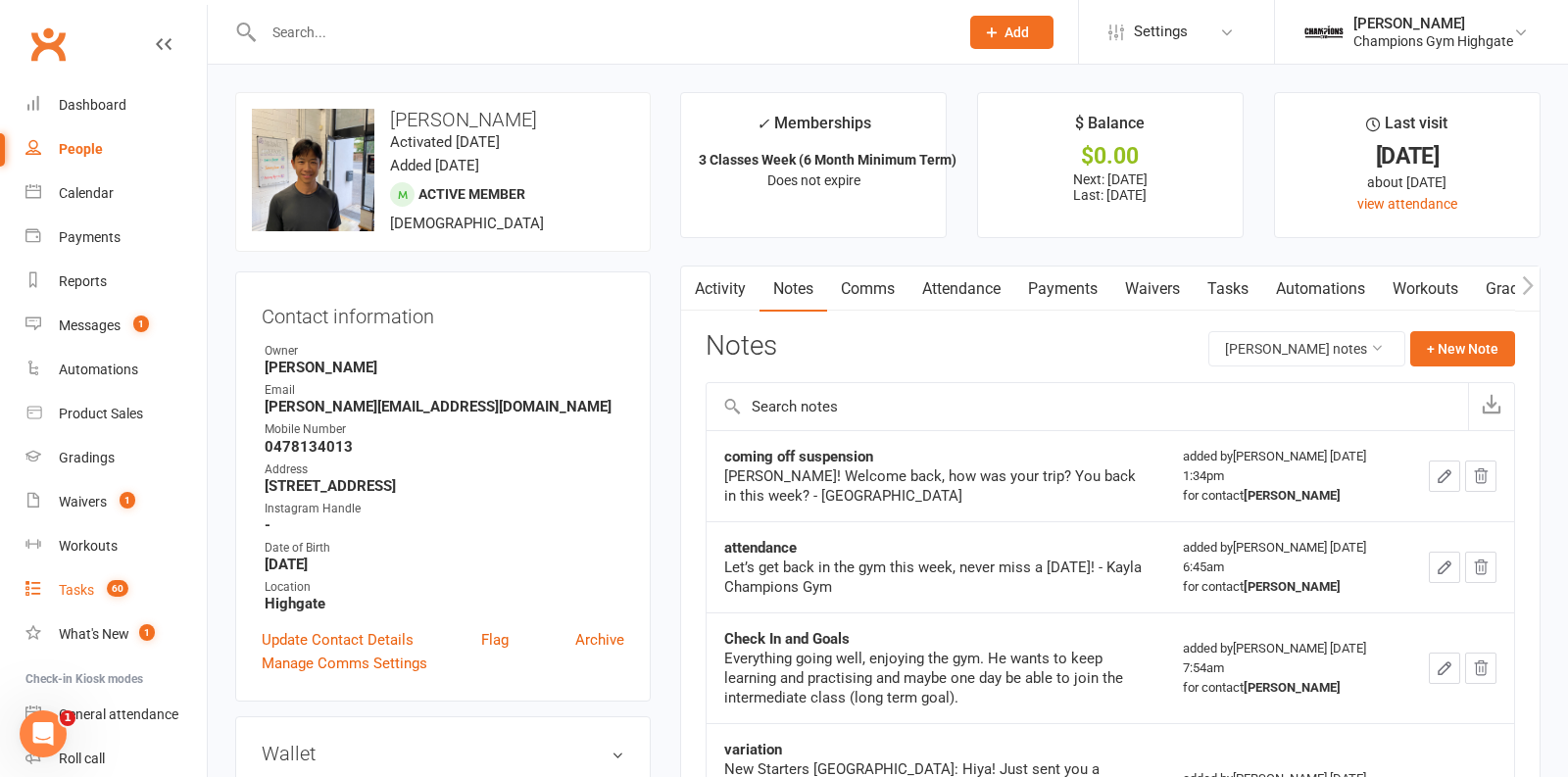
click at [72, 591] on div "Tasks" at bounding box center [77, 590] width 36 height 16
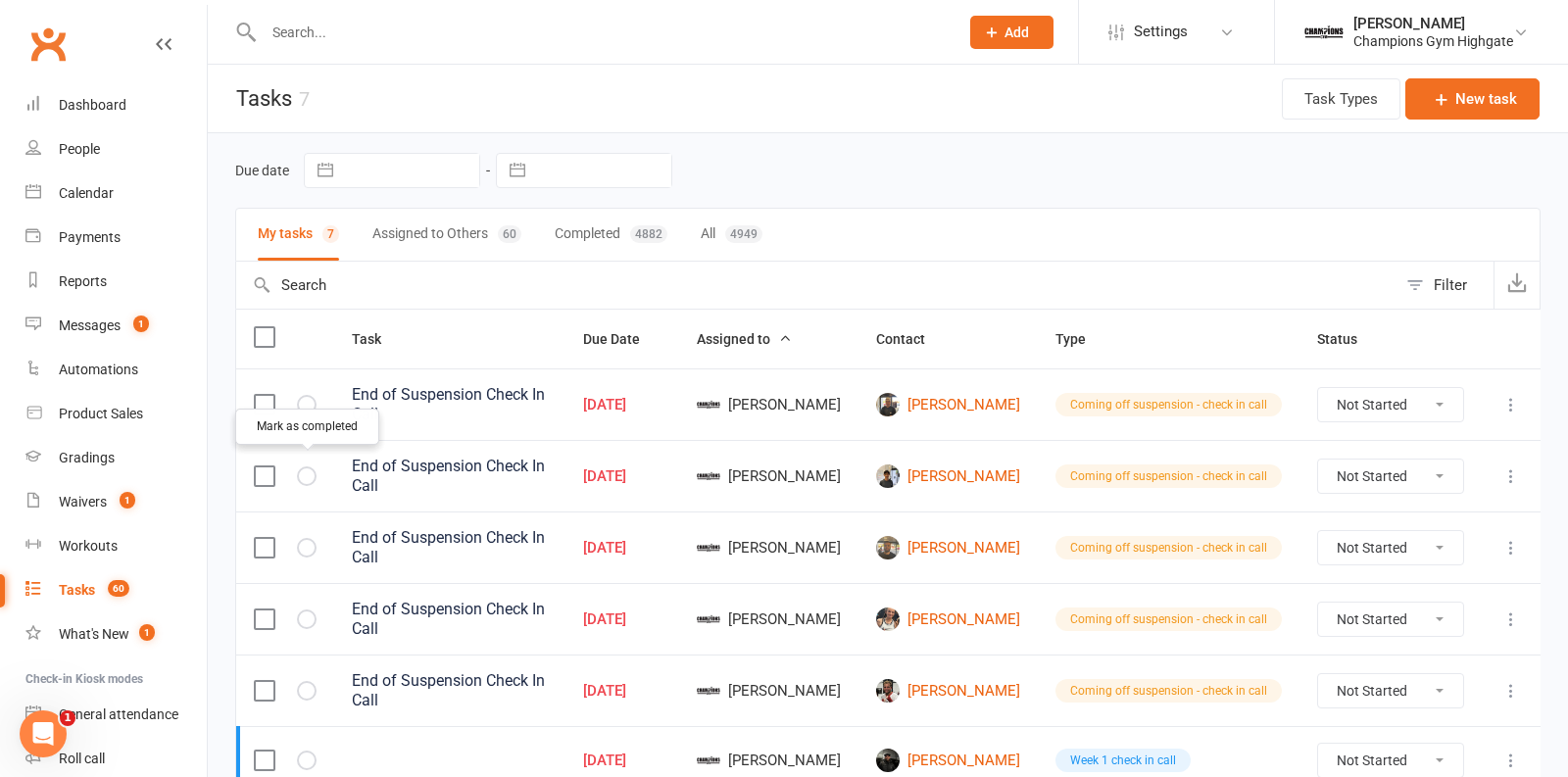
click at [0, 0] on icon "button" at bounding box center [0, 0] width 0 height 0
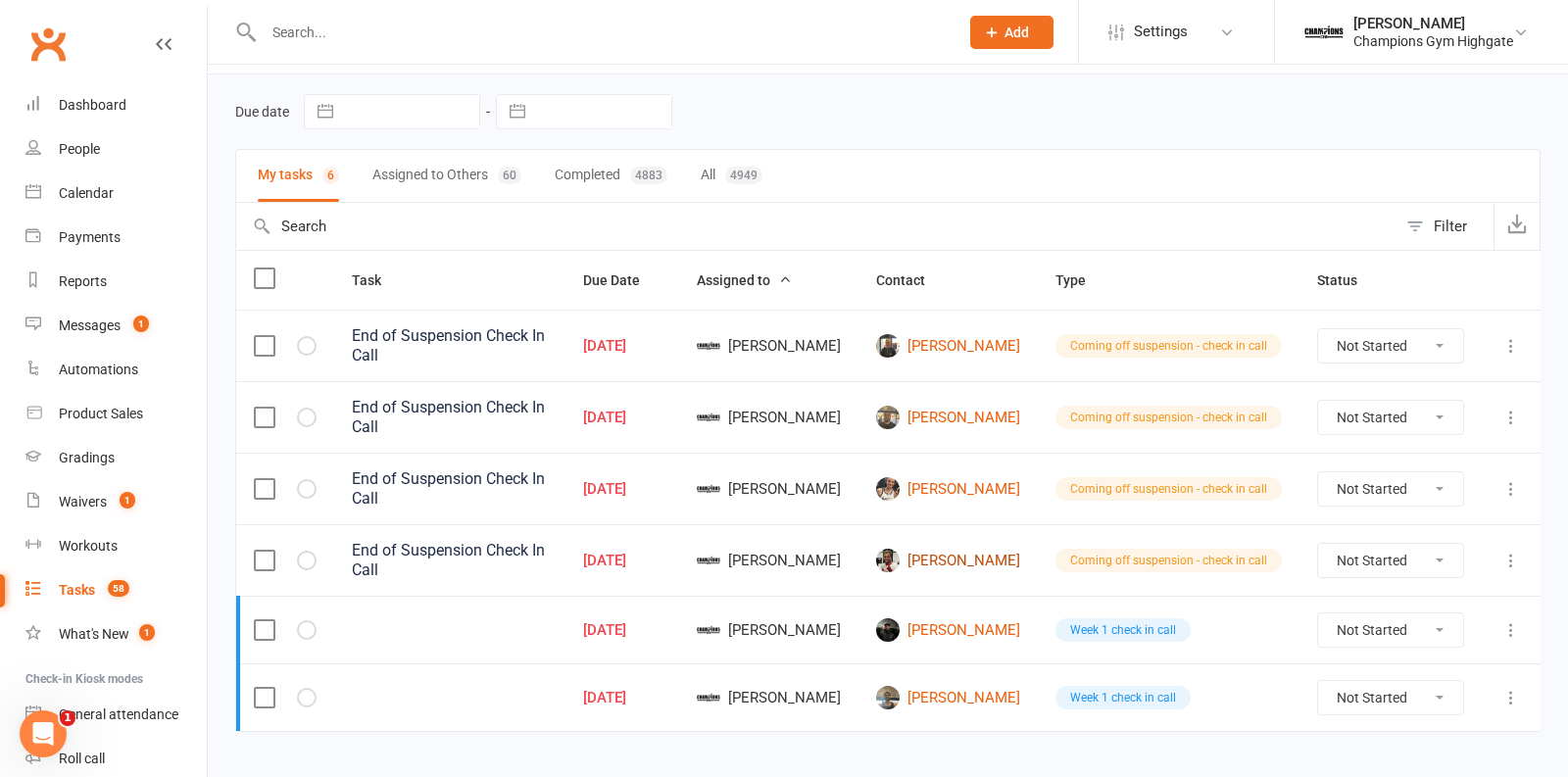
scroll to position [70, 0]
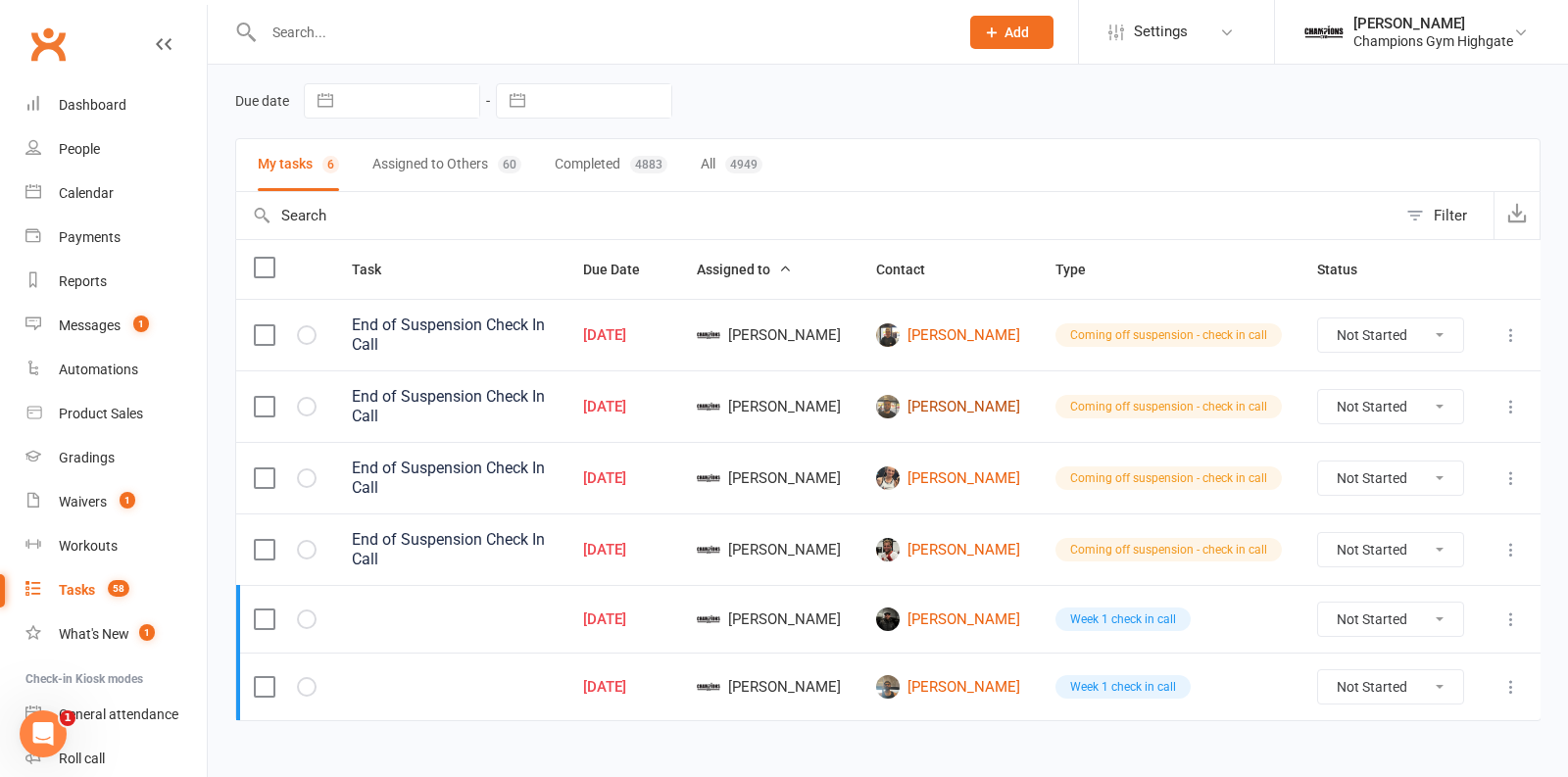
click at [975, 404] on link "[PERSON_NAME]" at bounding box center [948, 407] width 144 height 24
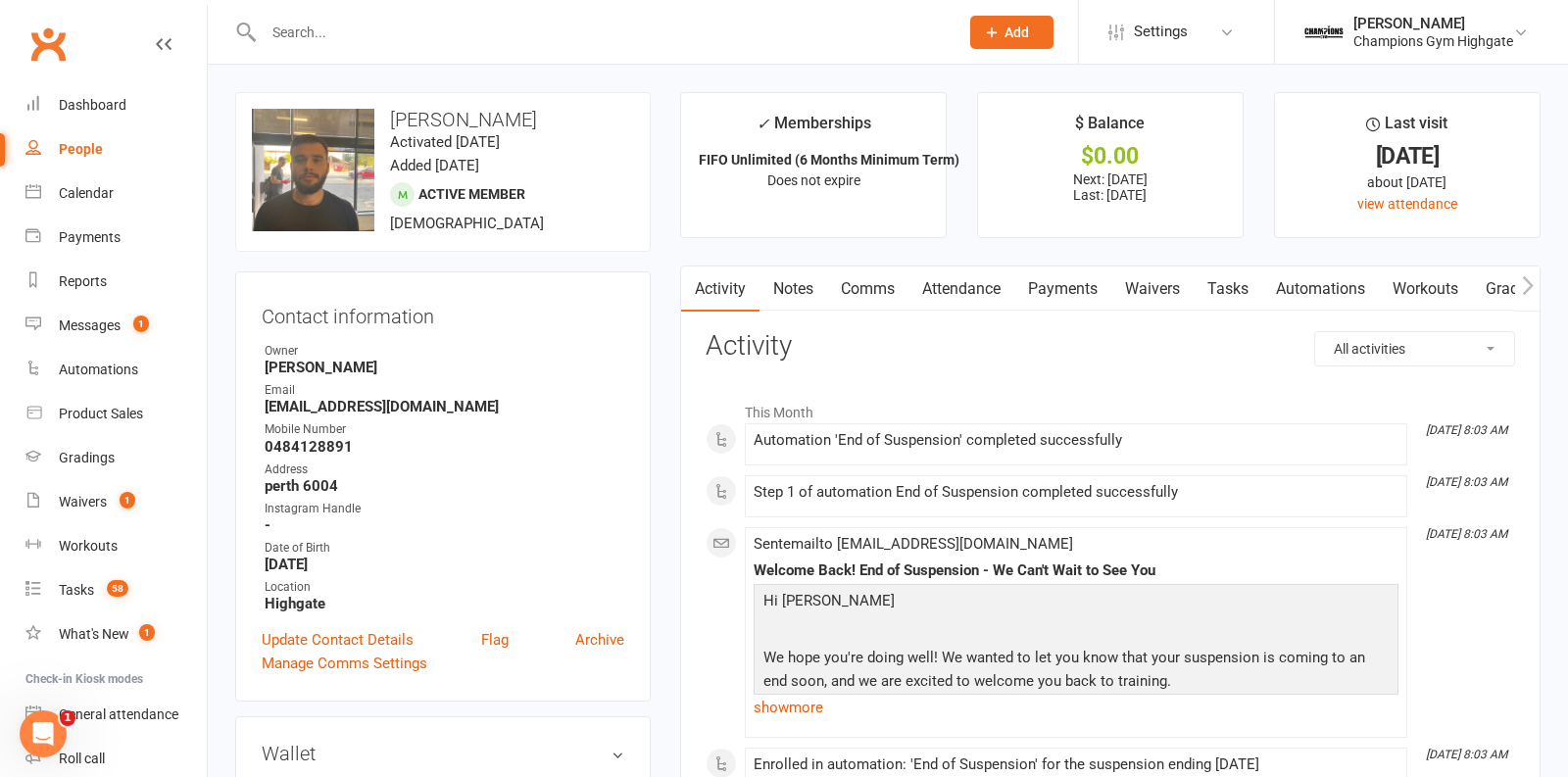
click at [807, 297] on link "Notes" at bounding box center [794, 288] width 68 height 45
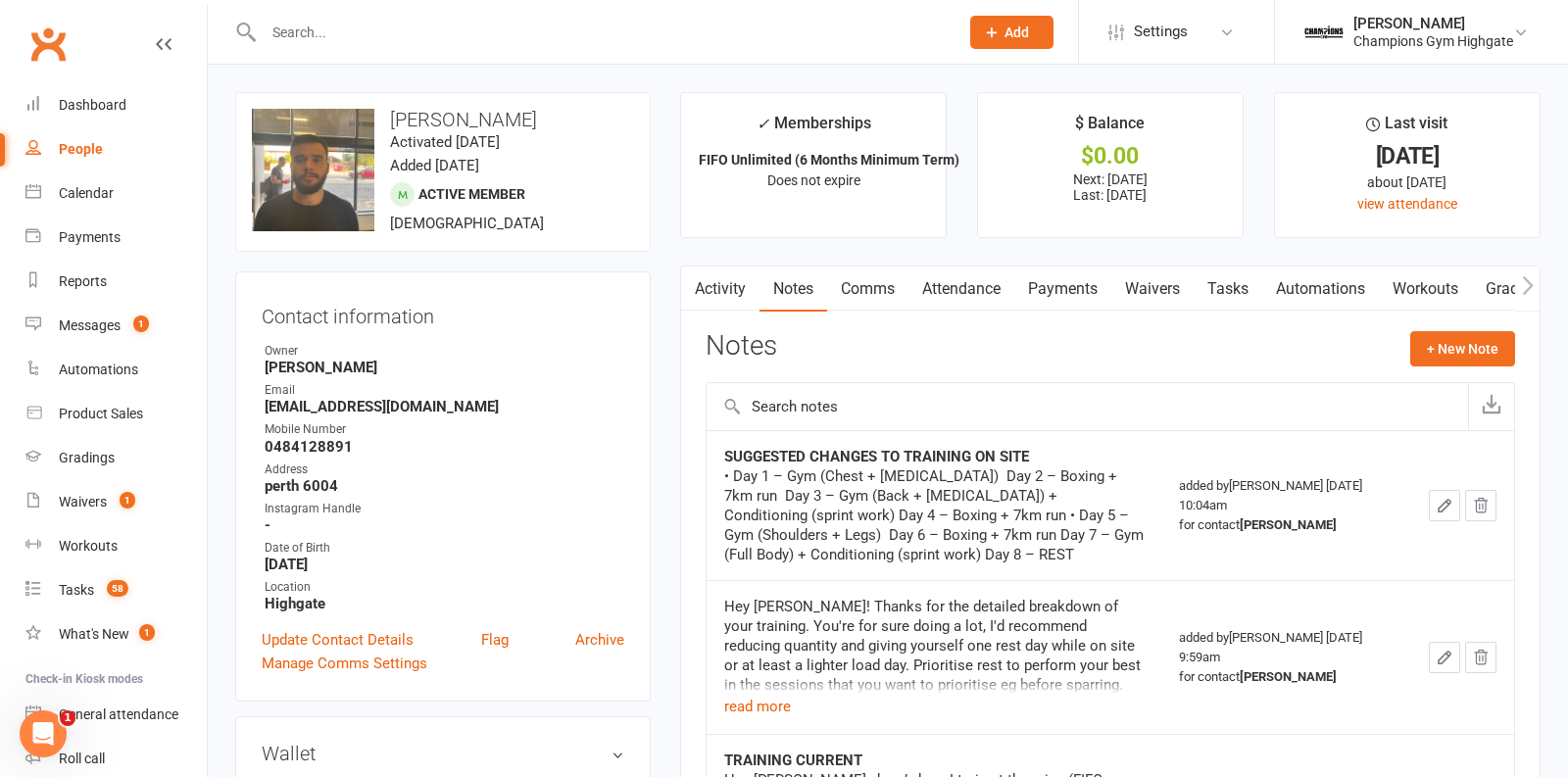
click at [886, 287] on link "Comms" at bounding box center [868, 288] width 81 height 45
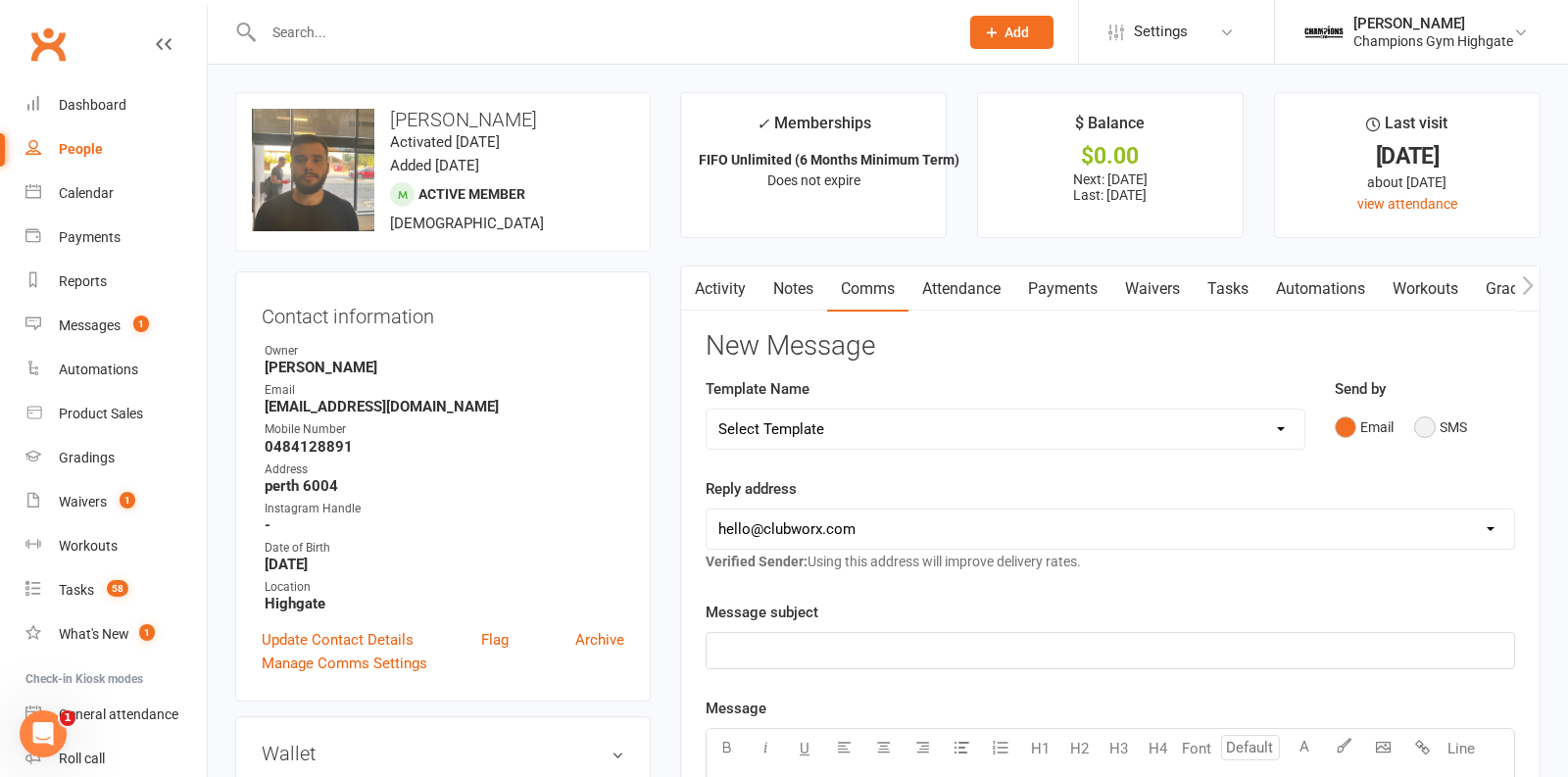
click at [1428, 433] on button "SMS" at bounding box center [1441, 426] width 53 height 37
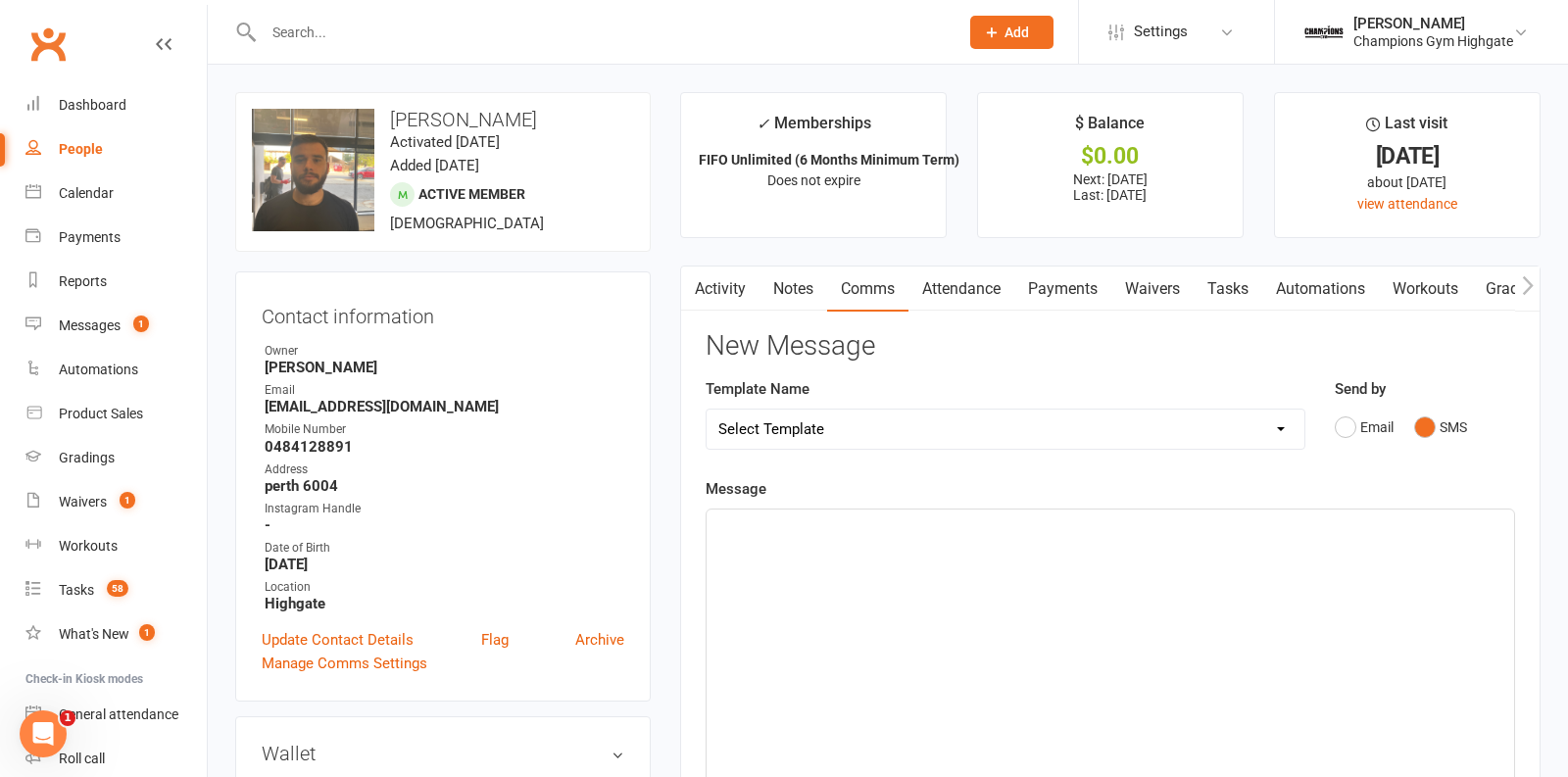
click at [1022, 588] on div "﻿" at bounding box center [1110, 657] width 808 height 294
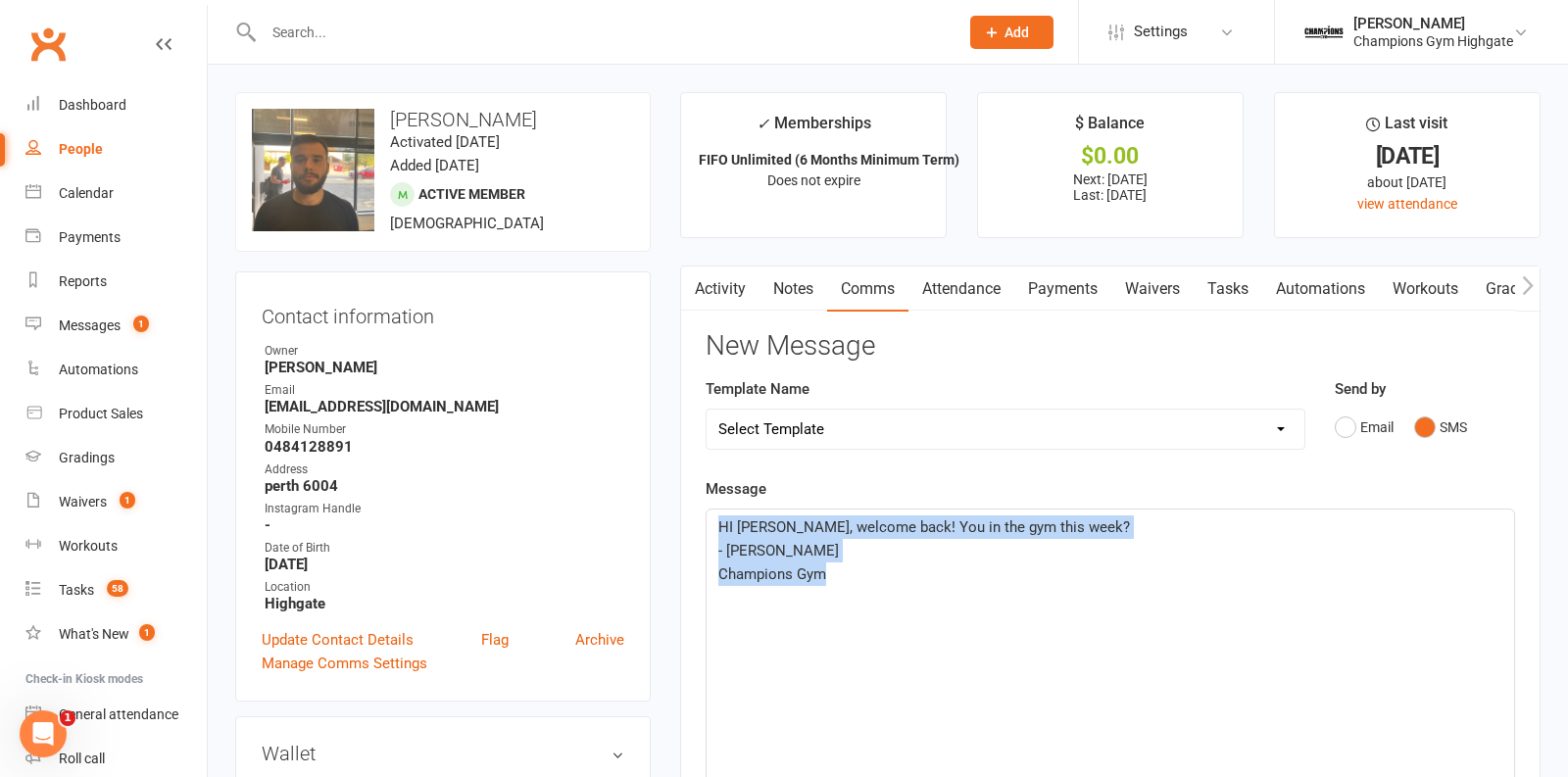
drag, startPoint x: 841, startPoint y: 579, endPoint x: 673, endPoint y: 503, distance: 184.4
click at [673, 503] on main "✓ Memberships FIFO Unlimited (6 Months Minimum Term) Does not expire $ Balance …" at bounding box center [1111, 665] width 890 height 1145
copy div "HI [PERSON_NAME], welcome back! You in the gym this week? - Kayla Champions Gym"
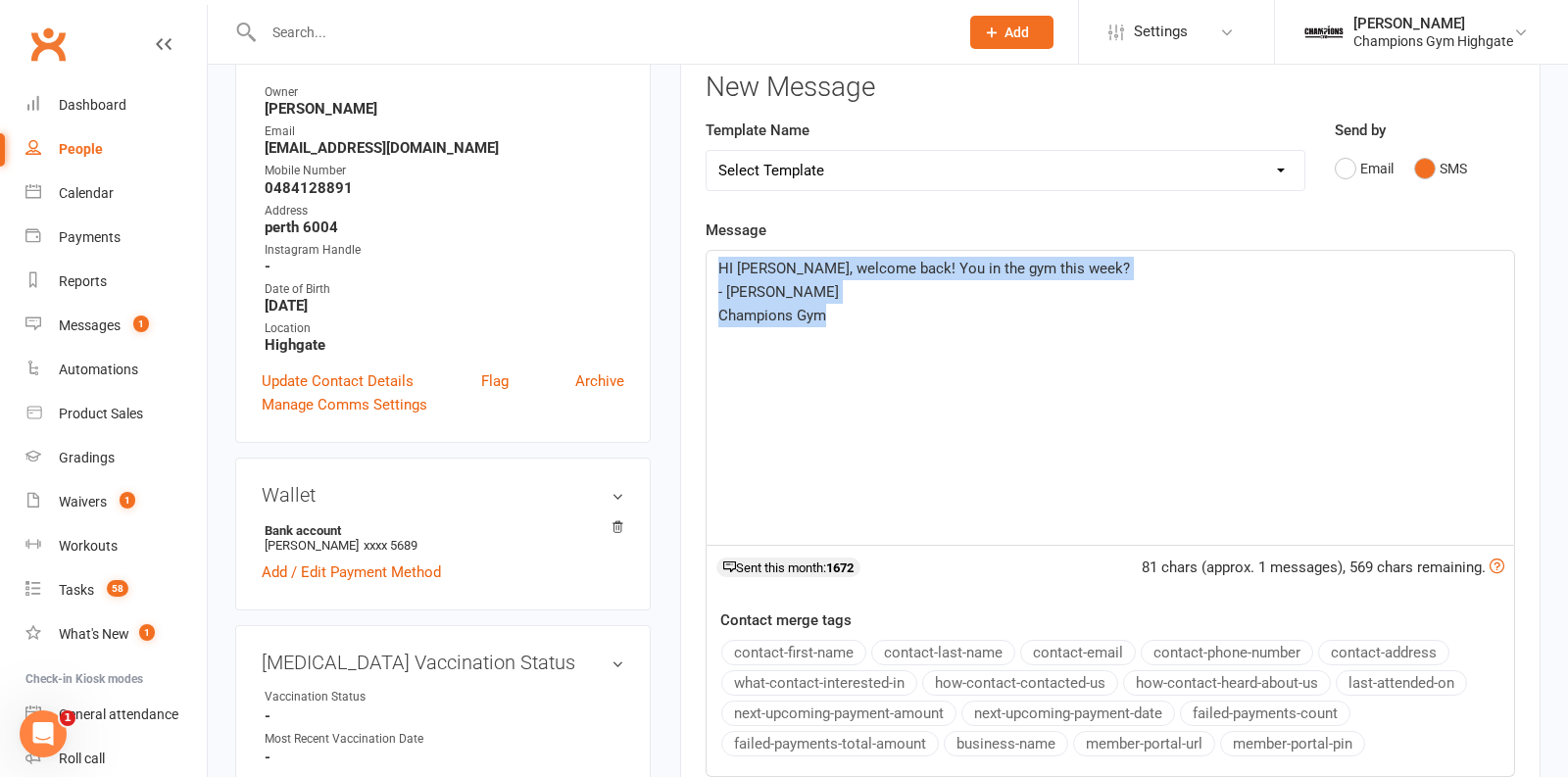
scroll to position [259, 0]
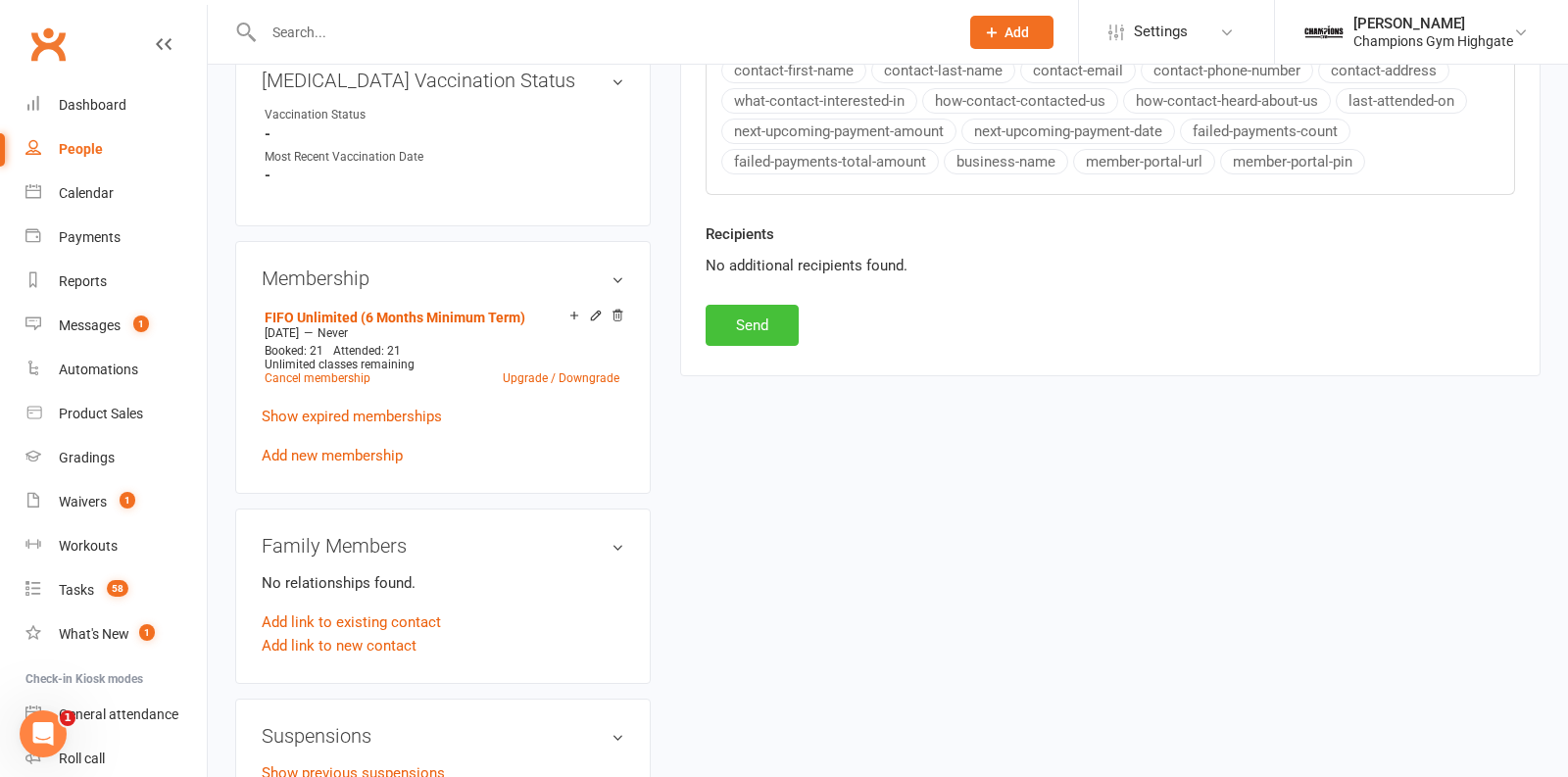
click at [740, 317] on button "Send" at bounding box center [752, 325] width 93 height 41
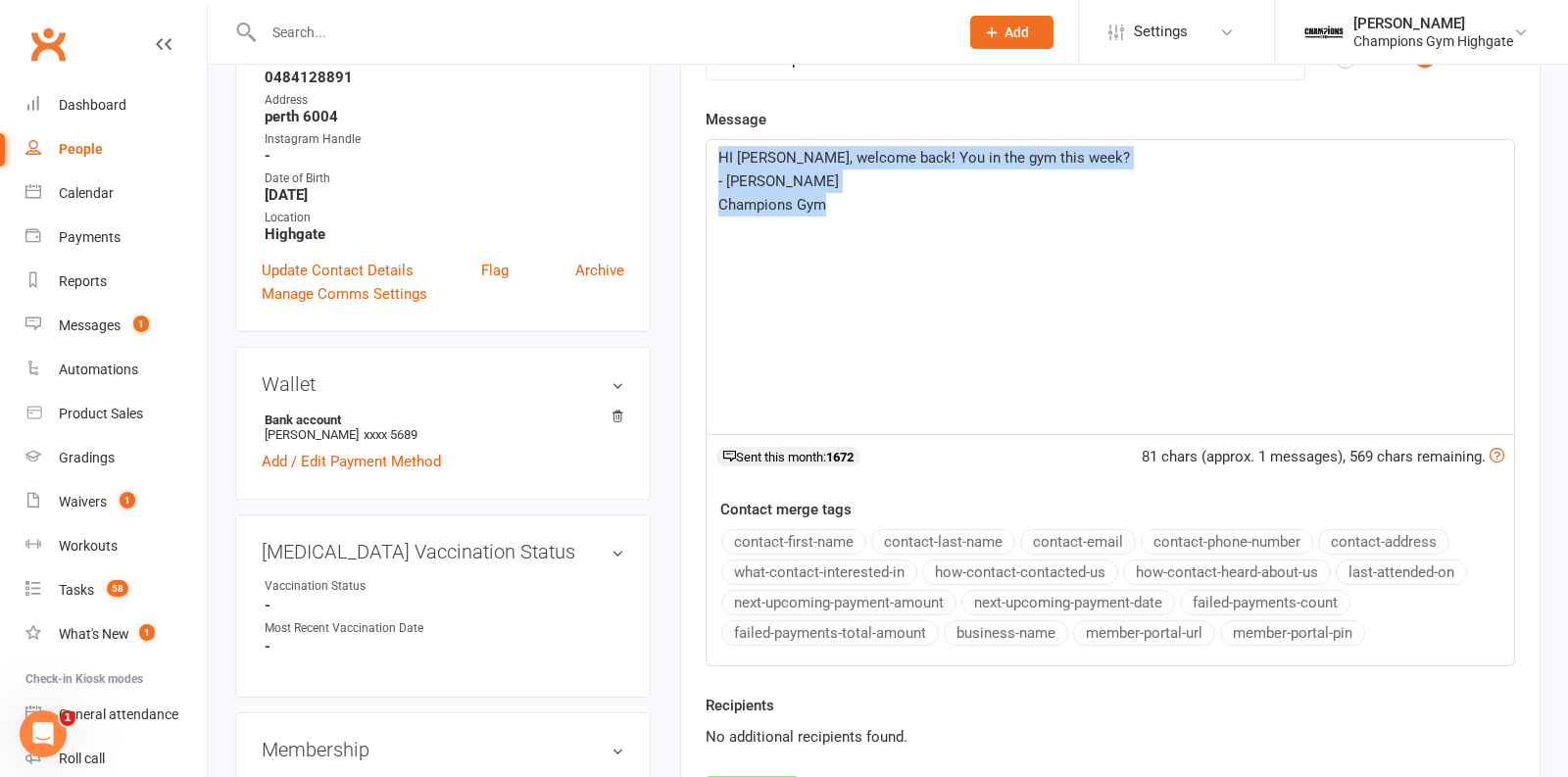
scroll to position [0, 0]
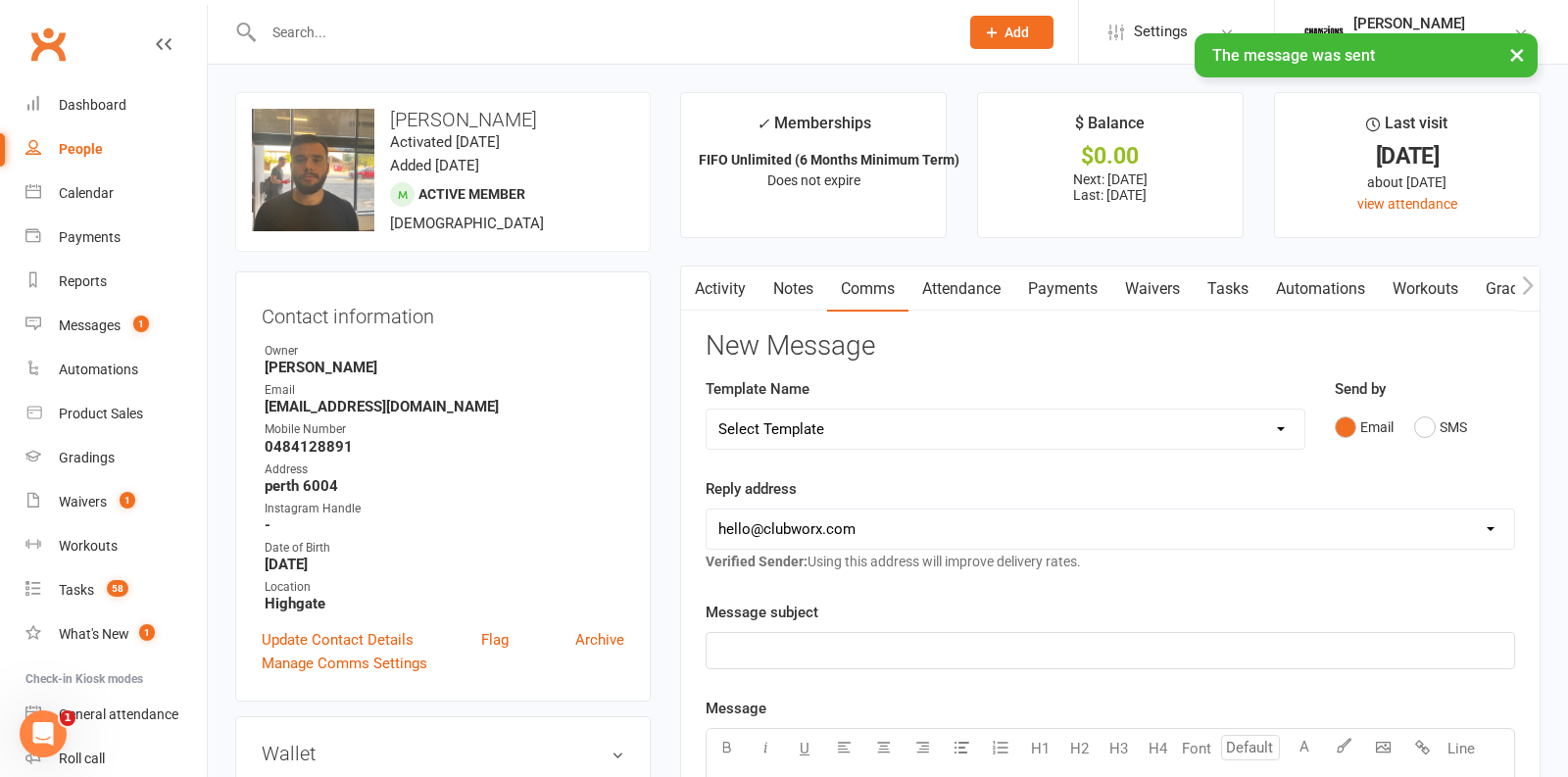
click at [786, 297] on link "Notes" at bounding box center [794, 288] width 68 height 45
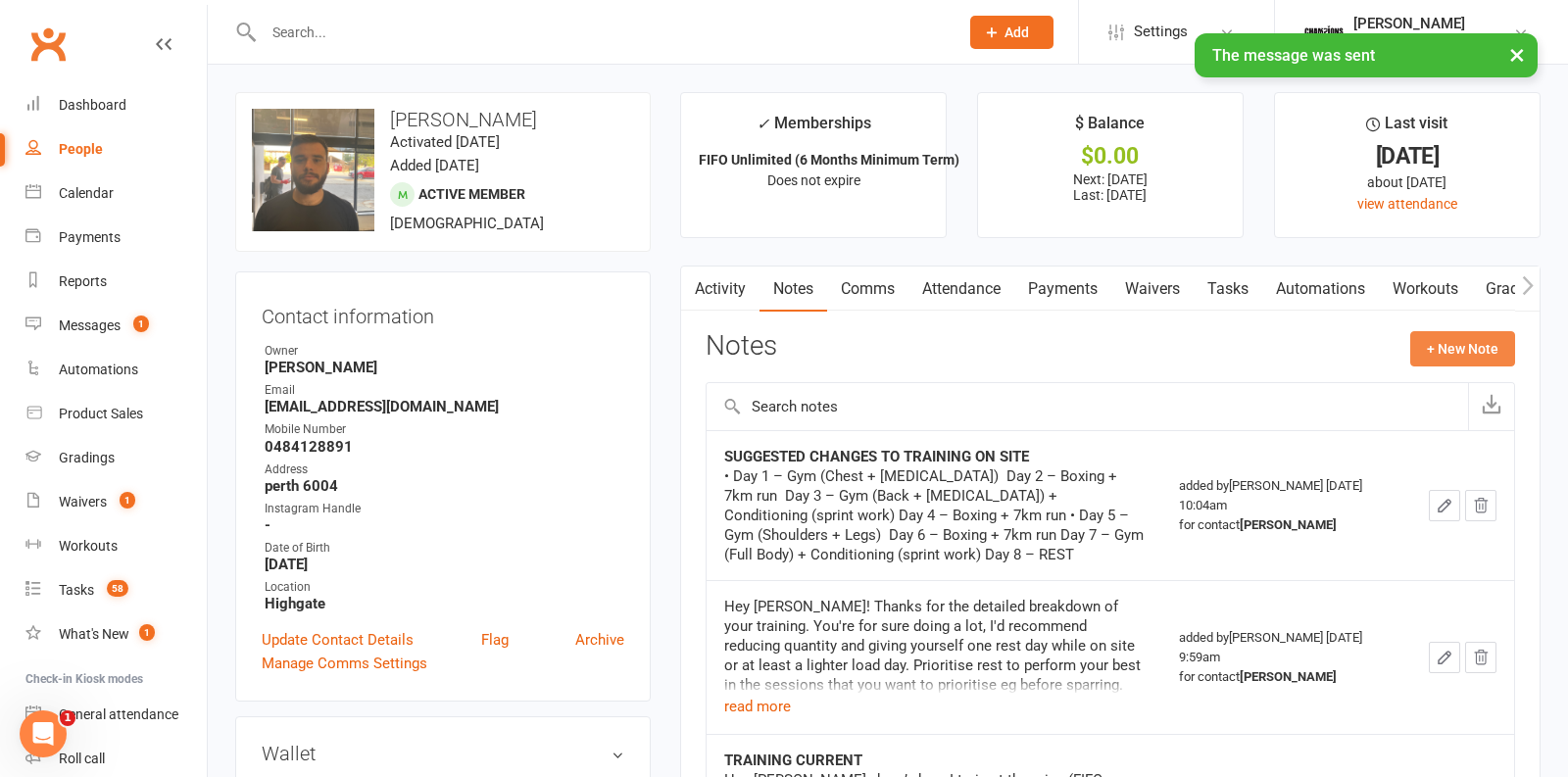
click at [1443, 352] on button "+ New Note" at bounding box center [1464, 349] width 105 height 36
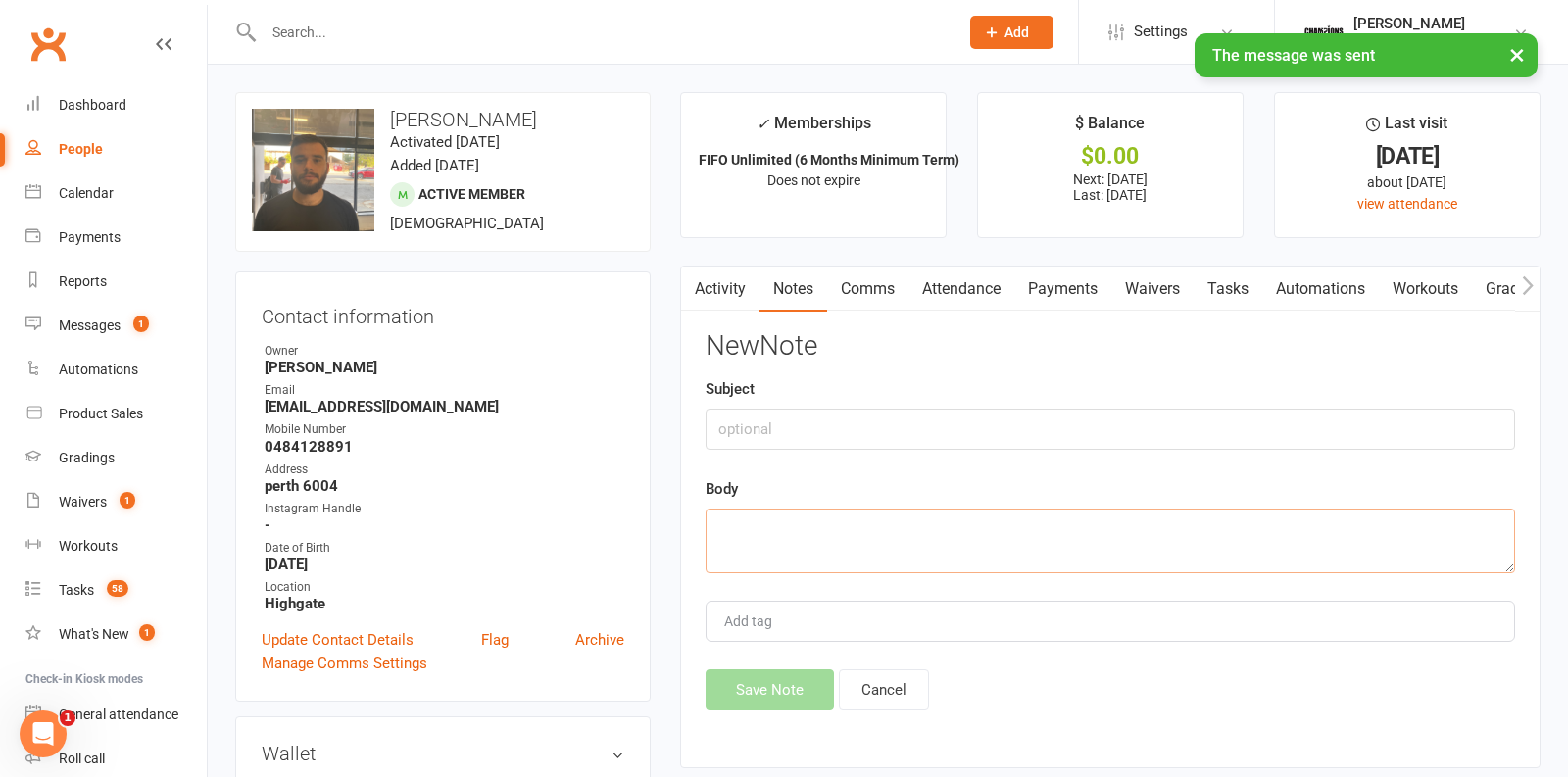
click at [908, 523] on textarea at bounding box center [1110, 541] width 810 height 65
paste textarea "HI [PERSON_NAME], welcome back! You in the gym this week? - Kayla Champions Gym"
type textarea "HI [PERSON_NAME], welcome back! You in the gym this week? - Kayla Champions Gym"
click at [781, 419] on input "text" at bounding box center [1110, 428] width 810 height 41
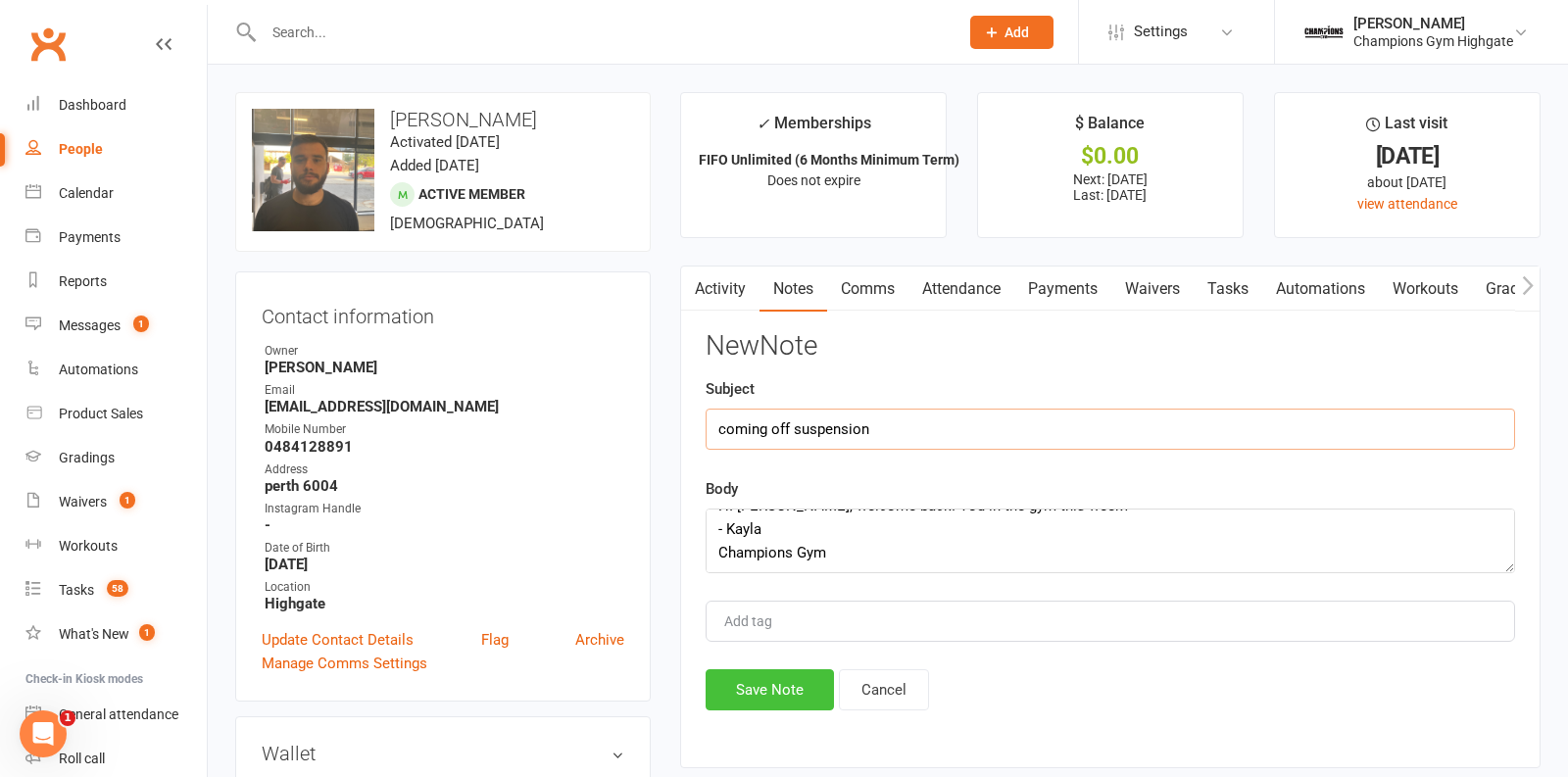
type input "coming off suspension"
click at [757, 671] on button "Save Note" at bounding box center [769, 690] width 128 height 41
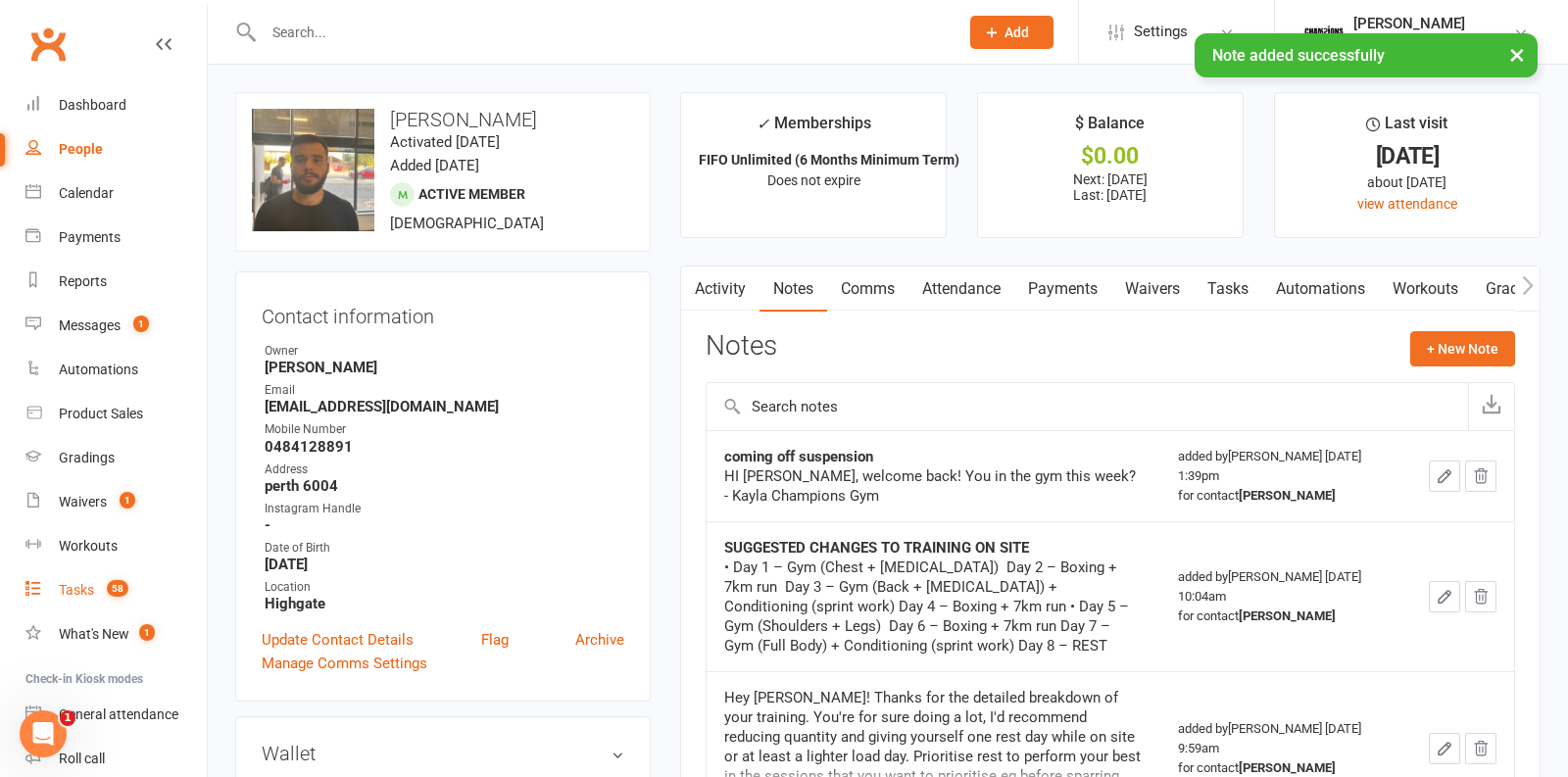
click at [92, 586] on div "Tasks" at bounding box center [77, 590] width 36 height 16
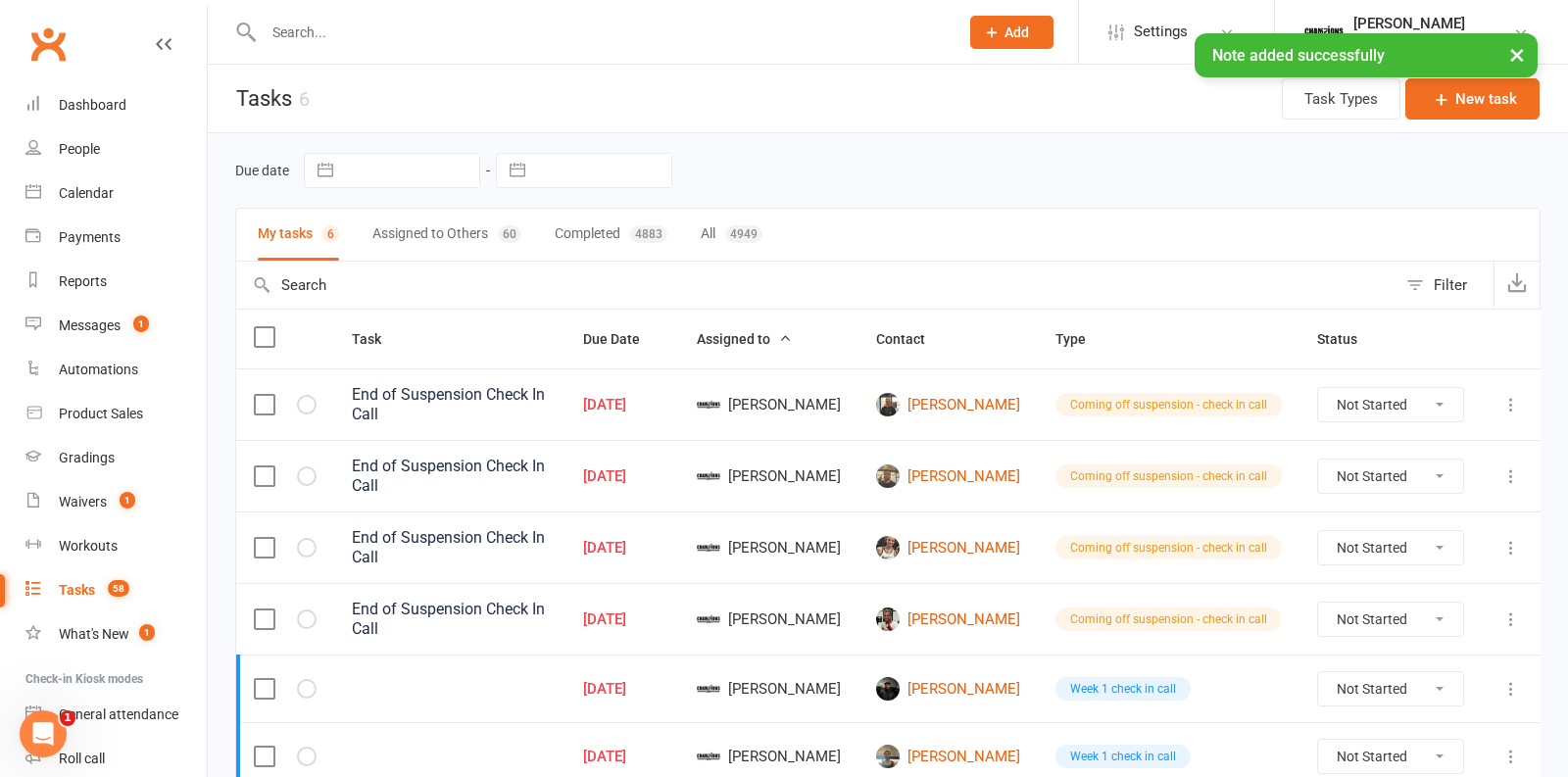
scroll to position [70, 0]
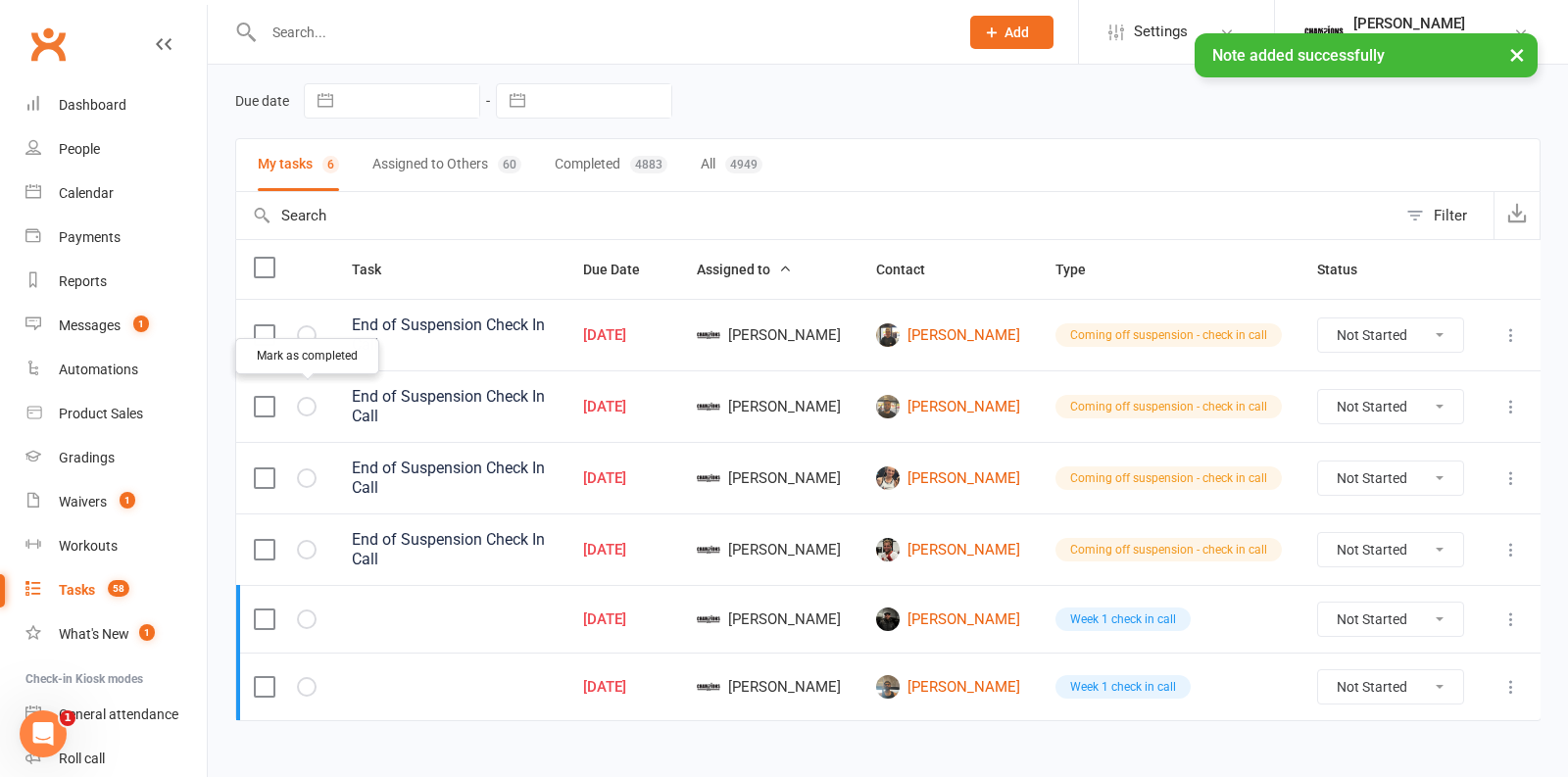
click at [0, 0] on icon "button" at bounding box center [0, 0] width 0 height 0
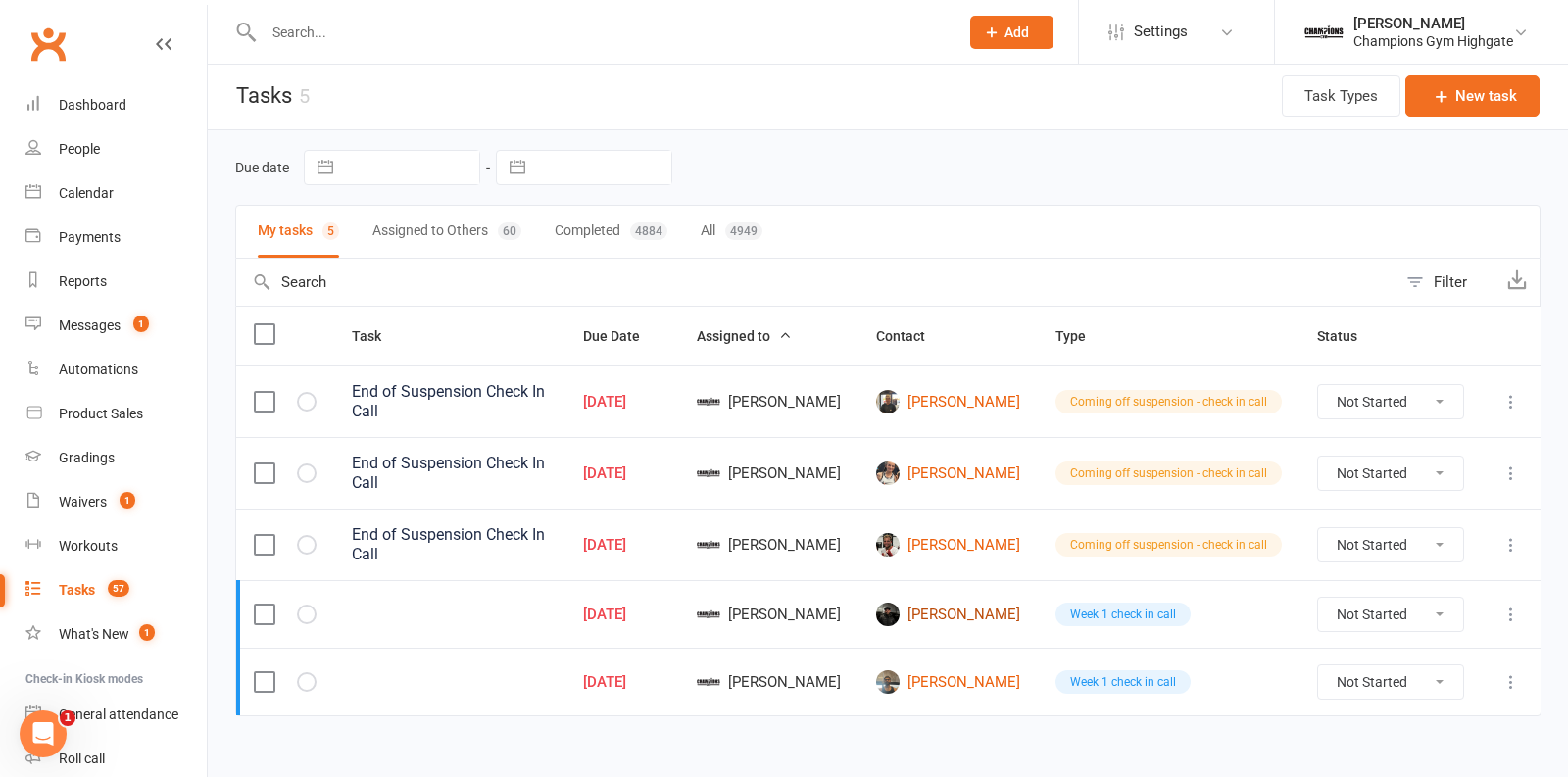
click at [972, 603] on link "[PERSON_NAME]" at bounding box center [948, 615] width 144 height 24
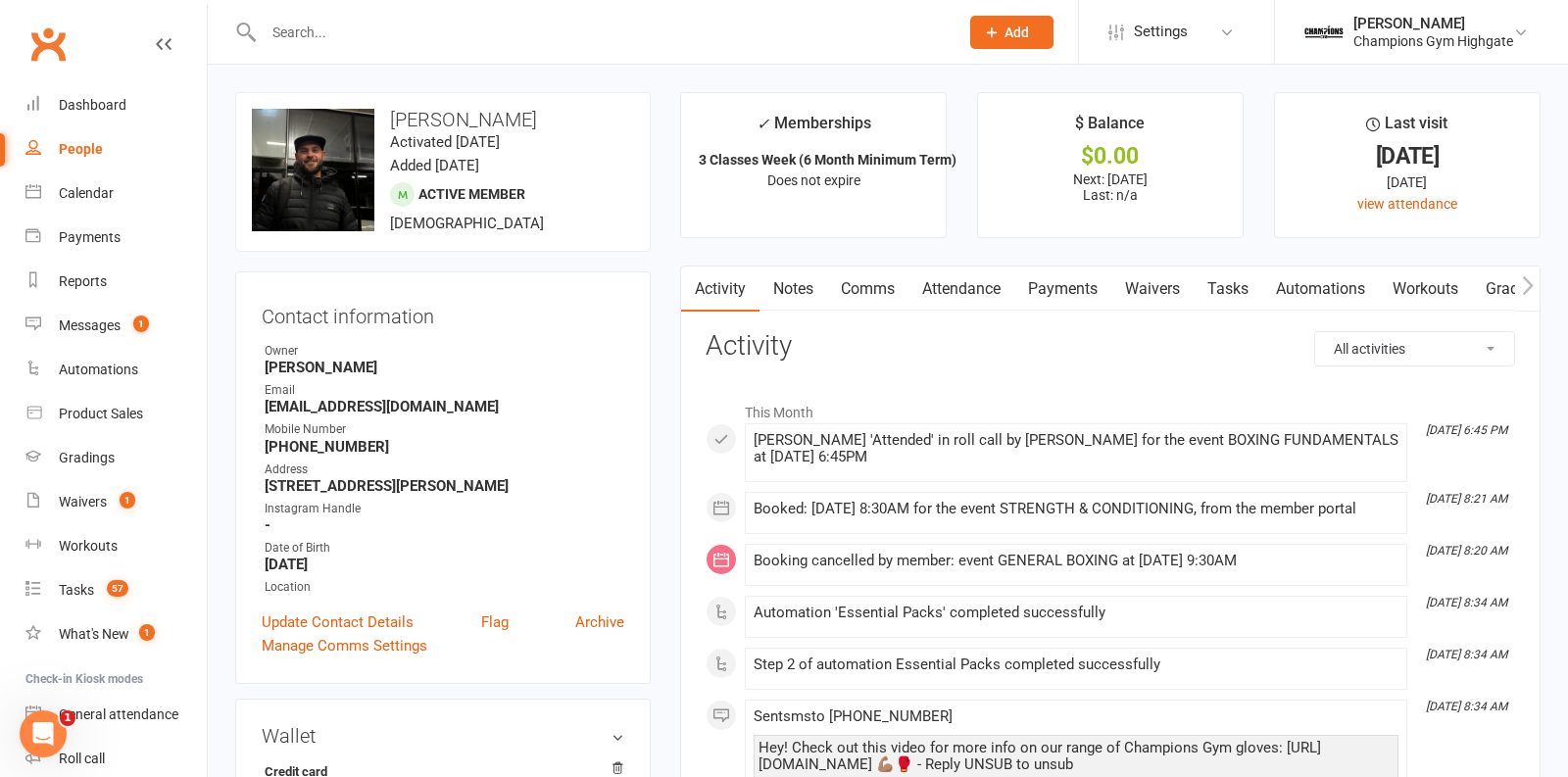
click at [786, 308] on link "Notes" at bounding box center [794, 288] width 68 height 45
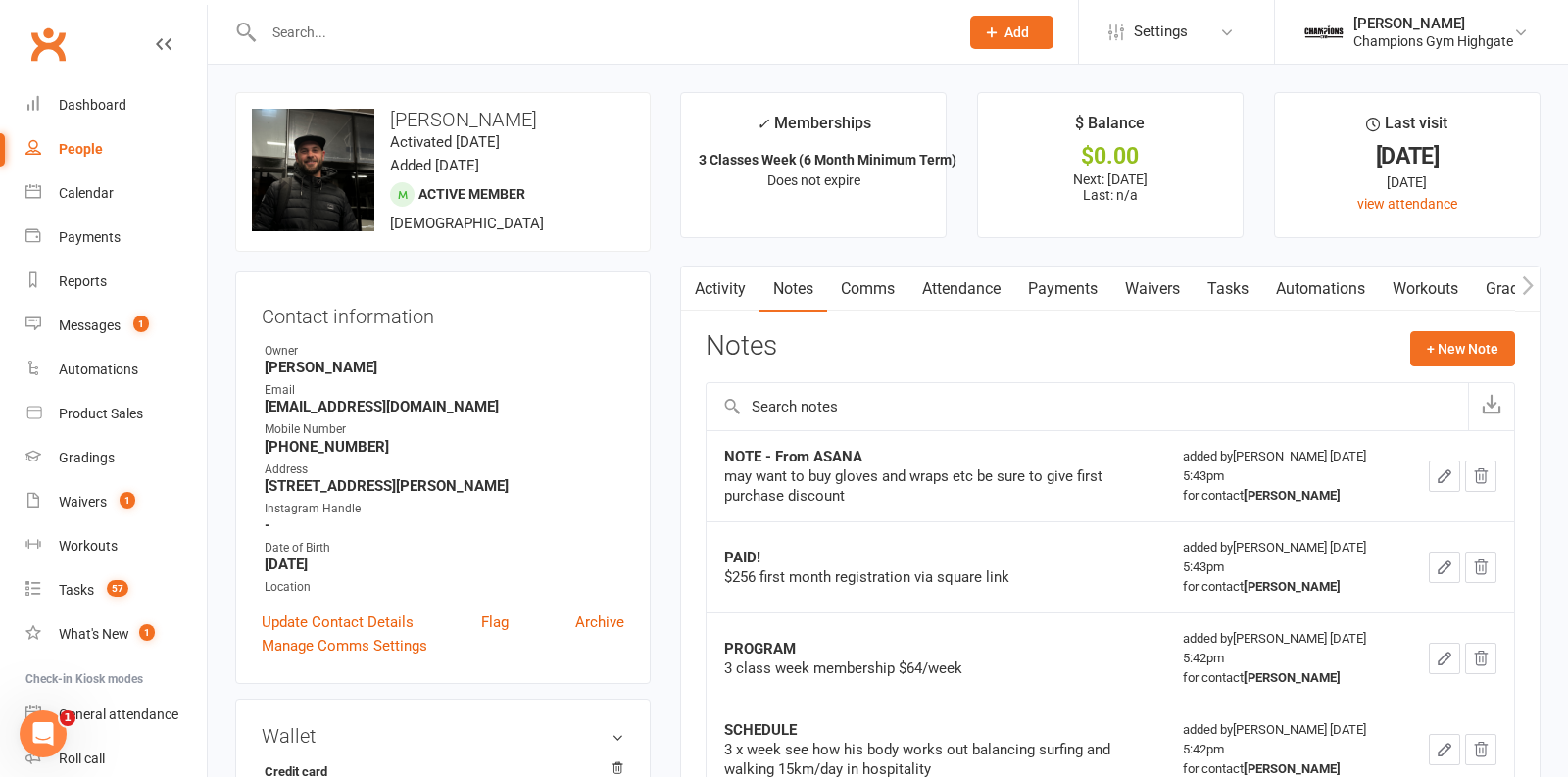
click at [875, 284] on link "Comms" at bounding box center [868, 288] width 81 height 45
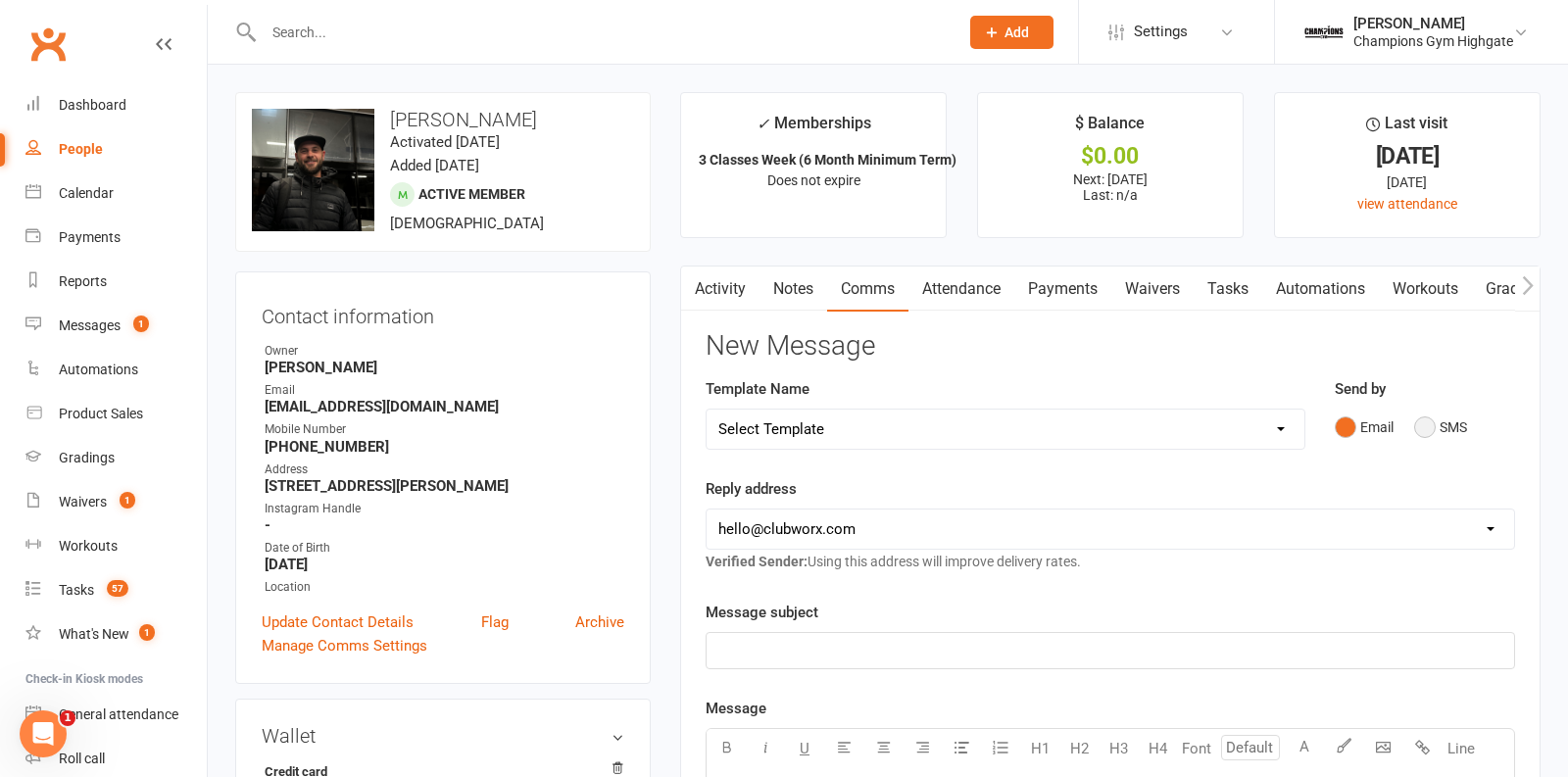
click at [1434, 435] on button "SMS" at bounding box center [1441, 426] width 53 height 37
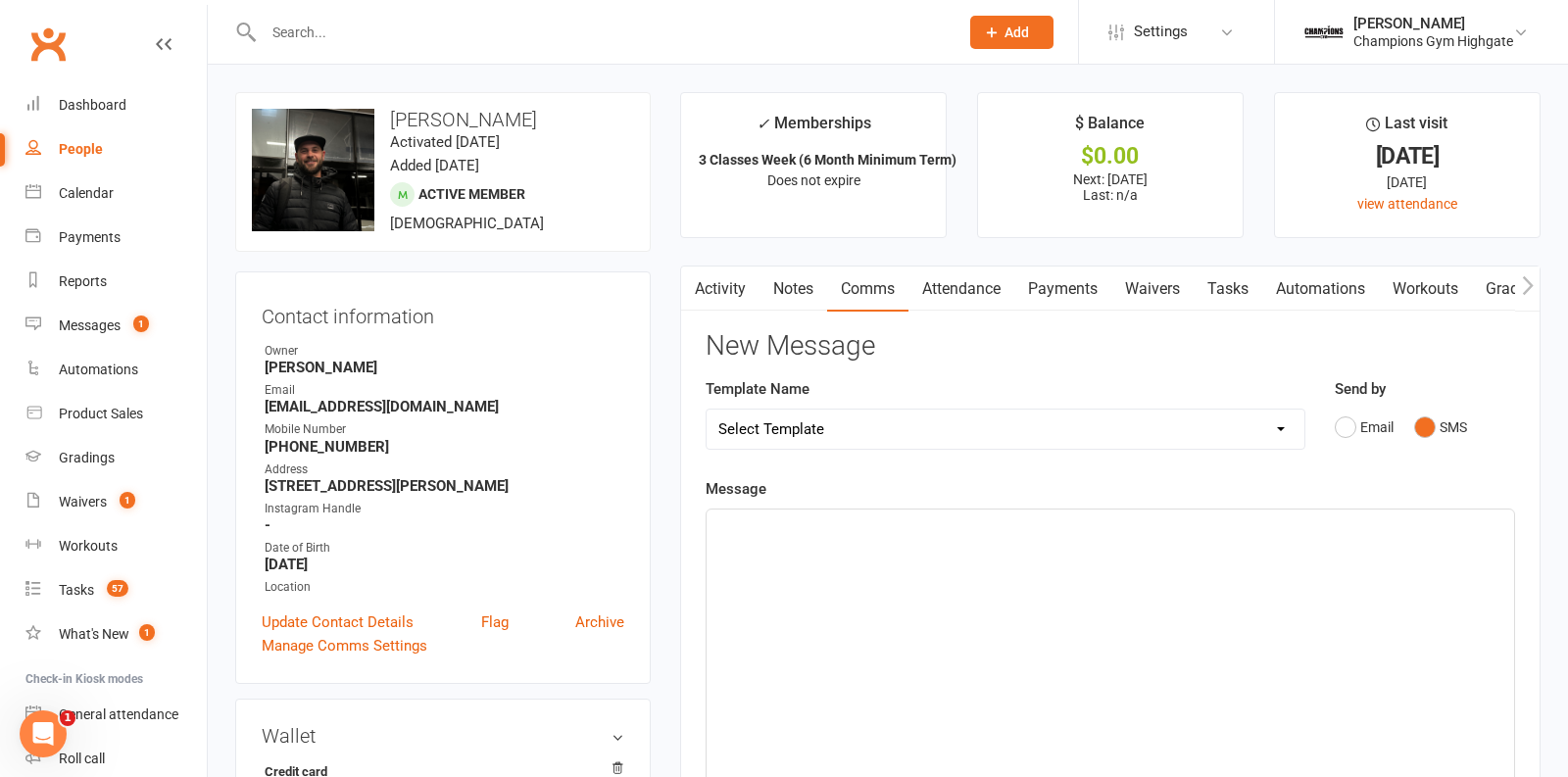
click at [992, 575] on div "﻿" at bounding box center [1110, 657] width 808 height 294
click at [962, 532] on p "HI [PERSON_NAME]! How are you enjoying" at bounding box center [1110, 528] width 784 height 24
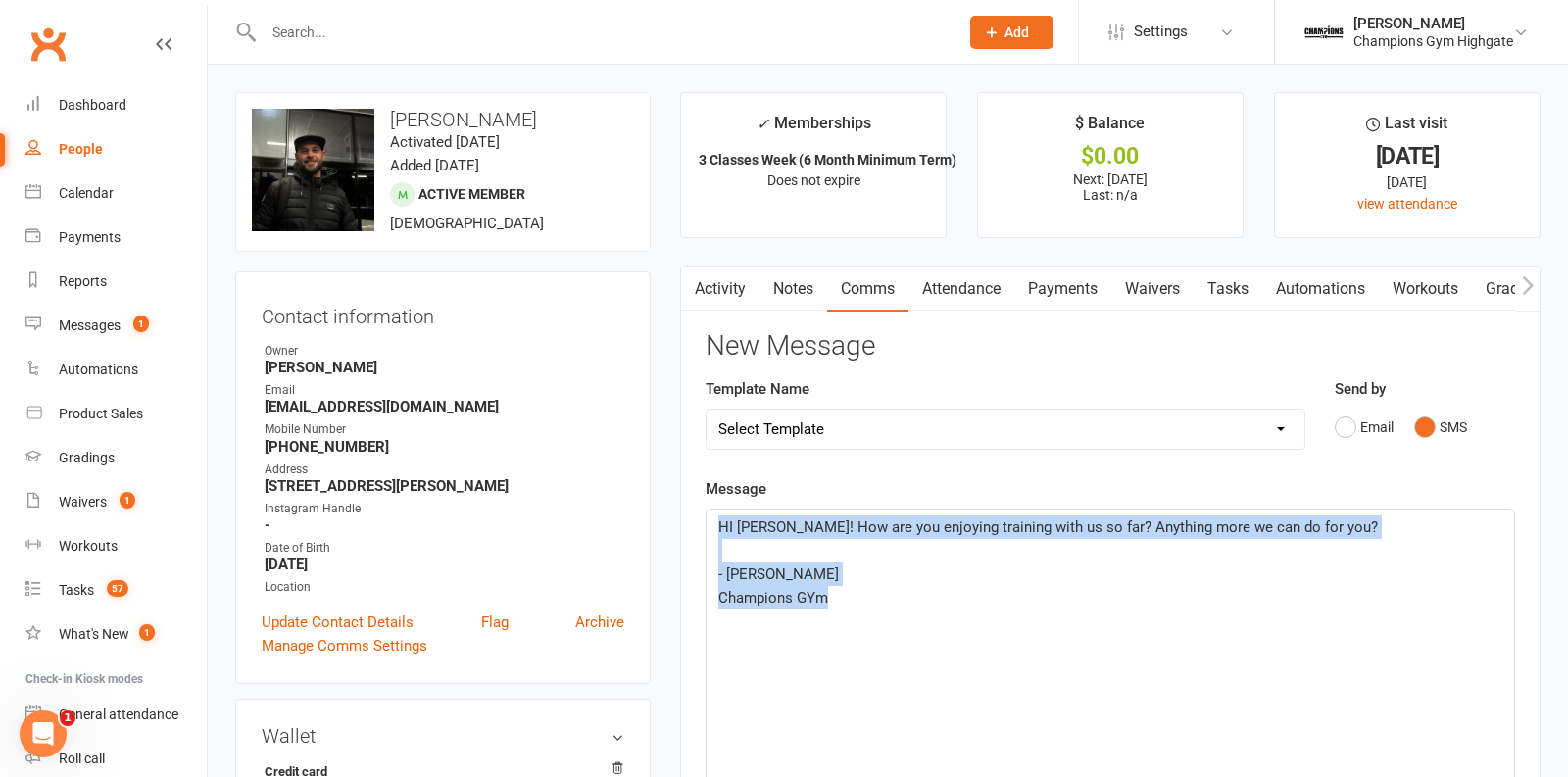
drag, startPoint x: 825, startPoint y: 598, endPoint x: 646, endPoint y: 486, distance: 211.2
copy div "HI [PERSON_NAME]! How are you enjoying training with us so far? Anything more w…"
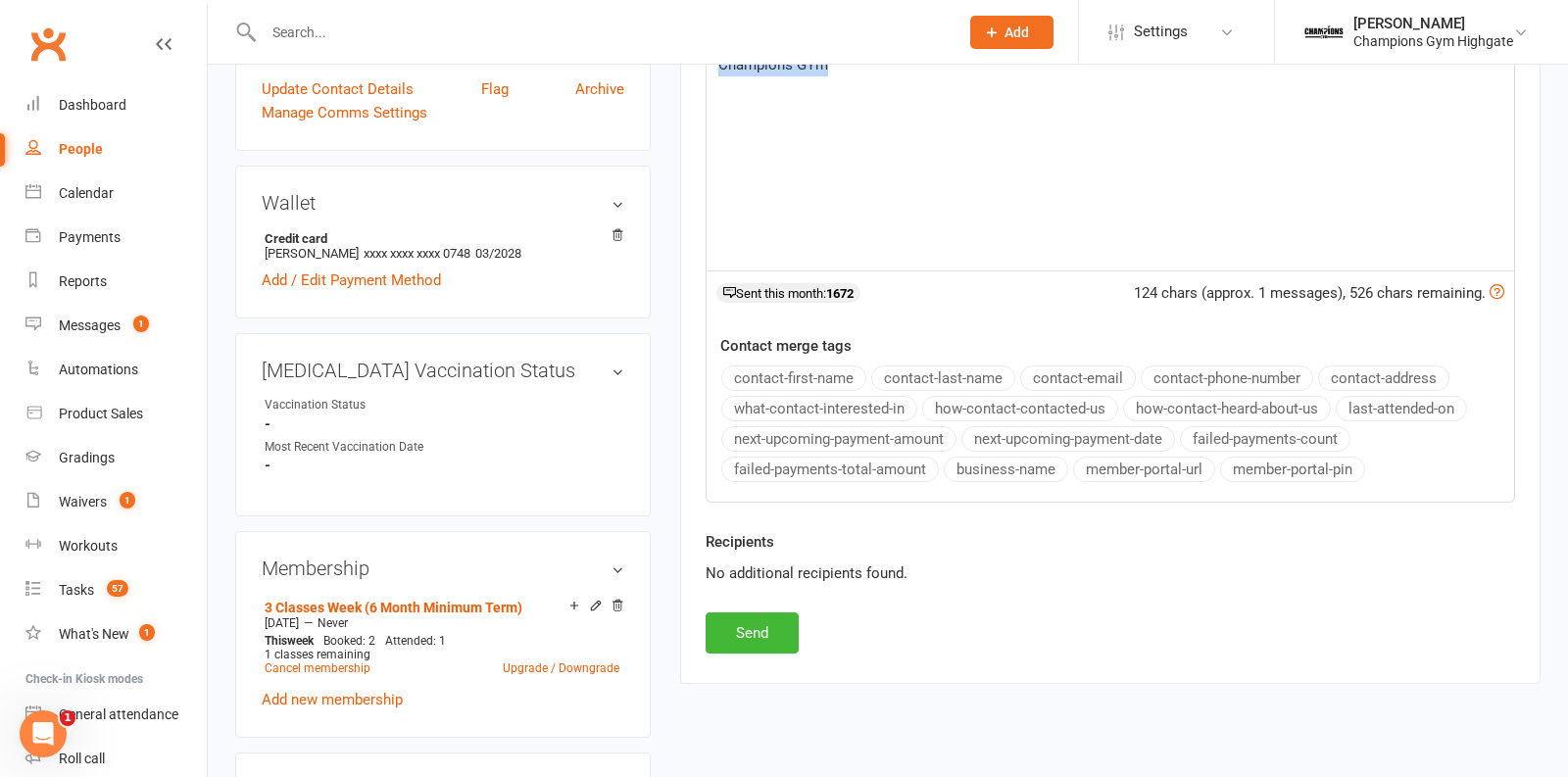
scroll to position [532, 0]
click at [760, 623] on button "Send" at bounding box center [752, 635] width 93 height 41
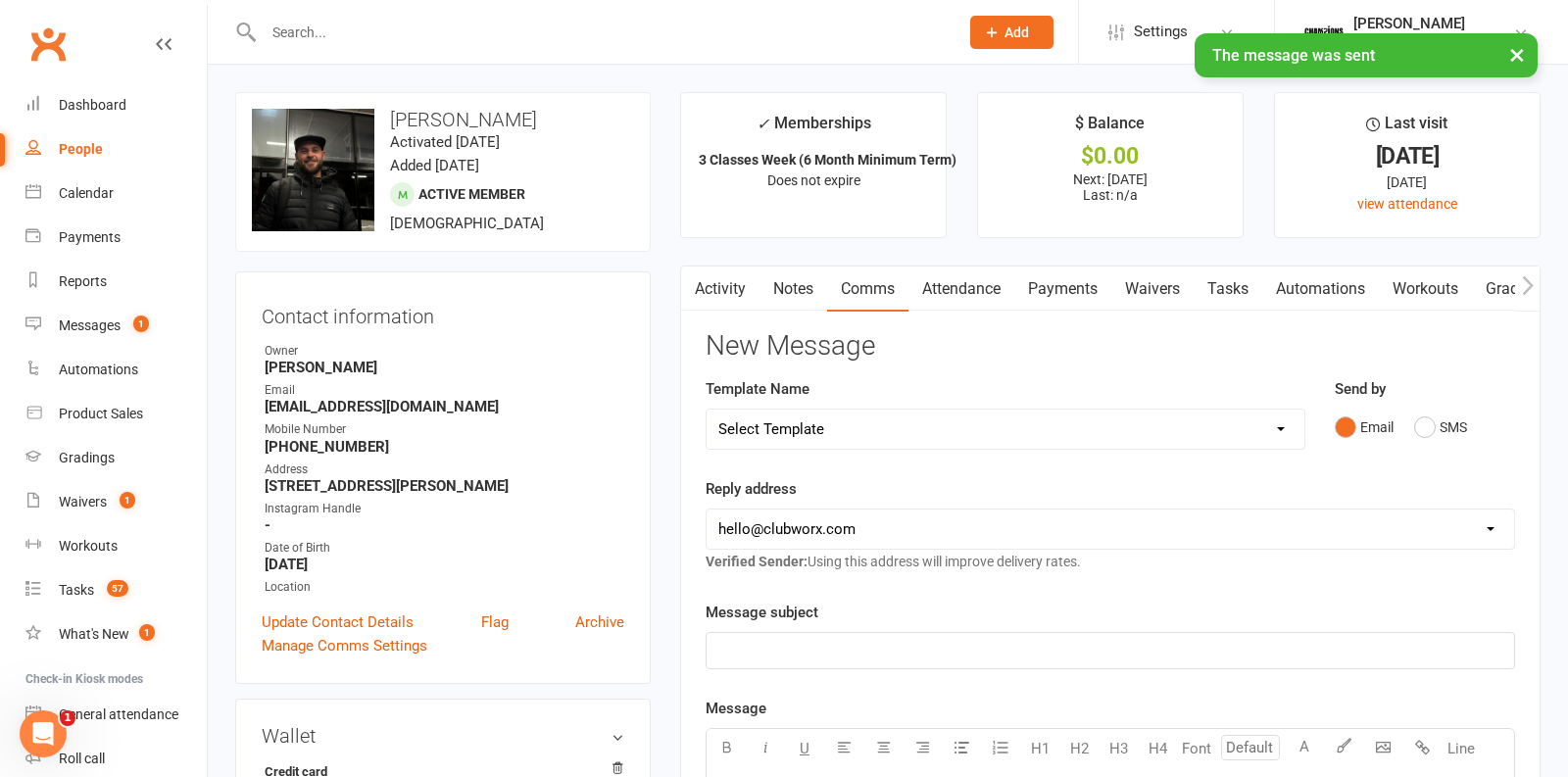
click at [796, 305] on link "Notes" at bounding box center [794, 288] width 68 height 45
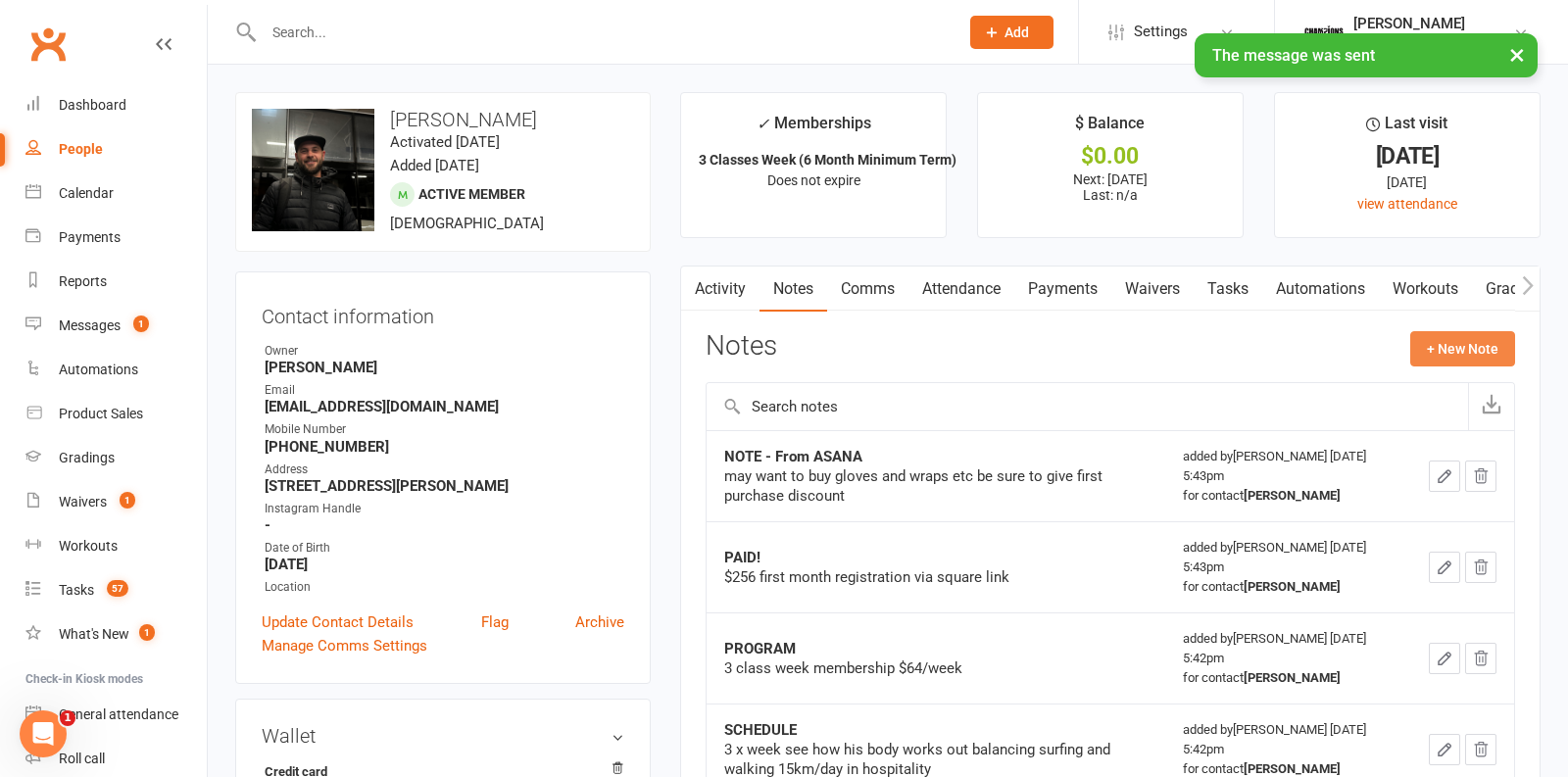
click at [1448, 343] on button "+ New Note" at bounding box center [1464, 349] width 105 height 36
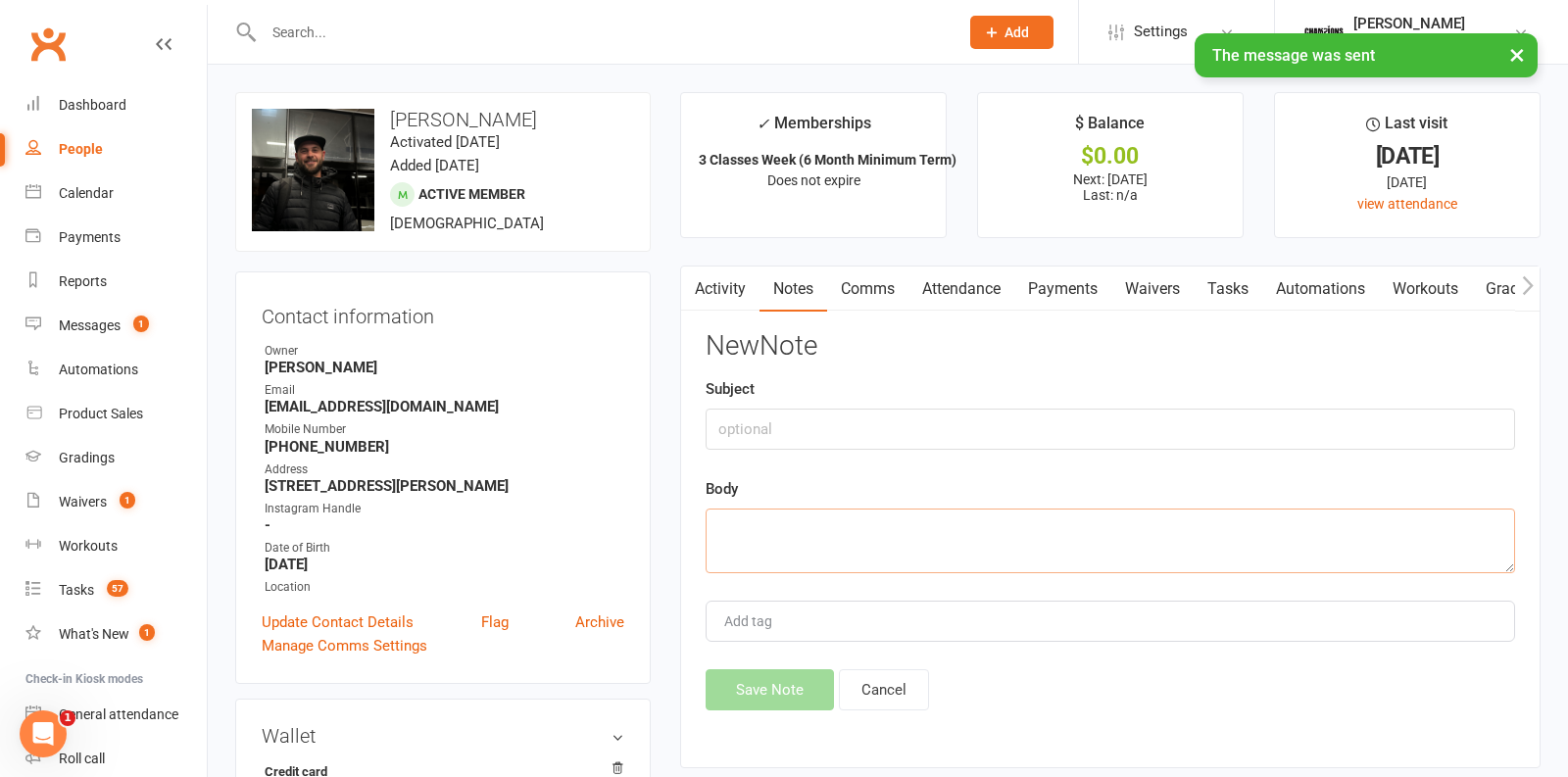
click at [806, 524] on textarea at bounding box center [1110, 541] width 810 height 65
type textarea "w"
paste textarea "HI [PERSON_NAME]! How are you enjoying training with us so far? Anything more w…"
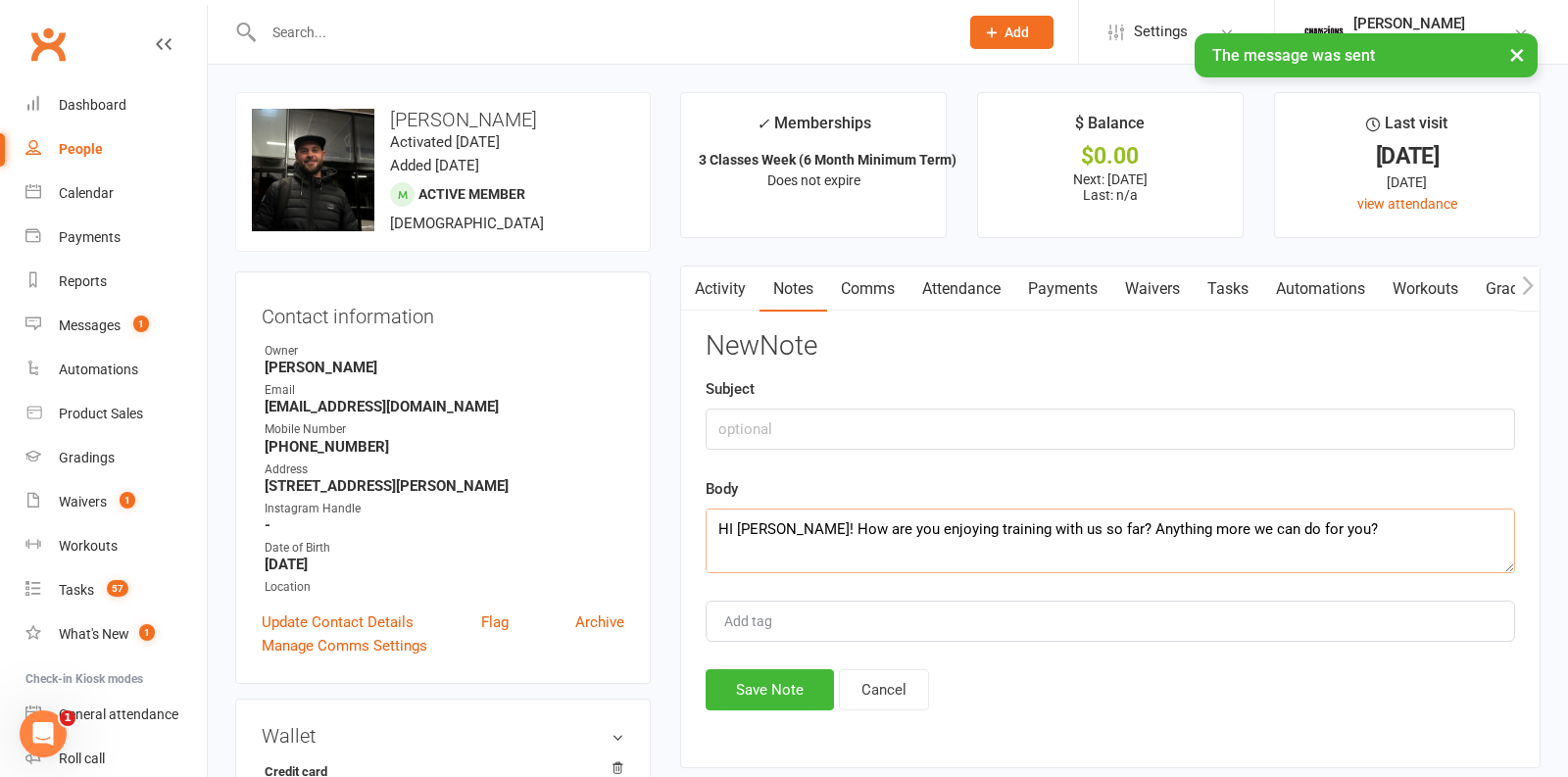
scroll to position [82, 0]
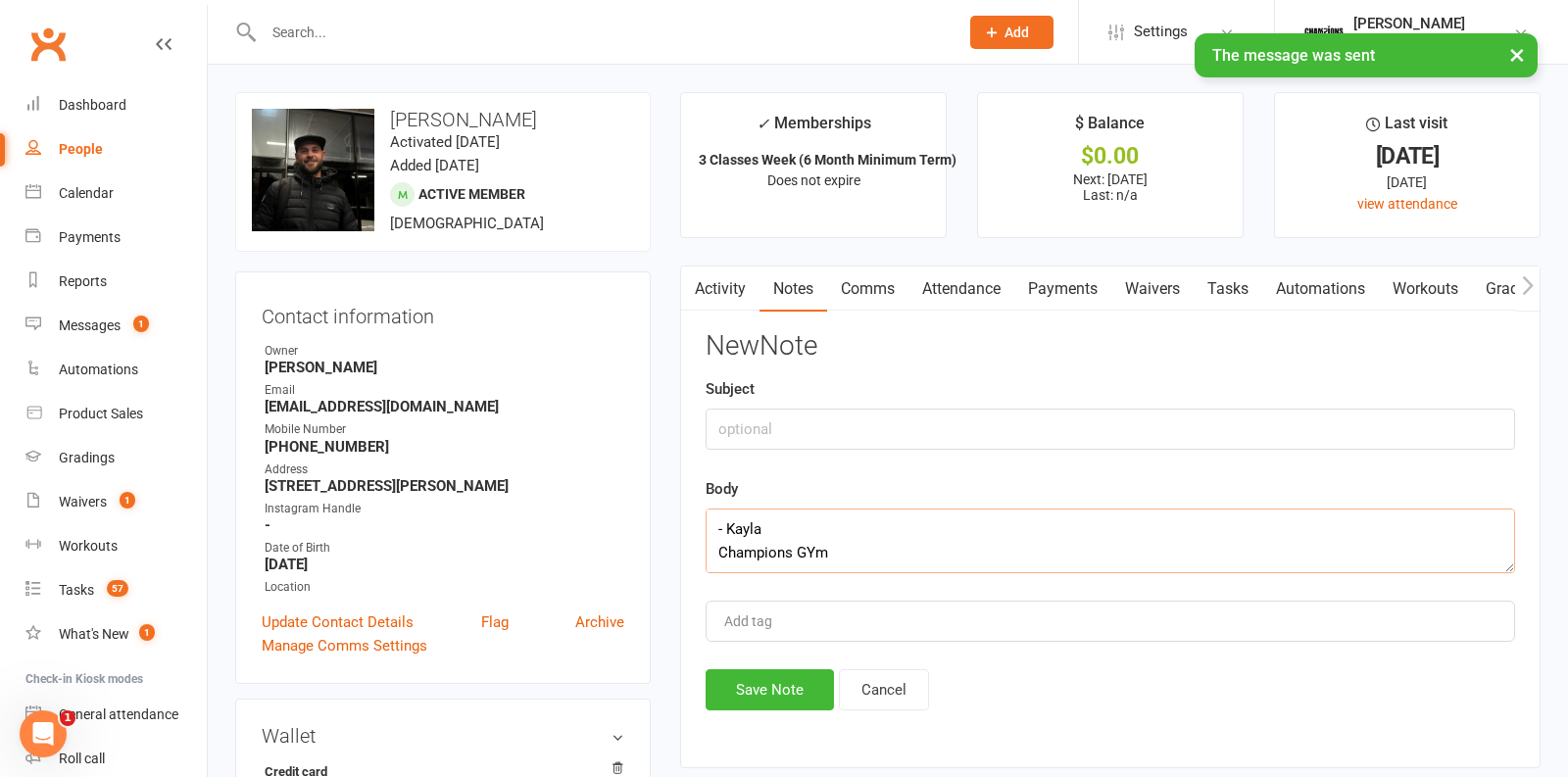
type textarea "HI [PERSON_NAME]! How are you enjoying training with us so far? Anything more w…"
click at [746, 413] on input "text" at bounding box center [1110, 428] width 810 height 41
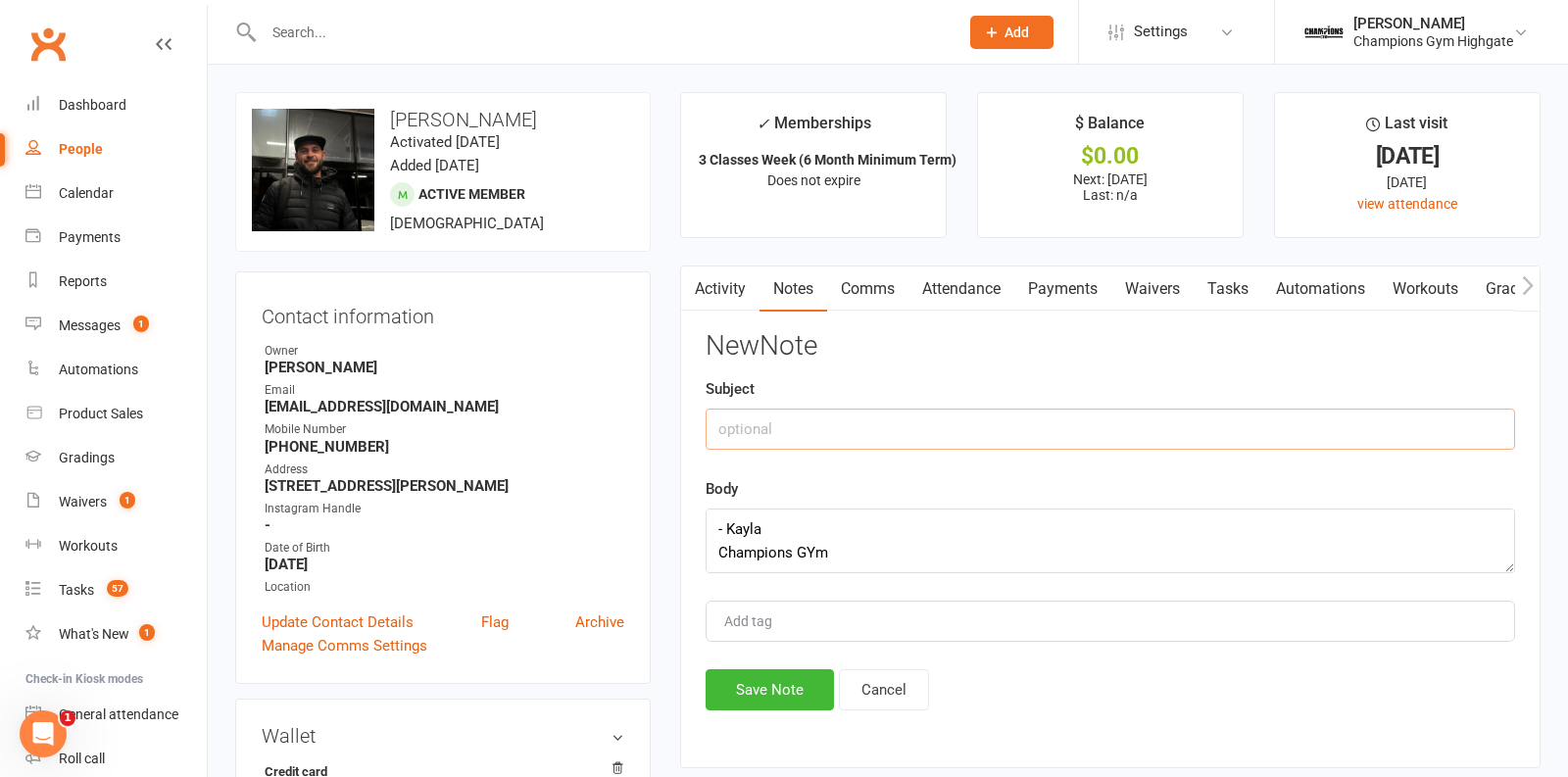
type input "q"
type input "week 1 check in"
click at [742, 688] on button "Save Note" at bounding box center [769, 690] width 128 height 41
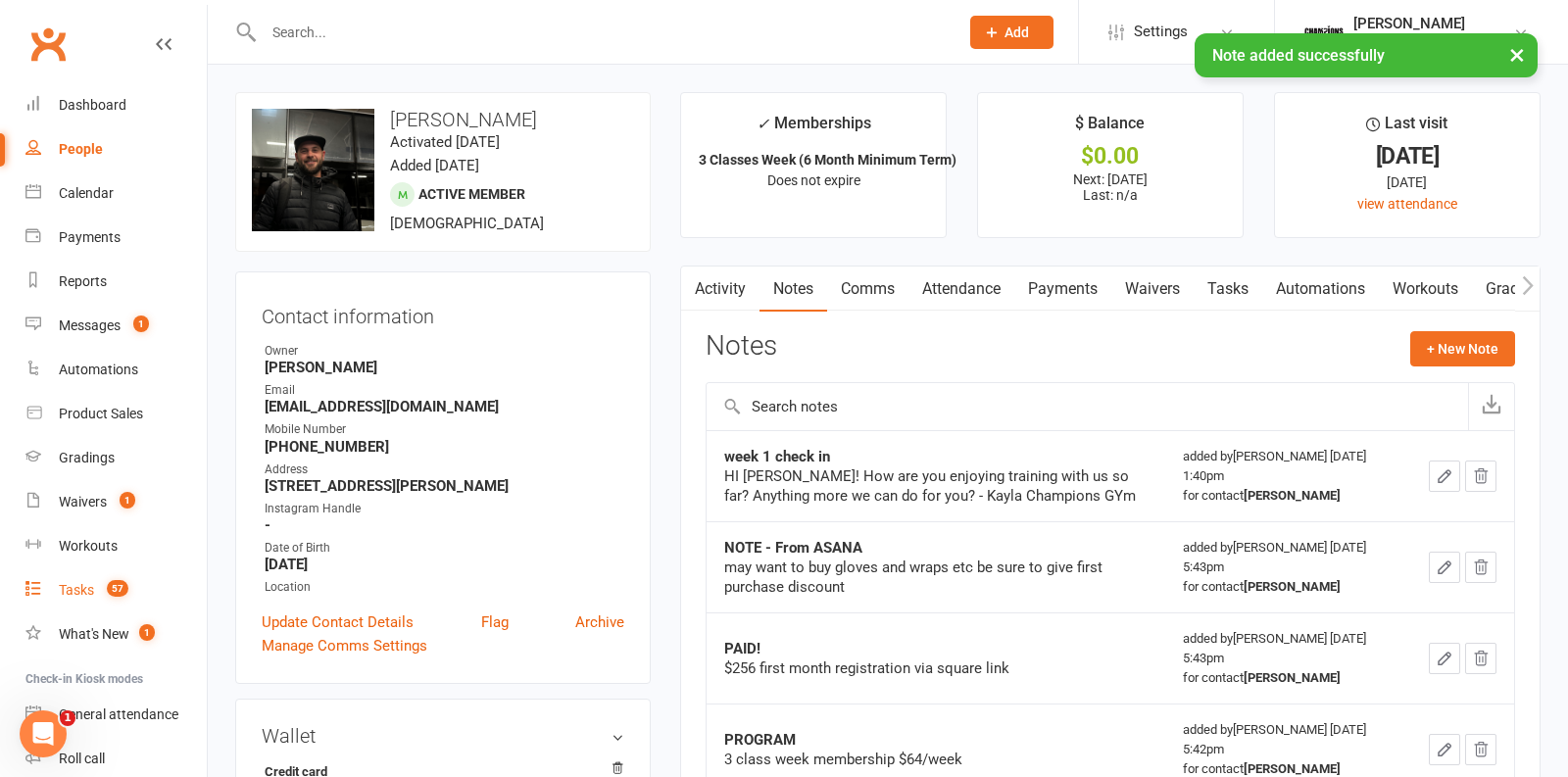
click at [76, 595] on div "Tasks" at bounding box center [77, 590] width 36 height 16
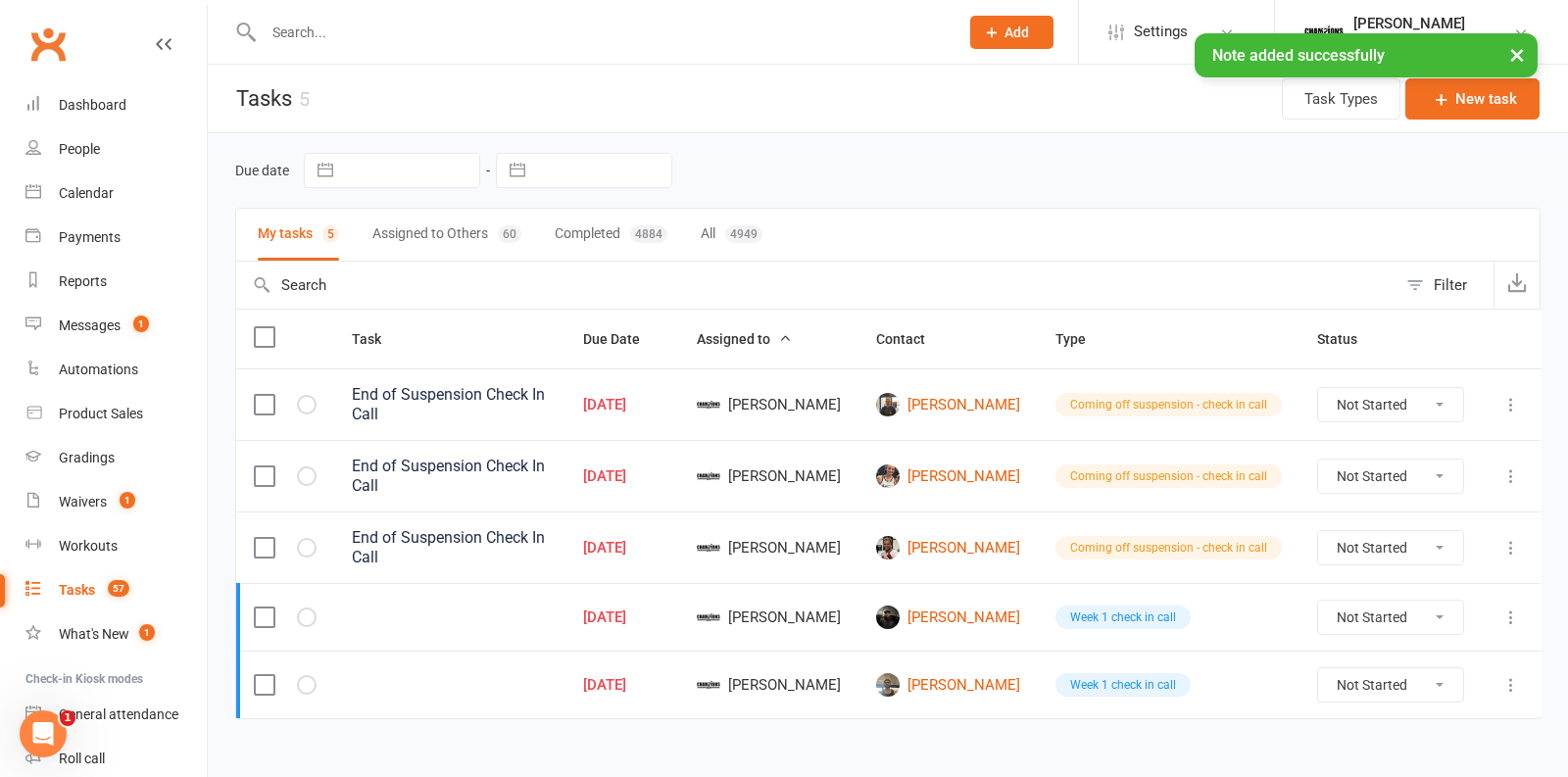
scroll to position [3, 0]
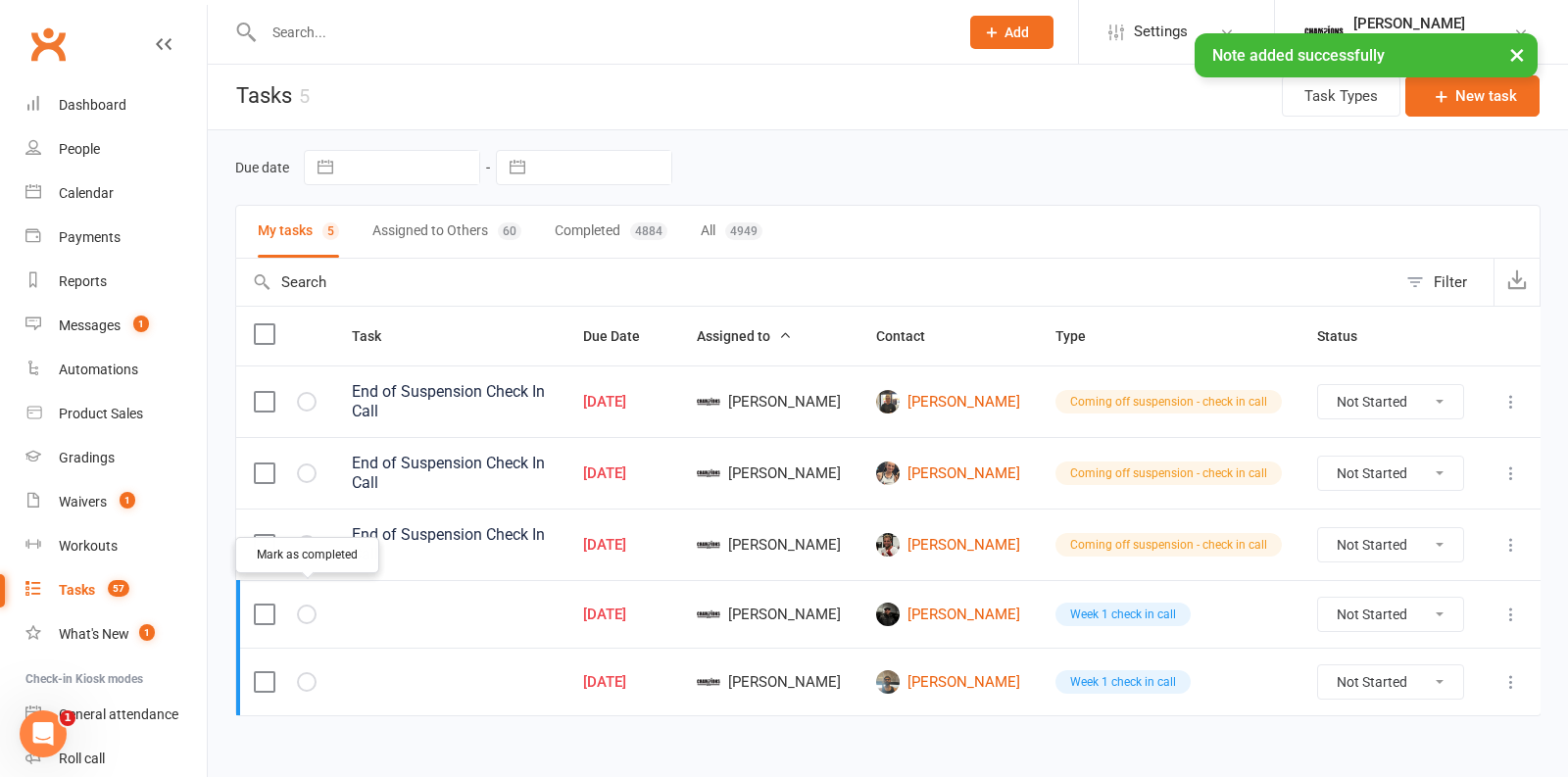
click at [0, 0] on icon "button" at bounding box center [0, 0] width 0 height 0
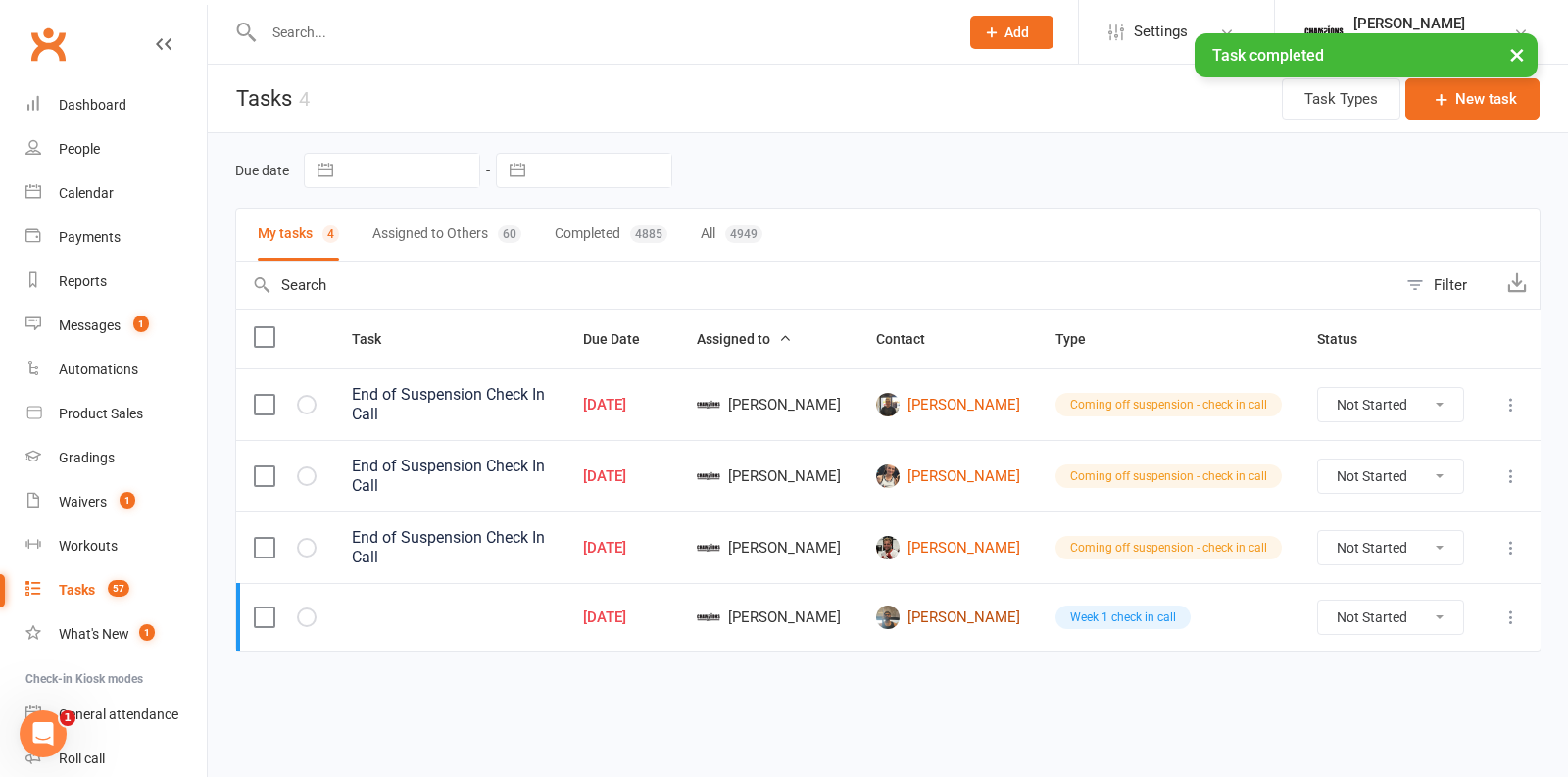
click at [981, 606] on link "[PERSON_NAME]" at bounding box center [948, 618] width 144 height 24
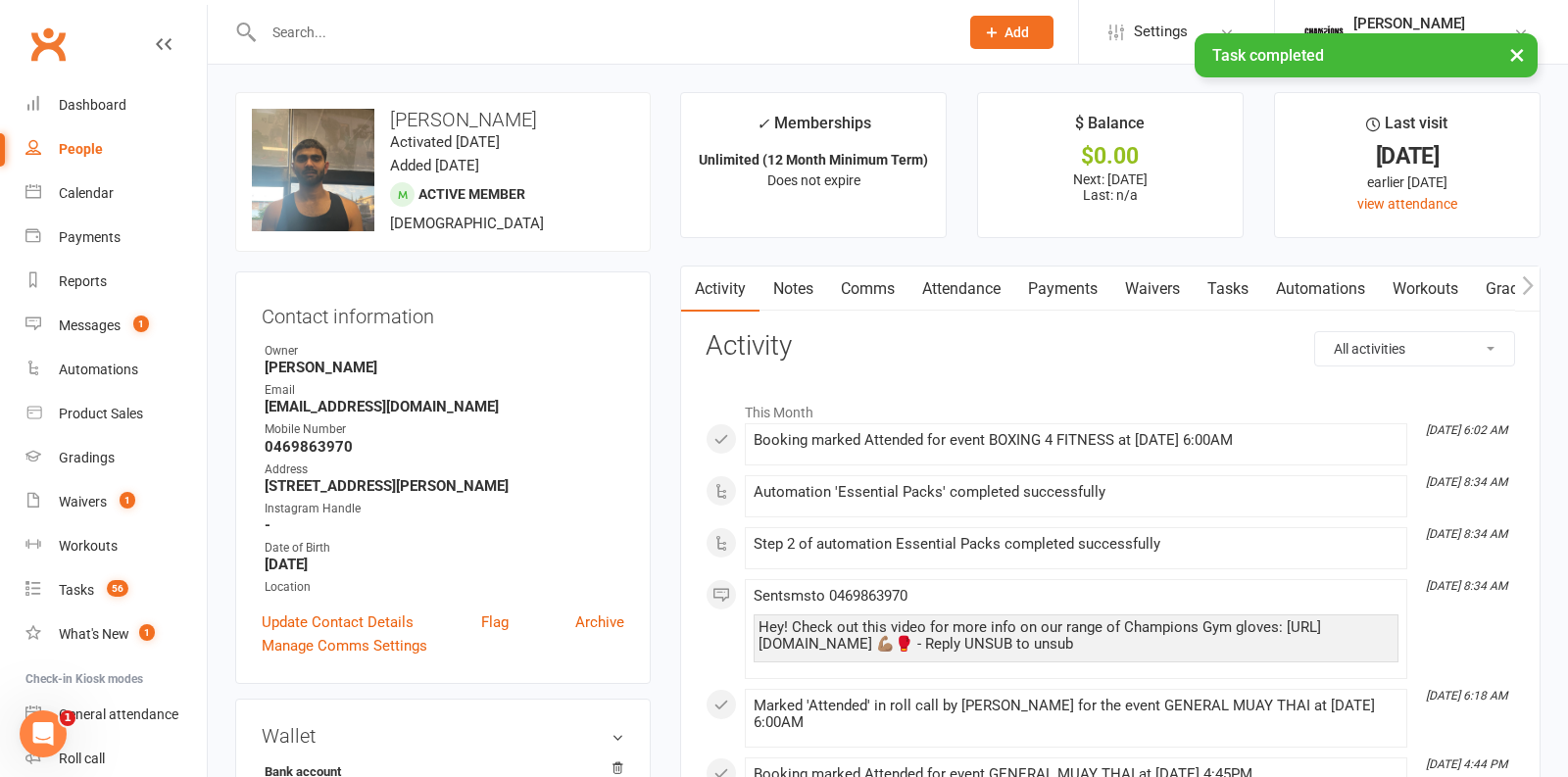
click at [894, 294] on link "Comms" at bounding box center [868, 288] width 81 height 45
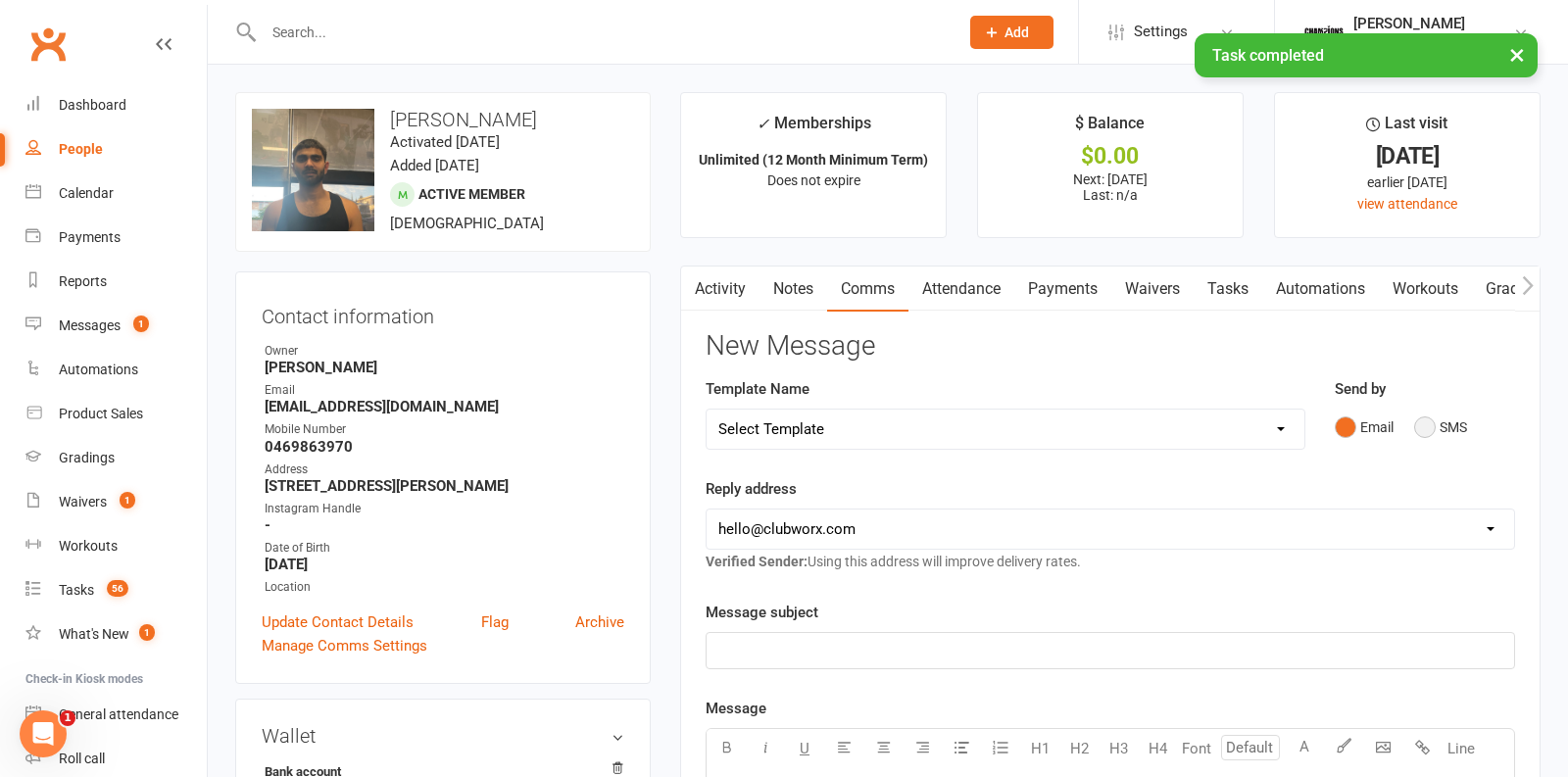
click at [1425, 427] on button "SMS" at bounding box center [1441, 426] width 53 height 37
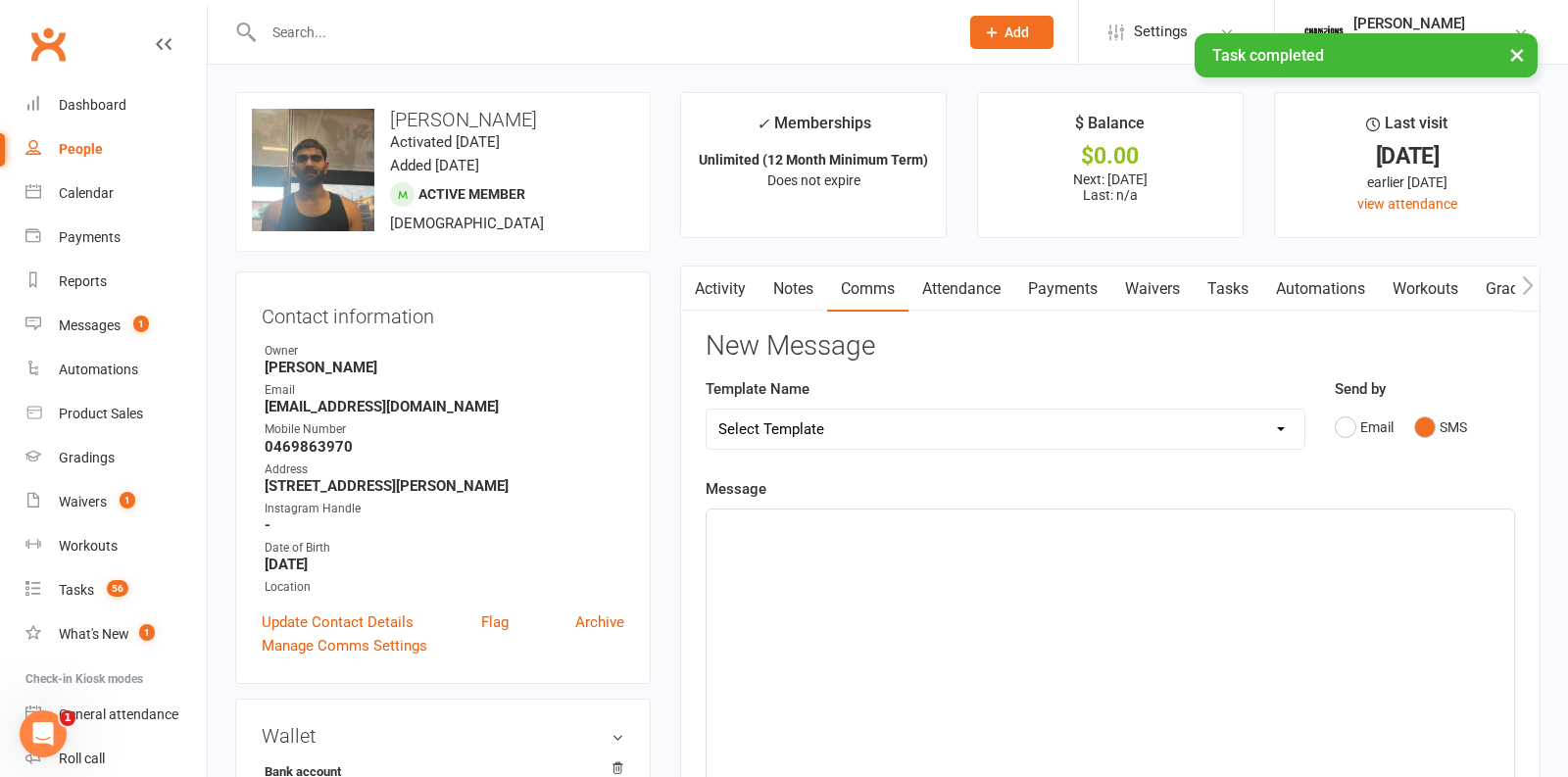
click at [932, 585] on div "﻿" at bounding box center [1110, 657] width 808 height 294
paste div
click at [761, 521] on span "HI [PERSON_NAME]! How are you enjoying training with us so far? Anything more w…" at bounding box center [1048, 528] width 660 height 18
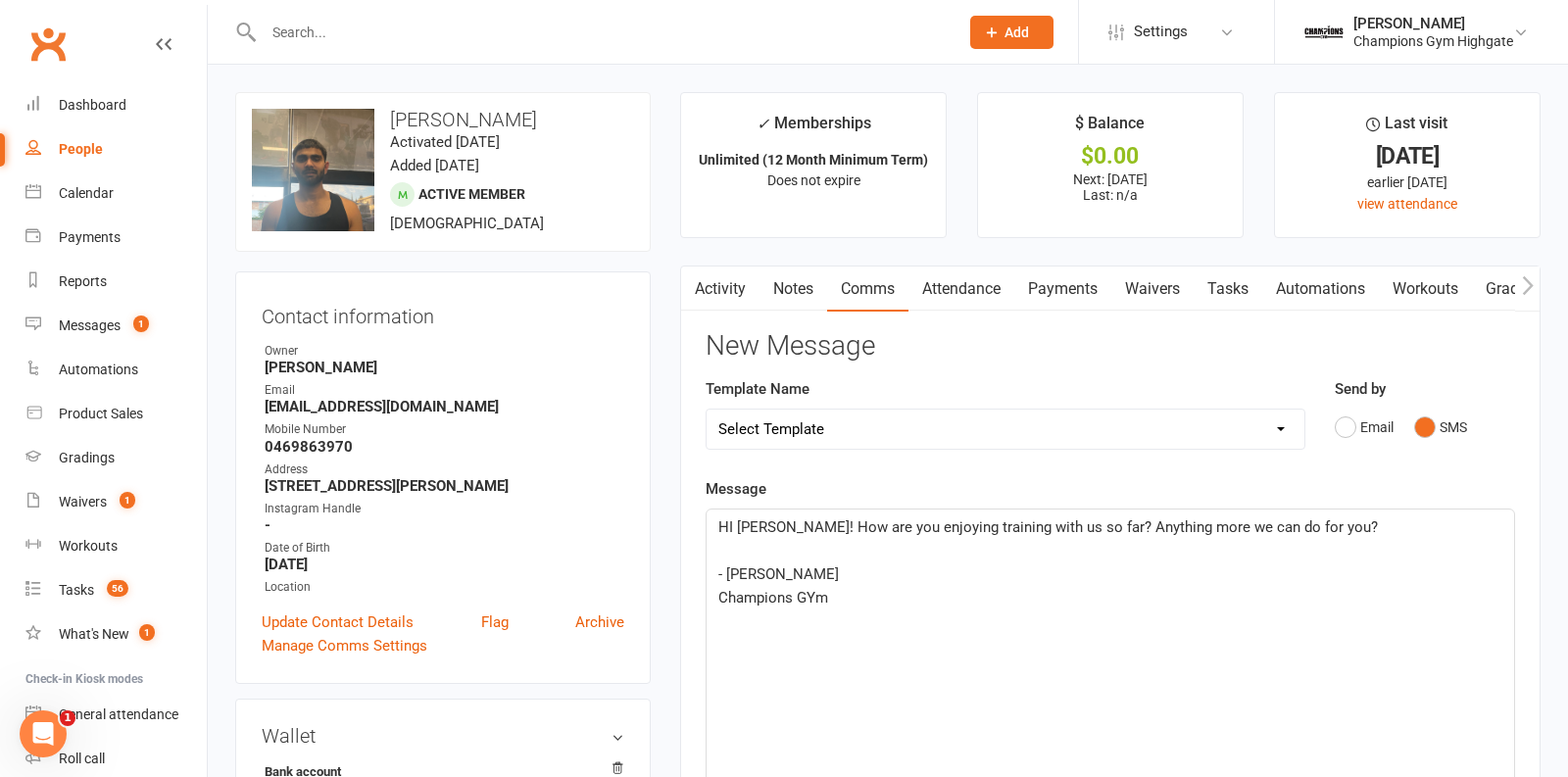
click at [1060, 522] on span "HI [PERSON_NAME]! How are you enjoying training with us so far? Anything more w…" at bounding box center [1048, 528] width 660 height 18
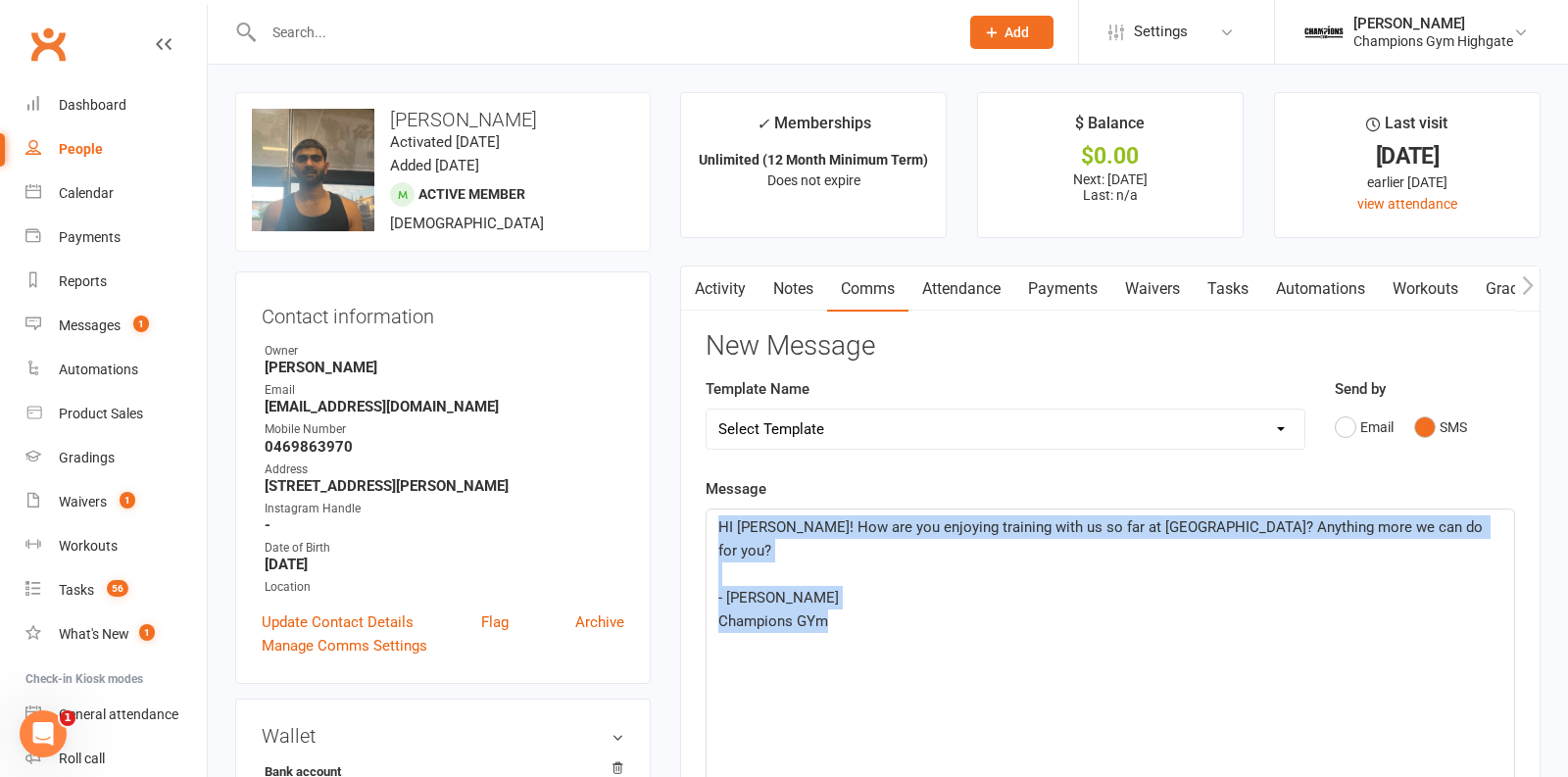
drag, startPoint x: 838, startPoint y: 604, endPoint x: 526, endPoint y: 446, distance: 349.7
copy div "HI [PERSON_NAME]! How are you enjoying training with us so far at [GEOGRAPHIC_D…"
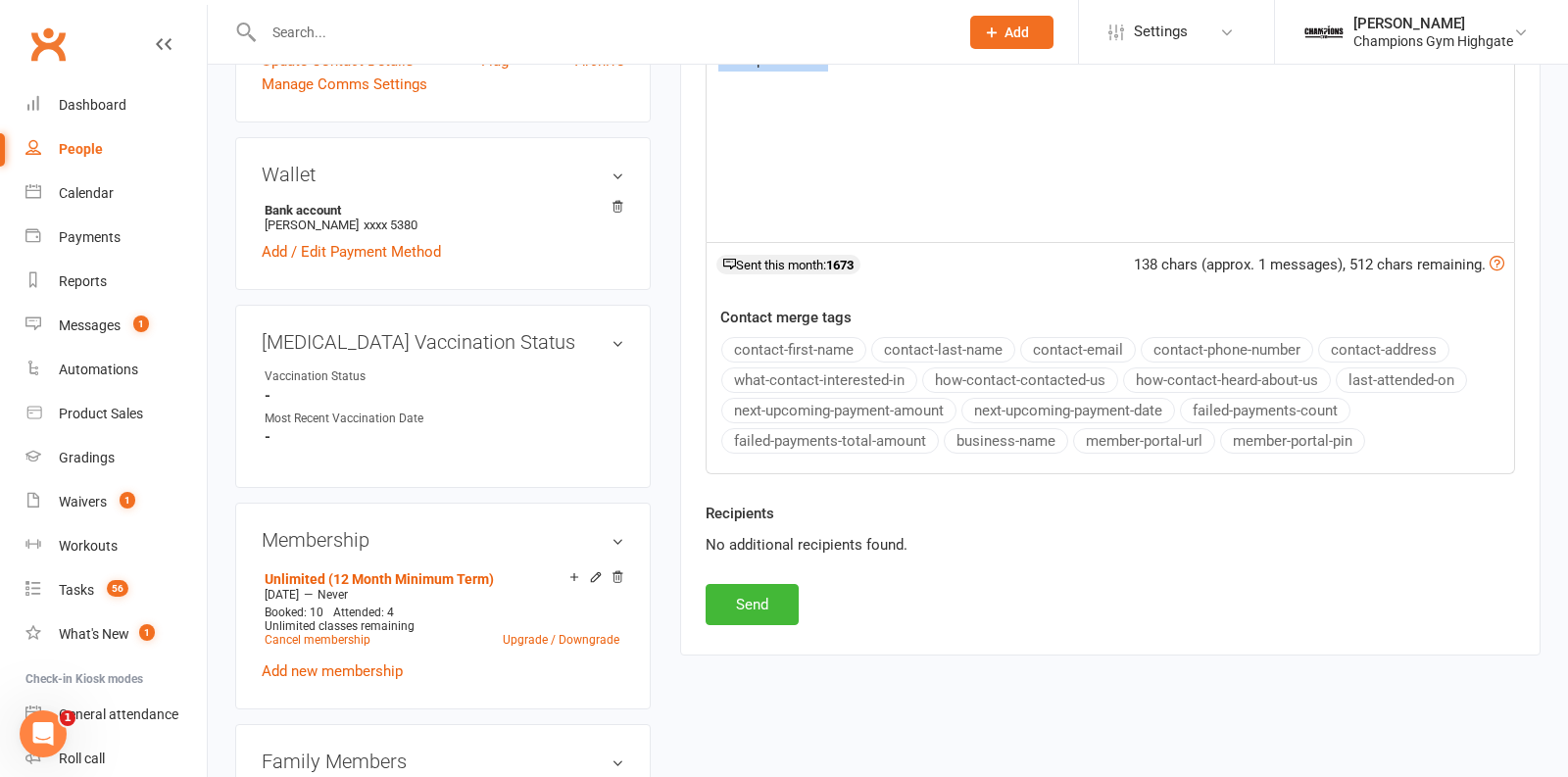
scroll to position [574, 0]
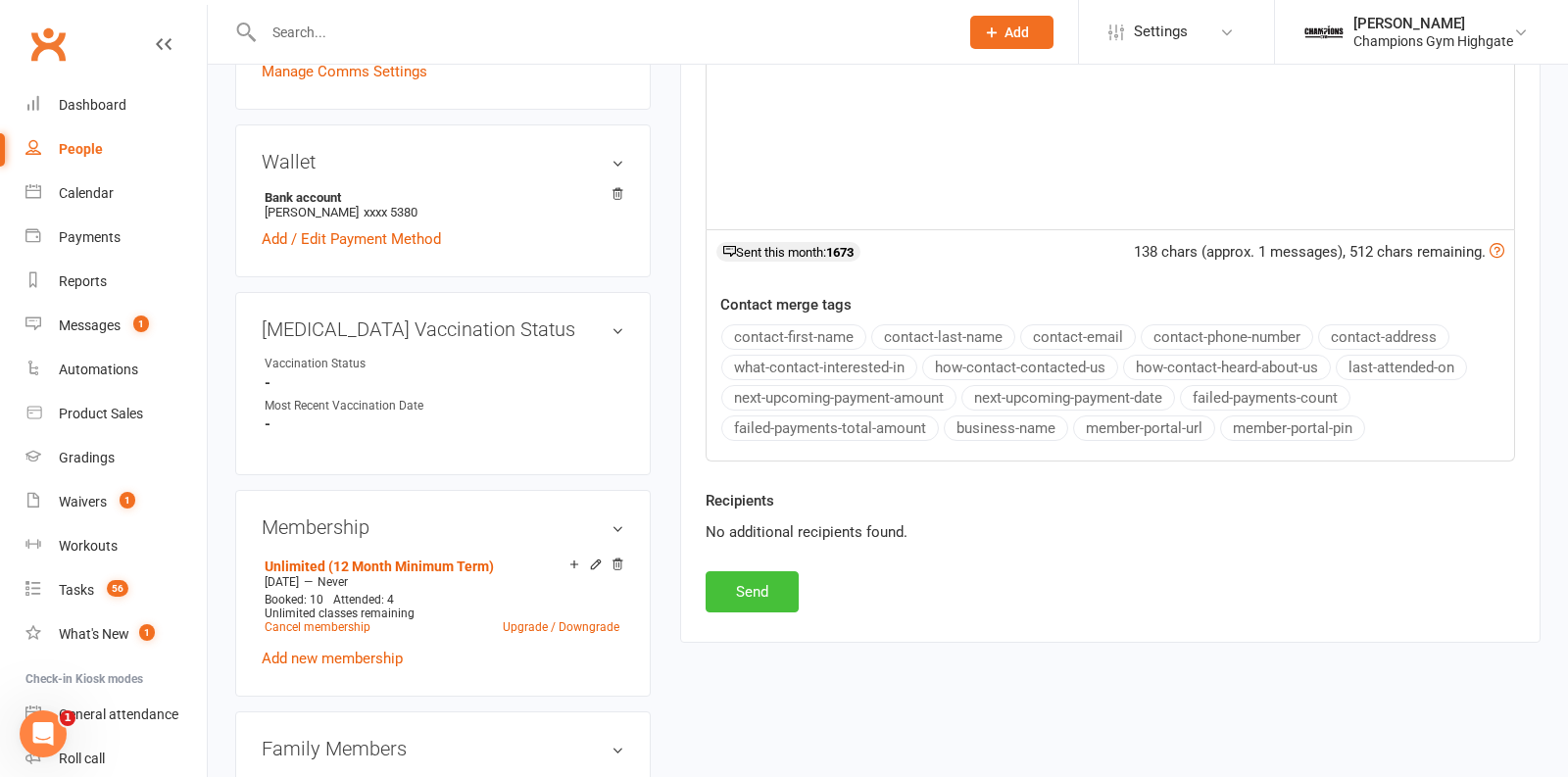
click at [778, 593] on button "Send" at bounding box center [752, 591] width 93 height 41
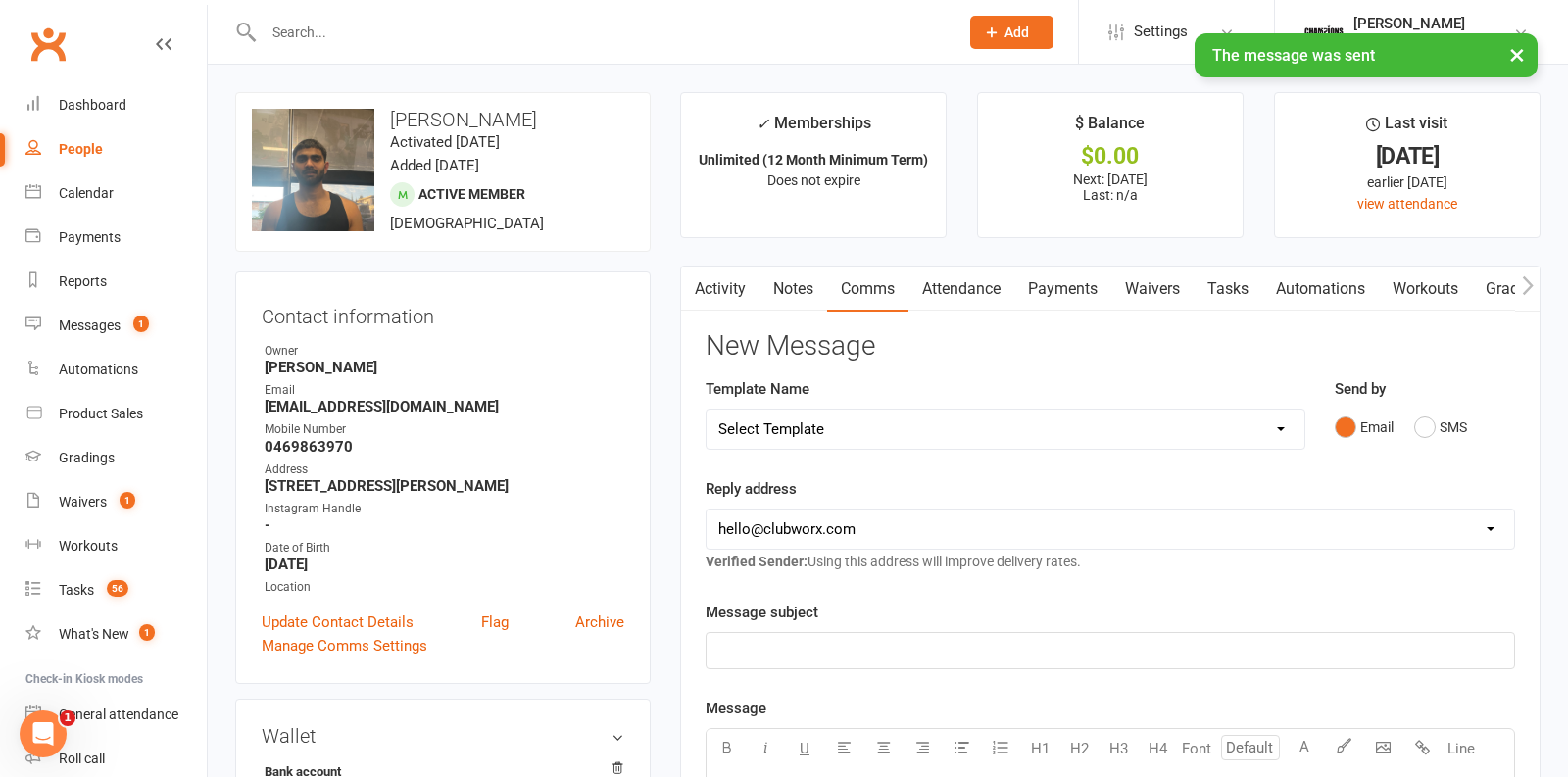
click at [796, 298] on link "Notes" at bounding box center [794, 288] width 68 height 45
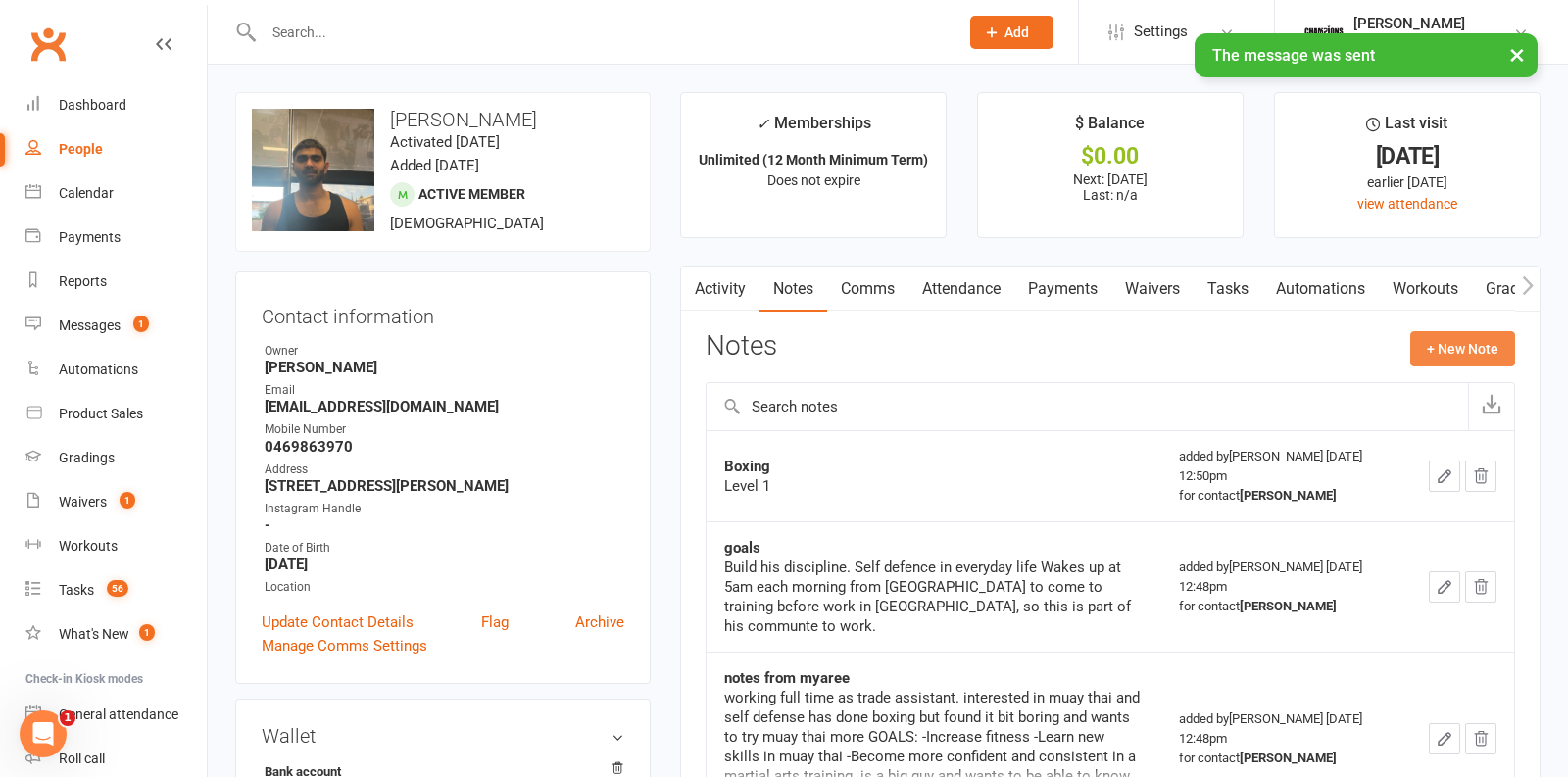
click at [1446, 340] on button "+ New Note" at bounding box center [1464, 349] width 105 height 36
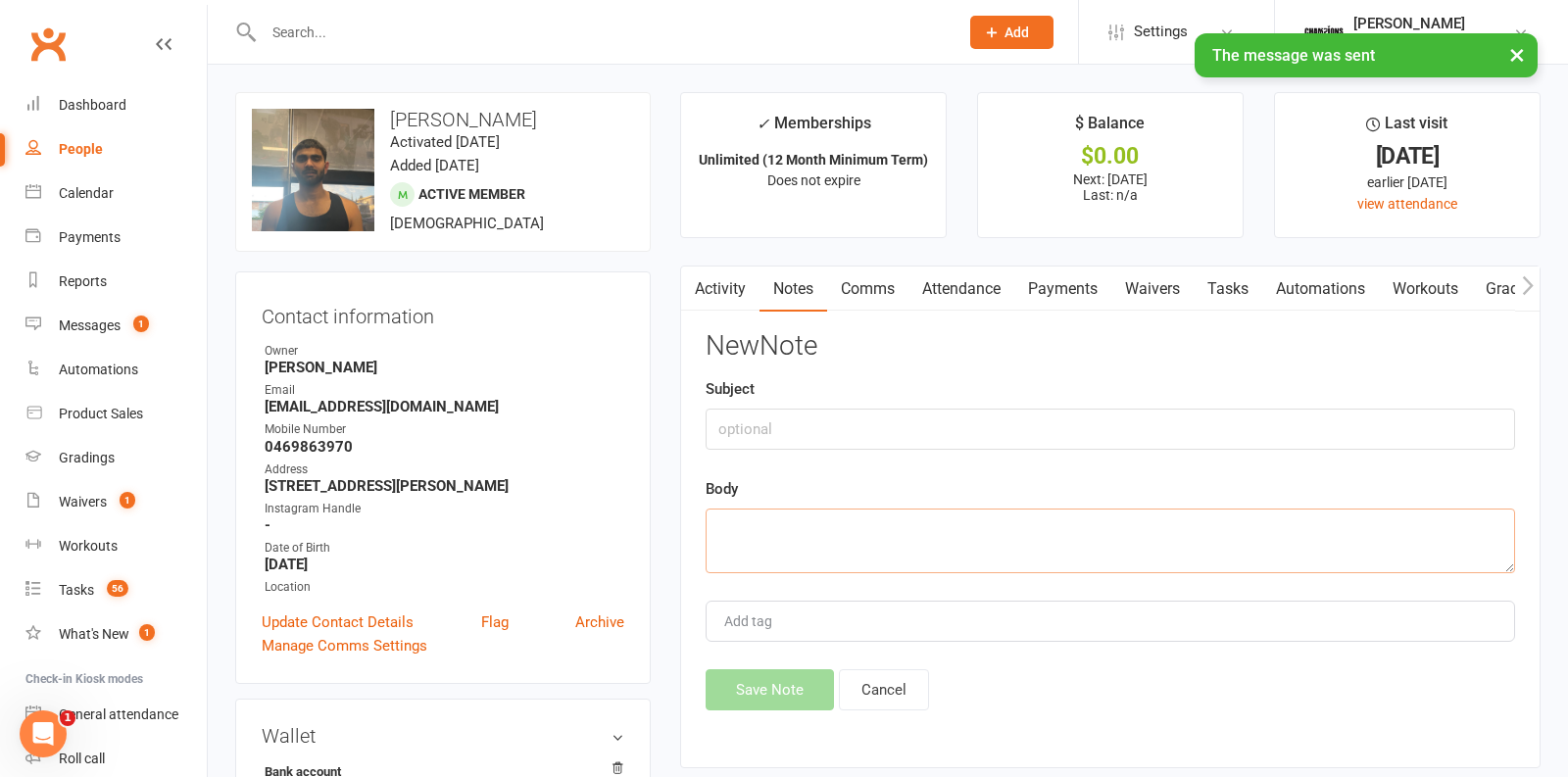
click at [965, 522] on textarea at bounding box center [1110, 541] width 810 height 65
paste textarea "HI [PERSON_NAME]! How are you enjoying training with us so far at [GEOGRAPHIC_D…"
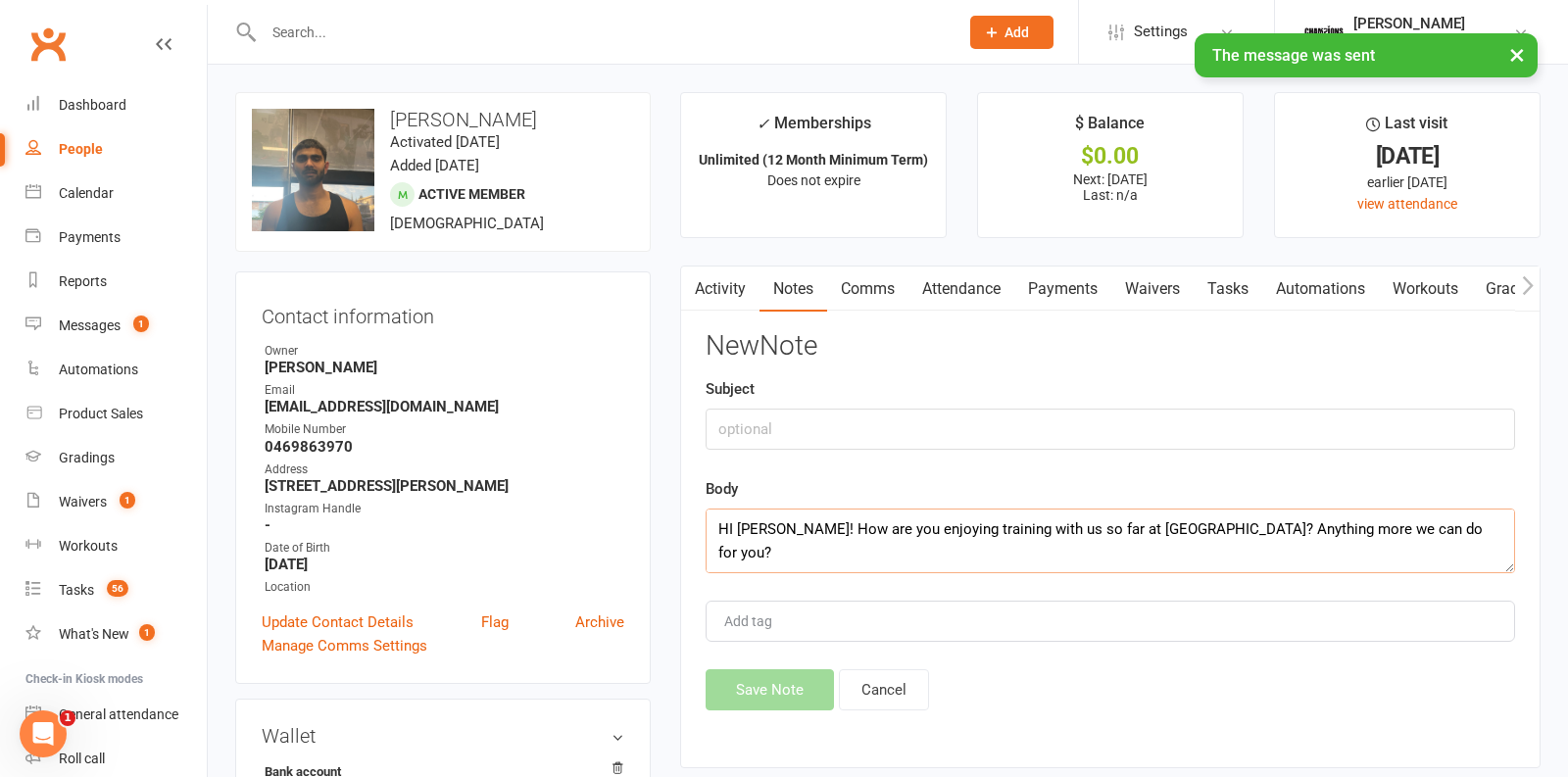
scroll to position [82, 0]
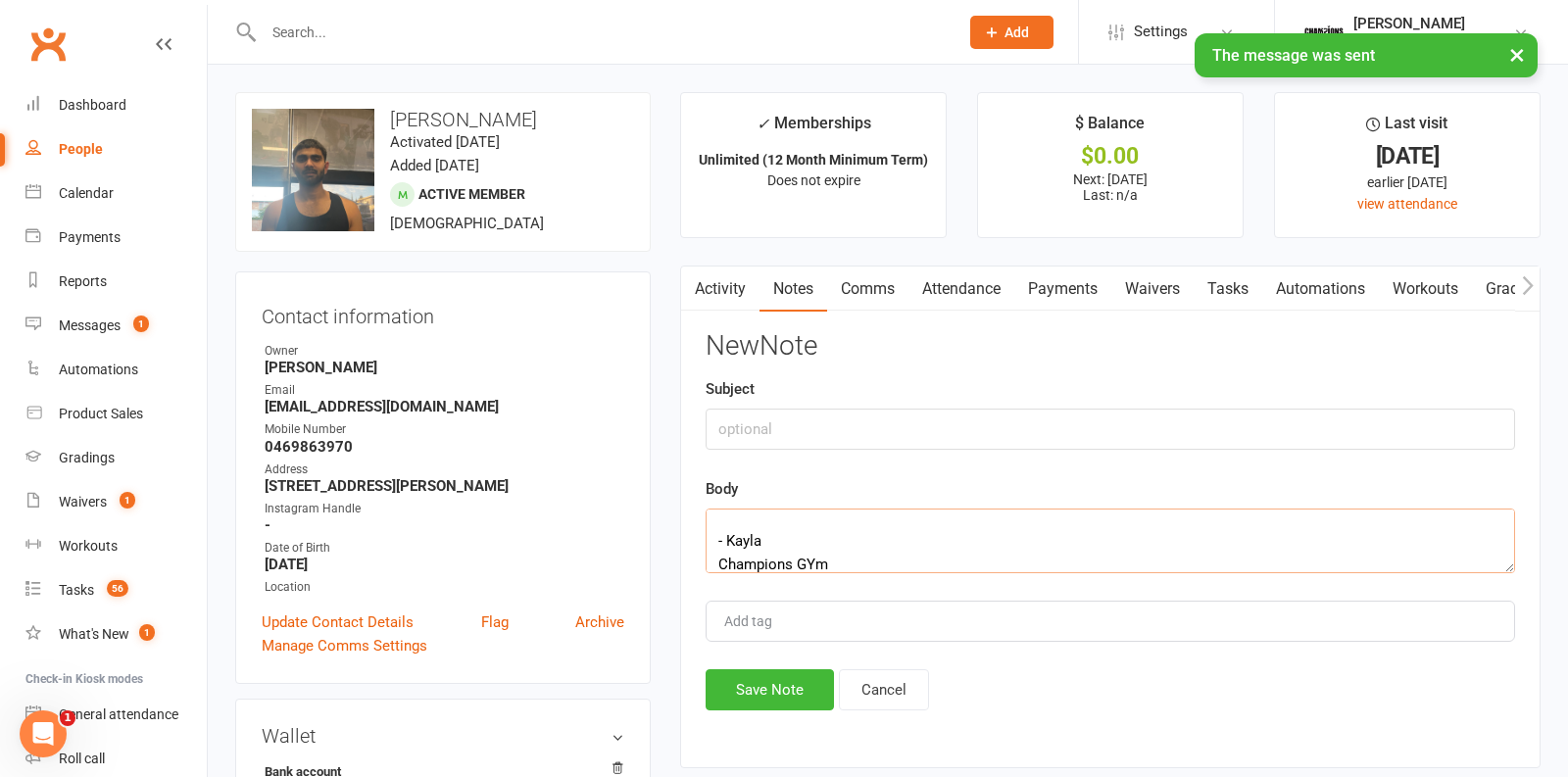
type textarea "HI [PERSON_NAME]! How are you enjoying training with us so far at [GEOGRAPHIC_D…"
click at [768, 409] on input "text" at bounding box center [1110, 428] width 810 height 41
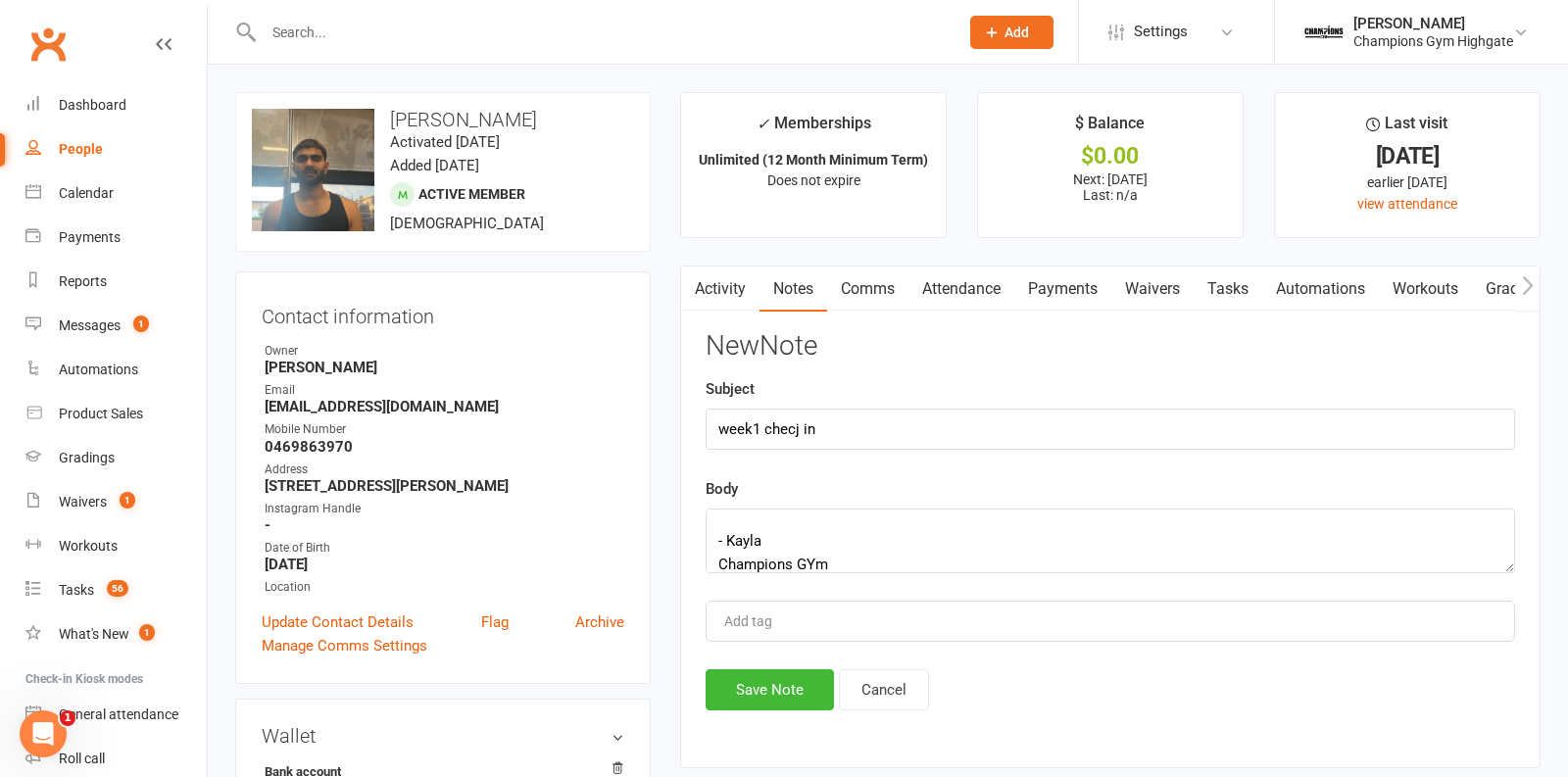
click at [772, 654] on div "New Note Subject week1 checj in Body HI Nibil! How are you enjoying training wi…" at bounding box center [1110, 521] width 810 height 380
click at [801, 424] on input "week1 checj in" at bounding box center [1110, 428] width 810 height 41
type input "week1 check in"
click at [765, 689] on button "Save Note" at bounding box center [769, 690] width 128 height 41
